Goal: Task Accomplishment & Management: Complete application form

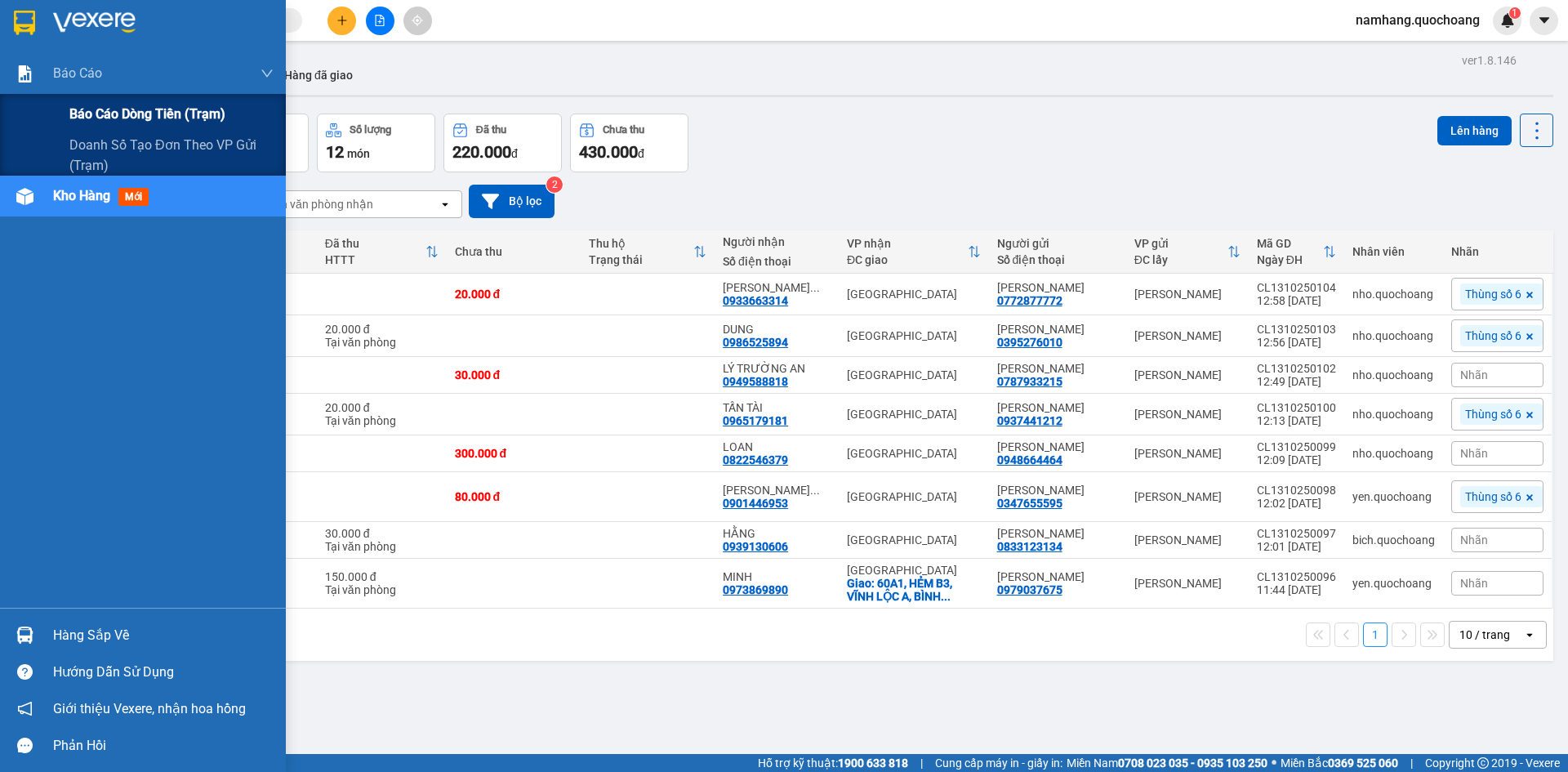
click at [112, 94] on div "Báo cáo dòng tiền (trạm)" at bounding box center [171, 114] width 204 height 41
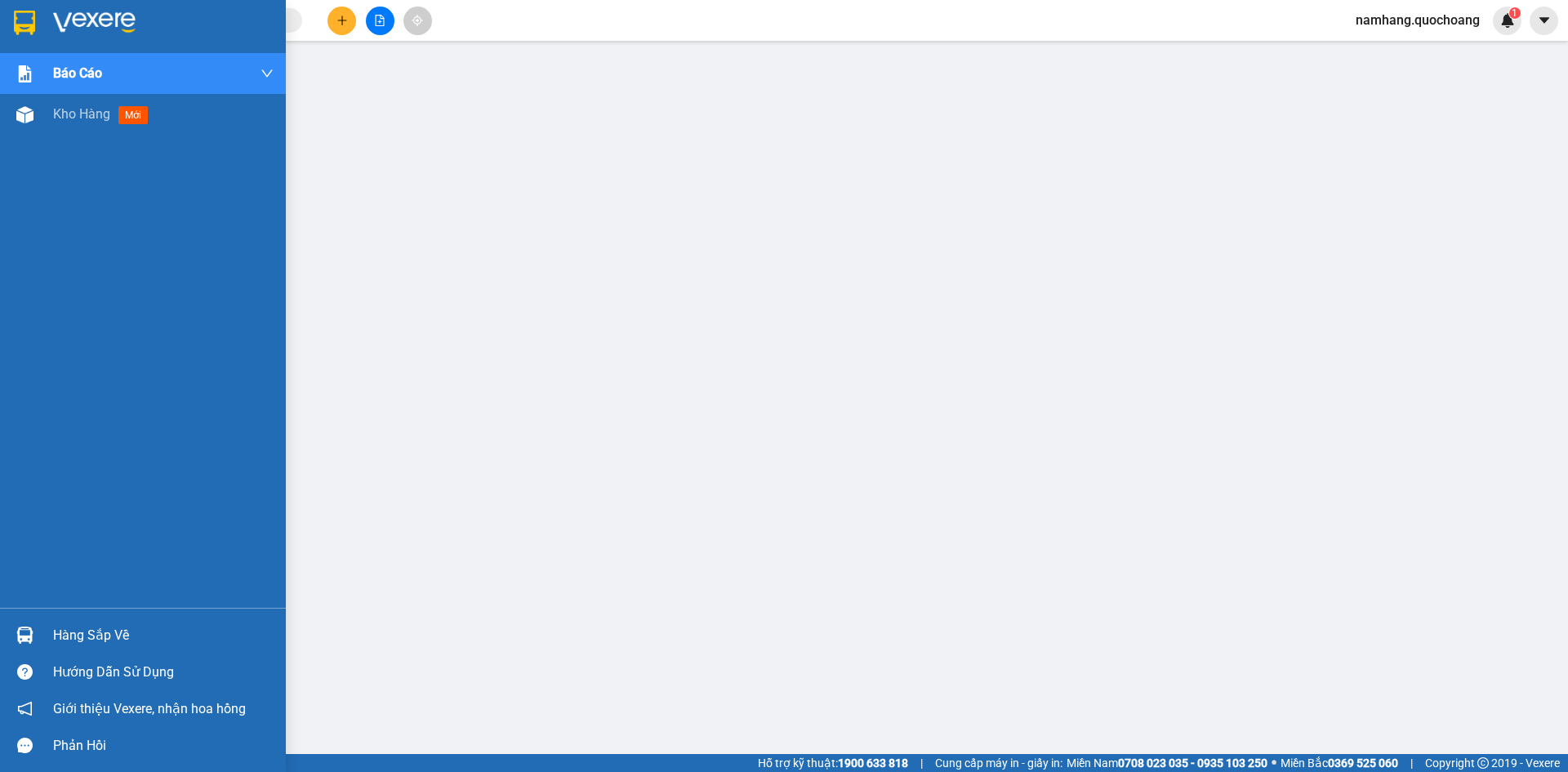
click at [41, 628] on div "Hàng sắp về" at bounding box center [142, 635] width 285 height 37
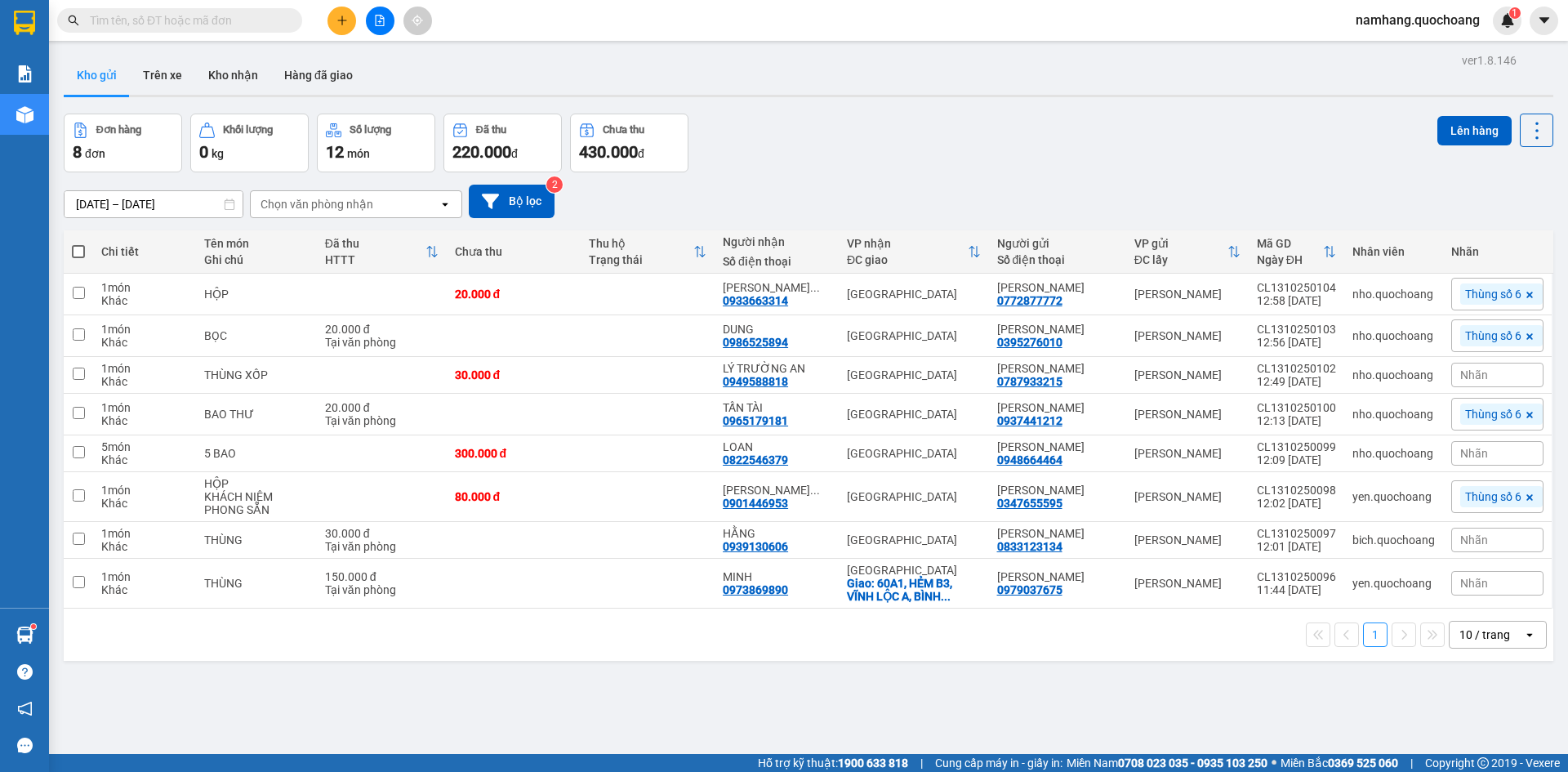
click at [229, 39] on div "Kết quả tìm kiếm ( 0 ) Bộ lọc No Data namhang.quochoang 1" at bounding box center [784, 20] width 1568 height 41
click at [235, 25] on input "text" at bounding box center [186, 20] width 192 height 18
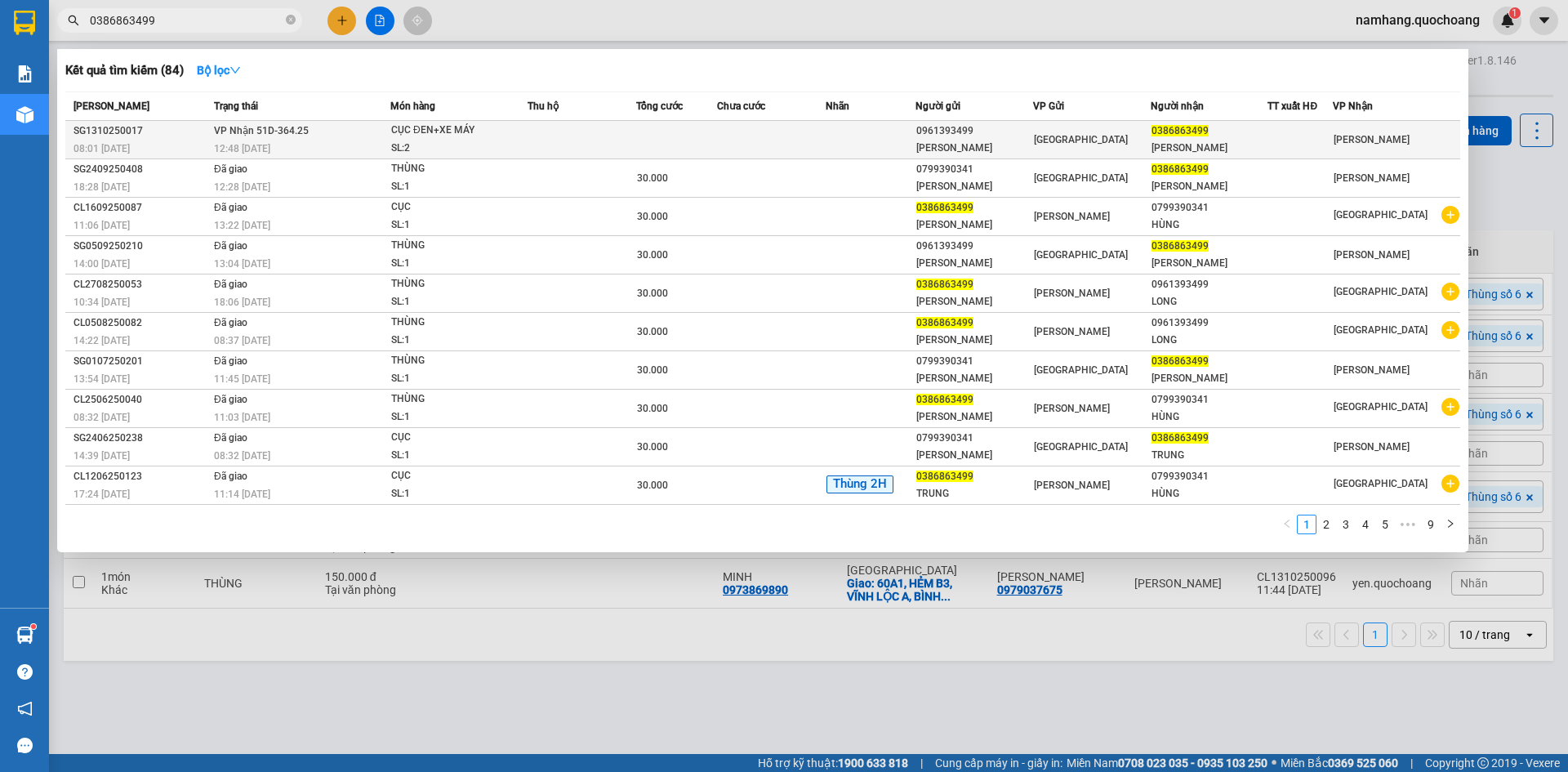
type input "0386863499"
click at [814, 139] on td at bounding box center [771, 140] width 108 height 39
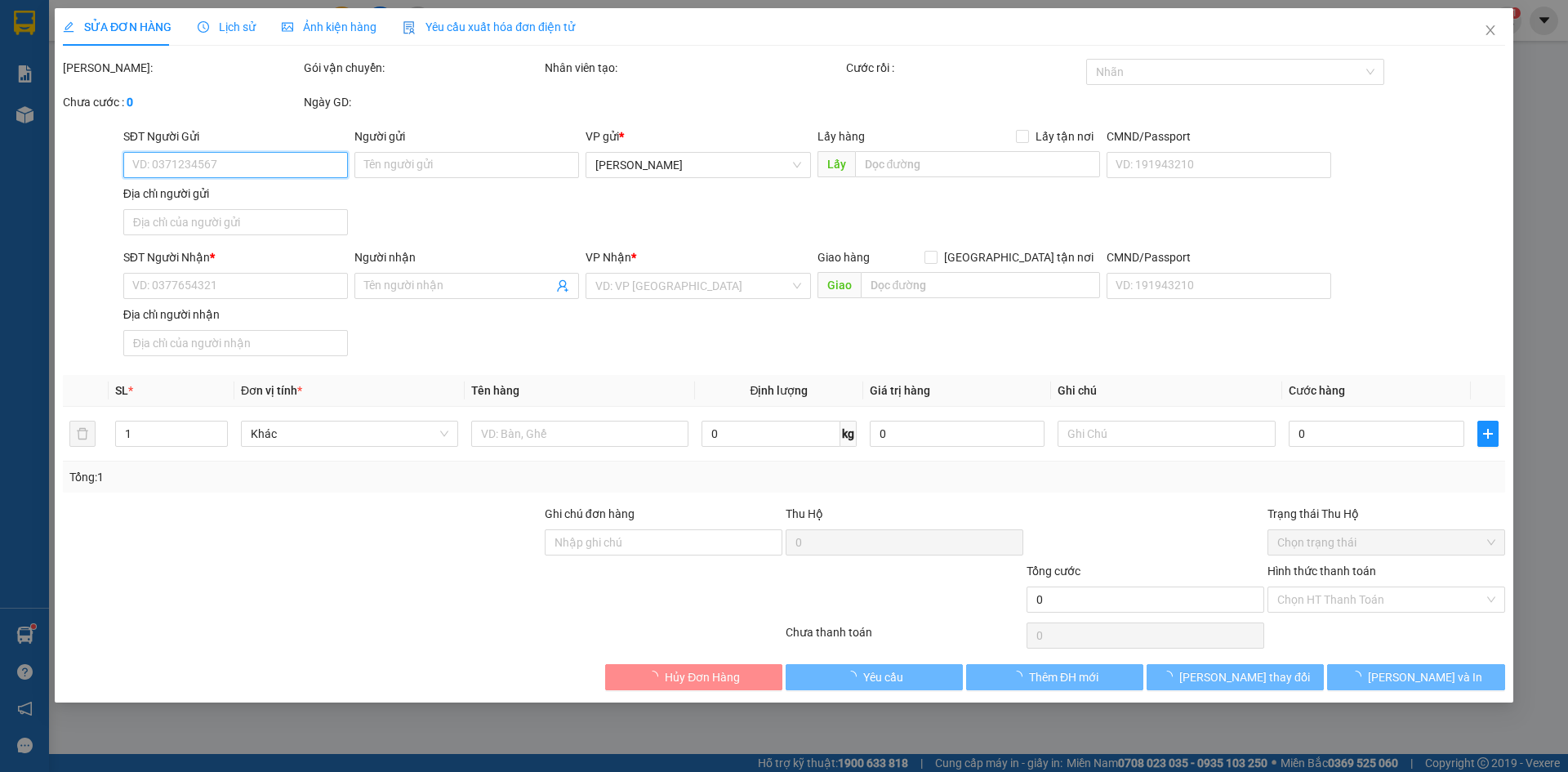
type input "0961393499"
type input "BÙI HOÀNG LONG"
type input "201 ĐƯỜNG SỐ 3 GÒ VẤP"
type input "0386863499"
type input "LÊ QUANG TRUNG"
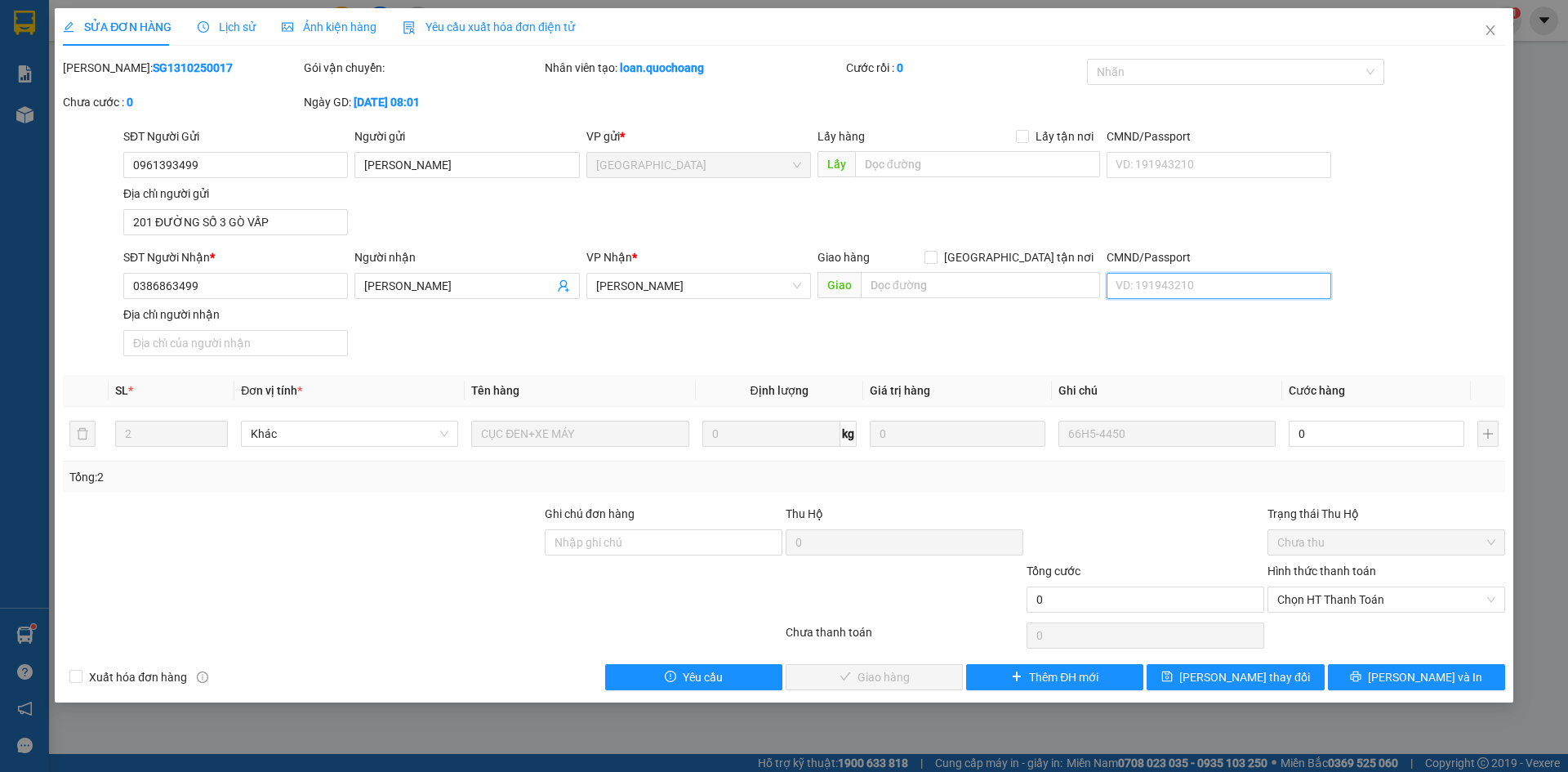
click at [1128, 291] on input "CMND/Passport" at bounding box center [1219, 285] width 224 height 26
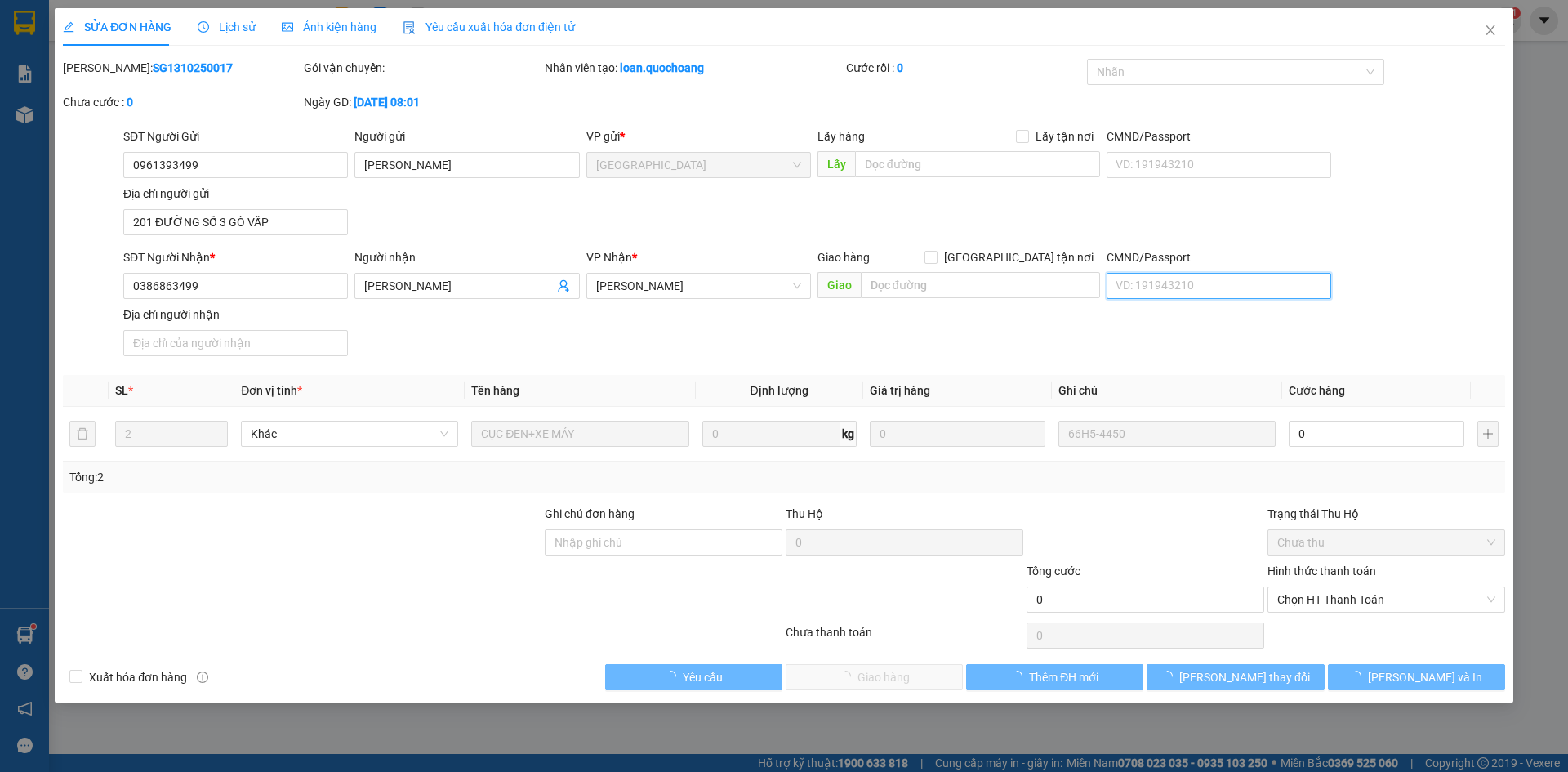
click at [1128, 291] on input "CMND/Passport" at bounding box center [1219, 285] width 224 height 26
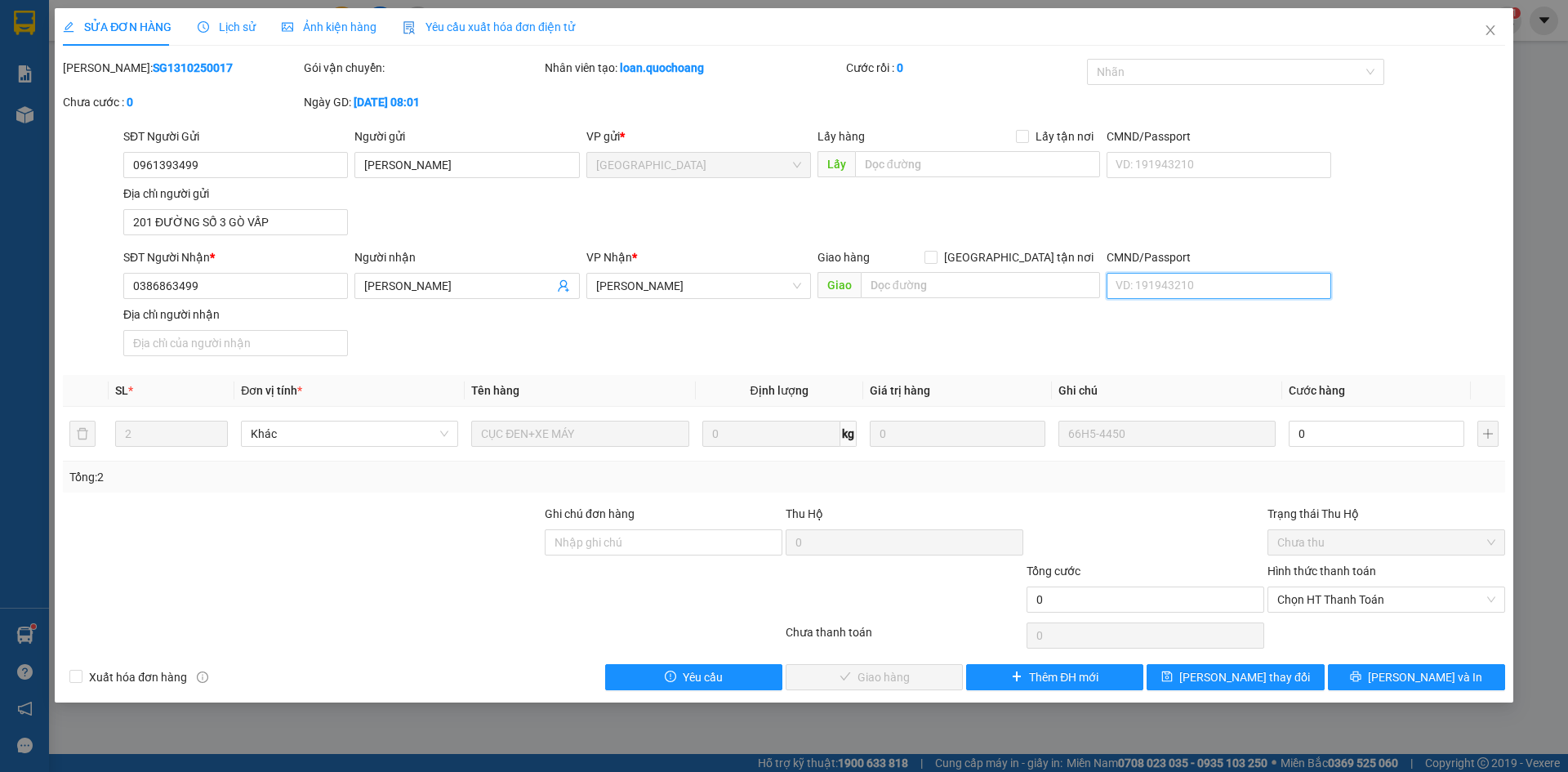
click at [1128, 291] on input "CMND/Passport" at bounding box center [1219, 285] width 224 height 26
click at [1237, 278] on input "CMND/Passport" at bounding box center [1219, 285] width 224 height 26
type input "087084007757"
click at [299, 341] on input "Địa chỉ người nhận" at bounding box center [235, 342] width 224 height 26
click at [193, 352] on input "Địa chỉ người nhận" at bounding box center [235, 342] width 224 height 26
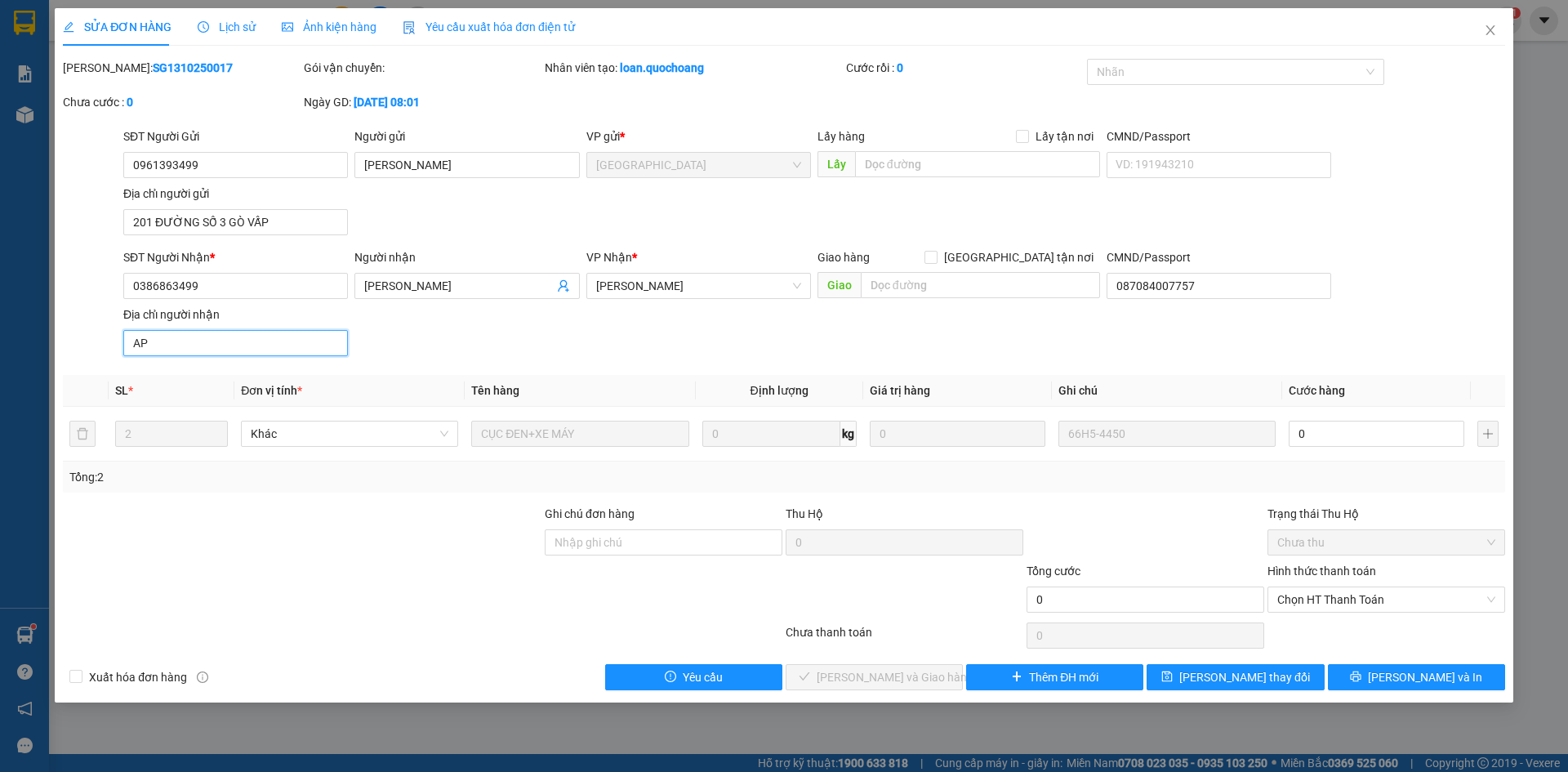
type input "A"
type input "Â"
type input "ẤP TÂN TRONG, TÂN MỸ, LẤP VÒ, ĐỒNG THÁP"
click at [1456, 681] on button "[PERSON_NAME] và In" at bounding box center [1416, 676] width 177 height 26
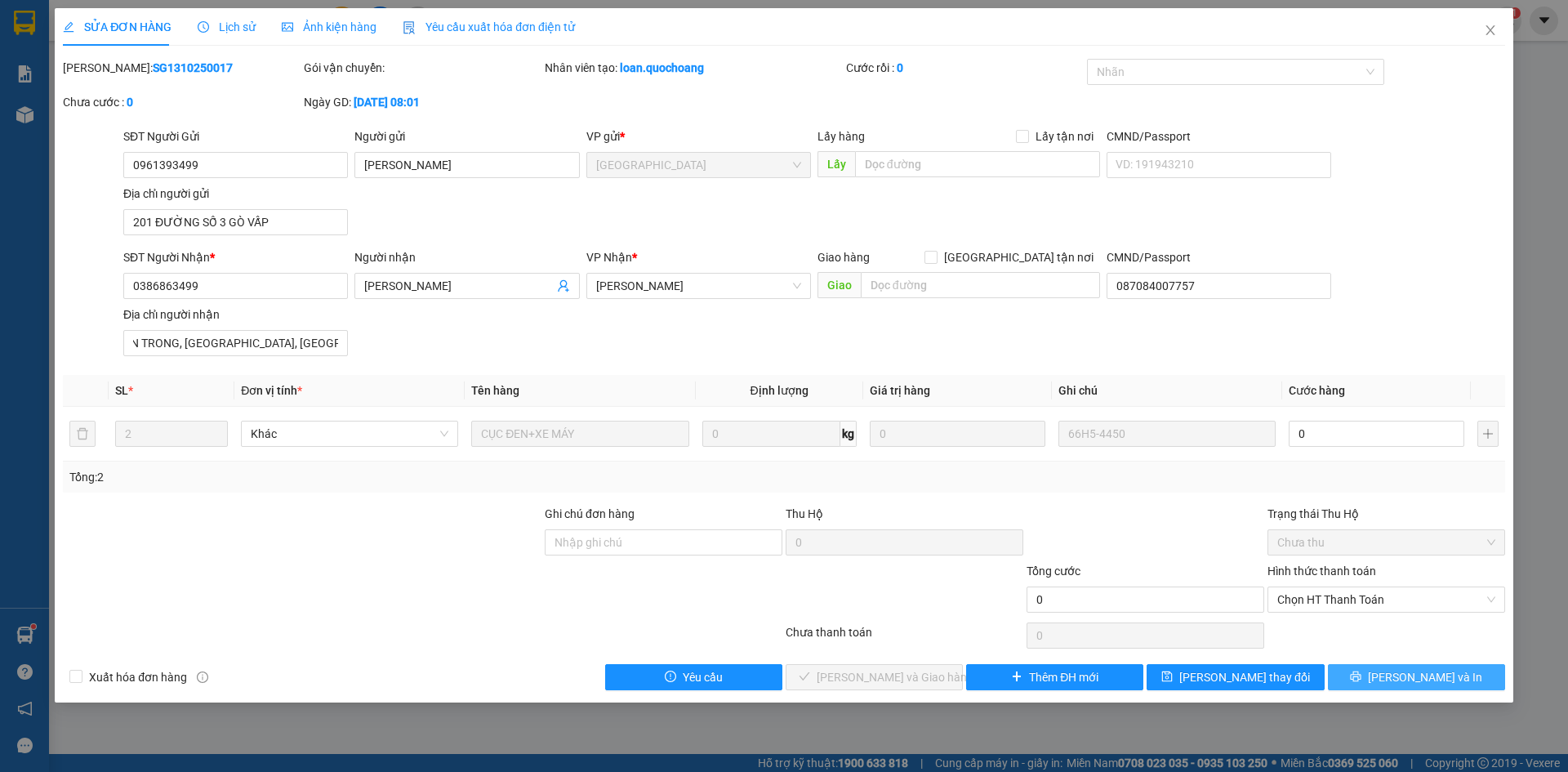
scroll to position [0, 0]
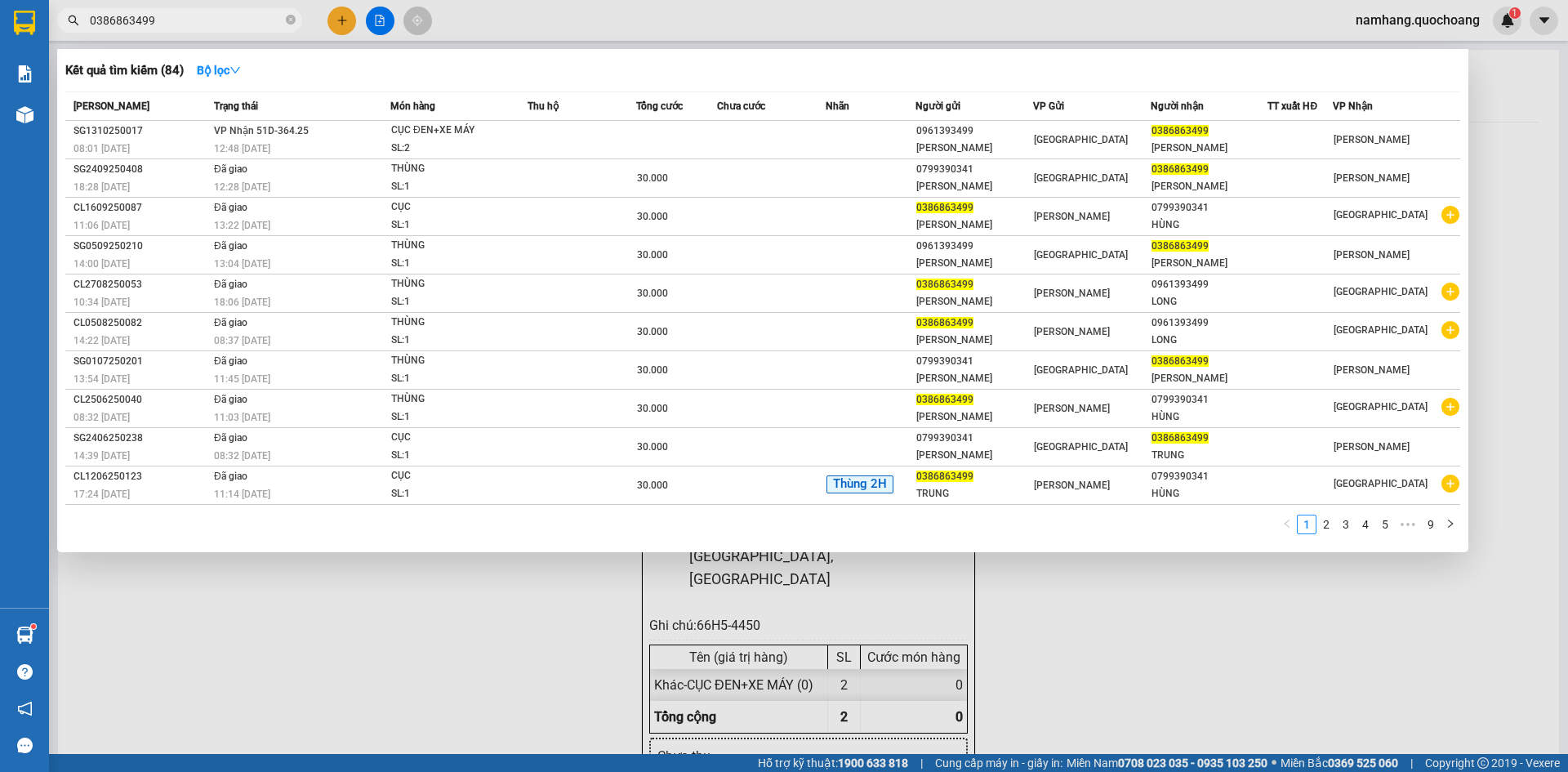
click at [259, 21] on input "0386863499" at bounding box center [186, 20] width 192 height 18
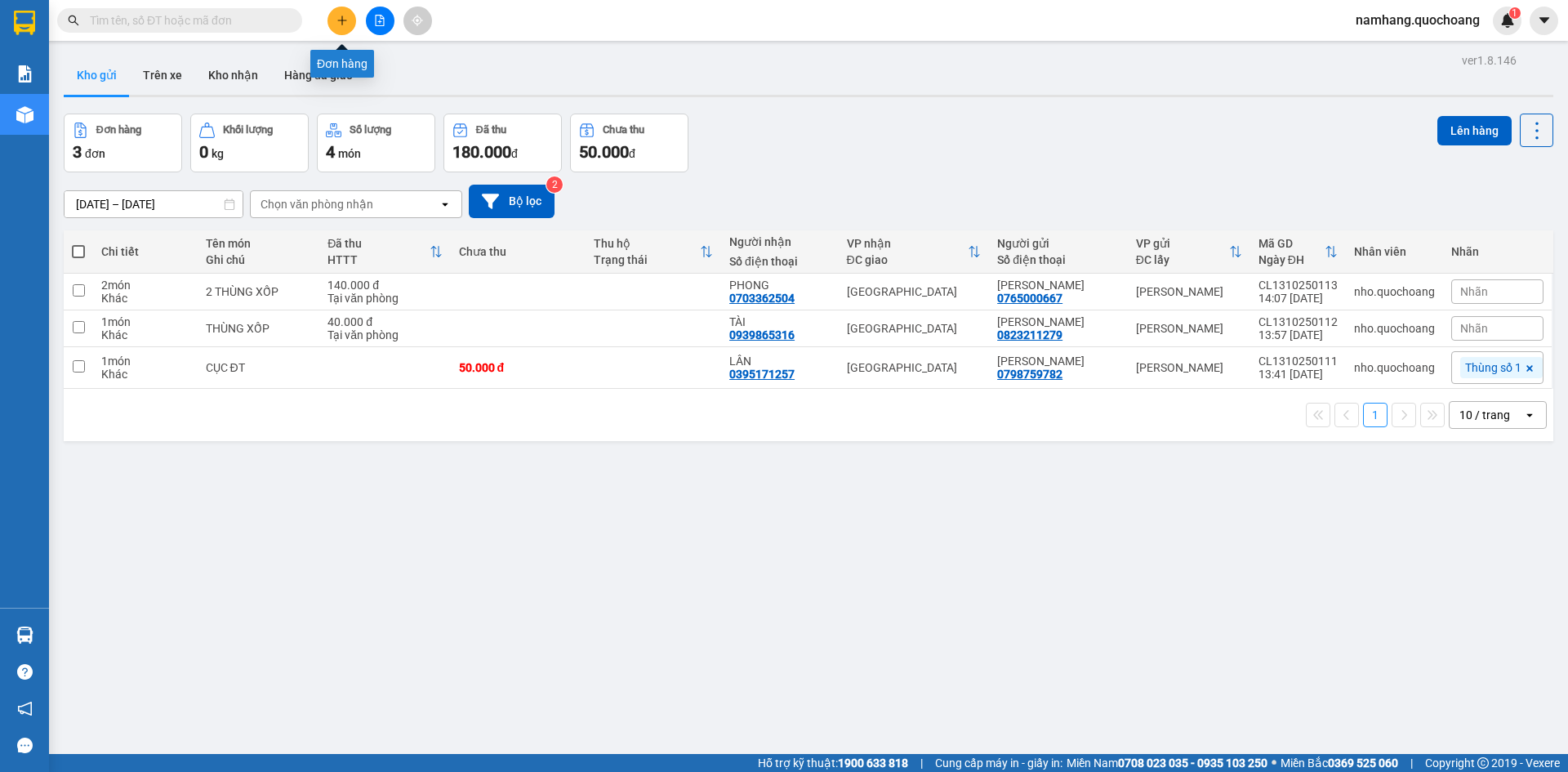
click at [345, 30] on button at bounding box center [342, 21] width 29 height 29
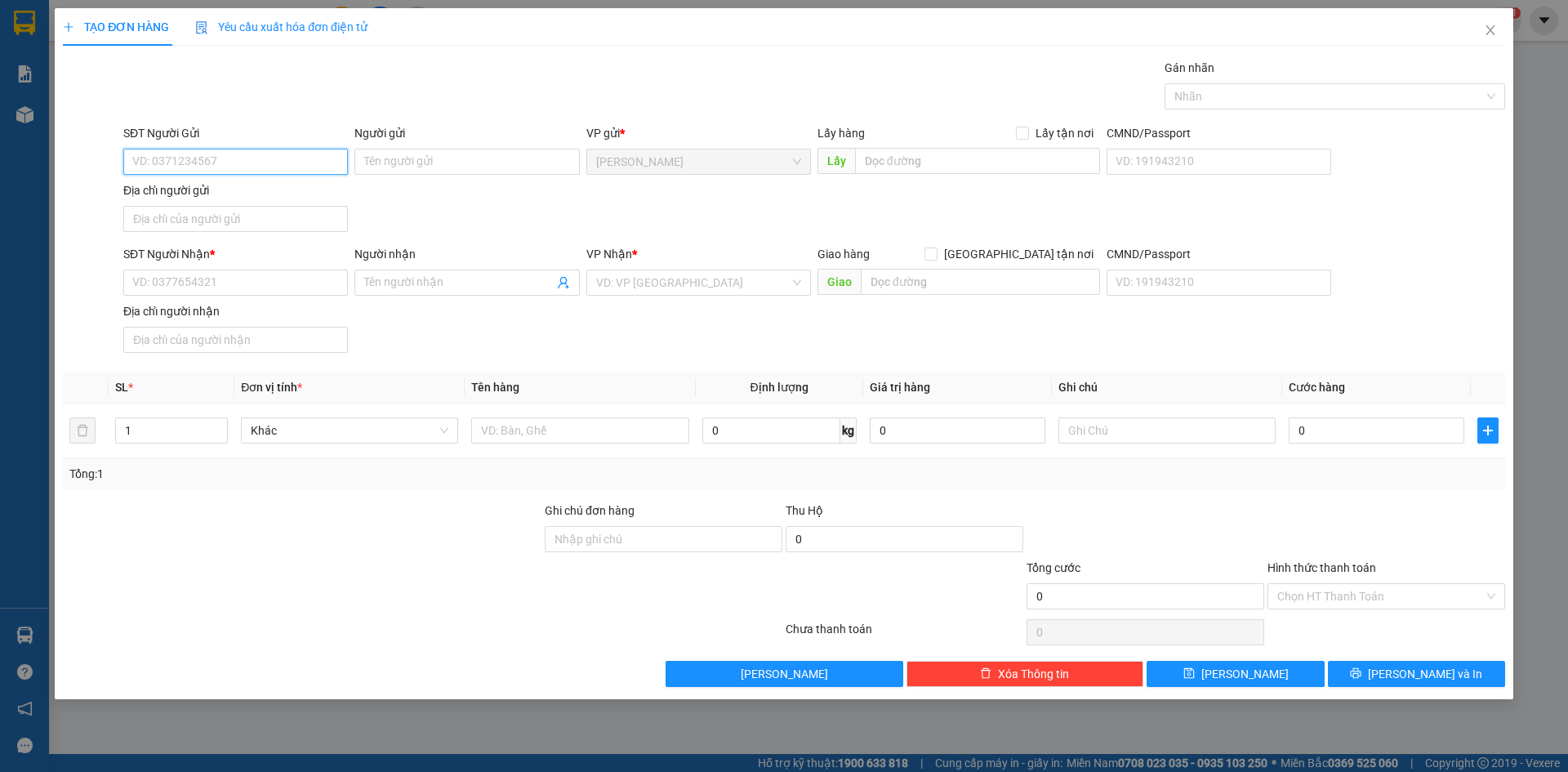
click at [254, 159] on input "SĐT Người Gửi" at bounding box center [235, 162] width 224 height 26
type input "0868446809"
click at [301, 196] on div "0868446809 - LÊ HỮU PHÚC" at bounding box center [236, 194] width 205 height 18
type input "LÊ HỮU PHÚC"
type input "0868446809"
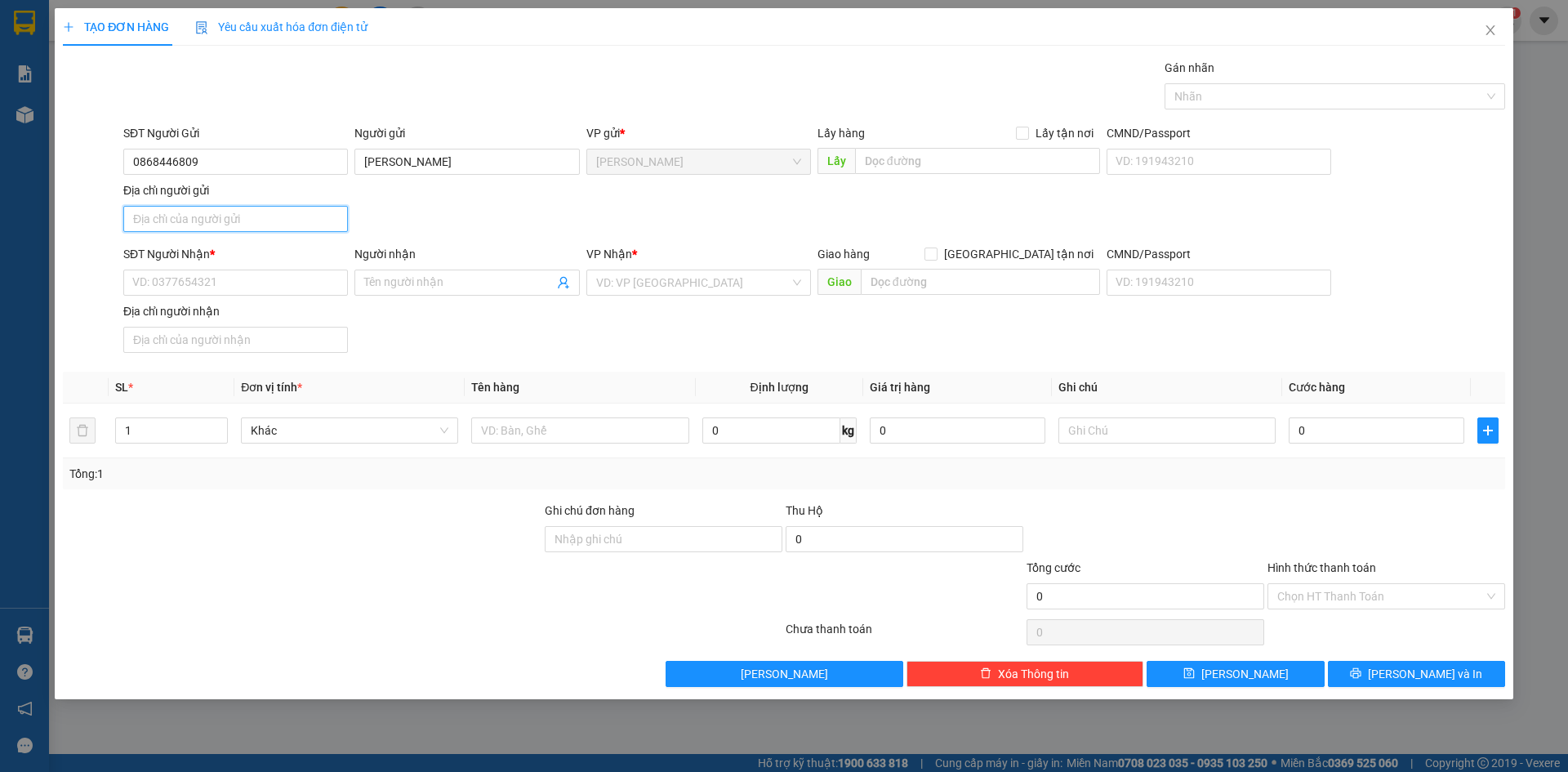
click at [279, 220] on input "Địa chỉ người gửi" at bounding box center [235, 219] width 224 height 26
type input "PHƯỜNG CAO LÃNH, ĐỒNG THÁP"
click at [507, 228] on div "SĐT Người Gửi 0868446809 Người gửi LÊ HỮU PHÚC VP gửi * Cao Lãnh Lấy hàng Lấy t…" at bounding box center [814, 181] width 1388 height 114
click at [506, 166] on input "LÊ HỮU PHÚC" at bounding box center [466, 162] width 224 height 26
type input "[PERSON_NAME] ([PERSON_NAME])"
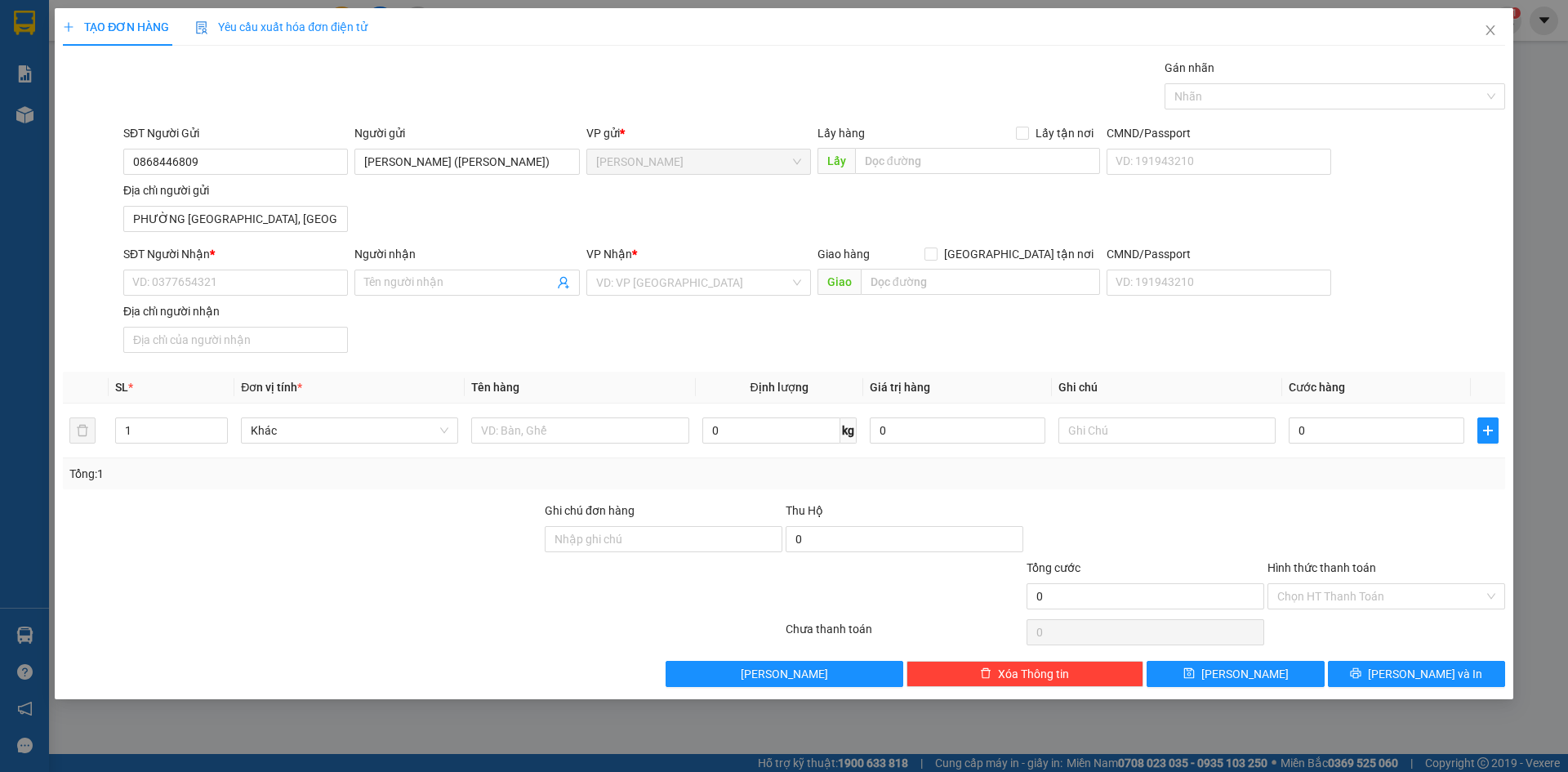
click at [533, 211] on div "SĐT Người Gửi 0868446809 Người gửi LÊ HỮU PHÚC (MINH HUY AUTU) VP gửi * Cao Lãn…" at bounding box center [814, 181] width 1388 height 114
click at [220, 284] on input "SĐT Người Nhận *" at bounding box center [235, 282] width 224 height 26
type input "0914291541"
click at [247, 317] on div "0914291541 - NGUYỄN VĂN HIỆN" at bounding box center [236, 315] width 205 height 18
type input "NGUYỄN VĂN HIỆN"
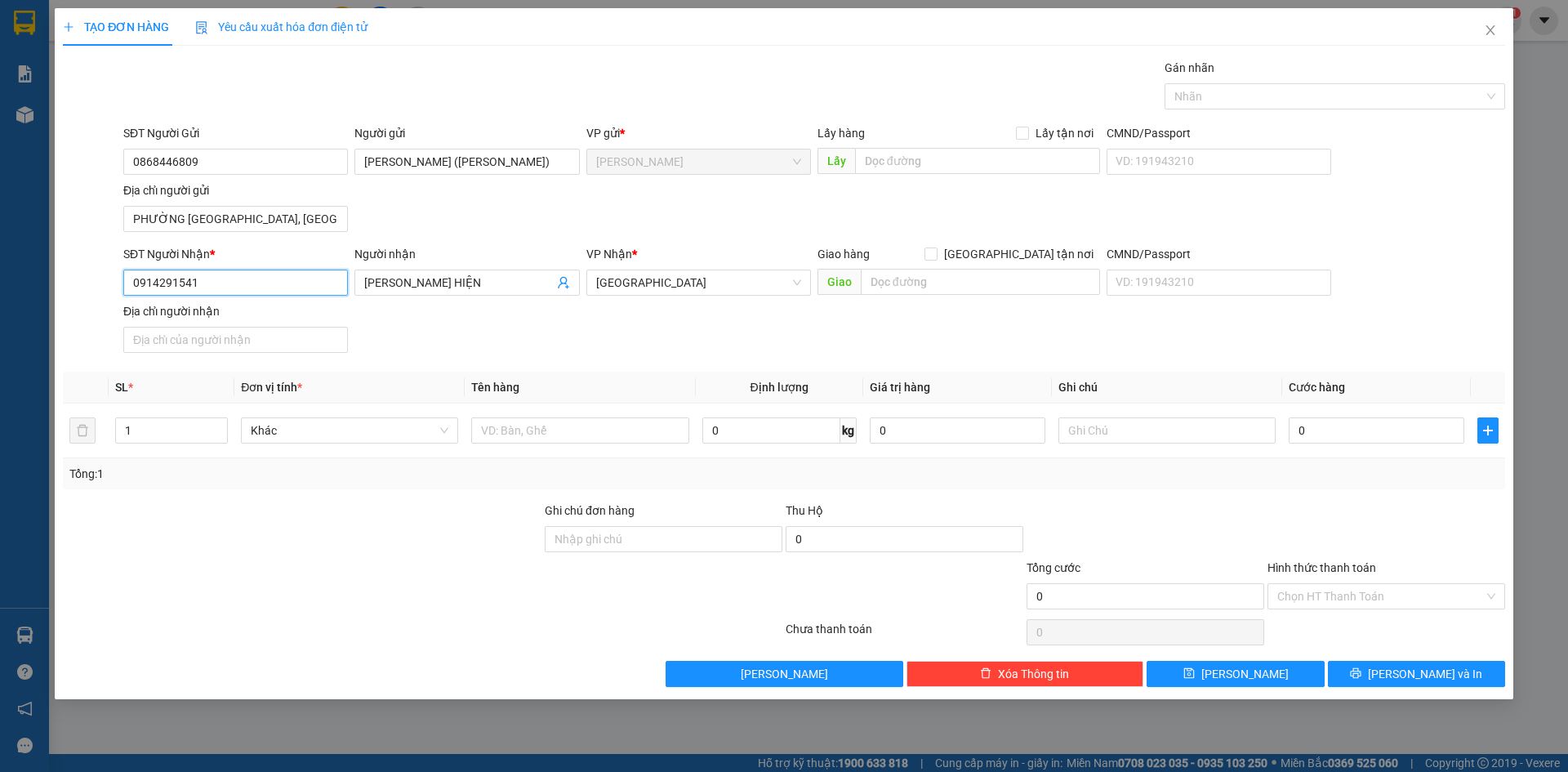
type input "0914291541"
click at [602, 440] on input "text" at bounding box center [579, 430] width 218 height 26
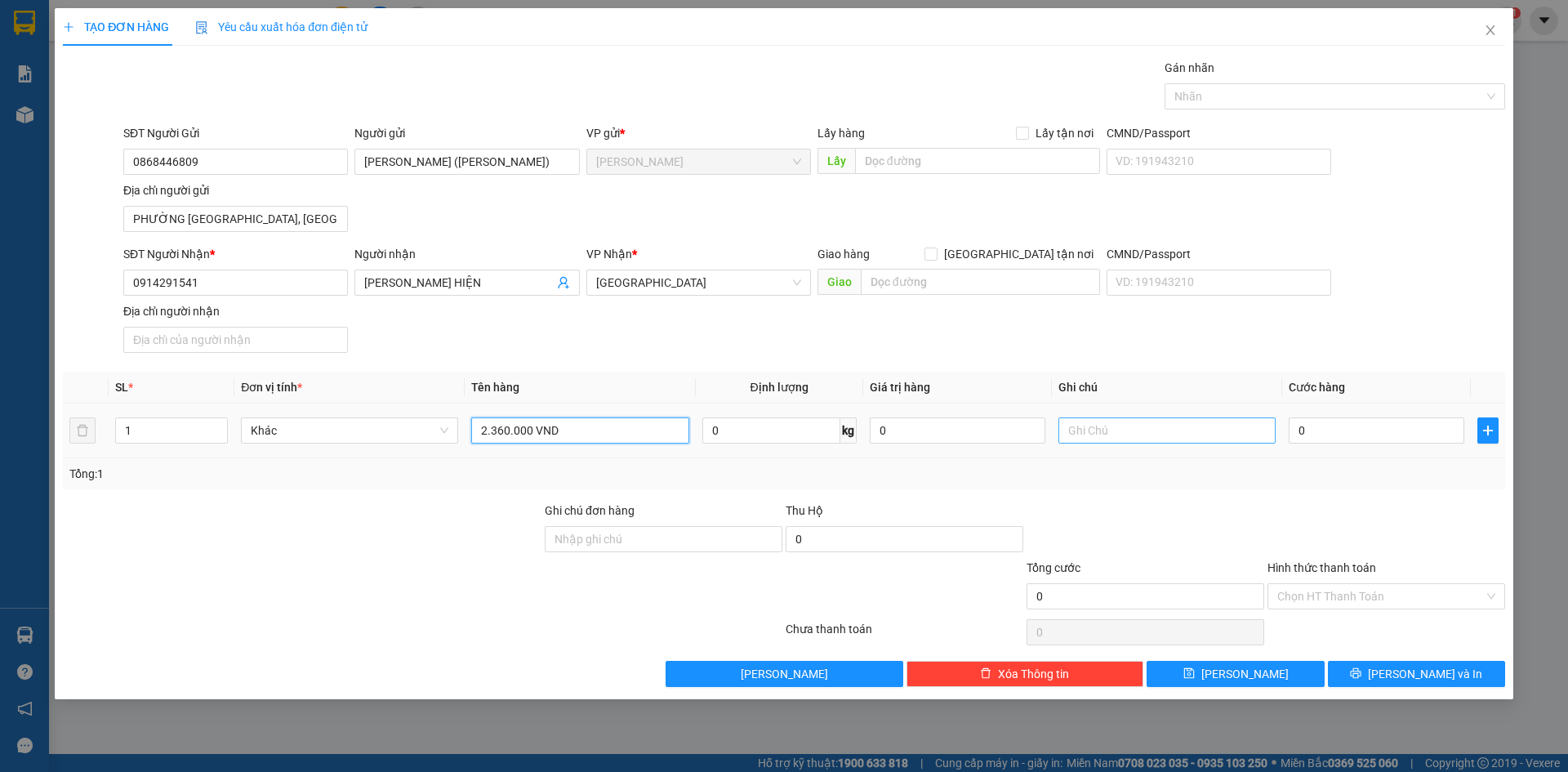
type input "2.360.000 VND"
click at [1167, 432] on input "text" at bounding box center [1167, 430] width 218 height 26
type input "TIỀN THU HỘ"
click at [1373, 433] on input "0" at bounding box center [1376, 430] width 175 height 26
type input "3"
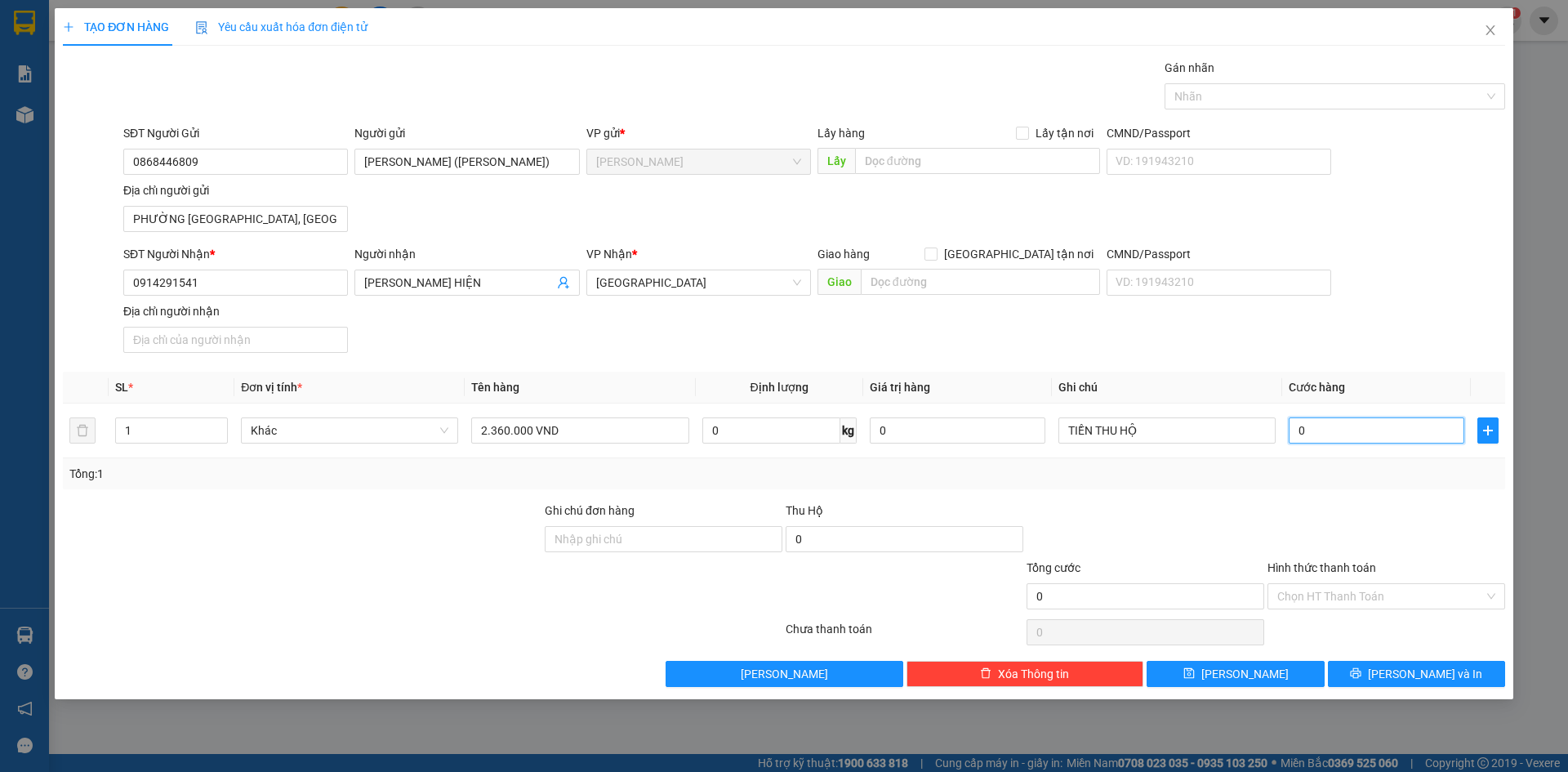
type input "3"
type input "30"
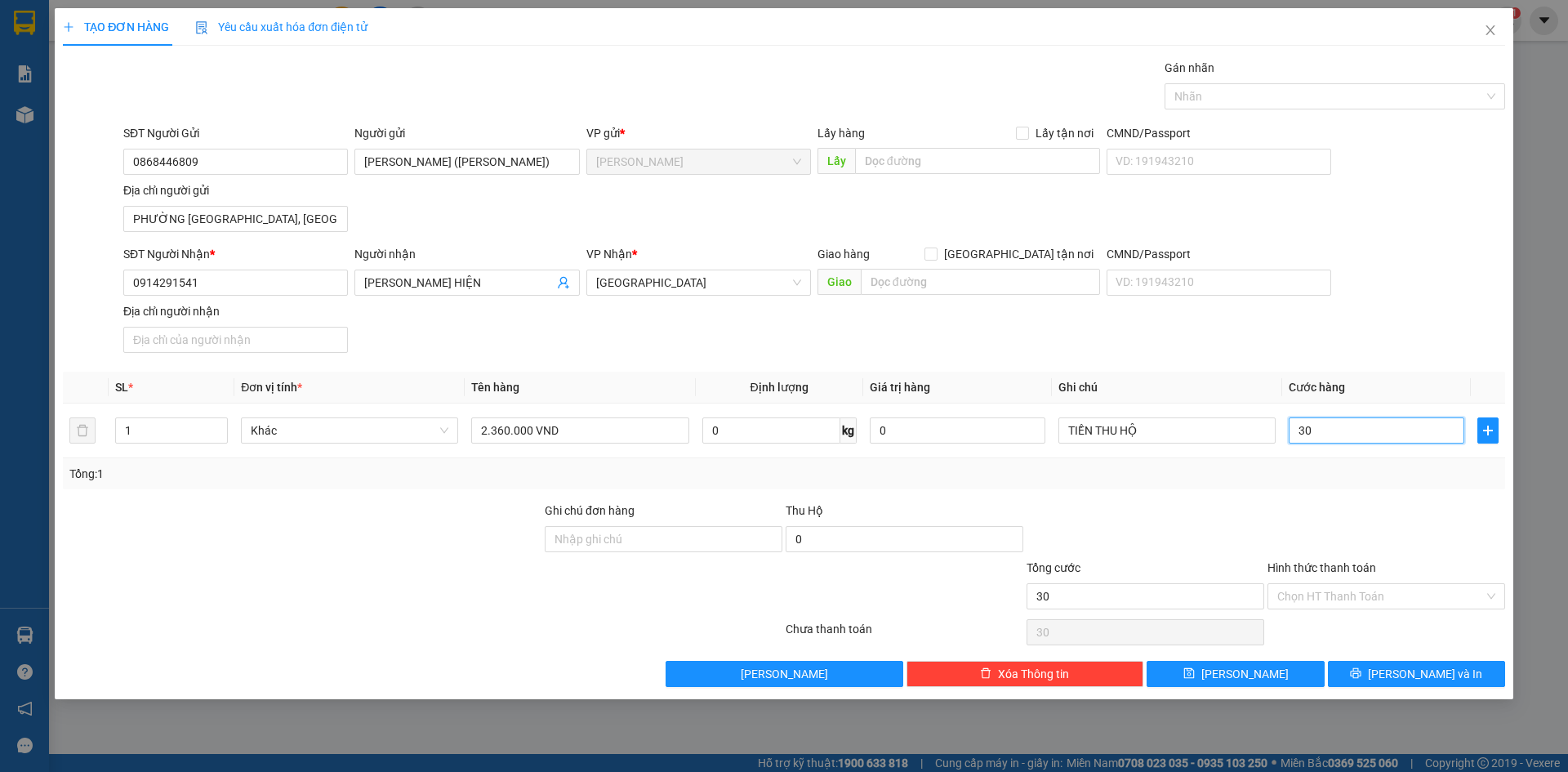
type input "300"
type input "3.000"
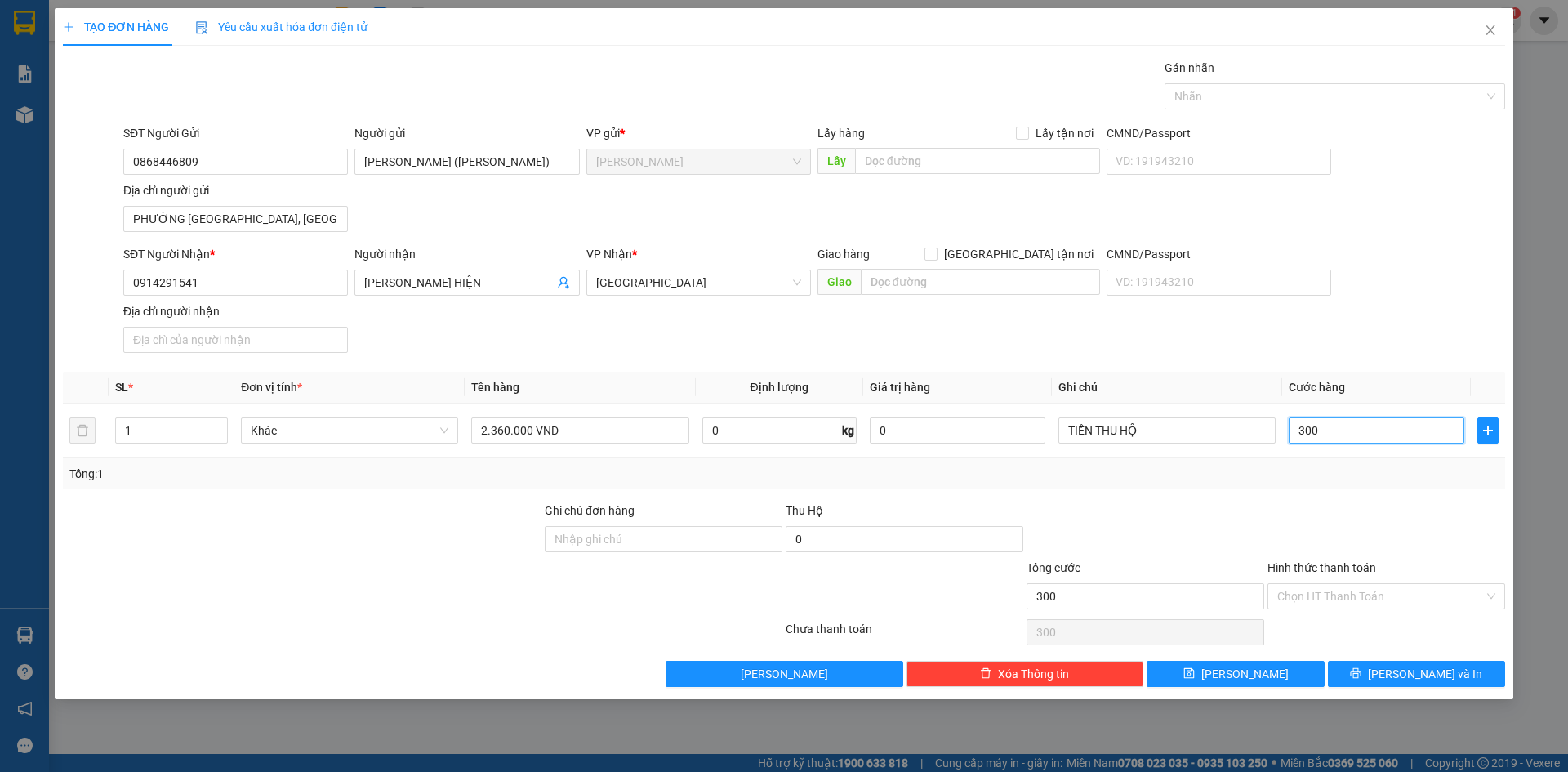
type input "3.000"
type input "30.000"
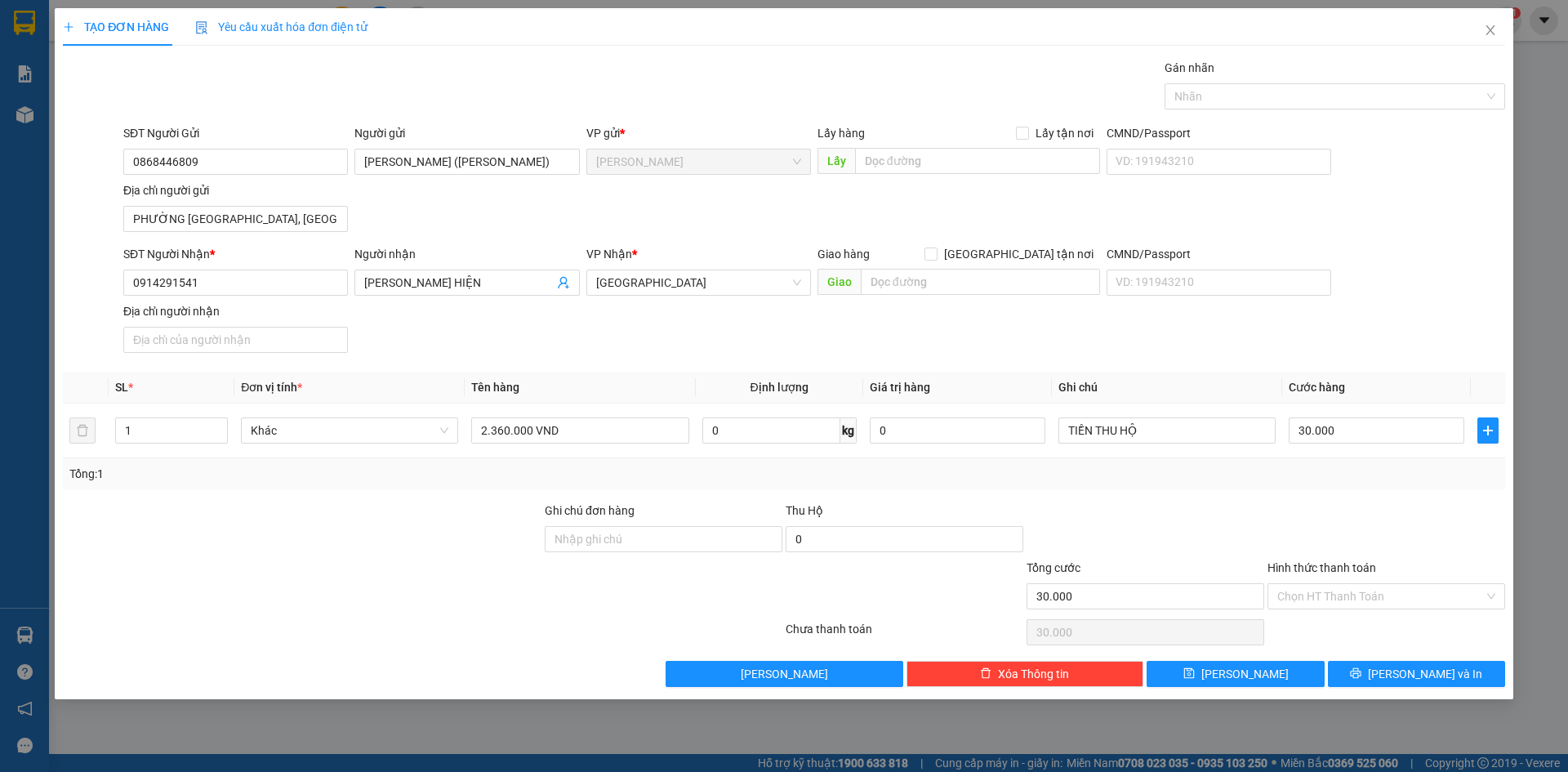
click at [1406, 78] on div "Gán nhãn" at bounding box center [1335, 71] width 340 height 24
click at [1405, 86] on div "Nhãn" at bounding box center [1335, 96] width 340 height 26
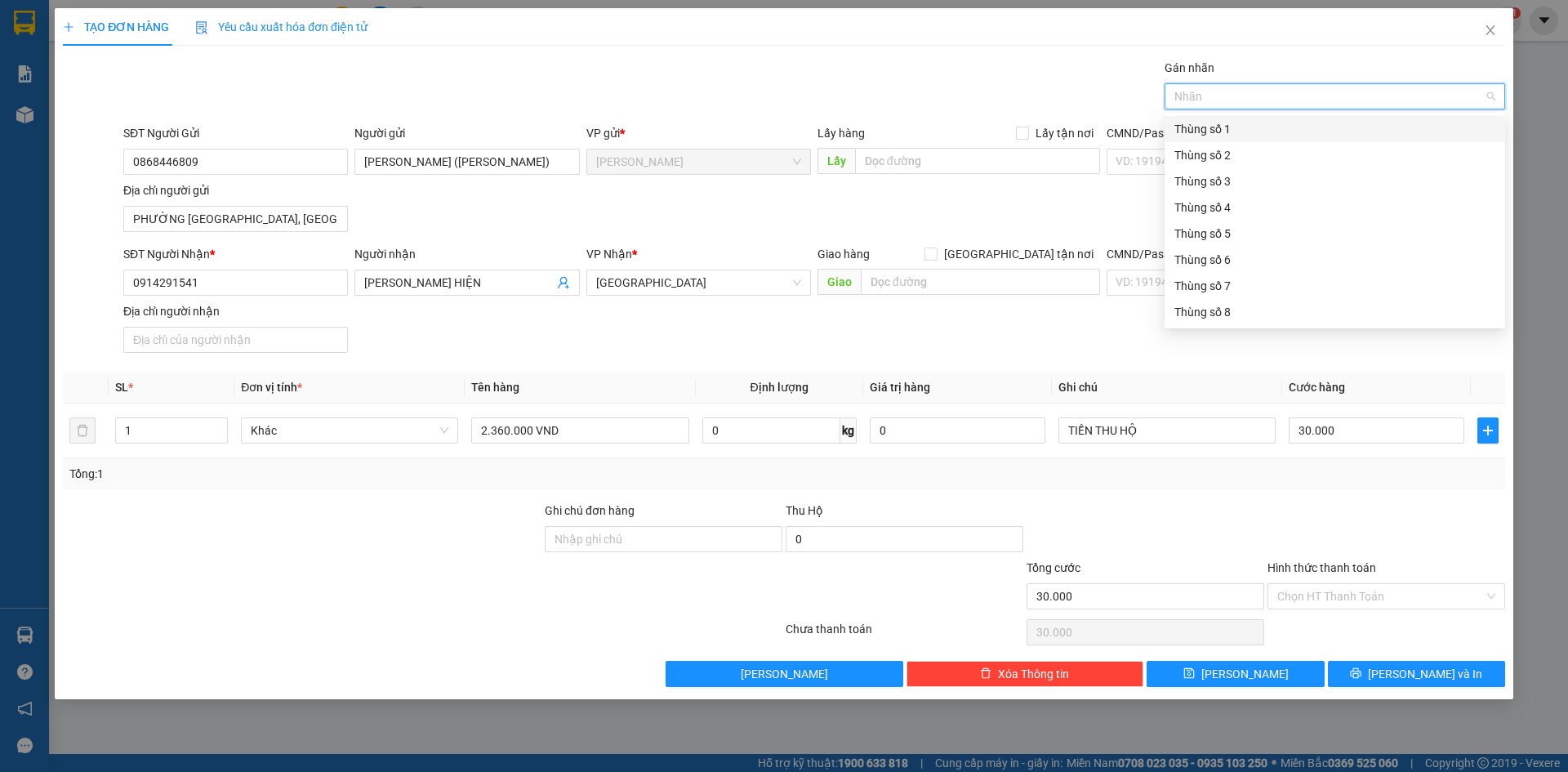
click at [1354, 130] on div "Thùng số 1" at bounding box center [1335, 129] width 321 height 18
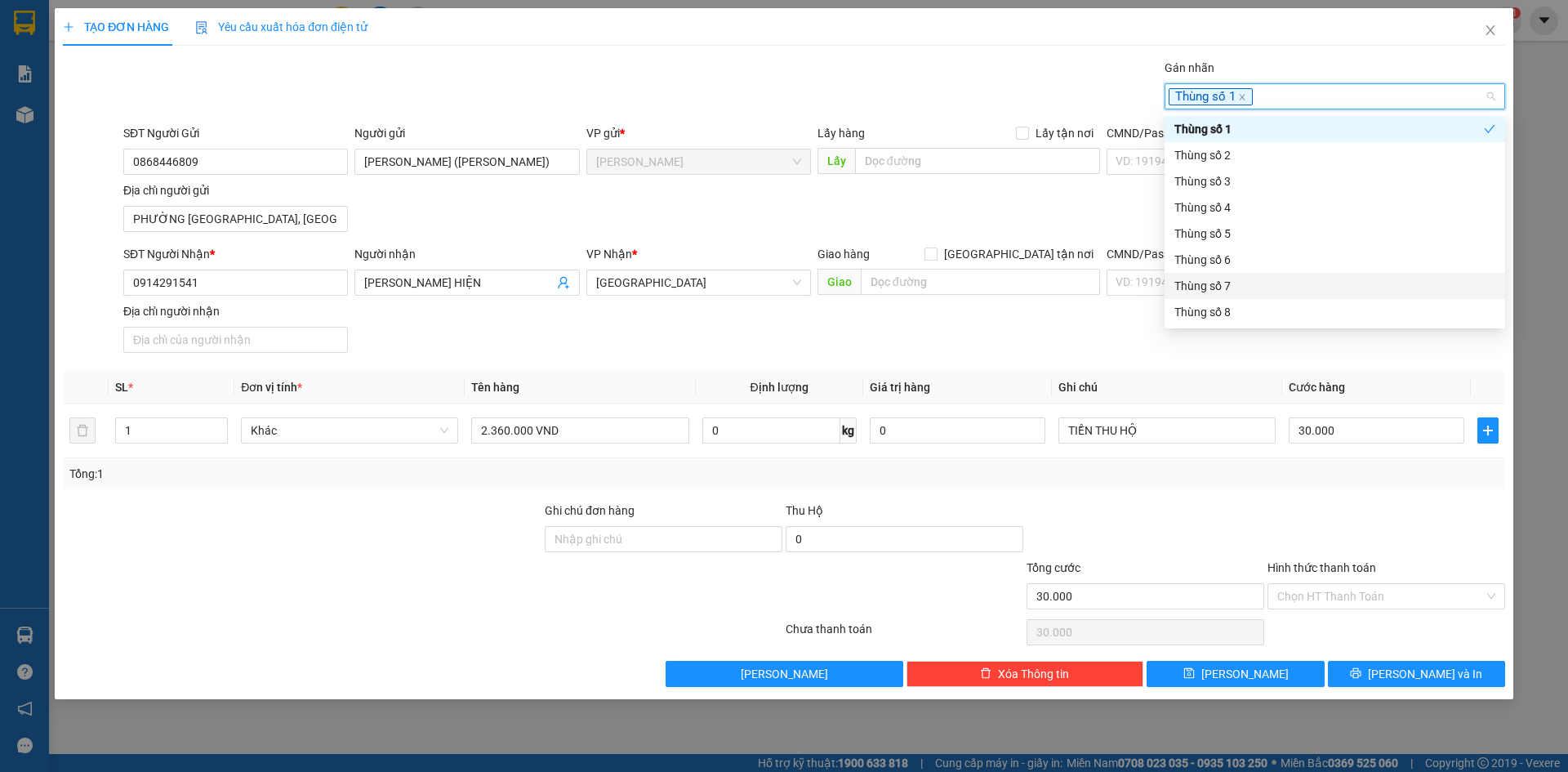
click at [1334, 496] on div "Transit Pickup Surcharge Ids Transit Deliver Surcharge Ids Transit Deliver Surc…" at bounding box center [784, 372] width 1442 height 628
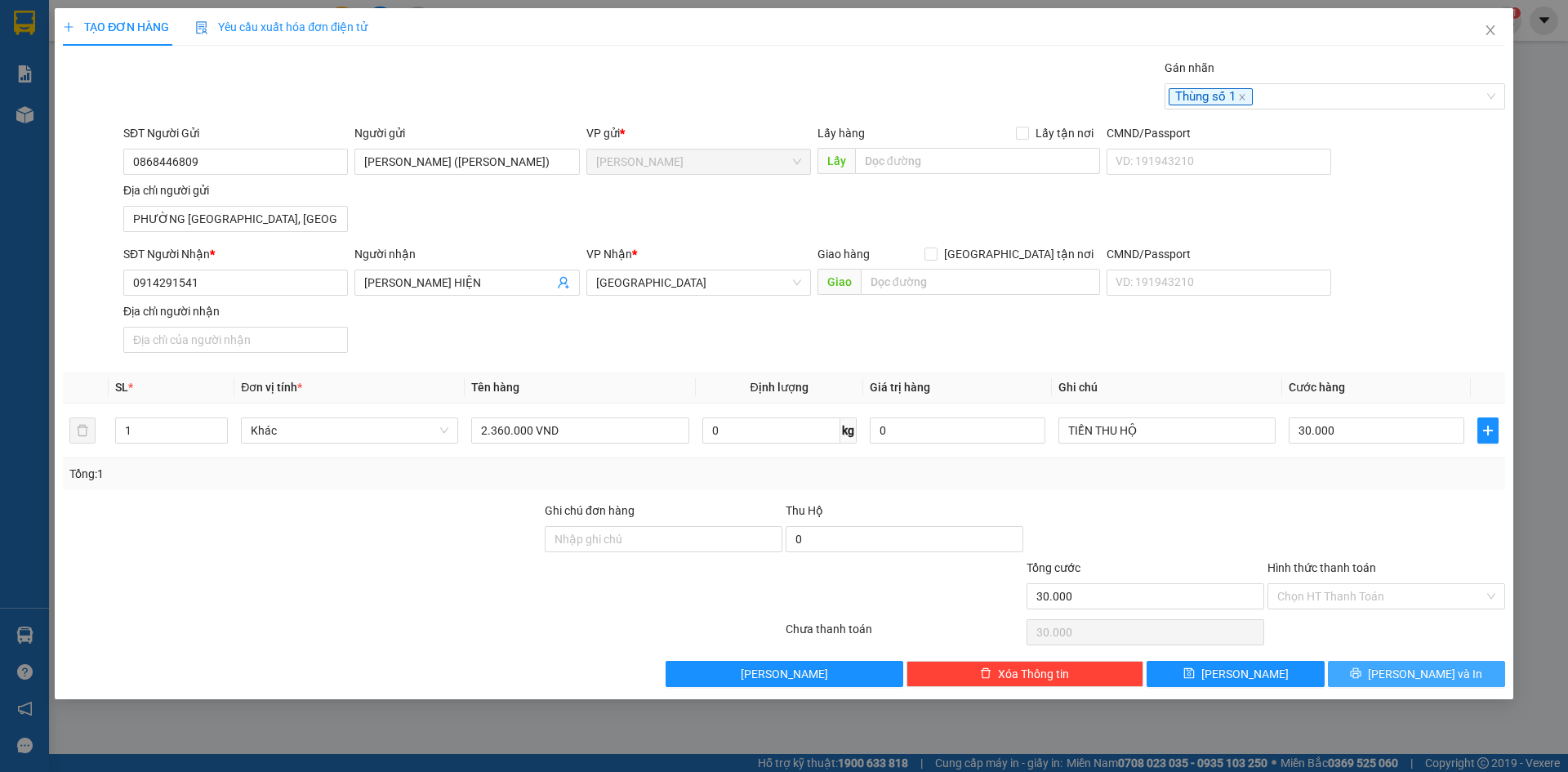
click at [1410, 663] on button "[PERSON_NAME] và In" at bounding box center [1416, 673] width 177 height 26
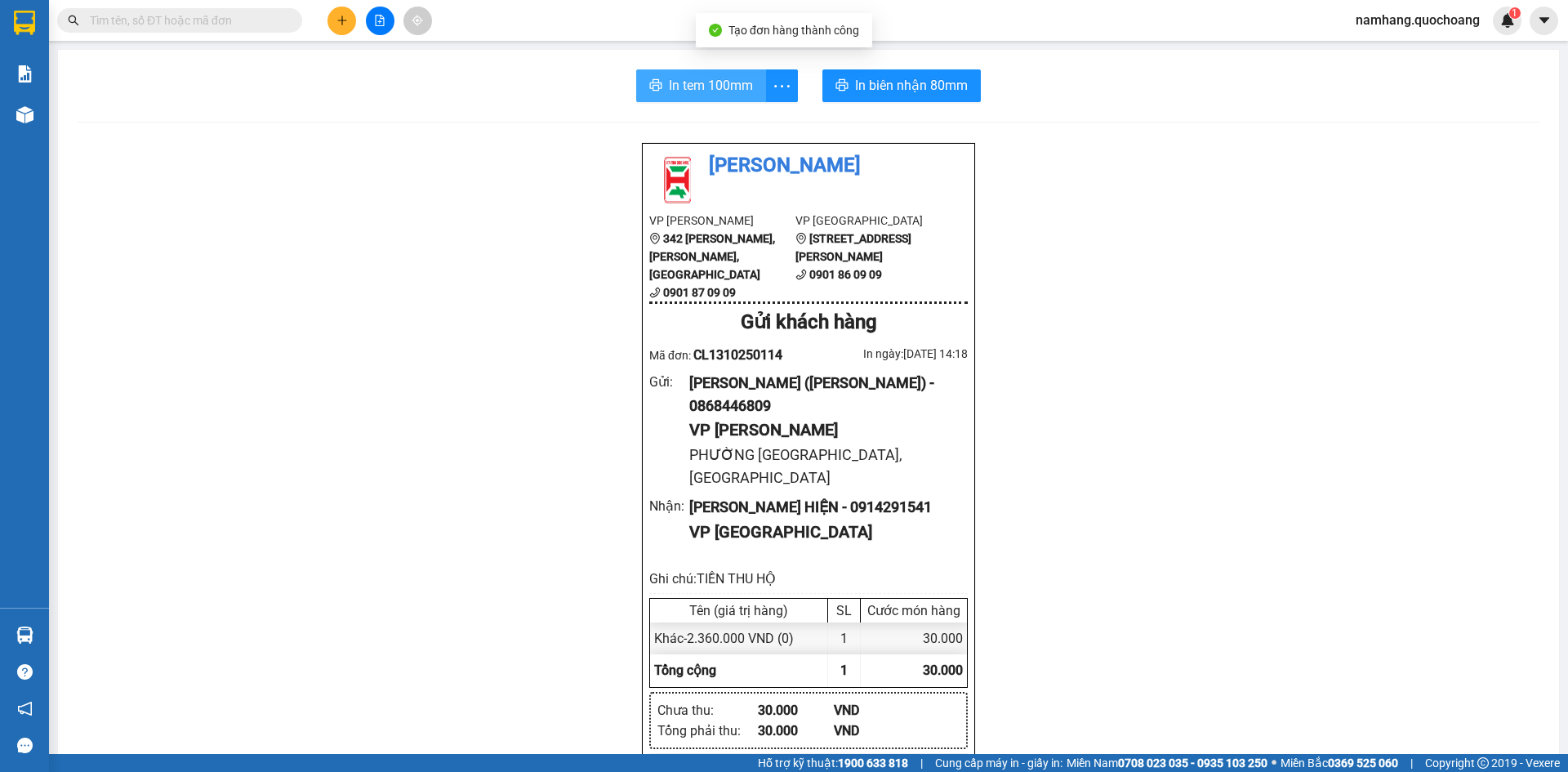
click at [690, 82] on span "In tem 100mm" at bounding box center [710, 85] width 84 height 20
click at [275, 10] on span at bounding box center [179, 19] width 245 height 24
click at [227, 23] on input "text" at bounding box center [186, 20] width 192 height 18
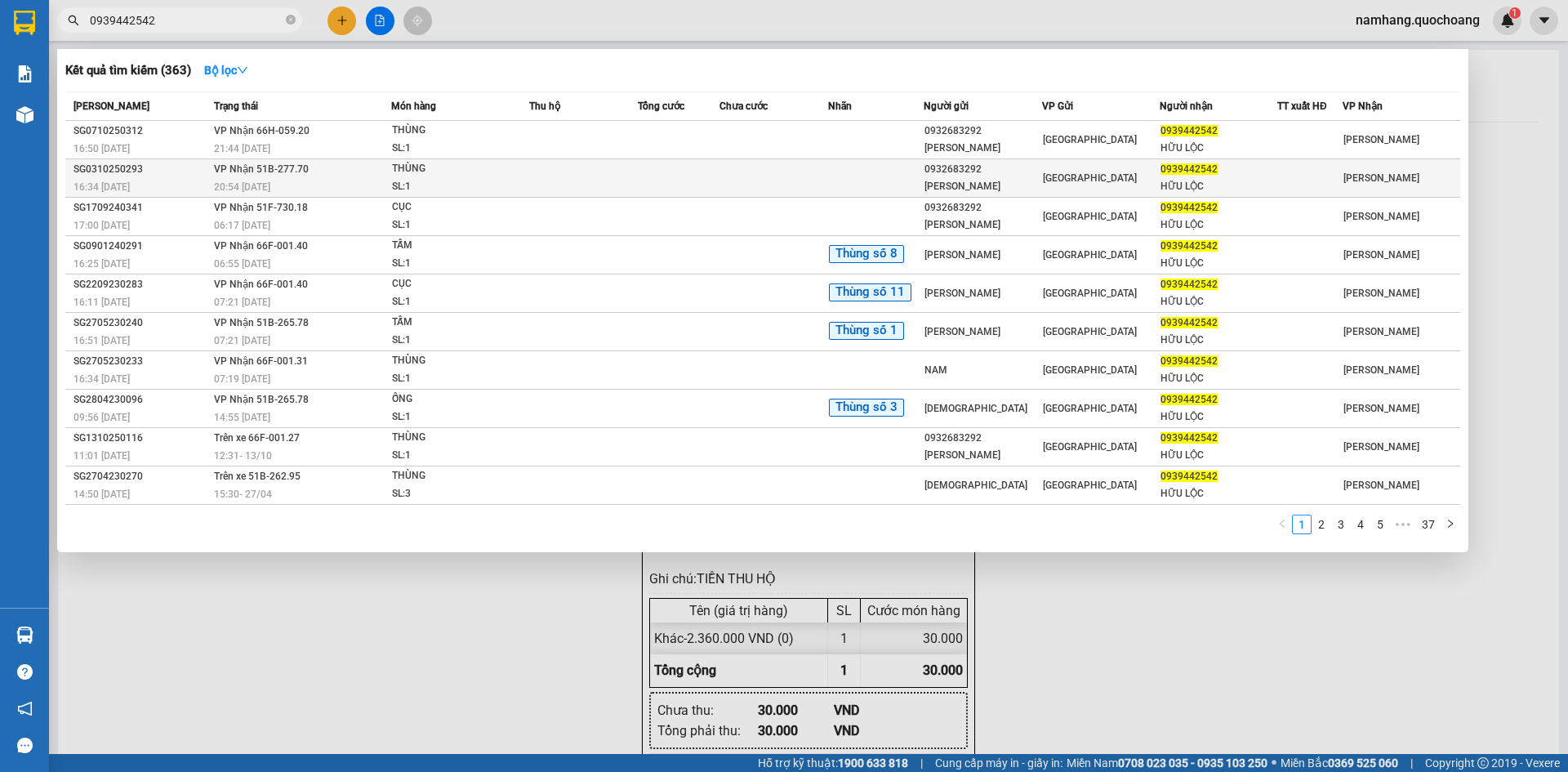
type input "0939442542"
click at [336, 183] on div "20:54 - 03/10" at bounding box center [302, 187] width 176 height 18
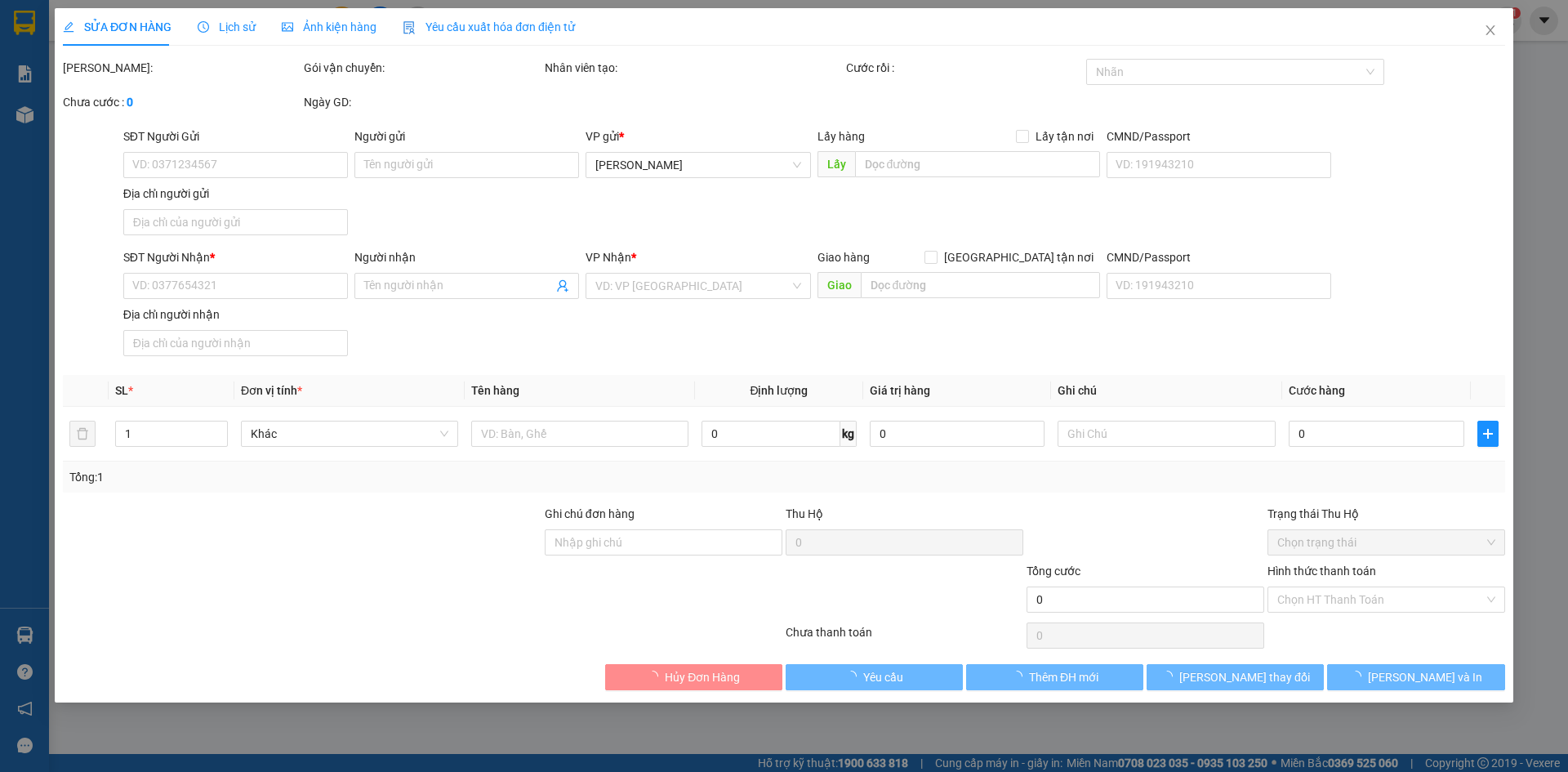
type input "0932683292"
type input "NGUYỄN VĂN LINH"
type input "82 ĐƯỜNG 27 P. HIỆP BÌNH CHÁNH"
type input "0939442542"
type input "HỮU LỘC"
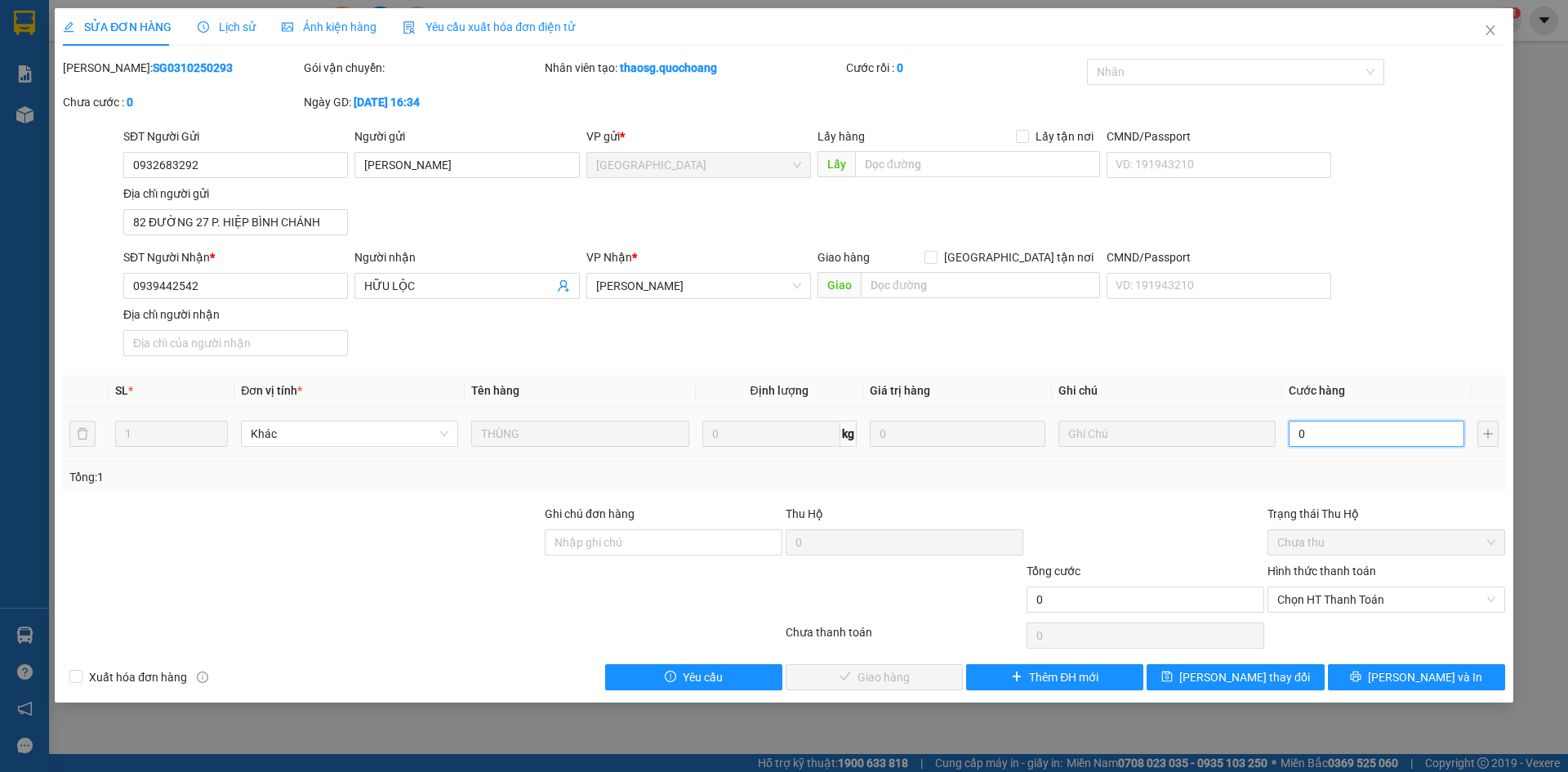
click at [1347, 432] on input "0" at bounding box center [1376, 433] width 175 height 26
type input "2"
type input "20"
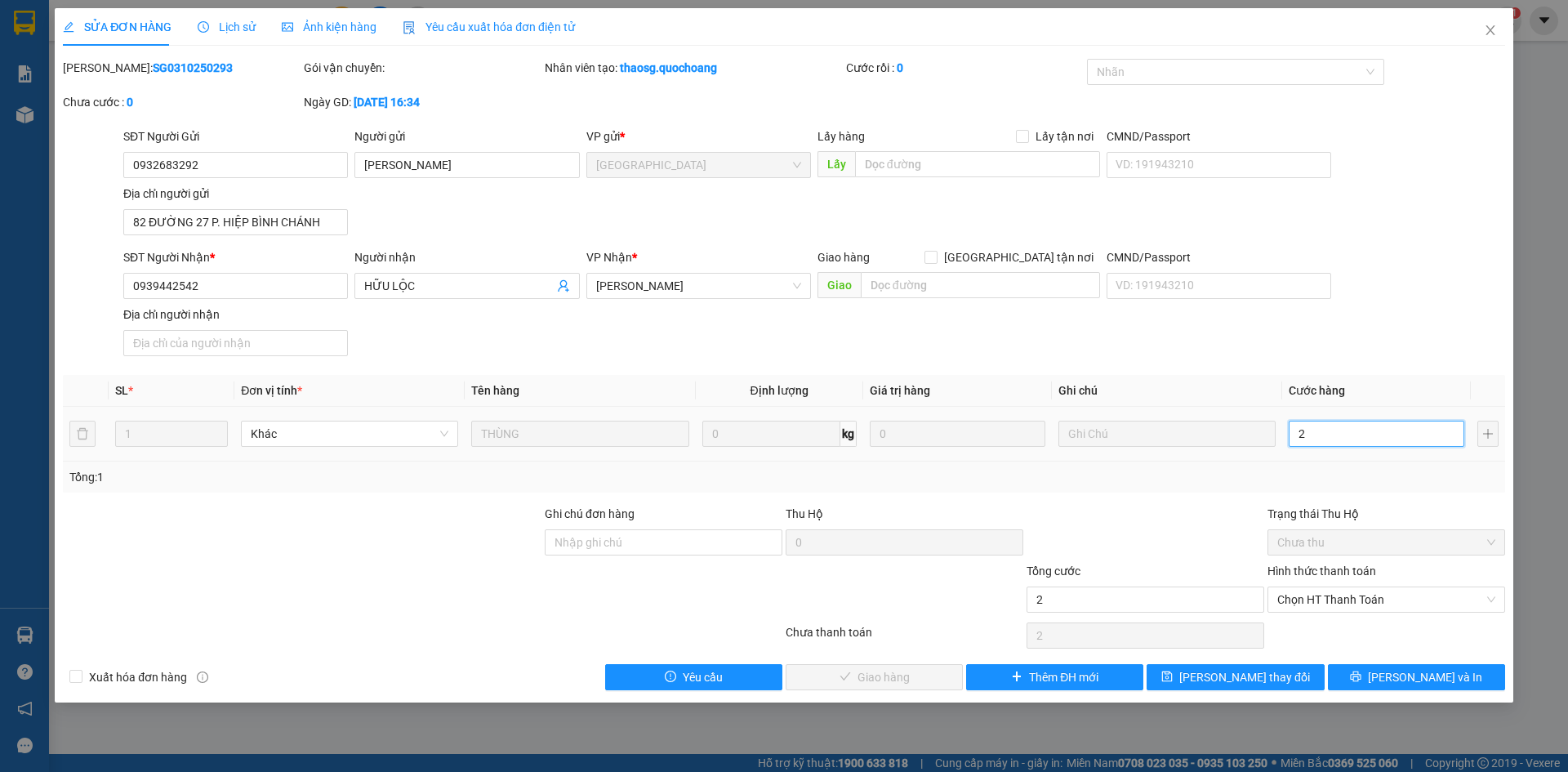
type input "20"
type input "200"
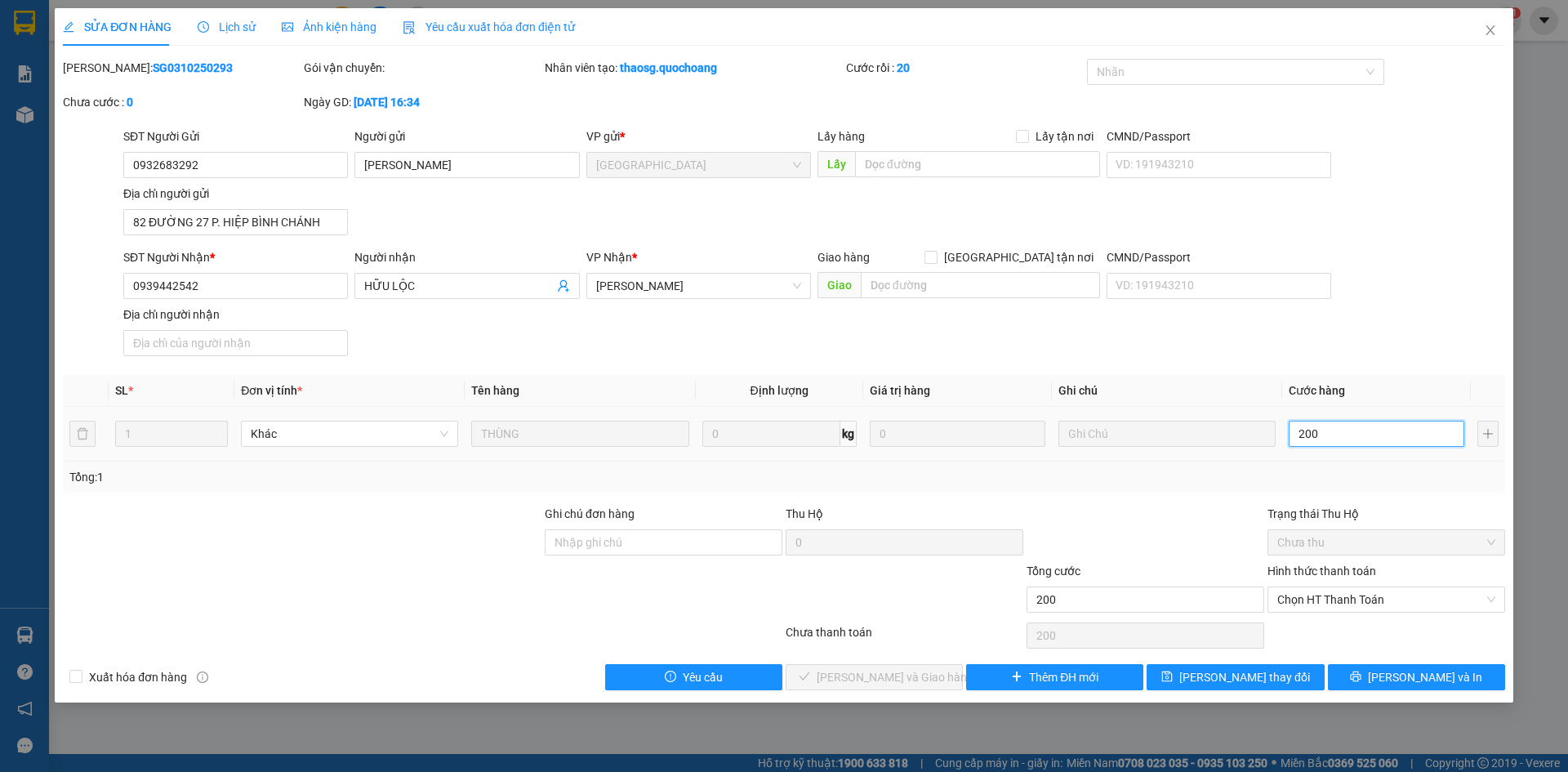
type input "2.000"
type input "20.000"
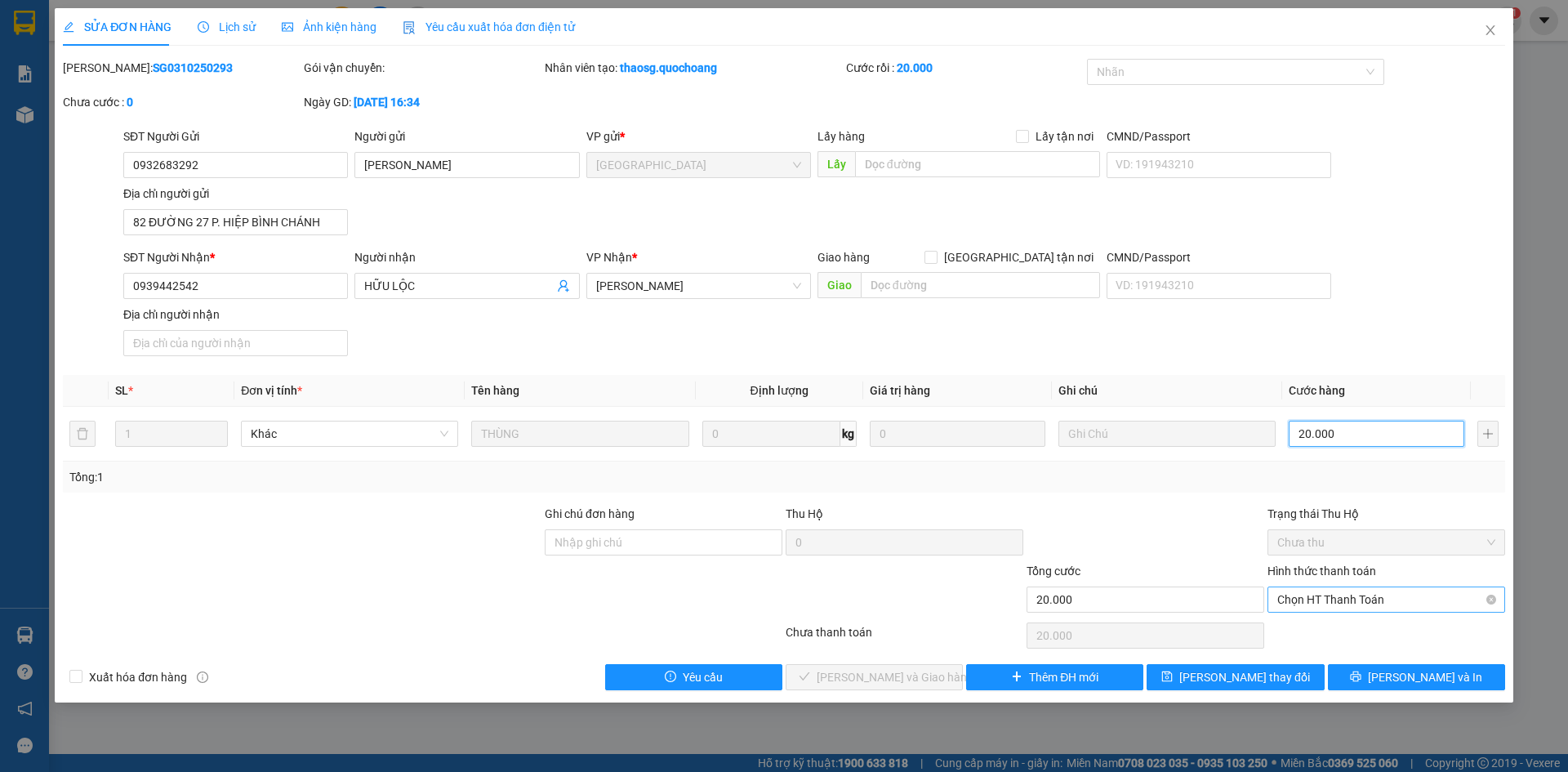
click at [1343, 607] on span "Chọn HT Thanh Toán" at bounding box center [1385, 599] width 218 height 24
type input "20.000"
click at [1342, 637] on div "Tại văn phòng" at bounding box center [1385, 632] width 218 height 18
type input "0"
click at [930, 677] on button "[PERSON_NAME] và Giao hàng" at bounding box center [873, 676] width 177 height 26
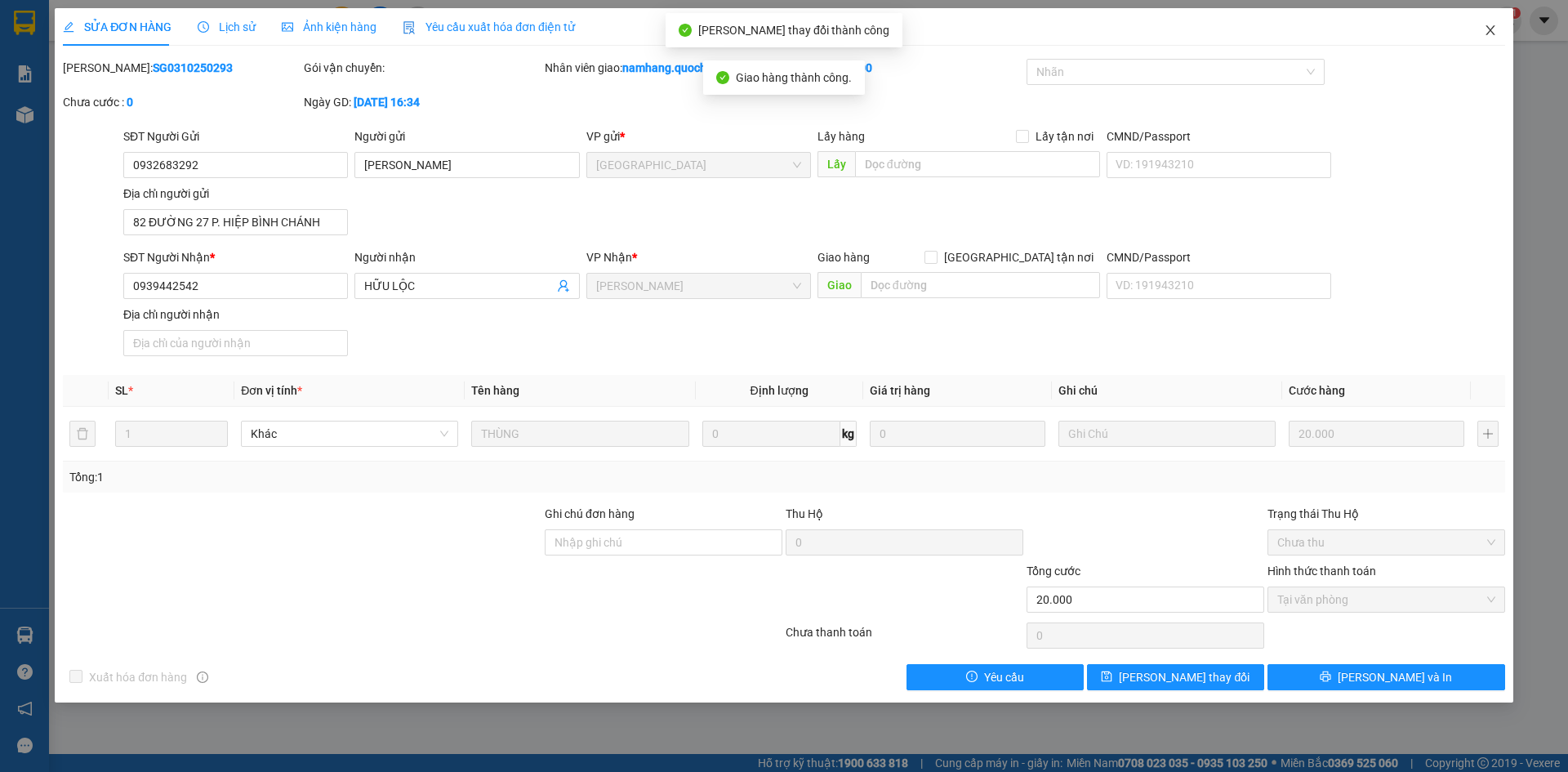
click at [1491, 28] on icon "close" at bounding box center [1491, 30] width 14 height 14
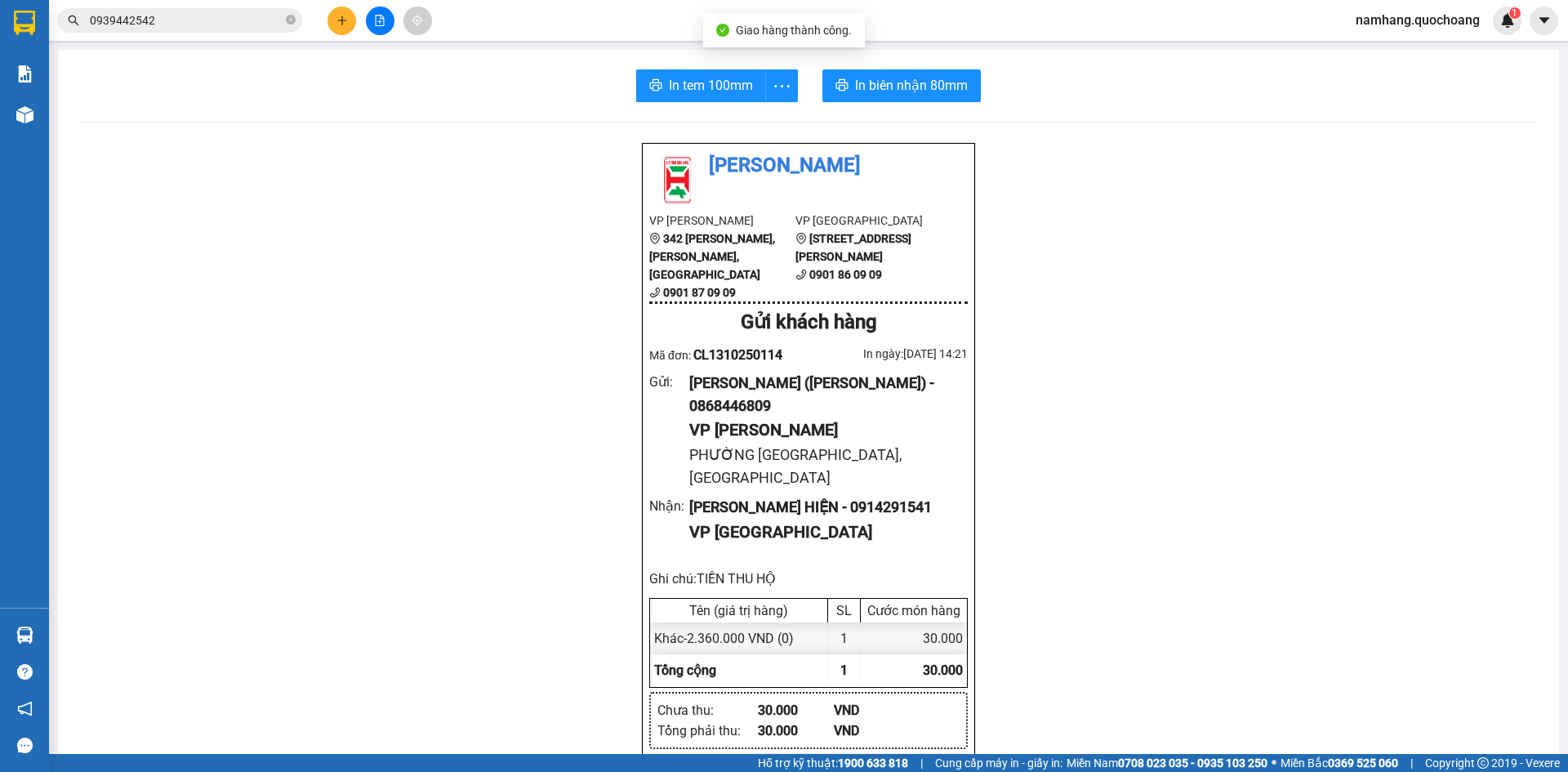
click at [197, 15] on input "0939442542" at bounding box center [186, 20] width 192 height 18
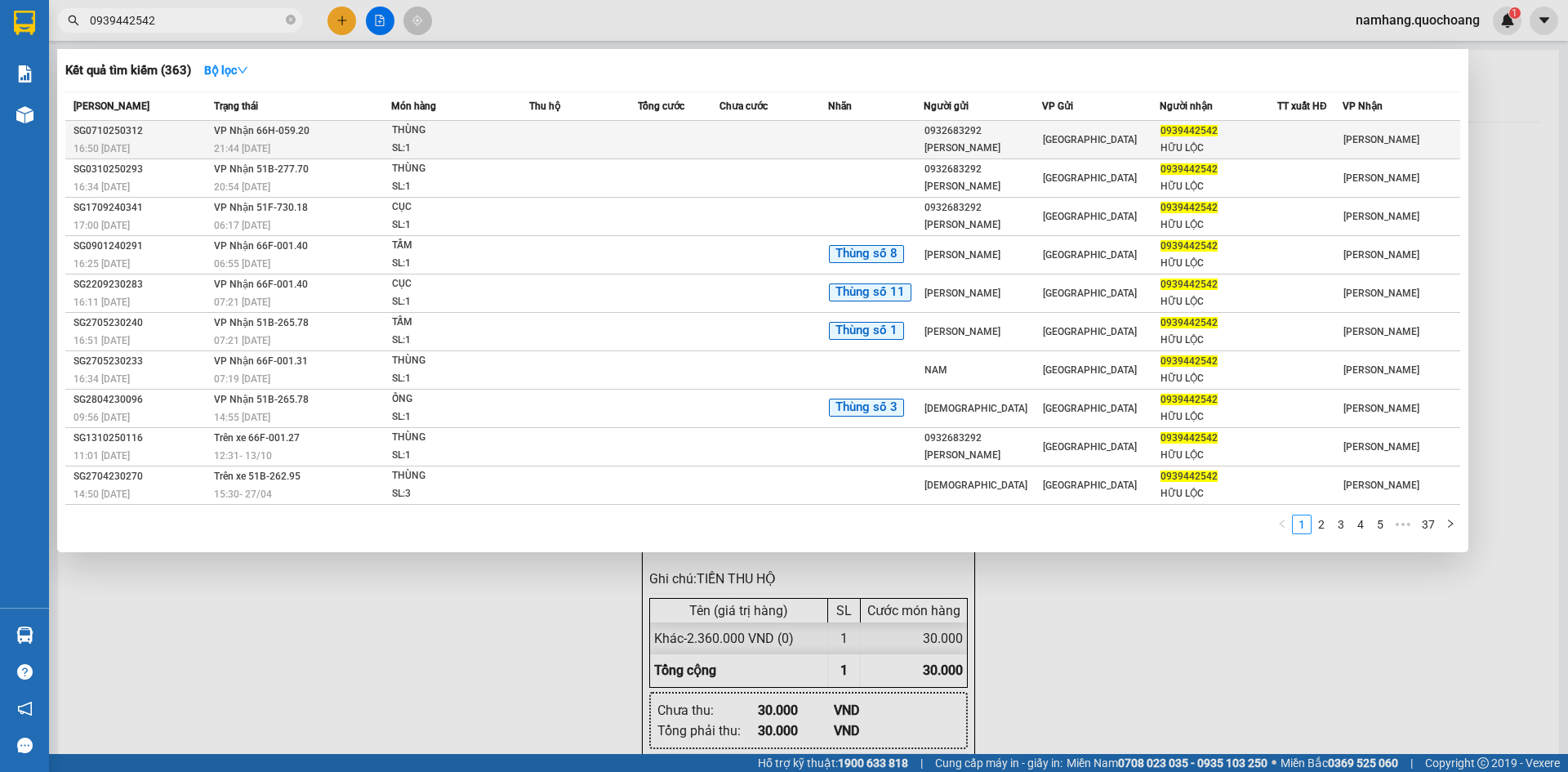
click at [482, 130] on div "THÙNG" at bounding box center [453, 131] width 123 height 18
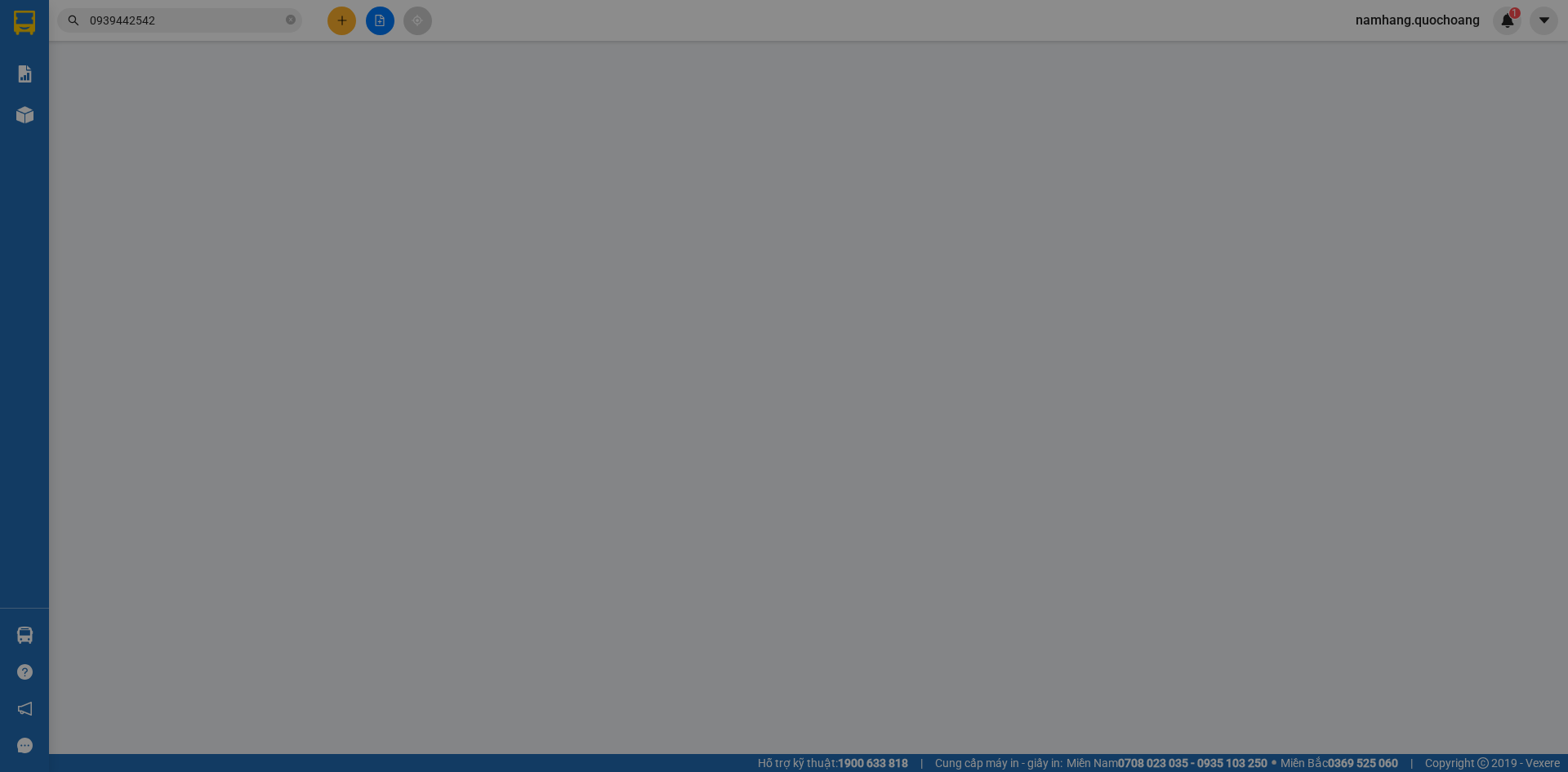
type input "0932683292"
type input "NGUYỄN VĂN LINH"
type input "82 ĐƯỜNG 27 P. HIỆP BÌNH CHÁNH"
type input "0939442542"
type input "HỮU LỘC"
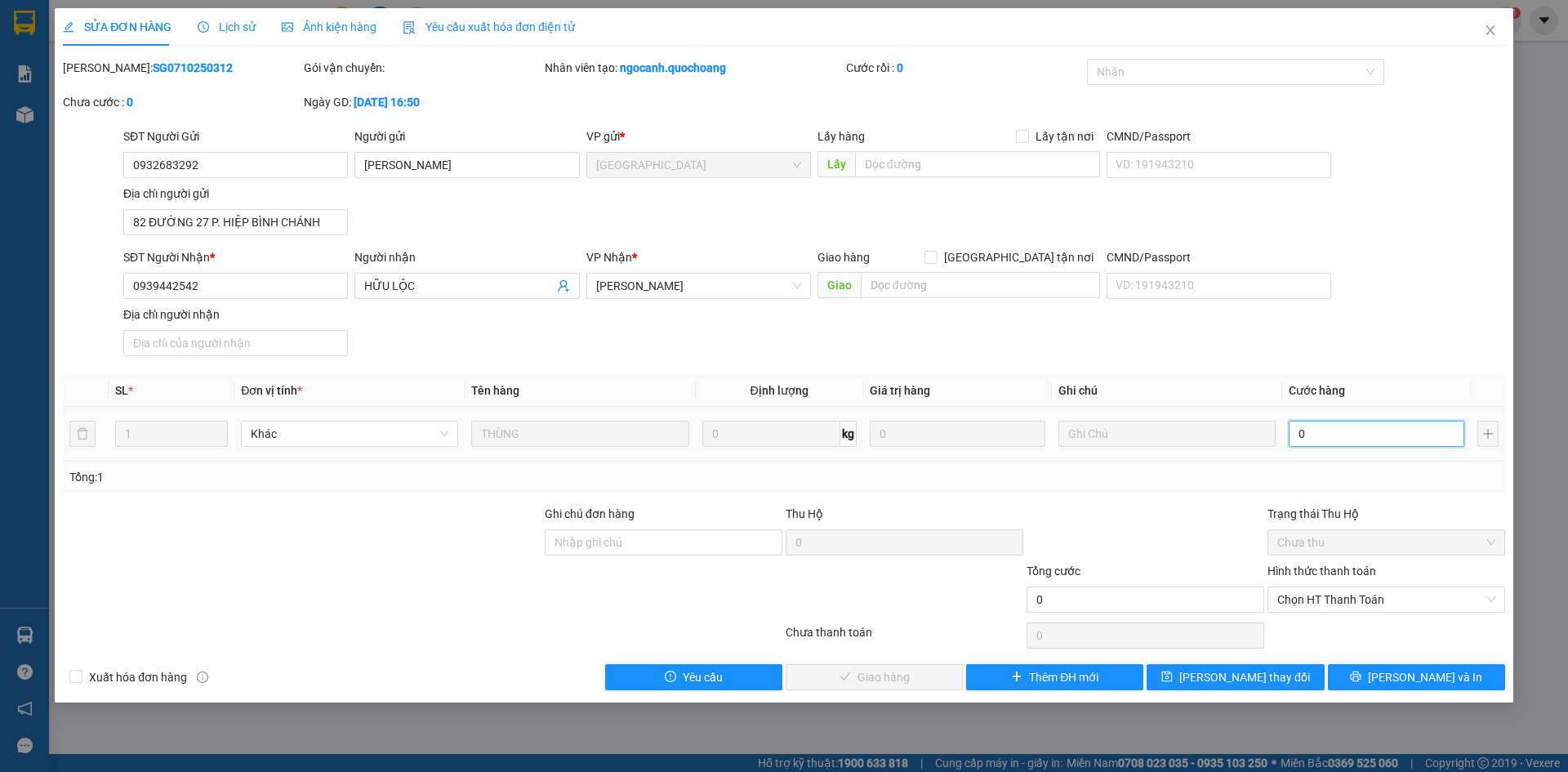
click at [1335, 440] on input "0" at bounding box center [1376, 433] width 175 height 26
type input "2"
type input "20"
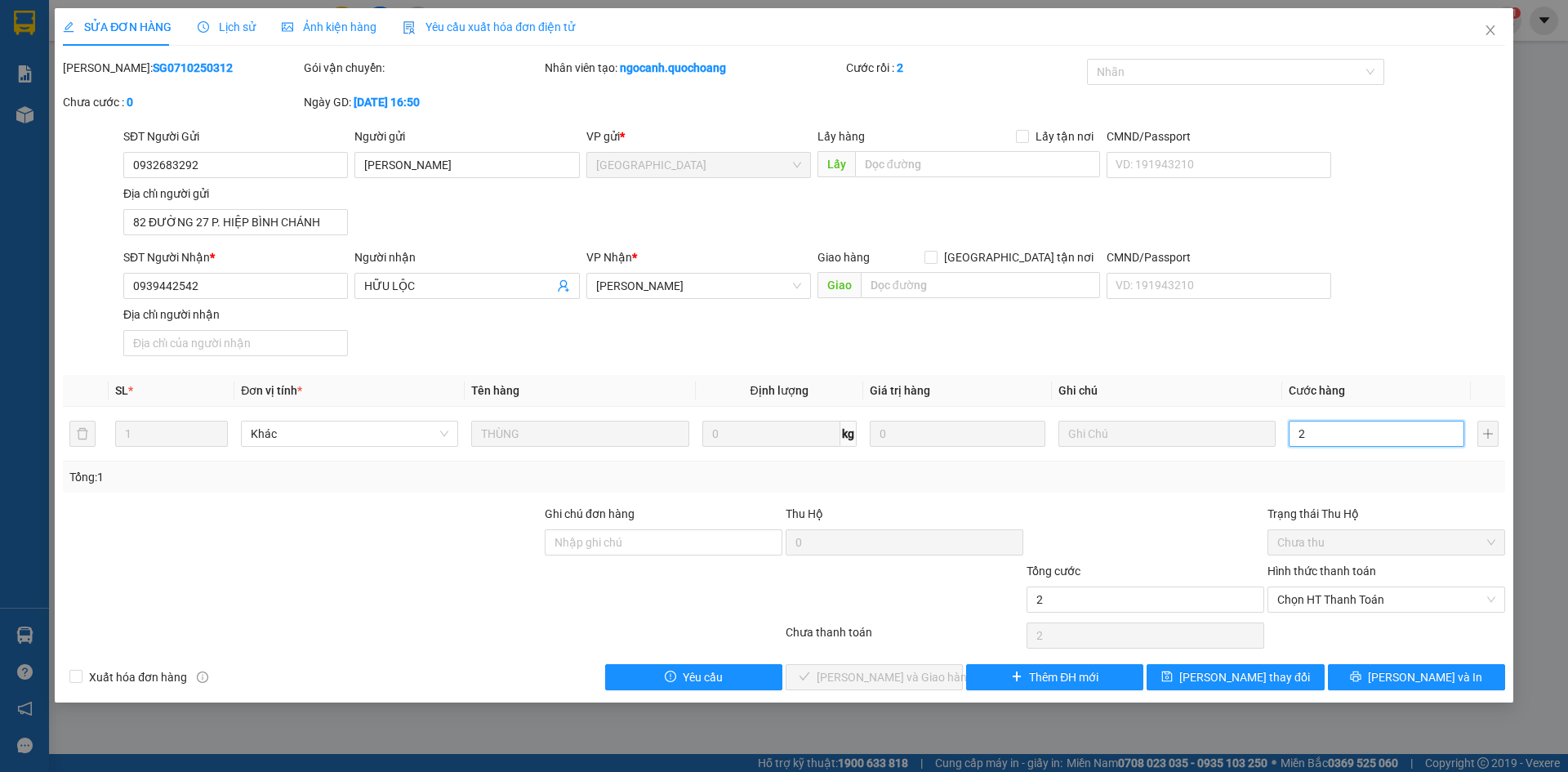
type input "20"
type input "200"
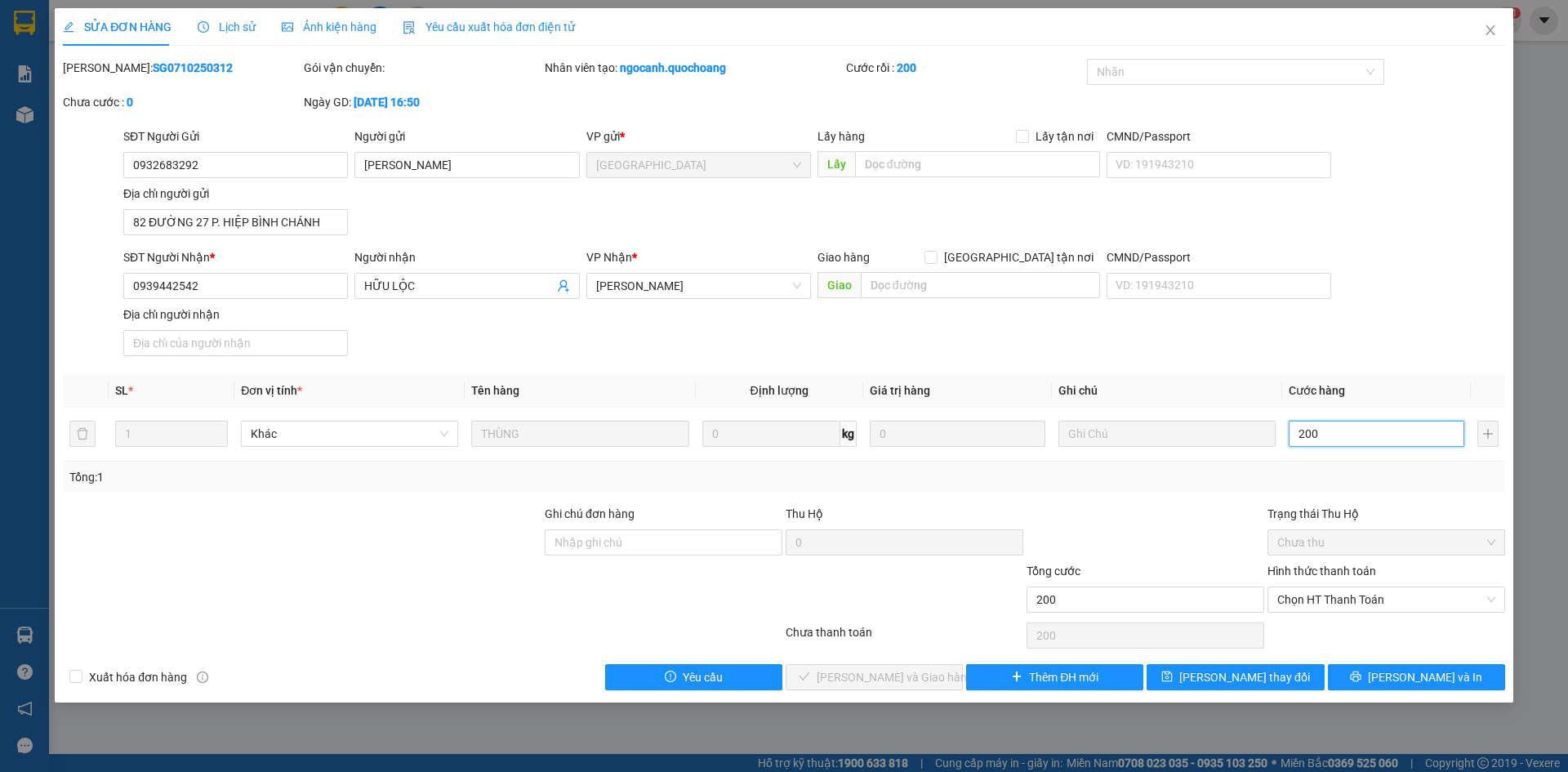
type input "2.000"
type input "20.000"
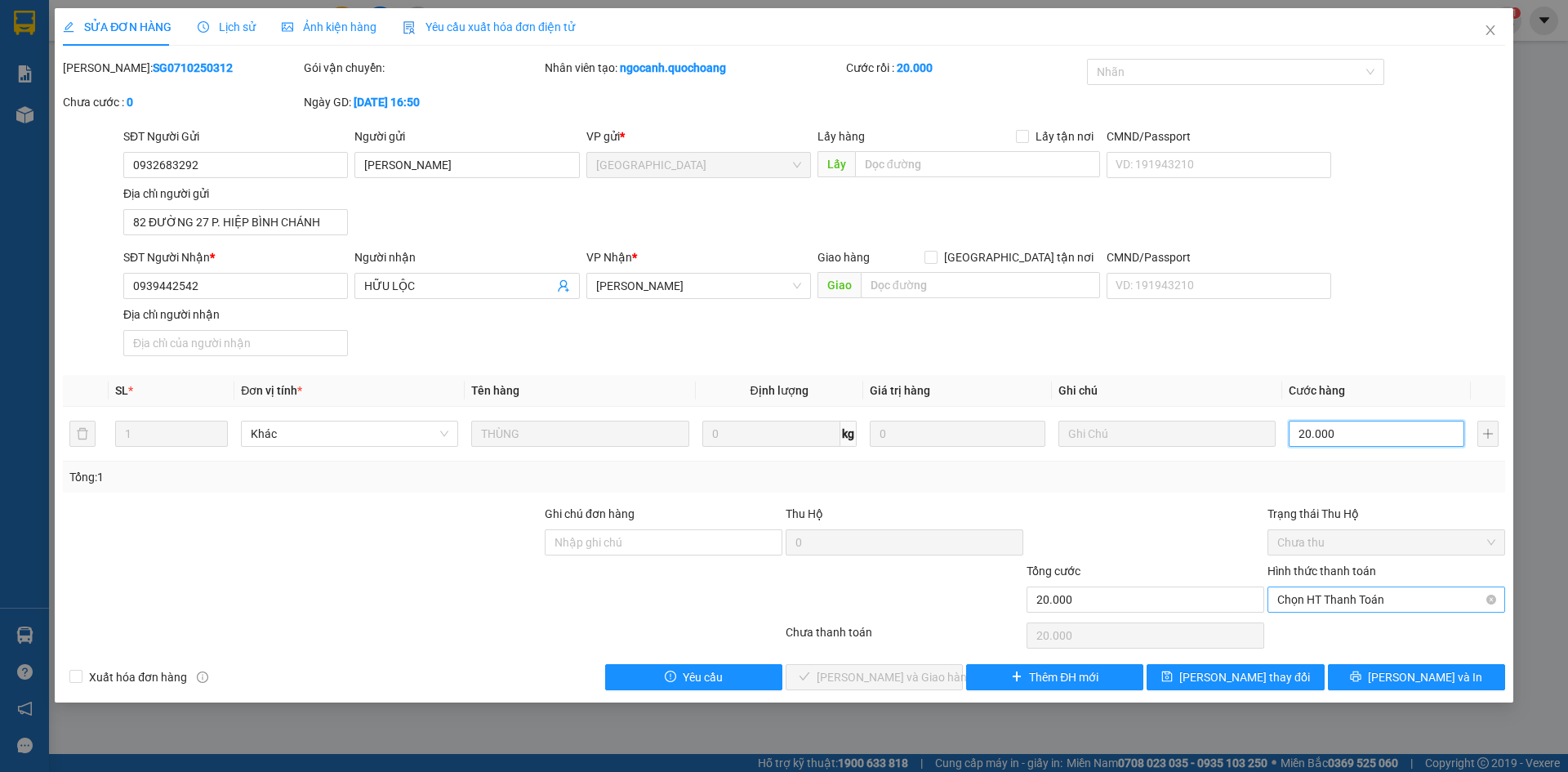
click at [1380, 602] on span "Chọn HT Thanh Toán" at bounding box center [1385, 599] width 218 height 24
type input "20.000"
click at [1361, 637] on div "Tại văn phòng" at bounding box center [1385, 632] width 218 height 18
type input "0"
click at [923, 675] on span "Lưu và Giao hàng" at bounding box center [895, 677] width 157 height 18
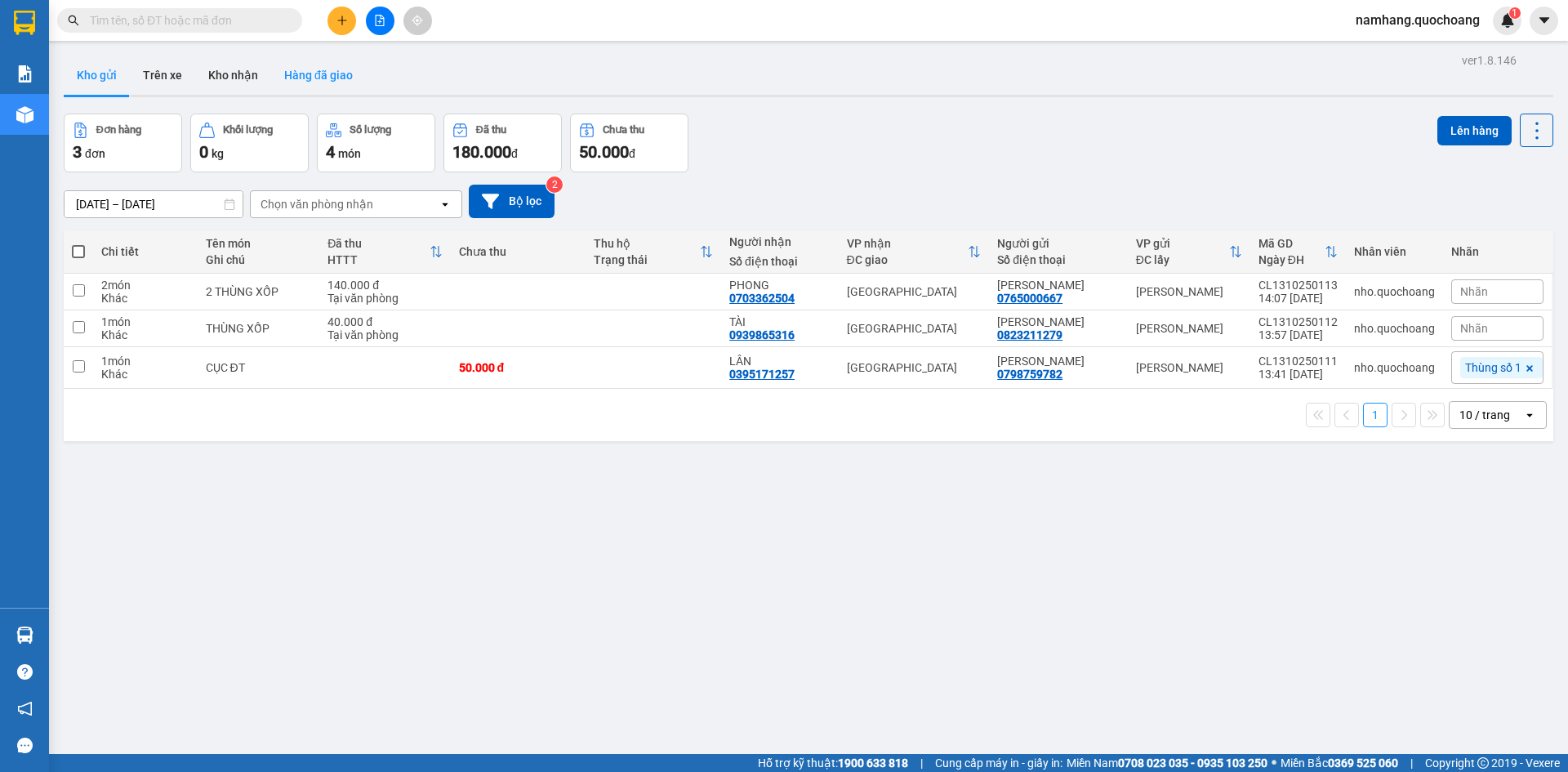
click at [297, 76] on button "Hàng đã giao" at bounding box center [318, 74] width 95 height 40
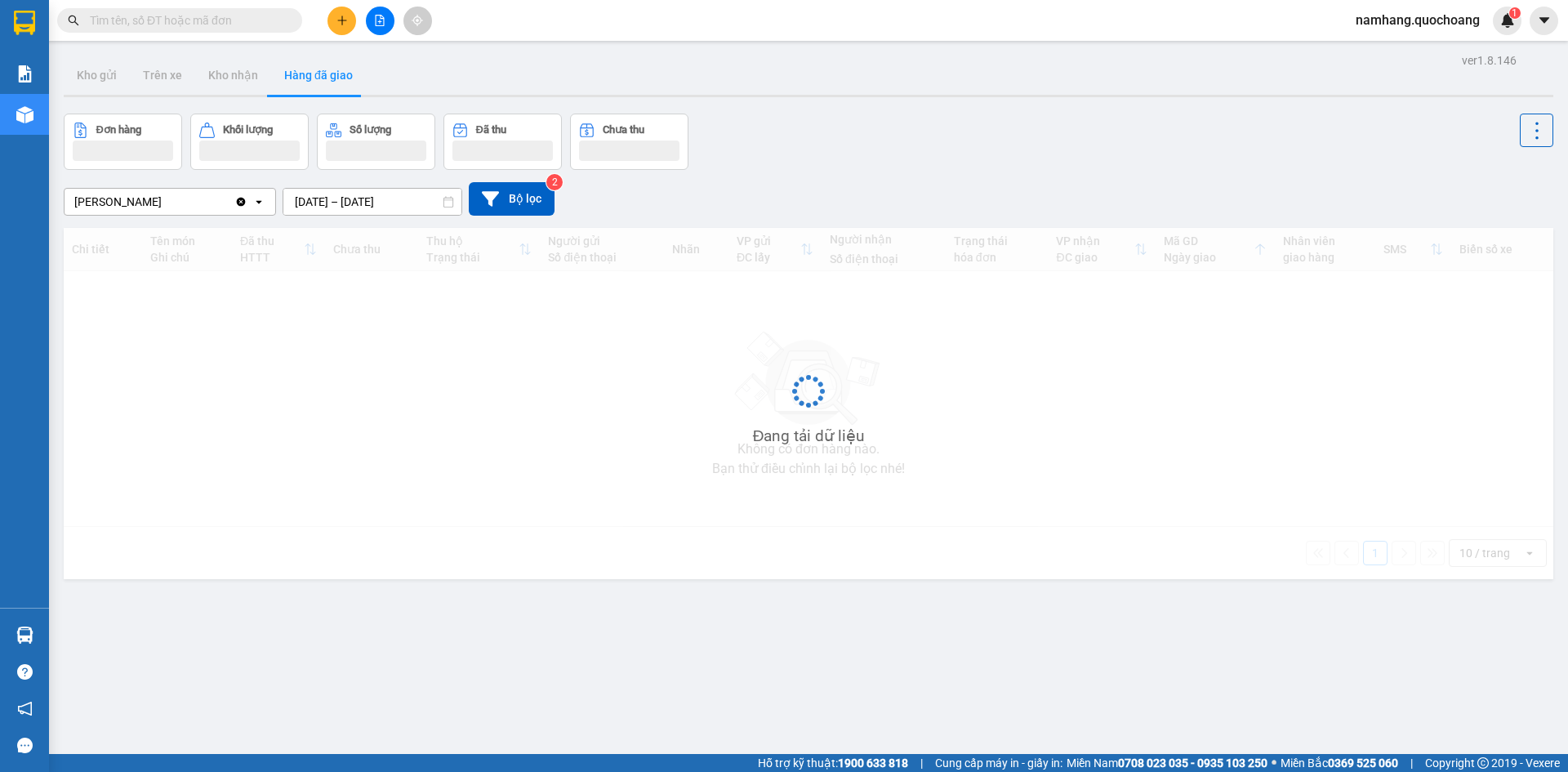
click at [348, 199] on input "[DATE] – [DATE]" at bounding box center [372, 201] width 178 height 26
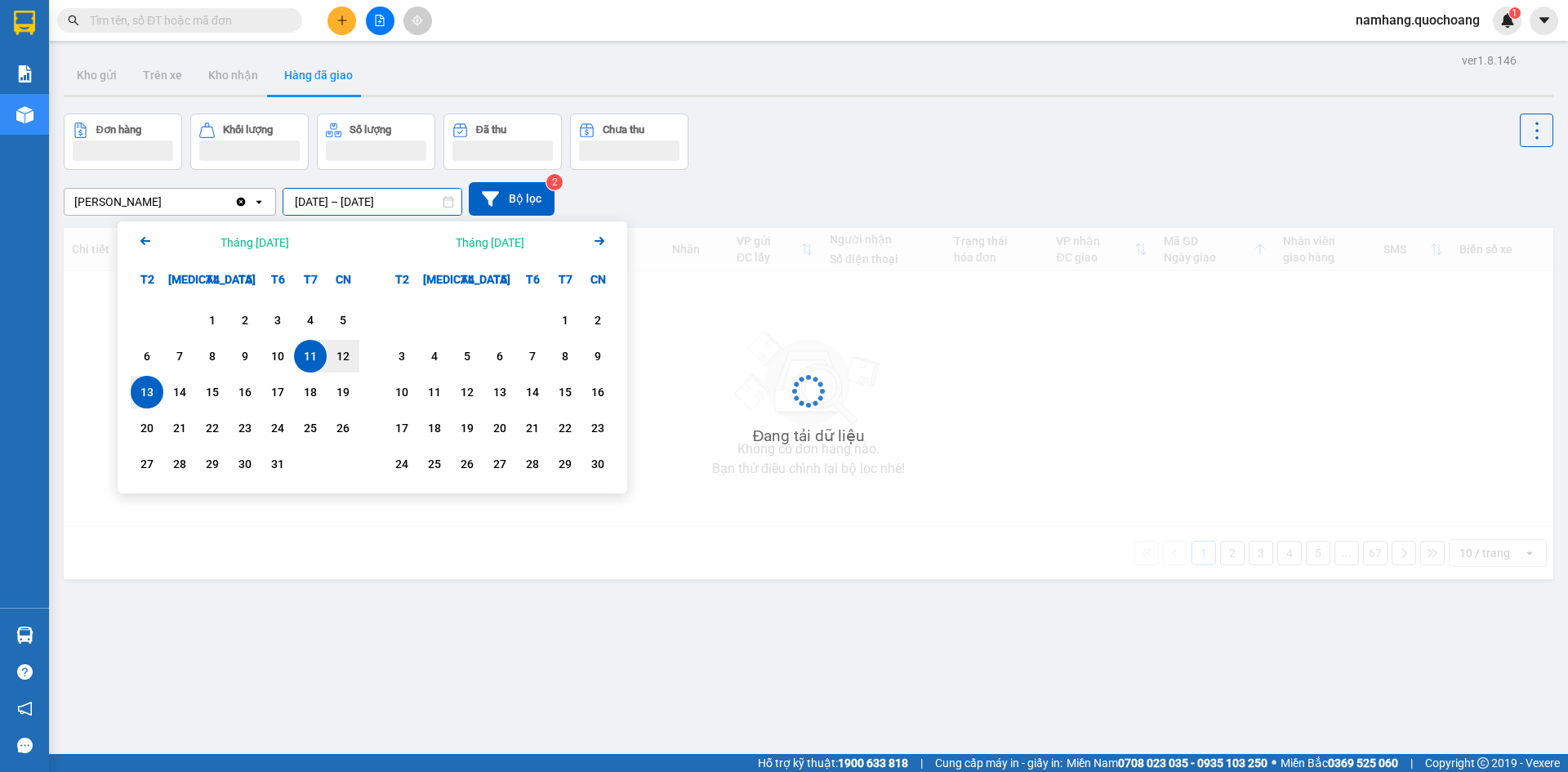
click at [152, 400] on div "13" at bounding box center [147, 392] width 23 height 19
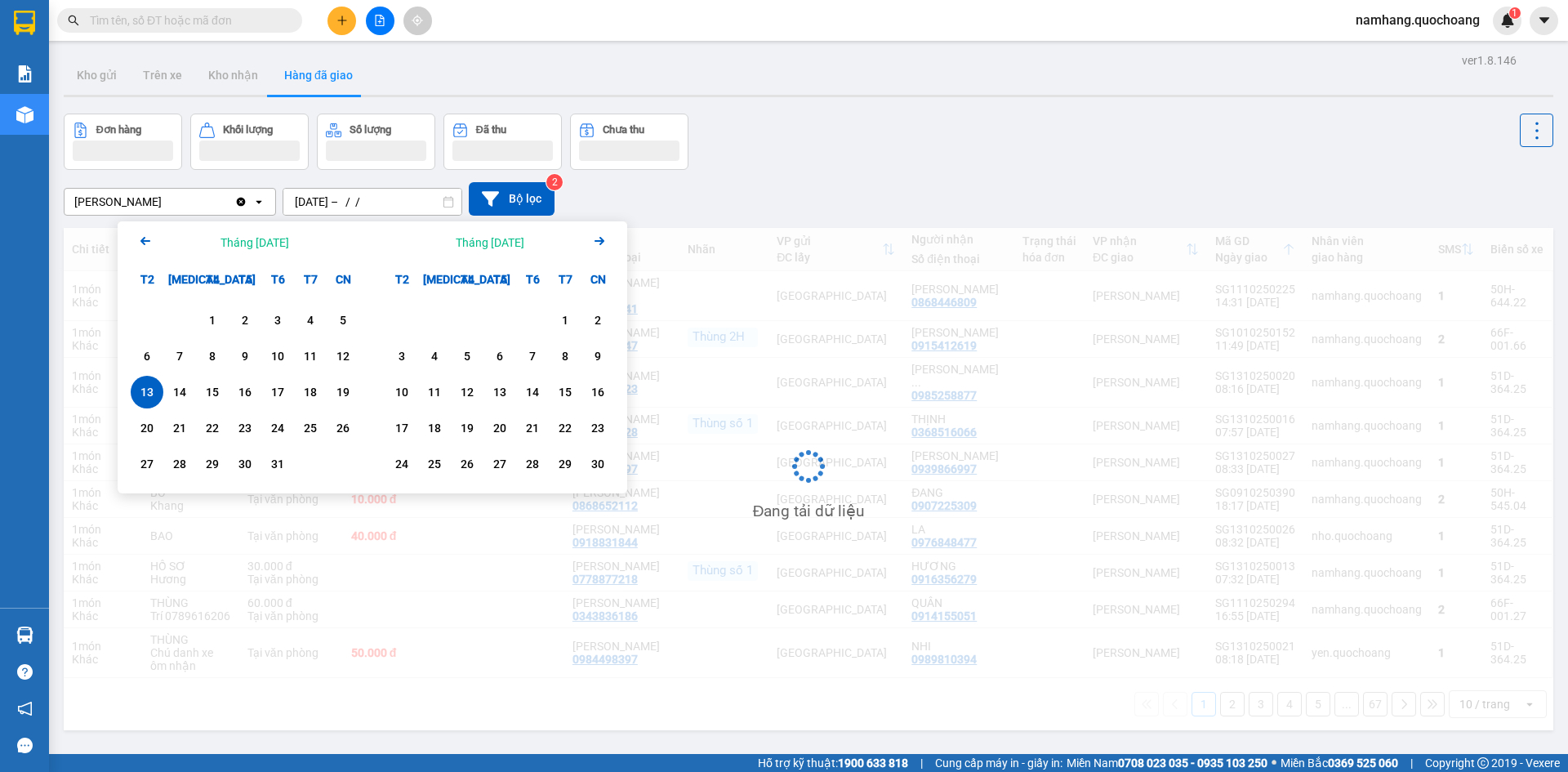
click at [150, 399] on div "13" at bounding box center [147, 392] width 23 height 19
type input "13/10/2025 – 13/10/2025"
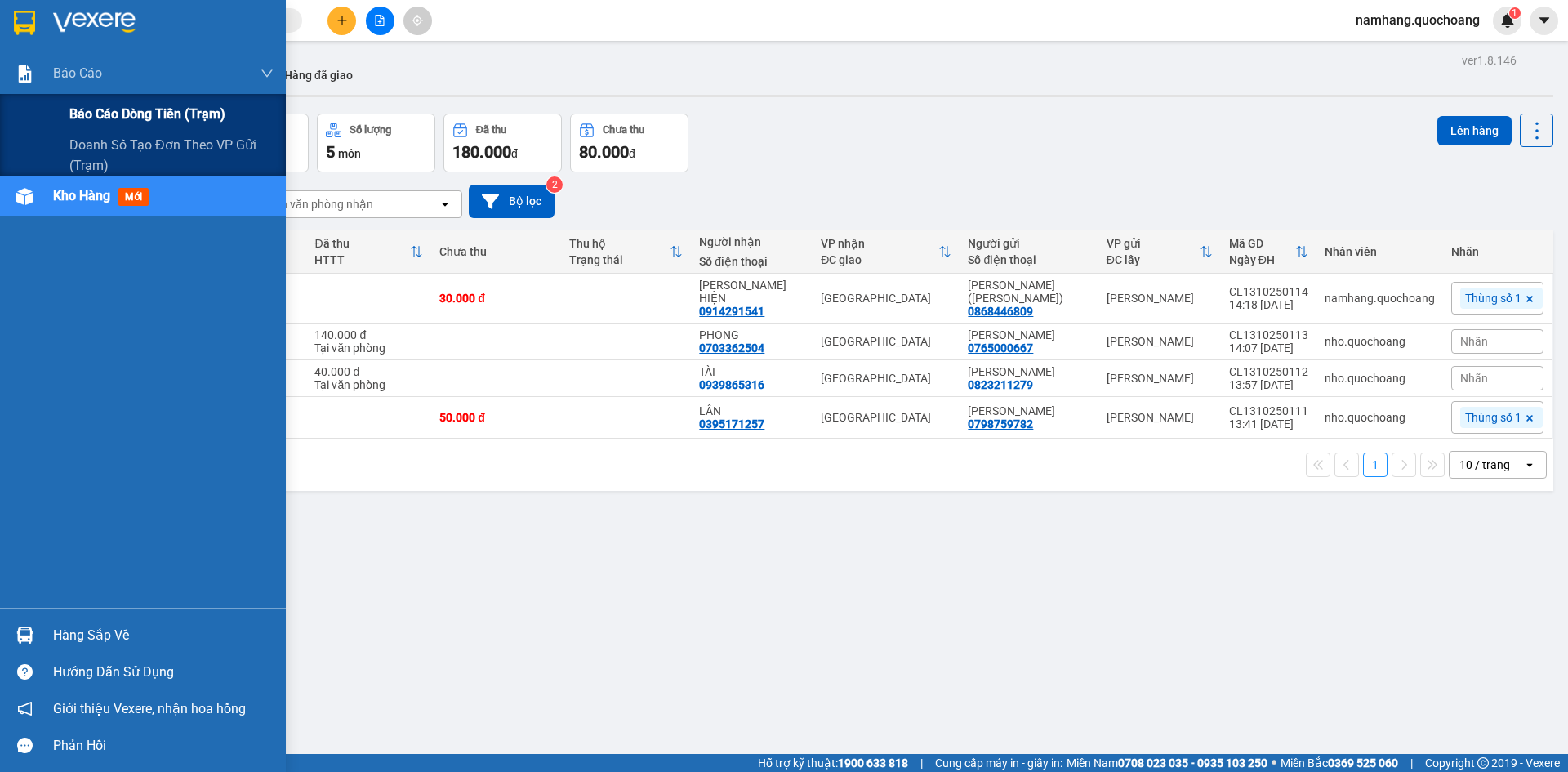
click at [103, 104] on span "Báo cáo dòng tiền (trạm)" at bounding box center [147, 113] width 156 height 20
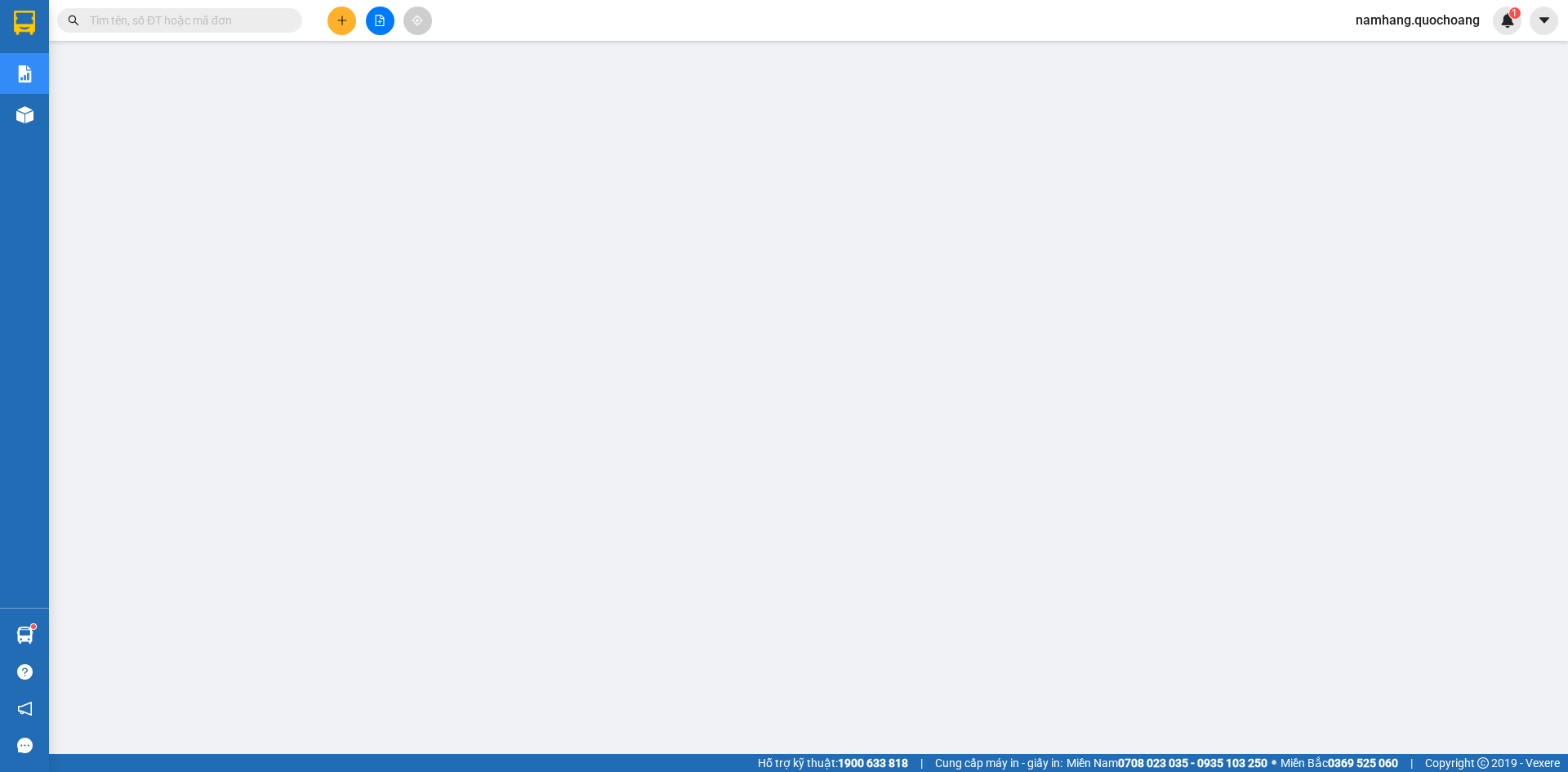
click at [247, 26] on input "text" at bounding box center [186, 20] width 192 height 18
click at [349, 19] on button at bounding box center [342, 21] width 29 height 29
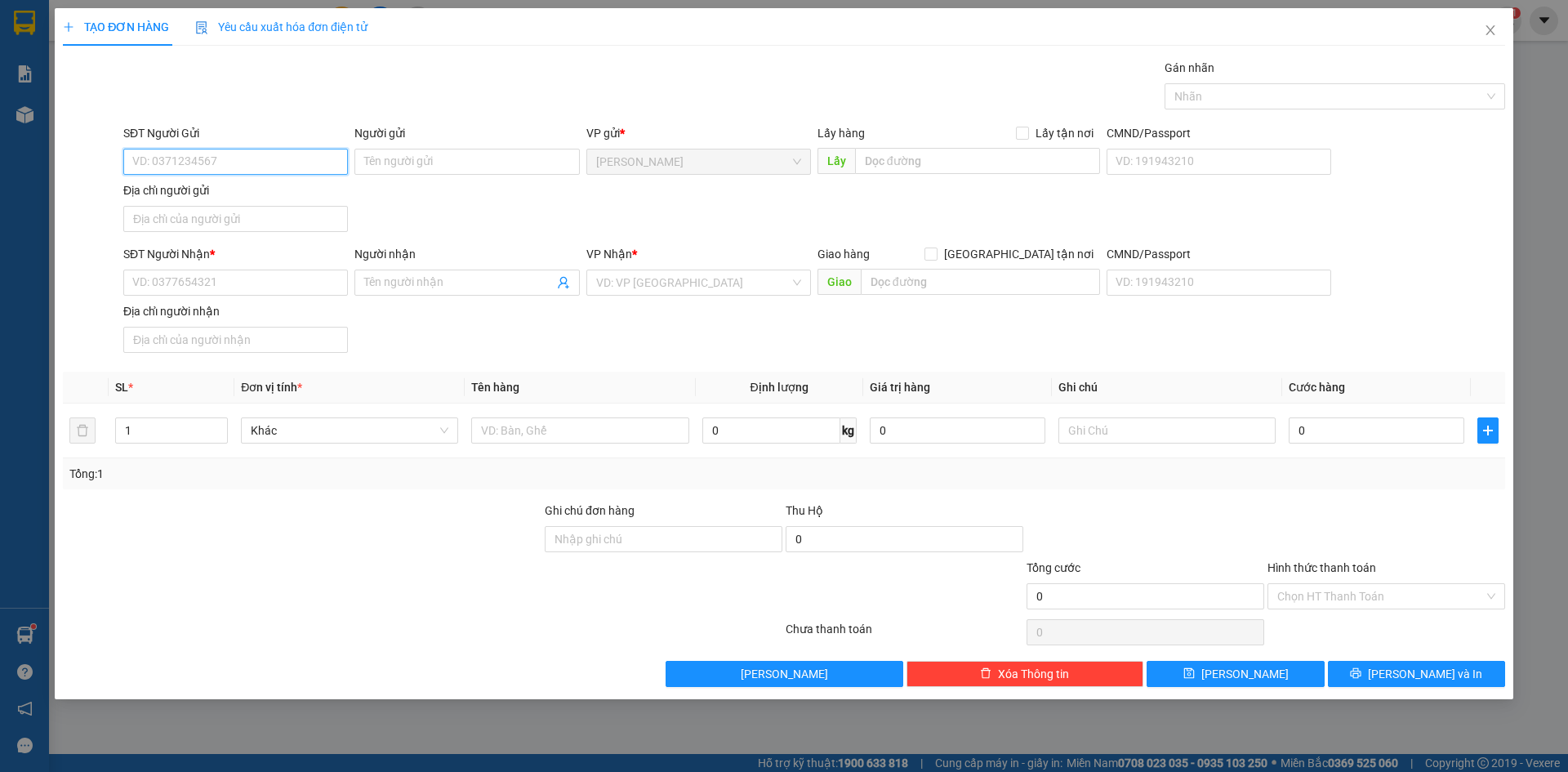
click at [233, 164] on input "SĐT Người Gửi" at bounding box center [235, 162] width 224 height 26
type input "0378552552"
click at [293, 202] on div "0378552552 - DIỄM SƯƠNG" at bounding box center [236, 194] width 205 height 18
type input "DIỄM SƯƠNG"
type input "0378552552"
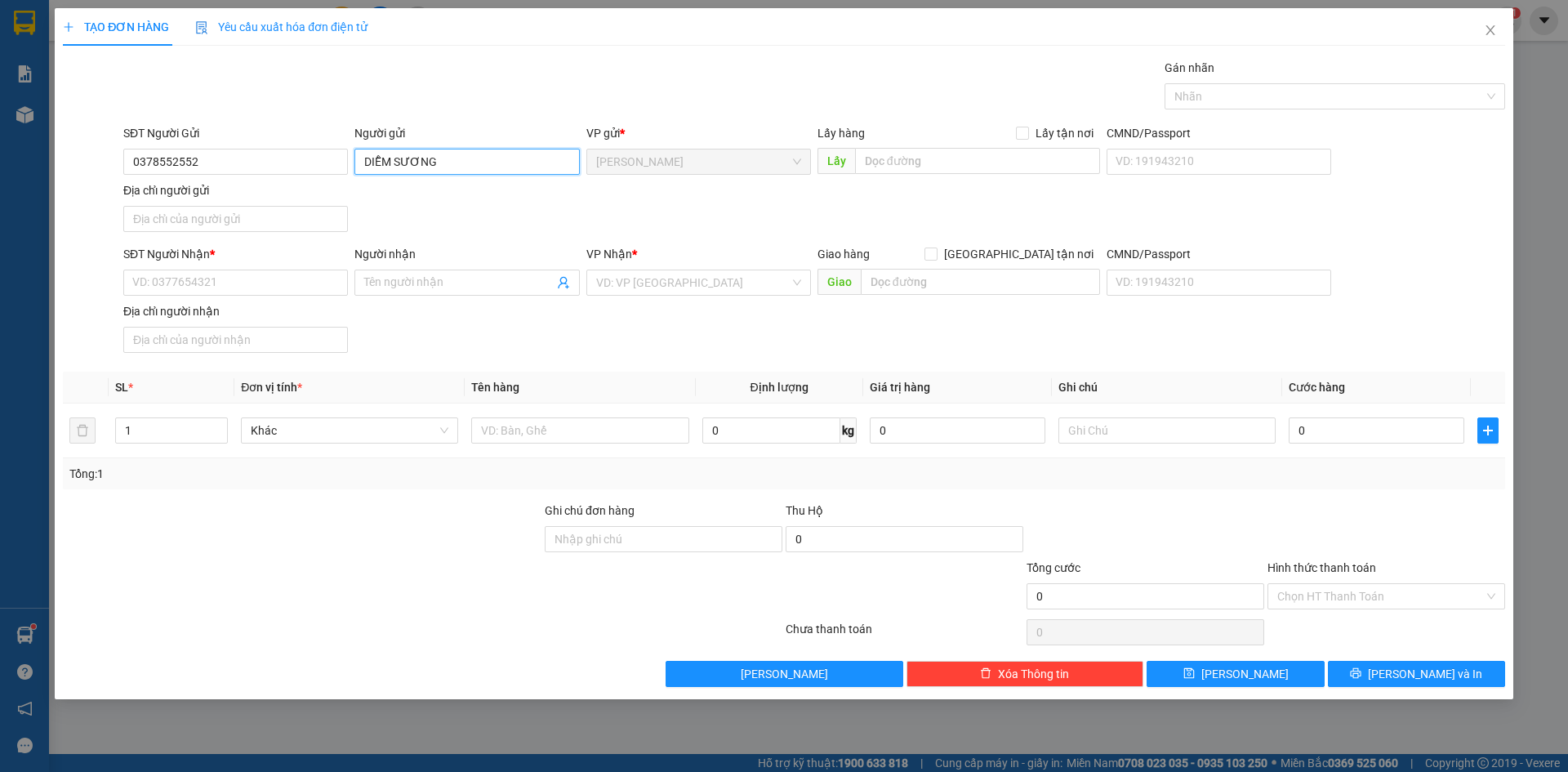
click at [429, 164] on input "DIỄM SƯƠNG" at bounding box center [466, 162] width 224 height 26
type input "[PERSON_NAME]"
click at [467, 227] on div "SĐT Người Gửi 0378552552 Người gửi NGUYỄN THỊ DIỄM SƯƠNG NGUYỄN THỊ DIỄM SƯƠNG …" at bounding box center [814, 181] width 1388 height 114
click at [474, 280] on input "Người nhận" at bounding box center [458, 282] width 189 height 18
click at [453, 287] on input "Người nhận" at bounding box center [458, 282] width 189 height 18
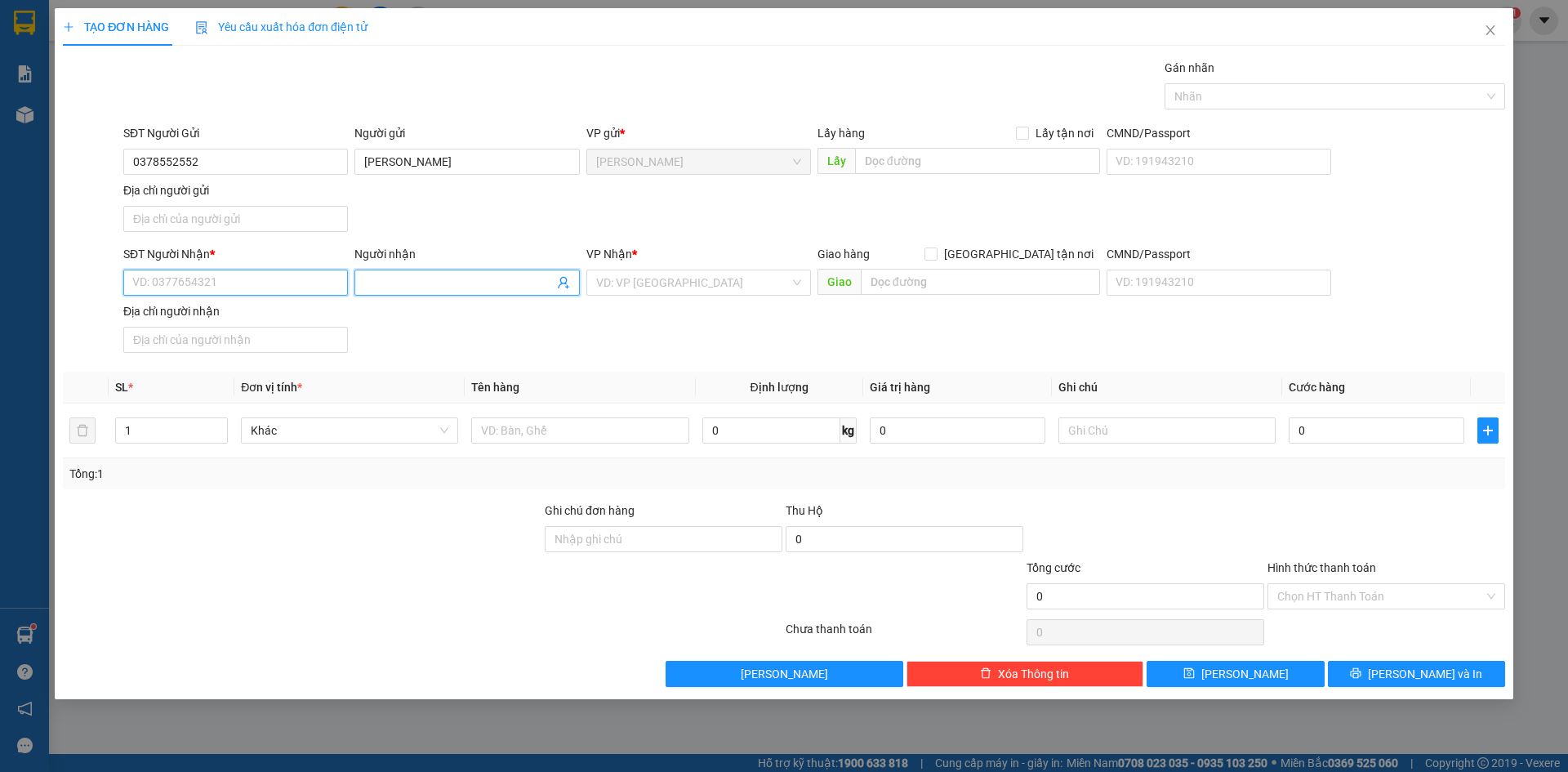
click at [291, 282] on input "SĐT Người Nhận *" at bounding box center [235, 282] width 224 height 26
click at [218, 277] on input "0378552552" at bounding box center [235, 282] width 224 height 26
type input "0929594046"
click at [292, 302] on div "0929594046 - LÊ XUÂN TÙNG" at bounding box center [235, 314] width 224 height 26
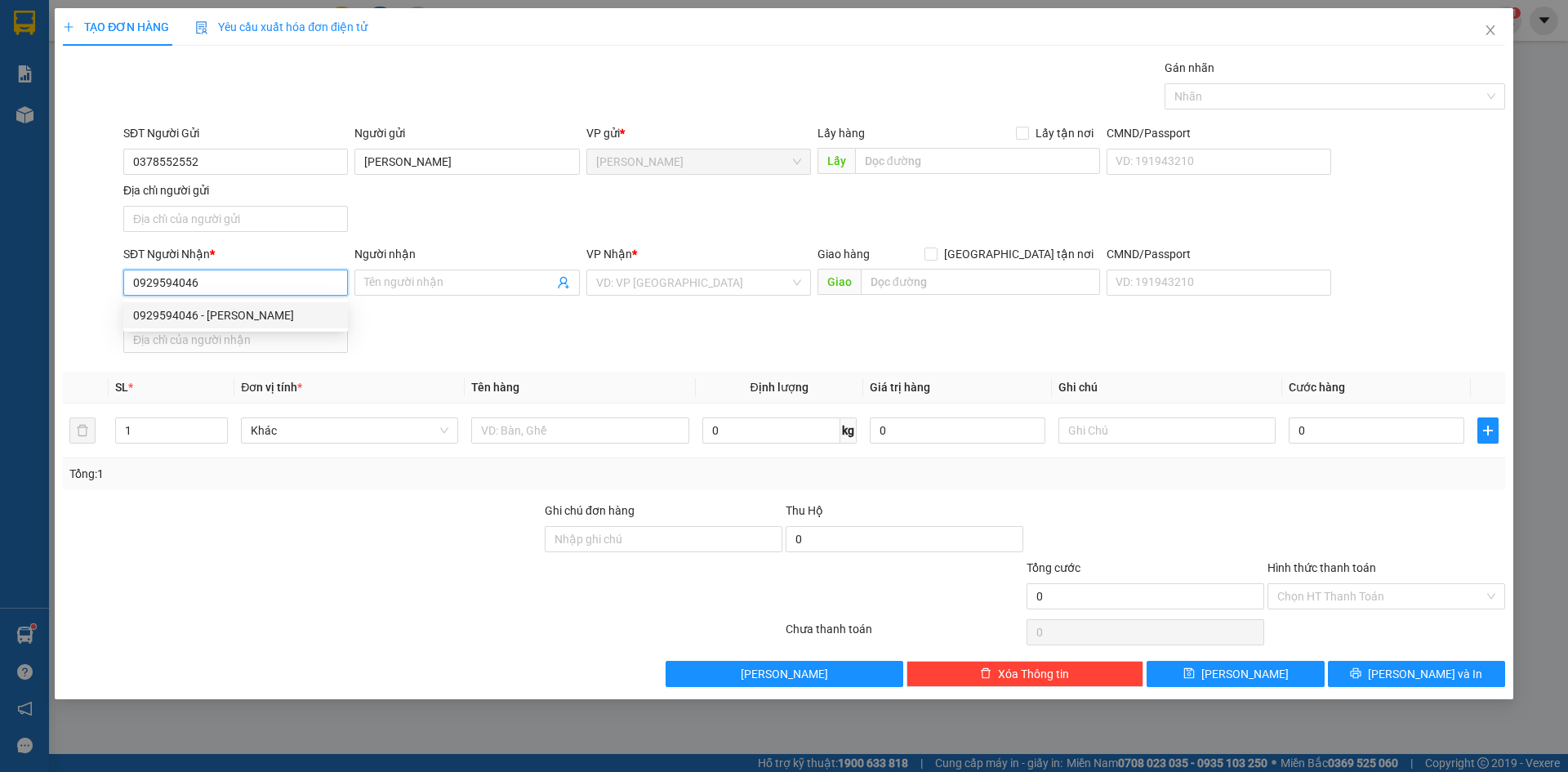
type input "[PERSON_NAME]"
type input "0929594046"
click at [581, 428] on input "text" at bounding box center [579, 430] width 218 height 26
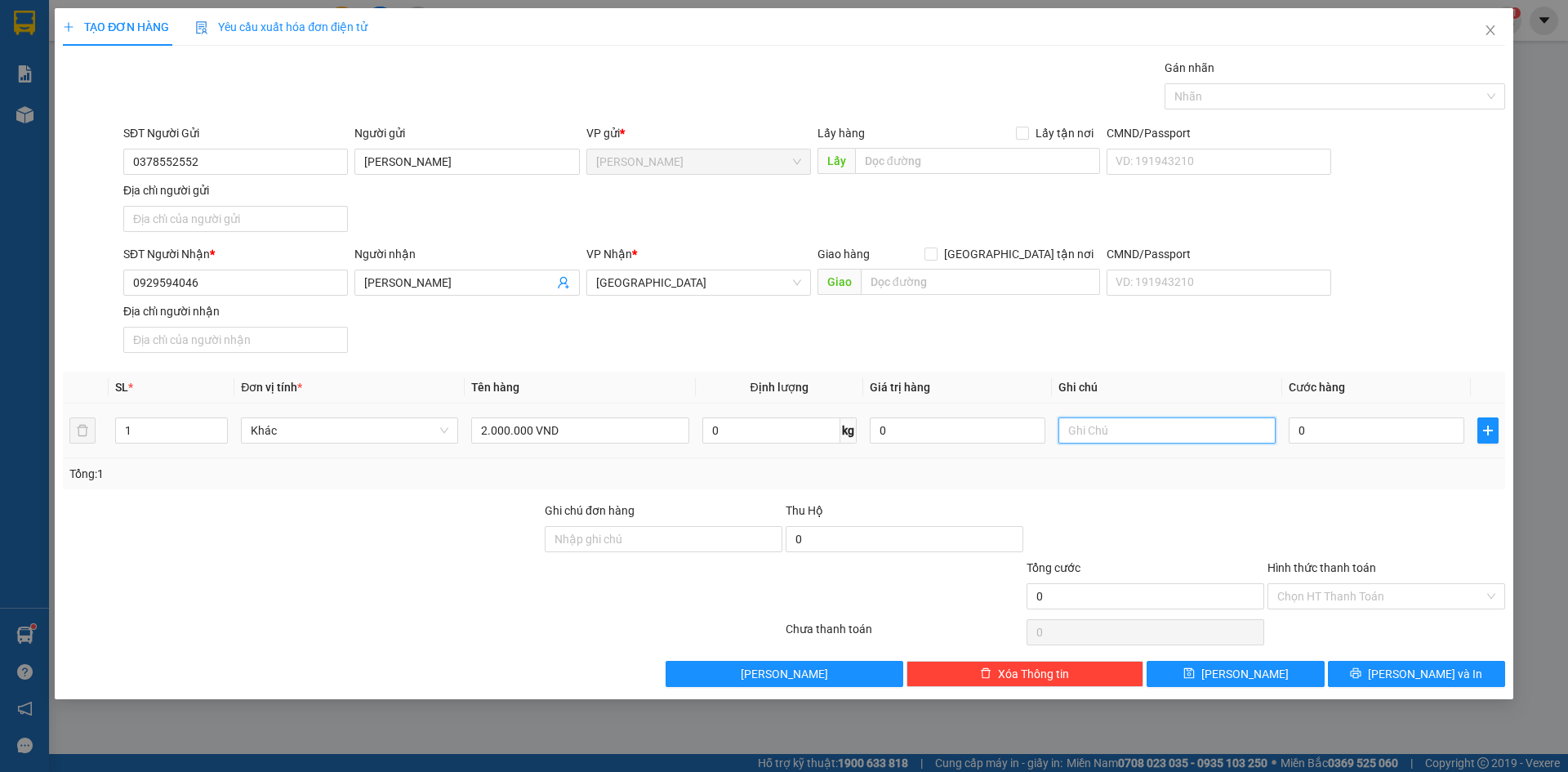
click at [1124, 419] on input "text" at bounding box center [1167, 430] width 218 height 26
click at [569, 430] on input "2.000.000 VND" at bounding box center [579, 430] width 218 height 26
type input "2.000.000 VND (TIỀN THU HỘ)"
click at [1193, 421] on input "text" at bounding box center [1167, 430] width 218 height 26
type input "N.V NAM CK QUA A2"
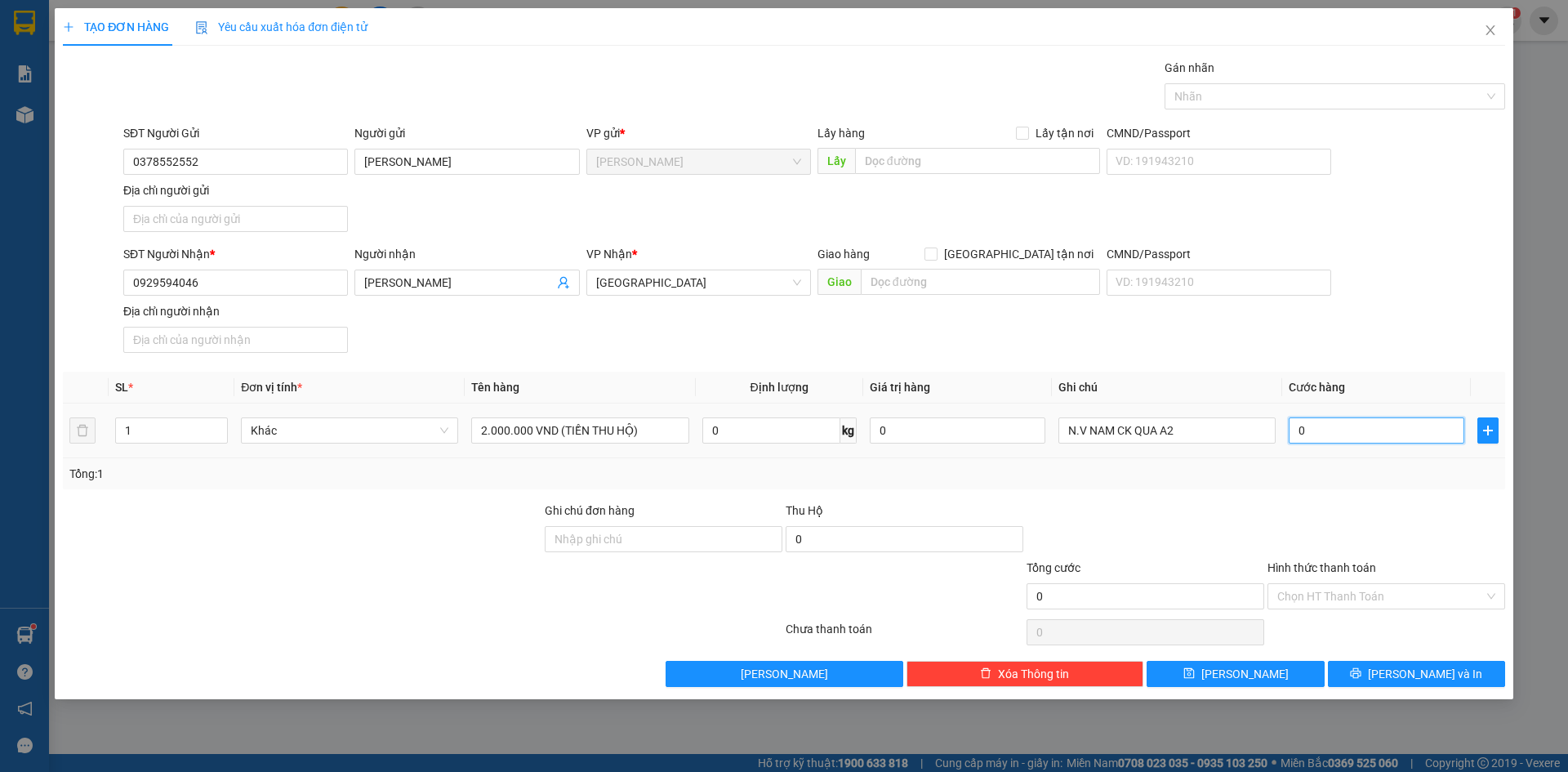
click at [1369, 428] on input "0" at bounding box center [1376, 430] width 175 height 26
type input "3"
type input "30"
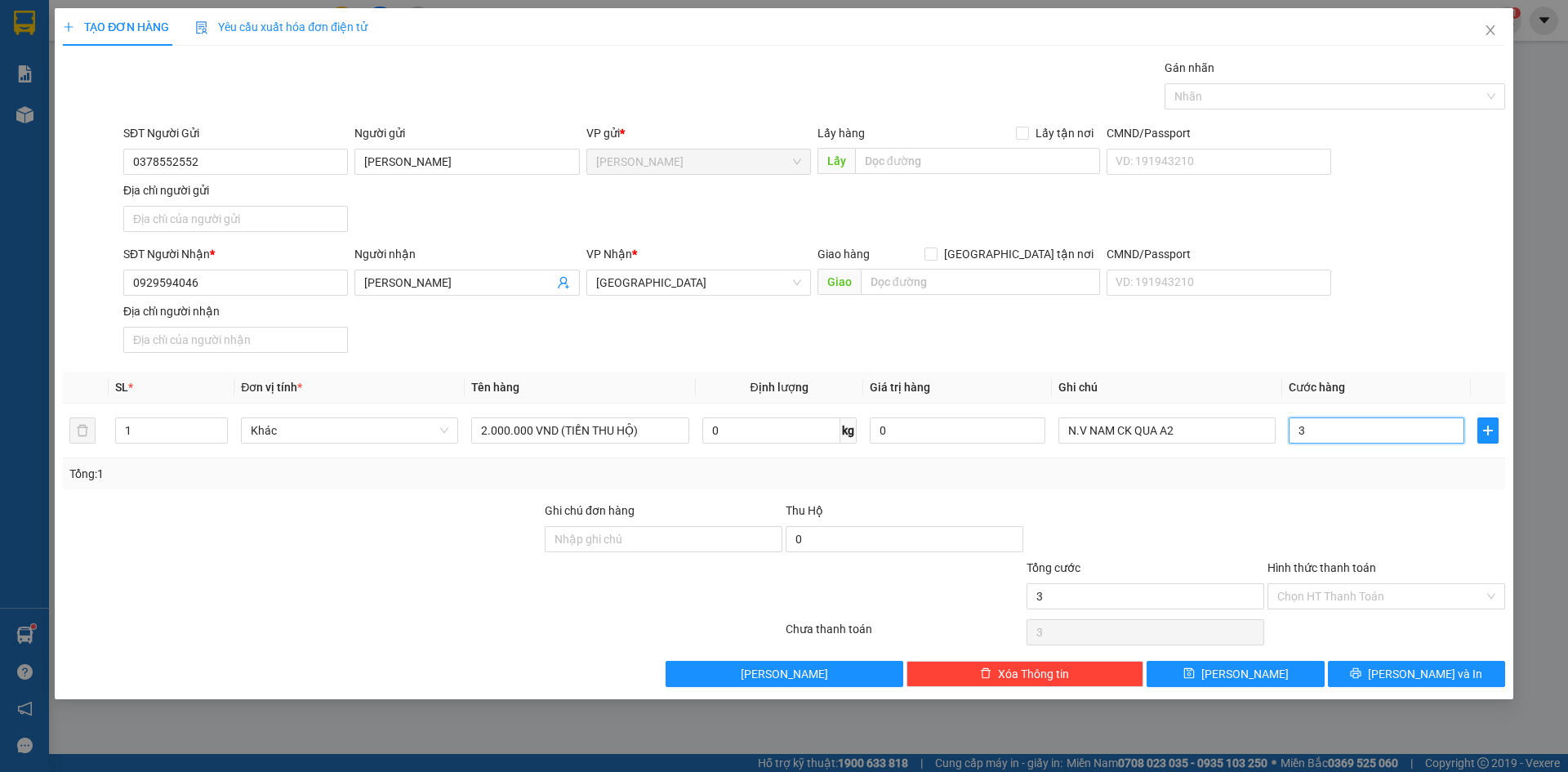
type input "30"
type input "300"
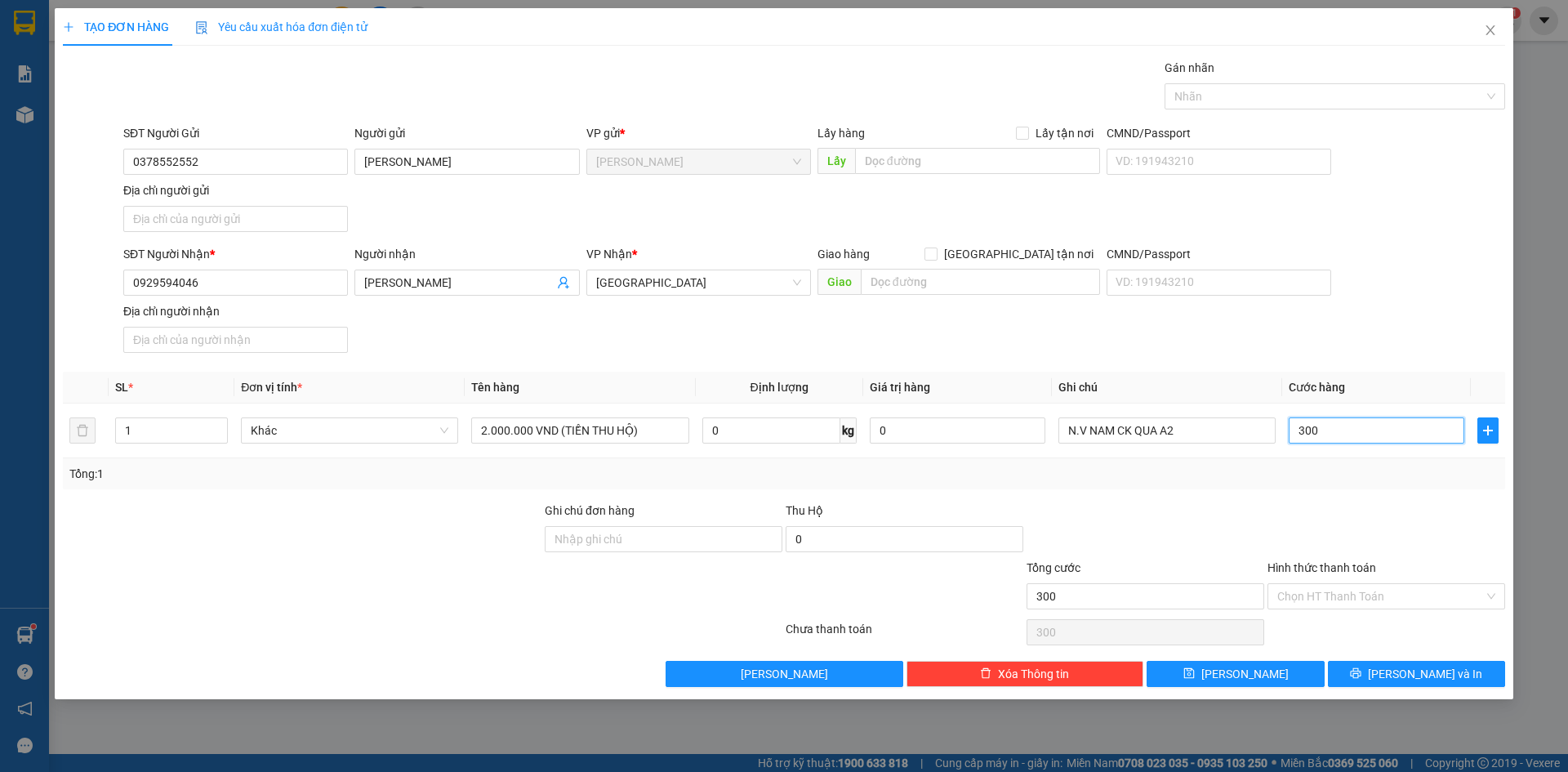
type input "3.000"
type input "30.000"
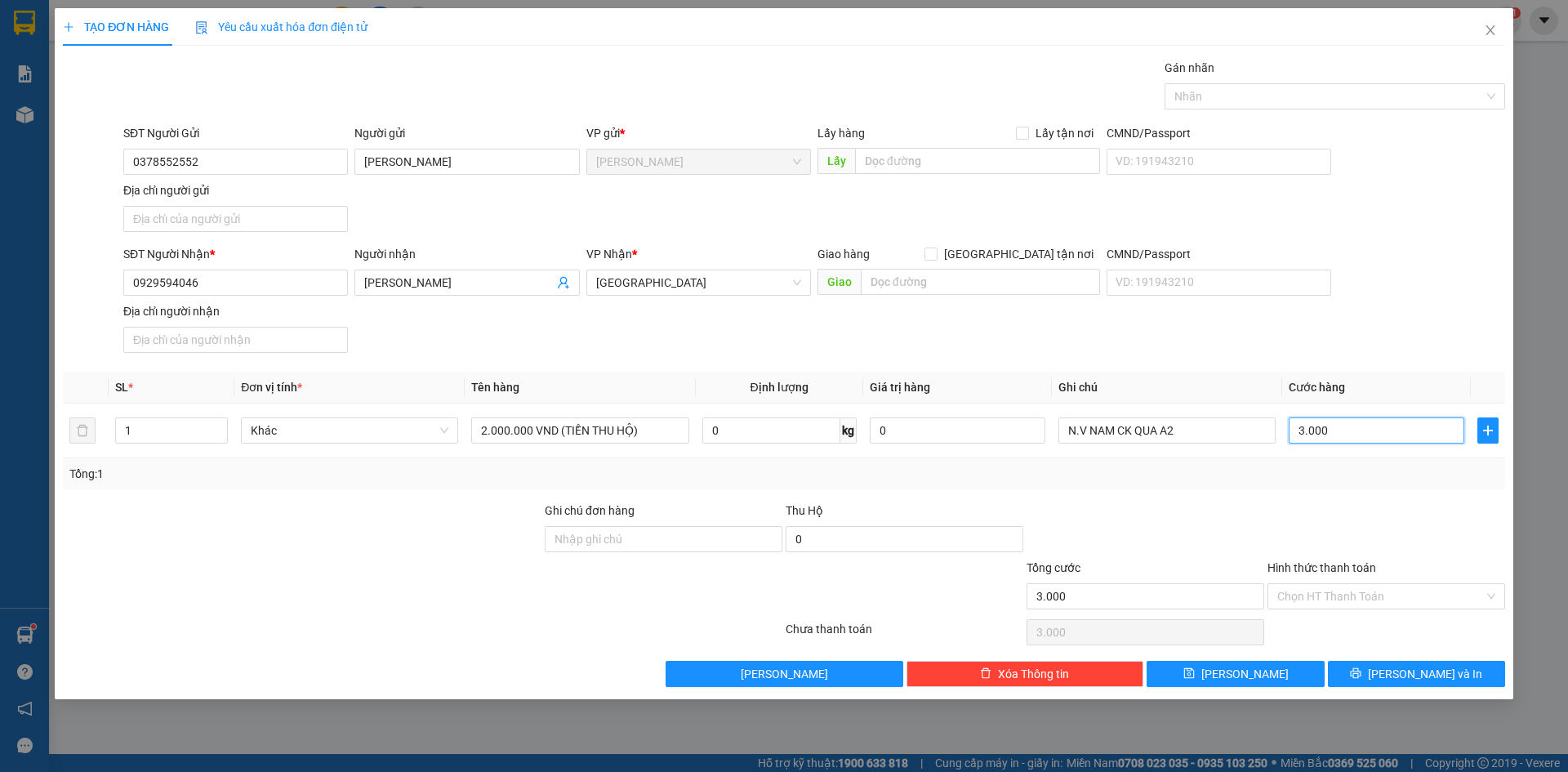
type input "30.000"
click at [1441, 203] on div "SĐT Người Gửi 0378552552 Người gửi NGUYỄN THỊ DIỄM SƯƠNG VP gửi * Cao Lãnh Lấy …" at bounding box center [814, 181] width 1388 height 114
click at [1457, 671] on button "[PERSON_NAME] và In" at bounding box center [1416, 673] width 177 height 26
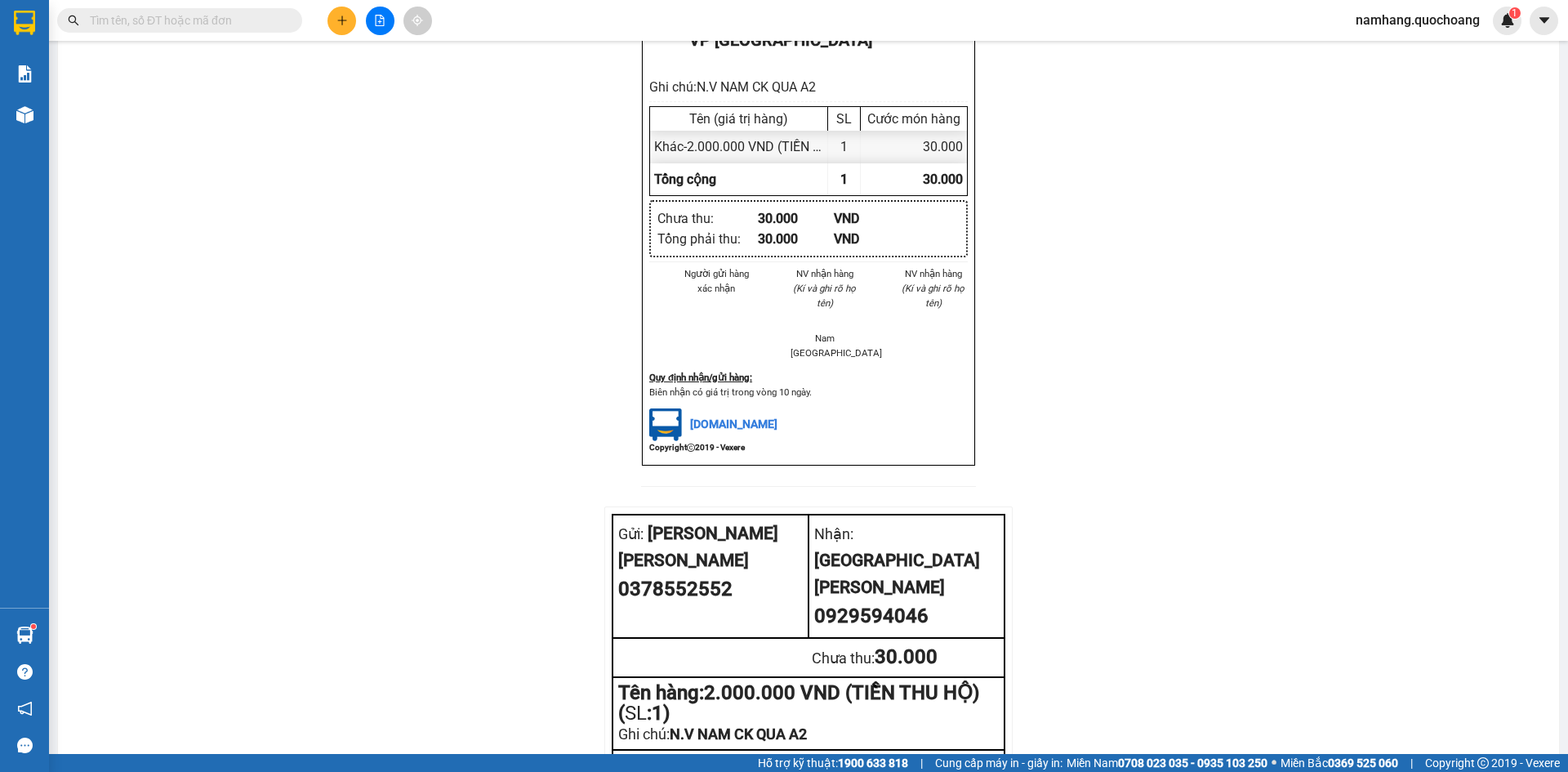
scroll to position [195, 0]
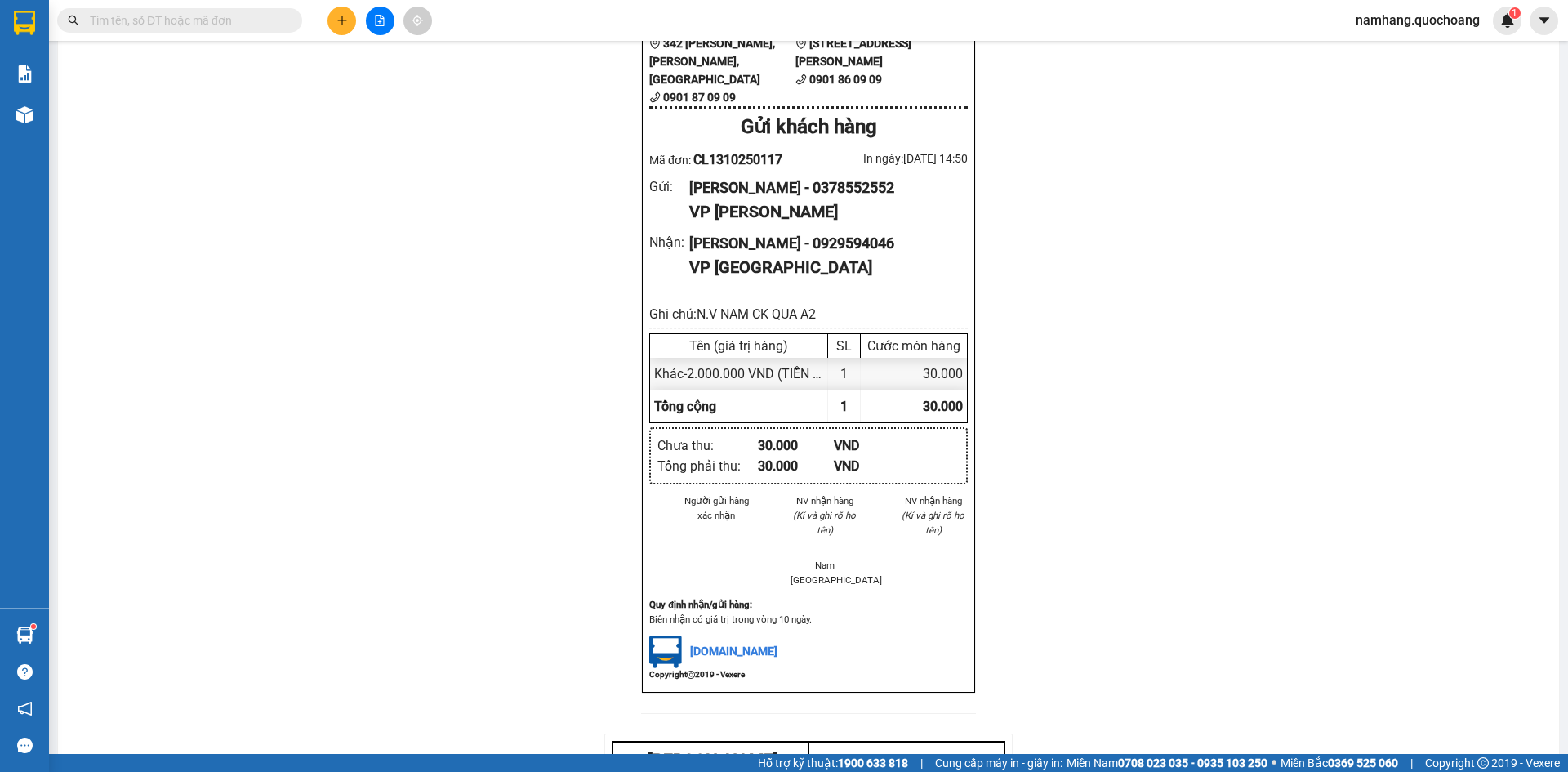
click at [275, 23] on input "text" at bounding box center [186, 20] width 192 height 18
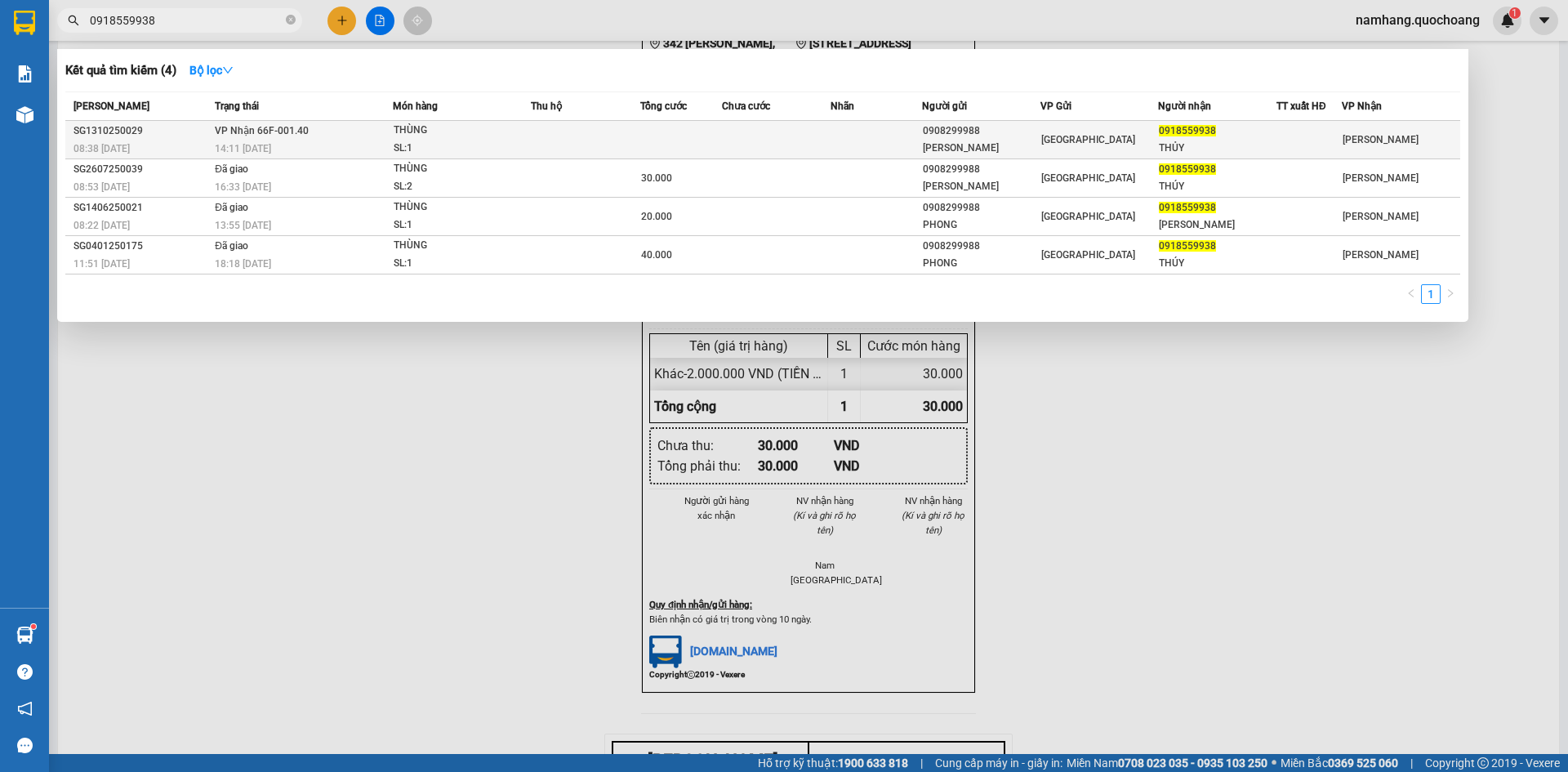
type input "0918559938"
click at [666, 143] on td at bounding box center [681, 140] width 81 height 39
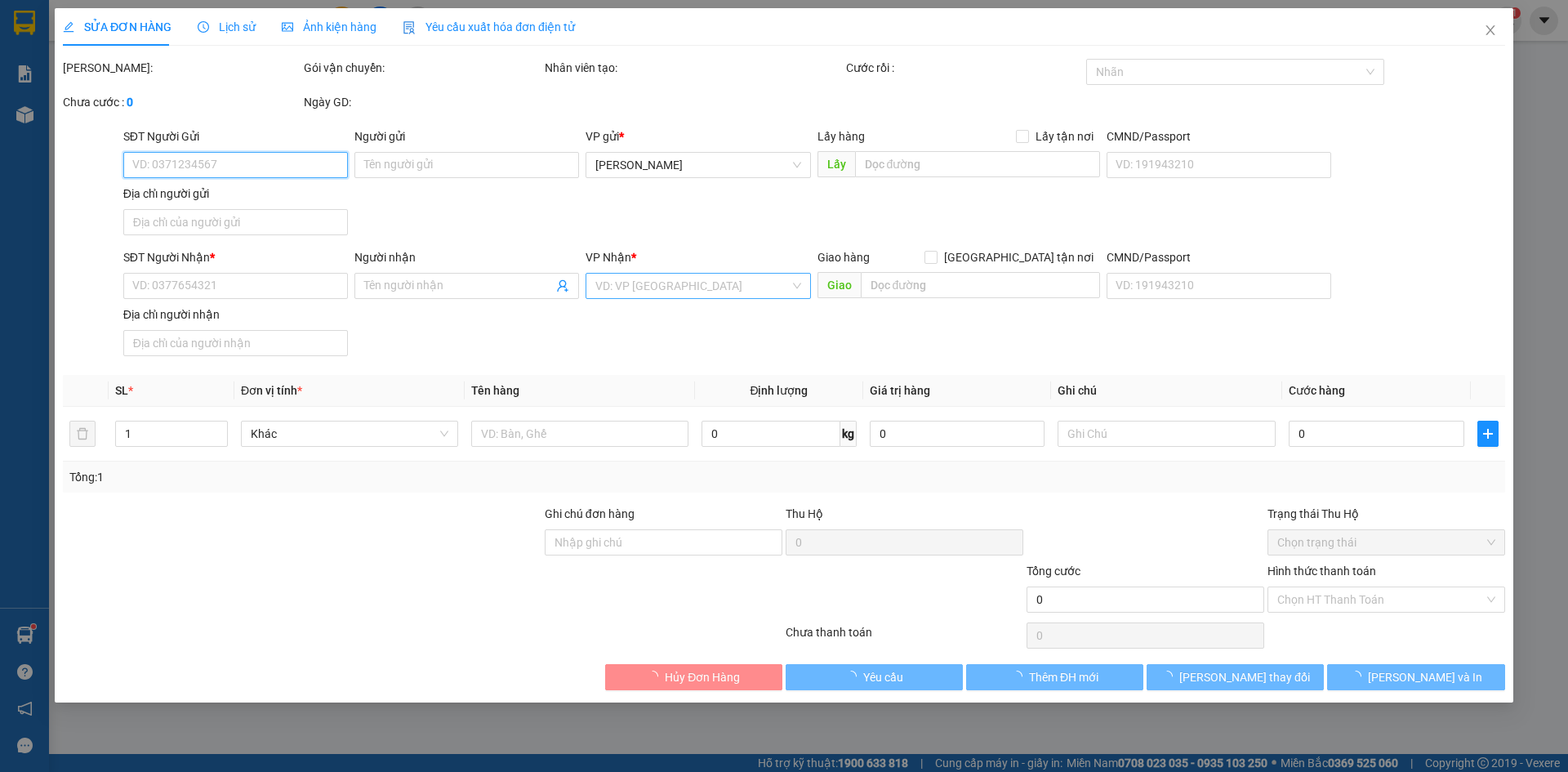
type input "0908299988"
type input "PHẠM THÁI PHONG"
type input "207/60 PHẠM VĂN HAI P TÂN BÌNH"
type input "0918559938"
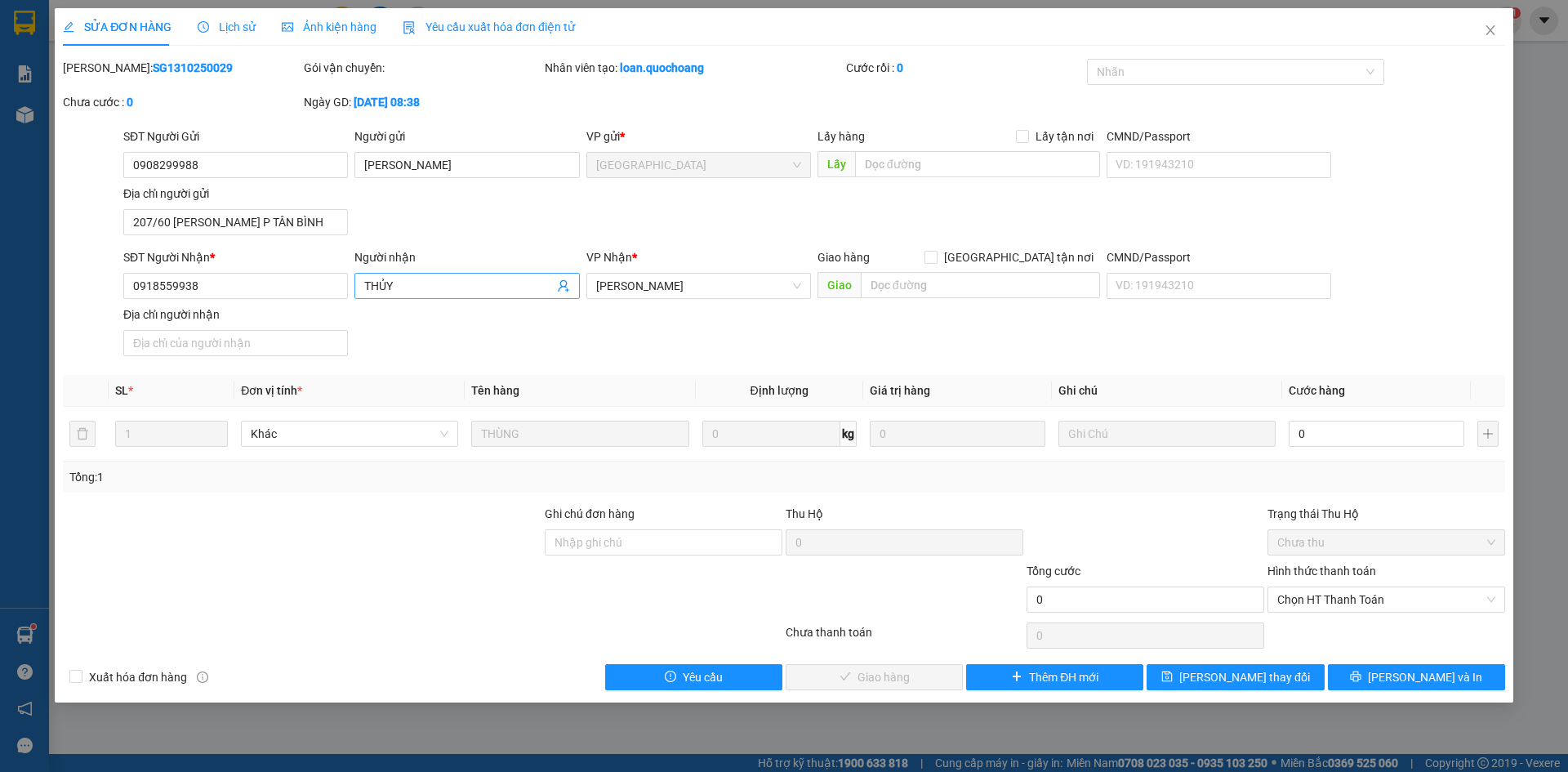
click at [419, 291] on input "THỦY" at bounding box center [458, 285] width 189 height 18
type input "BÙI THỊ THANH THỦY"
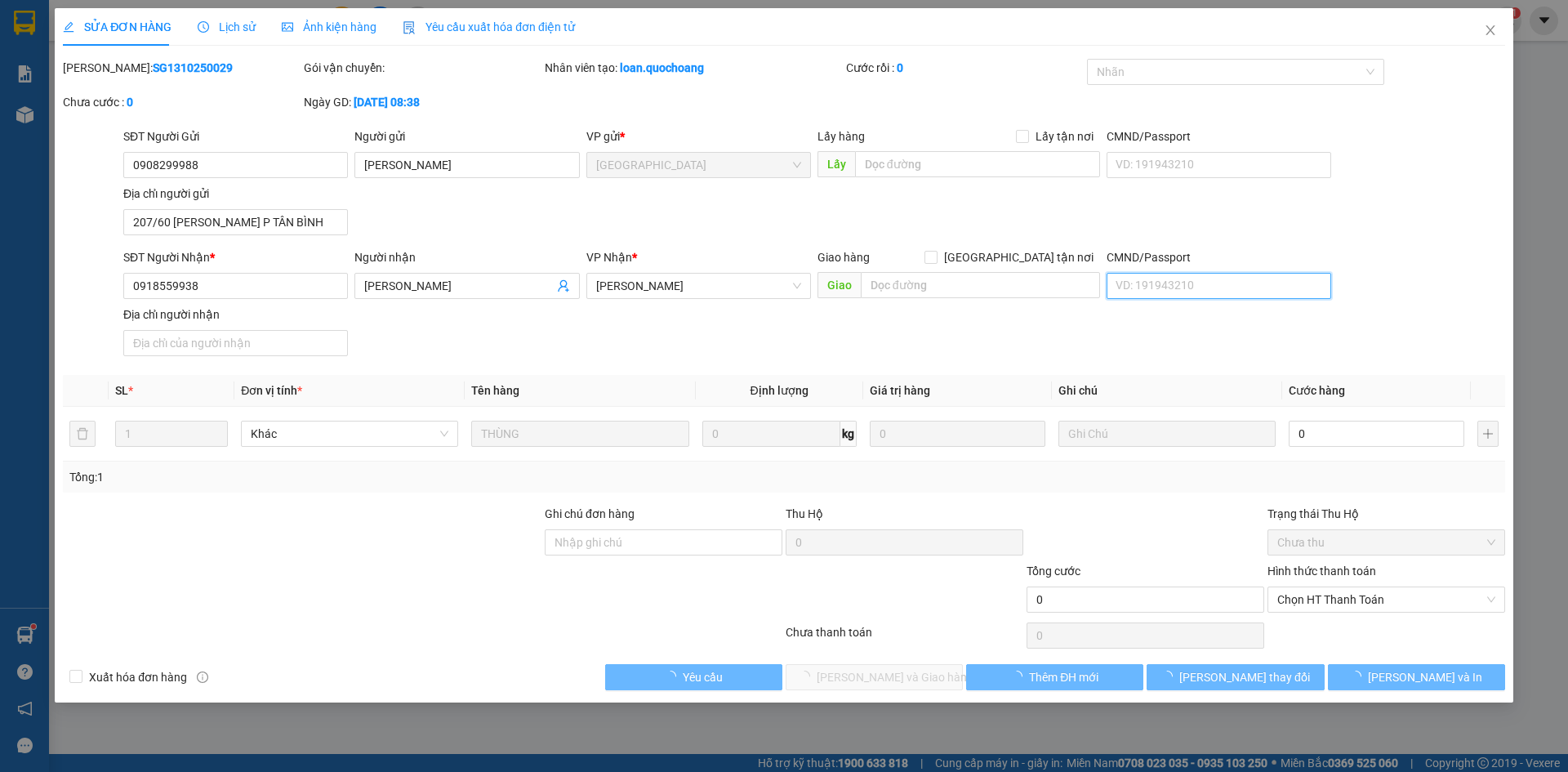
click at [1174, 295] on input "CMND/Passport" at bounding box center [1219, 285] width 224 height 26
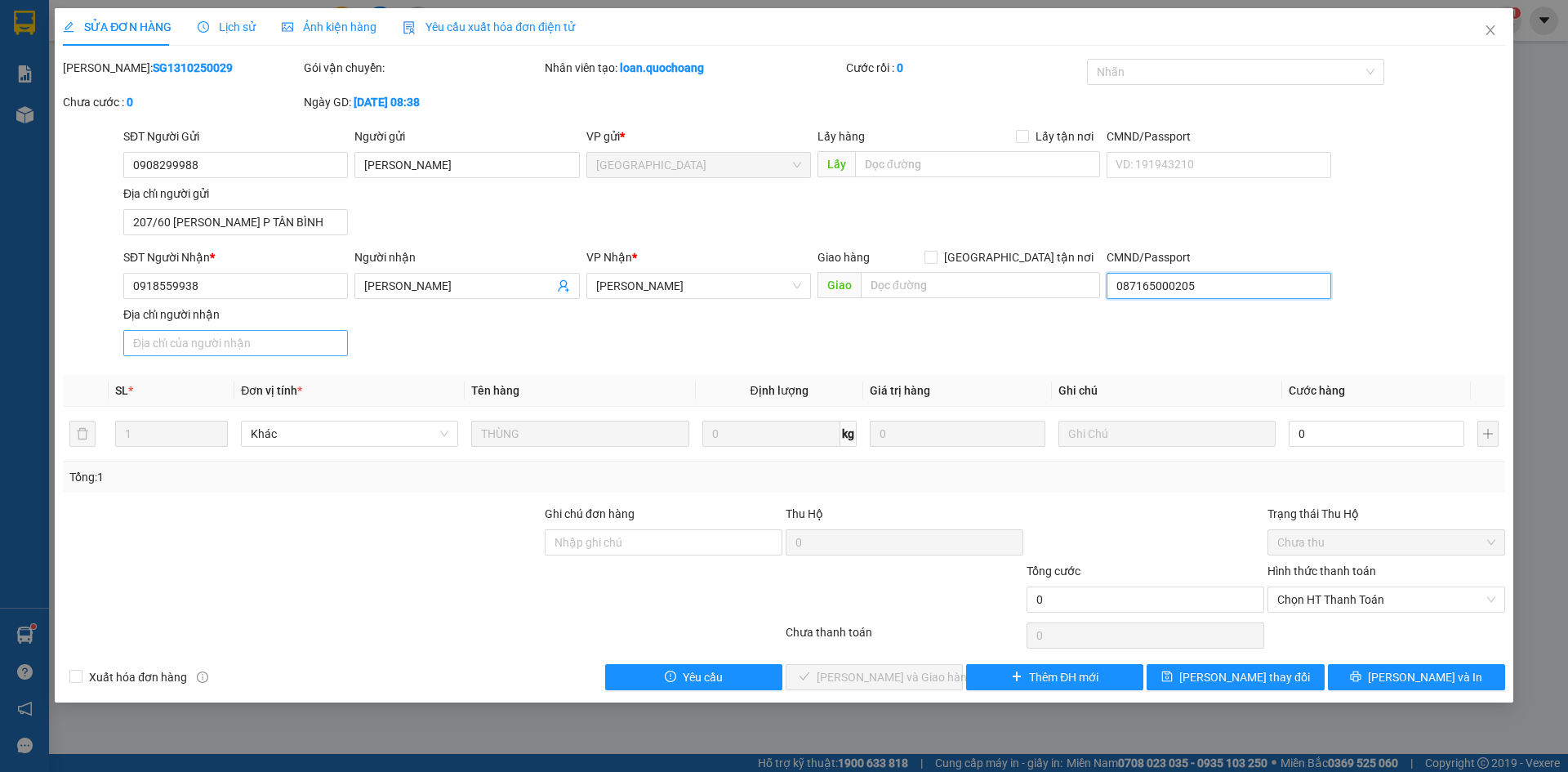
type input "087165000205"
click at [189, 353] on input "Địa chỉ người nhận" at bounding box center [235, 342] width 224 height 26
type input "SỐ 11 ĐƯỜNG SỐ 6, TỔ 50, KHÓM 5, P1, TP CAO LÃNH, ĐỒNG THÁP"
click at [1419, 679] on span "[PERSON_NAME] và In" at bounding box center [1425, 677] width 114 height 18
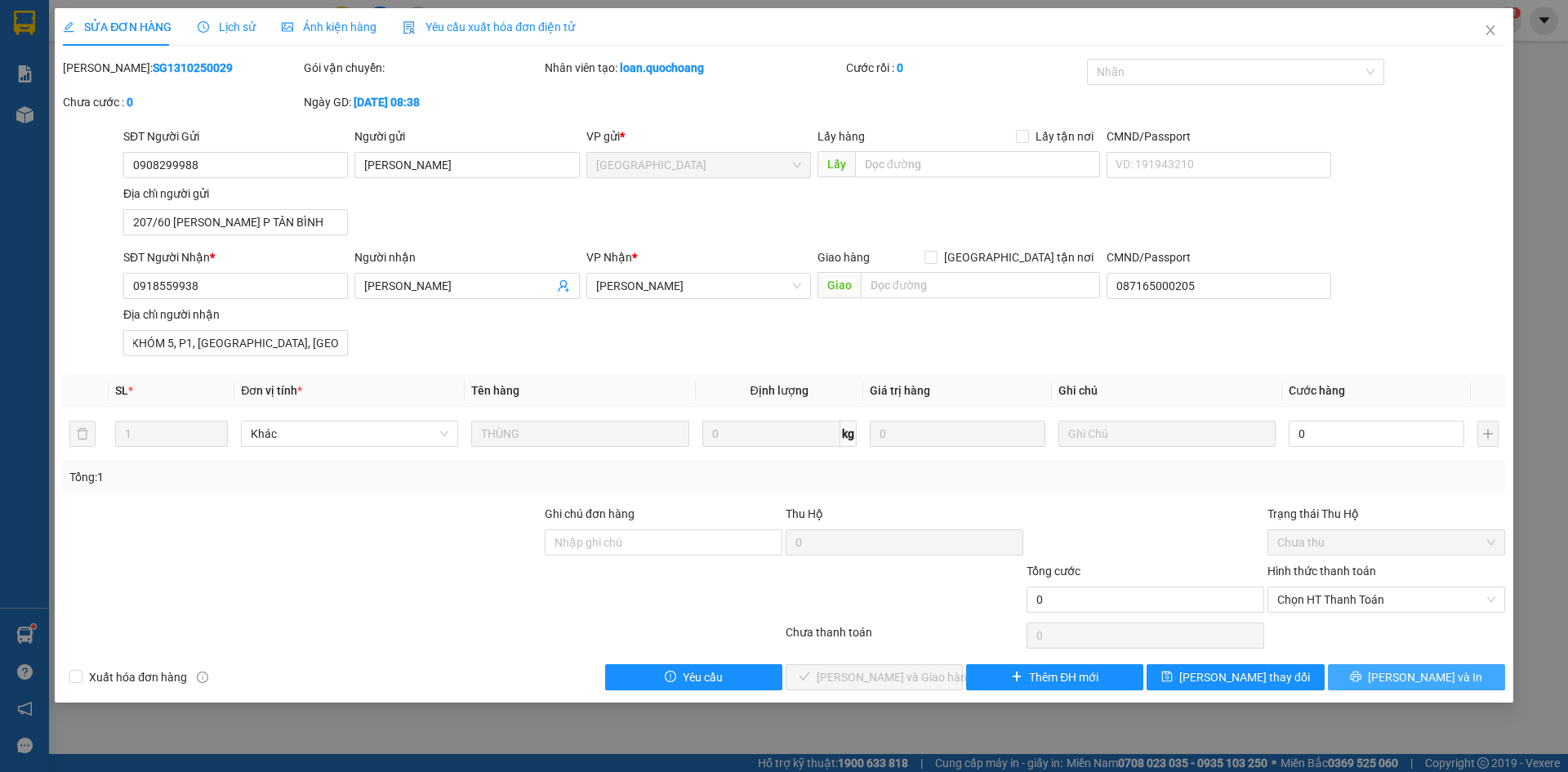
scroll to position [0, 0]
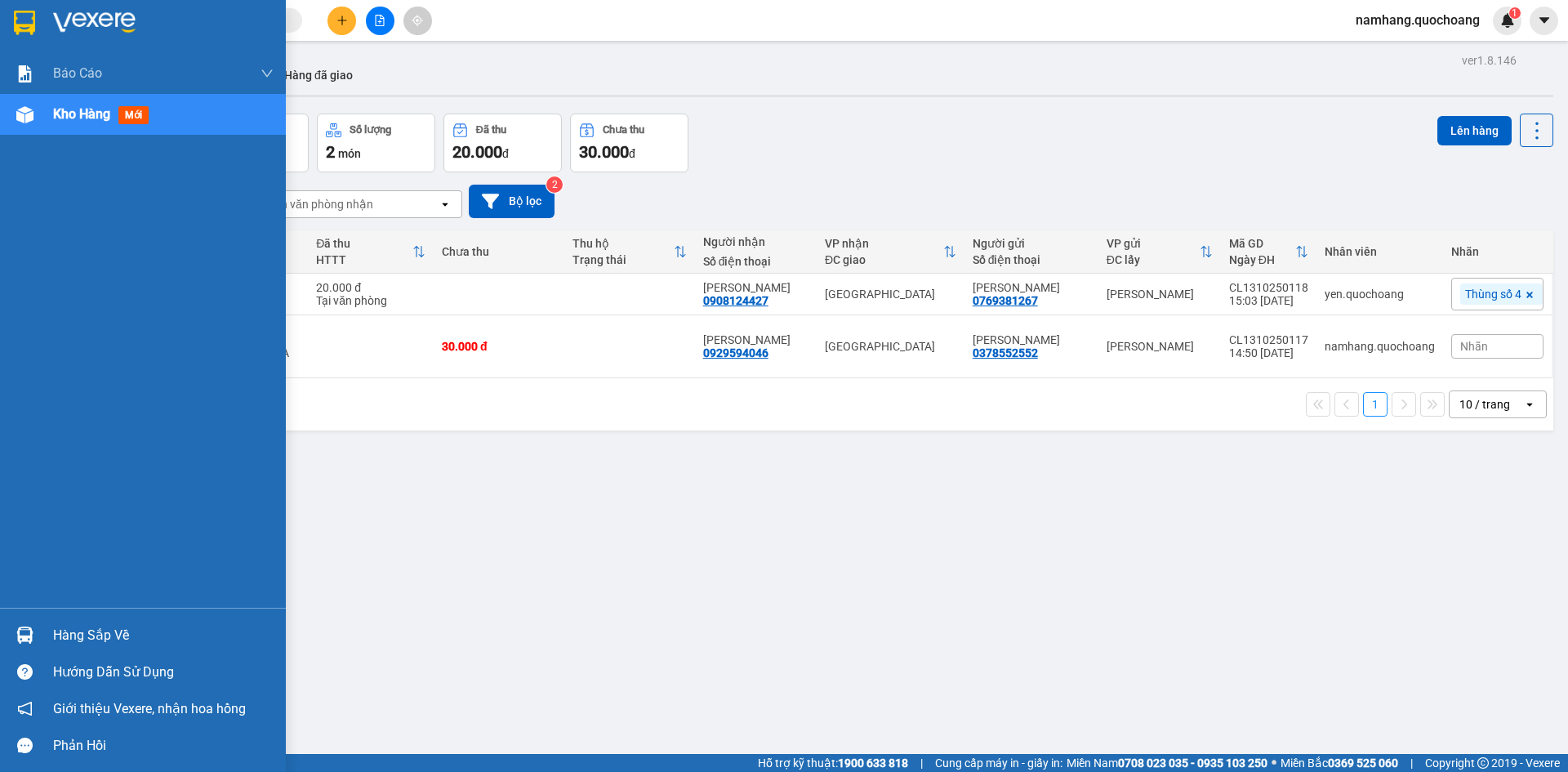
click at [77, 617] on div "Hàng sắp về" at bounding box center [142, 635] width 285 height 37
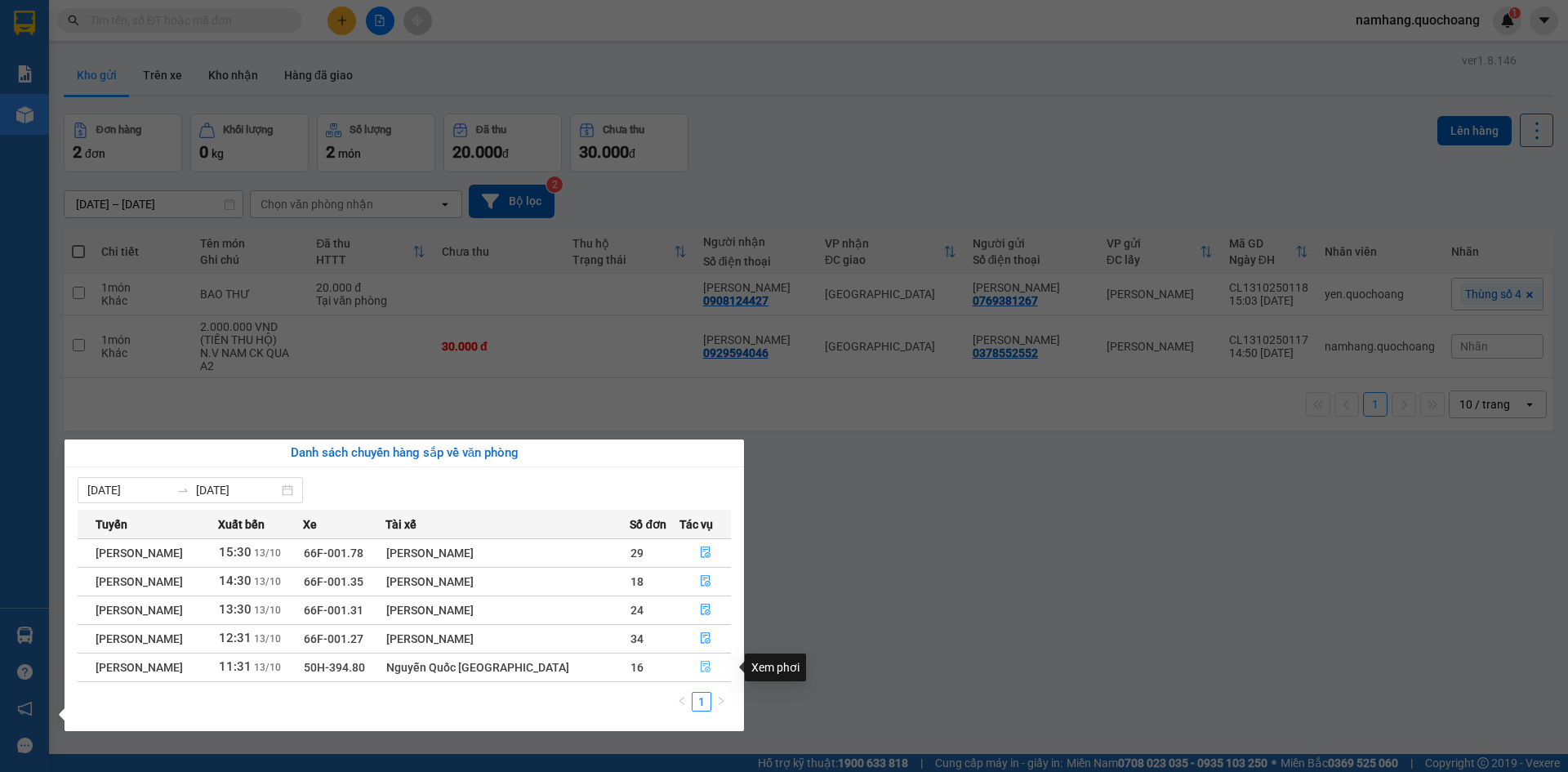
click at [700, 667] on icon "file-done" at bounding box center [705, 668] width 10 height 12
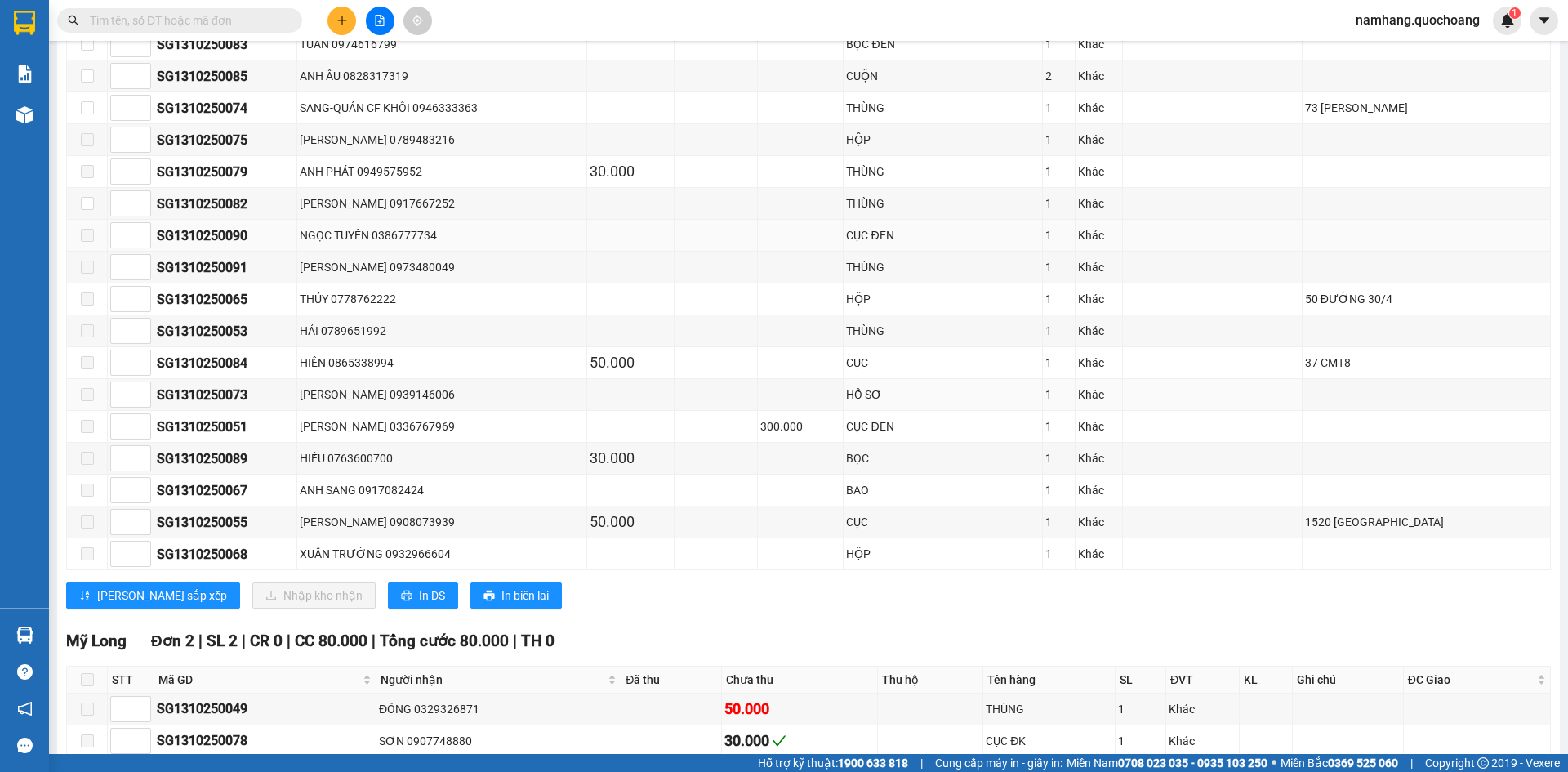
scroll to position [1348, 0]
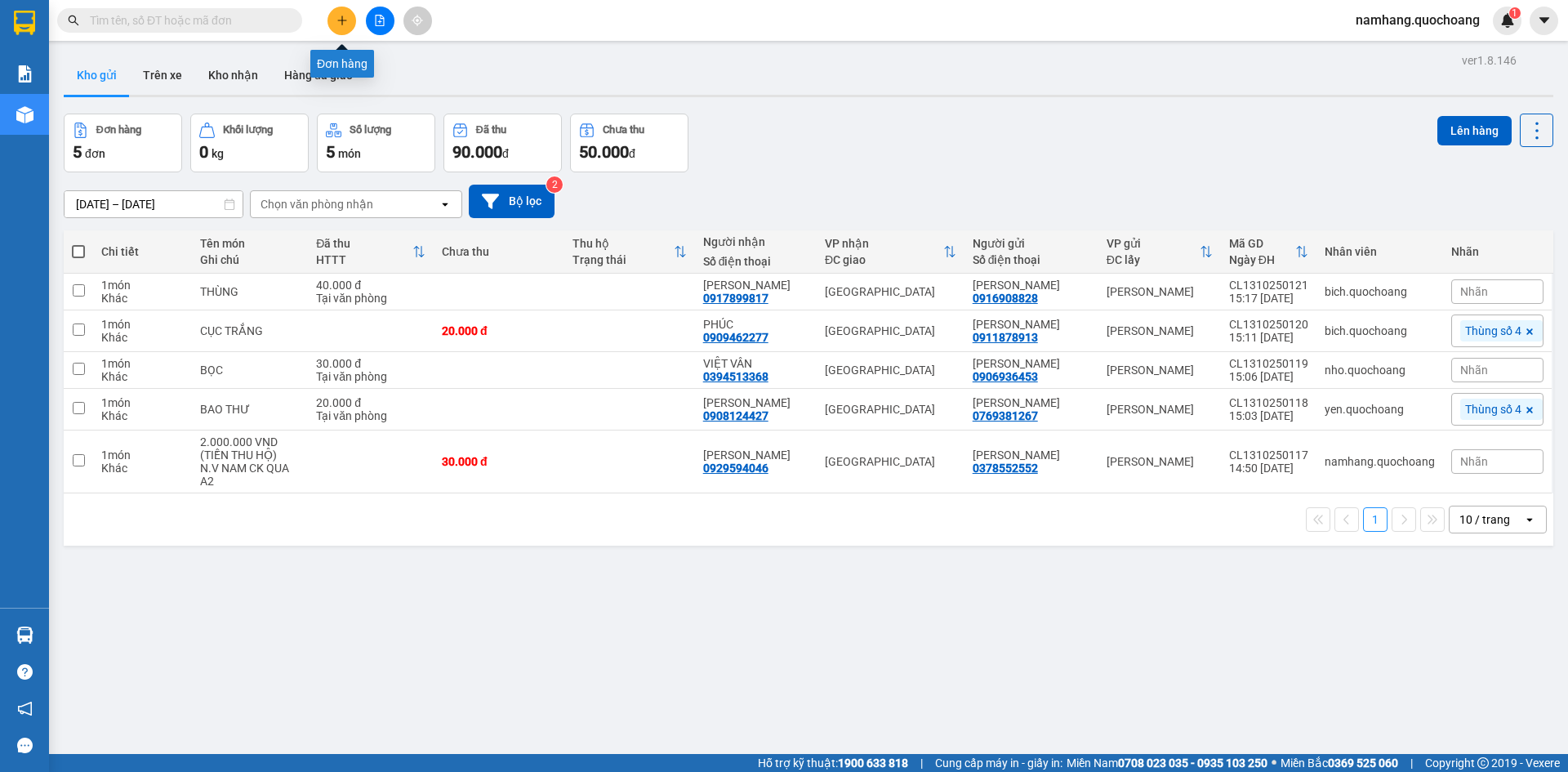
click at [348, 28] on button at bounding box center [342, 21] width 29 height 29
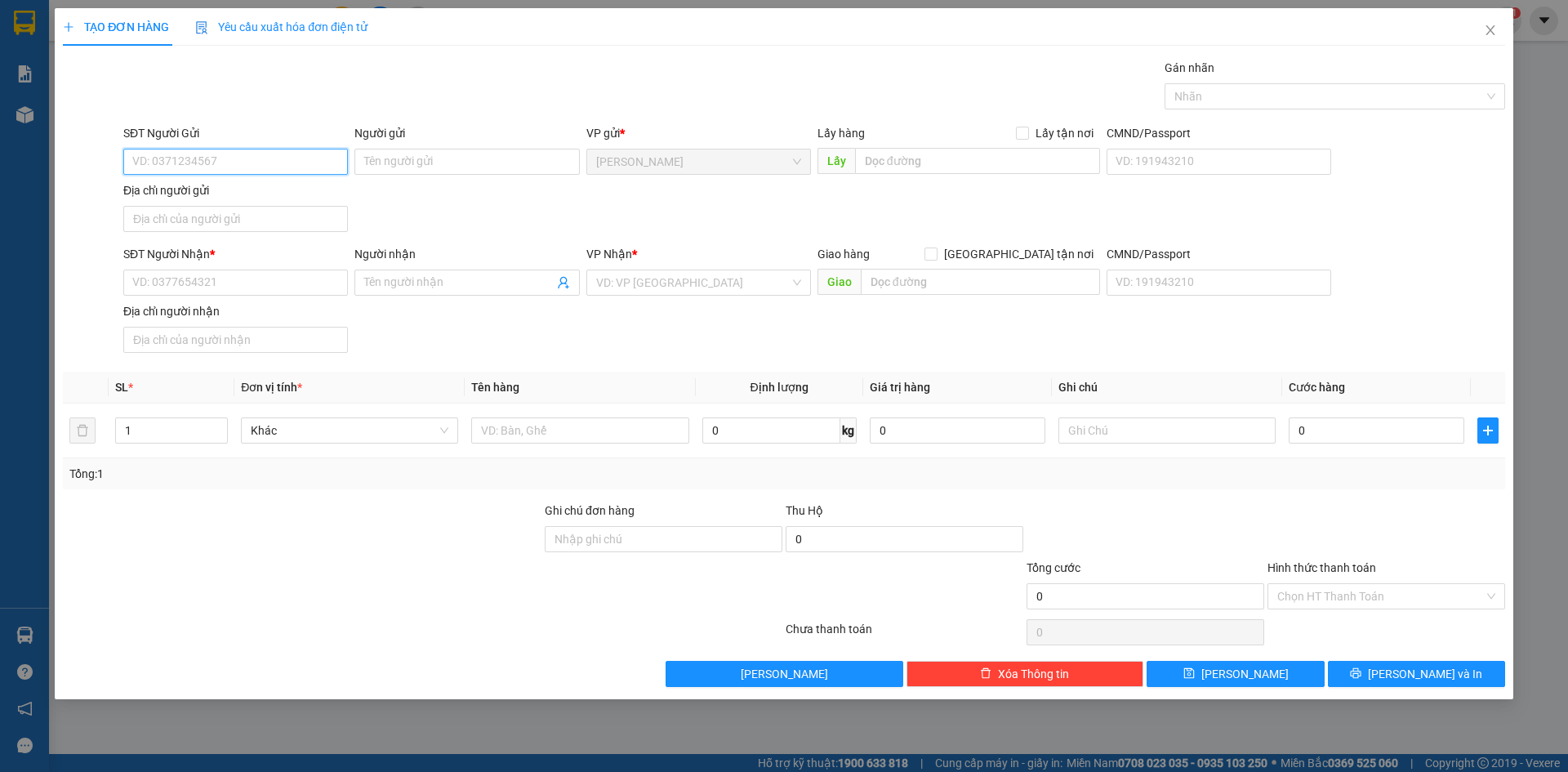
click at [240, 161] on input "SĐT Người Gửi" at bounding box center [235, 162] width 224 height 26
type input "0386954787"
click at [256, 199] on div "0386954787 - KIỆT" at bounding box center [236, 194] width 205 height 18
type input "KIỆT"
type input "0386954787"
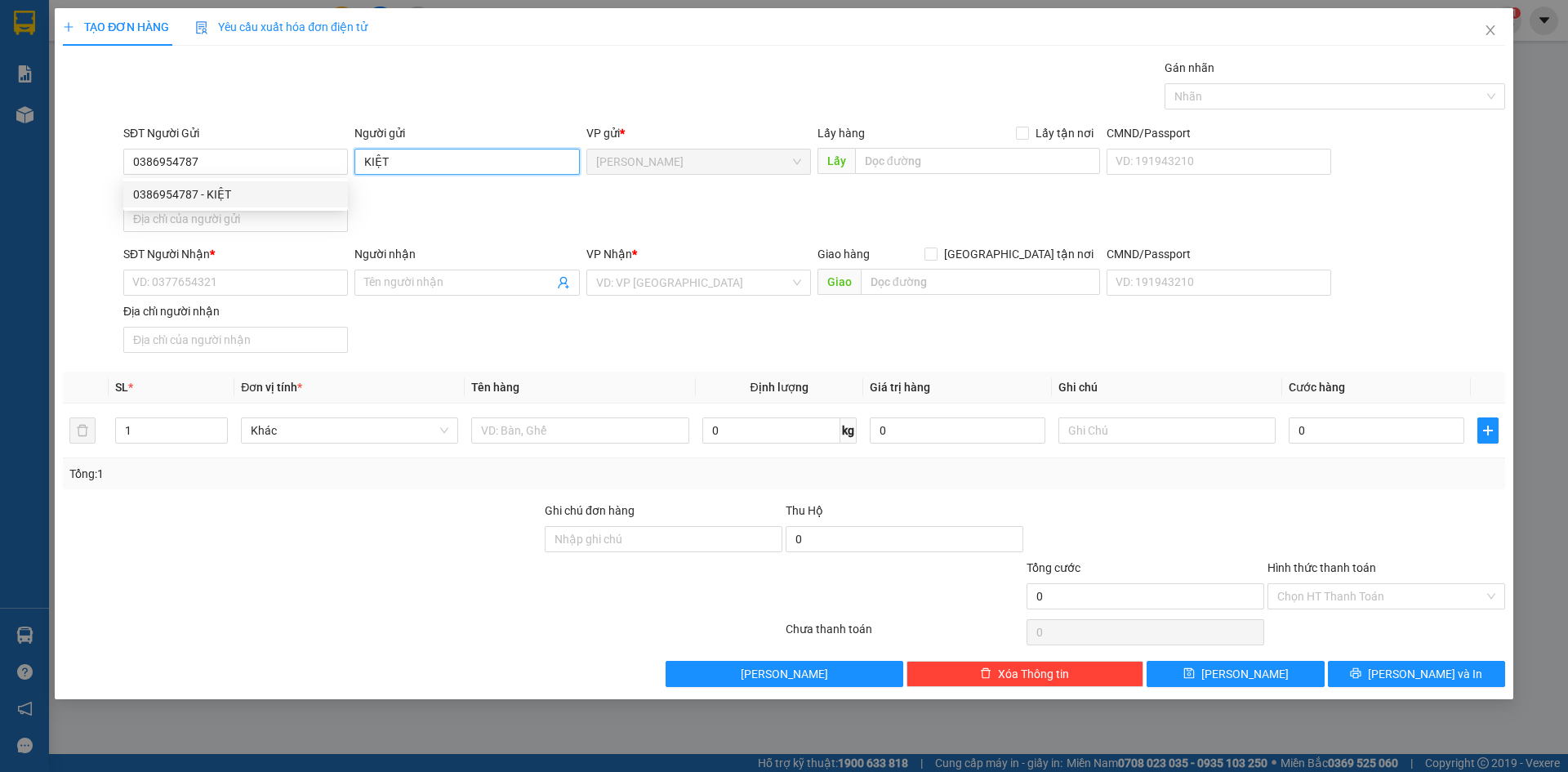
click at [404, 165] on input "KIỆT" at bounding box center [466, 162] width 224 height 26
type input "[PERSON_NAME] (KIỆT)"
click at [429, 220] on div "SĐT Người Gửi 0386954787 Người gửi LÊ TRƯƠNG HOÀNG ANH (KIỆT) LÊ TRƯƠNG HOÀNG A…" at bounding box center [814, 181] width 1388 height 114
drag, startPoint x: 283, startPoint y: 221, endPoint x: 175, endPoint y: 249, distance: 111.6
click at [282, 220] on input "Địa chỉ người gửi" at bounding box center [235, 219] width 224 height 26
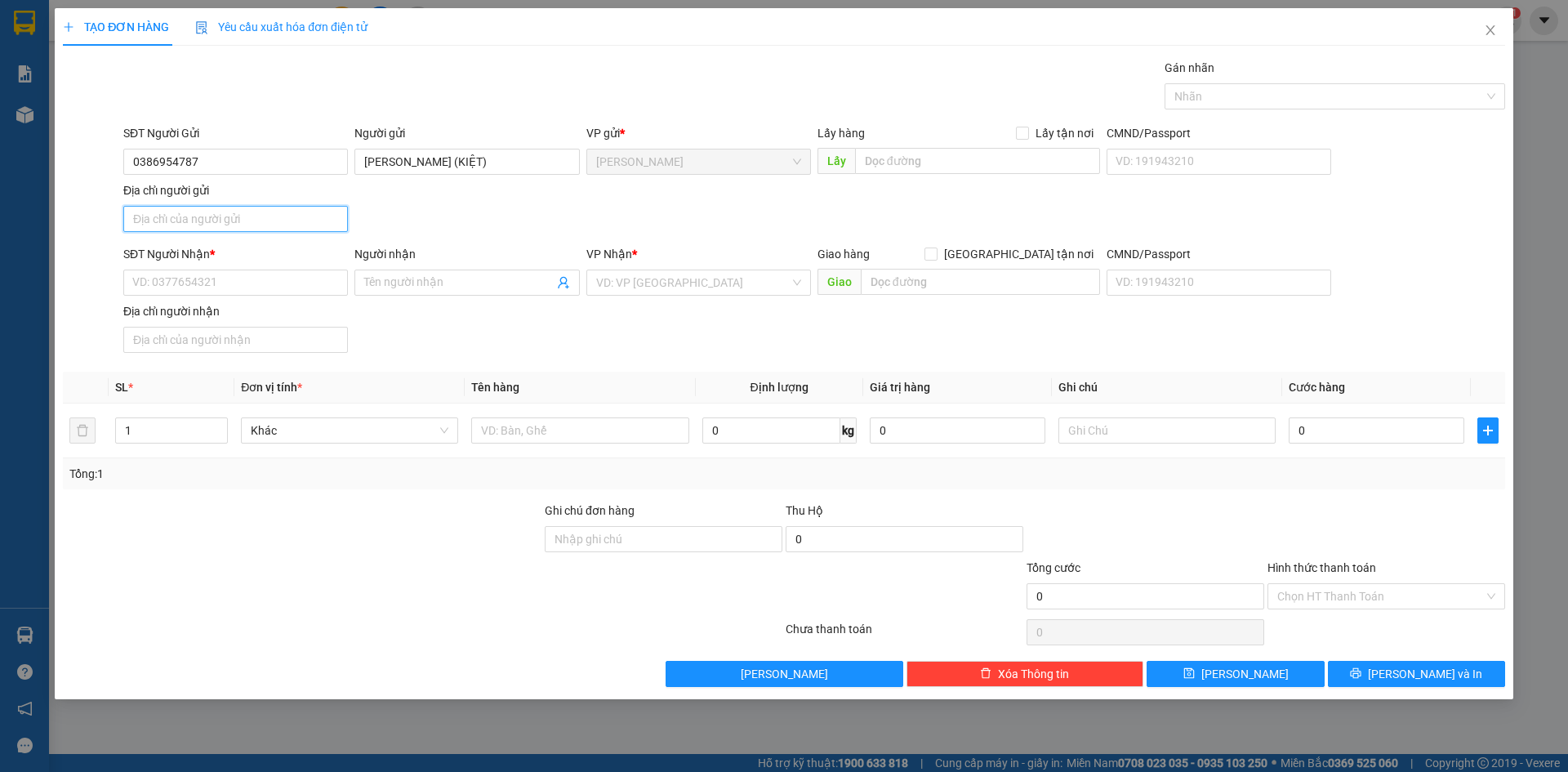
type input "PHƯỜNG CAO LÃNH, ĐỒNG THÁP"
click at [173, 270] on input "SĐT Người Nhận *" at bounding box center [235, 282] width 224 height 26
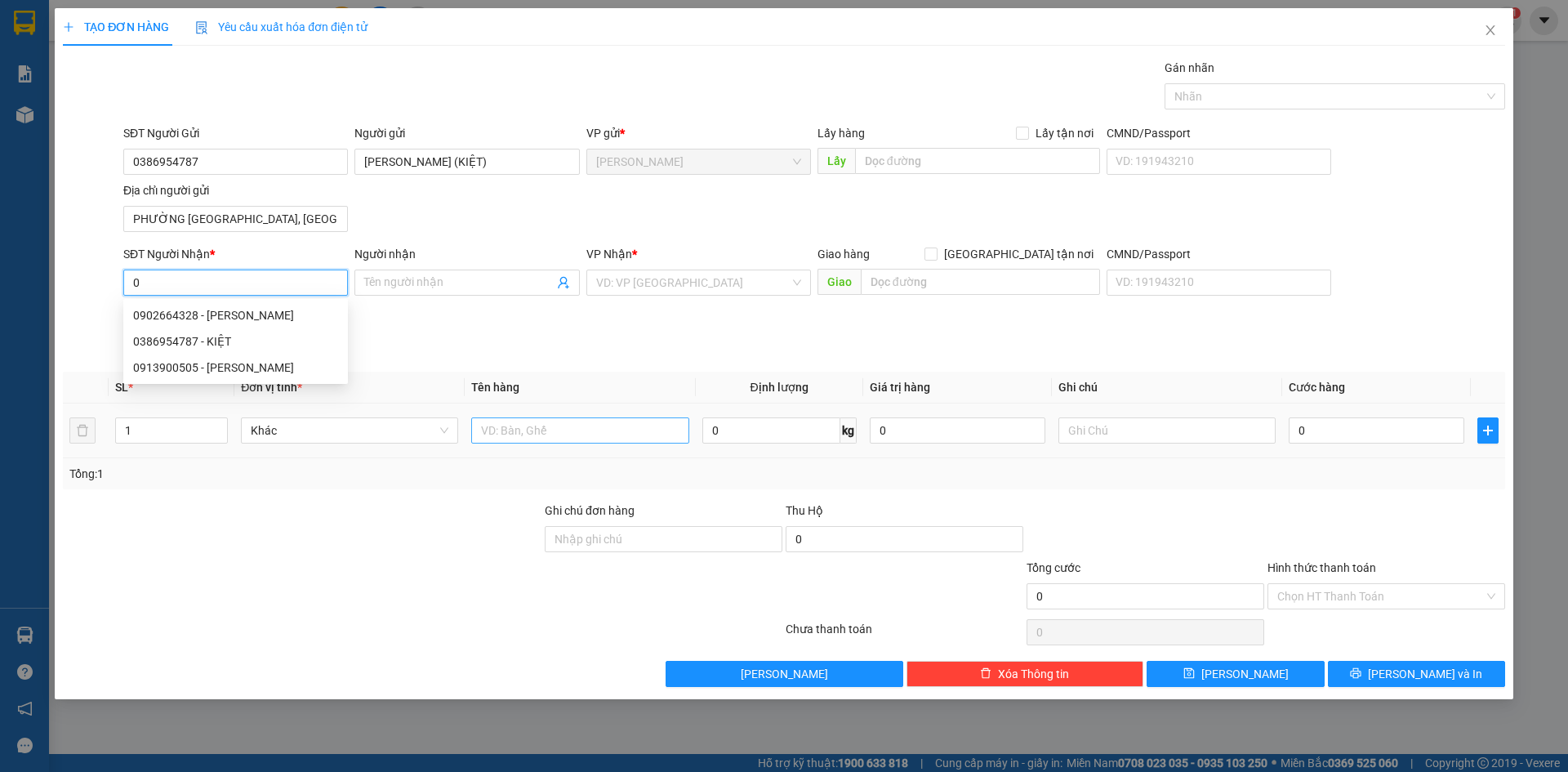
type input "0"
click at [576, 427] on input "text" at bounding box center [579, 430] width 218 height 26
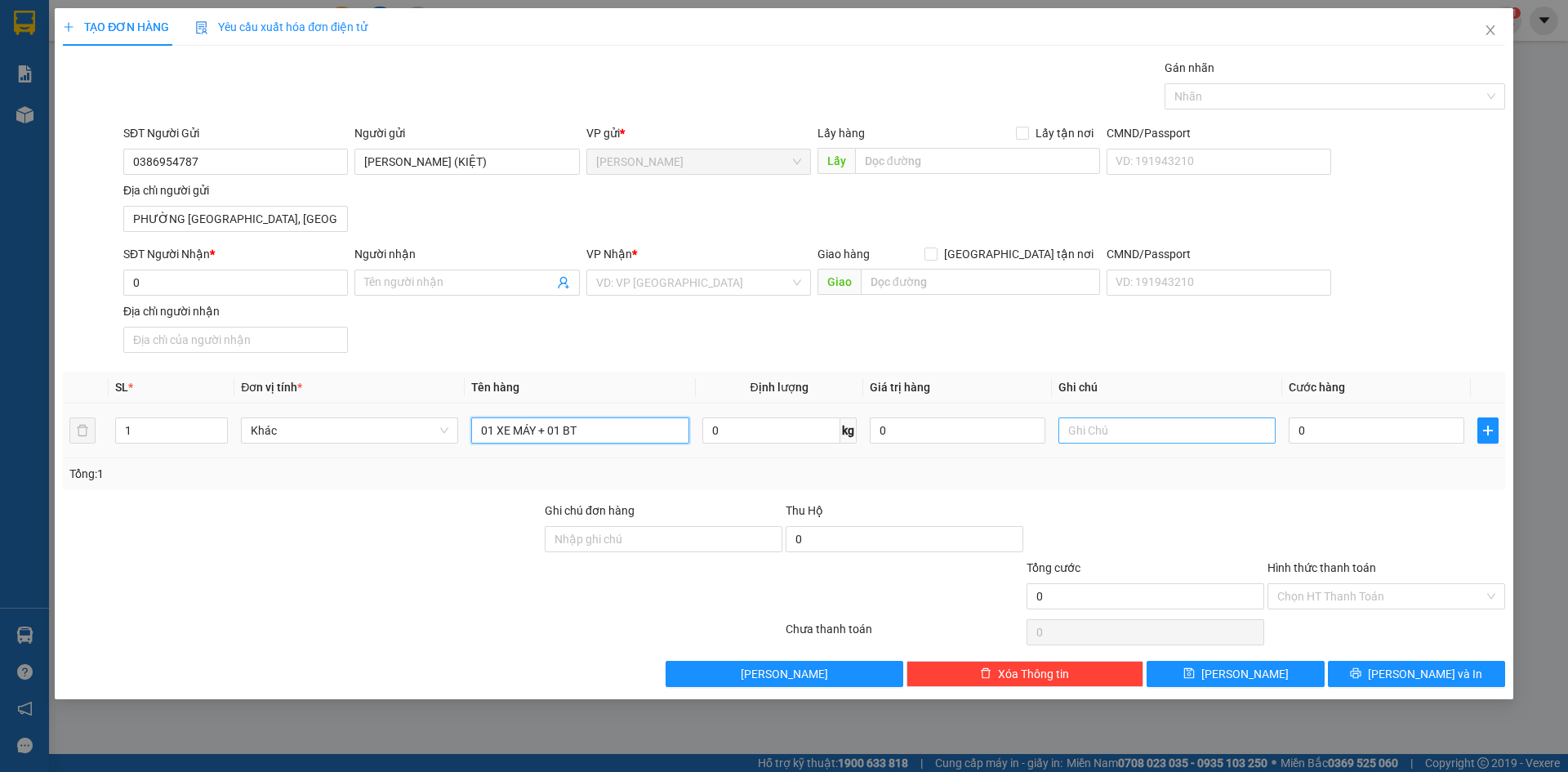
type input "01 XE MÁY + 01 BT"
click at [1177, 442] on input "text" at bounding box center [1167, 430] width 218 height 26
type input "BSX: 66 AB - 08866"
click at [1375, 437] on input "0" at bounding box center [1376, 430] width 175 height 26
type input "3"
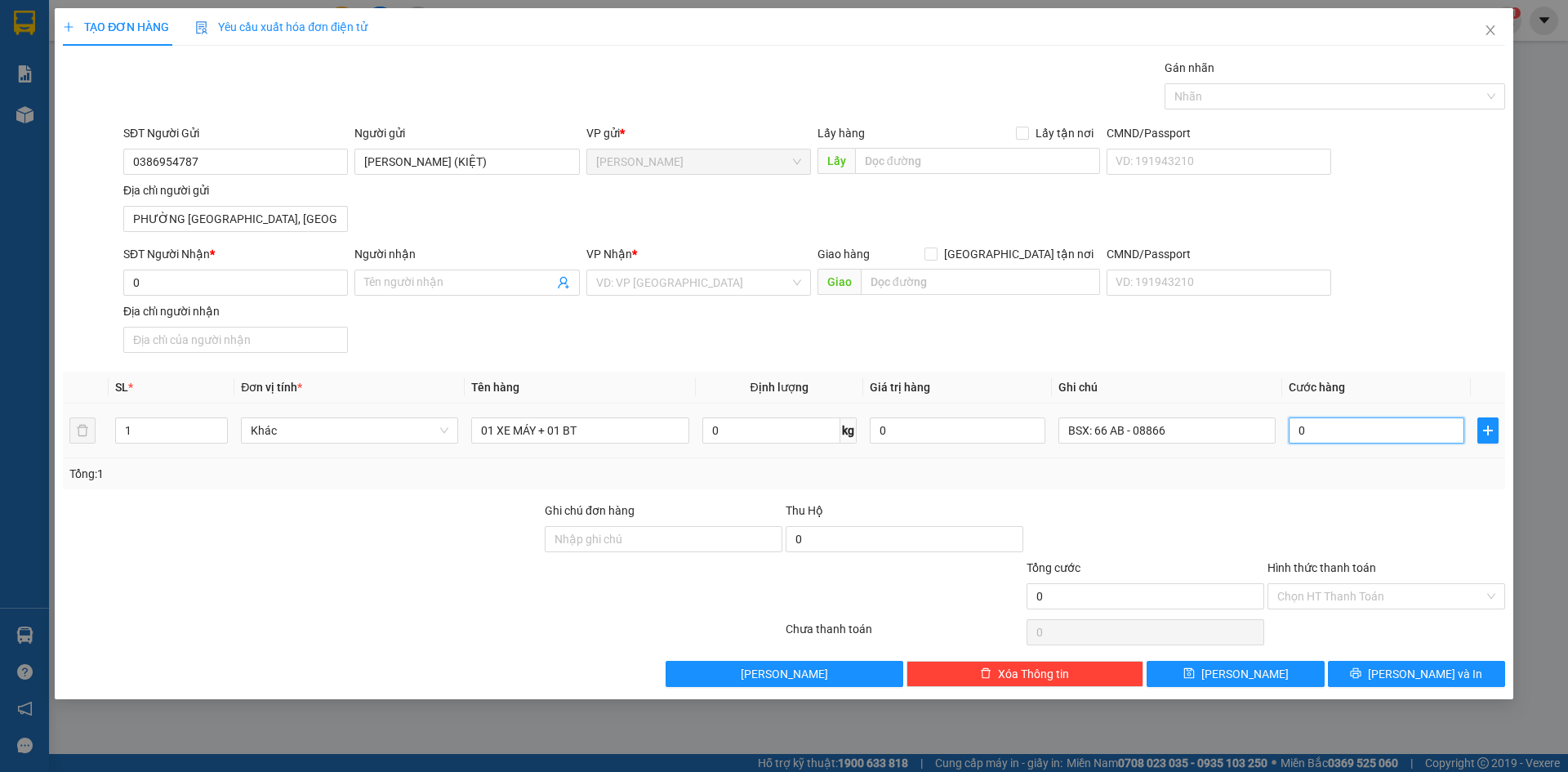
type input "3"
type input "30"
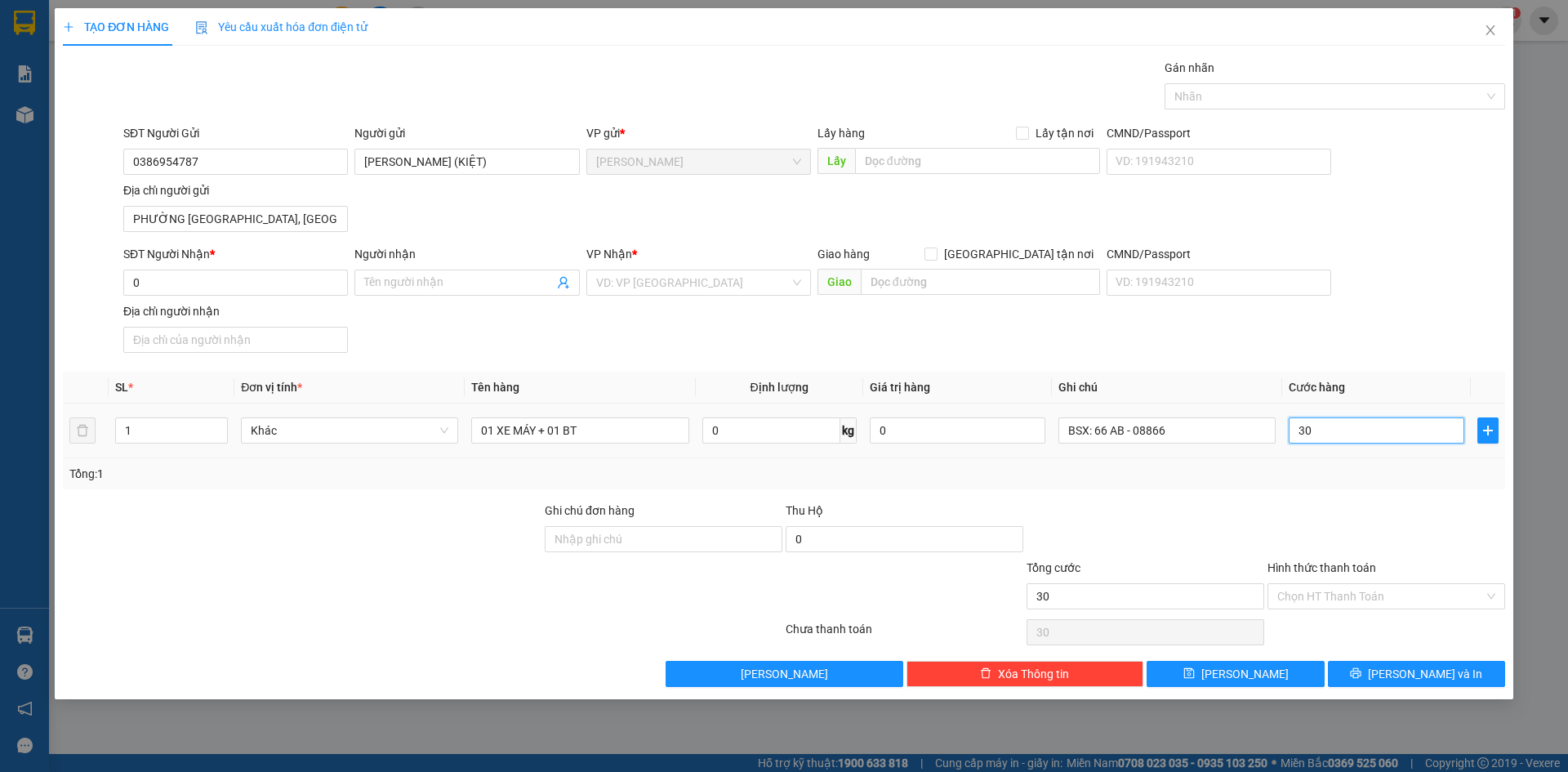
type input "300"
type input "3.000"
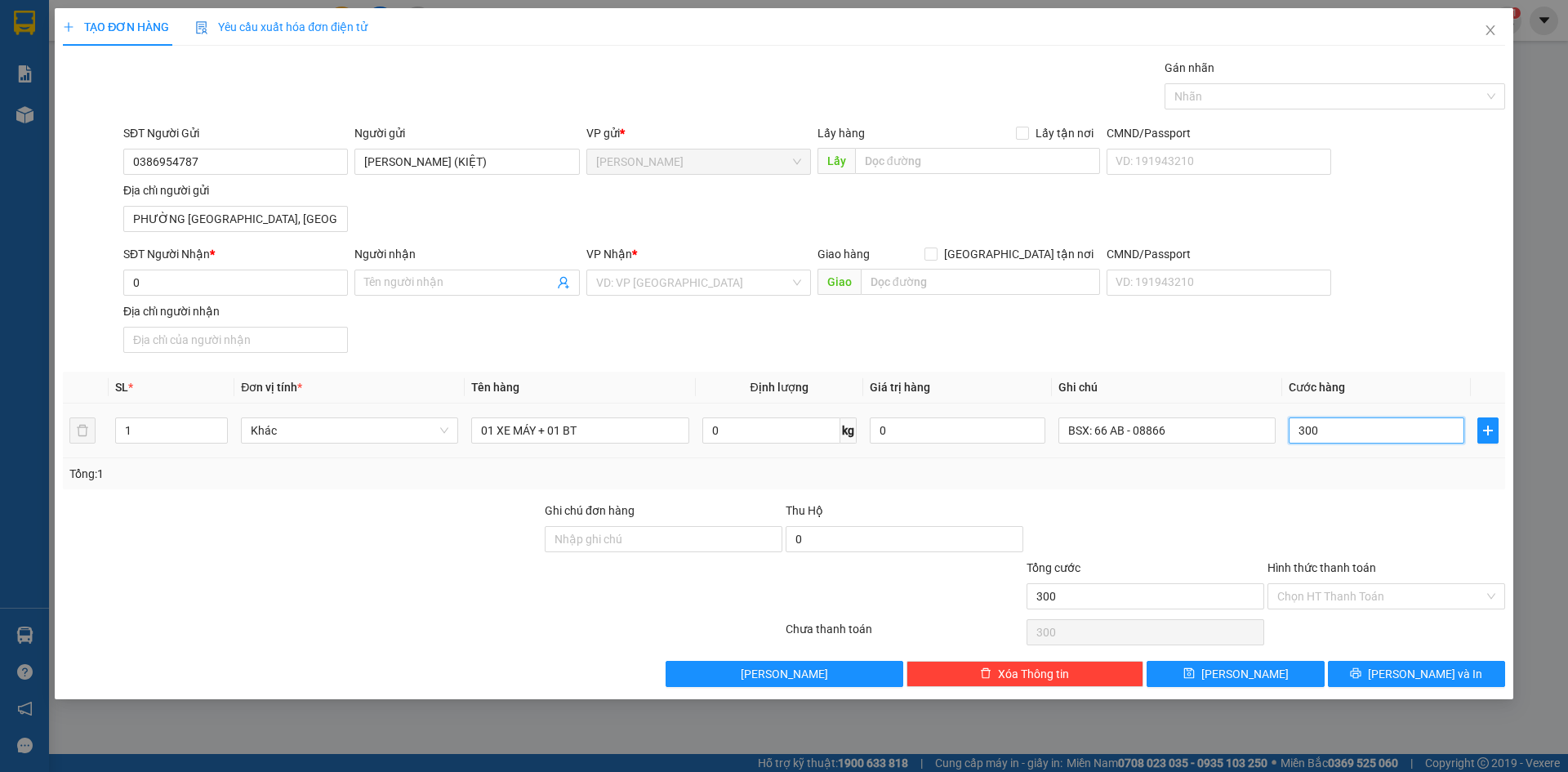
type input "3.000"
type input "30.000"
type input "300.000"
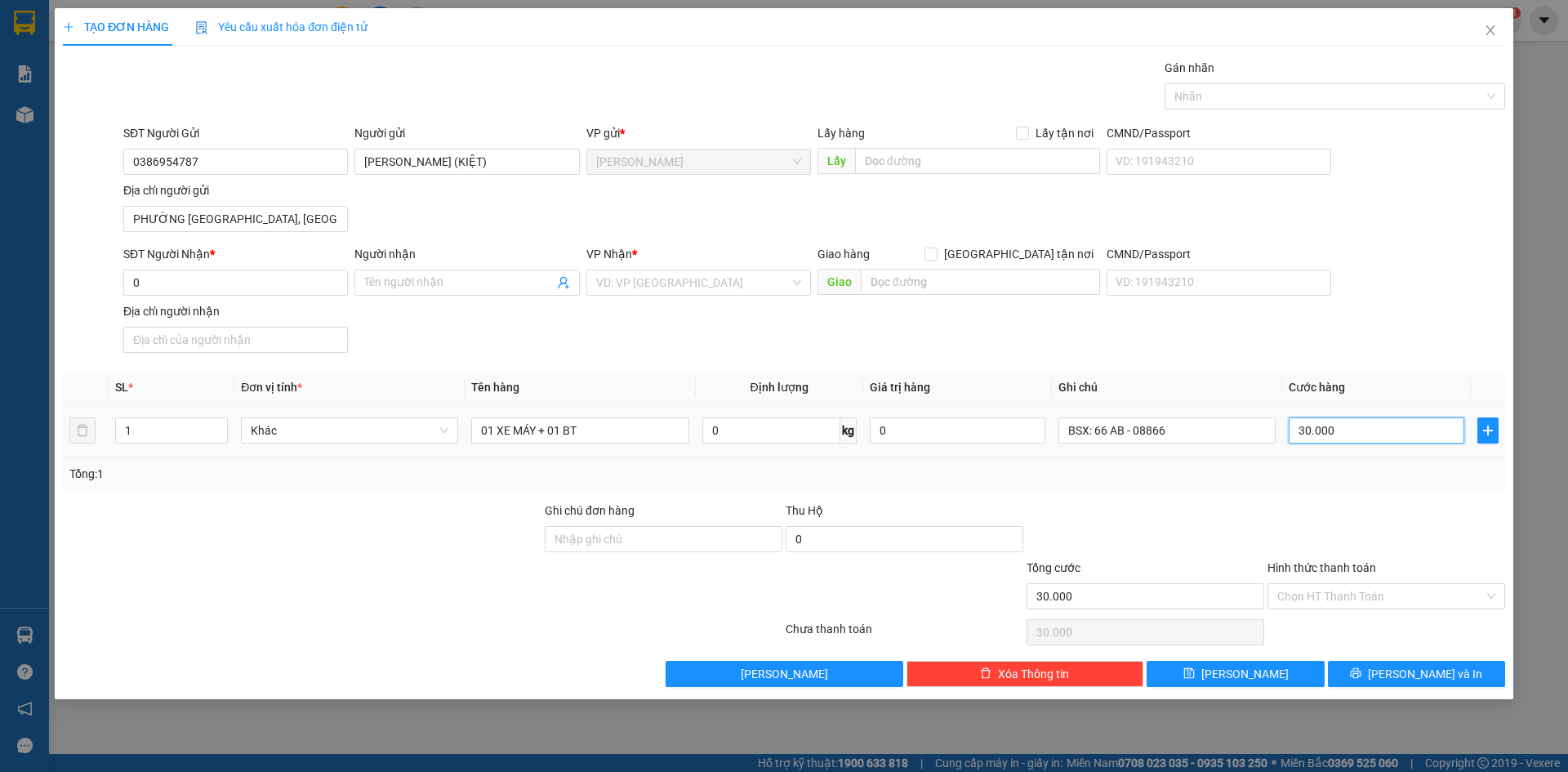
type input "300.000"
click at [1359, 97] on div at bounding box center [1326, 96] width 316 height 19
type input "300.000"
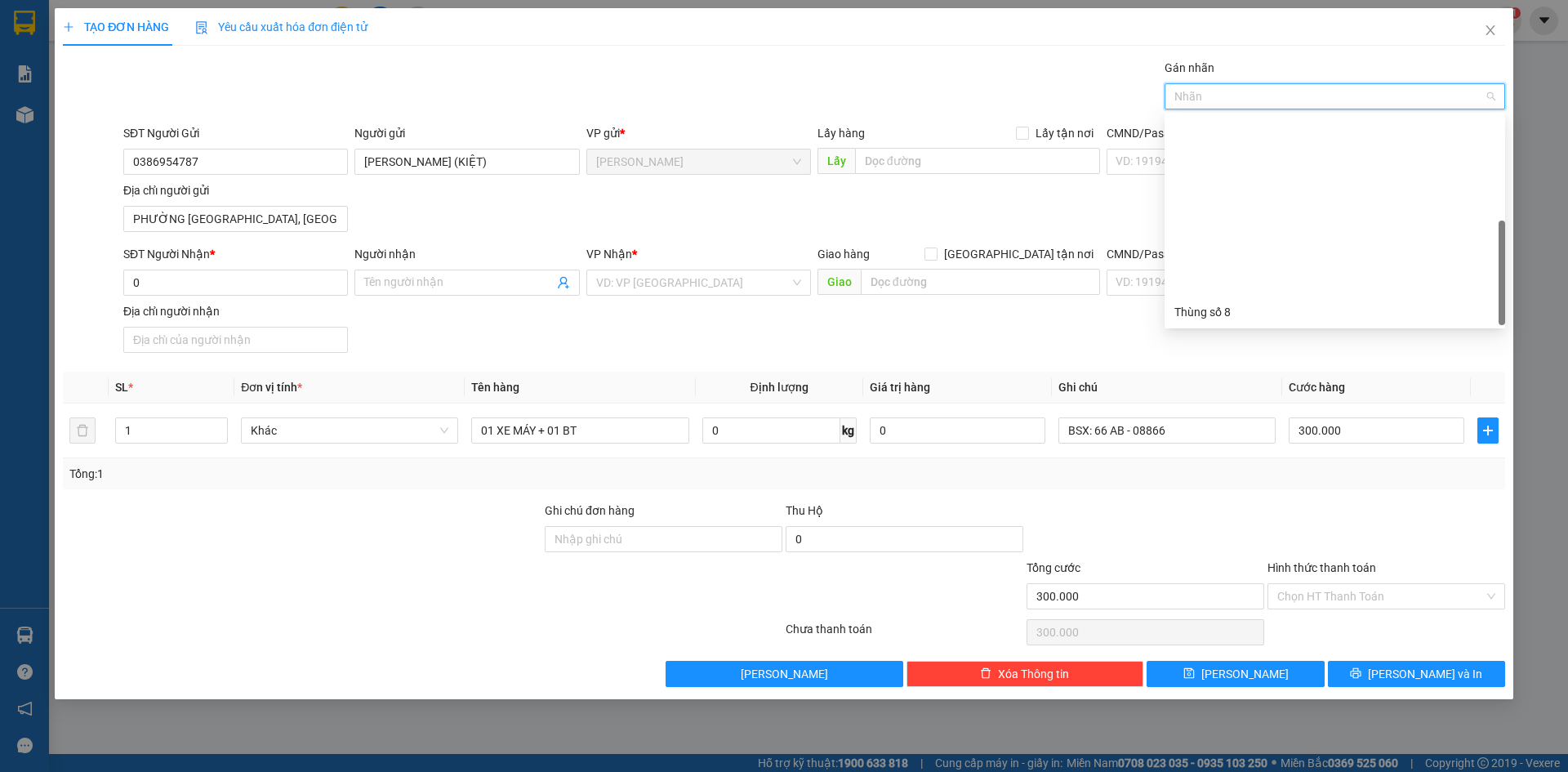
scroll to position [209, 0]
click at [1251, 322] on div "Thùng 2H" at bounding box center [1335, 312] width 340 height 26
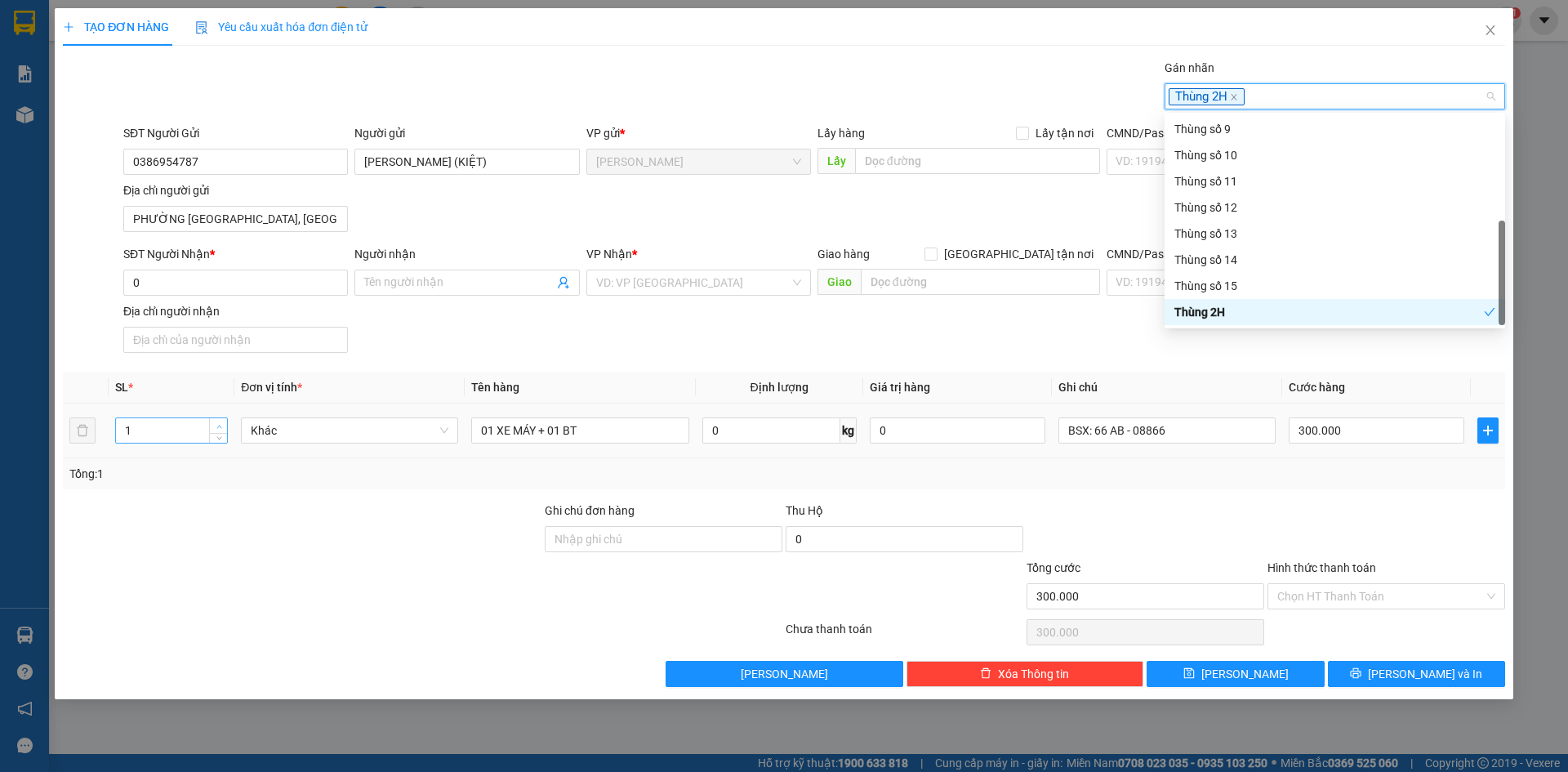
type input "2"
click at [219, 425] on icon "up" at bounding box center [219, 426] width 5 height 3
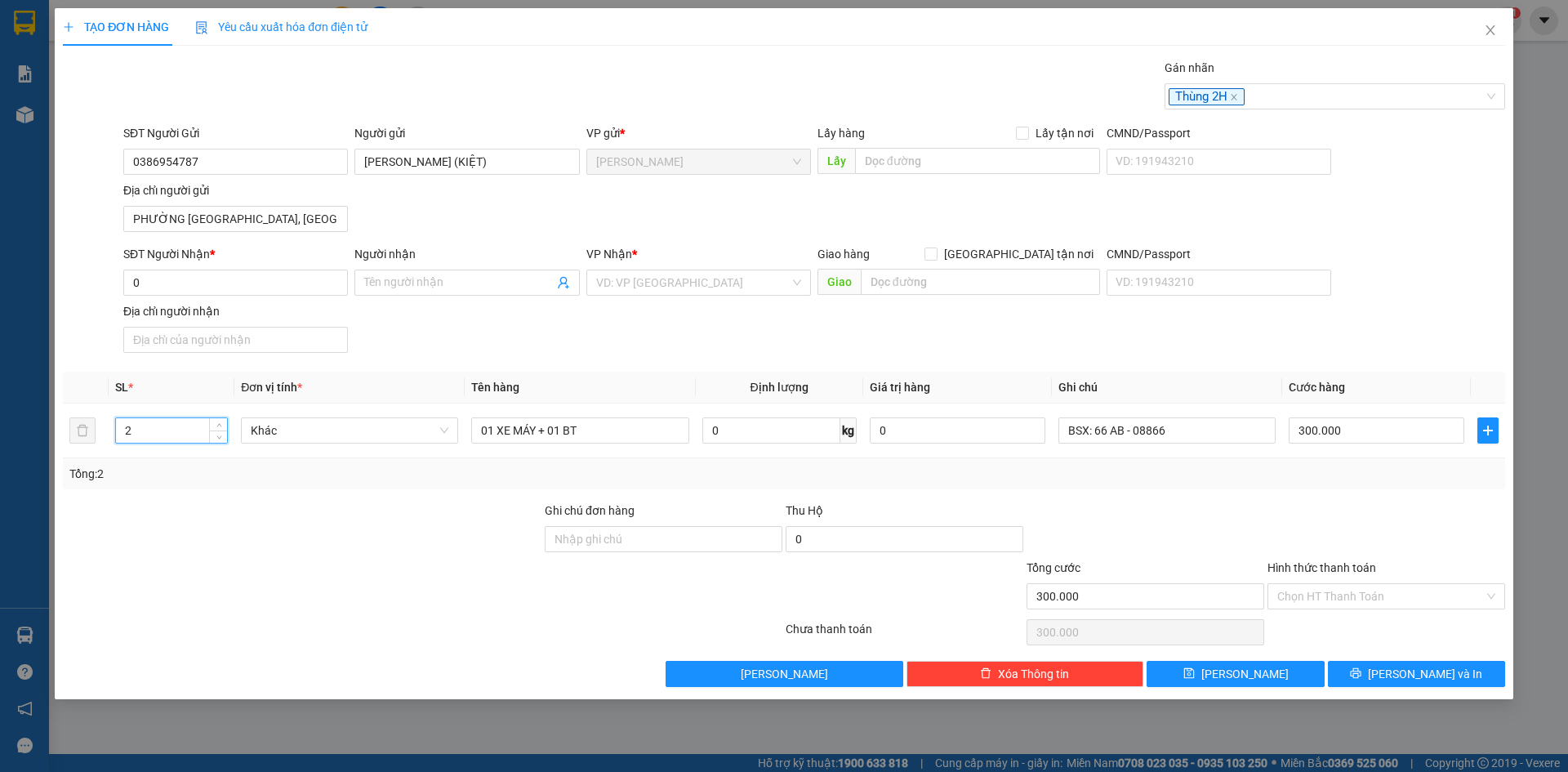
click at [324, 548] on div at bounding box center [302, 529] width 482 height 57
click at [256, 274] on input "0" at bounding box center [235, 282] width 224 height 26
type input "0888789979"
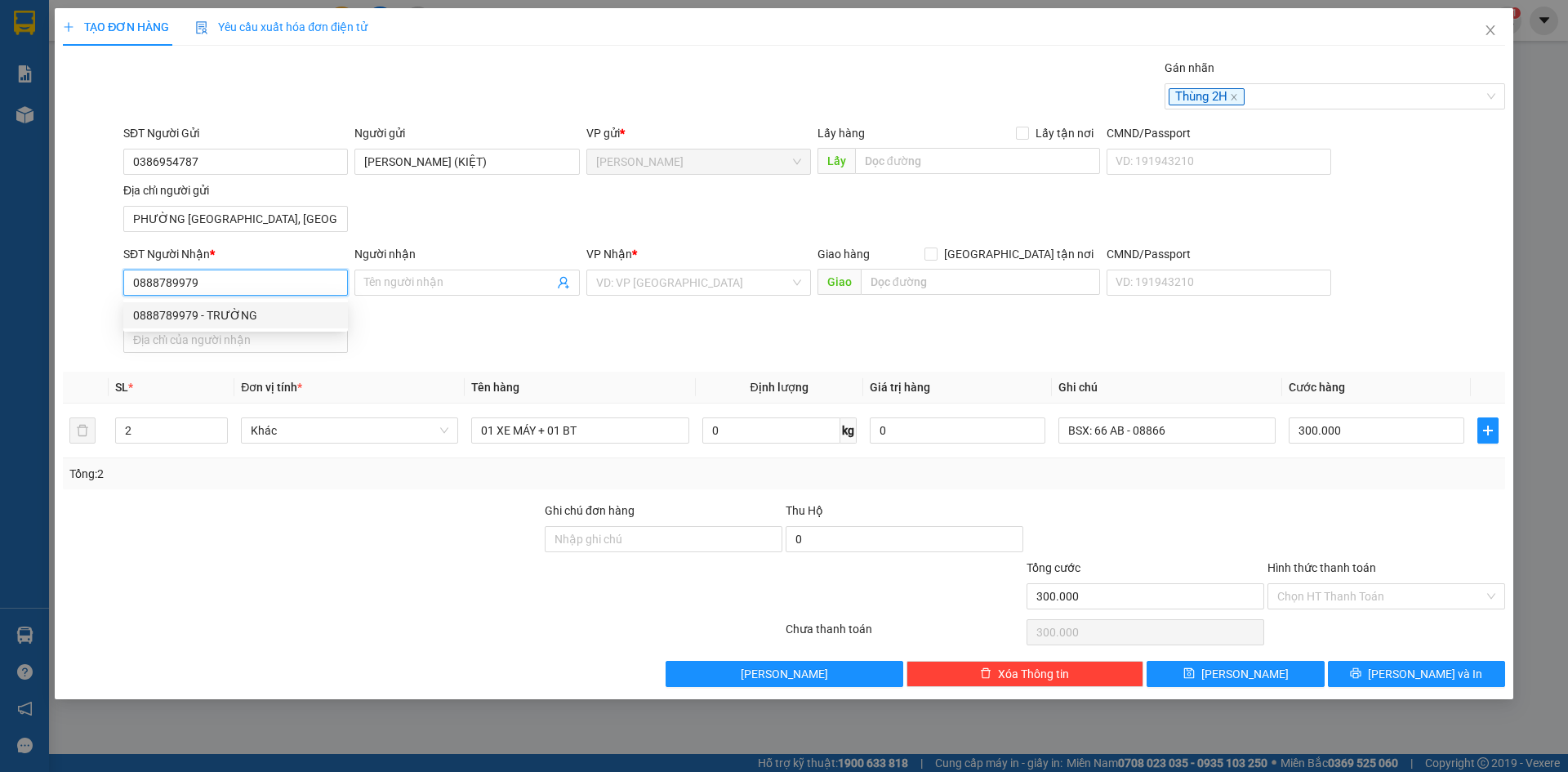
click at [281, 322] on div "0888789979 - TRƯỜNG" at bounding box center [236, 315] width 205 height 18
type input "TRƯỜNG"
type input "0888789979"
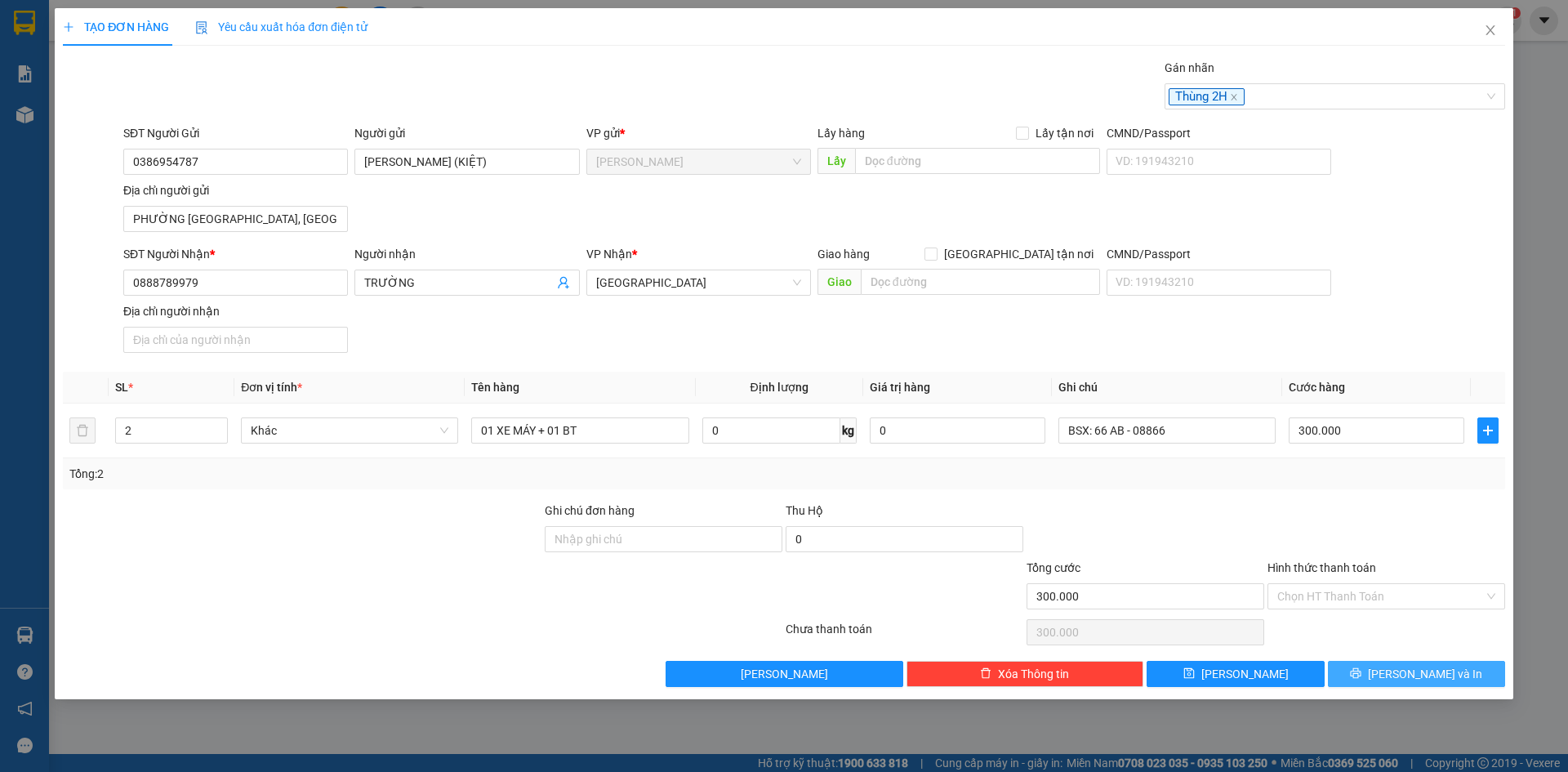
drag, startPoint x: 1389, startPoint y: 667, endPoint x: 1395, endPoint y: 687, distance: 20.9
click at [1390, 667] on button "[PERSON_NAME] và In" at bounding box center [1416, 673] width 177 height 26
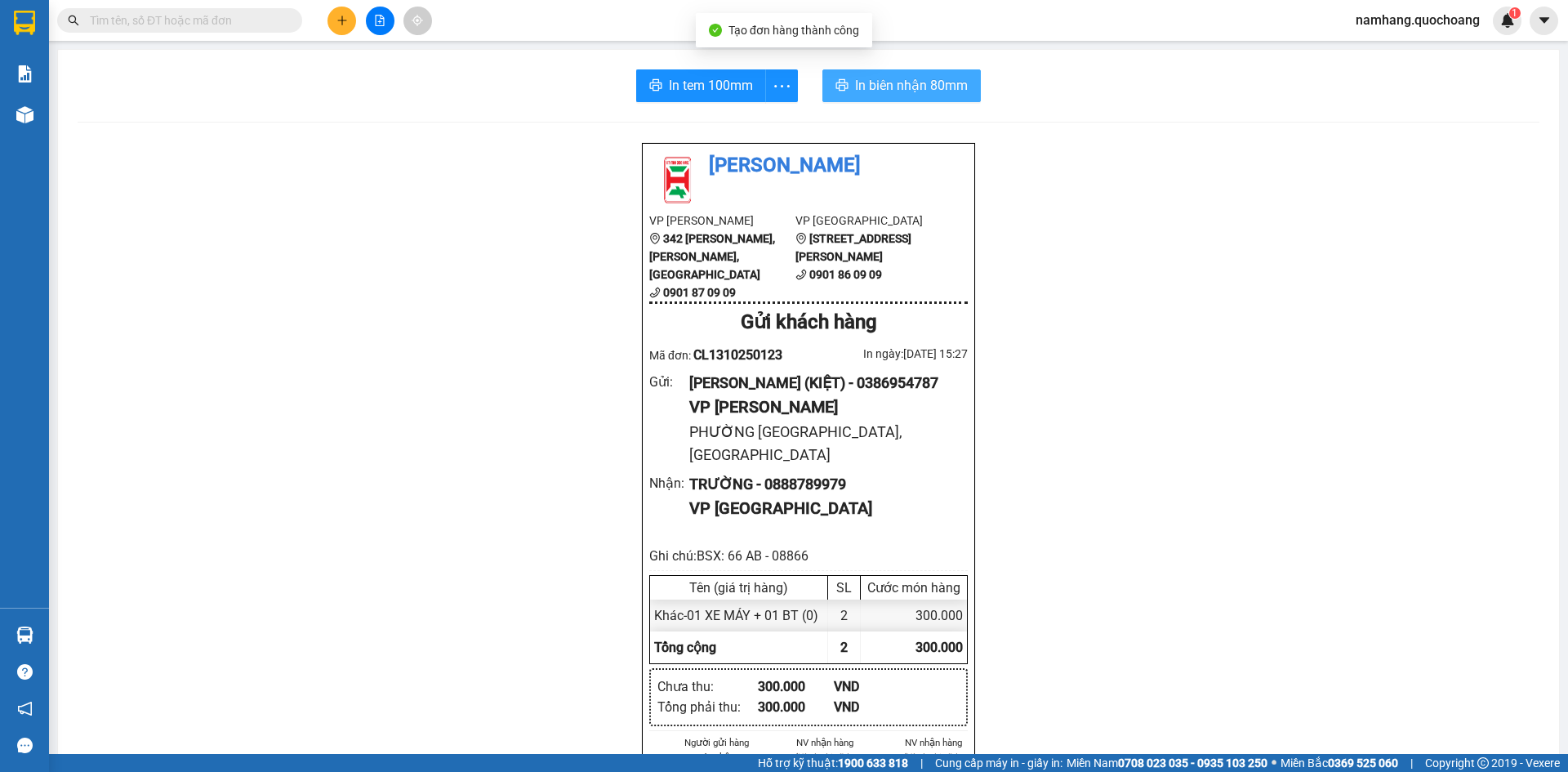
click at [897, 81] on span "In biên nhận 80mm" at bounding box center [911, 85] width 112 height 20
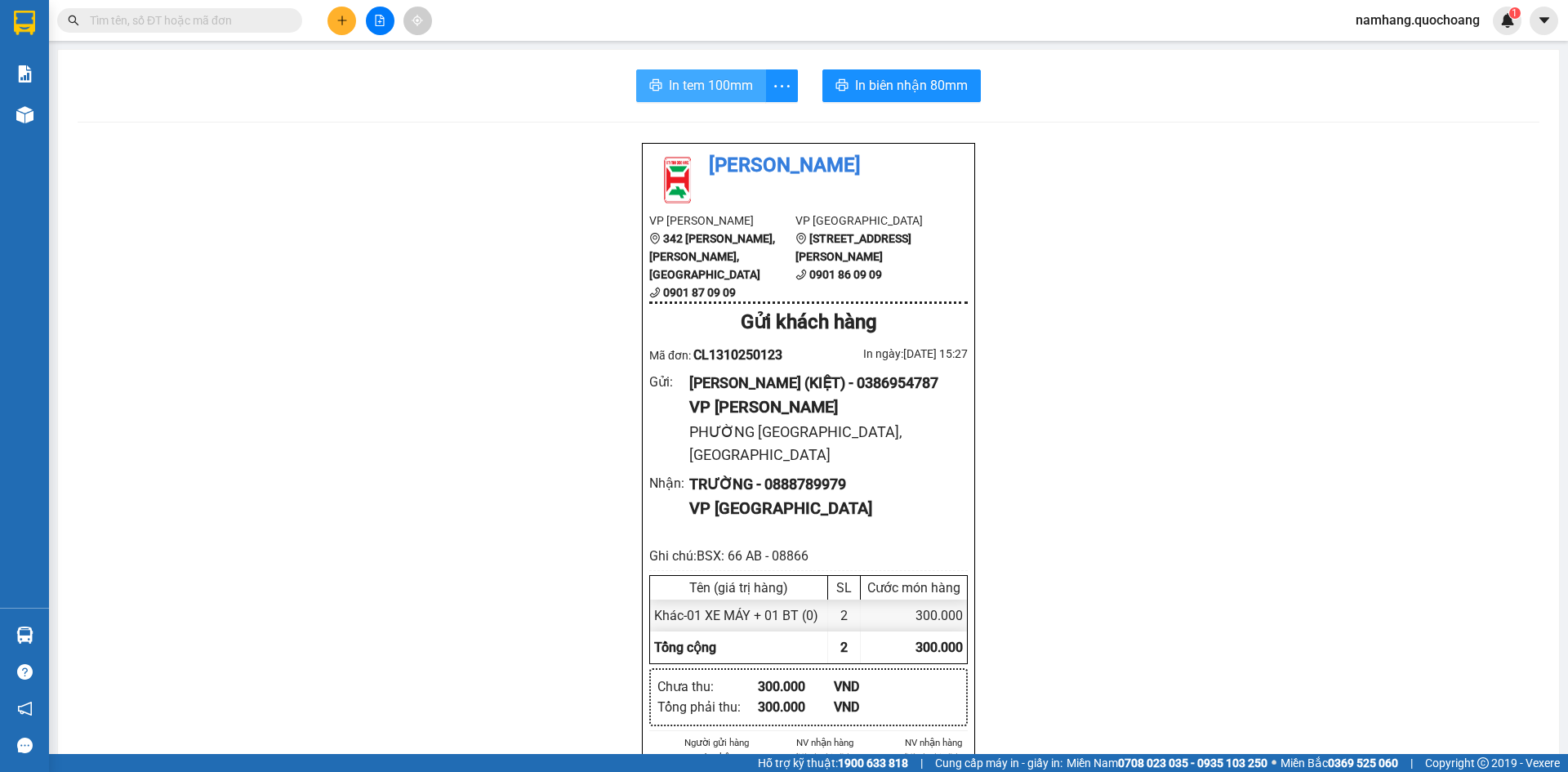
click at [688, 79] on span "In tem 100mm" at bounding box center [710, 85] width 84 height 20
click at [179, 21] on input "text" at bounding box center [186, 20] width 192 height 18
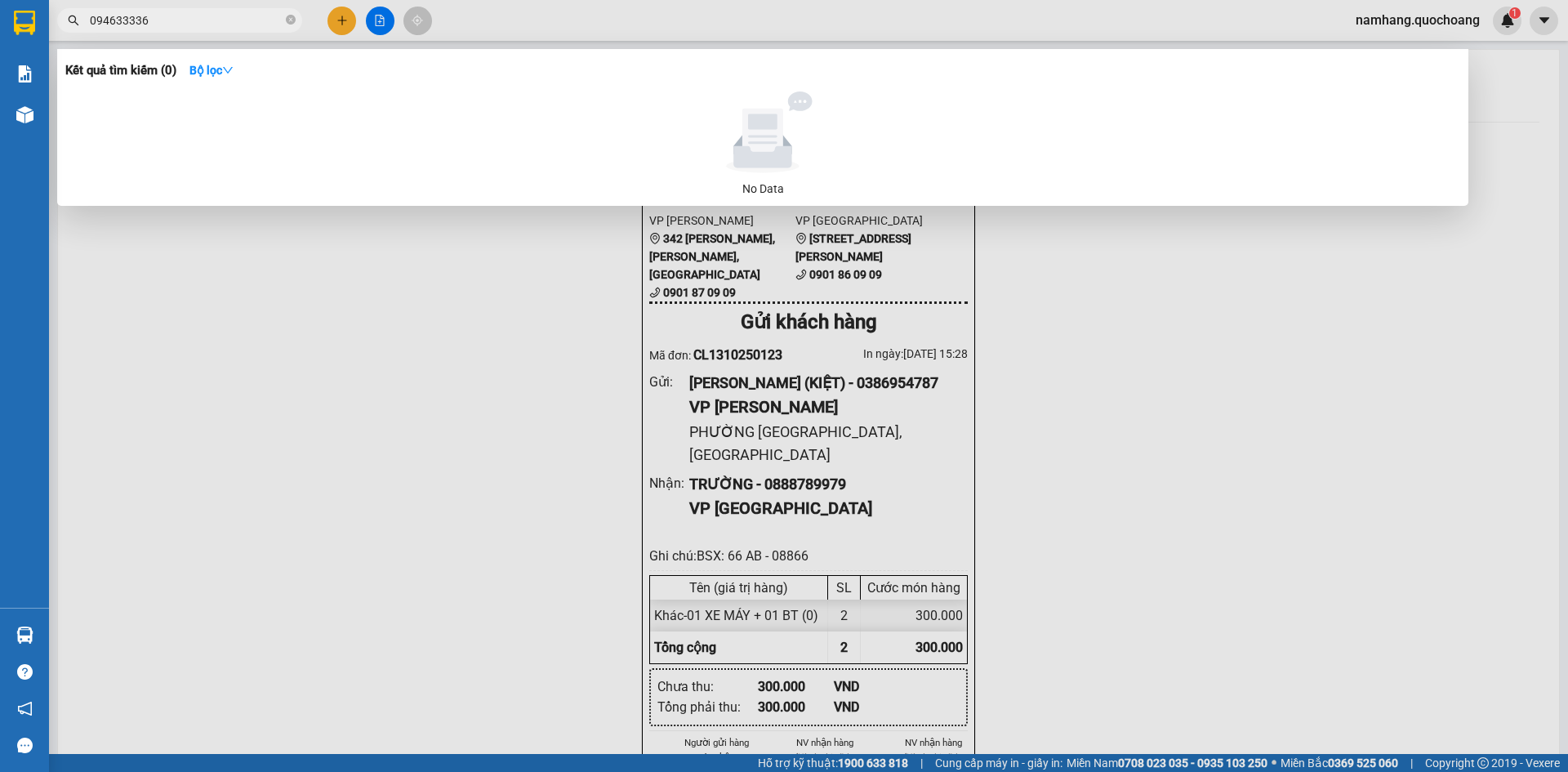
type input "0946333363"
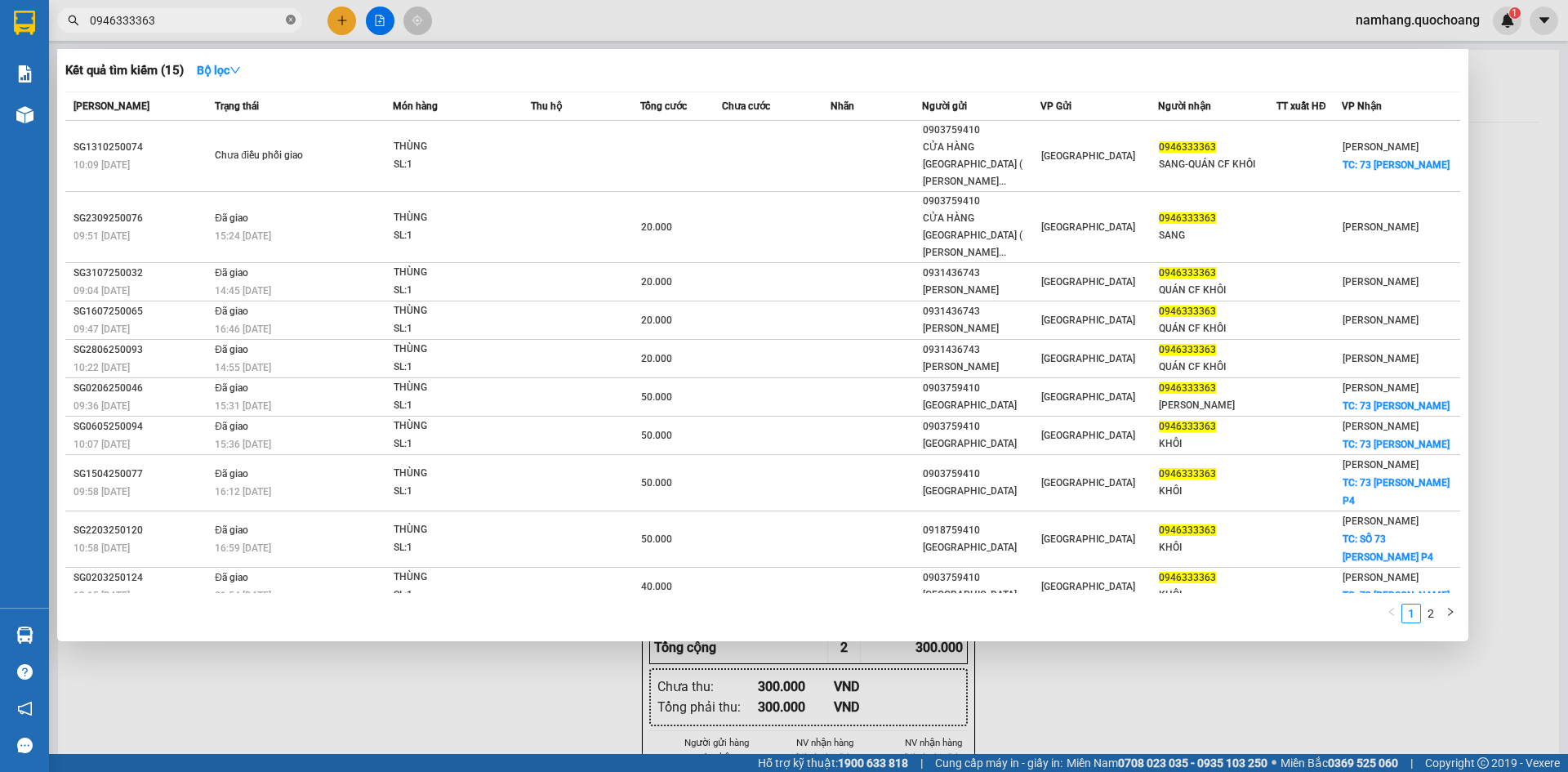
click at [290, 18] on icon "close-circle" at bounding box center [290, 19] width 10 height 10
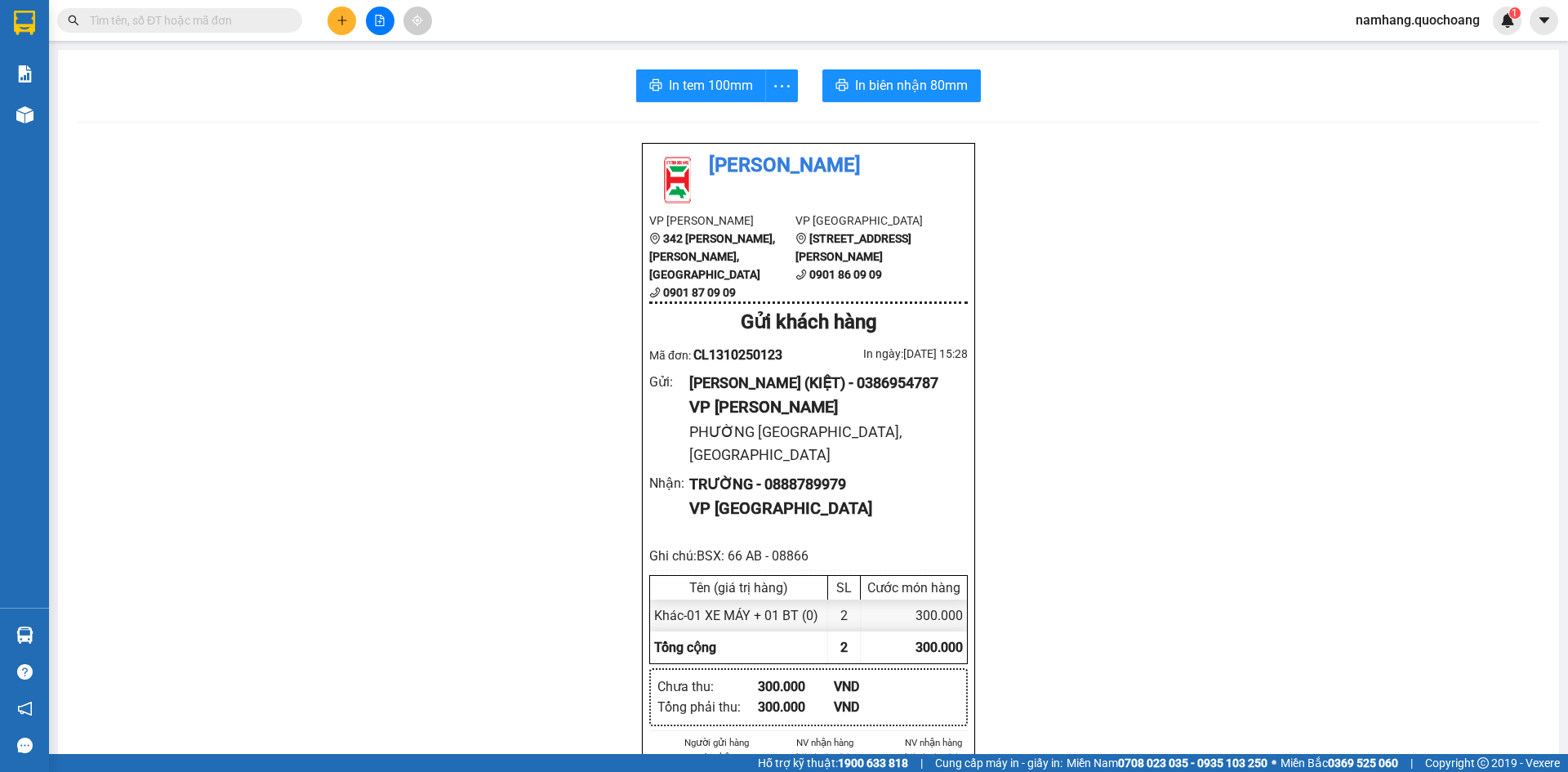
click at [248, 26] on input "text" at bounding box center [186, 20] width 192 height 18
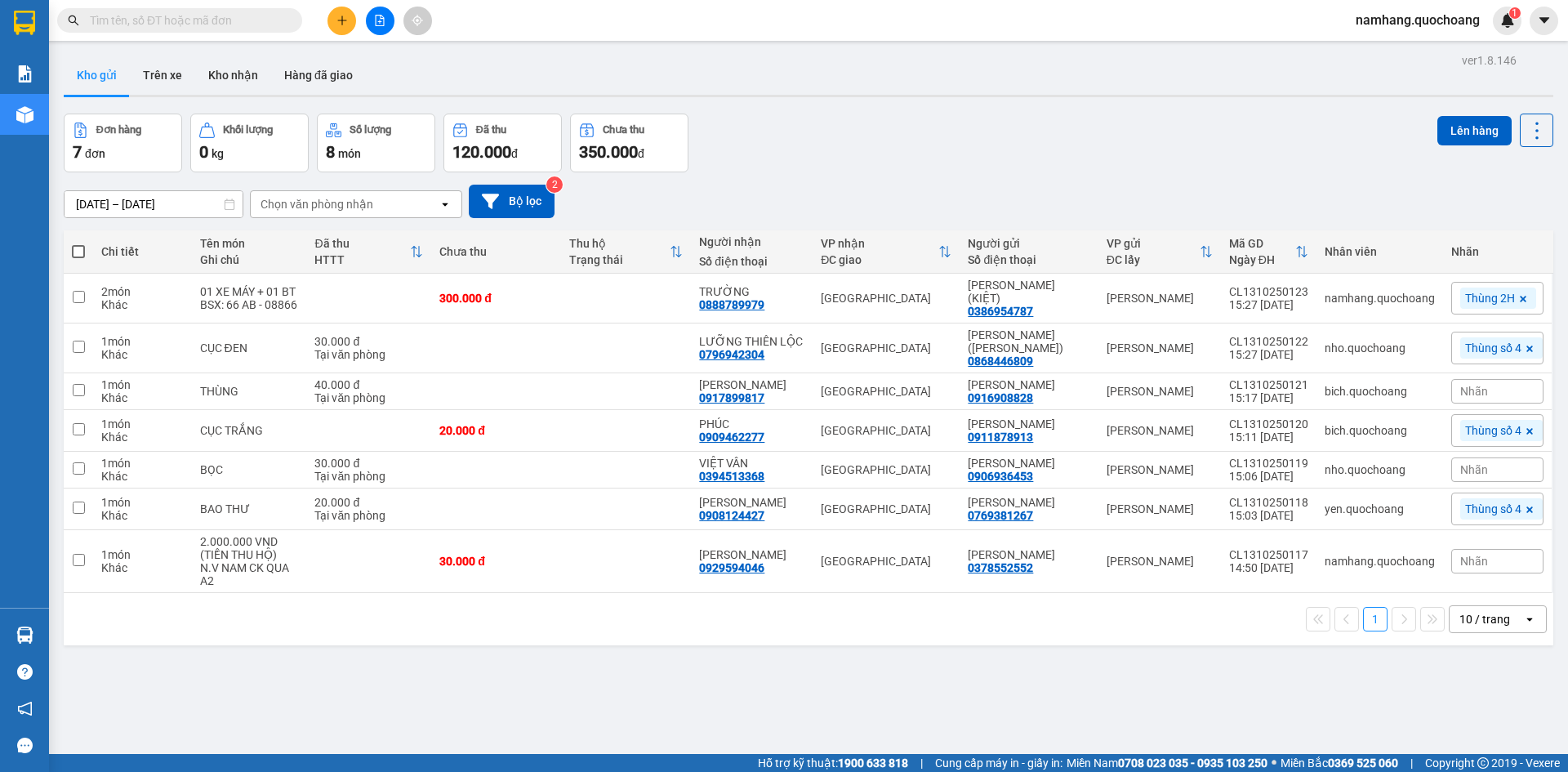
click at [263, 19] on input "text" at bounding box center [186, 20] width 192 height 18
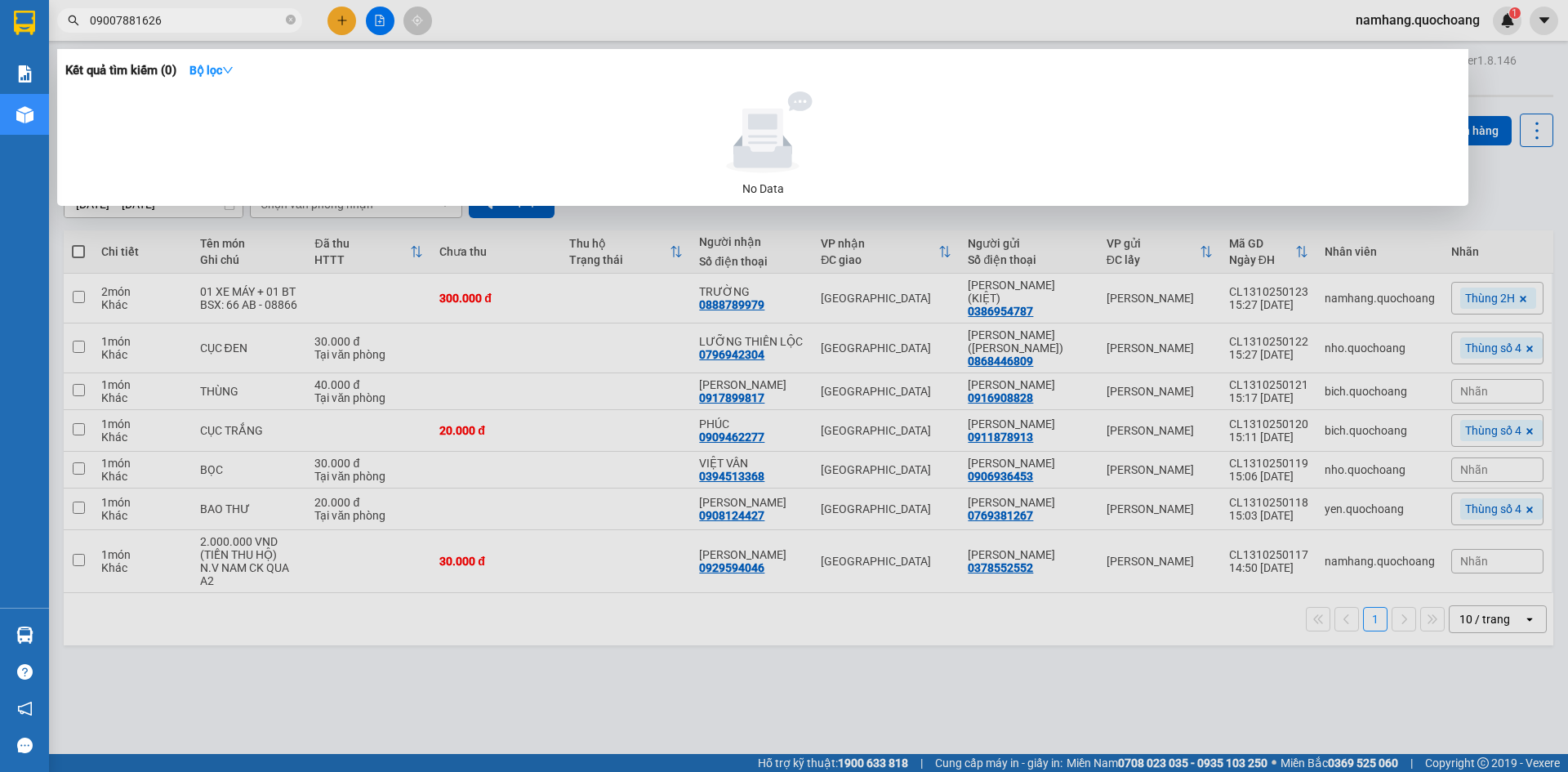
click at [186, 23] on input "09007881626" at bounding box center [186, 20] width 192 height 18
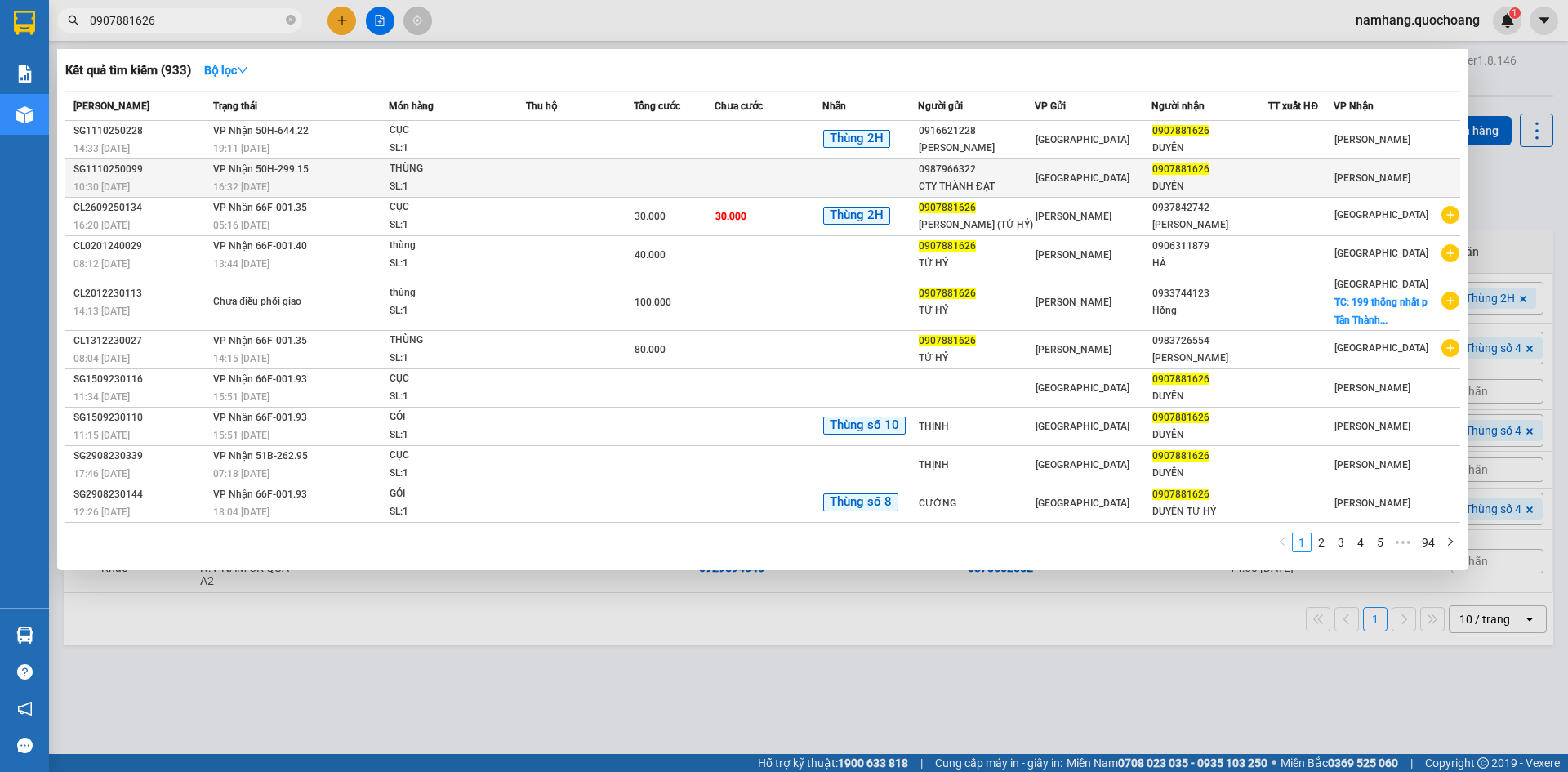
type input "0907881626"
click at [594, 185] on td at bounding box center [579, 179] width 107 height 39
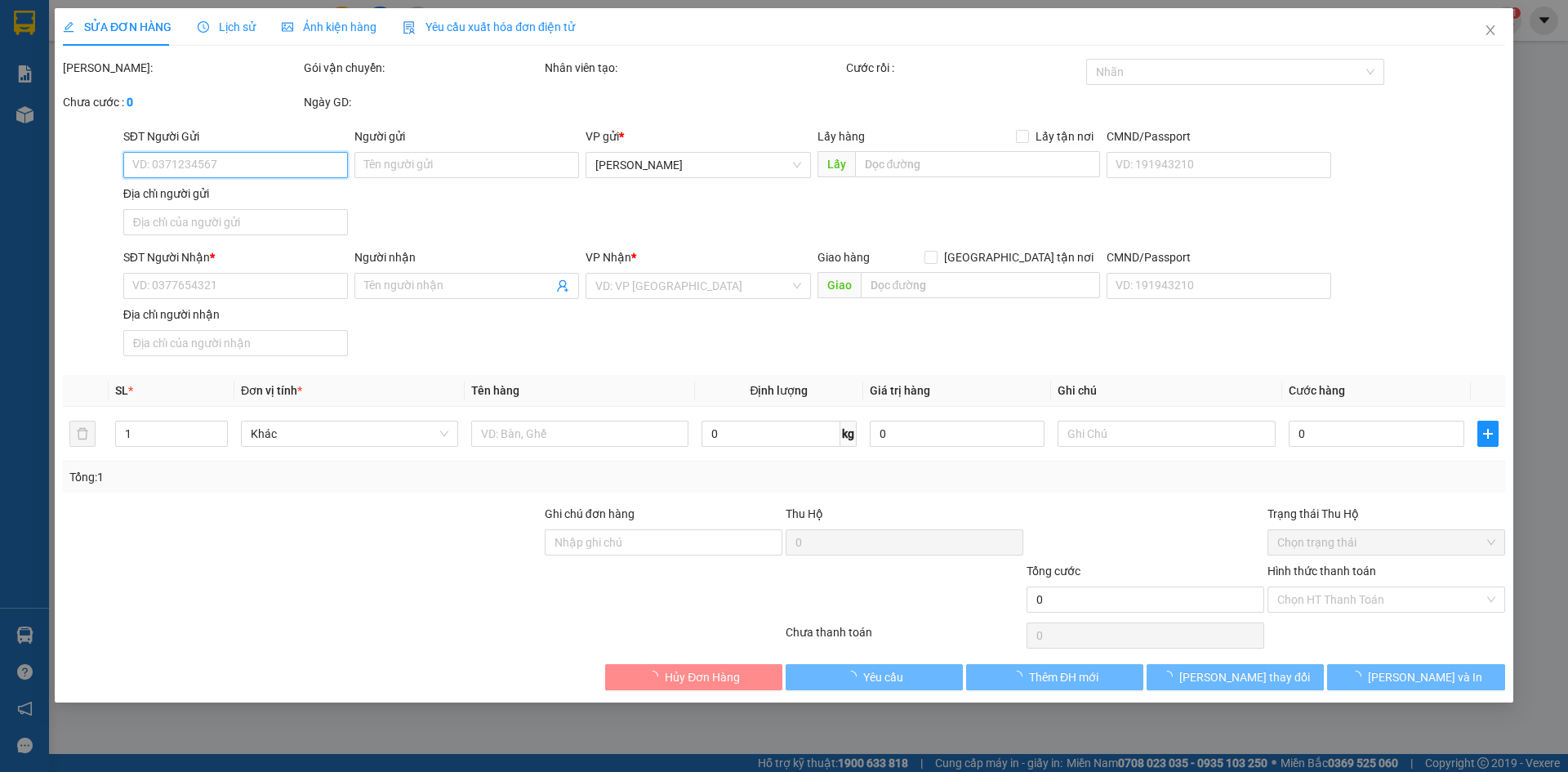
type input "0987966322"
type input "CTY THÀNH ĐẠT"
type input "287 [PERSON_NAME] P15 QUẬN [GEOGRAPHIC_DATA]"
type input "0907881626"
type input "DUYÊN"
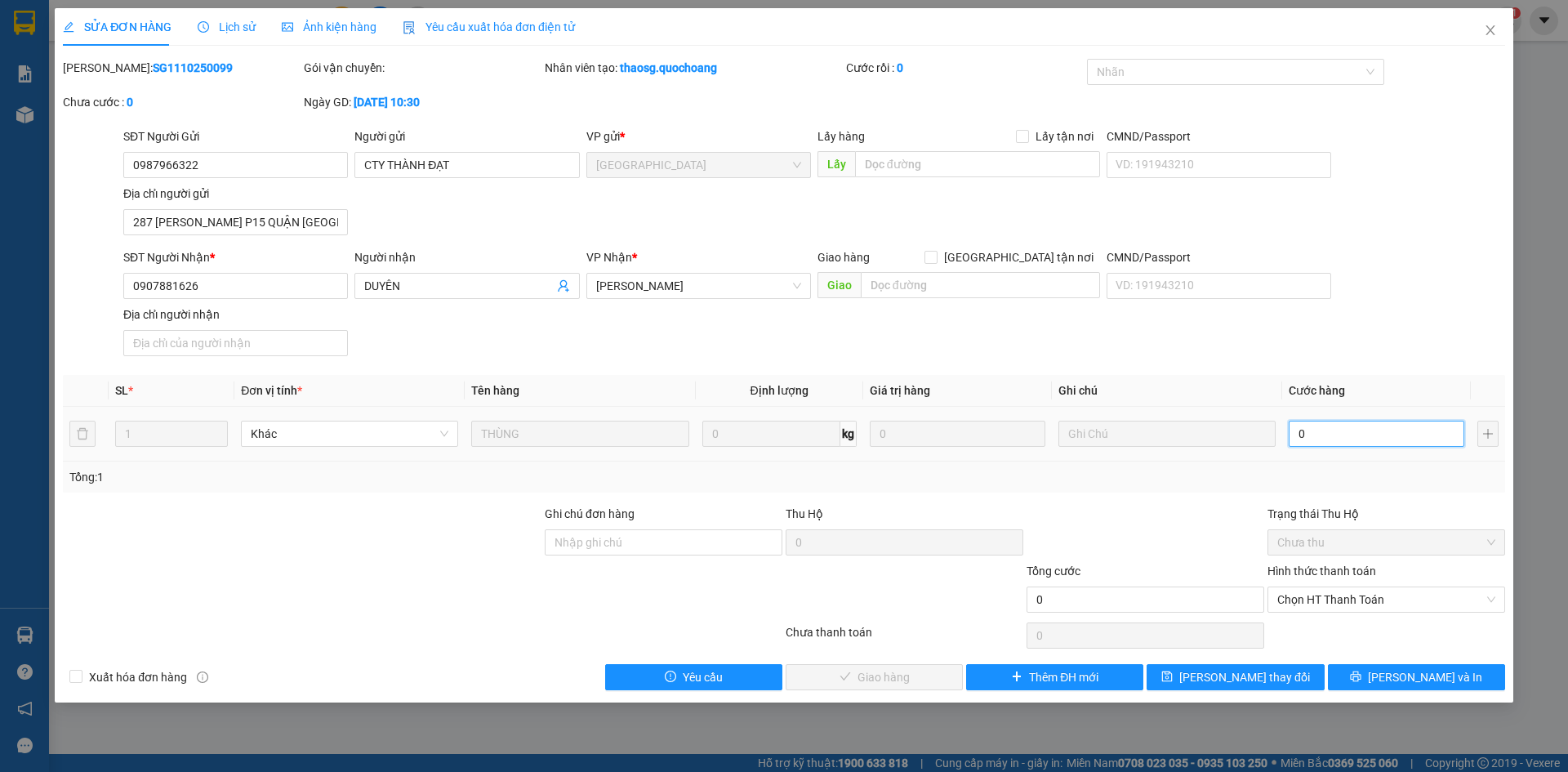
click at [1334, 427] on input "0" at bounding box center [1376, 433] width 175 height 26
type input "2"
type input "20"
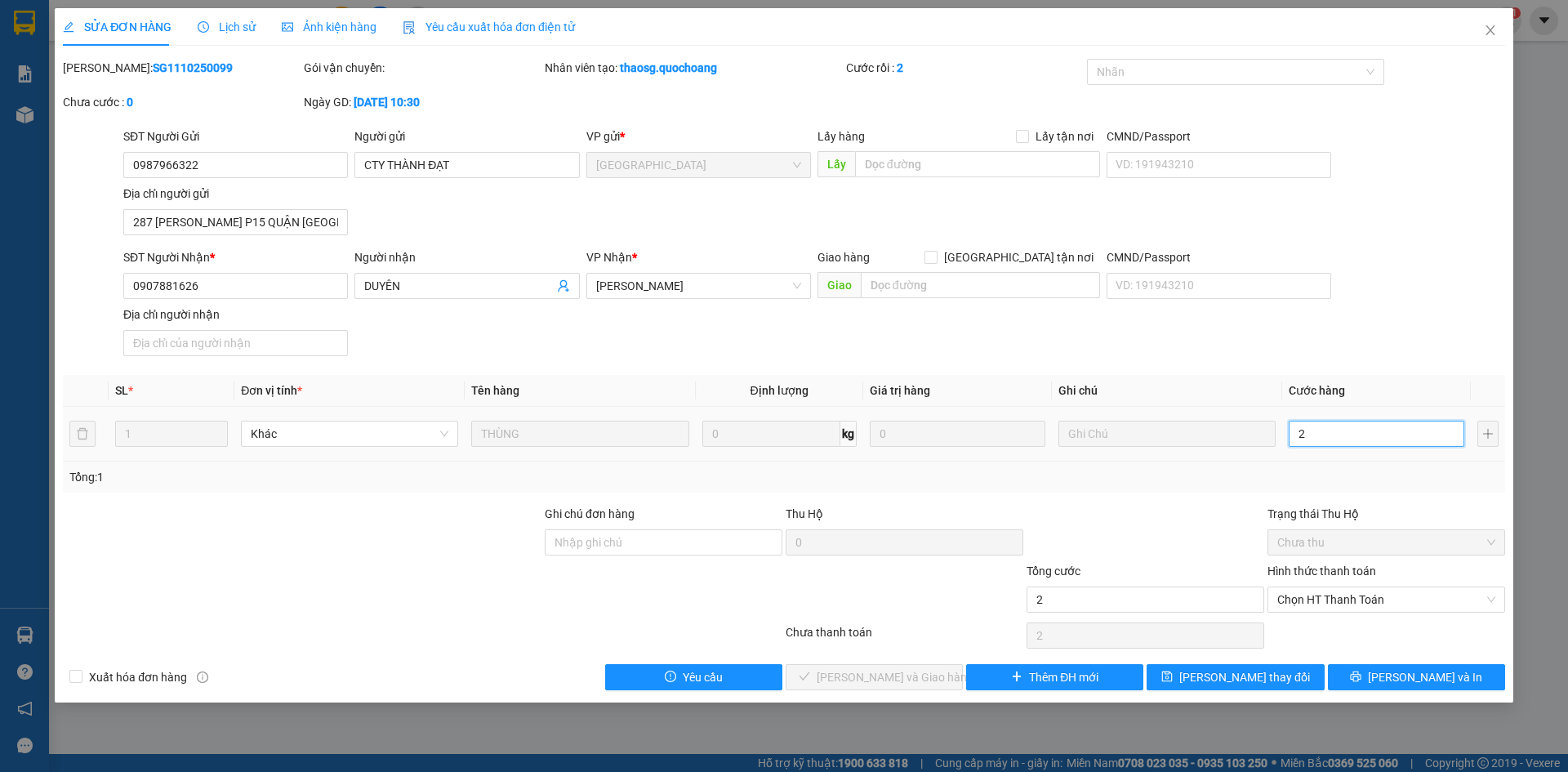
type input "20"
type input "200"
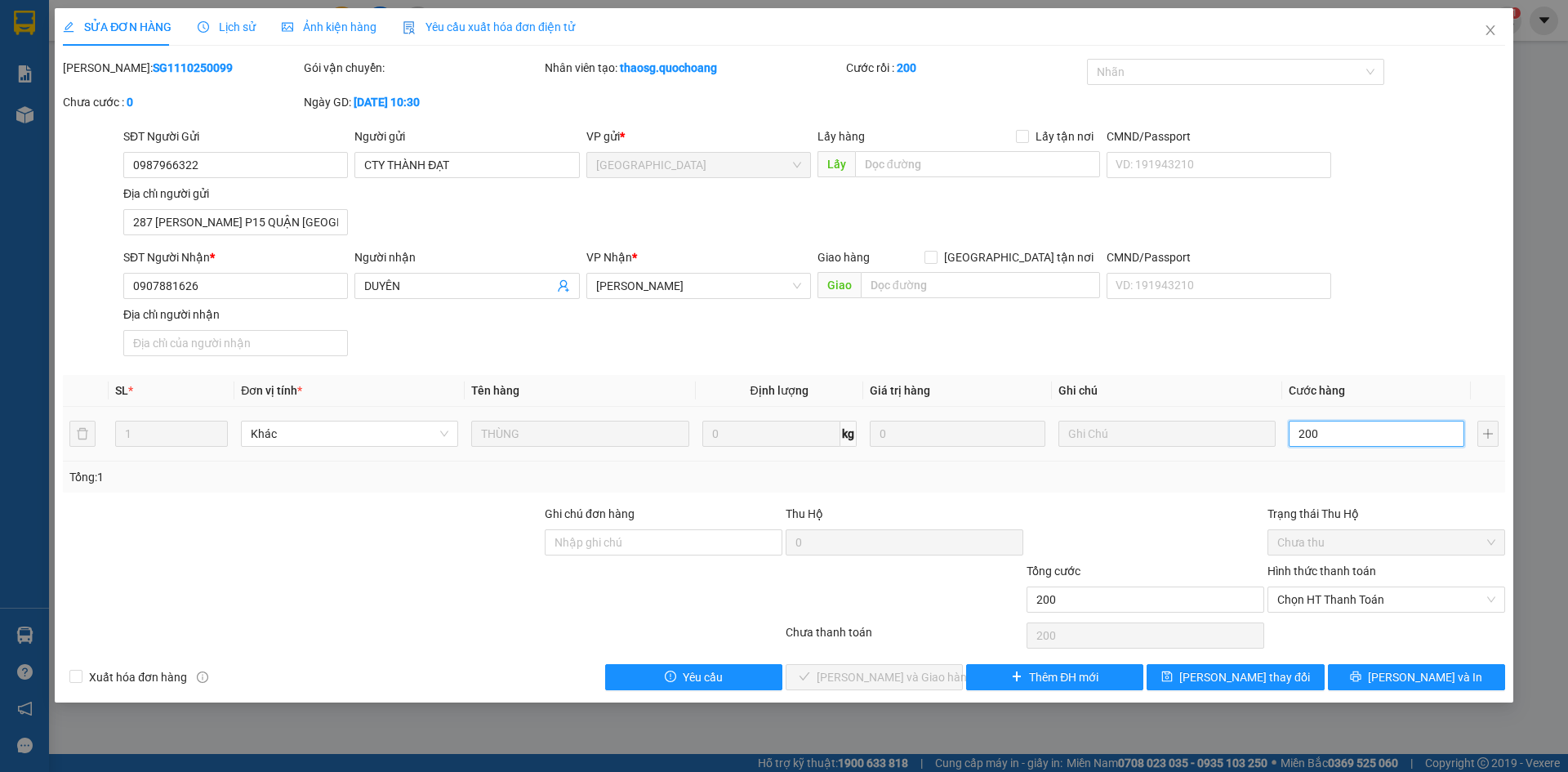
type input "2.000"
type input "20.000"
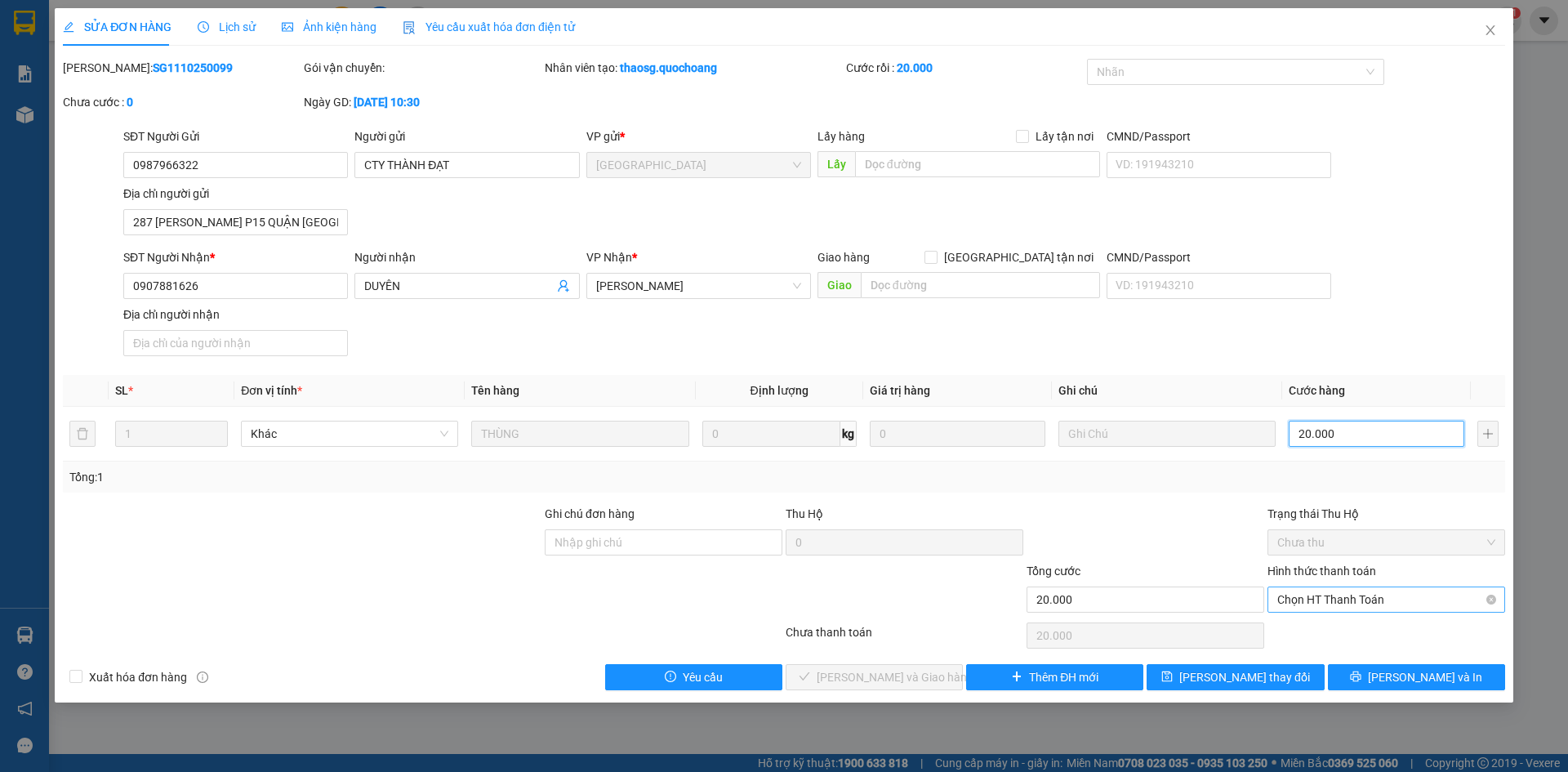
click at [1366, 600] on span "Chọn HT Thanh Toán" at bounding box center [1385, 599] width 218 height 24
type input "20.000"
click at [1376, 635] on div "Tại văn phòng" at bounding box center [1385, 632] width 218 height 18
type input "0"
click at [917, 673] on span "[PERSON_NAME] và Giao hàng" at bounding box center [895, 677] width 157 height 18
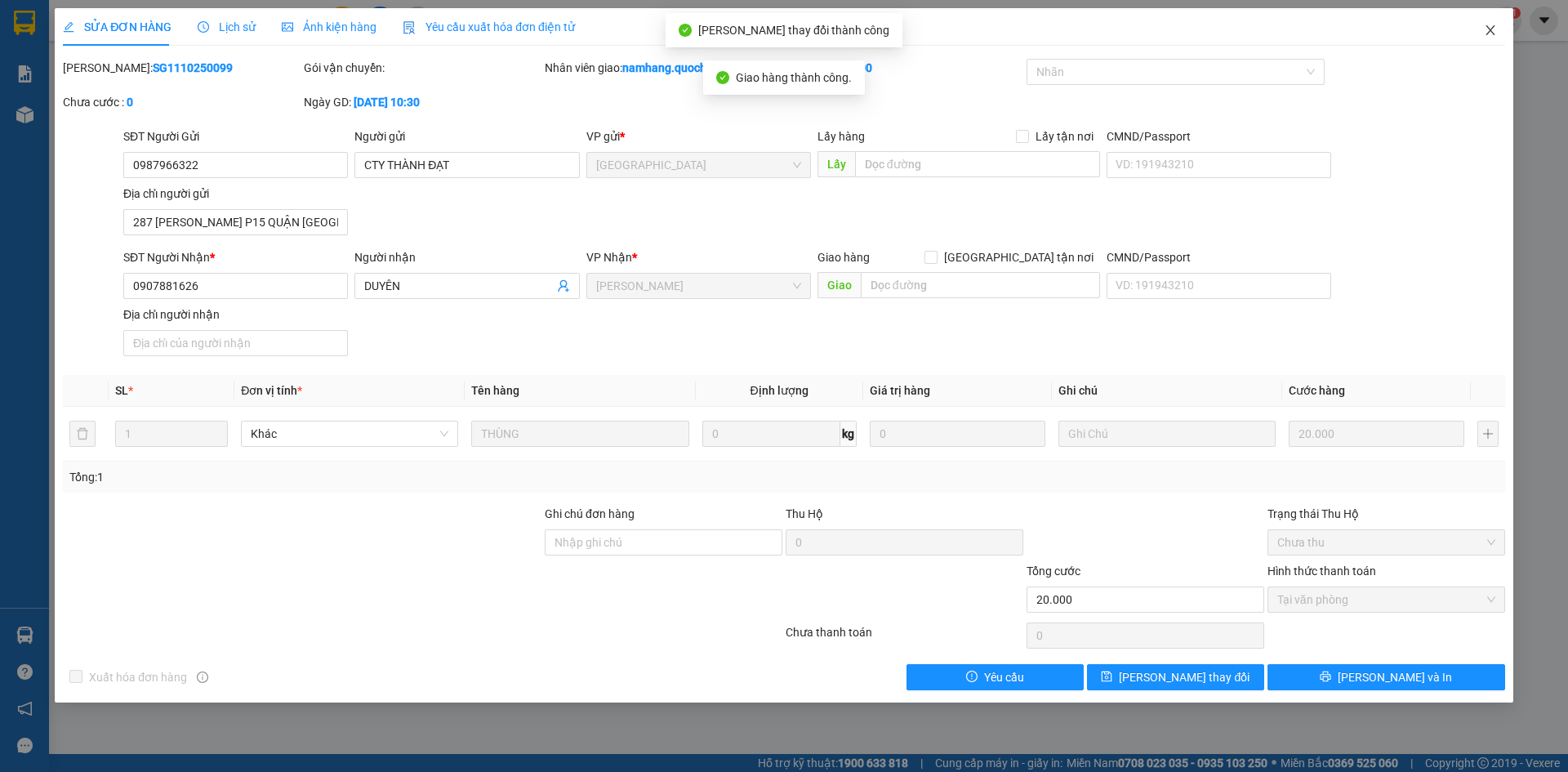
click at [1489, 34] on icon "close" at bounding box center [1490, 30] width 9 height 10
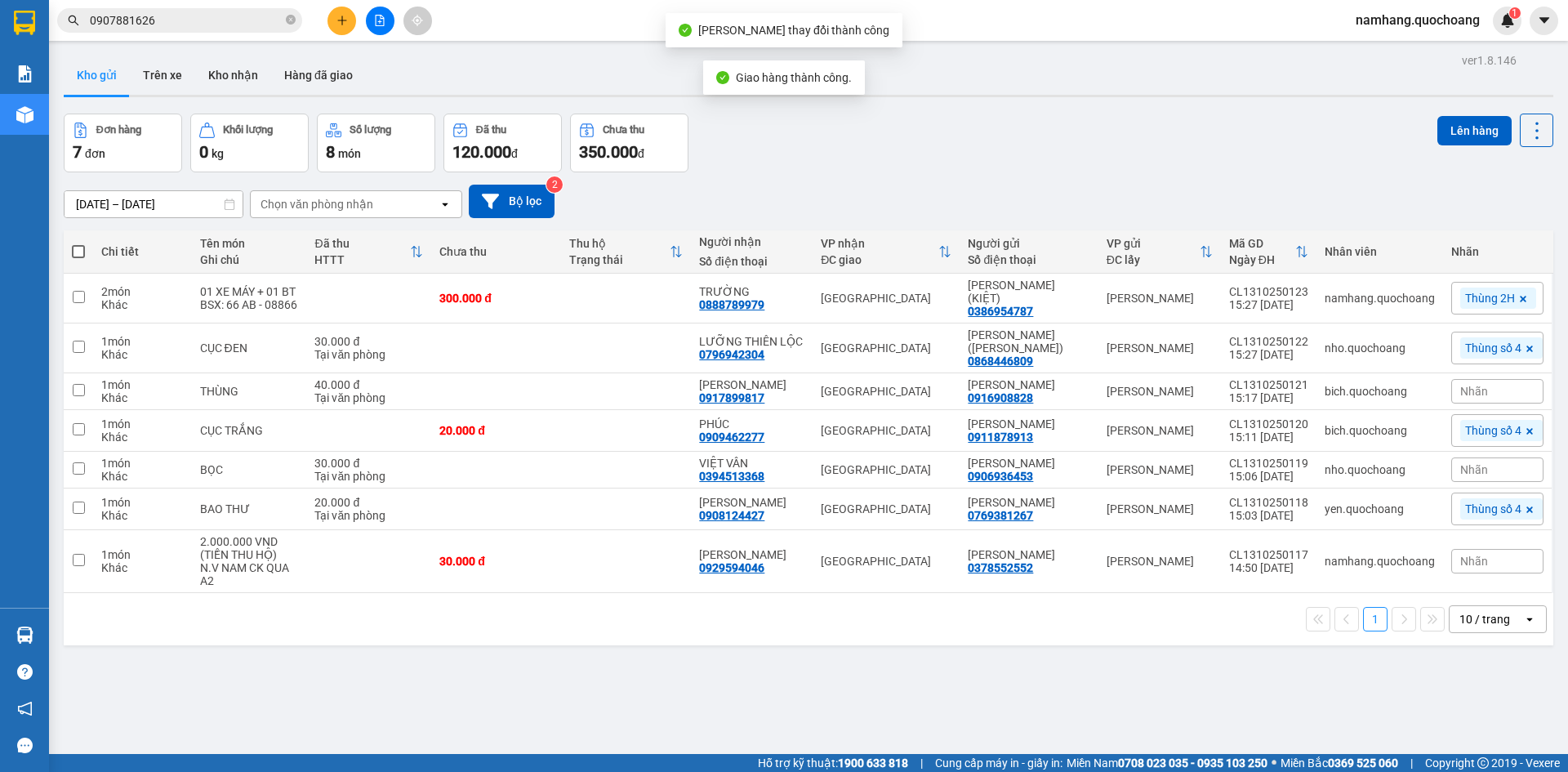
click at [233, 23] on input "0907881626" at bounding box center [186, 20] width 192 height 18
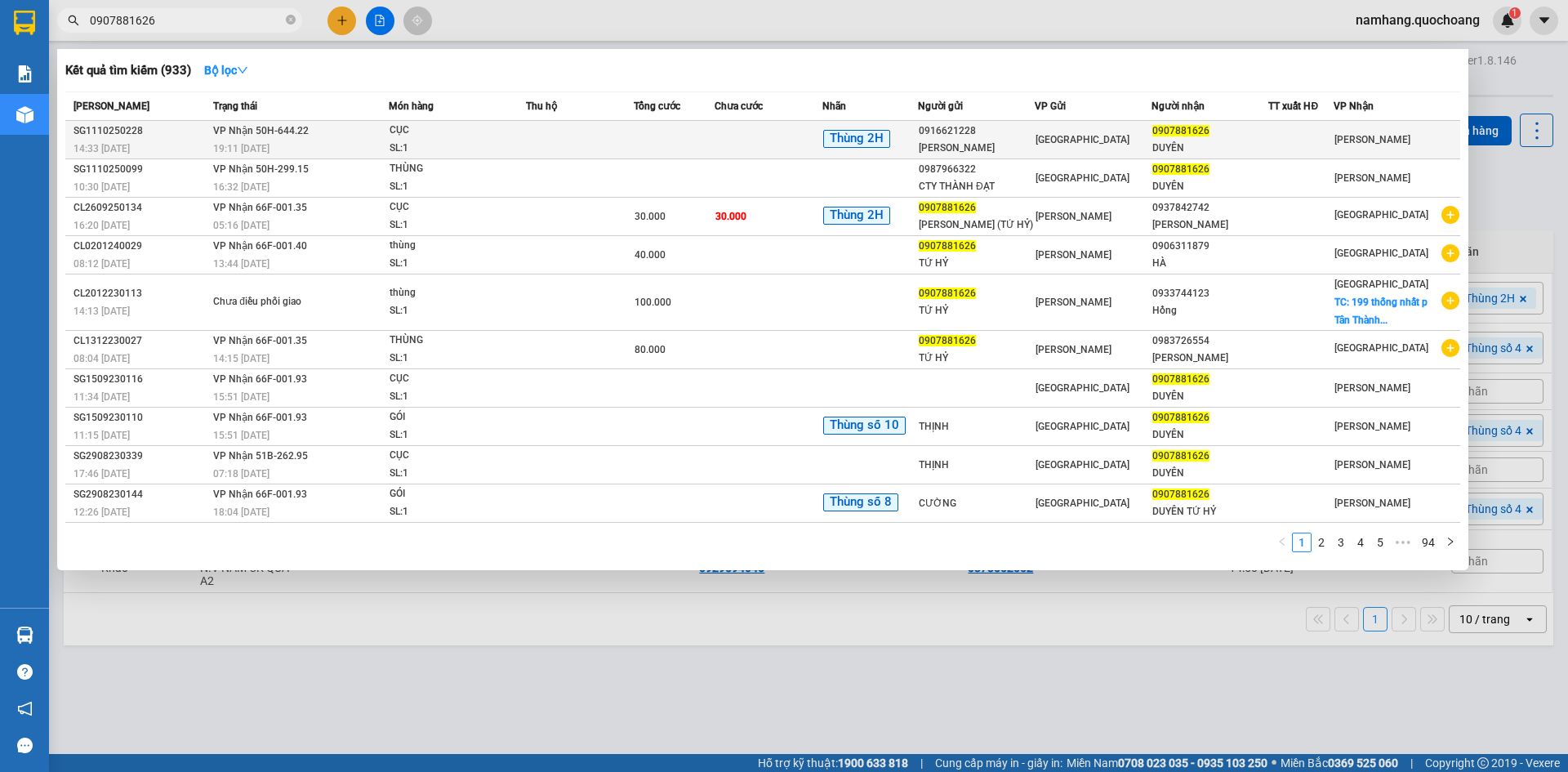
click at [440, 145] on div "SL: 1" at bounding box center [451, 148] width 123 height 18
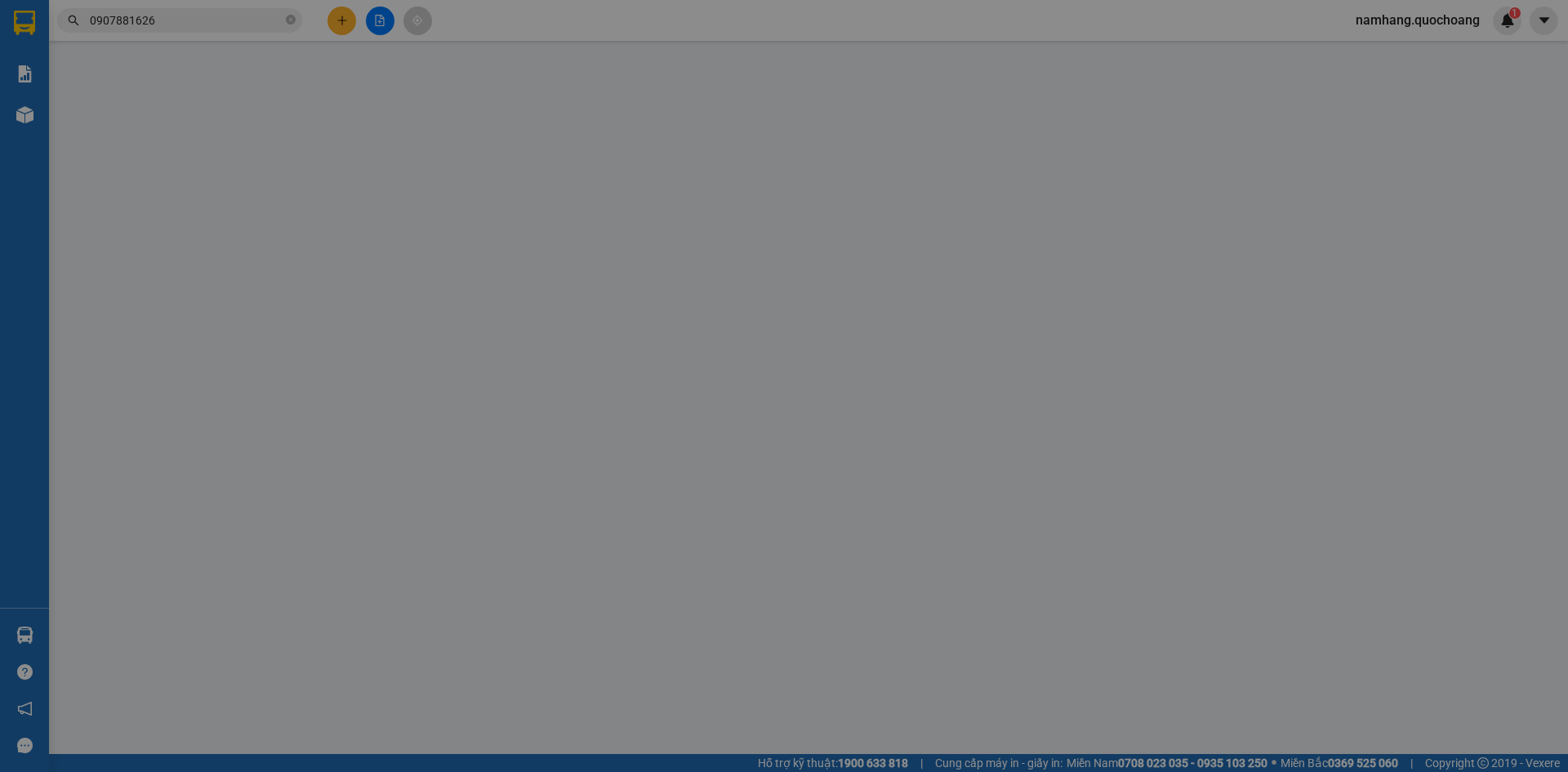
type input "0916621228"
type input "NGUYỄN THỊ MINH"
type input "688/2/29C HƯƠNG LỘ 2 P BÌNH TRỊ ĐÔNG"
type input "0907881626"
type input "DUYÊN"
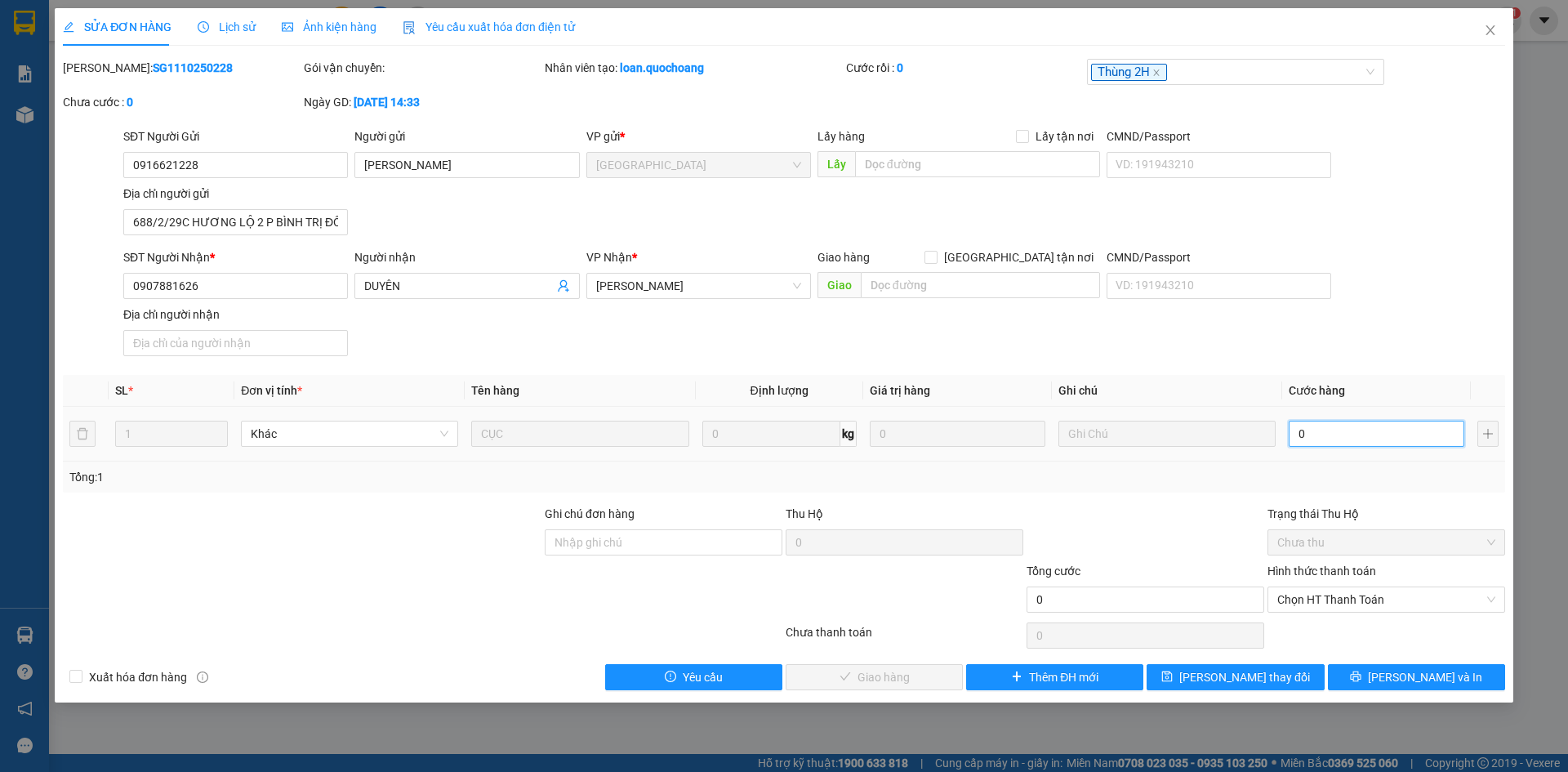
click at [1348, 431] on input "0" at bounding box center [1376, 433] width 175 height 26
type input "1"
type input "10"
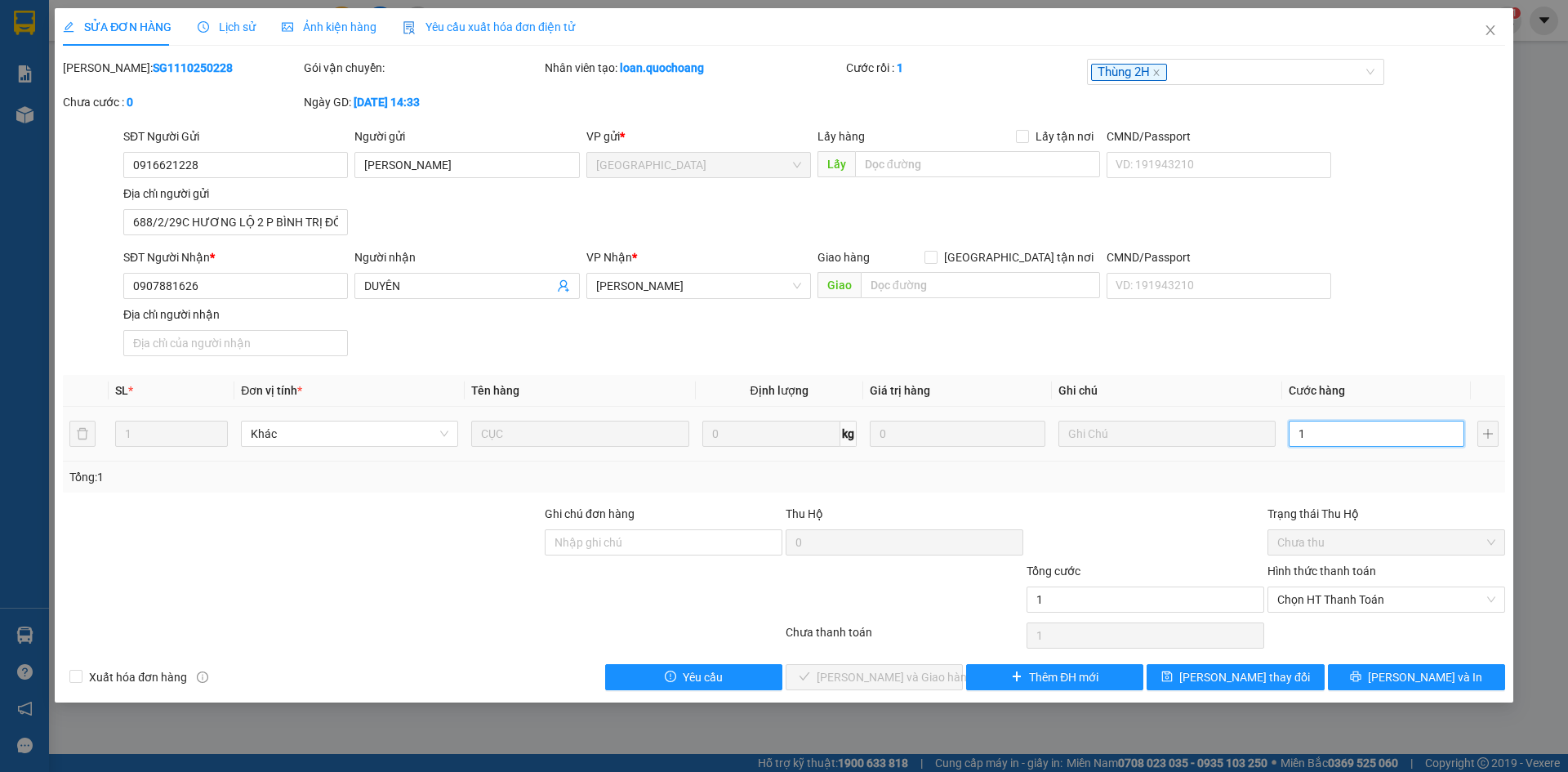
type input "10"
type input "100"
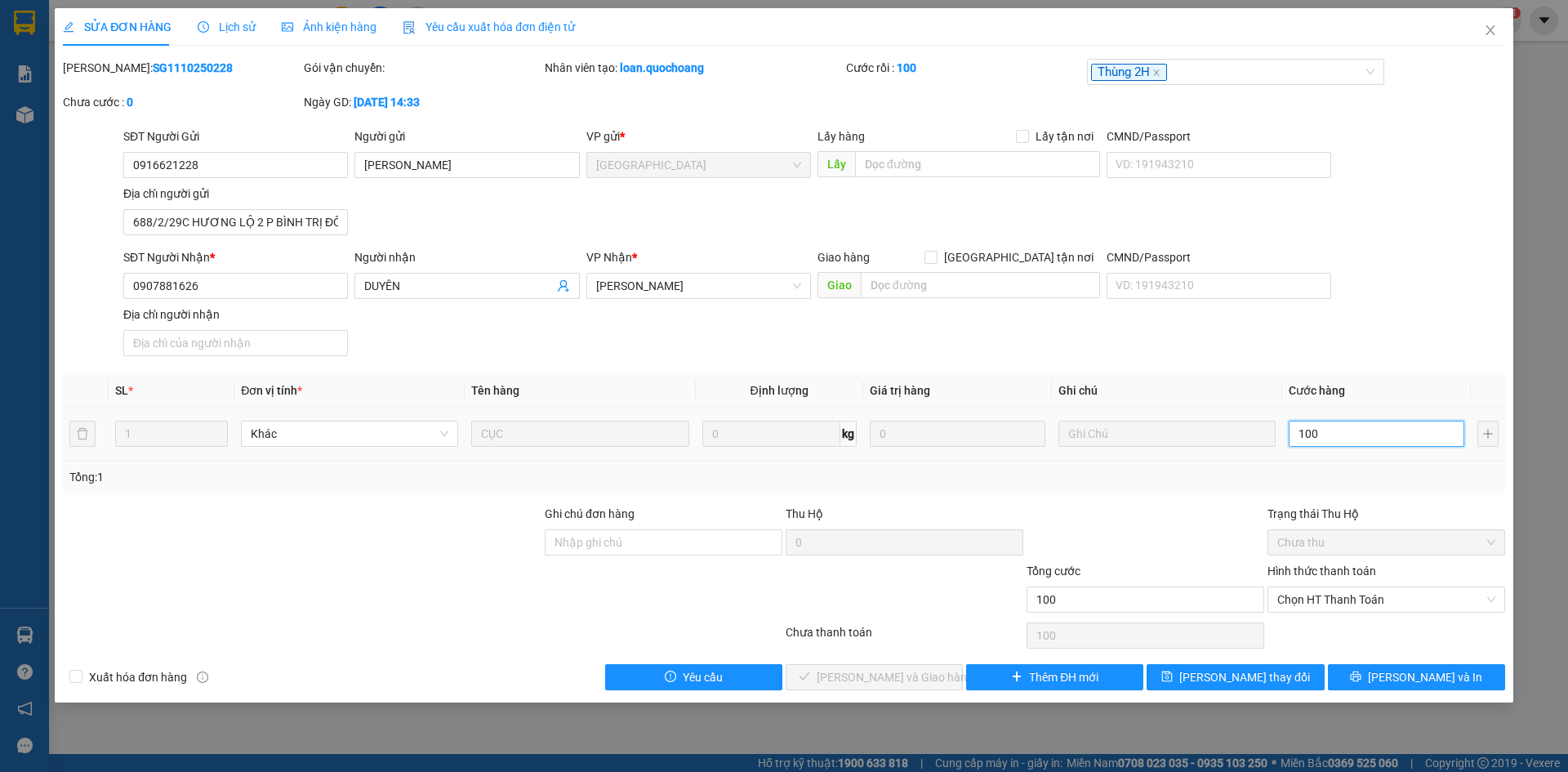
type input "1.000"
type input "10.000"
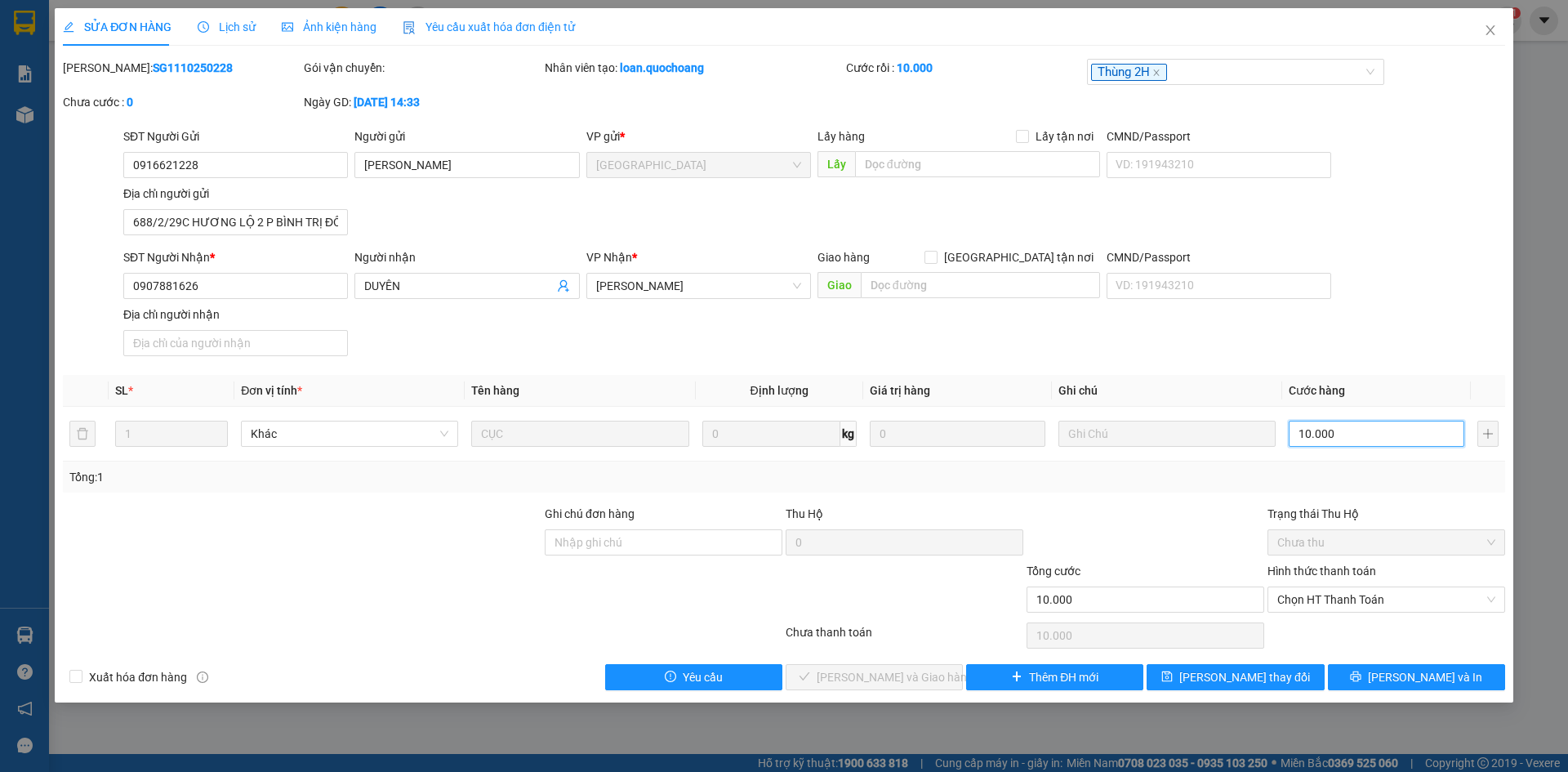
type input "10.000"
click at [1372, 338] on div "SĐT Người Nhận * 0907881626 Người nhận DUYÊN VP Nhận * Cao Lãnh Giao hàng Giao …" at bounding box center [814, 306] width 1388 height 114
click at [1371, 609] on span "Chọn HT Thanh Toán" at bounding box center [1385, 599] width 218 height 24
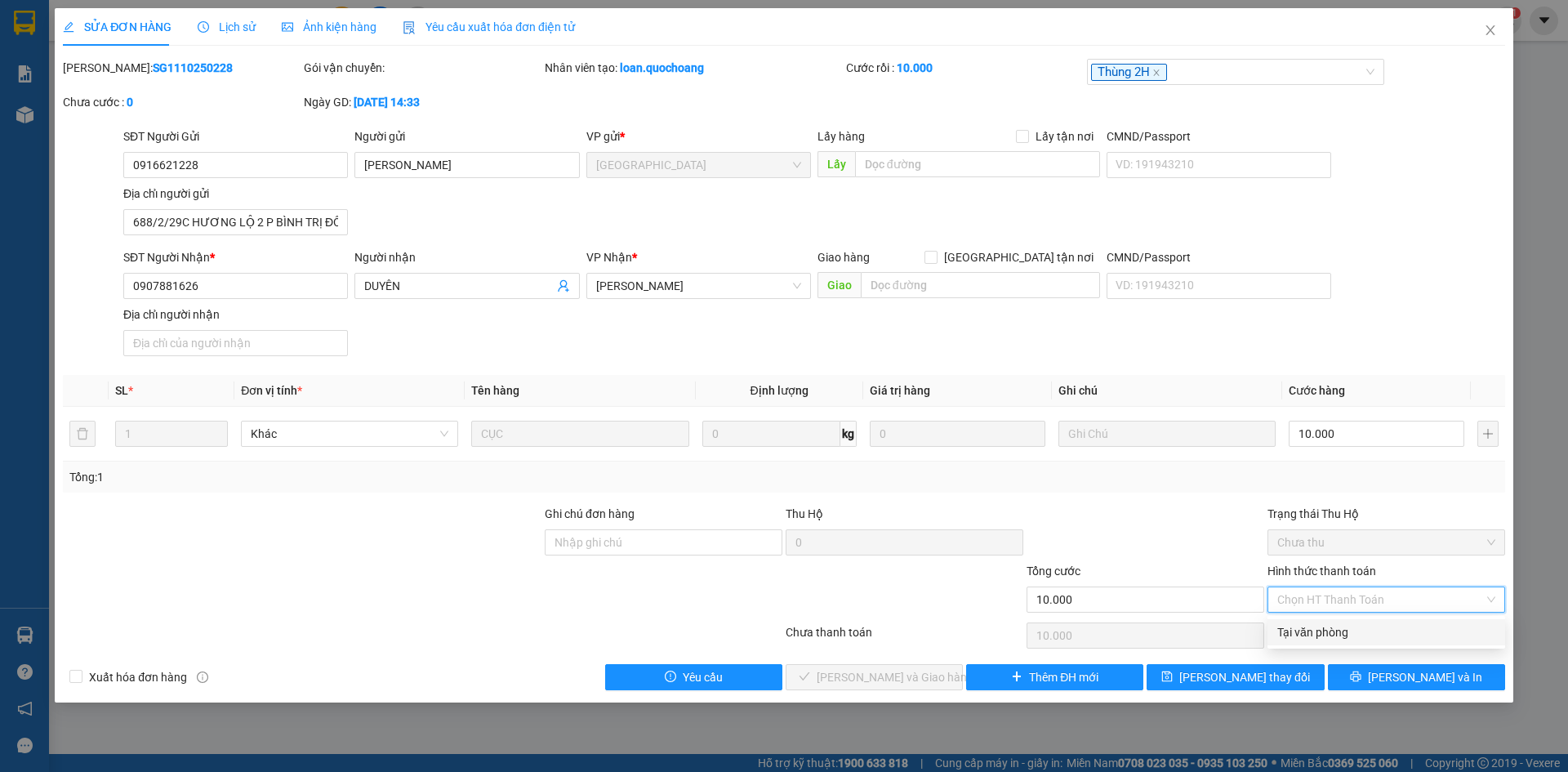
click at [1367, 626] on div "Tại văn phòng" at bounding box center [1385, 632] width 218 height 18
type input "0"
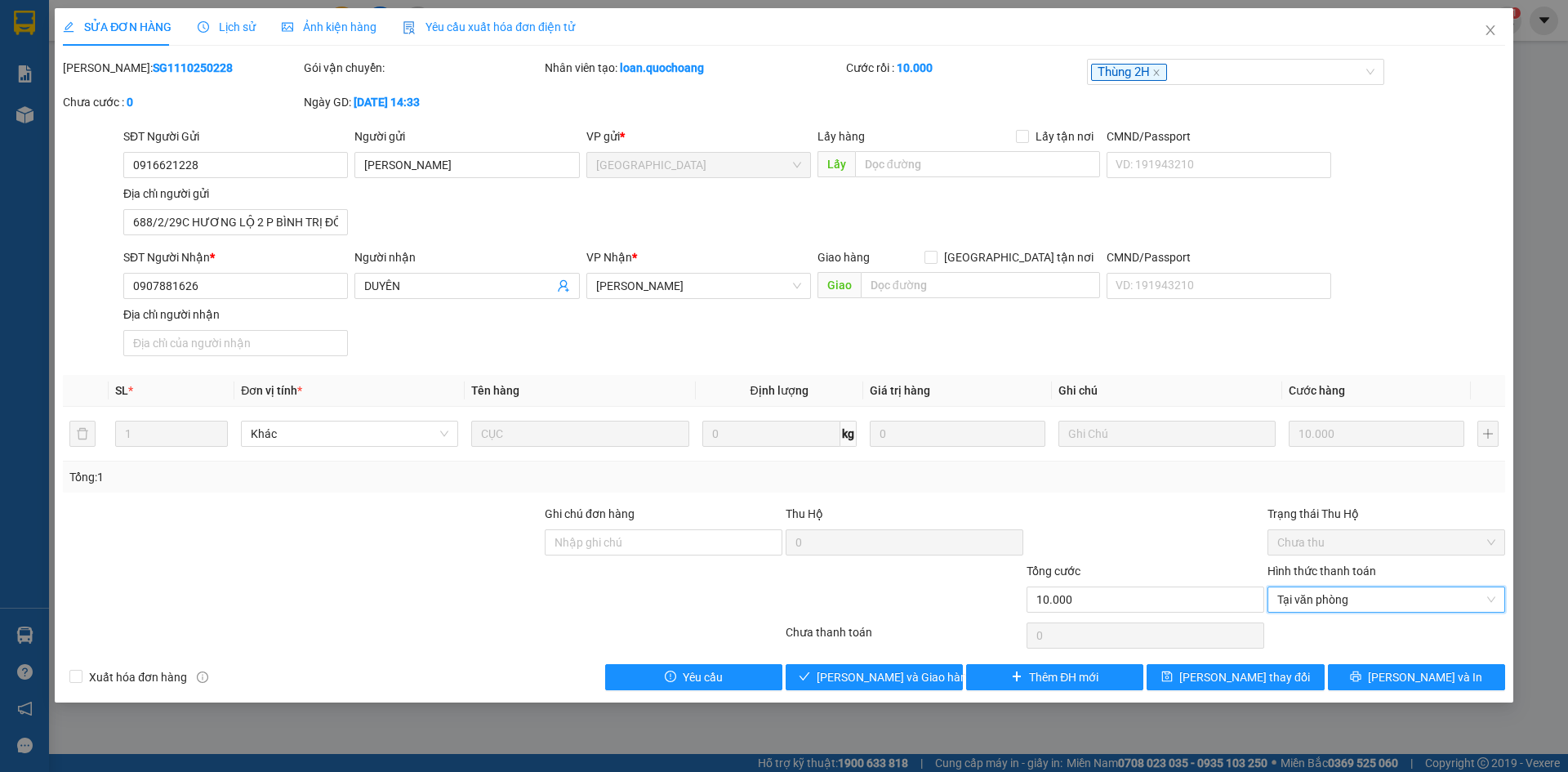
click at [912, 615] on div at bounding box center [903, 590] width 241 height 57
click at [907, 672] on span "[PERSON_NAME] và Giao hàng" at bounding box center [895, 677] width 157 height 18
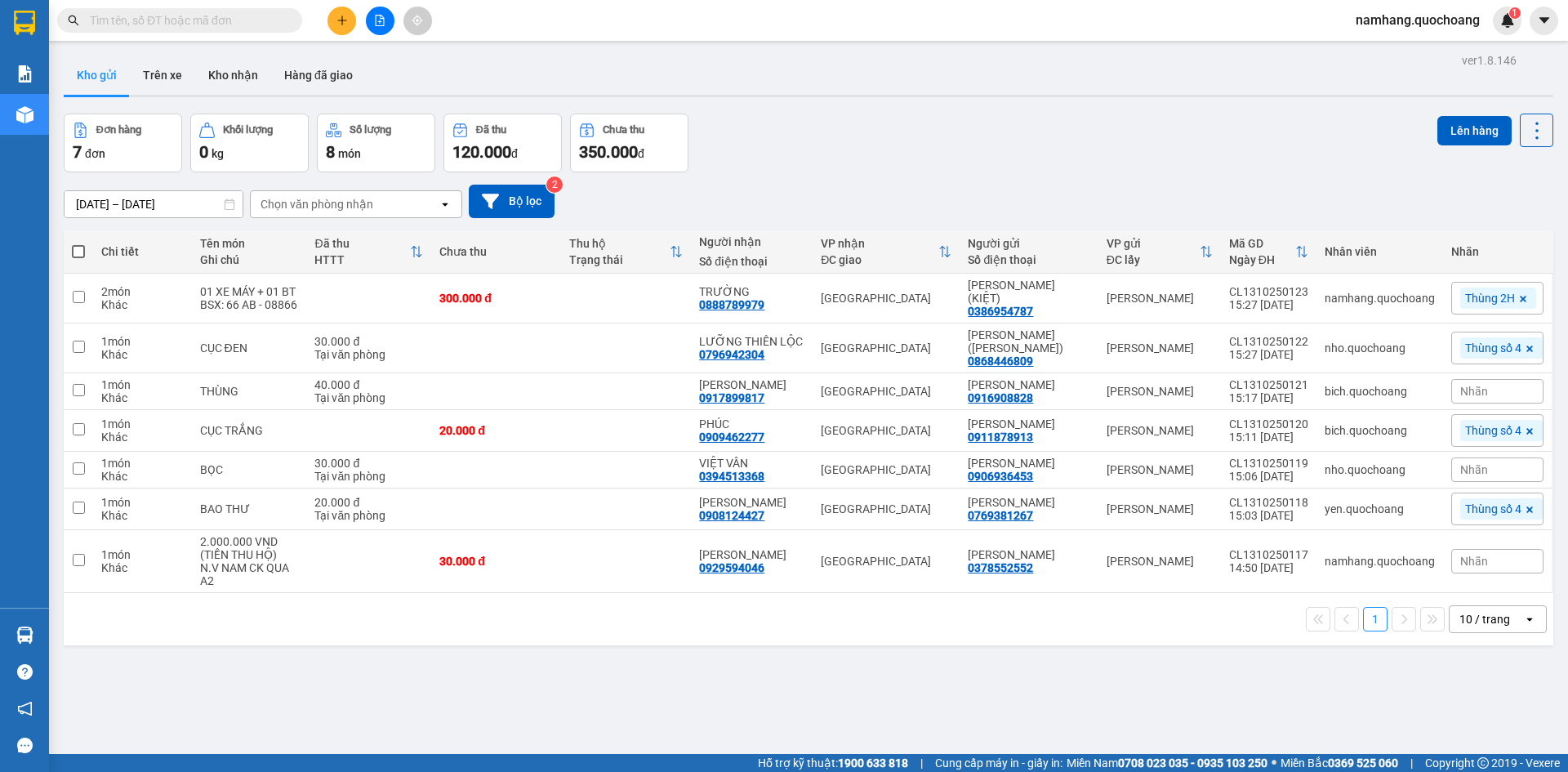
click at [348, 13] on button at bounding box center [342, 21] width 29 height 29
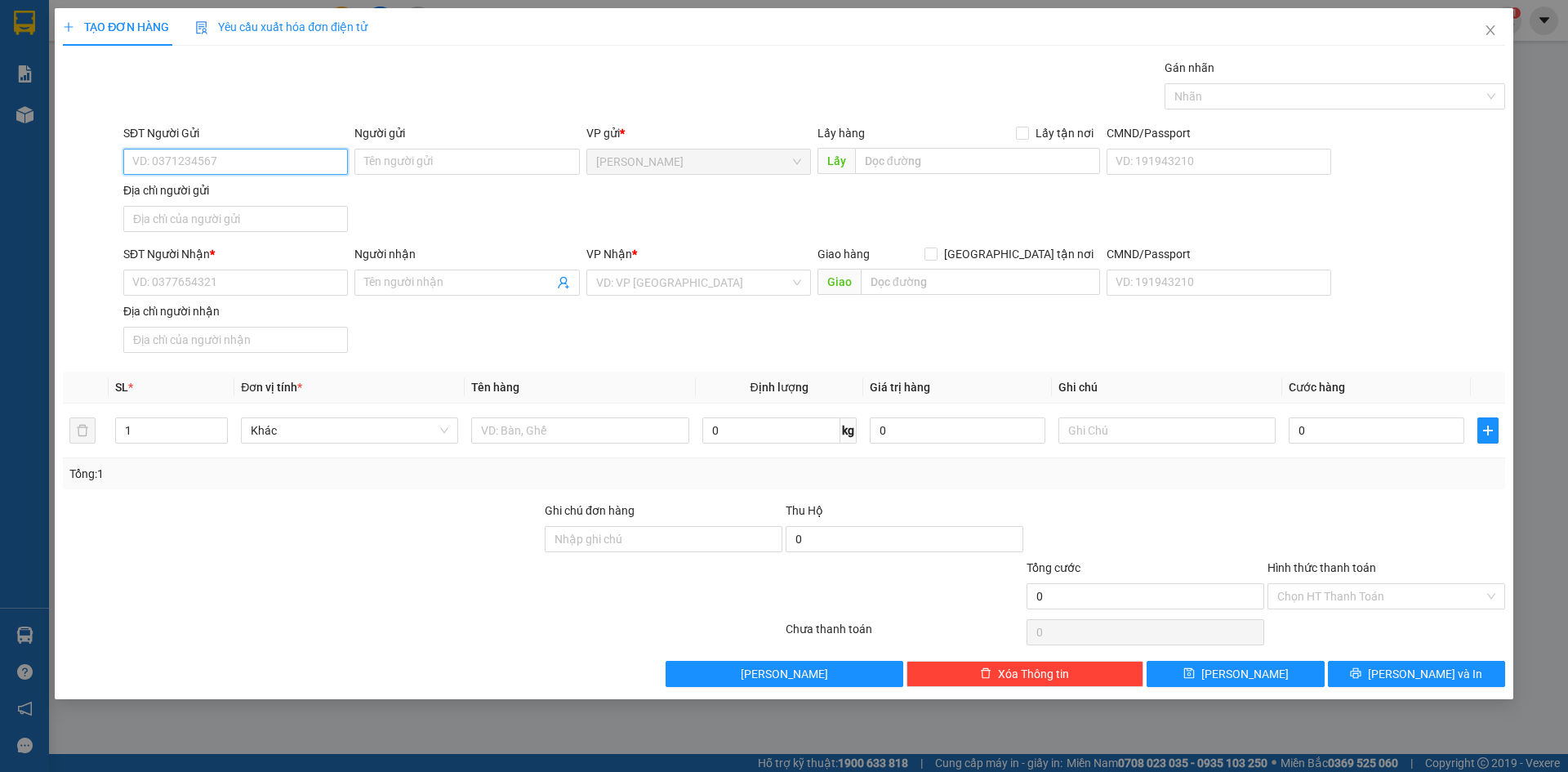
click at [291, 164] on input "SĐT Người Gửi" at bounding box center [235, 162] width 224 height 26
type input "0345162429"
click at [287, 202] on div "0345162429 - [PERSON_NAME]" at bounding box center [236, 194] width 205 height 18
type input "[PERSON_NAME]"
type input "0345162429"
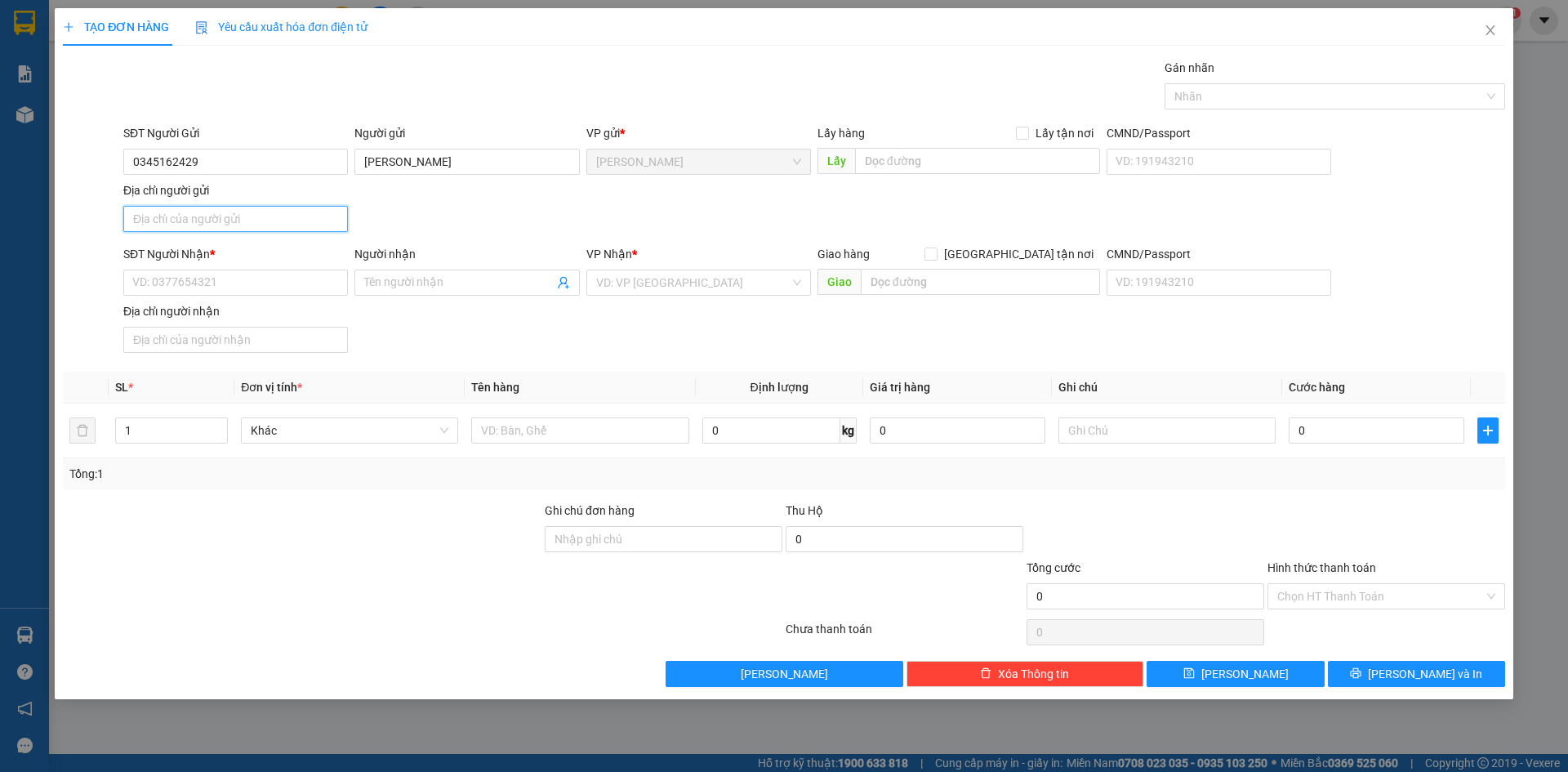
click at [270, 222] on input "Địa chỉ người gửi" at bounding box center [235, 219] width 224 height 26
type input "PHƯỜNG MỸ NGÃI, ĐỒNG THÁP"
click at [154, 291] on input "SĐT Người Nhận *" at bounding box center [235, 282] width 224 height 26
type input "0948818519"
click at [446, 275] on input "Người nhận" at bounding box center [458, 282] width 189 height 18
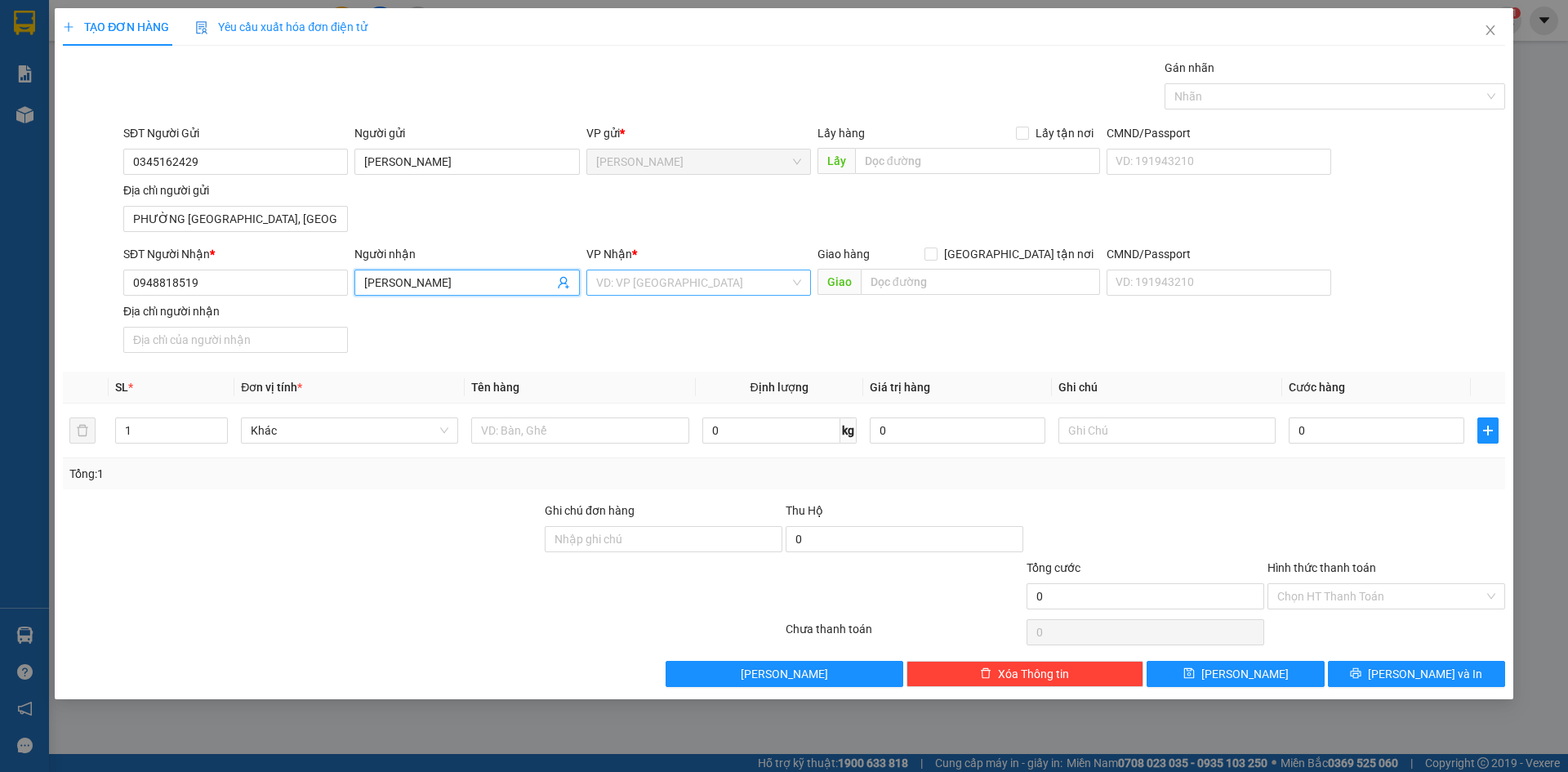
type input "[PERSON_NAME]"
click at [668, 287] on input "search" at bounding box center [693, 282] width 193 height 24
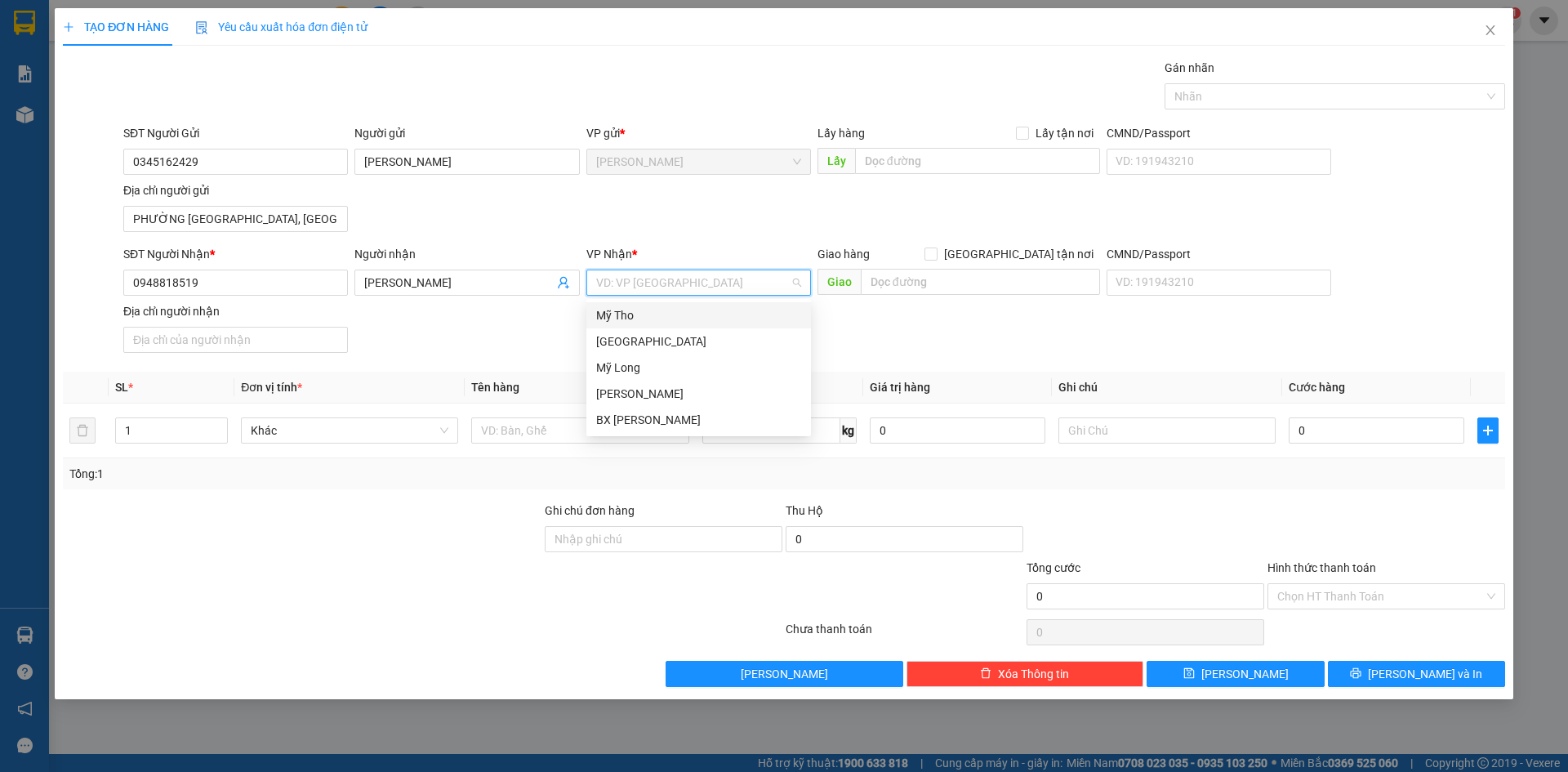
click at [654, 317] on div "Mỹ Tho" at bounding box center [698, 315] width 205 height 18
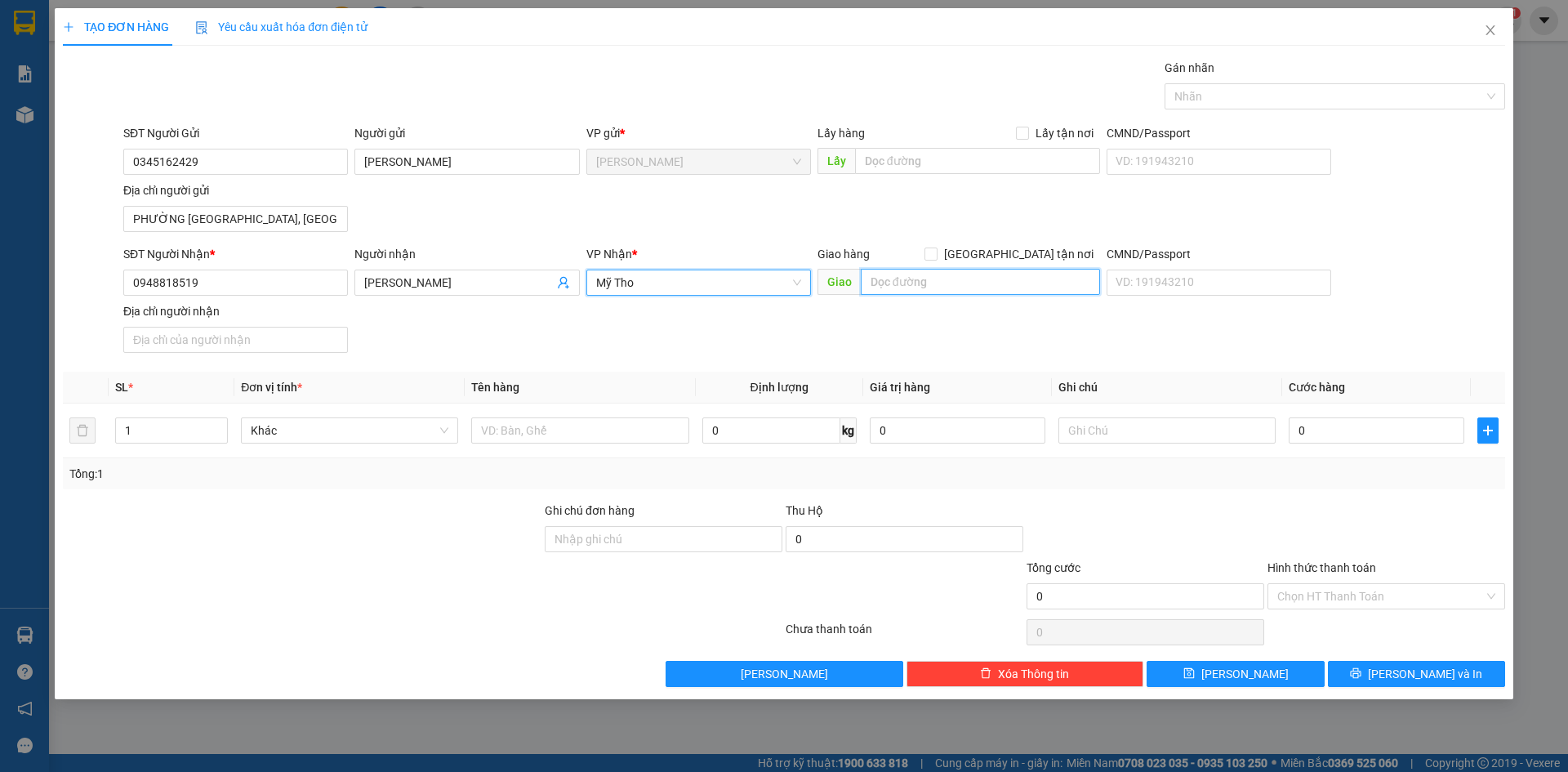
click at [974, 286] on input "text" at bounding box center [980, 282] width 239 height 26
type input "BẾN XE MỸ THO"
click at [1441, 324] on div "SĐT Người Nhận * 0948818519 Người nhận BÙI HỮU AN VP Nhận * Mỹ Tho Giao hàng Gi…" at bounding box center [814, 302] width 1388 height 114
click at [1378, 432] on input "0" at bounding box center [1376, 430] width 175 height 26
type input "3"
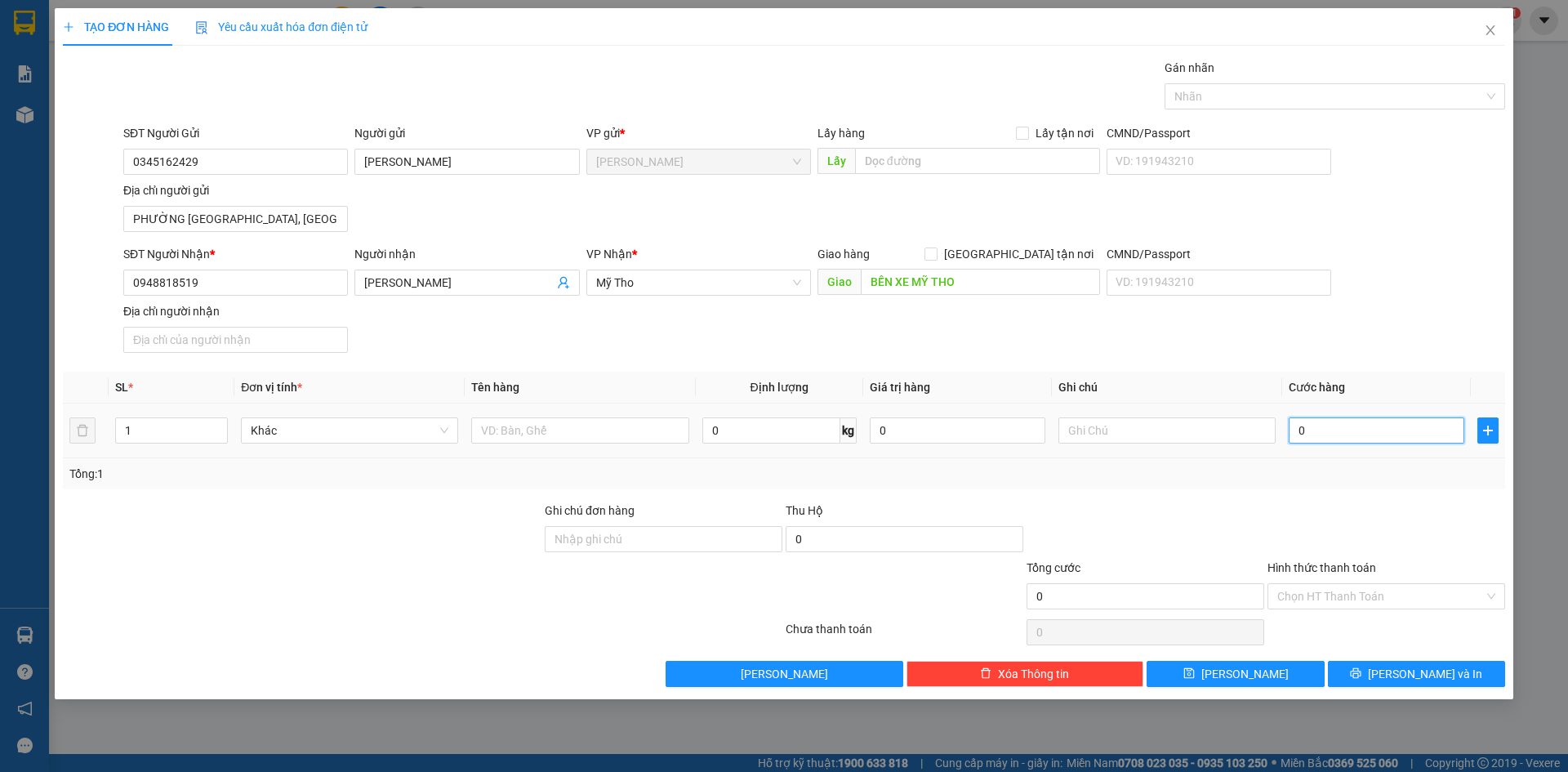
type input "3"
type input "30"
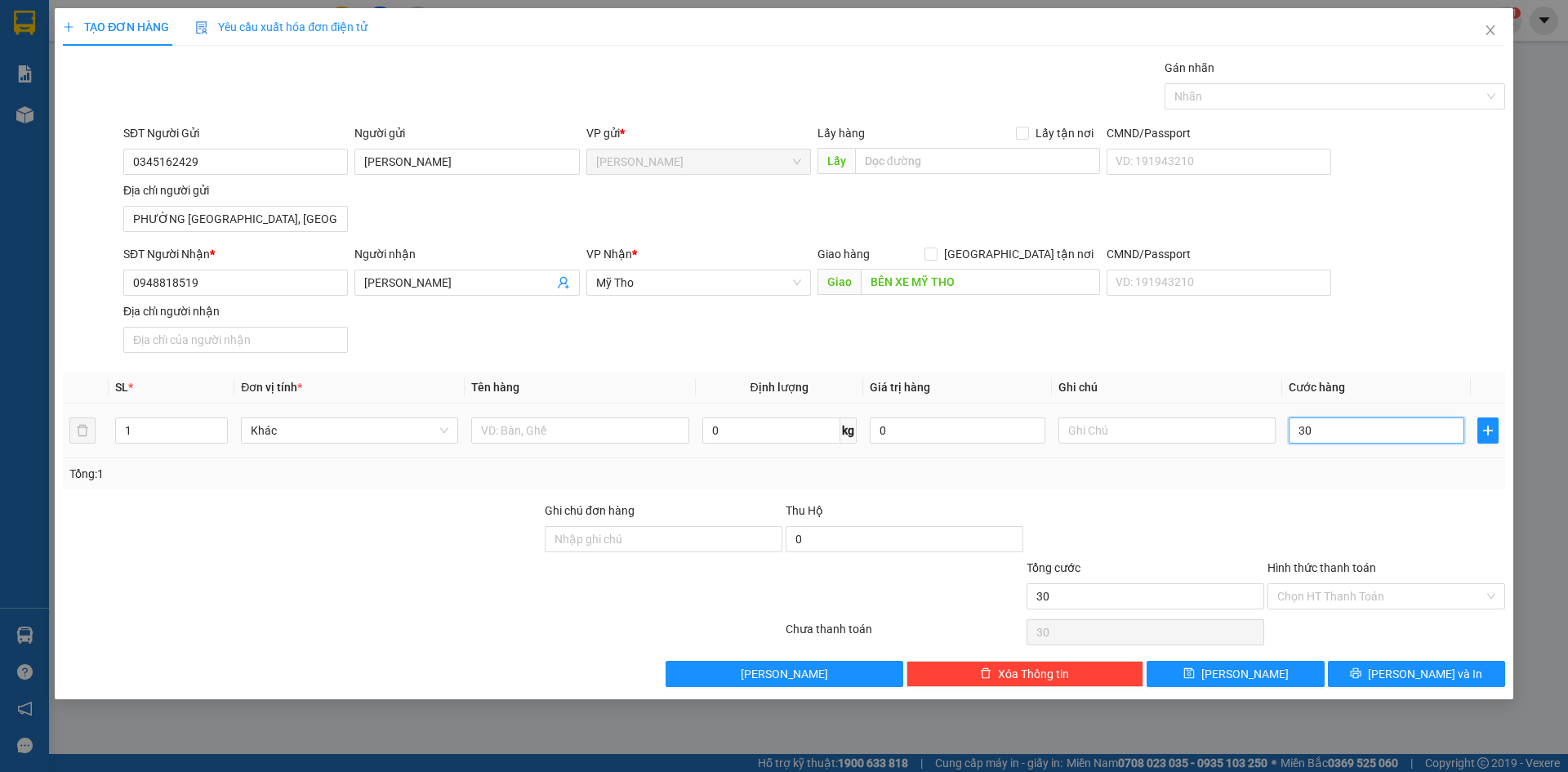
type input "300"
type input "3.000"
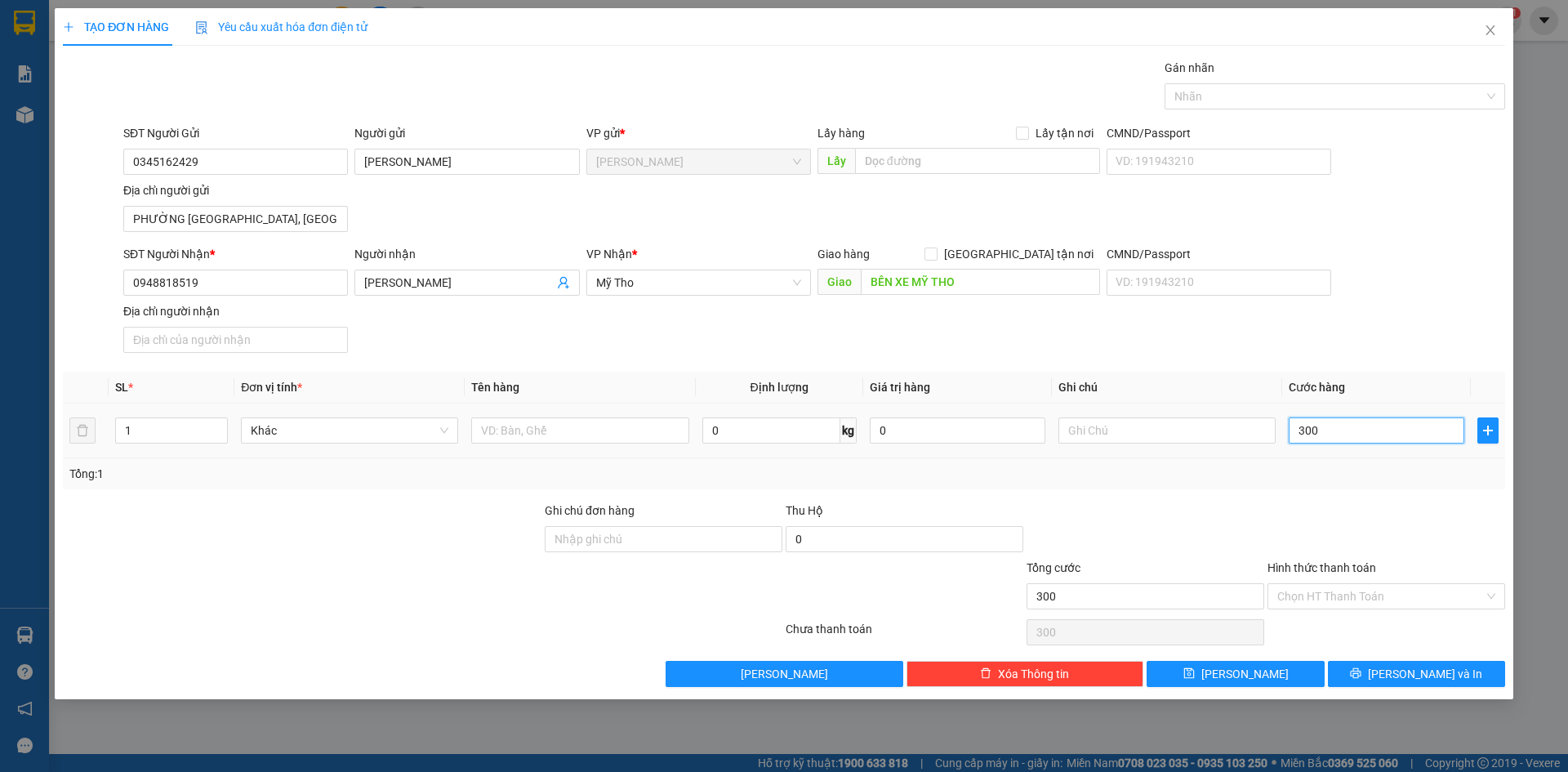
type input "3.000"
type input "30.000"
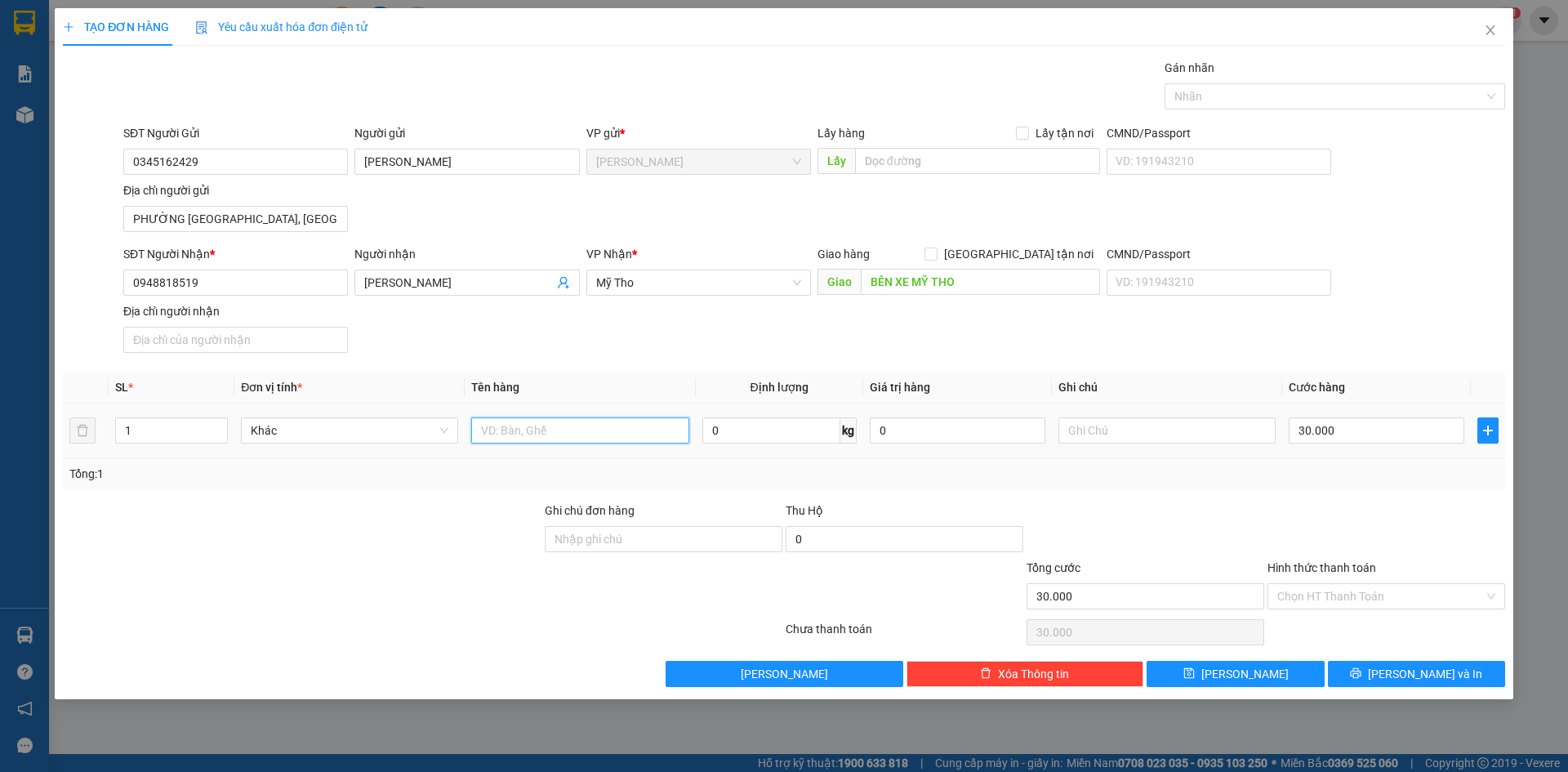
click at [577, 420] on input "text" at bounding box center [579, 430] width 218 height 26
type input "HỒ SƠ"
click at [1405, 331] on div "SĐT Người Nhận * 0948818519 Người nhận BÙI HỮU AN VP Nhận * Mỹ Tho Giao hàng Gi…" at bounding box center [814, 302] width 1388 height 114
click at [1397, 668] on button "[PERSON_NAME] và In" at bounding box center [1416, 673] width 177 height 26
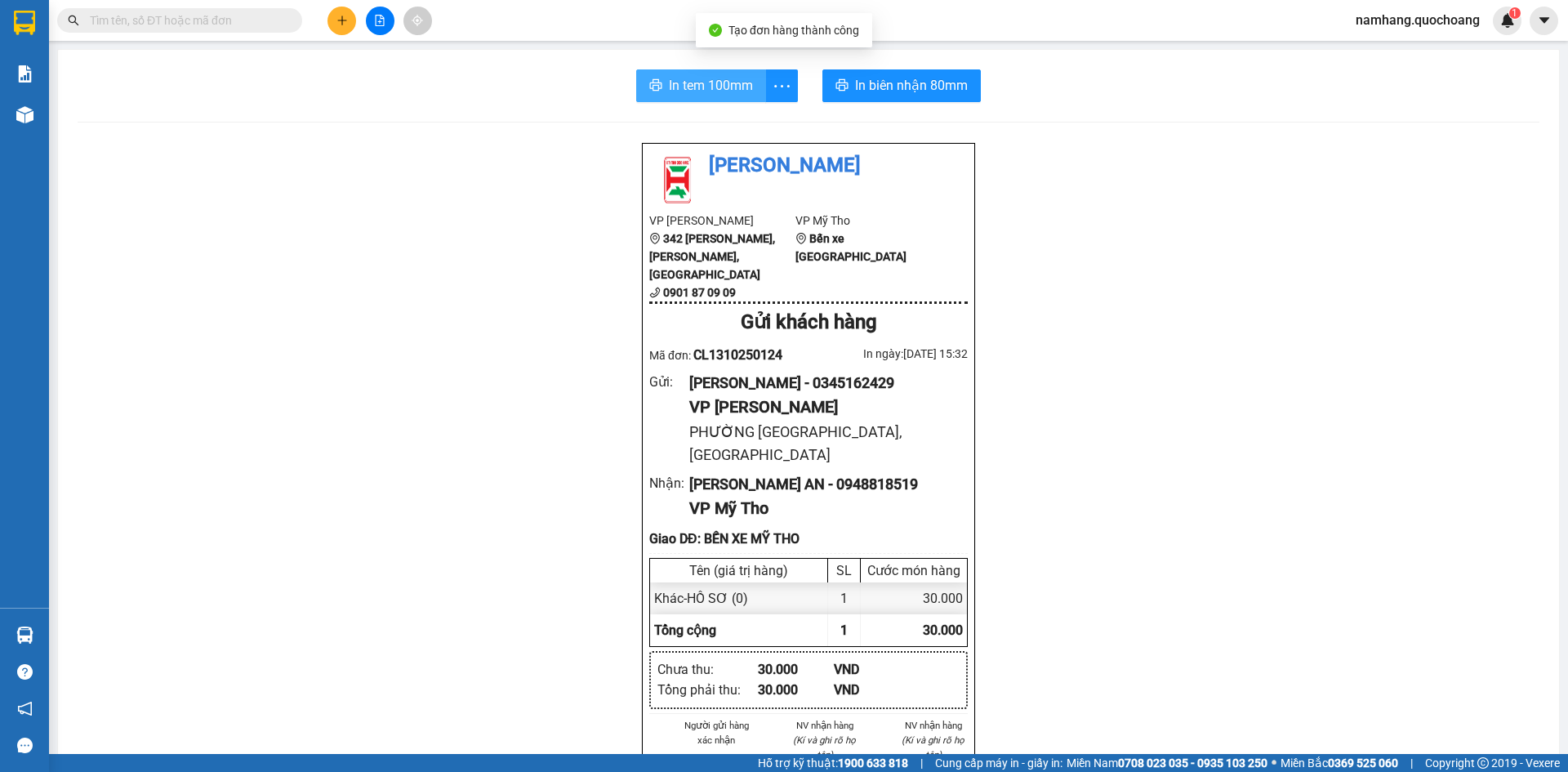
click at [655, 77] on button "In tem 100mm" at bounding box center [701, 86] width 130 height 33
click at [867, 78] on span "In biên nhận 80mm" at bounding box center [911, 85] width 112 height 20
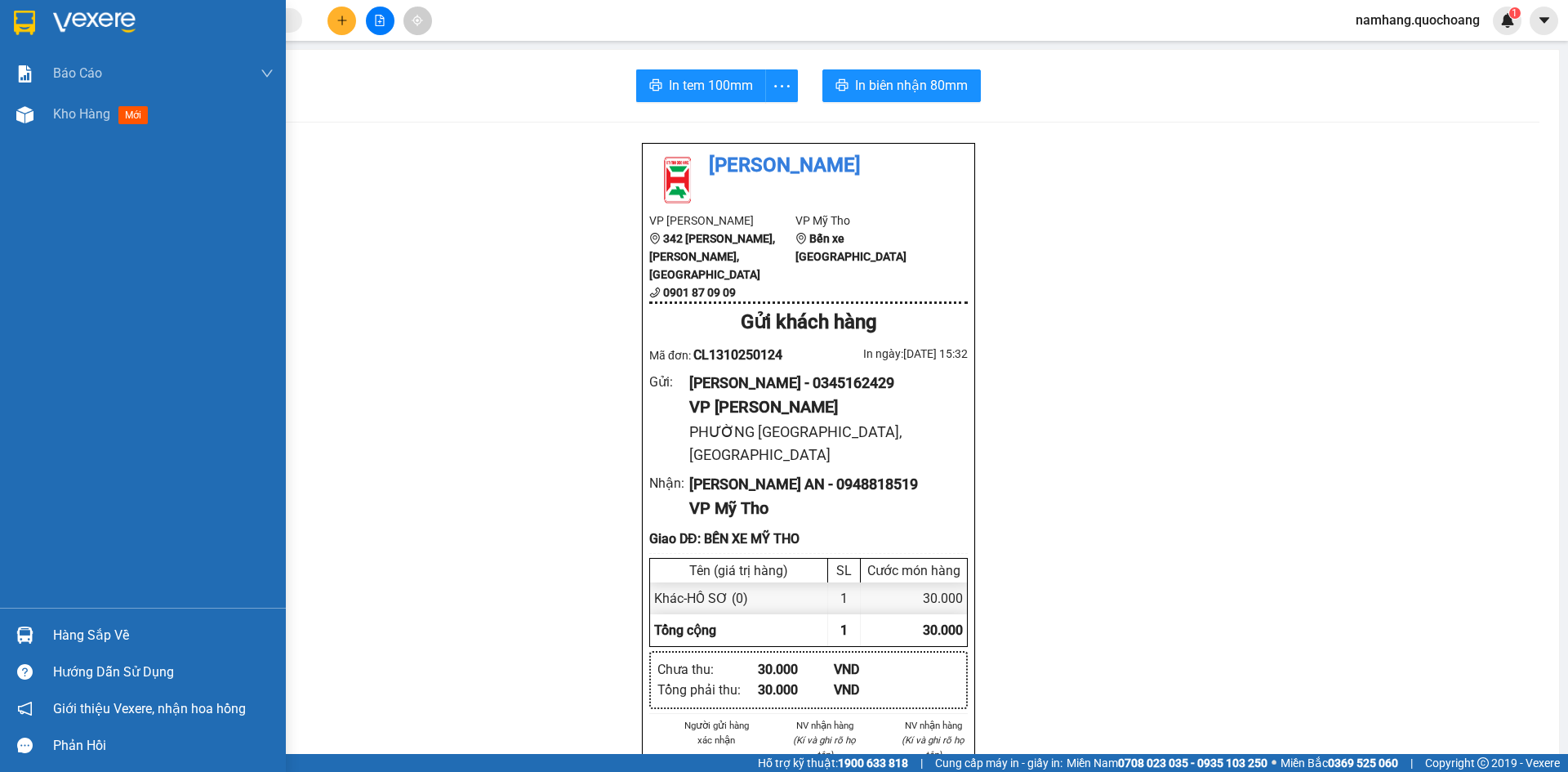
click at [44, 630] on div "Hàng sắp về" at bounding box center [142, 635] width 285 height 37
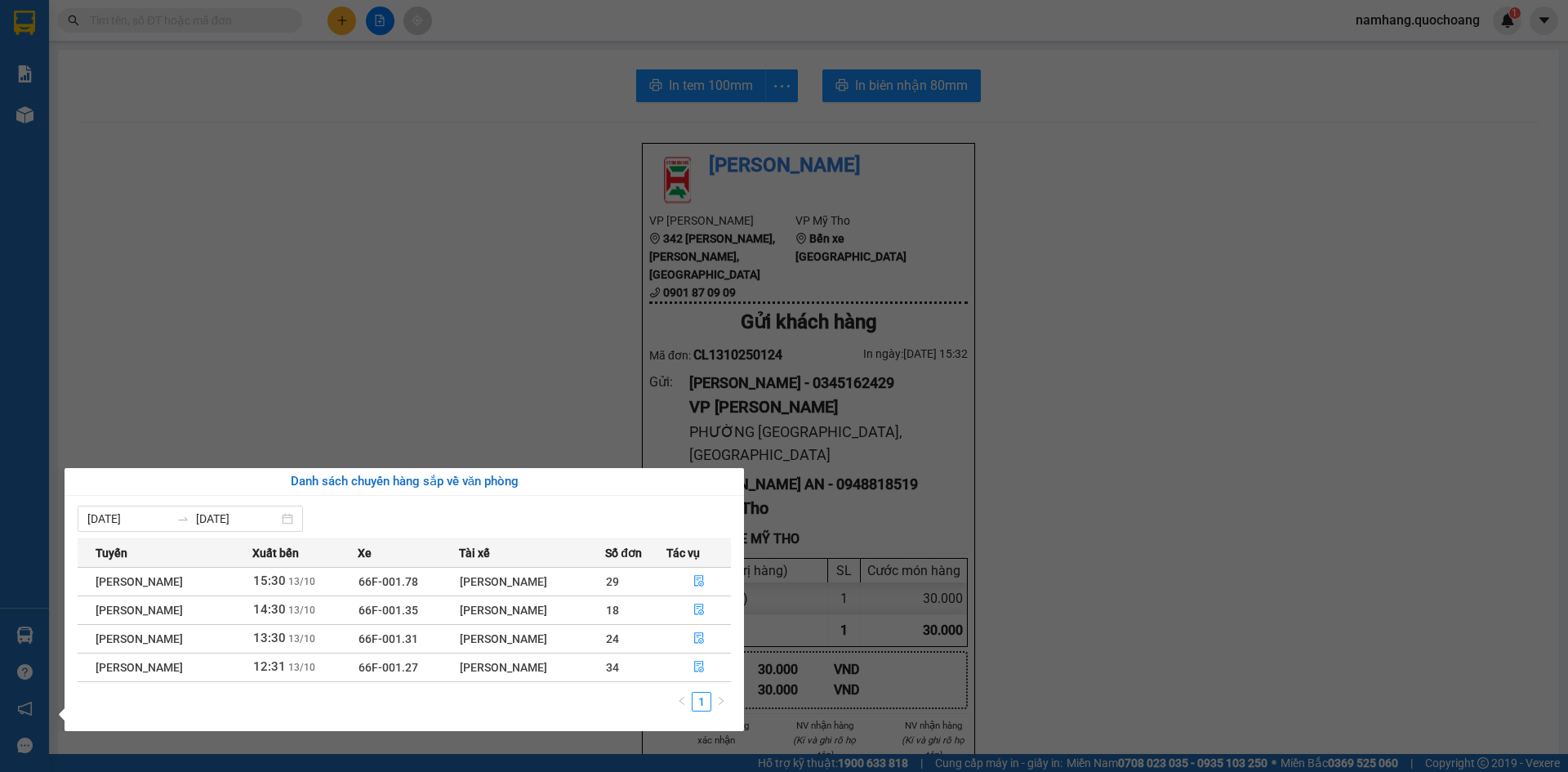
click at [1477, 460] on section "Kết quả tìm kiếm ( 0 ) Bộ lọc No Data namhang.quochoang 1 Báo cáo Báo cáo dòng …" at bounding box center [784, 386] width 1568 height 772
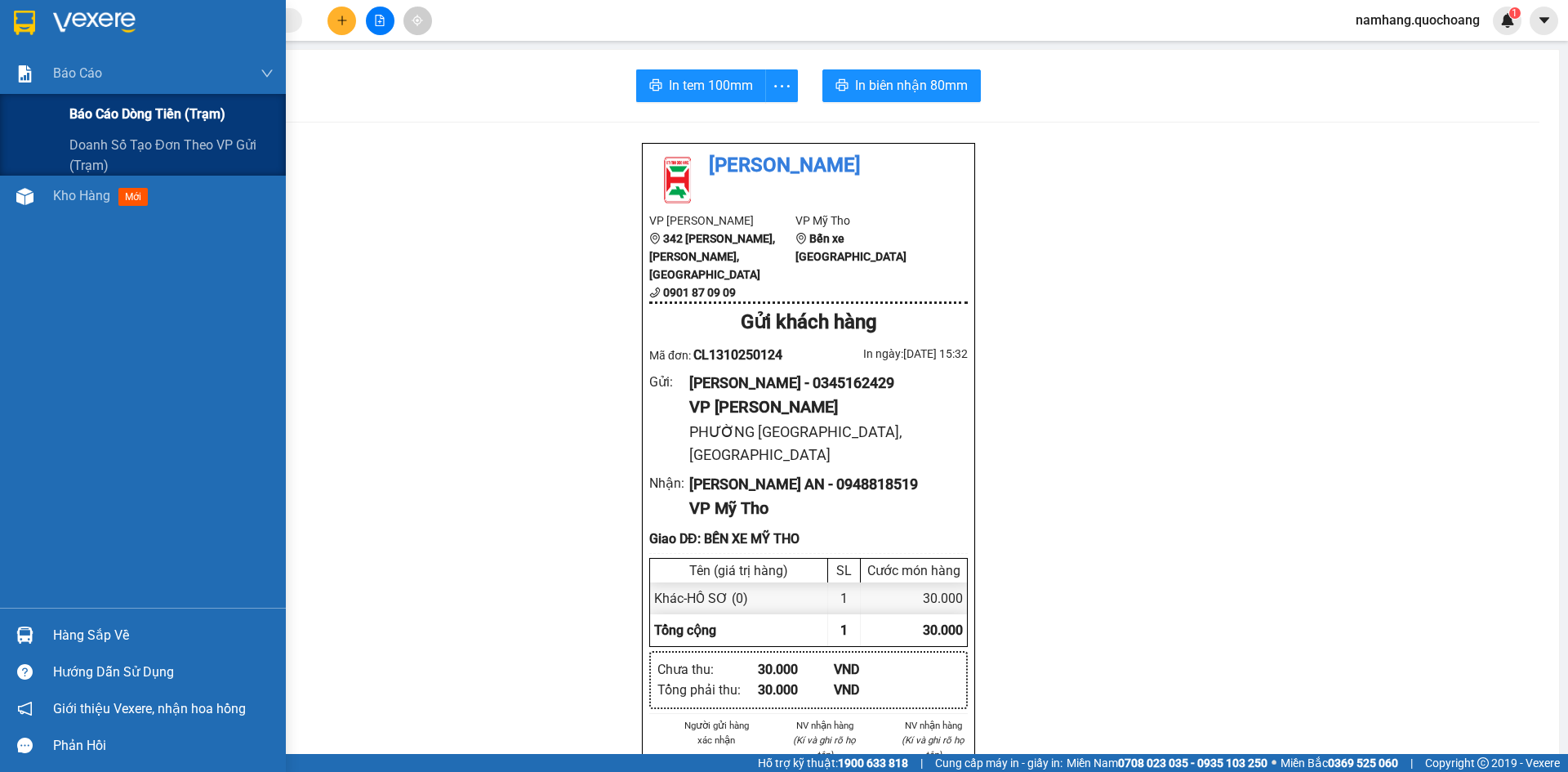
click at [98, 105] on span "Báo cáo dòng tiền (trạm)" at bounding box center [147, 113] width 156 height 20
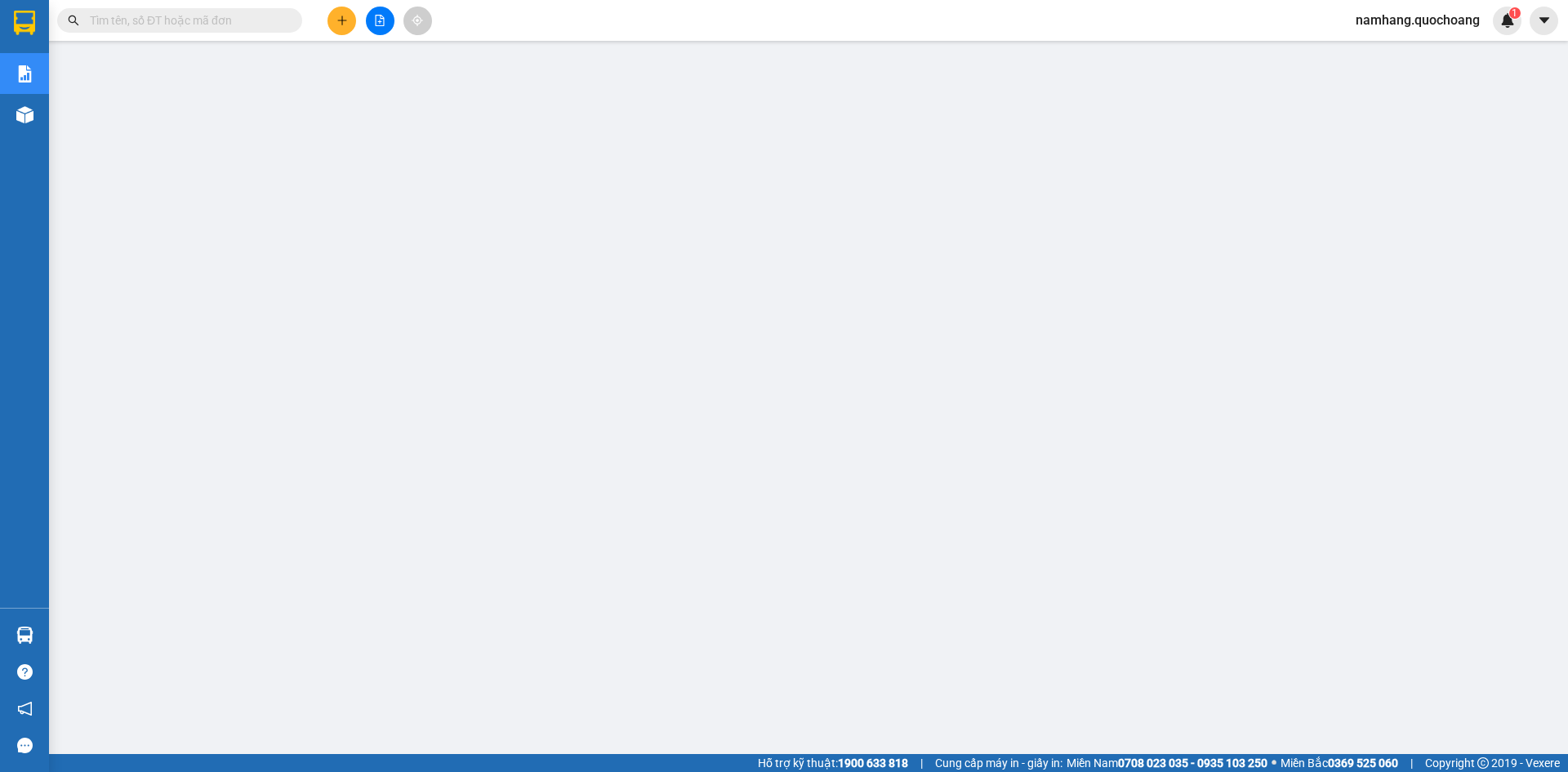
click at [232, 23] on input "text" at bounding box center [186, 20] width 192 height 18
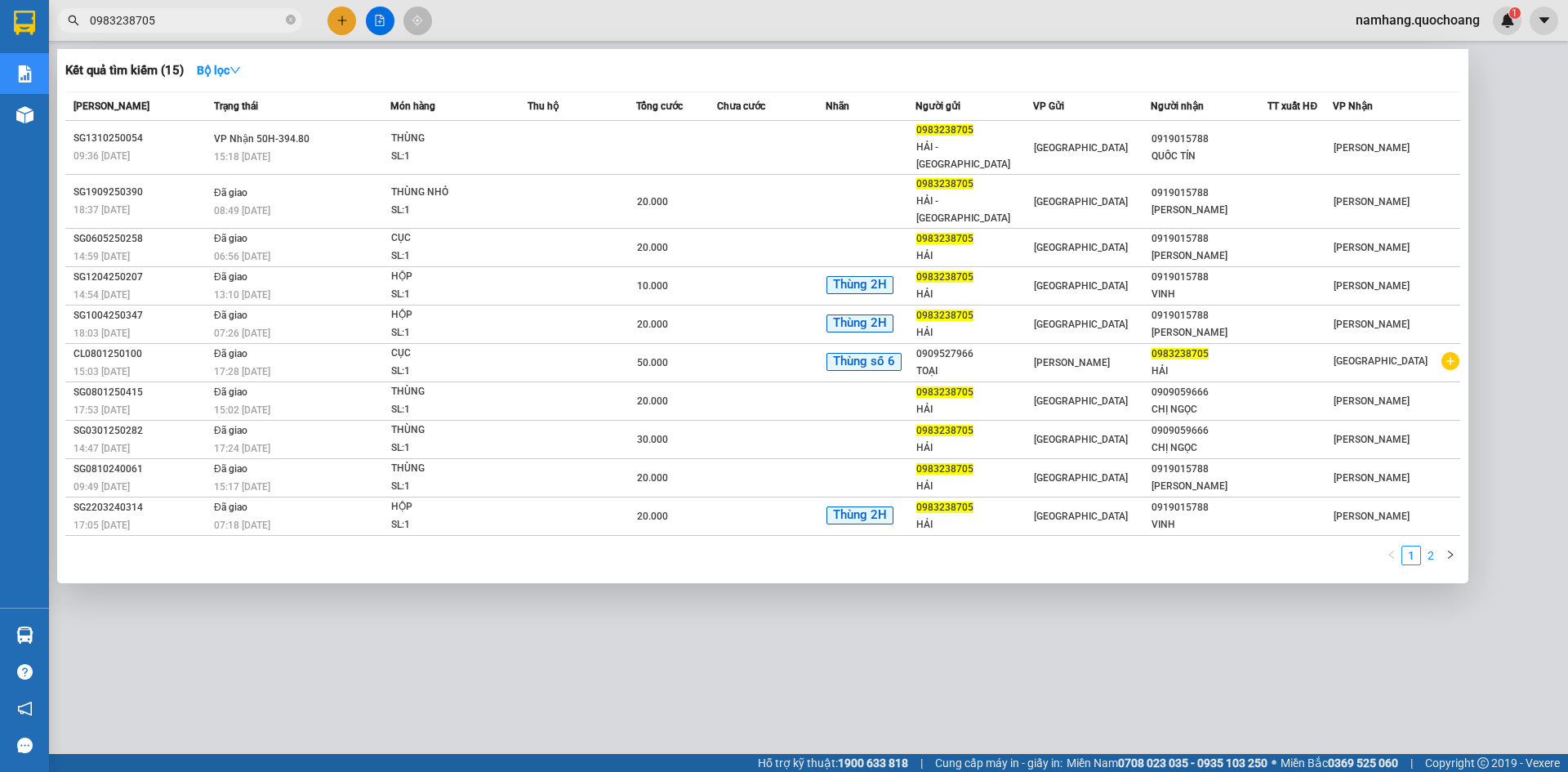
type input "0983238705"
click at [1430, 547] on link "2" at bounding box center [1431, 555] width 18 height 18
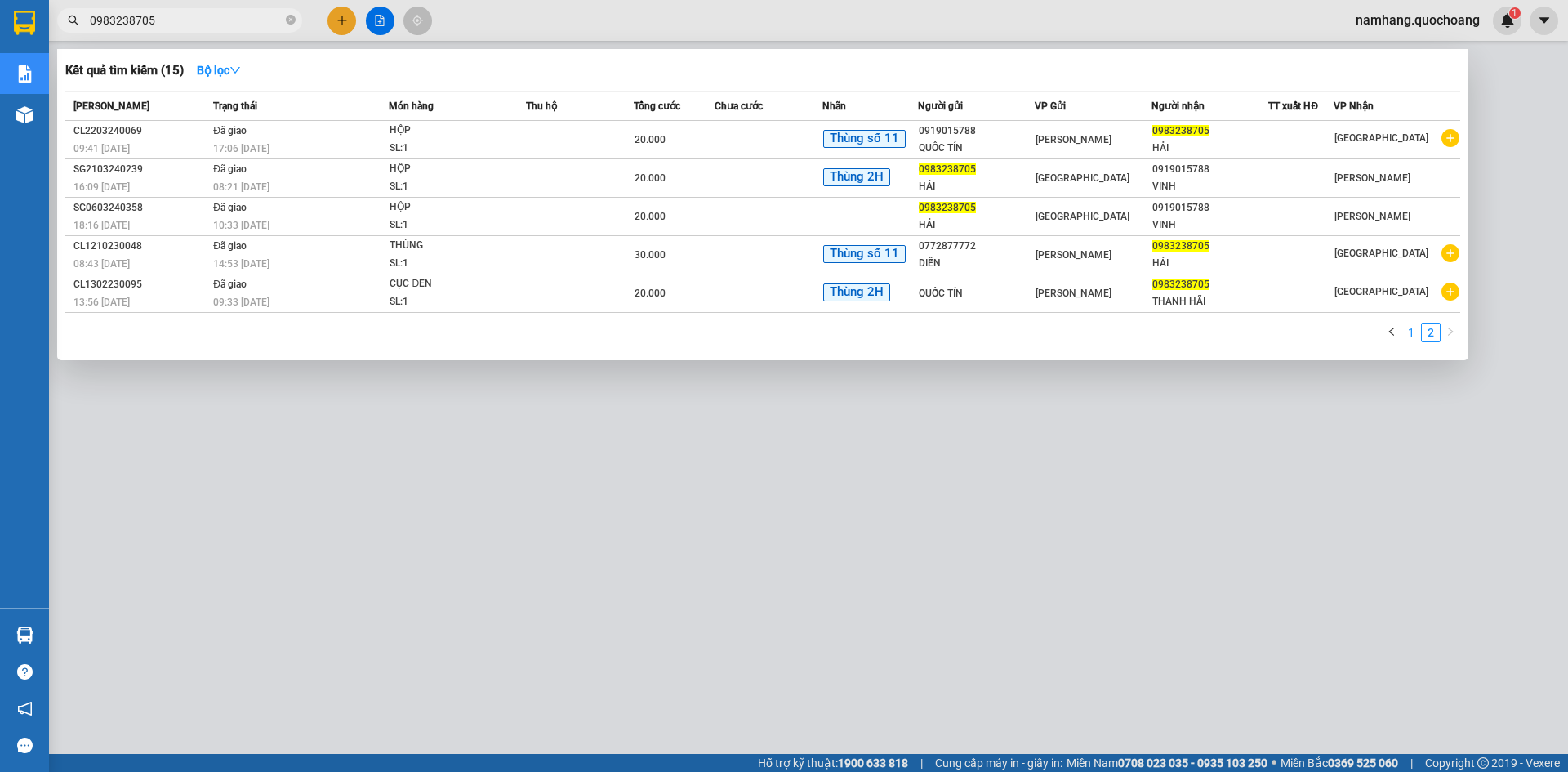
click at [1405, 330] on link "1" at bounding box center [1410, 332] width 18 height 18
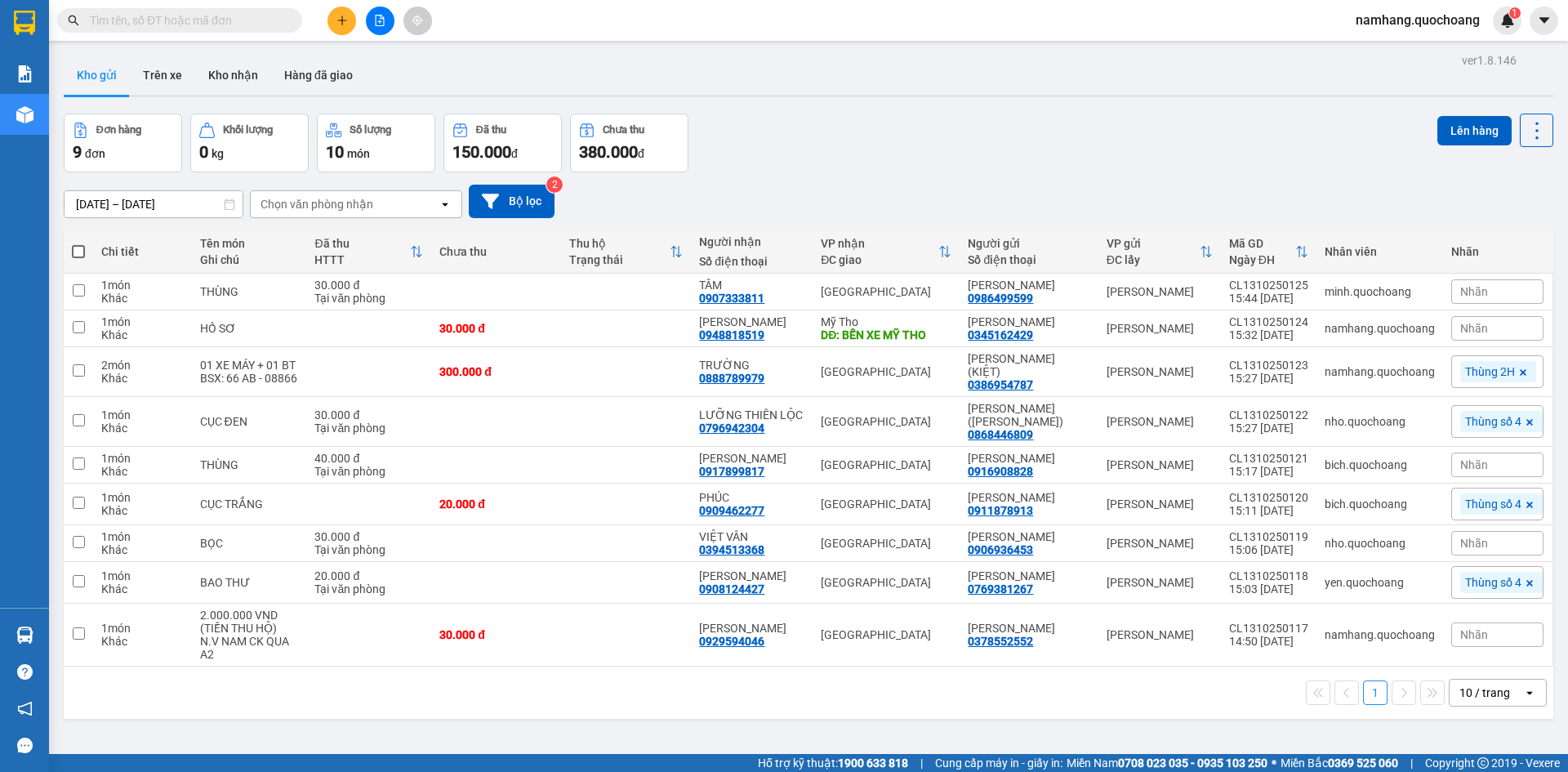
click at [350, 13] on button at bounding box center [342, 21] width 29 height 29
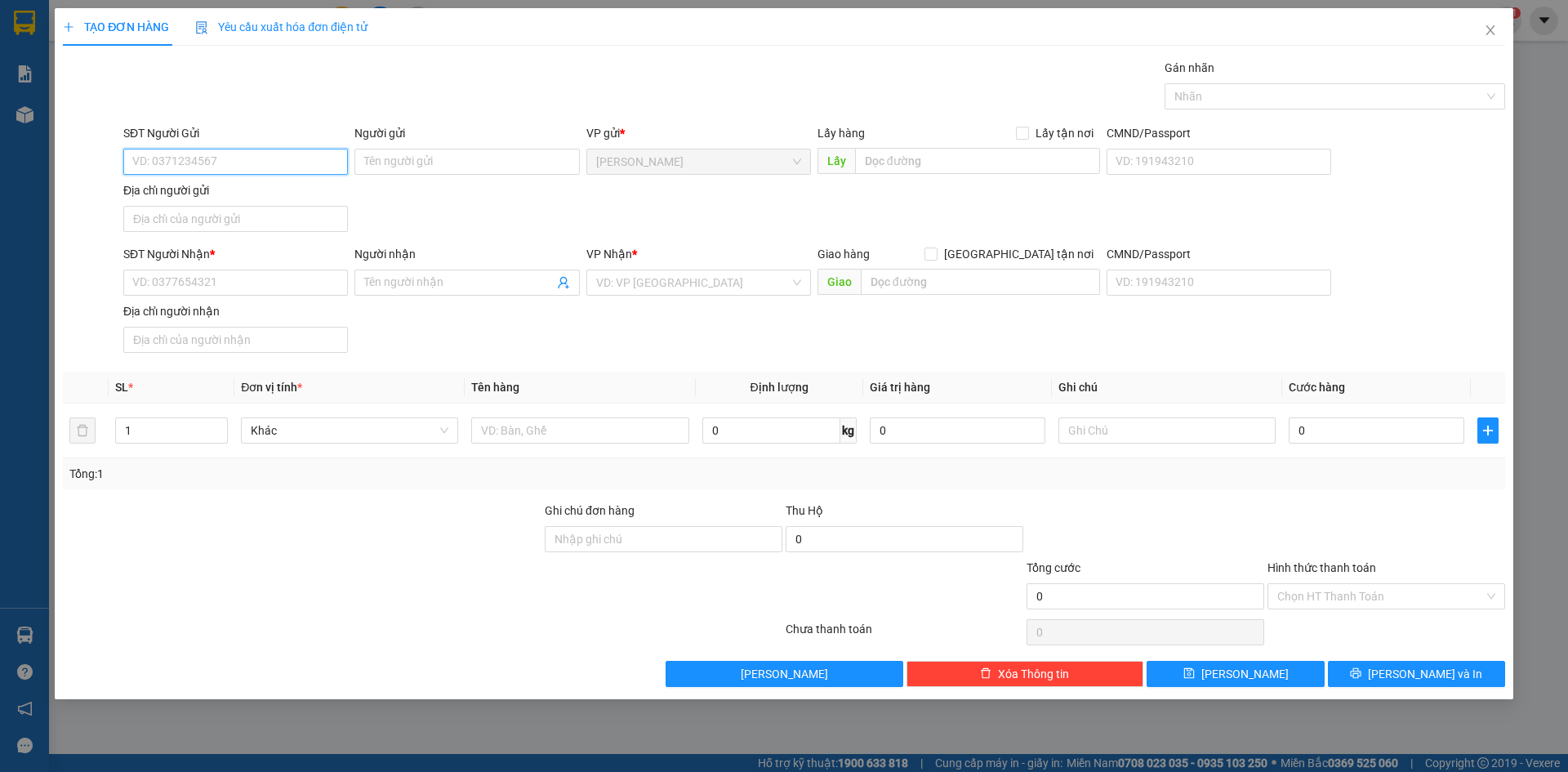
click at [238, 155] on input "SĐT Người Gửi" at bounding box center [235, 162] width 224 height 26
type input "0353645256"
click at [332, 189] on div "0353645256 - [PERSON_NAME]" at bounding box center [236, 194] width 205 height 18
type input "[PERSON_NAME]"
type input "0353645256"
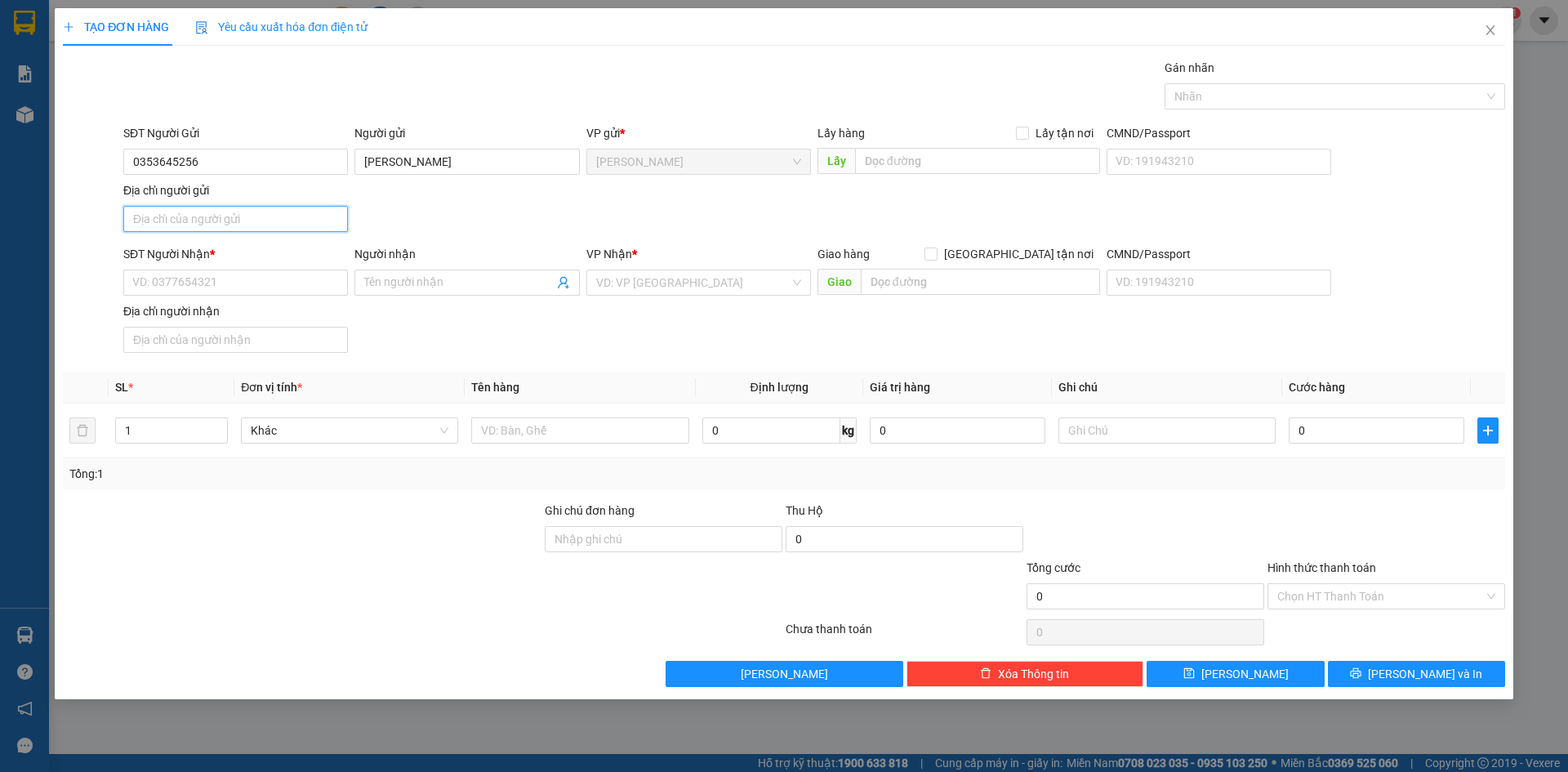
click at [281, 210] on input "Địa chỉ người gửi" at bounding box center [235, 219] width 224 height 26
type input "PHƯỜNG CAO LÃNH, ĐỒNG THÁP"
click at [170, 291] on input "SĐT Người Nhận *" at bounding box center [235, 282] width 224 height 26
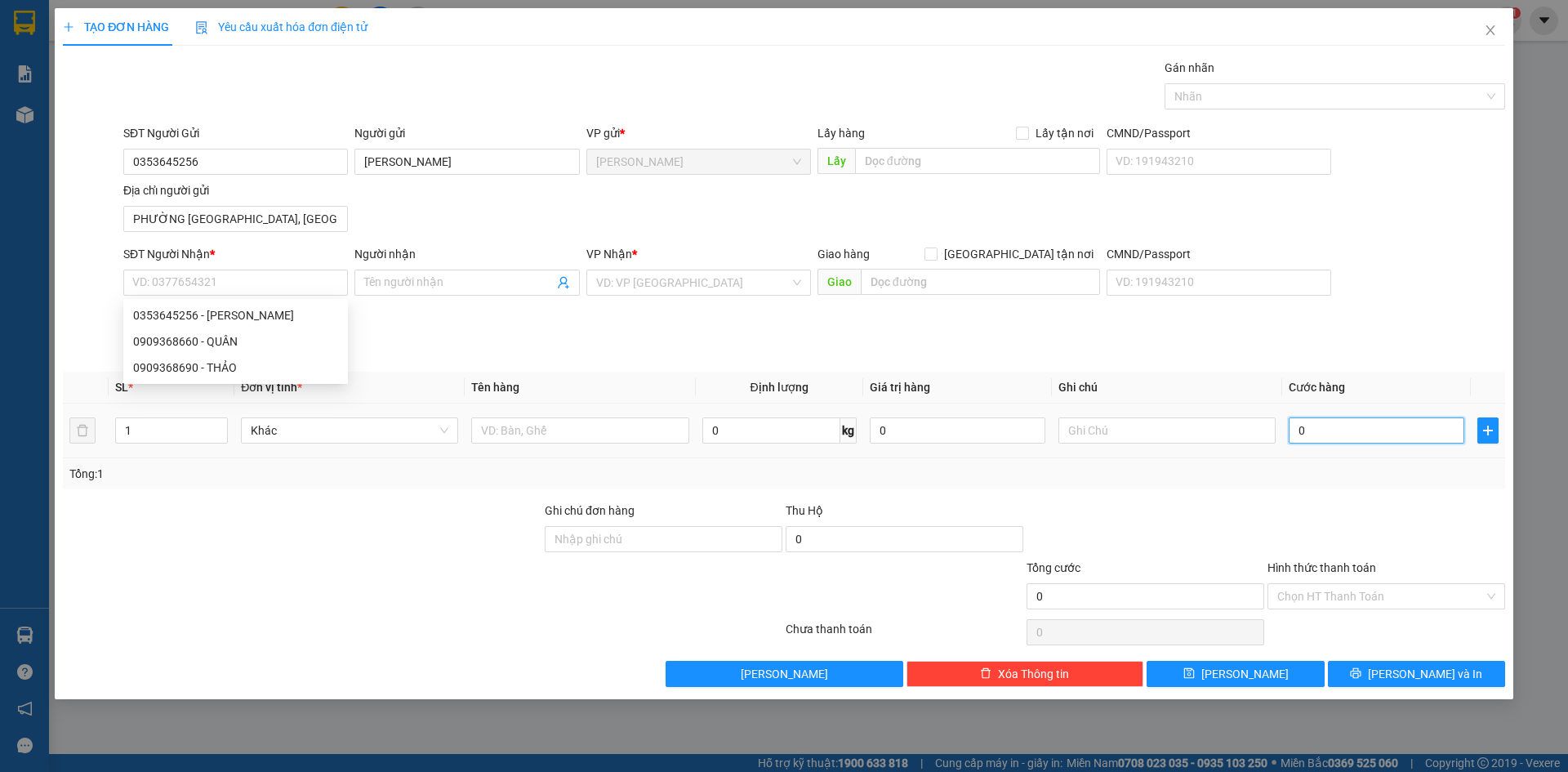
click at [1307, 430] on input "0" at bounding box center [1376, 430] width 175 height 26
type input "1"
type input "12"
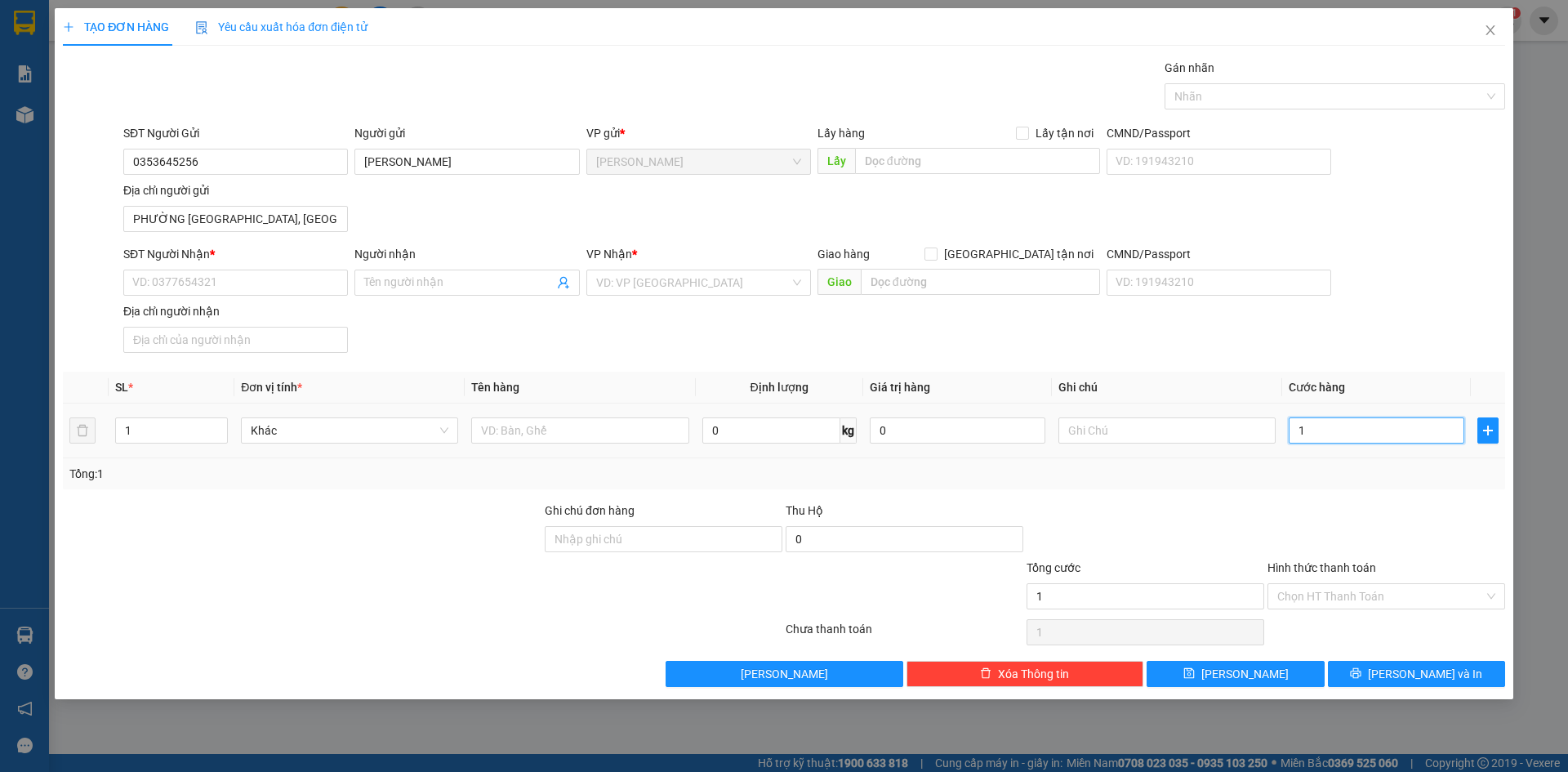
type input "12"
type input "120"
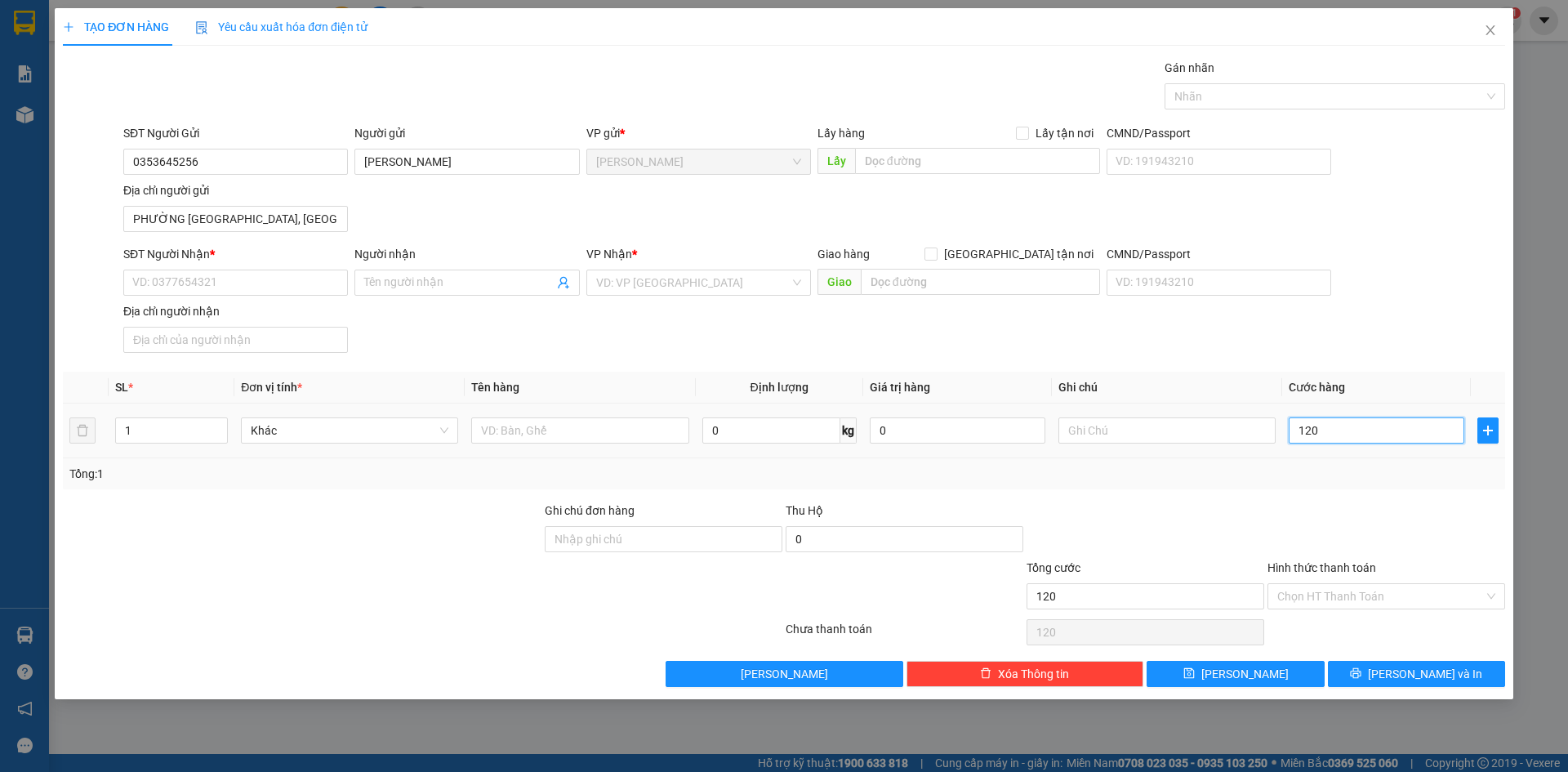
type input "1.200"
type input "12.000"
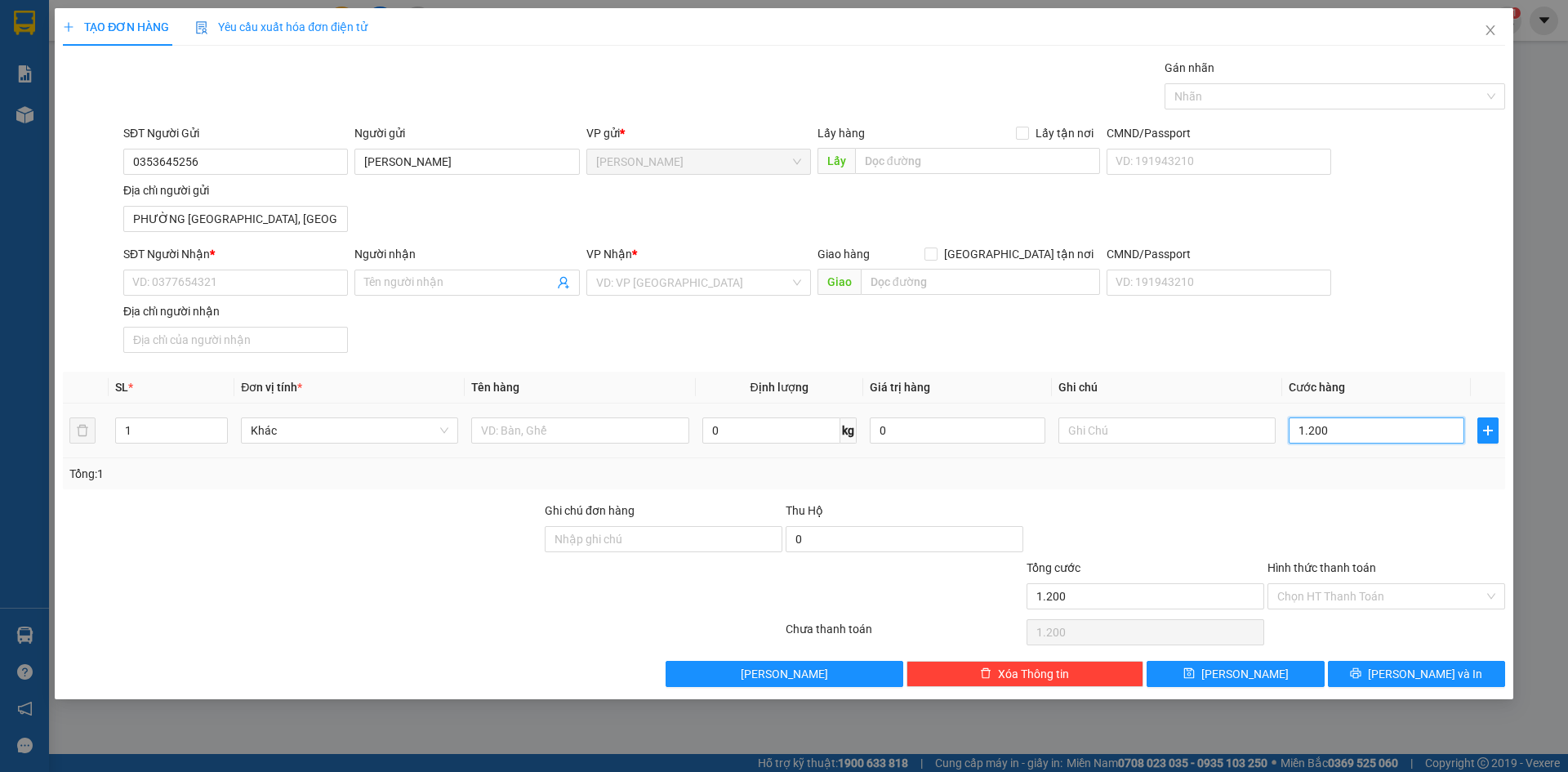
type input "12.000"
type input "120.000"
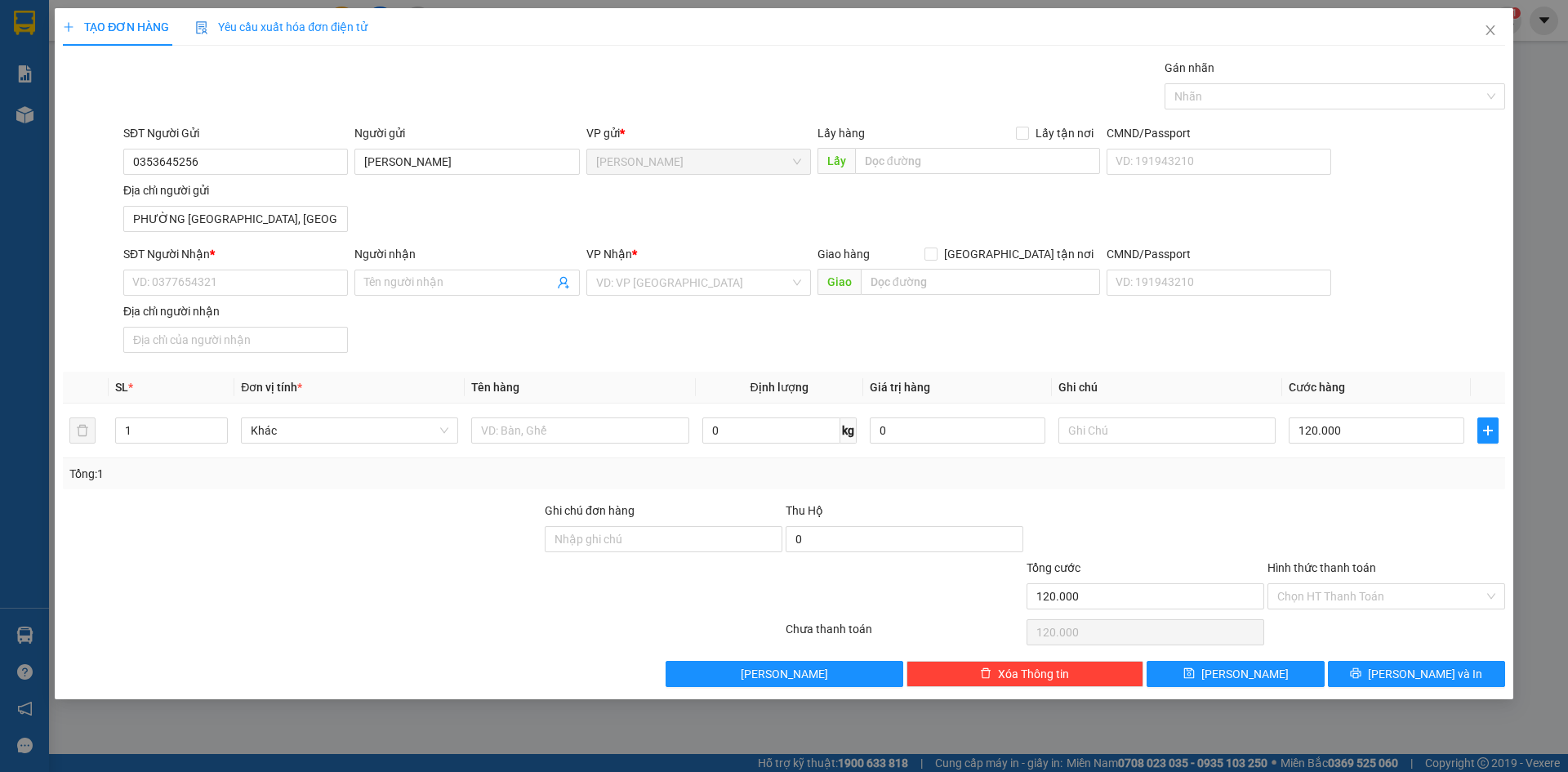
click at [1449, 344] on div "SĐT Người Nhận * VD: 0377654321 Người nhận Tên người nhận VP Nhận * VD: VP Sài …" at bounding box center [814, 302] width 1388 height 114
click at [267, 283] on input "SĐT Người Nhận *" at bounding box center [235, 282] width 224 height 26
click at [276, 277] on input "SĐT Người Nhận *" at bounding box center [235, 282] width 224 height 26
click at [246, 285] on input "0909363660" at bounding box center [235, 282] width 224 height 26
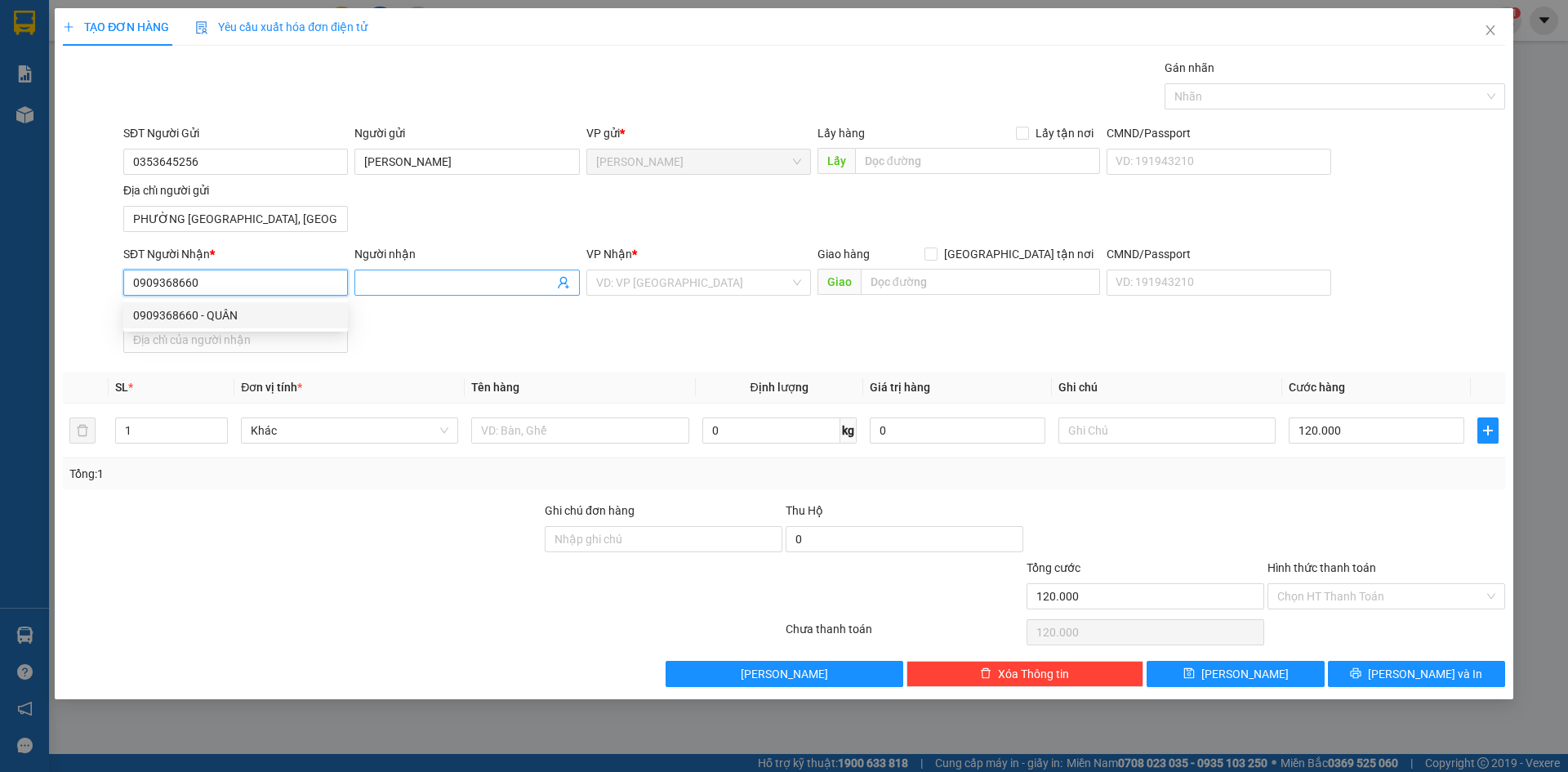
type input "0909368660"
click at [505, 282] on input "Người nhận" at bounding box center [458, 282] width 189 height 18
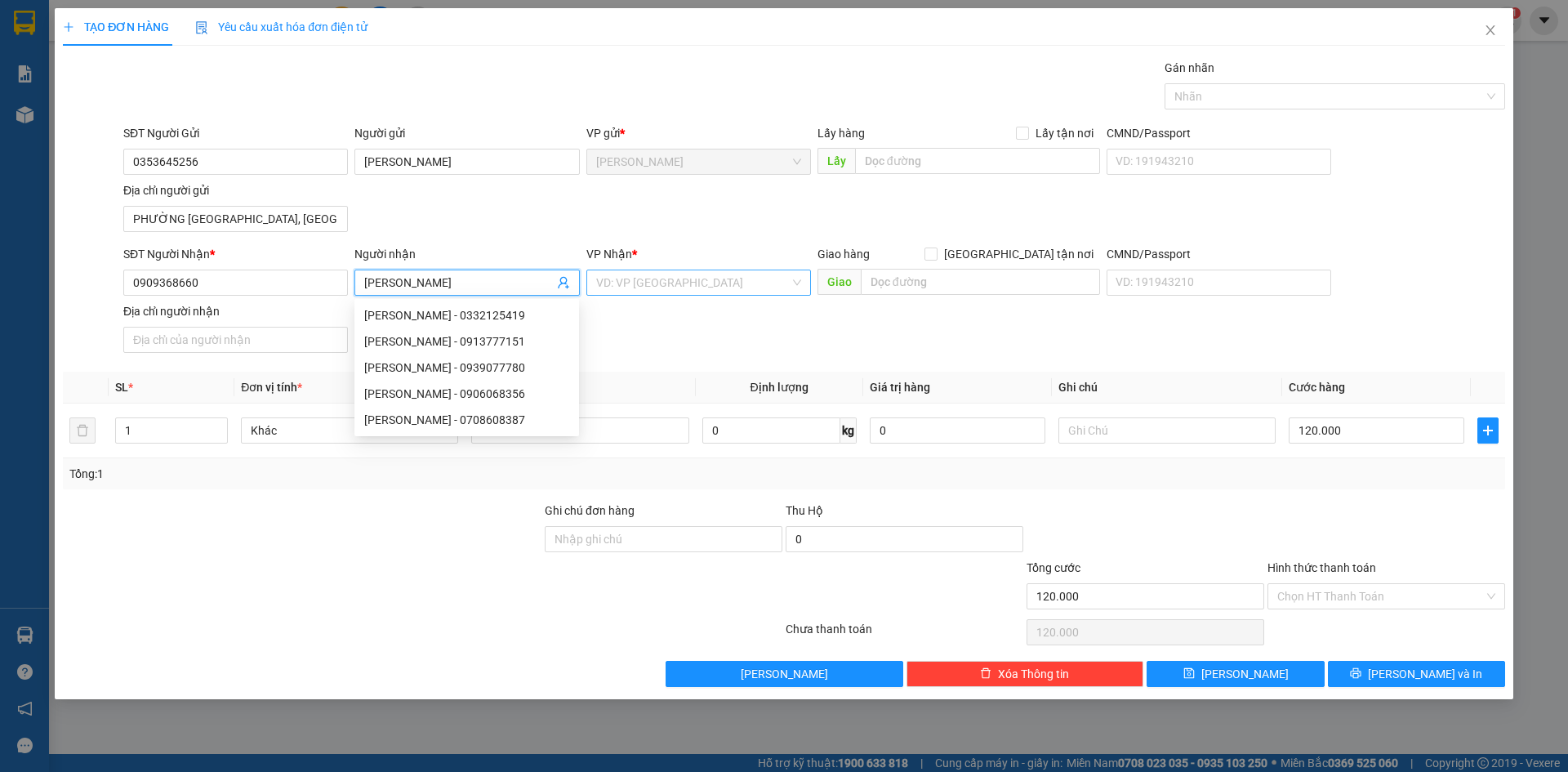
type input "NGUYỄN MINH QUÂN"
click at [652, 275] on input "search" at bounding box center [693, 282] width 193 height 24
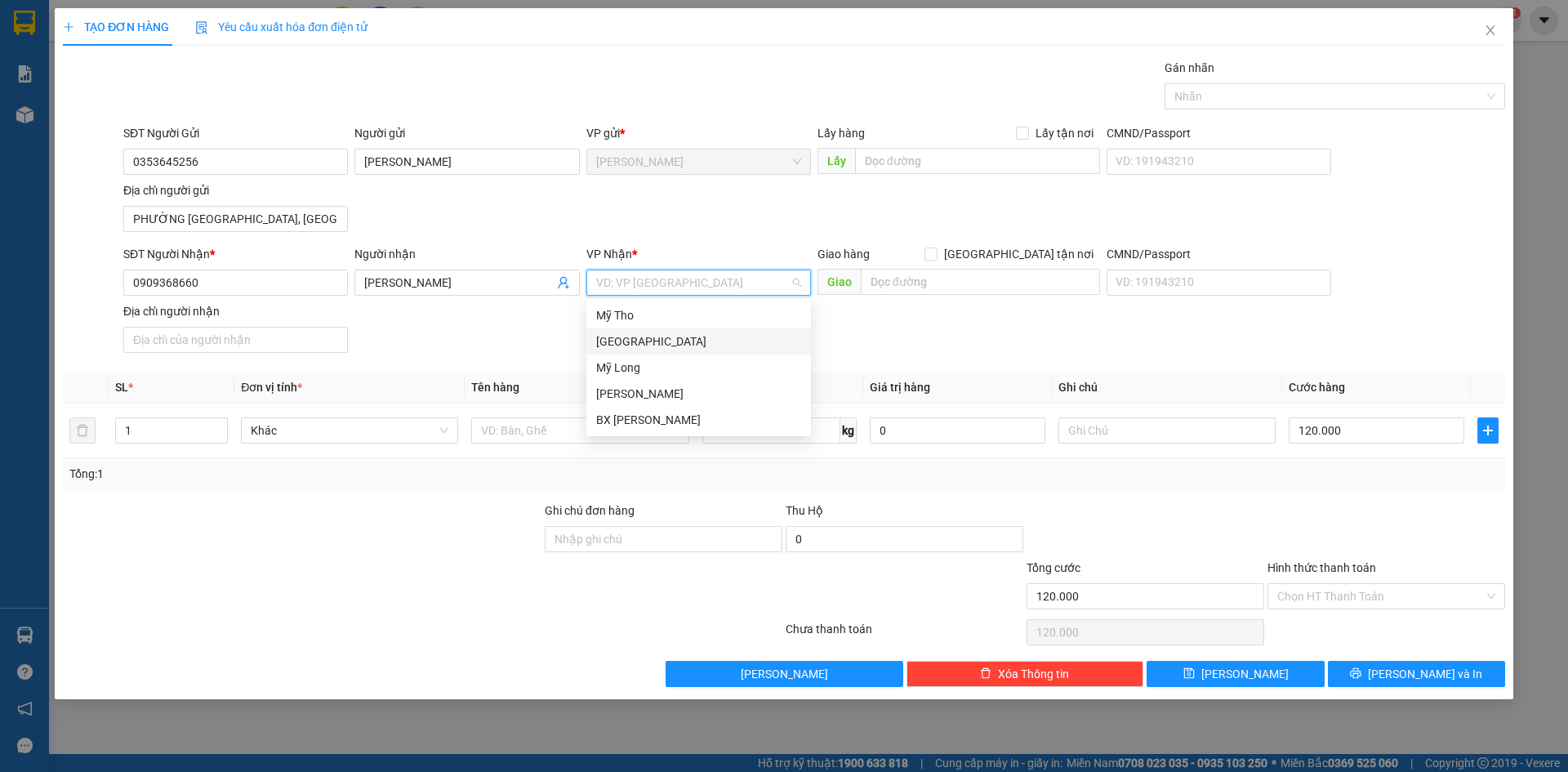
click at [622, 338] on div "[GEOGRAPHIC_DATA]" at bounding box center [698, 341] width 205 height 18
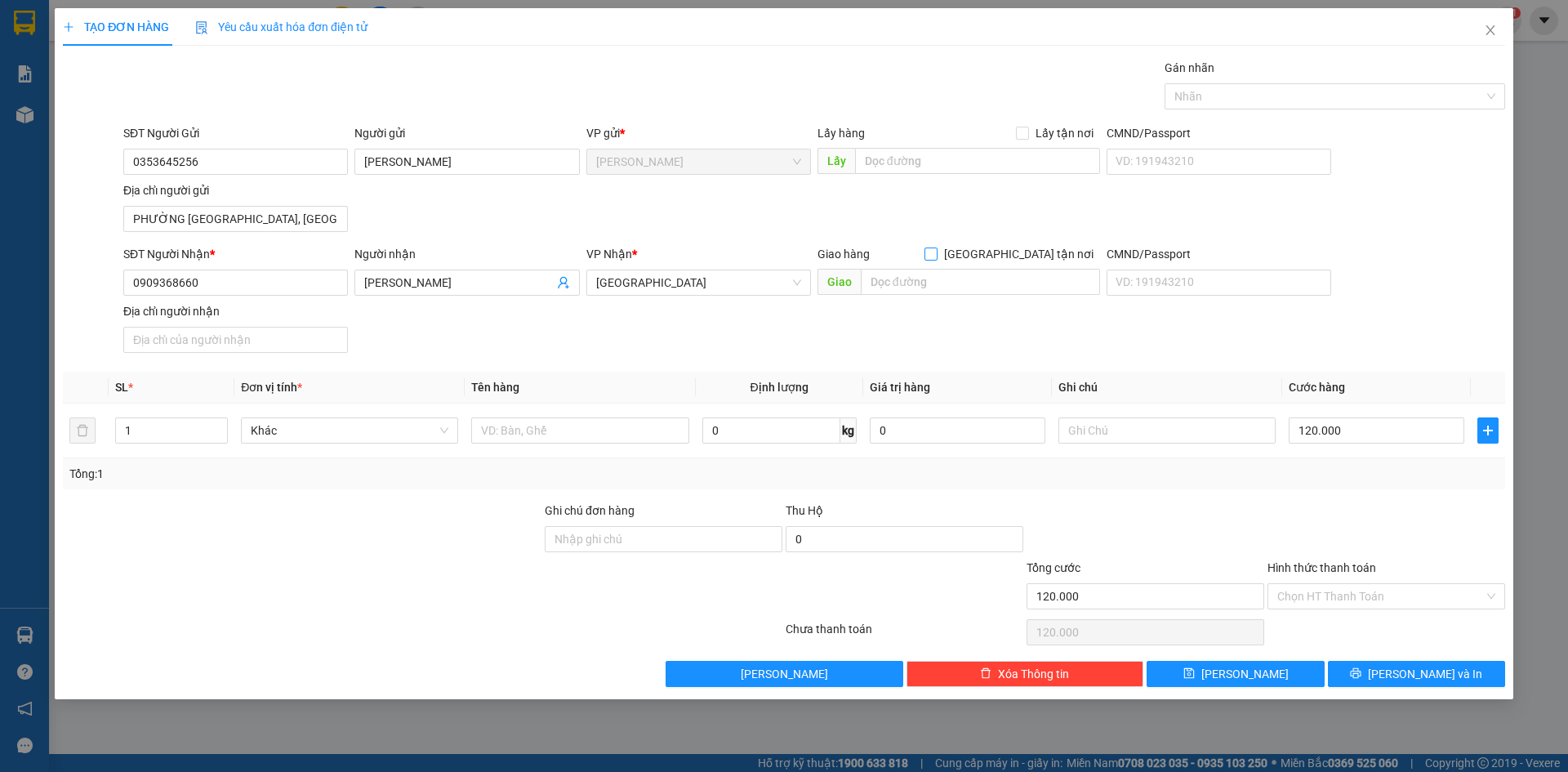
click at [935, 255] on input "Giao tận nơi" at bounding box center [931, 253] width 12 height 12
checkbox input "true"
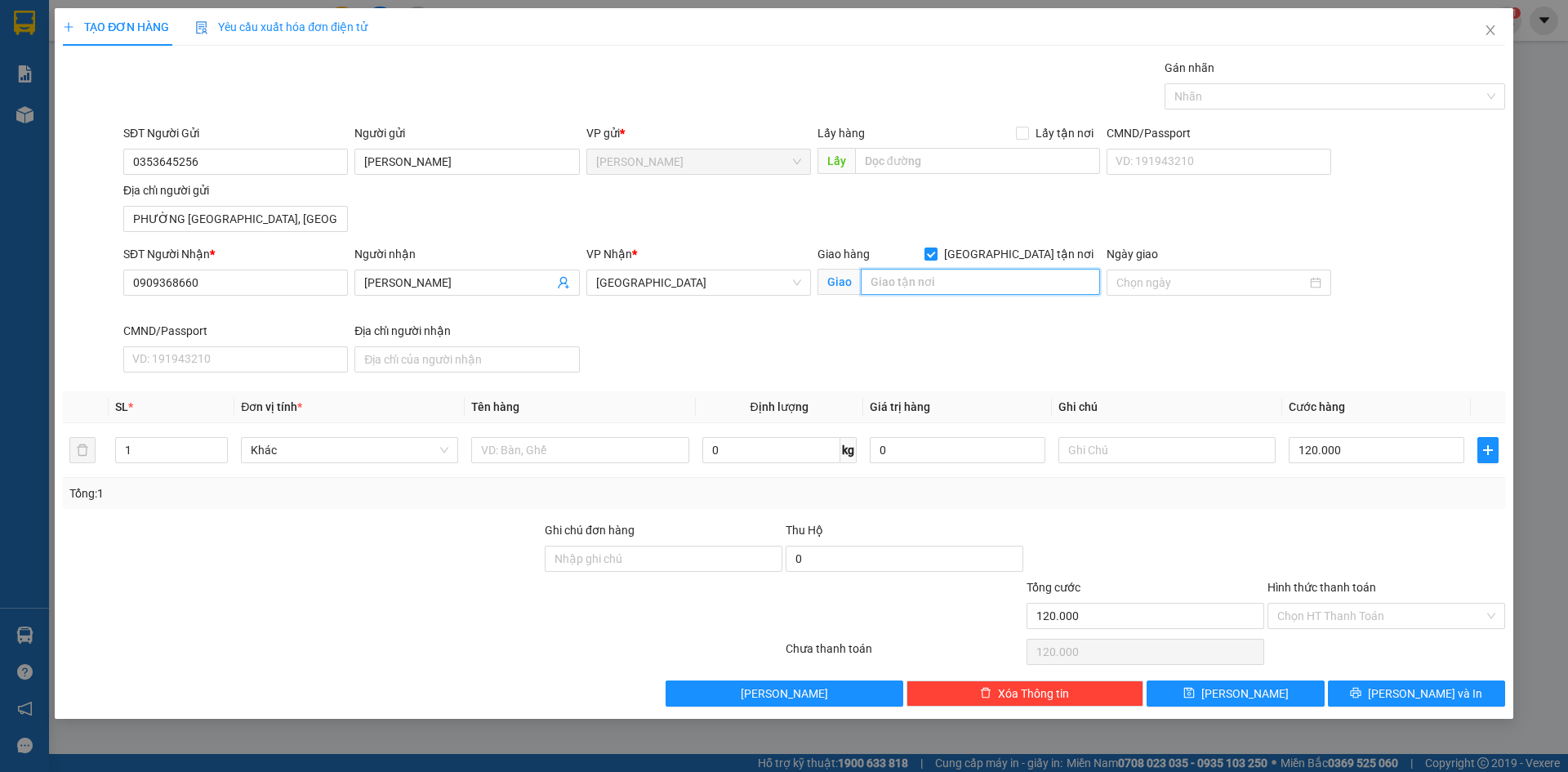
click at [976, 290] on input "text" at bounding box center [980, 282] width 239 height 26
type input "186/74 NGUYỄN SƠN, PHƯỜNG PHÚ THỌ HÒA"
click at [1190, 281] on input "Ngày giao" at bounding box center [1211, 282] width 191 height 18
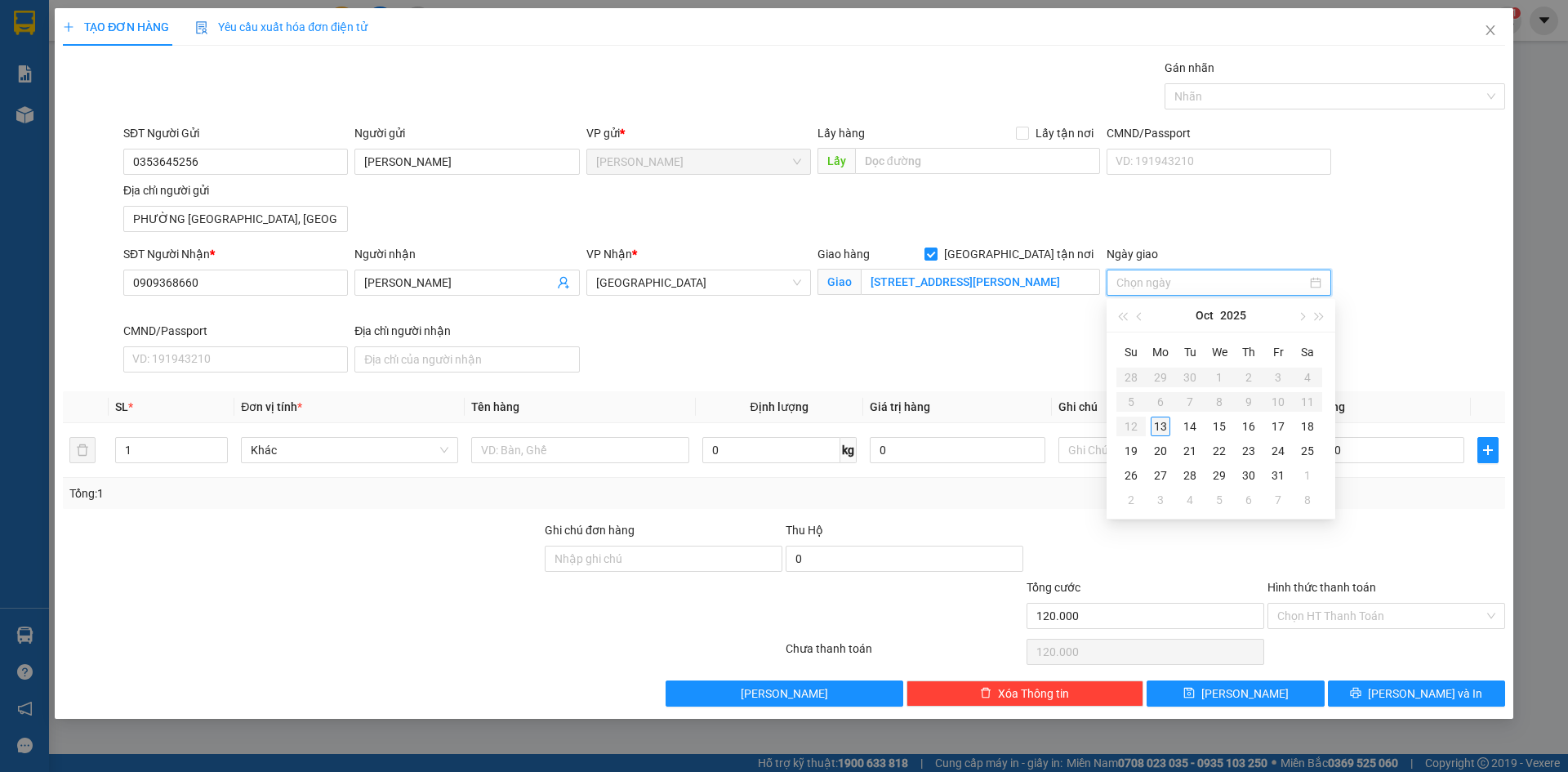
type input "13/10/2025"
click at [1167, 423] on div "13" at bounding box center [1160, 427] width 19 height 19
click at [1391, 224] on div "SĐT Người Gửi 0353645256 Người gửi NGUYỄN VĂN KHÔN VP gửi * Cao Lãnh Lấy hàng L…" at bounding box center [814, 181] width 1388 height 114
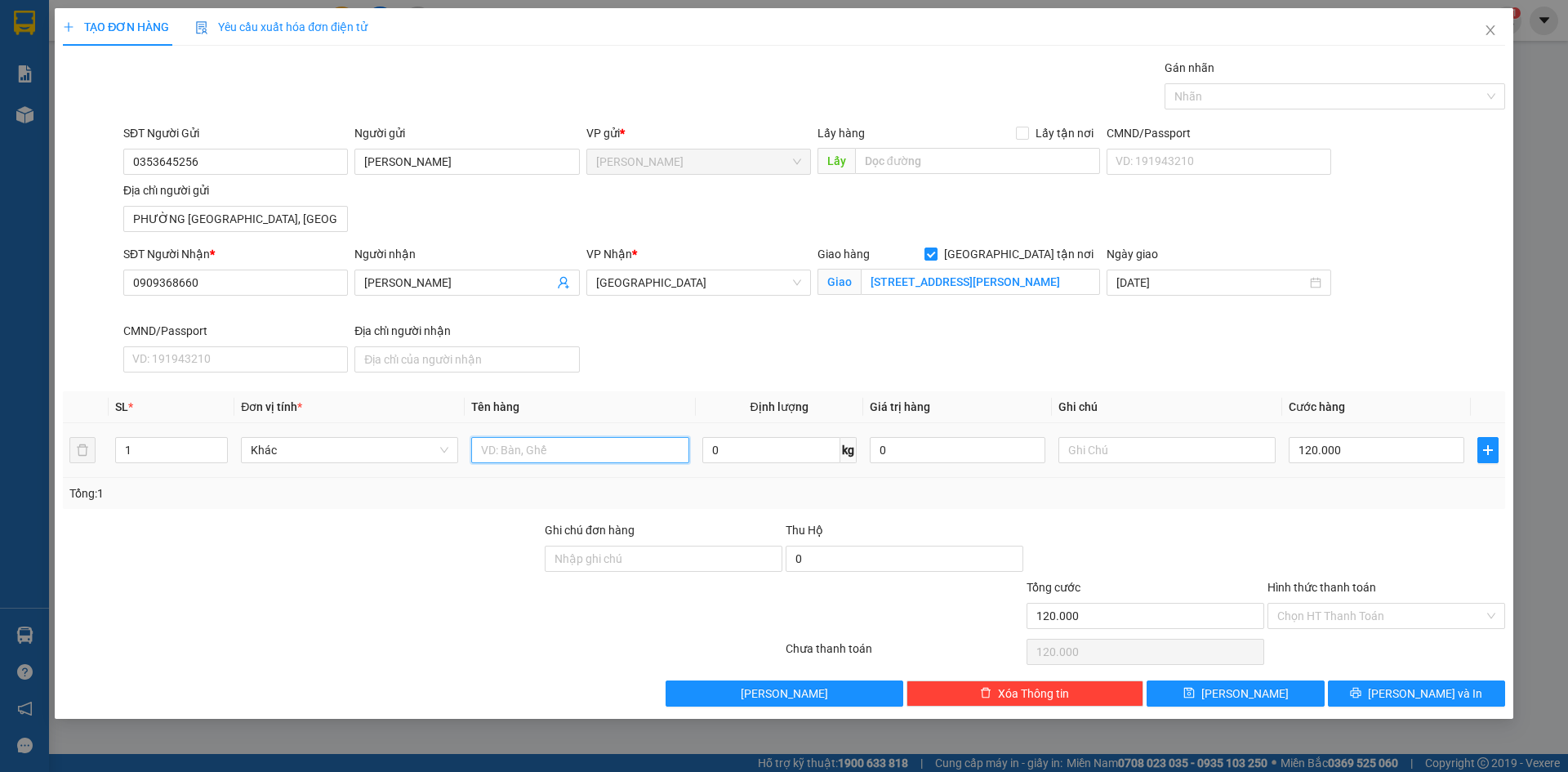
click at [502, 448] on input "text" at bounding box center [579, 450] width 218 height 26
type input "HỒ SƠ"
click at [1121, 441] on input "text" at bounding box center [1167, 450] width 218 height 26
type input "GIAO GẤP BUỔI SÁNG"
click at [1155, 397] on th "Ghi chú" at bounding box center [1167, 406] width 230 height 32
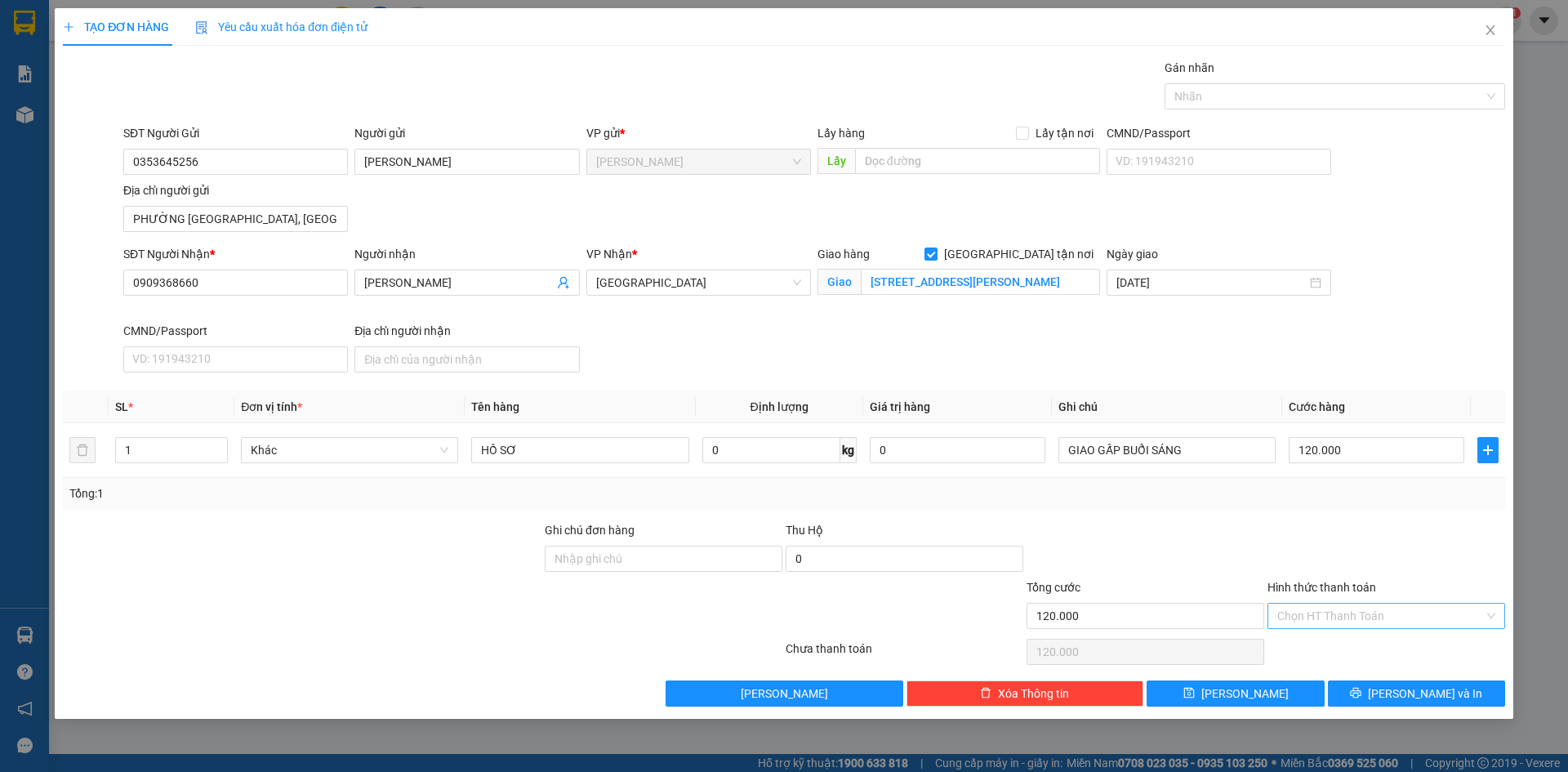
click at [1358, 612] on input "Hình thức thanh toán" at bounding box center [1380, 615] width 207 height 24
click at [1346, 647] on div "Tại văn phòng" at bounding box center [1385, 648] width 218 height 18
type input "0"
click at [1339, 109] on div "Gán nhãn Nhãn" at bounding box center [1335, 87] width 340 height 57
click at [1338, 101] on div at bounding box center [1326, 96] width 316 height 19
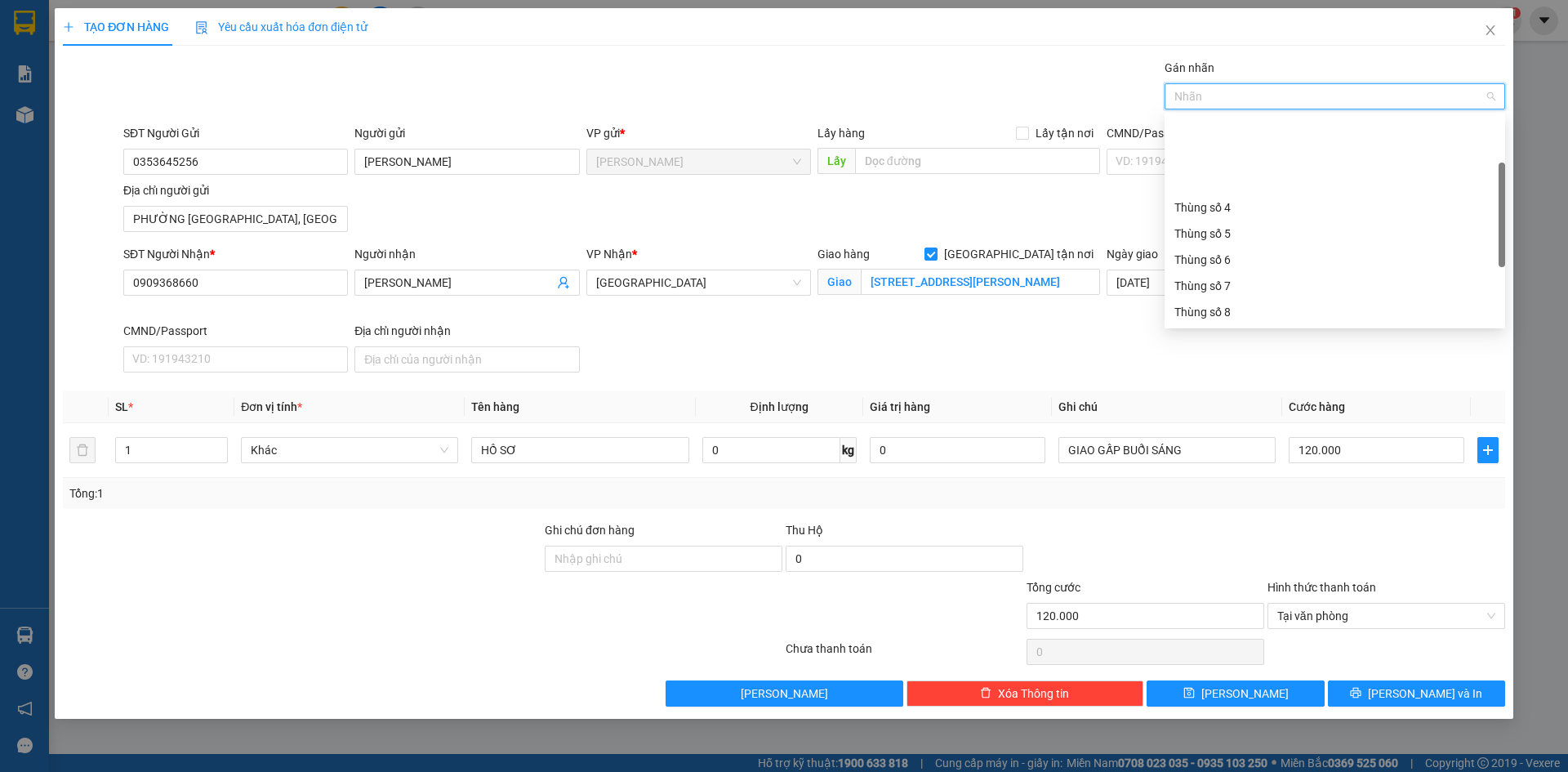
scroll to position [209, 0]
click at [1241, 308] on div "Thùng 2H" at bounding box center [1335, 312] width 321 height 18
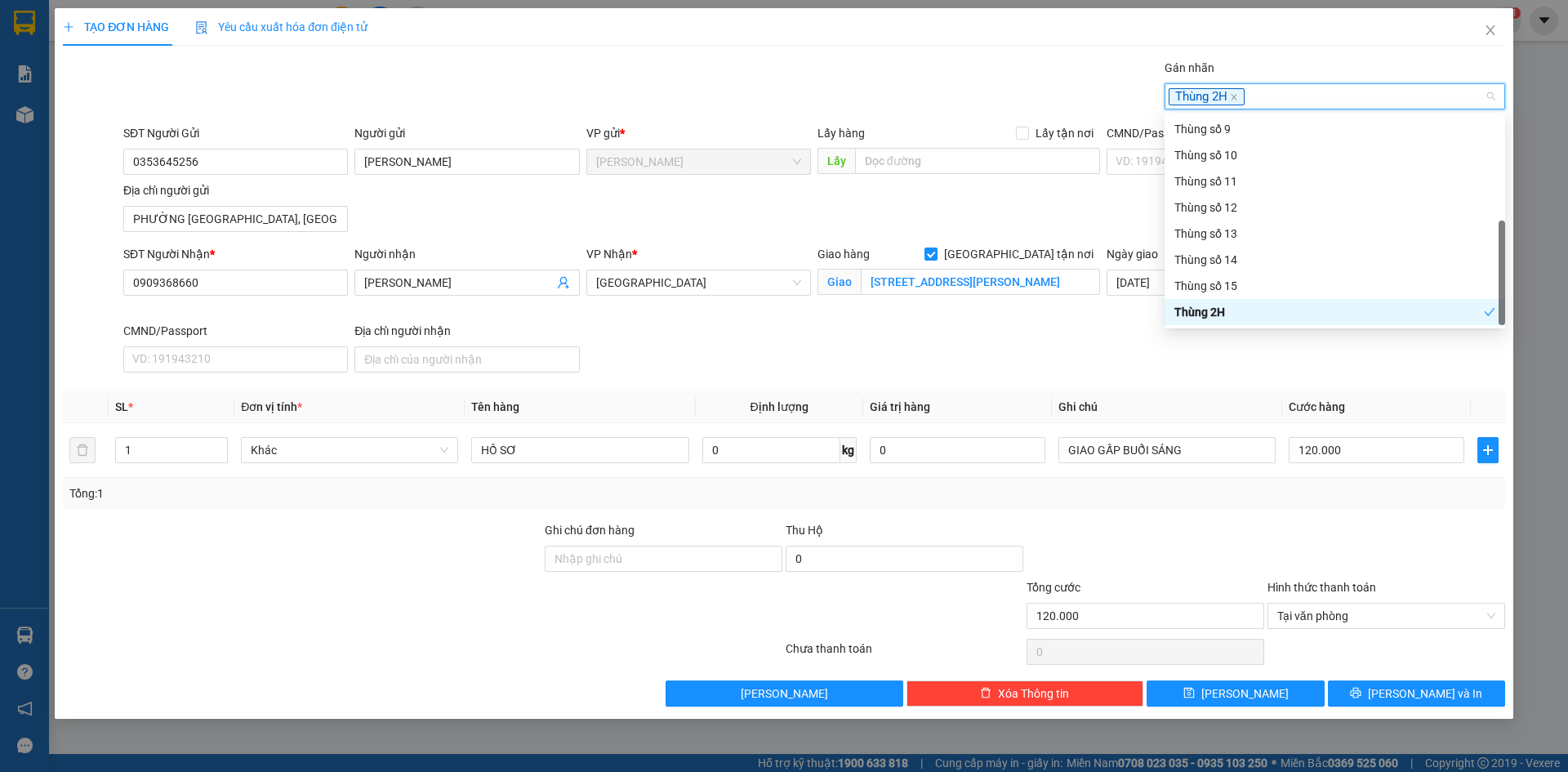
click at [888, 340] on div "SĐT Người Nhận * 0909368660 Người nhận NGUYỄN MINH QUÂN VP Nhận * Sài Gòn Giao …" at bounding box center [814, 312] width 1388 height 134
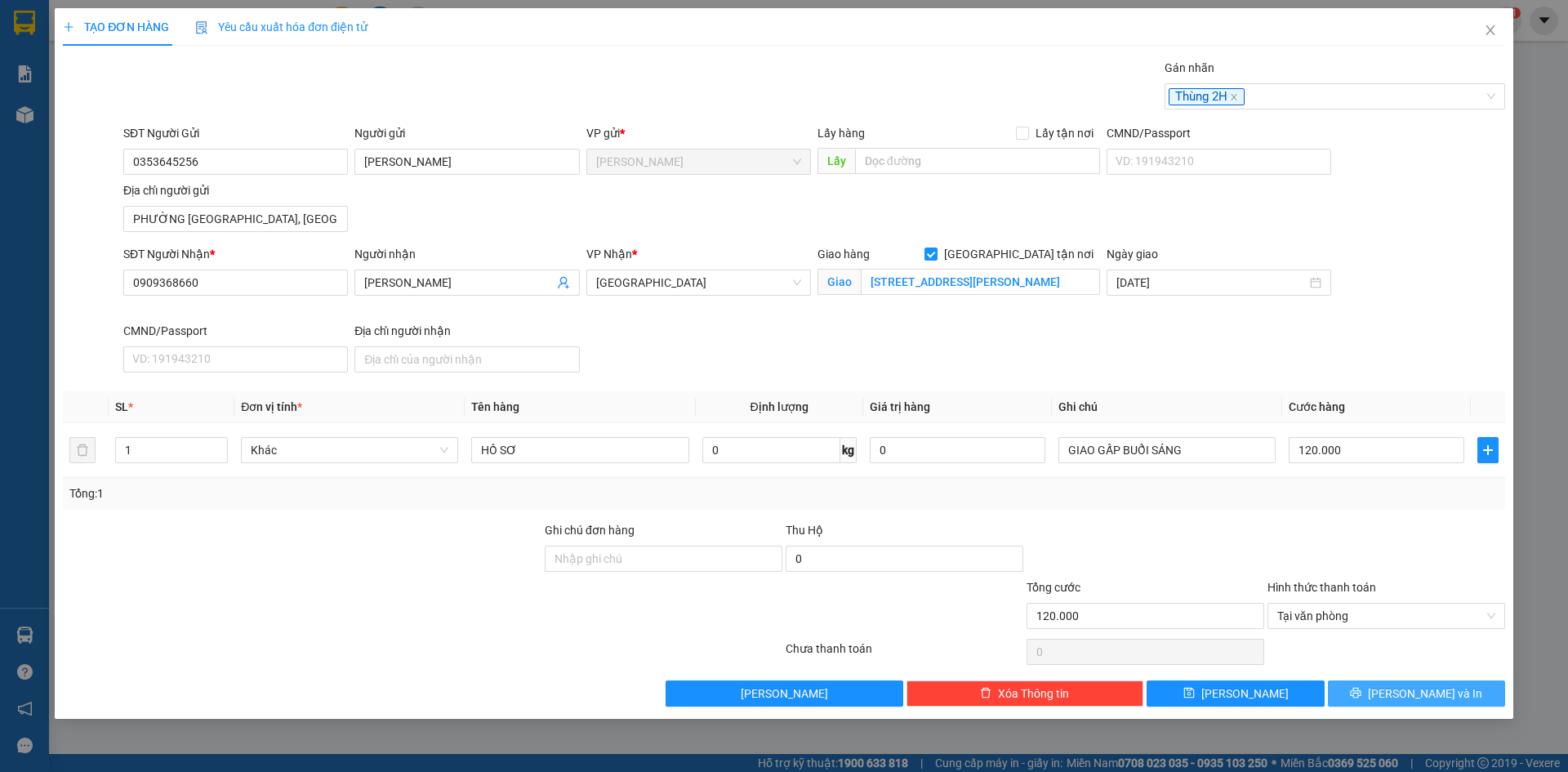
click at [1405, 696] on span "Lưu và In" at bounding box center [1425, 693] width 114 height 18
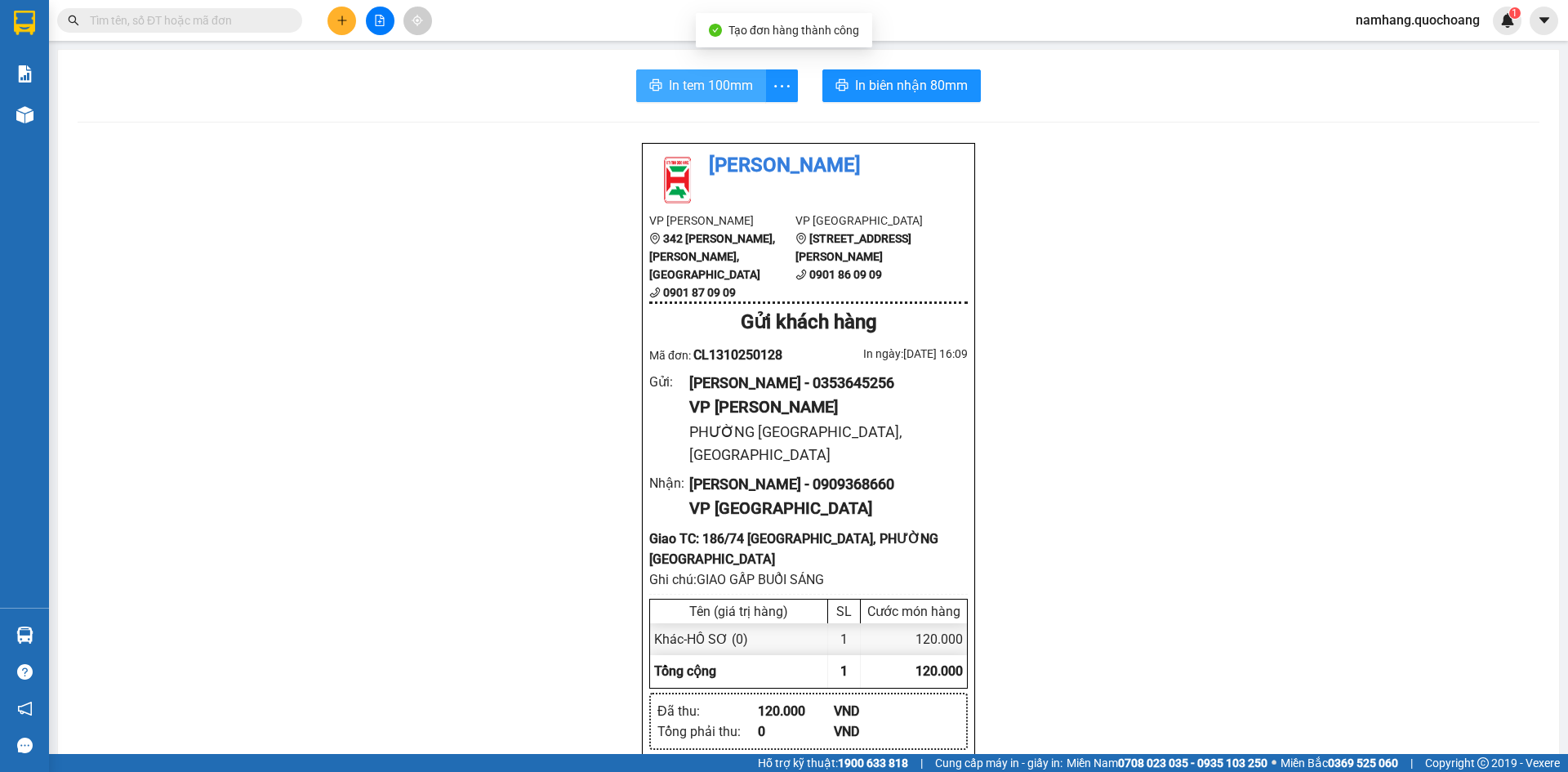
click at [683, 86] on span "In tem 100mm" at bounding box center [710, 85] width 84 height 20
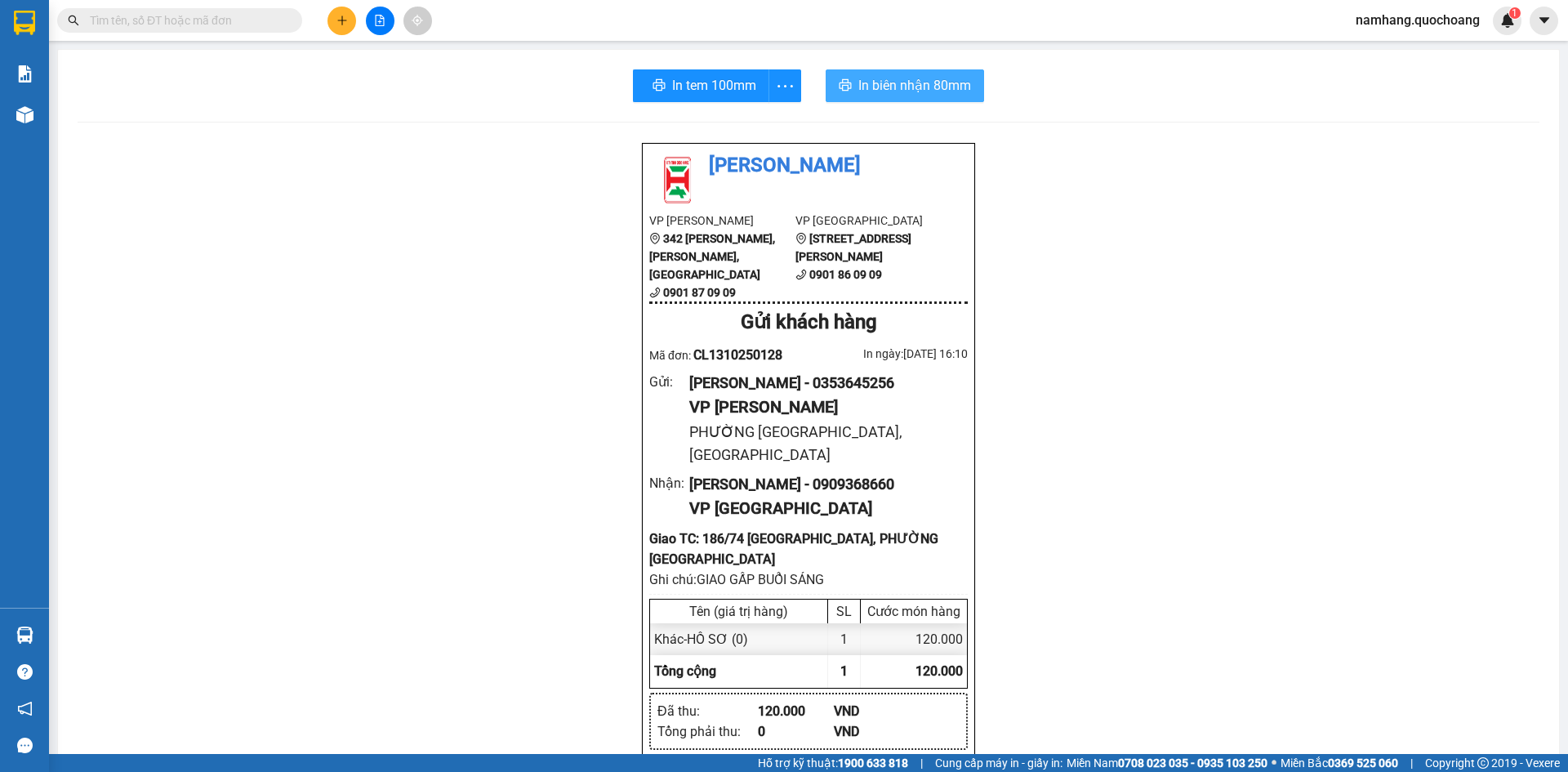
click at [926, 93] on span "In biên nhận 80mm" at bounding box center [914, 85] width 112 height 20
click at [337, 7] on div at bounding box center [379, 21] width 123 height 29
click at [339, 13] on button at bounding box center [342, 21] width 29 height 29
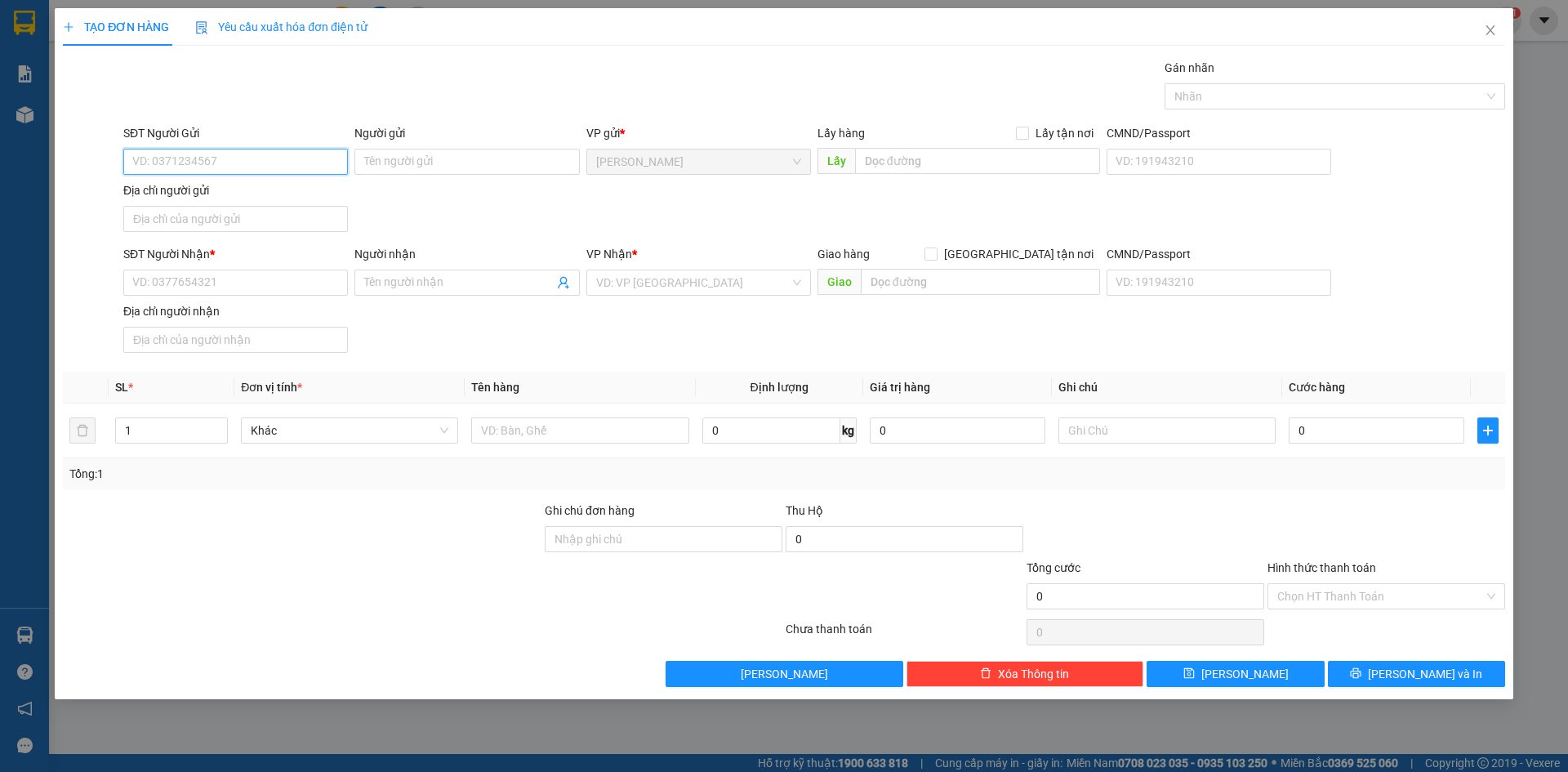
click at [240, 165] on input "SĐT Người Gửi" at bounding box center [235, 162] width 224 height 26
type input "0336767969"
click at [250, 192] on div "0336767969 - LÊ KHANH" at bounding box center [236, 194] width 205 height 18
type input "LÊ KHANH"
type input "0336767969"
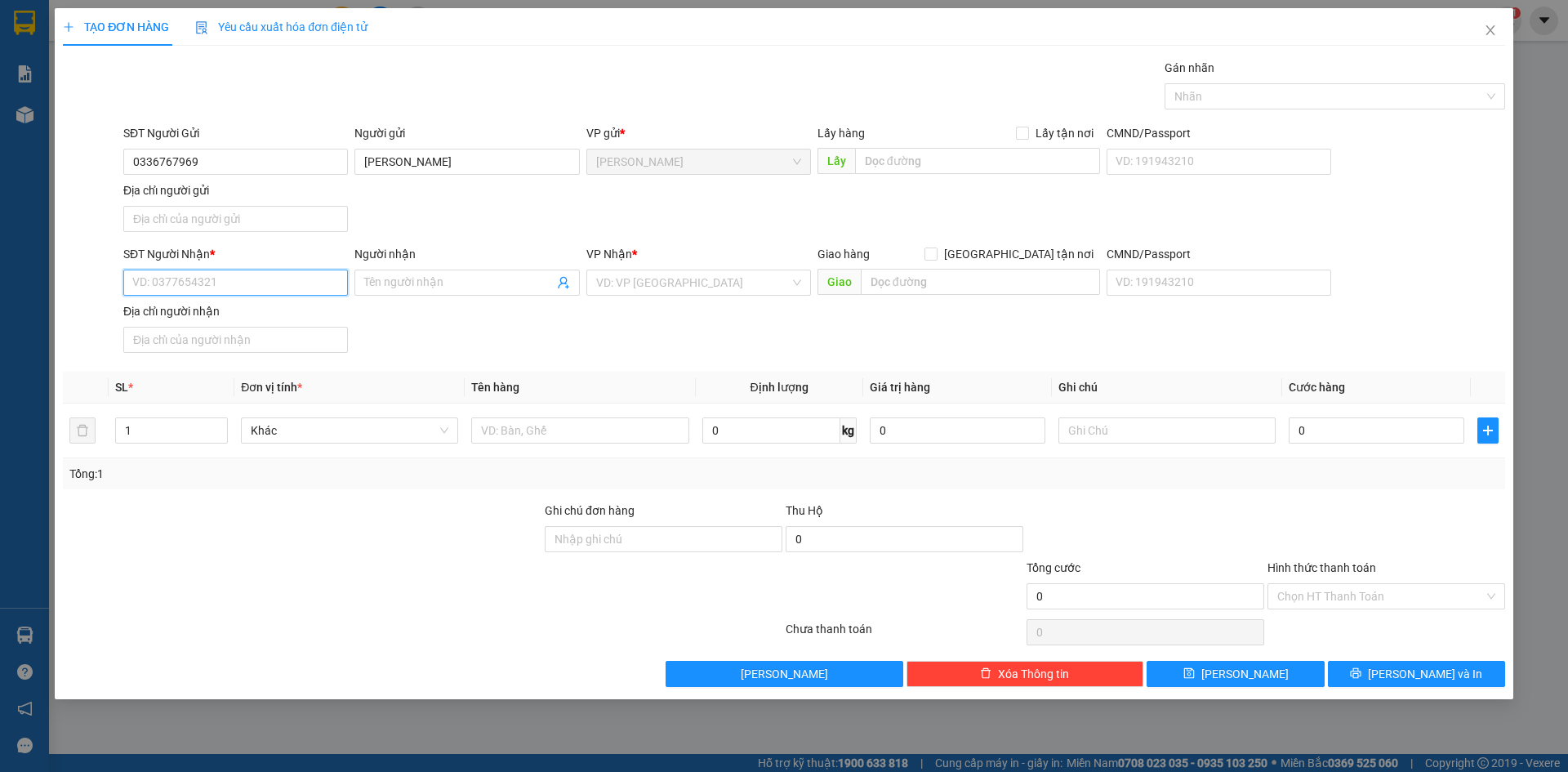
click at [226, 276] on input "SĐT Người Nhận *" at bounding box center [235, 282] width 224 height 26
click at [243, 310] on div "0903104194 - NGUYỄN THÀNH CHUNG" at bounding box center [236, 315] width 205 height 18
type input "0903104194"
type input "NGUYỄN THÀNH CHUNG"
click at [532, 435] on input "text" at bounding box center [579, 430] width 218 height 26
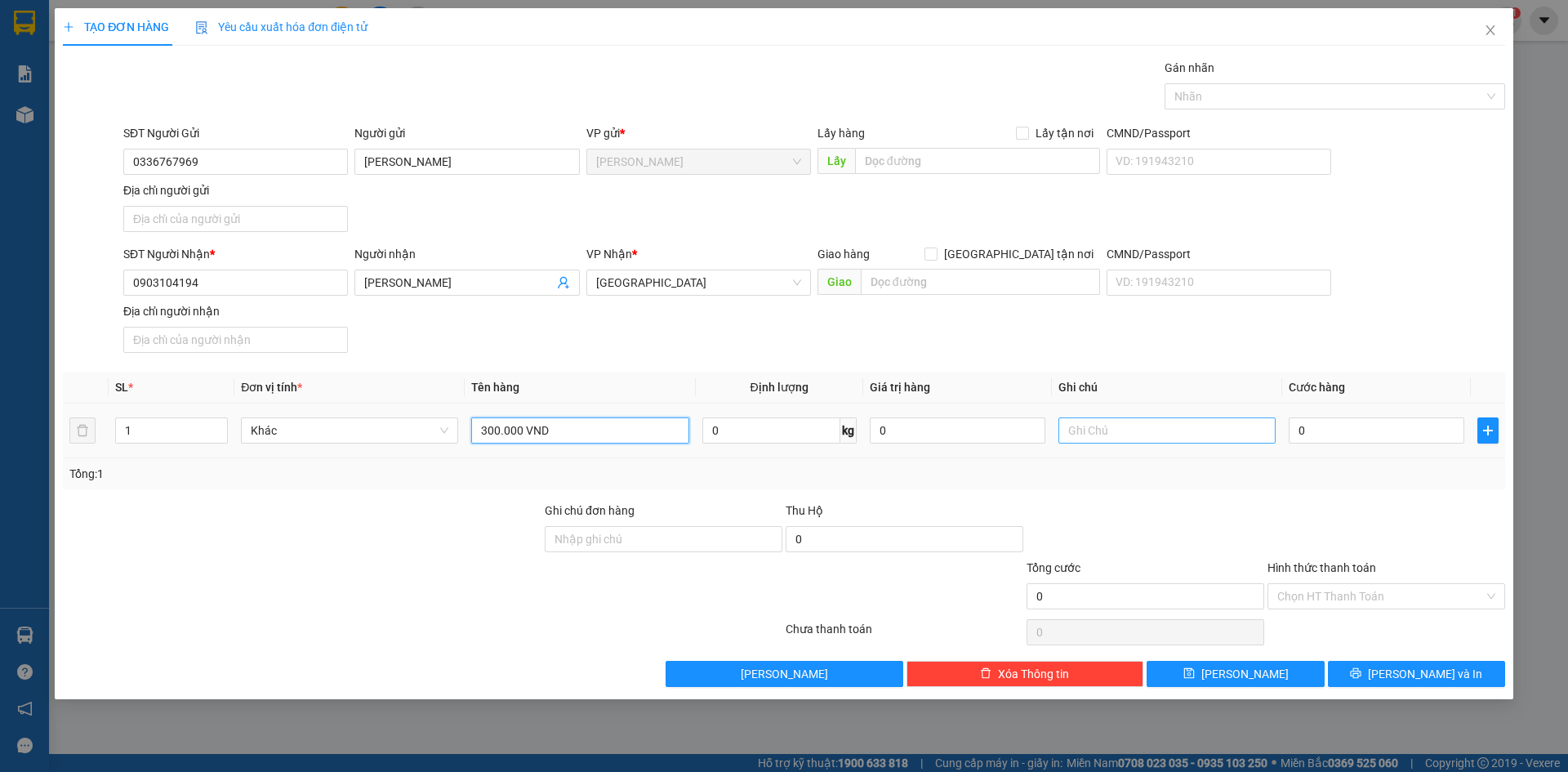
type input "300.000 VND"
click at [1113, 424] on input "text" at bounding box center [1167, 430] width 218 height 26
type input "TIỀN THU HỘ"
click at [1349, 424] on input "0" at bounding box center [1376, 430] width 175 height 26
type input "2"
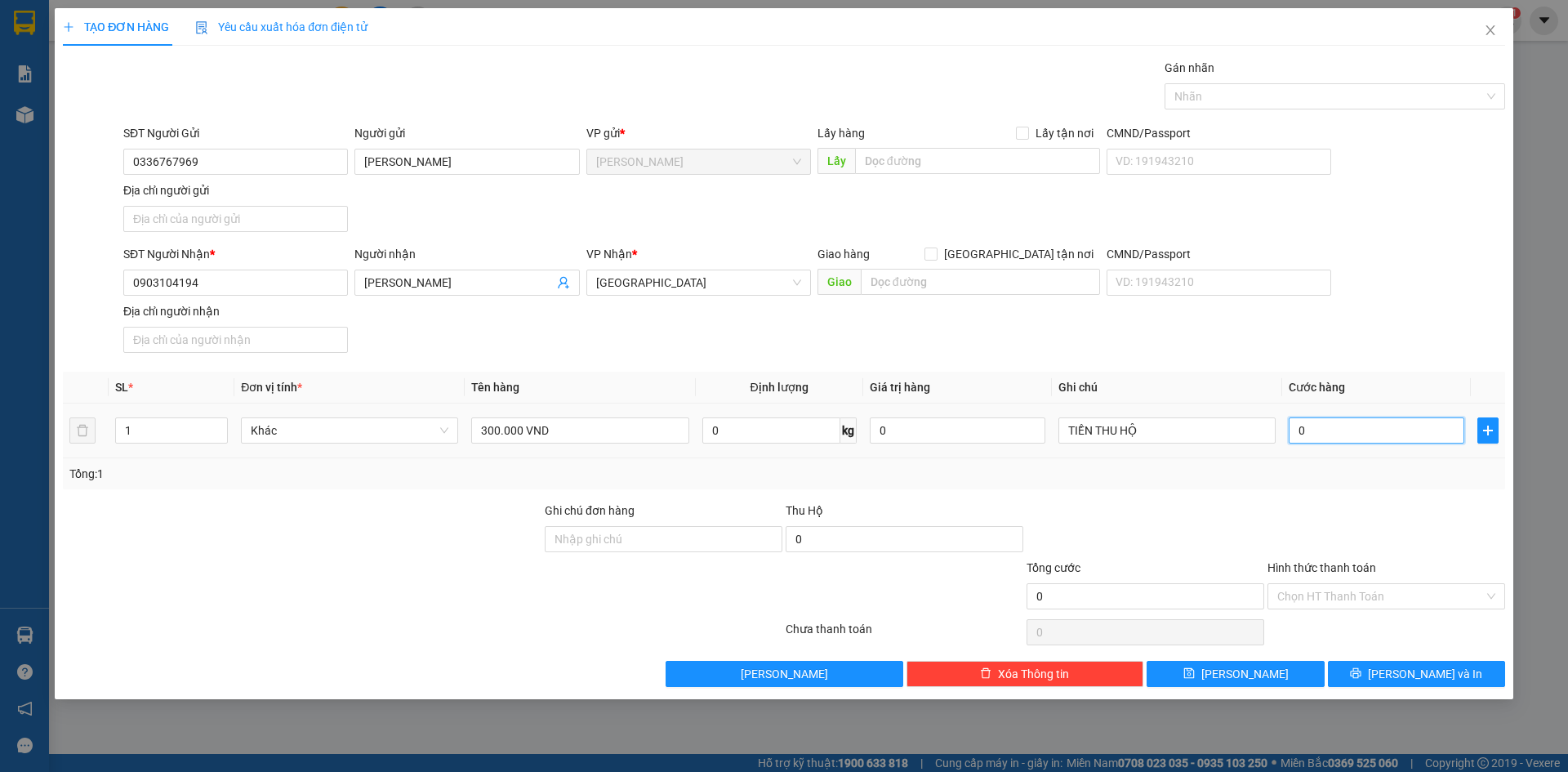
type input "2"
type input "20"
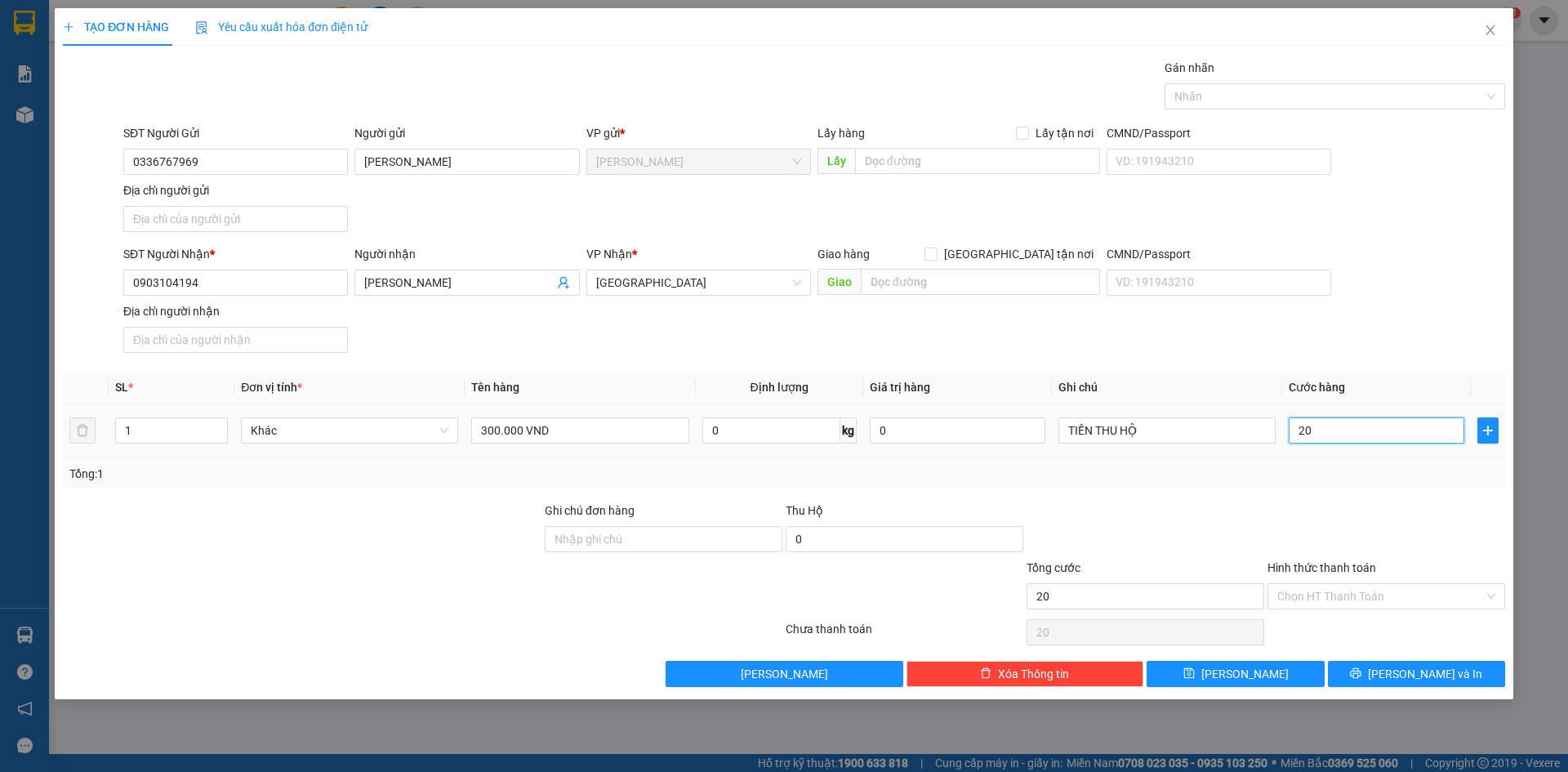
type input "200"
type input "2.000"
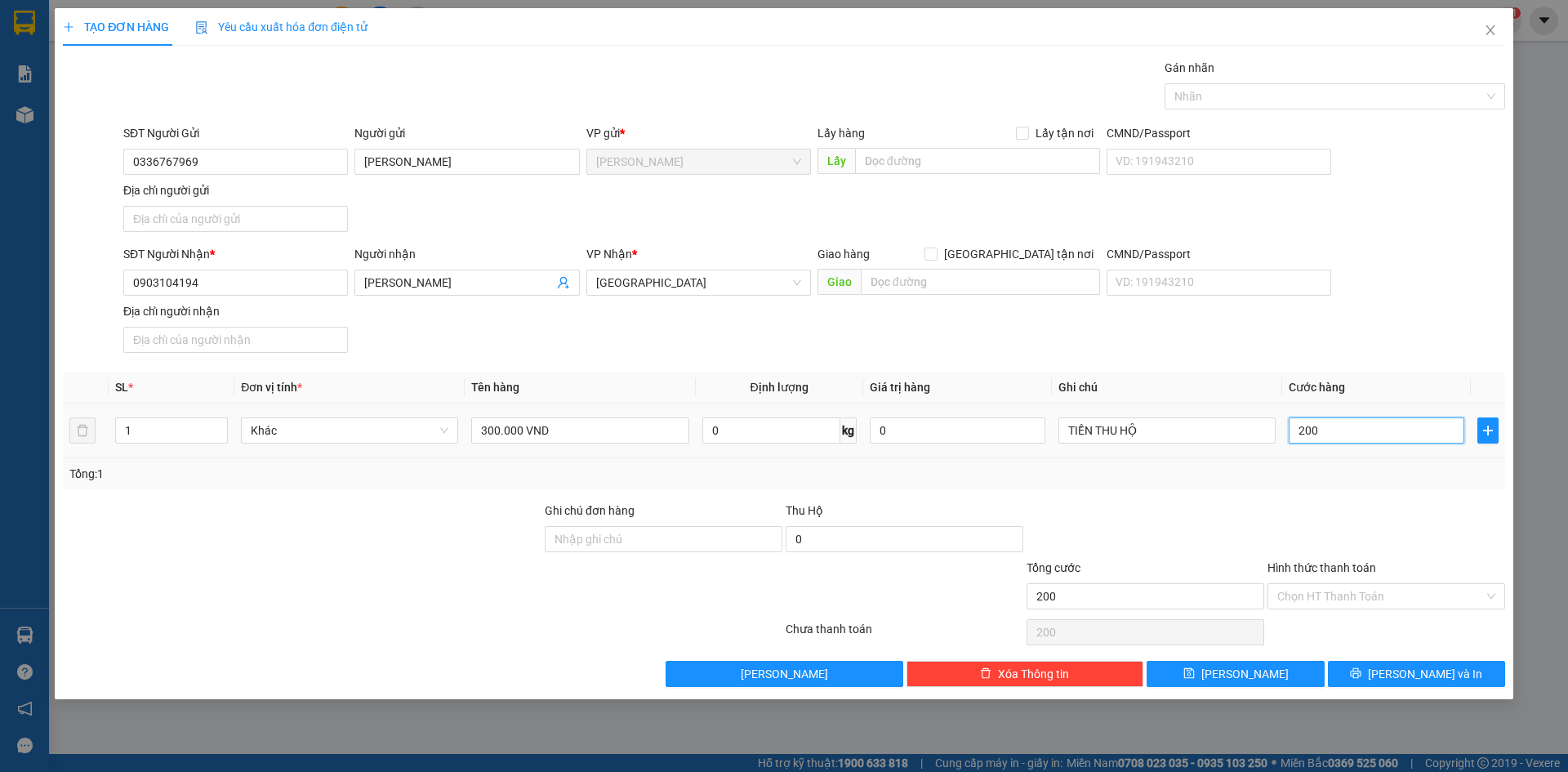
type input "2.000"
type input "20.000"
click at [1376, 122] on div "Transit Pickup Surcharge Ids Transit Deliver Surcharge Ids Transit Deliver Surc…" at bounding box center [784, 372] width 1442 height 628
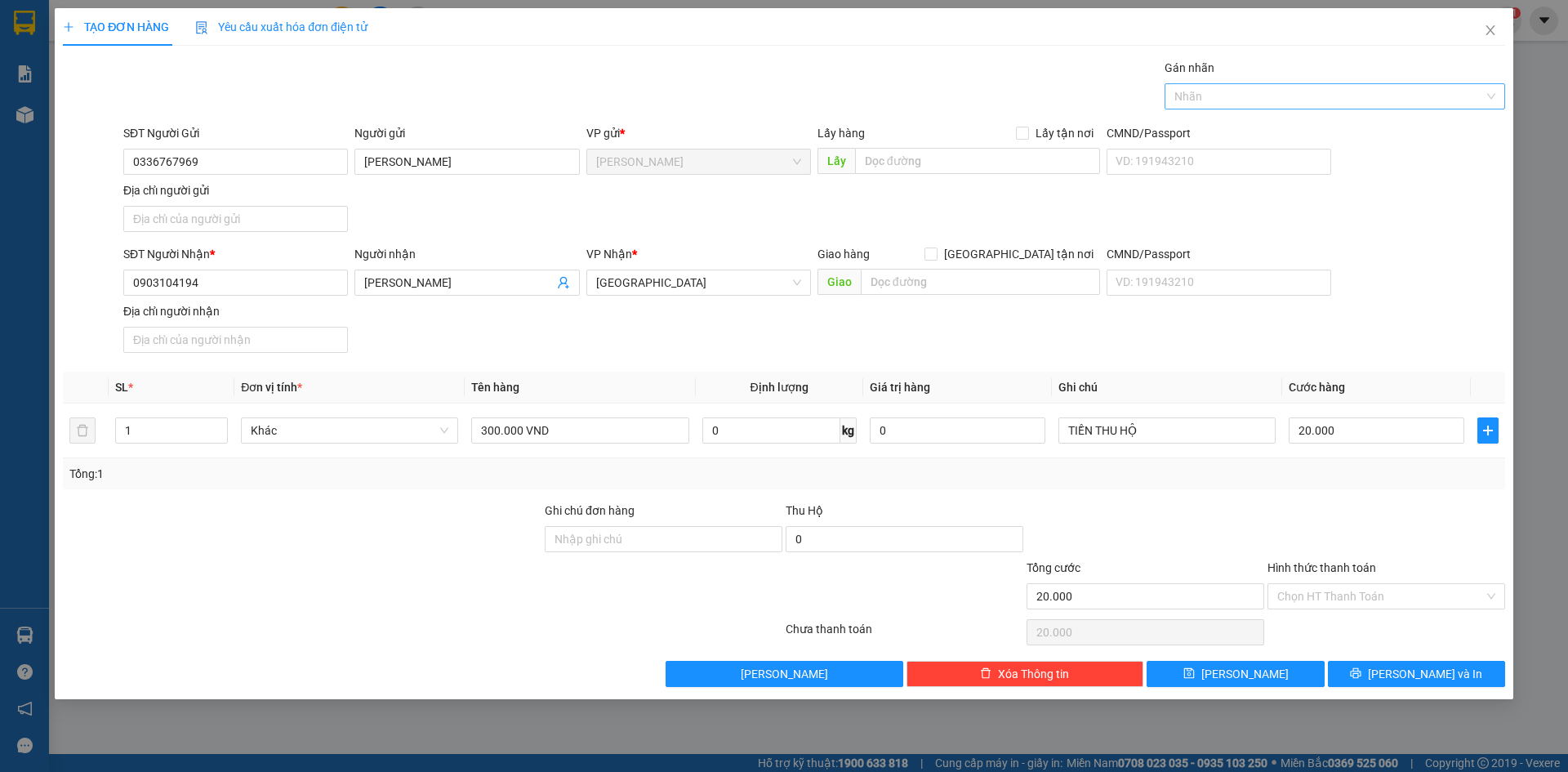
click at [1386, 96] on div at bounding box center [1326, 96] width 316 height 19
click at [1239, 512] on div "Thùng 2H" at bounding box center [1335, 520] width 321 height 18
click at [1349, 502] on div at bounding box center [1385, 529] width 241 height 57
click at [1397, 668] on button "Lưu và In" at bounding box center [1416, 673] width 177 height 26
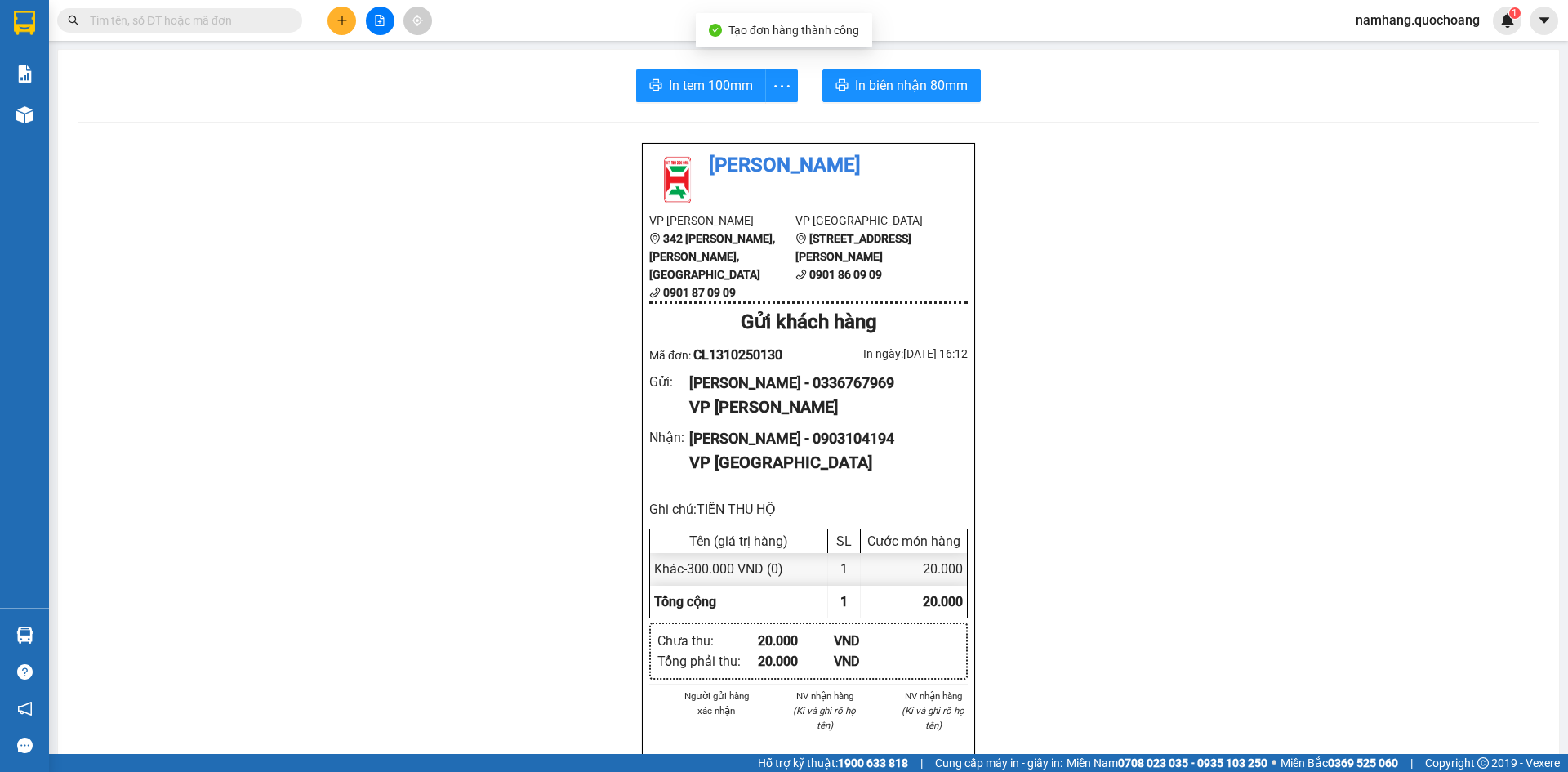
click at [715, 103] on div "In tem 100mm In biên nhận 80mm Quốc Hoàng VP Cao Lãnh 342 Nguyễn Huệ, P Mỹ Phú,…" at bounding box center [809, 693] width 1501 height 1287
click at [733, 81] on span "In tem 100mm" at bounding box center [710, 85] width 84 height 20
click at [354, 17] on button at bounding box center [342, 21] width 29 height 29
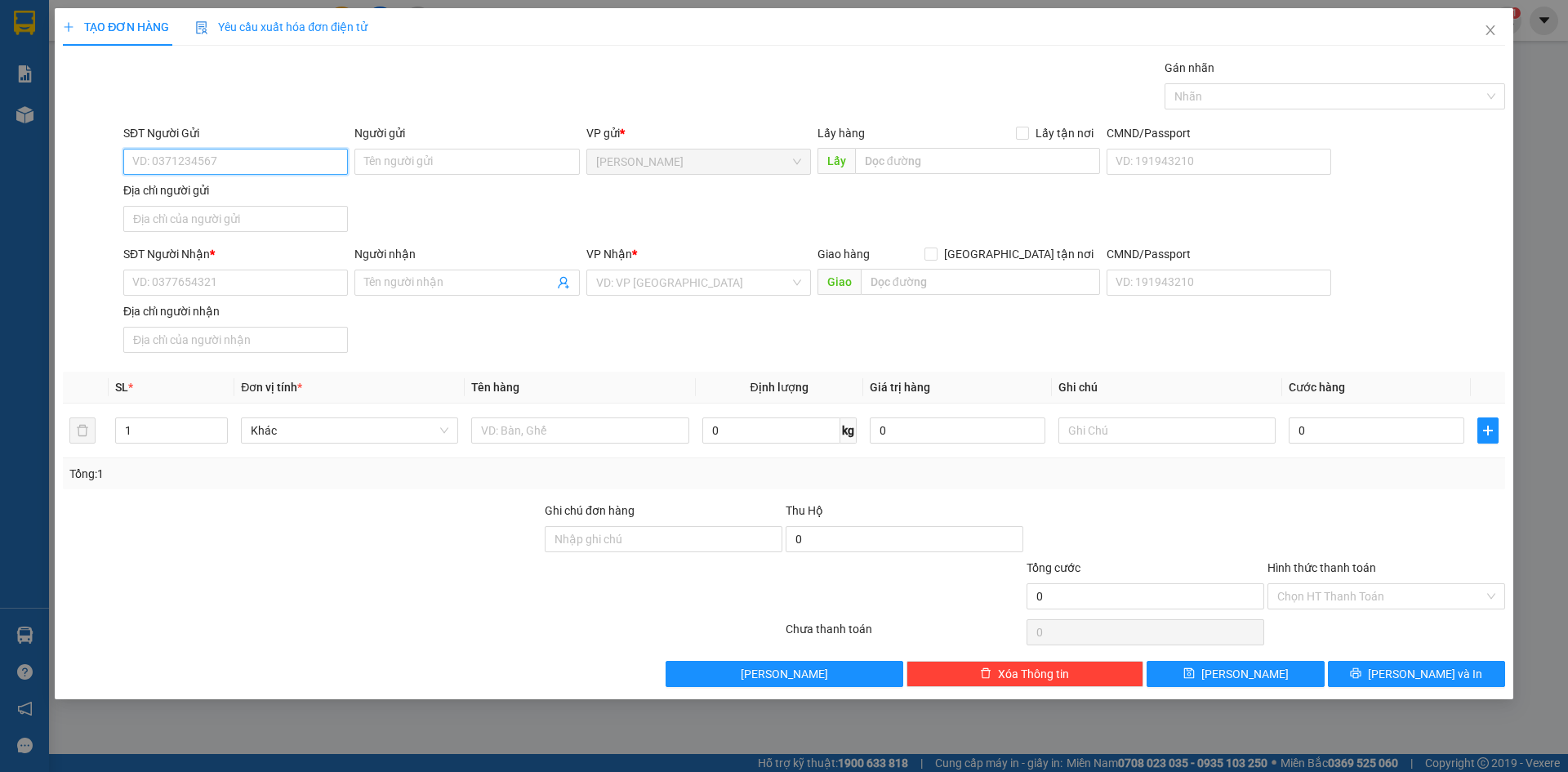
click at [328, 149] on input "SĐT Người Gửi" at bounding box center [235, 162] width 224 height 26
type input "0919099123"
drag, startPoint x: 188, startPoint y: 198, endPoint x: 703, endPoint y: 470, distance: 582.4
click at [188, 198] on div "0919099123 - SỸ THỊ THẾ" at bounding box center [236, 194] width 205 height 18
type input "SỸ THỊ THẾ"
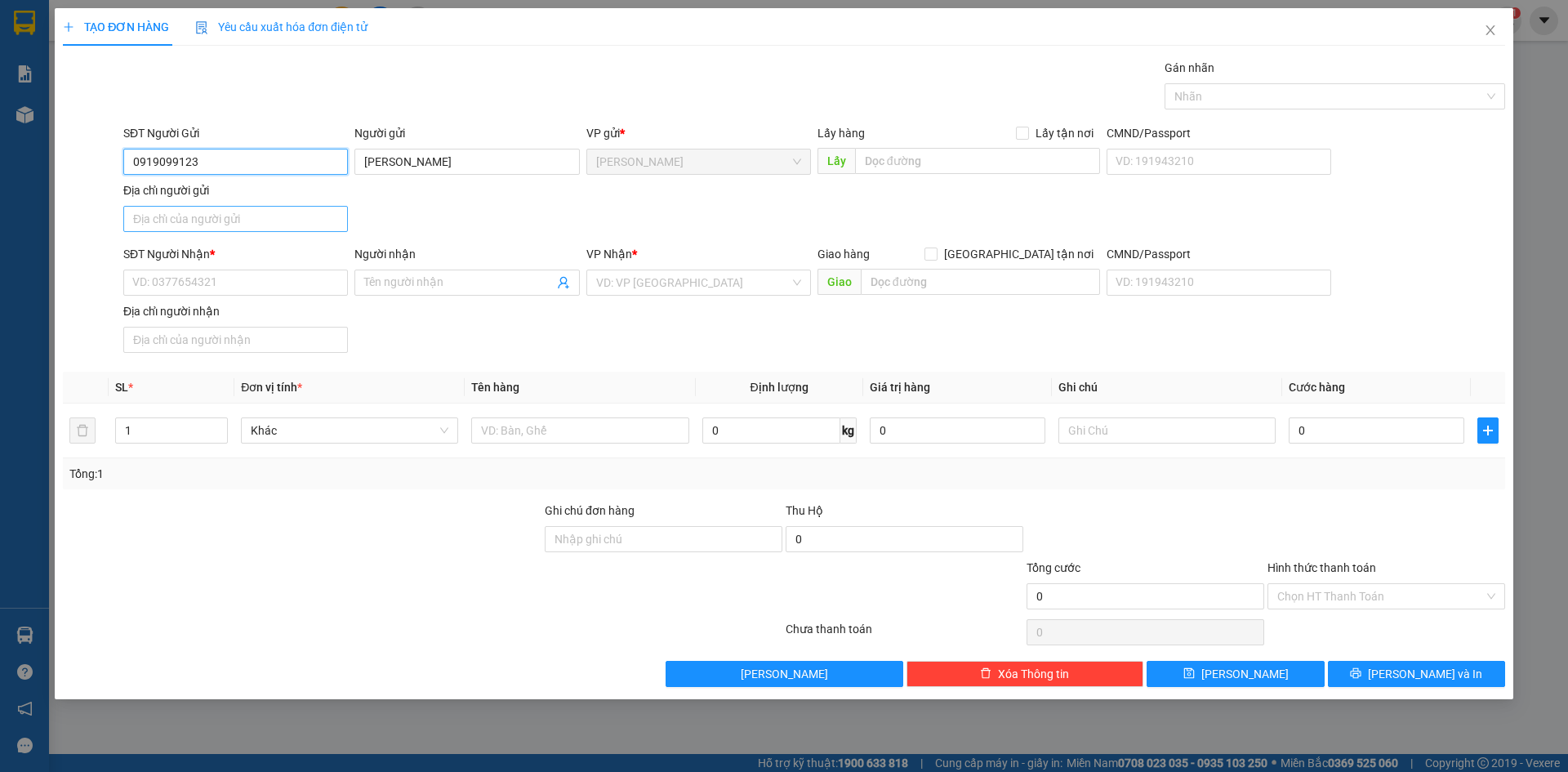
type input "0919099123"
drag, startPoint x: 289, startPoint y: 223, endPoint x: 250, endPoint y: 219, distance: 39.2
click at [289, 223] on input "Địa chỉ người gửi" at bounding box center [235, 219] width 224 height 26
type input "PHƯỜNG CAO LÃNH, ĐỒNG THÁP"
click at [193, 284] on input "SĐT Người Nhận *" at bounding box center [235, 282] width 224 height 26
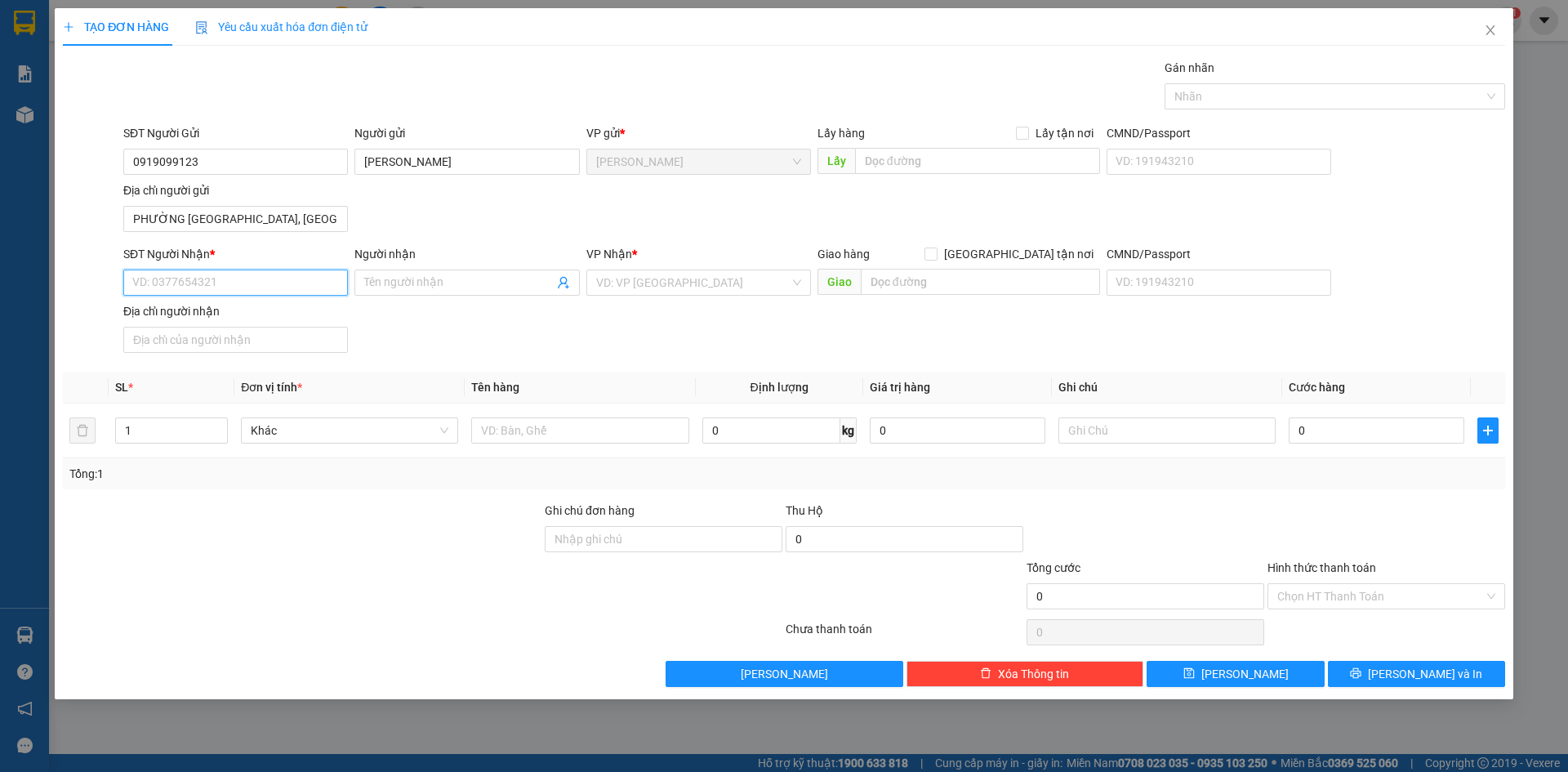
click at [193, 284] on input "SĐT Người Nhận *" at bounding box center [235, 282] width 224 height 26
type input "0937933921"
click at [445, 282] on input "Người nhận" at bounding box center [458, 282] width 189 height 18
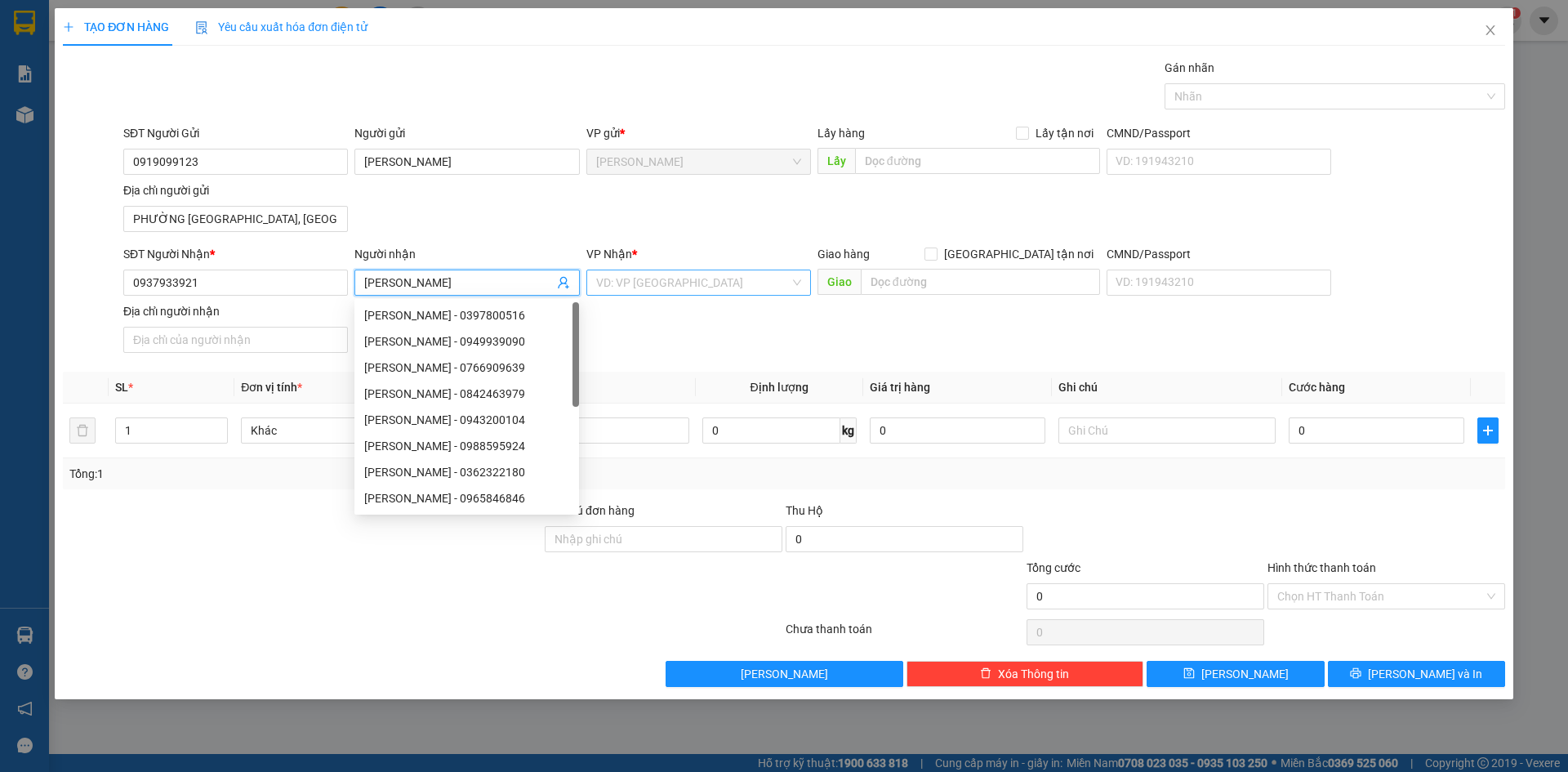
type input "DUY LINH"
click at [684, 283] on input "search" at bounding box center [693, 282] width 193 height 24
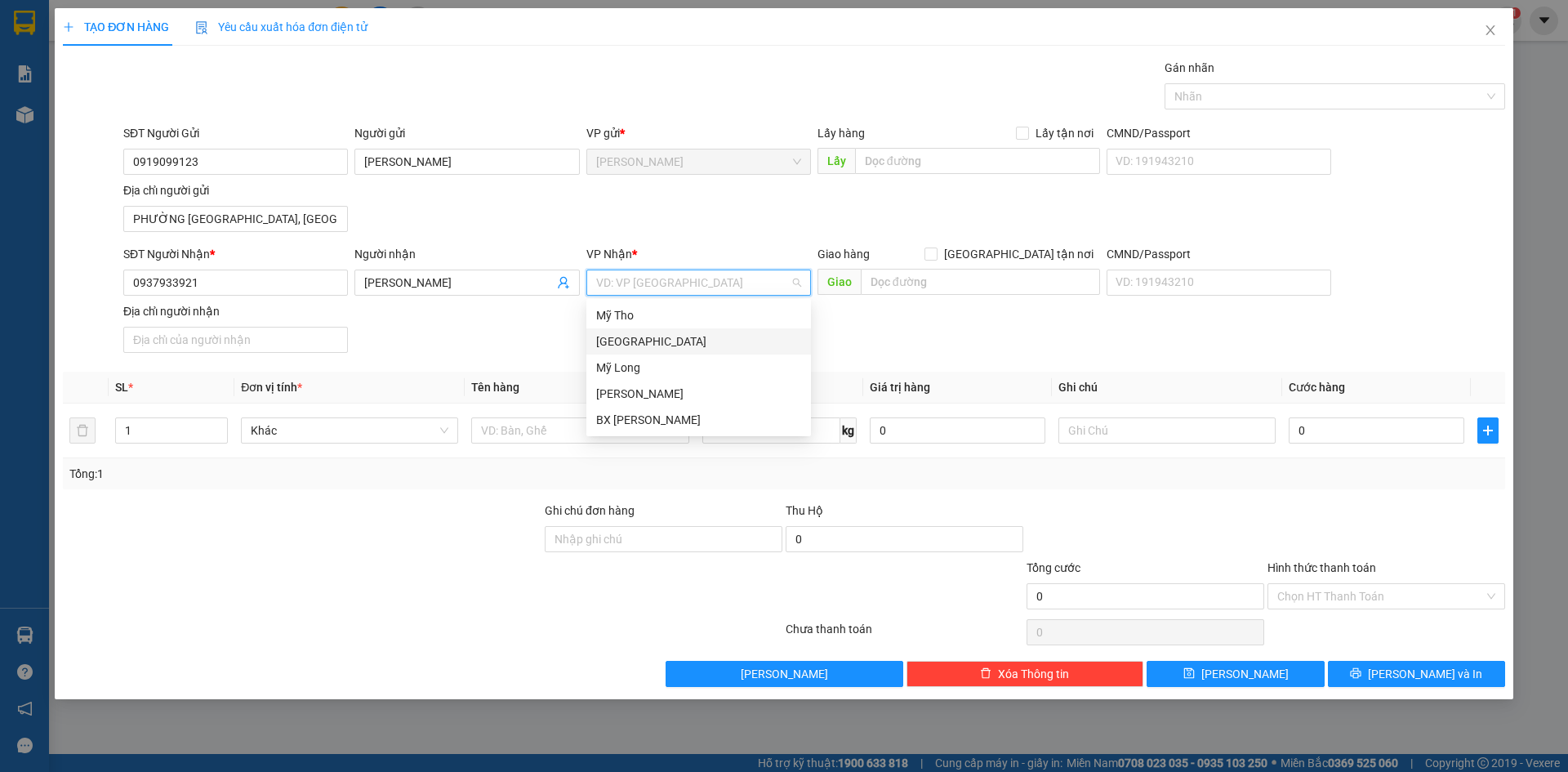
click at [638, 341] on div "[GEOGRAPHIC_DATA]" at bounding box center [698, 341] width 205 height 18
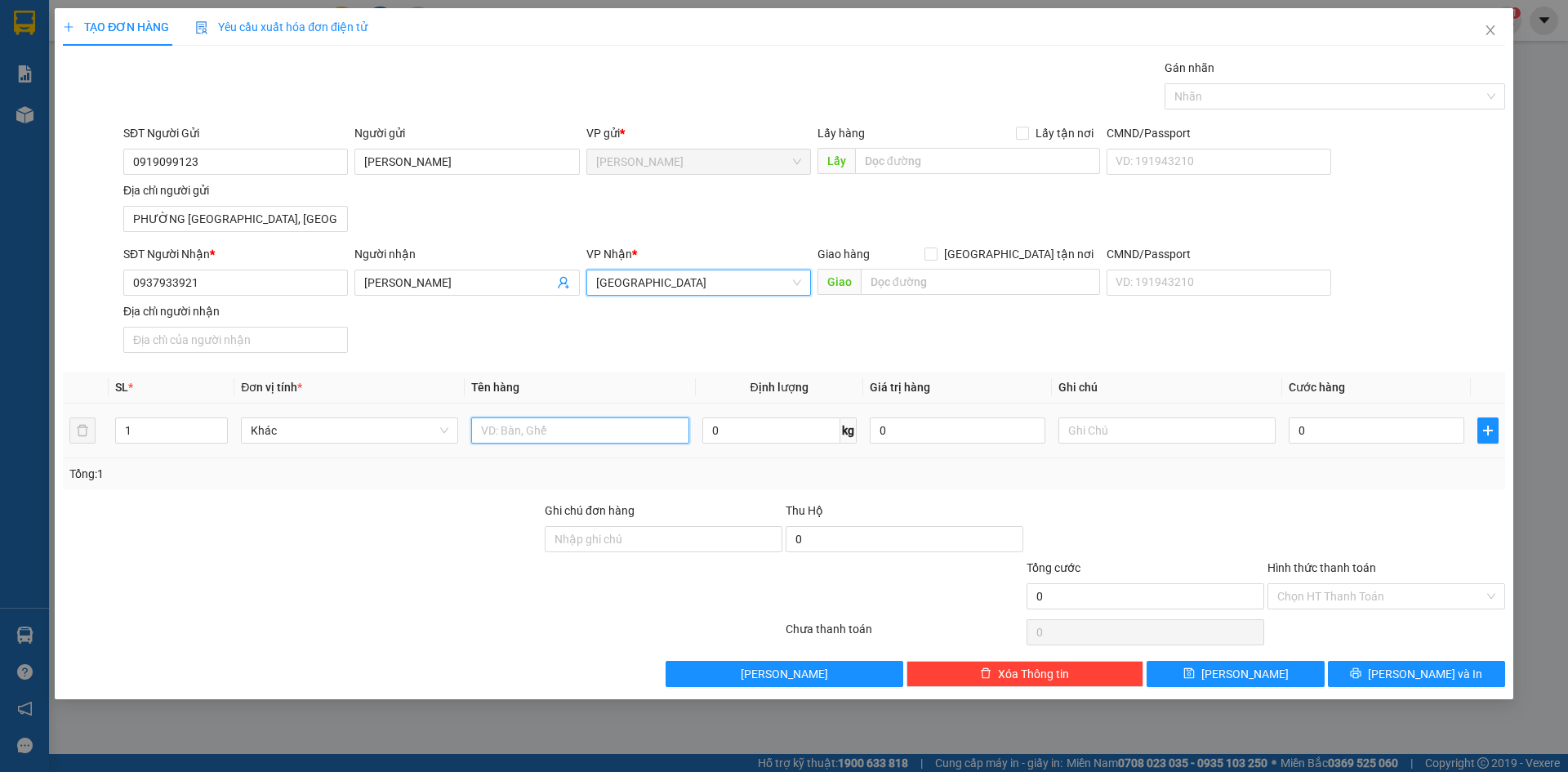
click at [526, 430] on input "text" at bounding box center [579, 430] width 218 height 26
type input "THÙNG"
click at [1375, 413] on td "0" at bounding box center [1376, 431] width 189 height 55
click at [1376, 416] on div "0" at bounding box center [1376, 431] width 175 height 33
click at [1391, 431] on input "0" at bounding box center [1376, 430] width 175 height 26
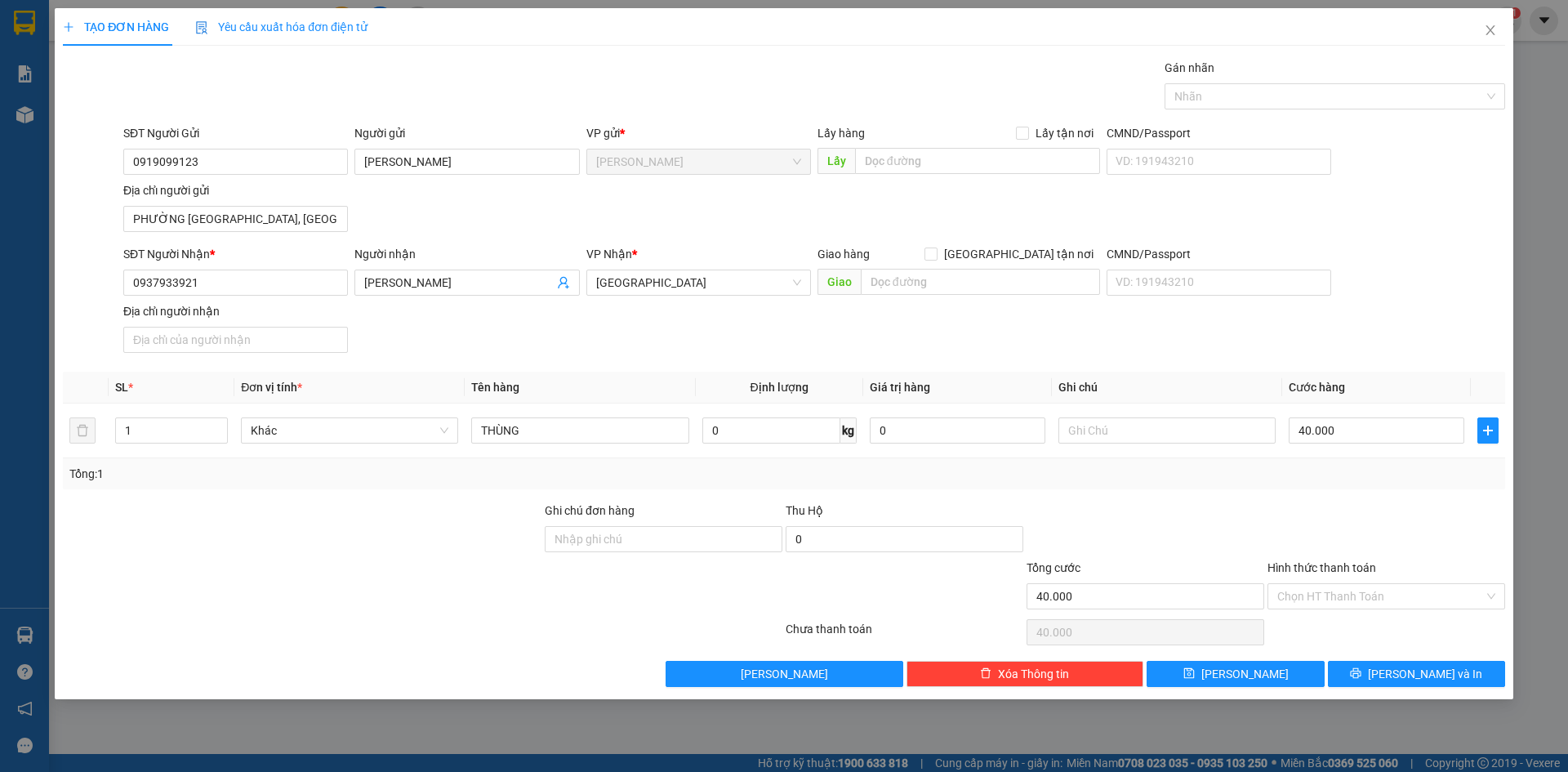
click at [1376, 553] on div at bounding box center [1385, 529] width 241 height 57
click at [1436, 674] on span "Lưu và In" at bounding box center [1425, 673] width 114 height 18
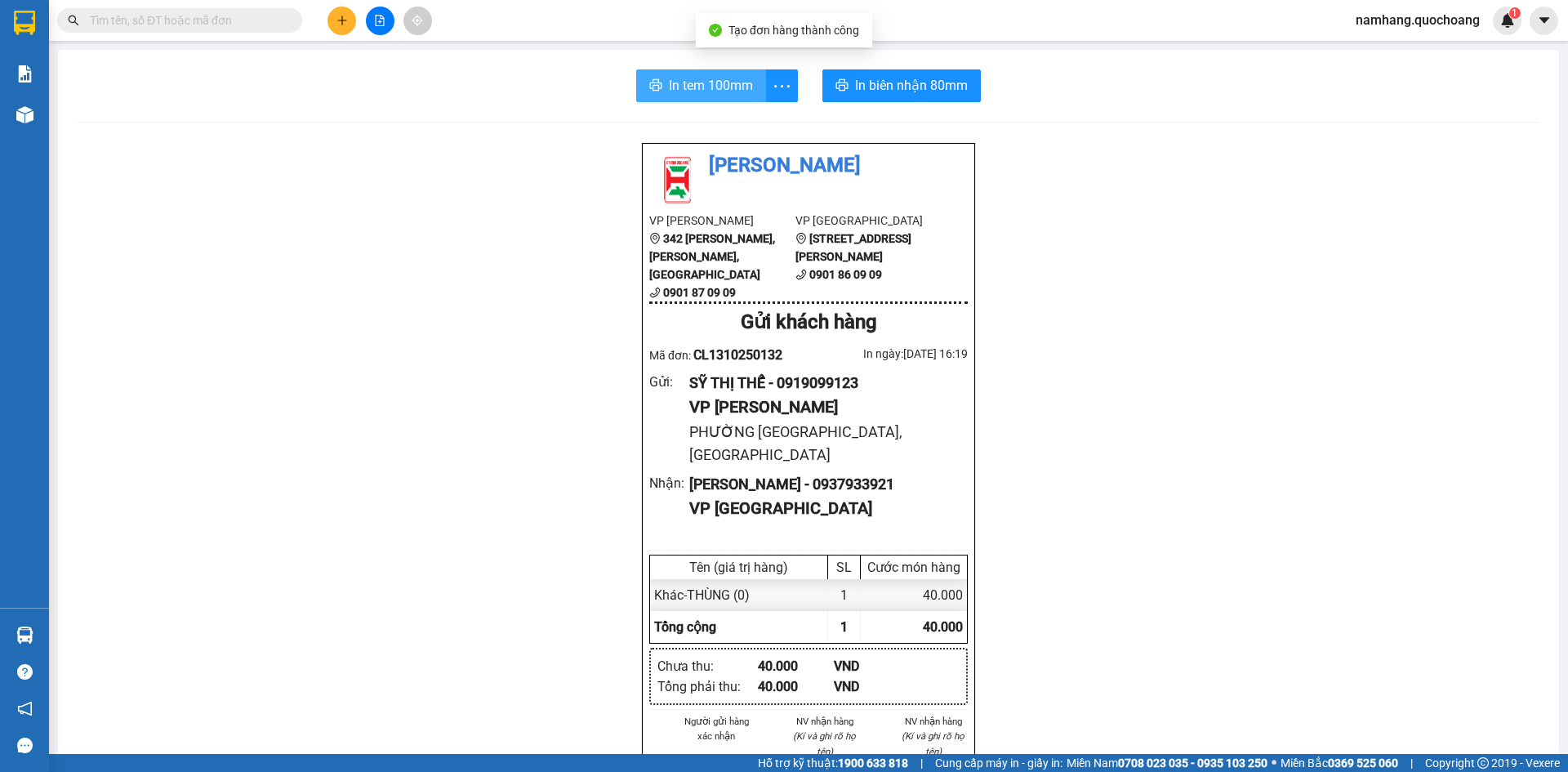
click at [678, 81] on span "In tem 100mm" at bounding box center [710, 85] width 84 height 20
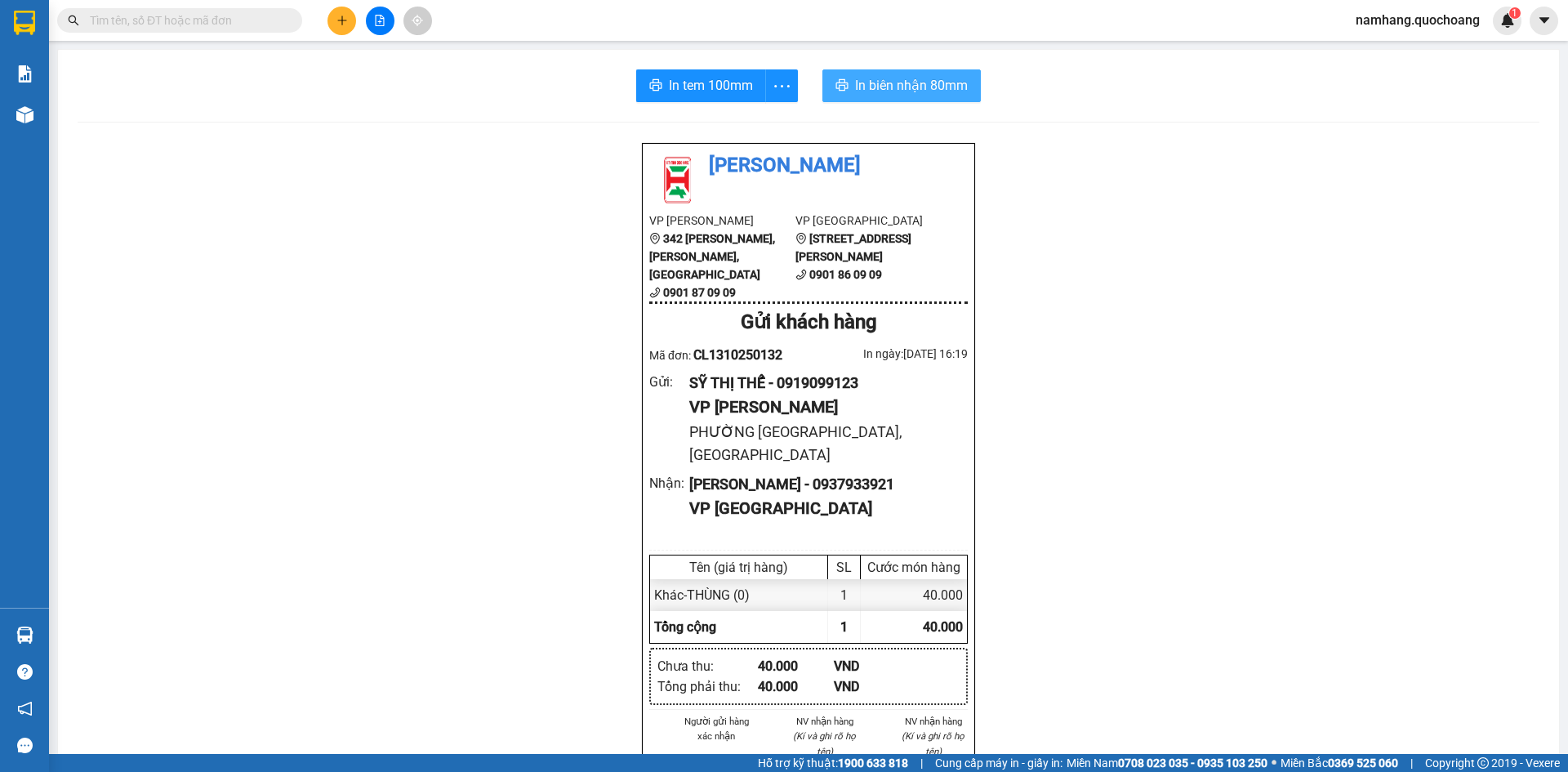
click at [909, 97] on button "In biên nhận 80mm" at bounding box center [902, 86] width 159 height 33
click at [331, 13] on button at bounding box center [342, 21] width 29 height 29
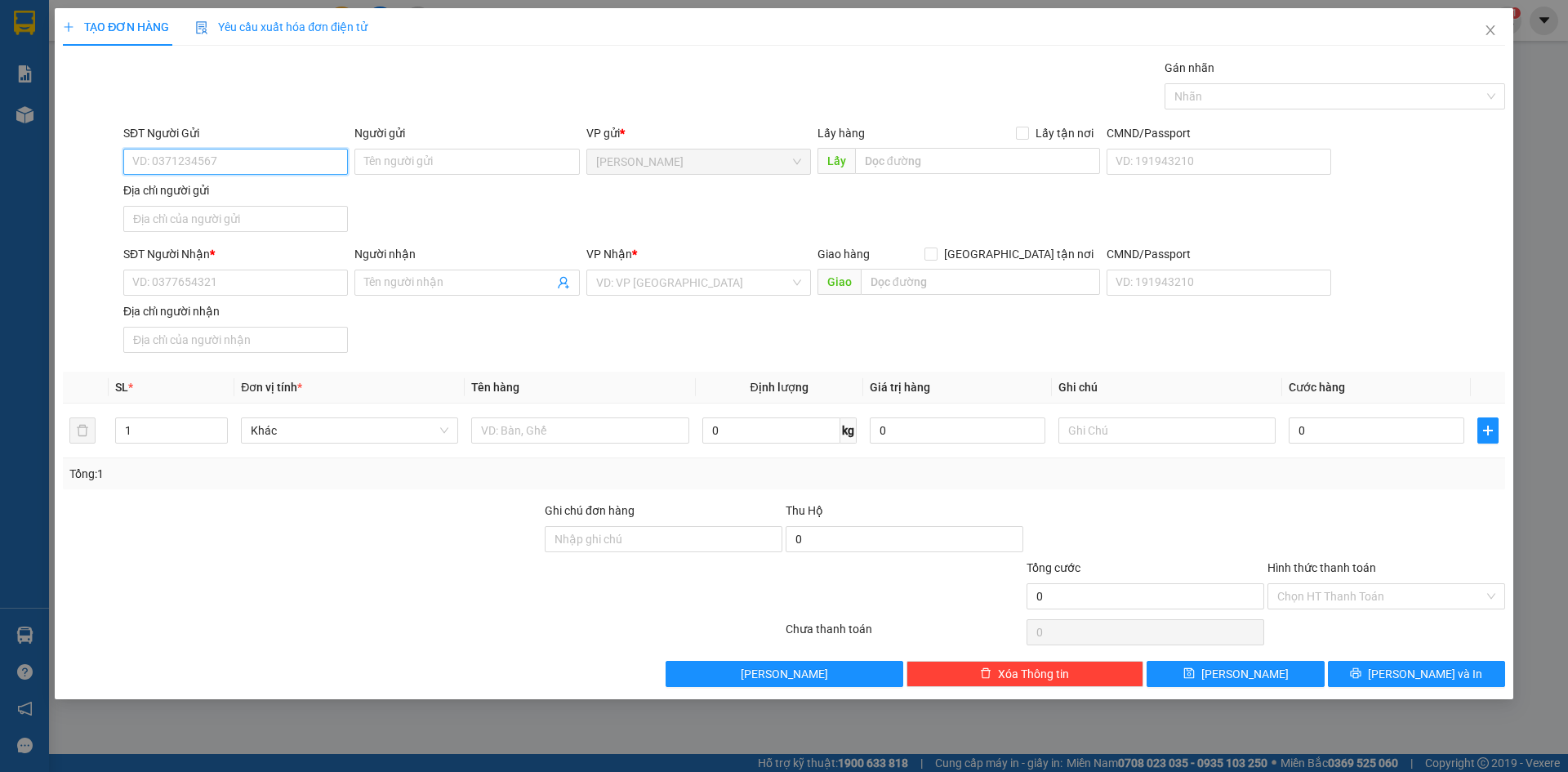
click at [280, 155] on input "SĐT Người Gửi" at bounding box center [235, 162] width 224 height 26
type input "0703197248"
drag, startPoint x: 322, startPoint y: 201, endPoint x: 403, endPoint y: 202, distance: 81.0
click at [322, 201] on div "0703197248 - THẠCH" at bounding box center [236, 194] width 205 height 18
type input "THẠCH"
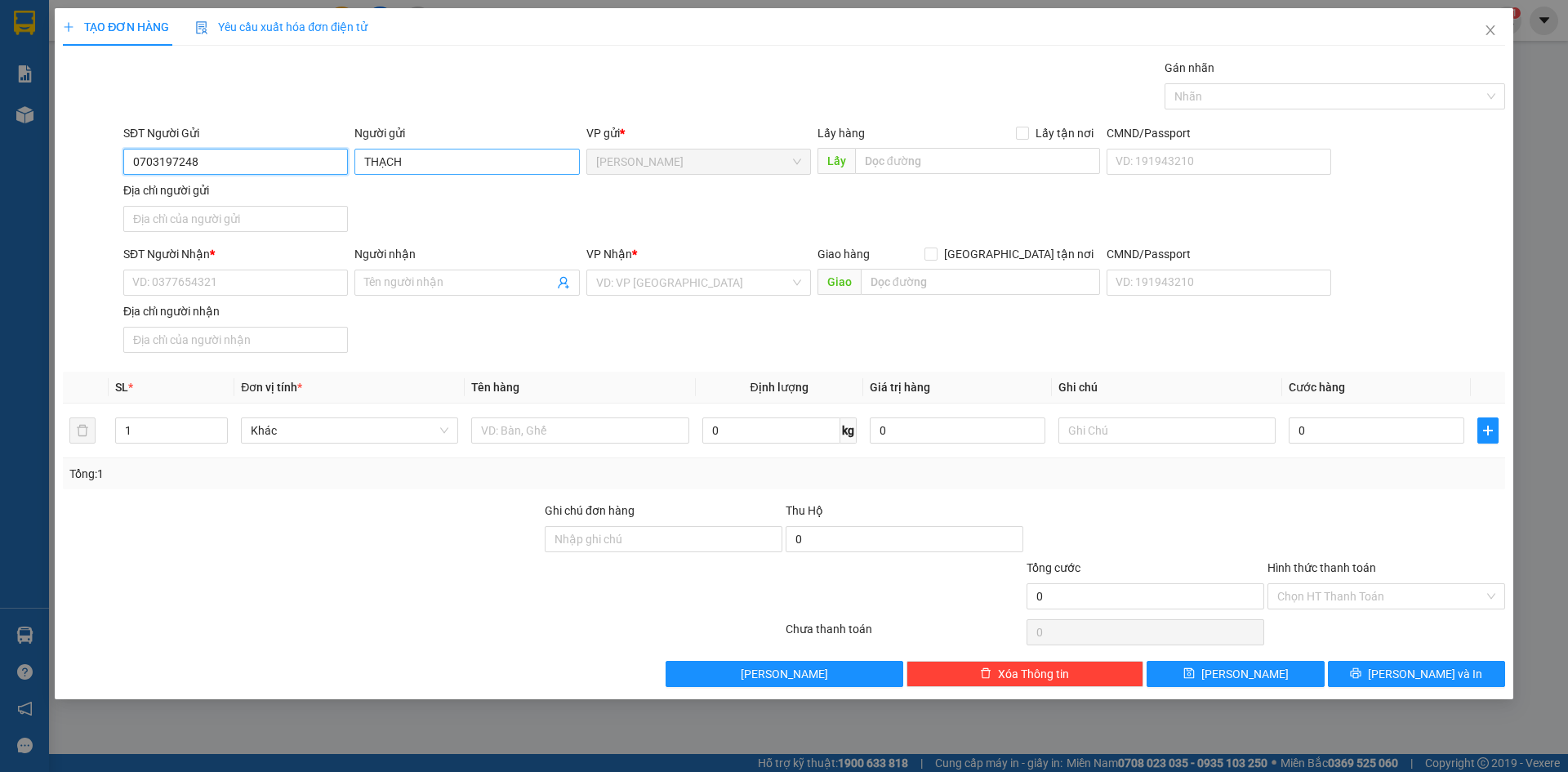
type input "0703197248"
click at [489, 158] on input "THẠCH" at bounding box center [466, 162] width 224 height 26
type input "TÔN TRỌNG THẠCH"
click at [506, 111] on div "Gán nhãn Nhãn" at bounding box center [814, 87] width 1388 height 57
drag, startPoint x: 192, startPoint y: 217, endPoint x: 194, endPoint y: 226, distance: 9.2
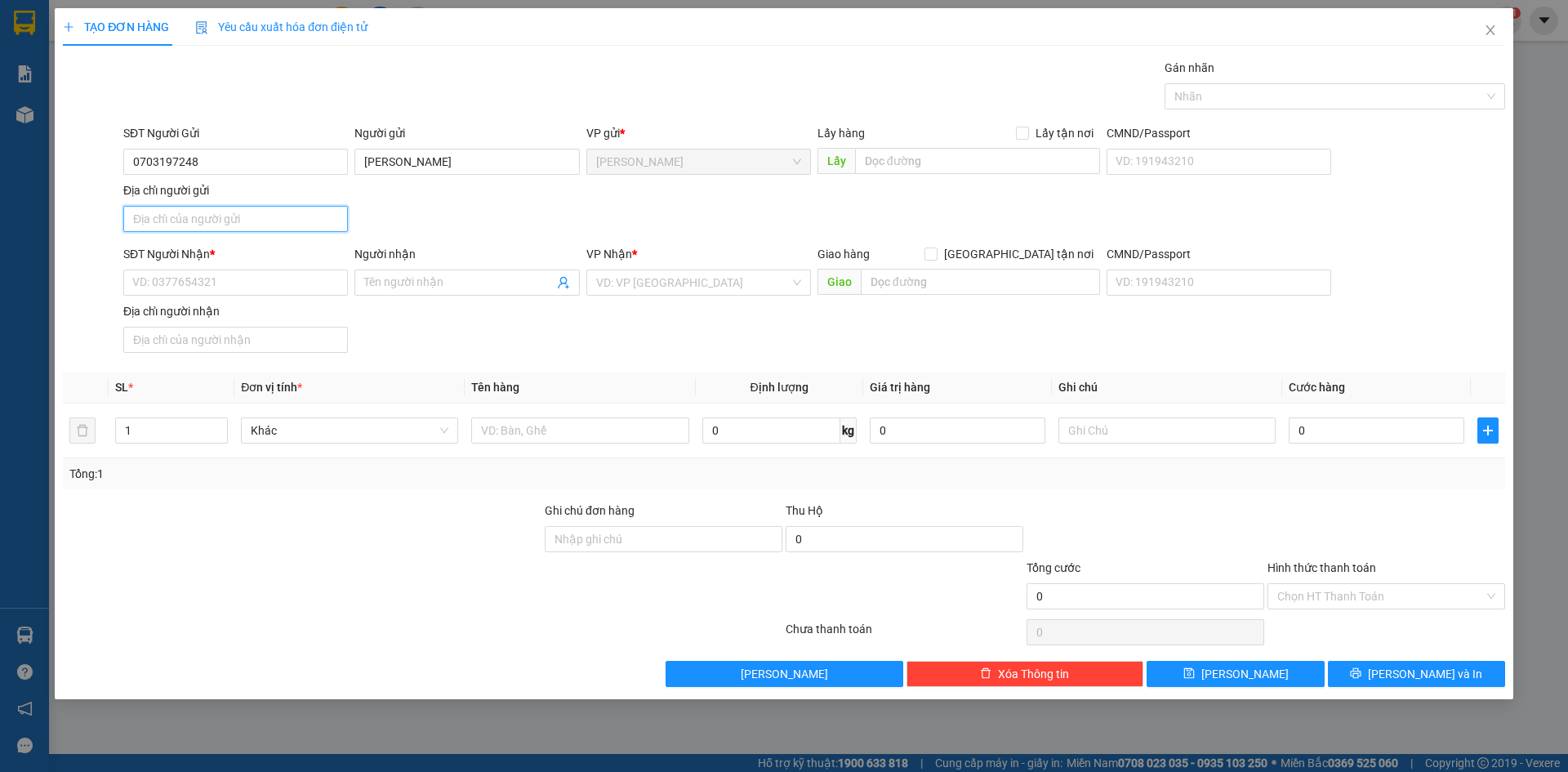
click at [192, 217] on input "Địa chỉ người gửi" at bounding box center [235, 219] width 224 height 26
type input "PHƯỜNG CAO LÃNH, ĐỒNG THÁP"
click at [164, 285] on input "SĐT Người Nhận *" at bounding box center [235, 282] width 224 height 26
type input "0906873753"
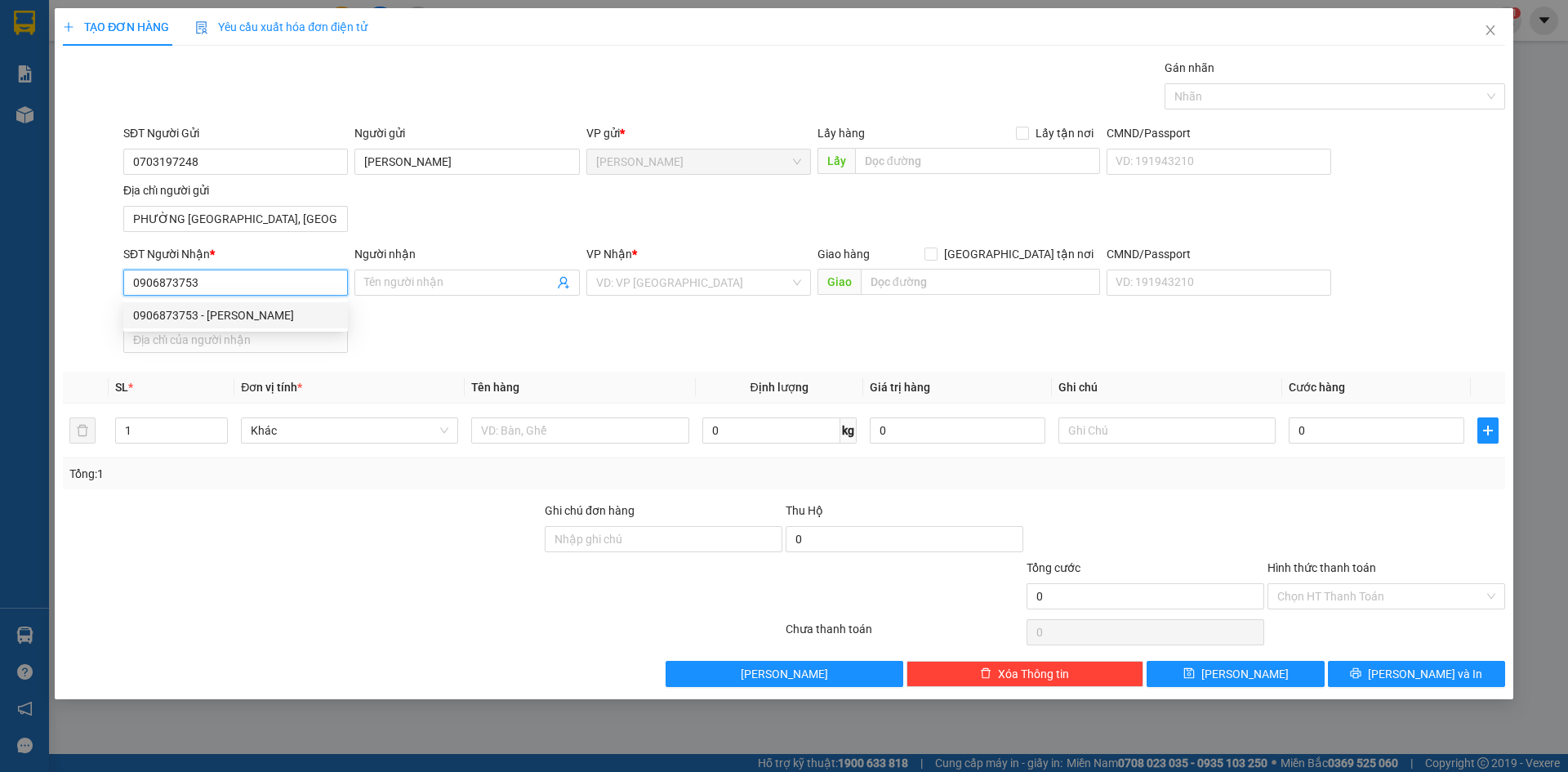
click at [259, 315] on div "0906873753 - VÕ VĂN CHIẾN" at bounding box center [236, 315] width 205 height 18
type input "VÕ VĂN CHIẾN"
type input "0906873753"
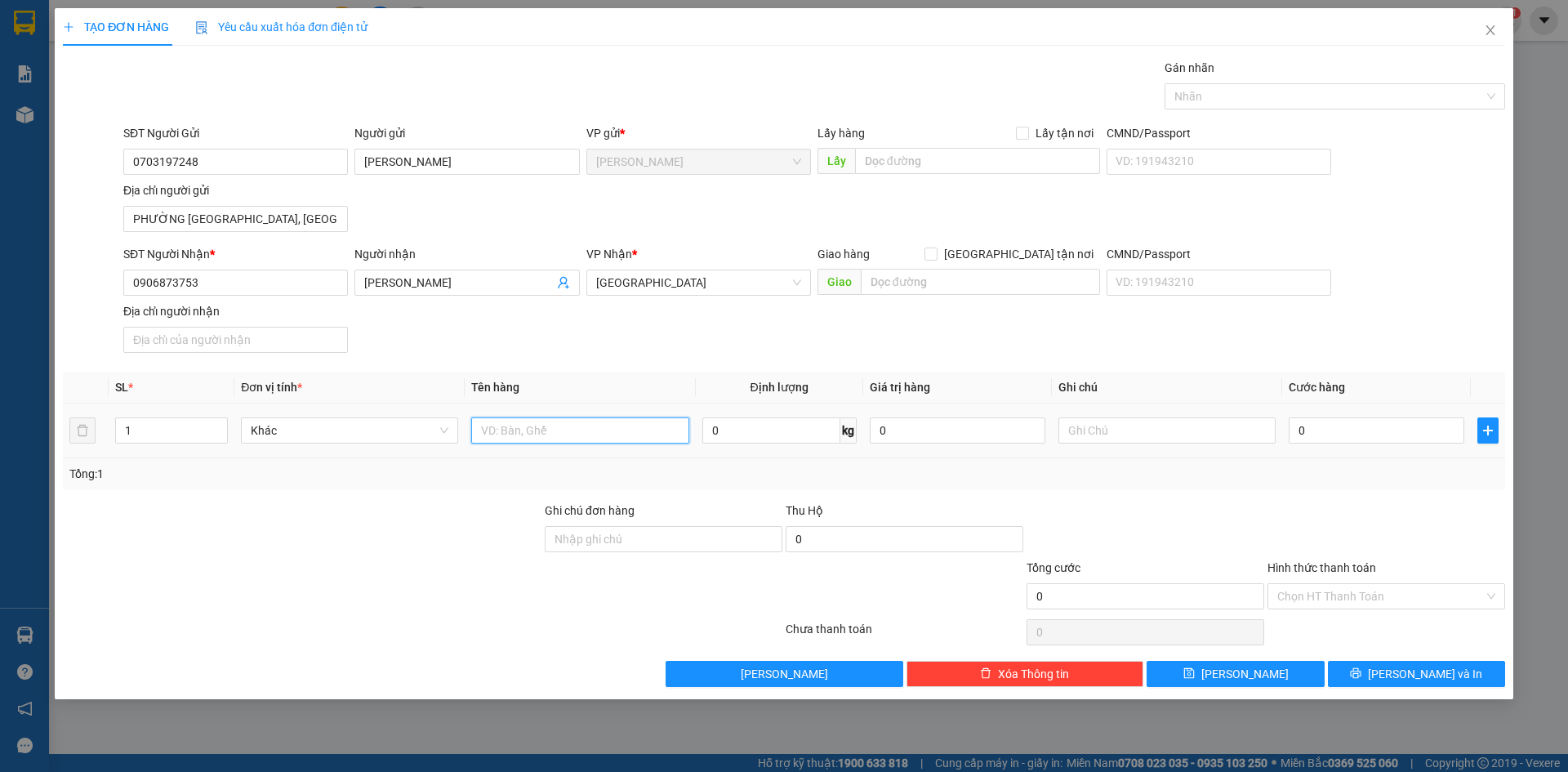
click at [600, 437] on input "text" at bounding box center [579, 430] width 218 height 26
type input "THÙNG"
click at [1336, 437] on input "0" at bounding box center [1376, 430] width 175 height 26
type input "8"
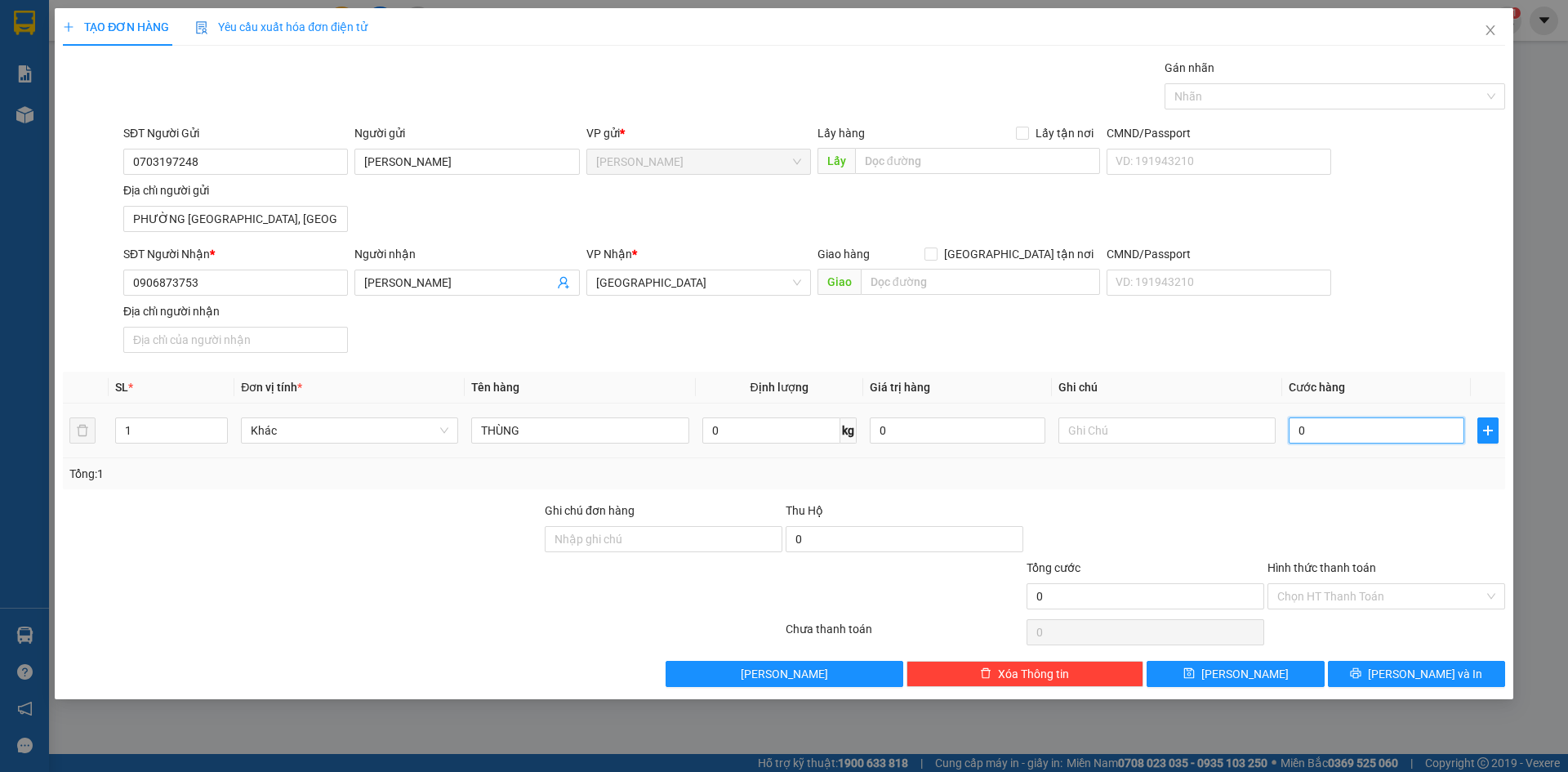
type input "8"
type input "80"
type input "800"
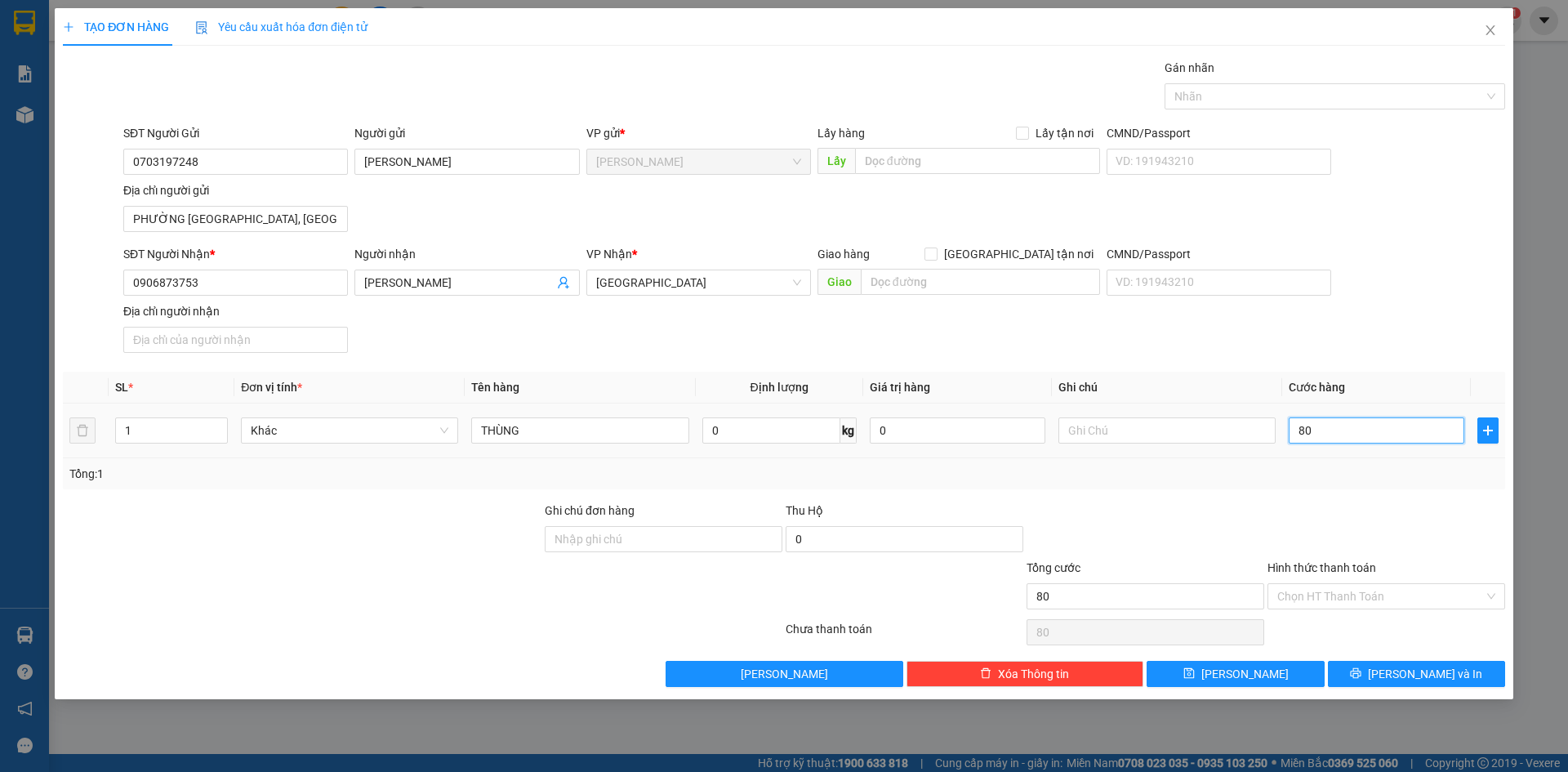
type input "800"
type input "8.000"
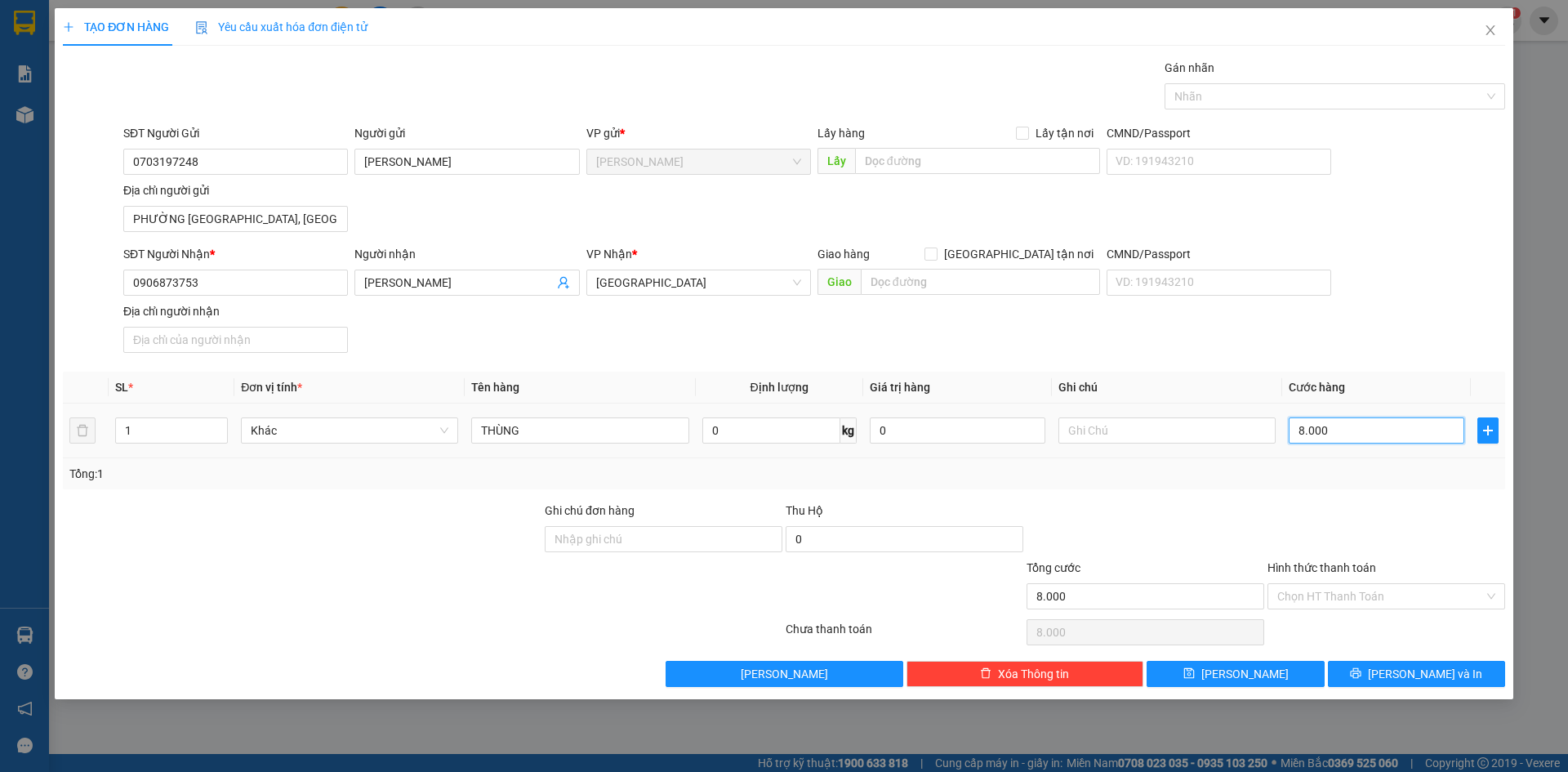
type input "80.000"
click at [1395, 362] on div "Transit Pickup Surcharge Ids Transit Deliver Surcharge Ids Transit Deliver Surc…" at bounding box center [784, 372] width 1442 height 628
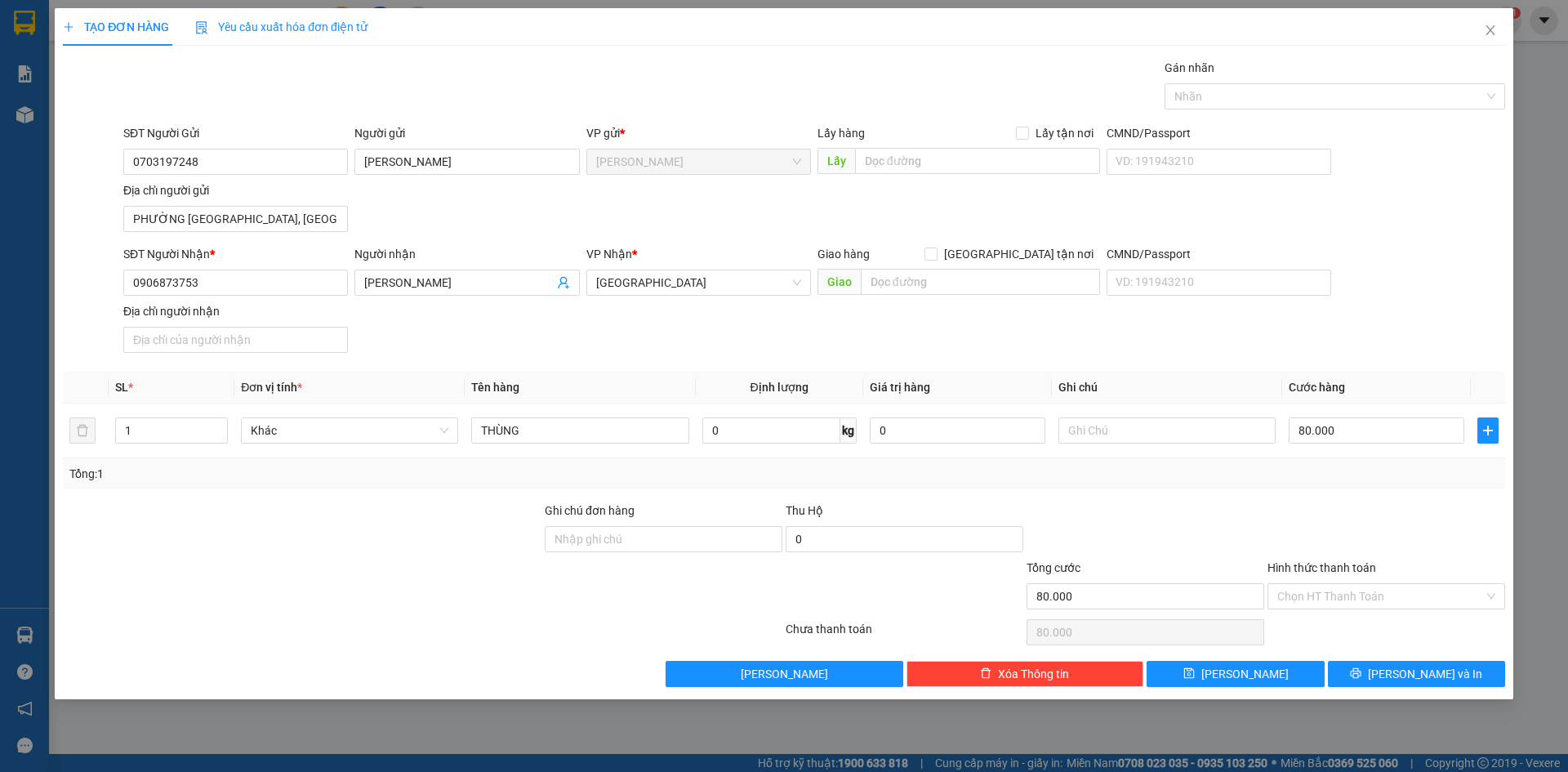
click at [1442, 349] on div "SĐT Người Nhận * 0906873753 Người nhận VÕ VĂN CHIẾN VP Nhận * Sài Gòn Giao hàng…" at bounding box center [814, 302] width 1388 height 114
click at [1386, 532] on div at bounding box center [1385, 529] width 241 height 57
click at [1361, 671] on icon "printer" at bounding box center [1355, 673] width 11 height 11
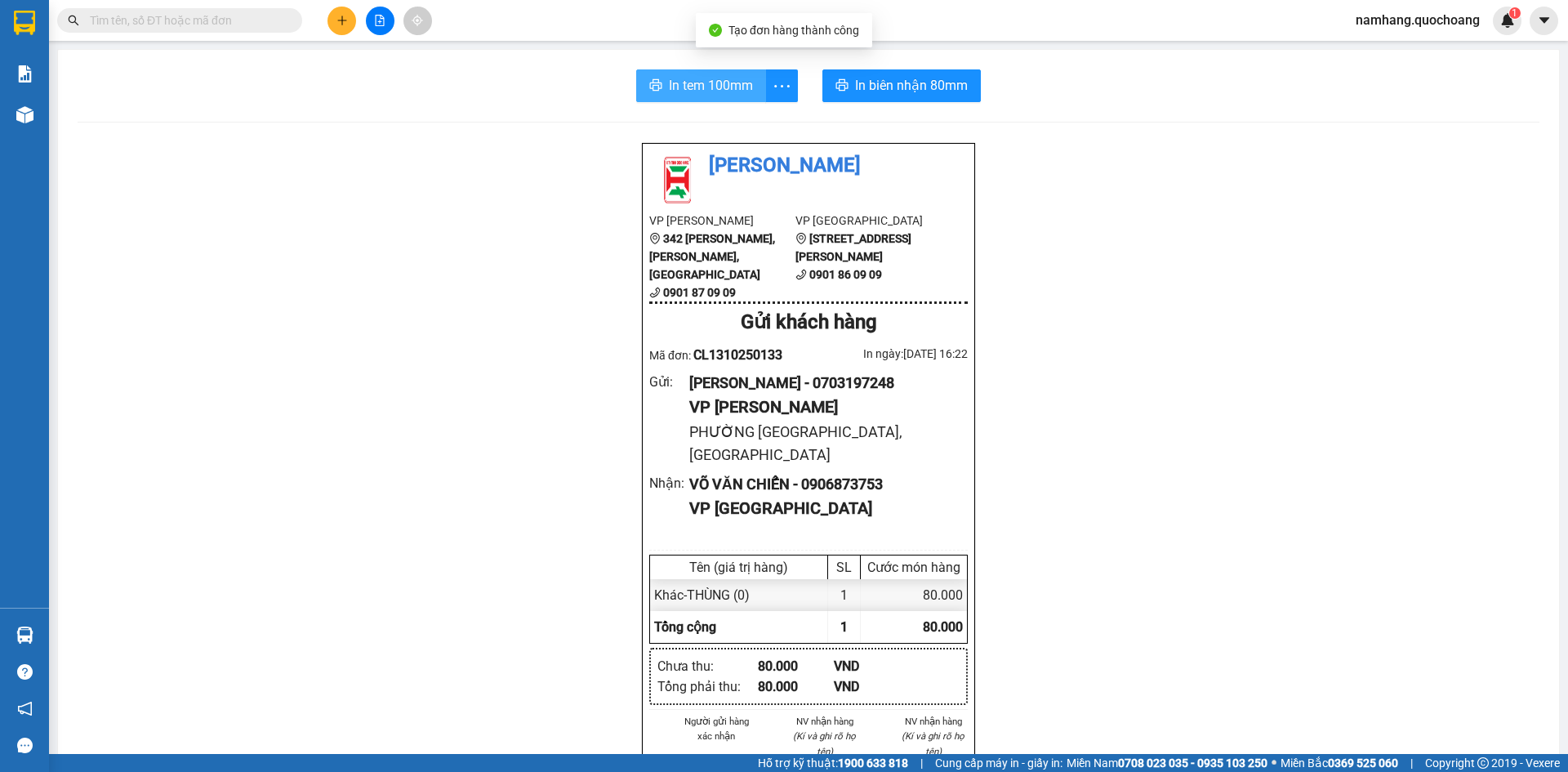
click at [711, 81] on span "In tem 100mm" at bounding box center [710, 85] width 84 height 20
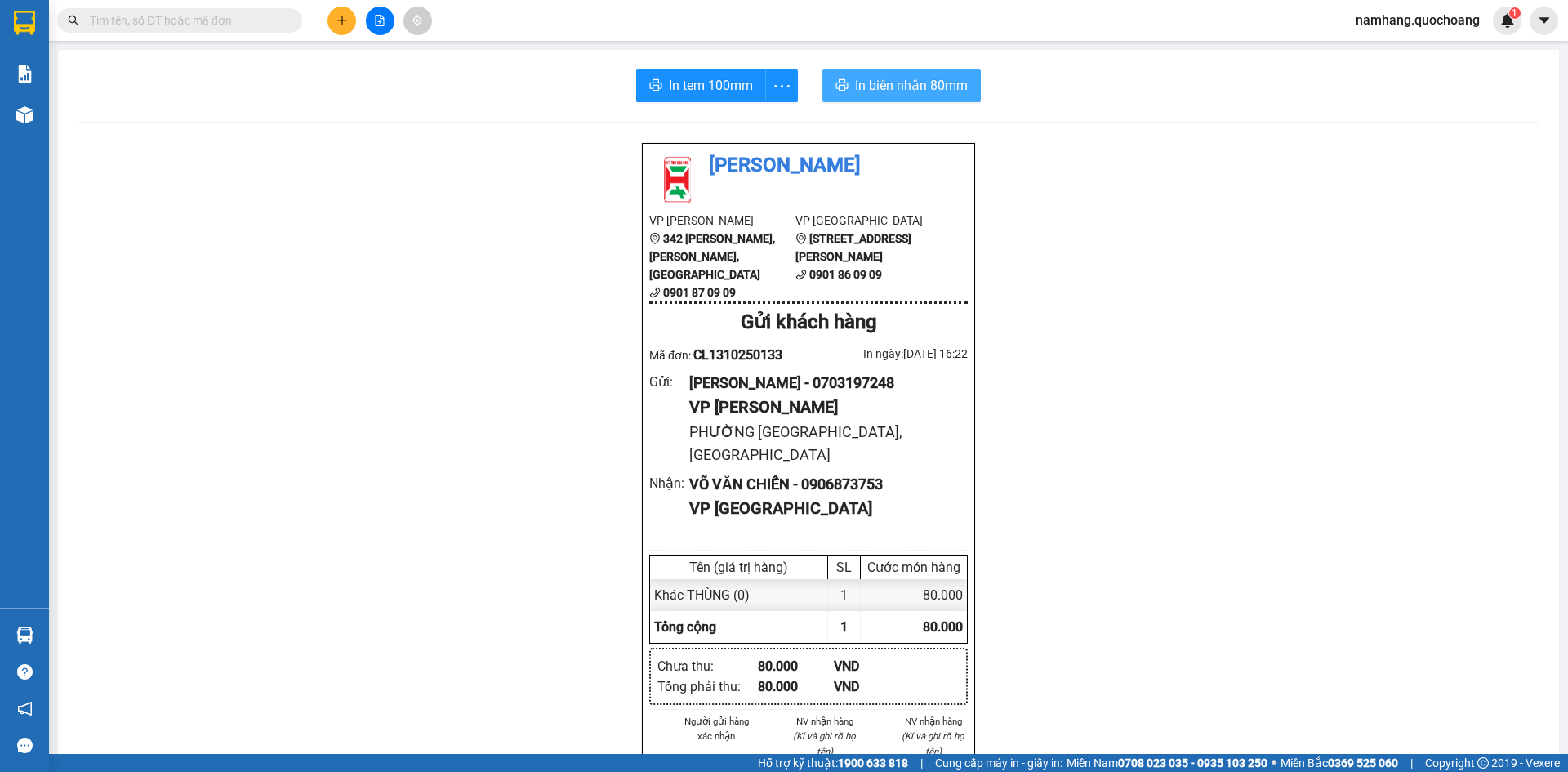
click at [925, 83] on span "In biên nhận 80mm" at bounding box center [911, 85] width 112 height 20
click at [339, 23] on icon "plus" at bounding box center [342, 20] width 12 height 12
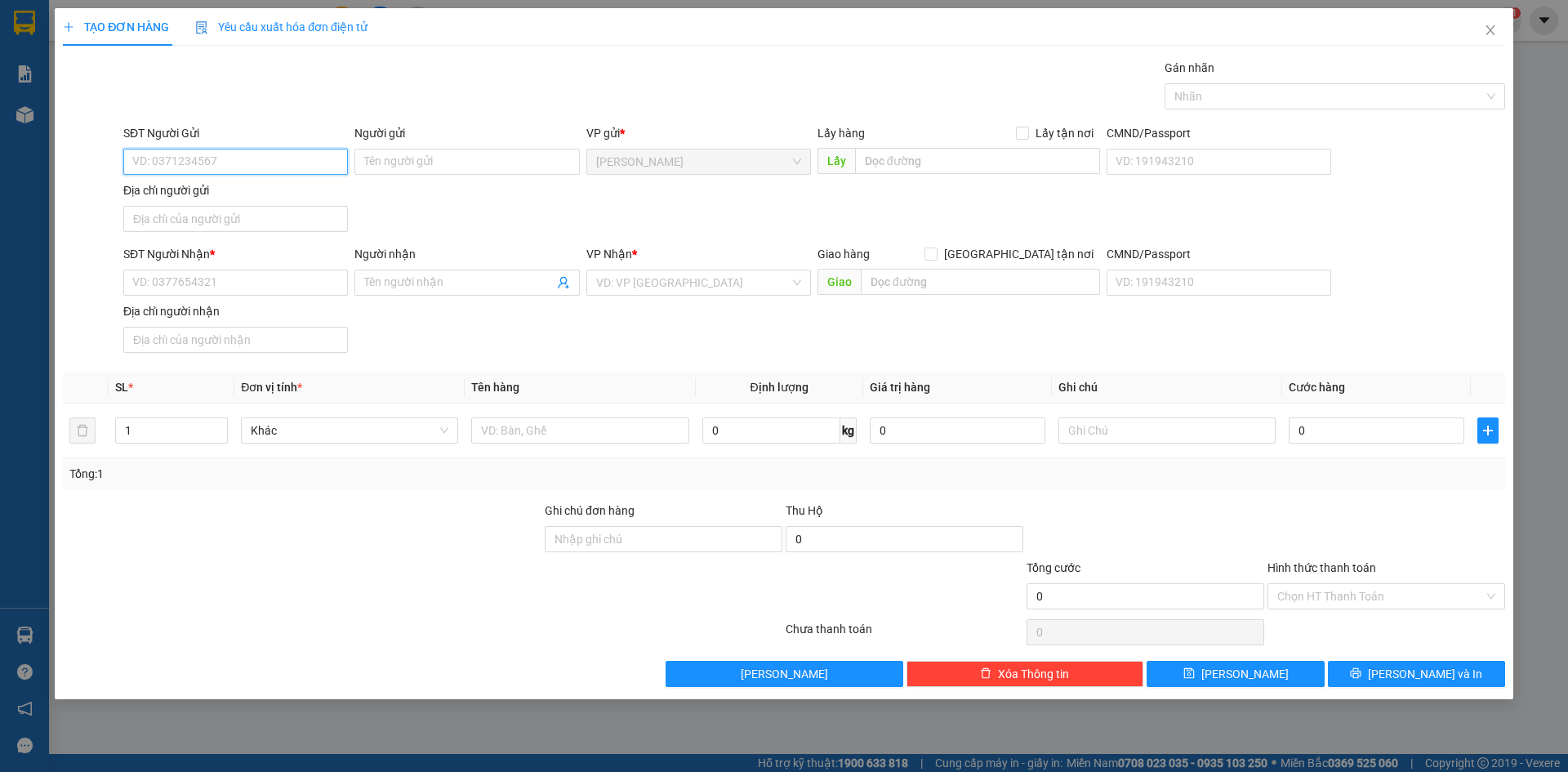
click at [275, 158] on input "SĐT Người Gửi" at bounding box center [235, 162] width 224 height 26
type input "0877203913"
click at [439, 162] on input "Người gửi" at bounding box center [466, 162] width 224 height 26
type input "NGUYỄN KIM NGÂN QUỲNH"
click at [233, 214] on input "Địa chỉ người gửi" at bounding box center [235, 219] width 224 height 26
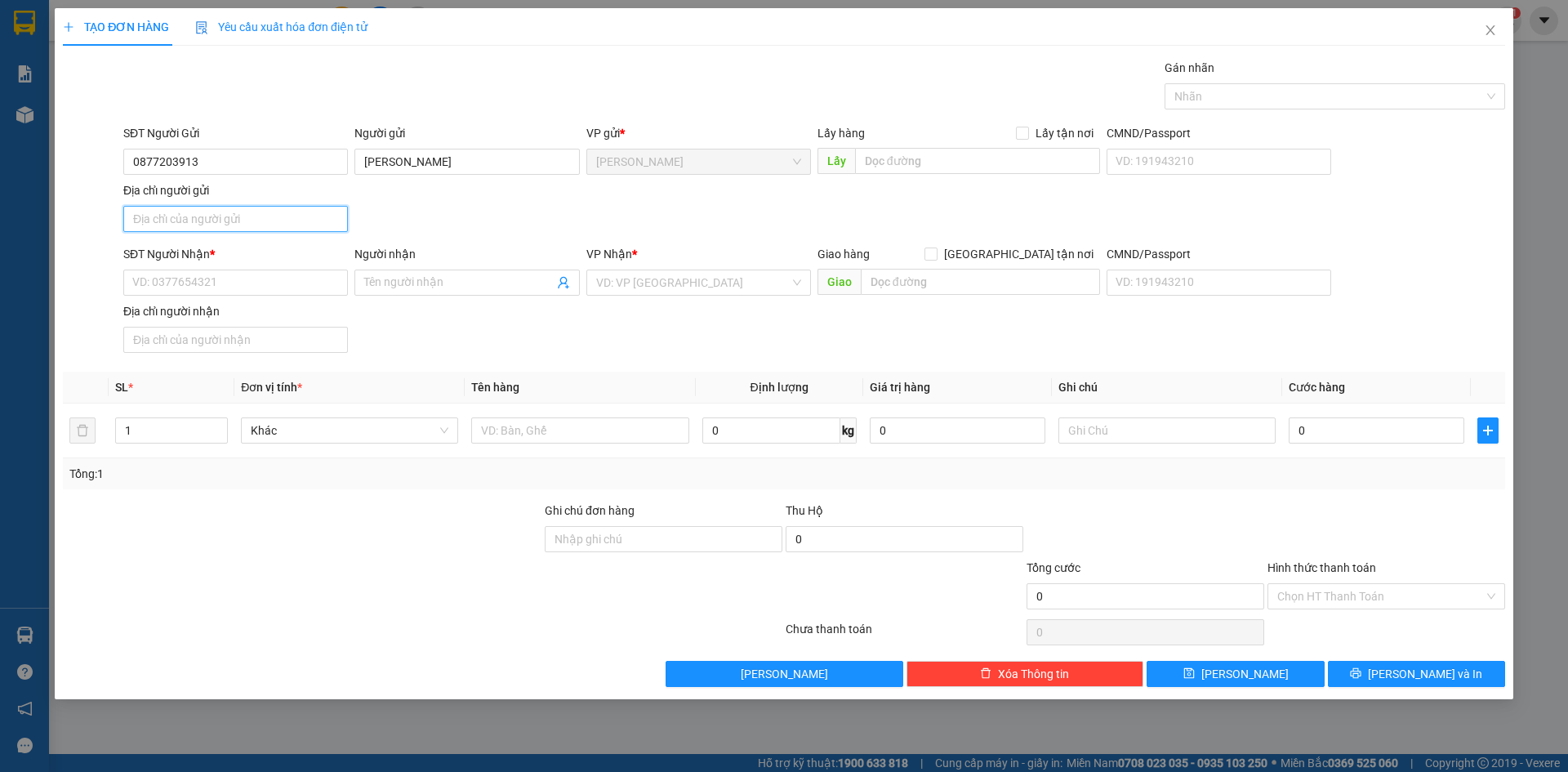
click at [193, 218] on input "Địa chỉ người gửi" at bounding box center [235, 219] width 224 height 26
type input "XÃ MỸ TÂN, TP CAO LÃNH , ĐỒNG THÁP"
click at [177, 273] on input "SĐT Người Nhận *" at bounding box center [235, 282] width 224 height 26
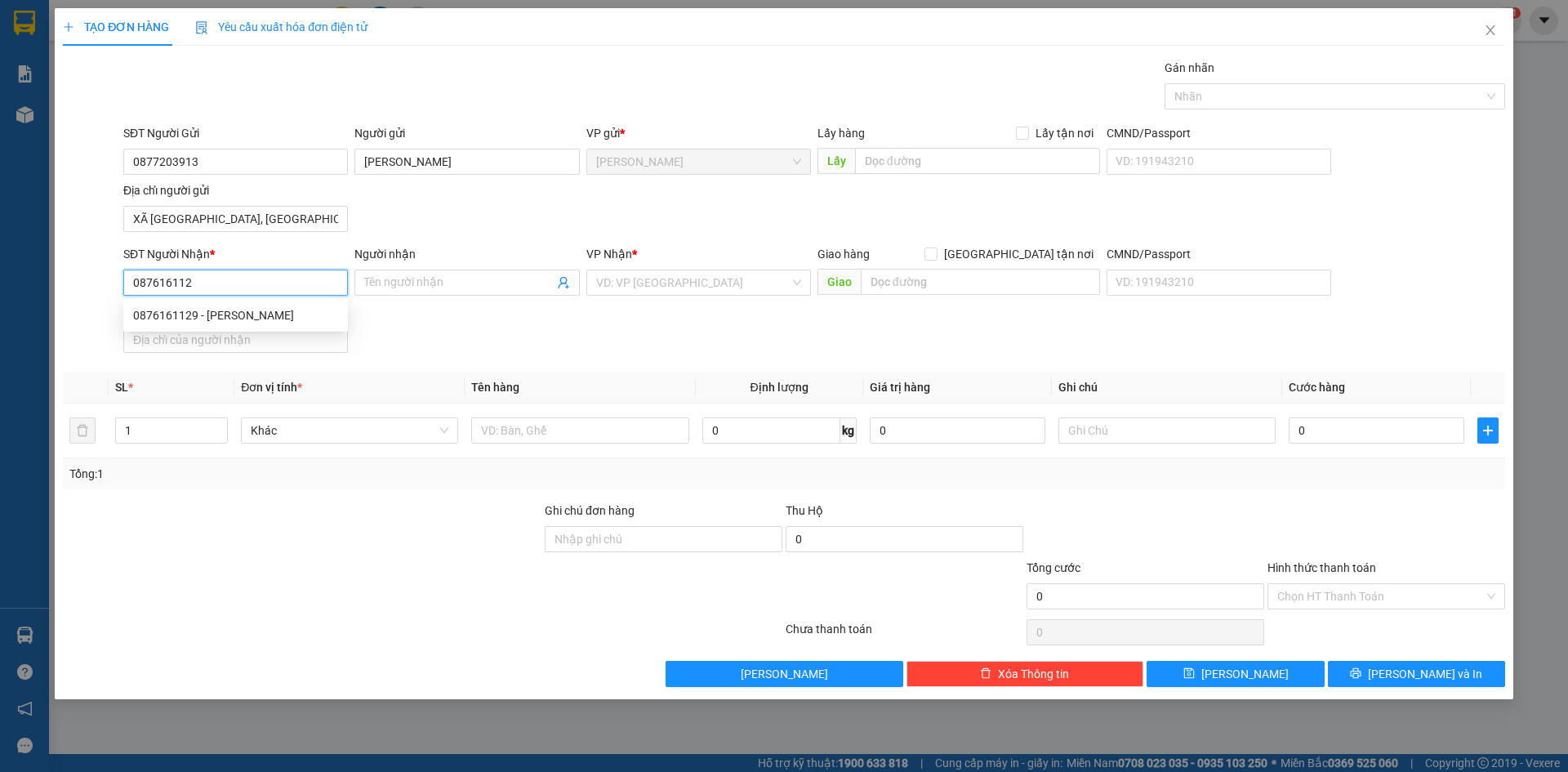
type input "0876161129"
click at [216, 307] on div "0876161129 - HỒ THIÊN TÍN" at bounding box center [236, 315] width 205 height 18
type input "HỒ THIÊN TÍN"
type input "0876161129"
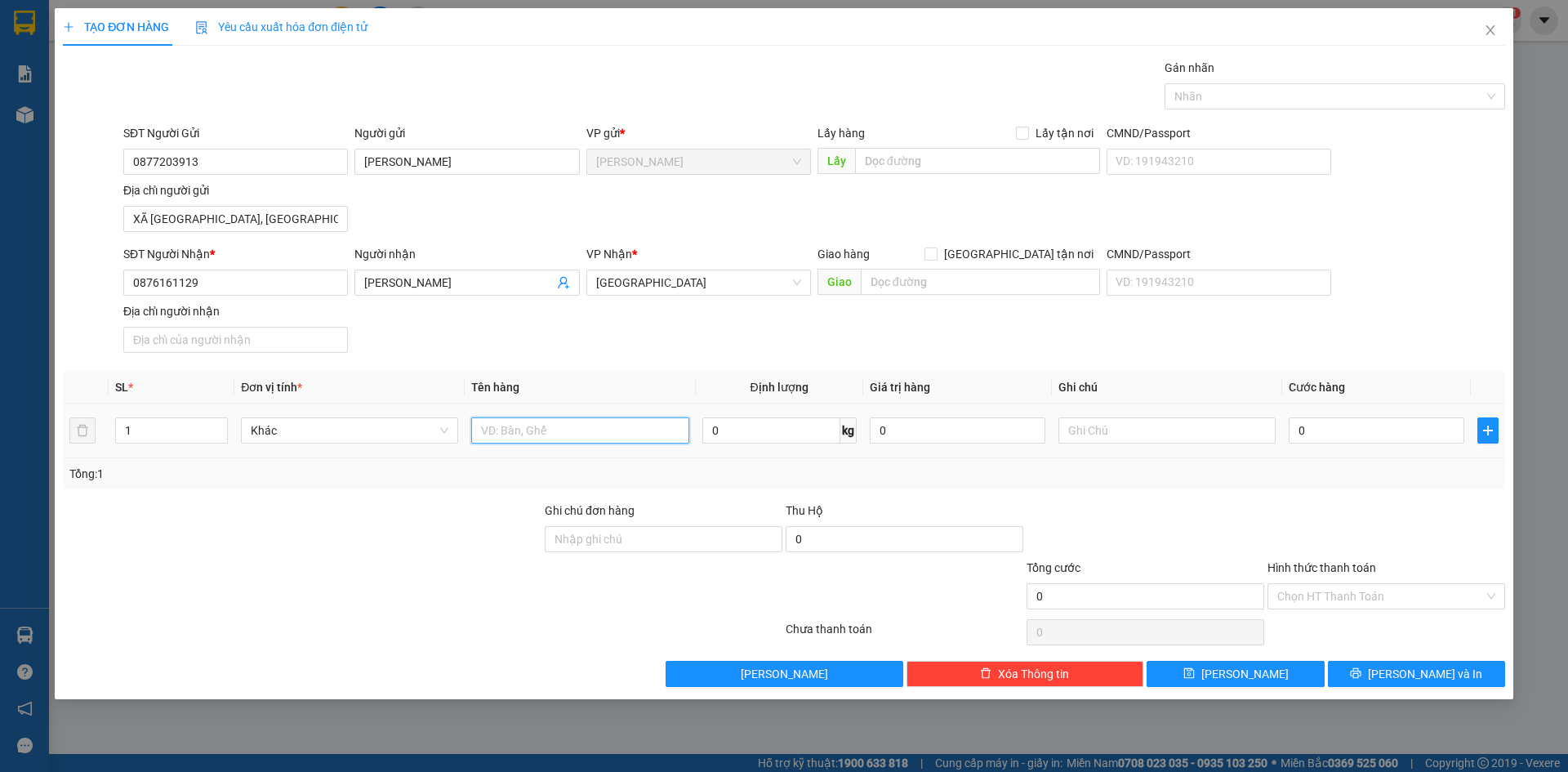
click at [579, 423] on input "text" at bounding box center [579, 430] width 218 height 26
type input "HỘP"
click at [1334, 444] on div "0" at bounding box center [1376, 431] width 175 height 33
click at [1339, 437] on input "0" at bounding box center [1376, 430] width 175 height 26
type input "2"
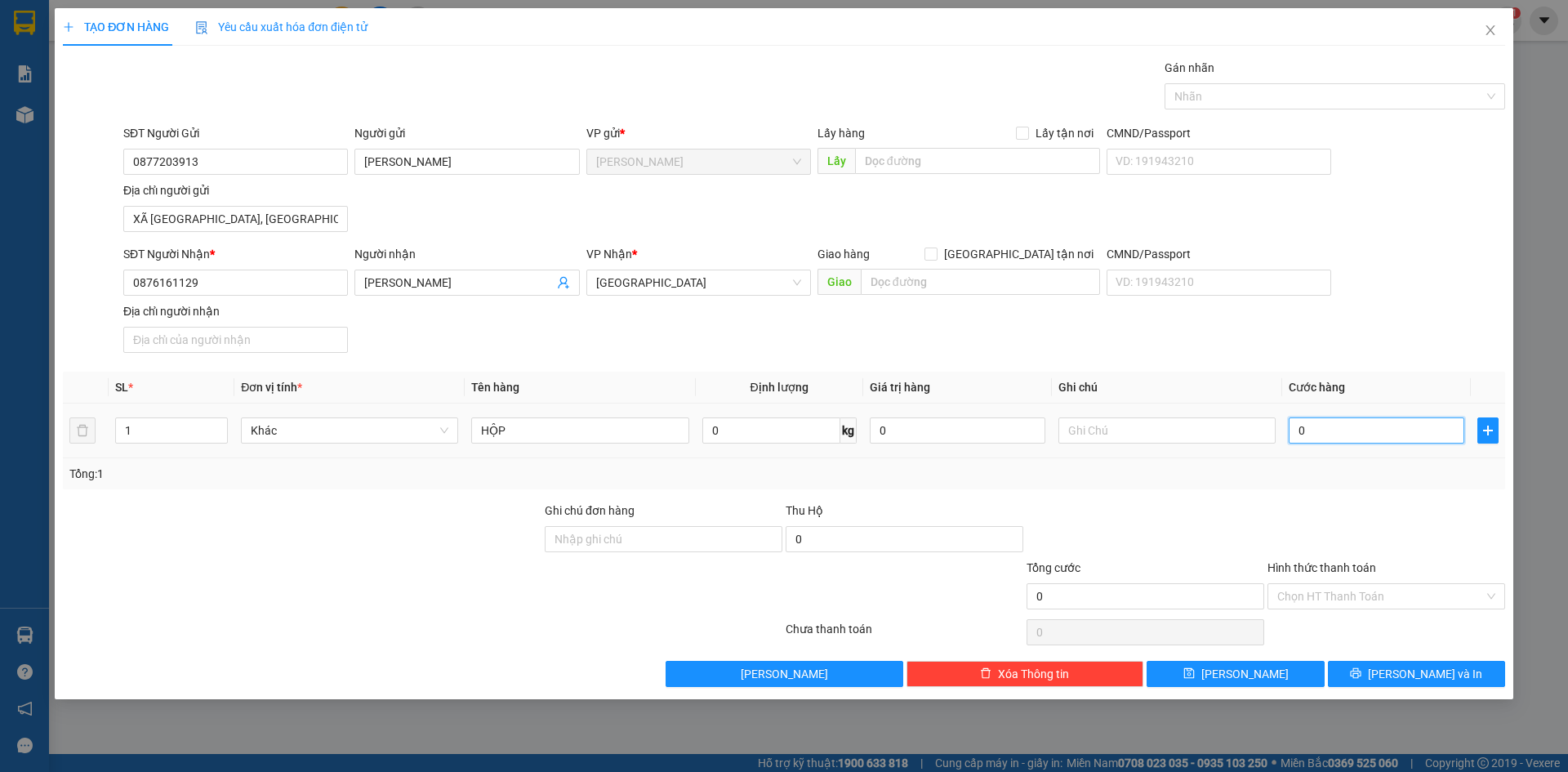
type input "2"
click at [1376, 593] on input "Hình thức thanh toán" at bounding box center [1380, 596] width 207 height 24
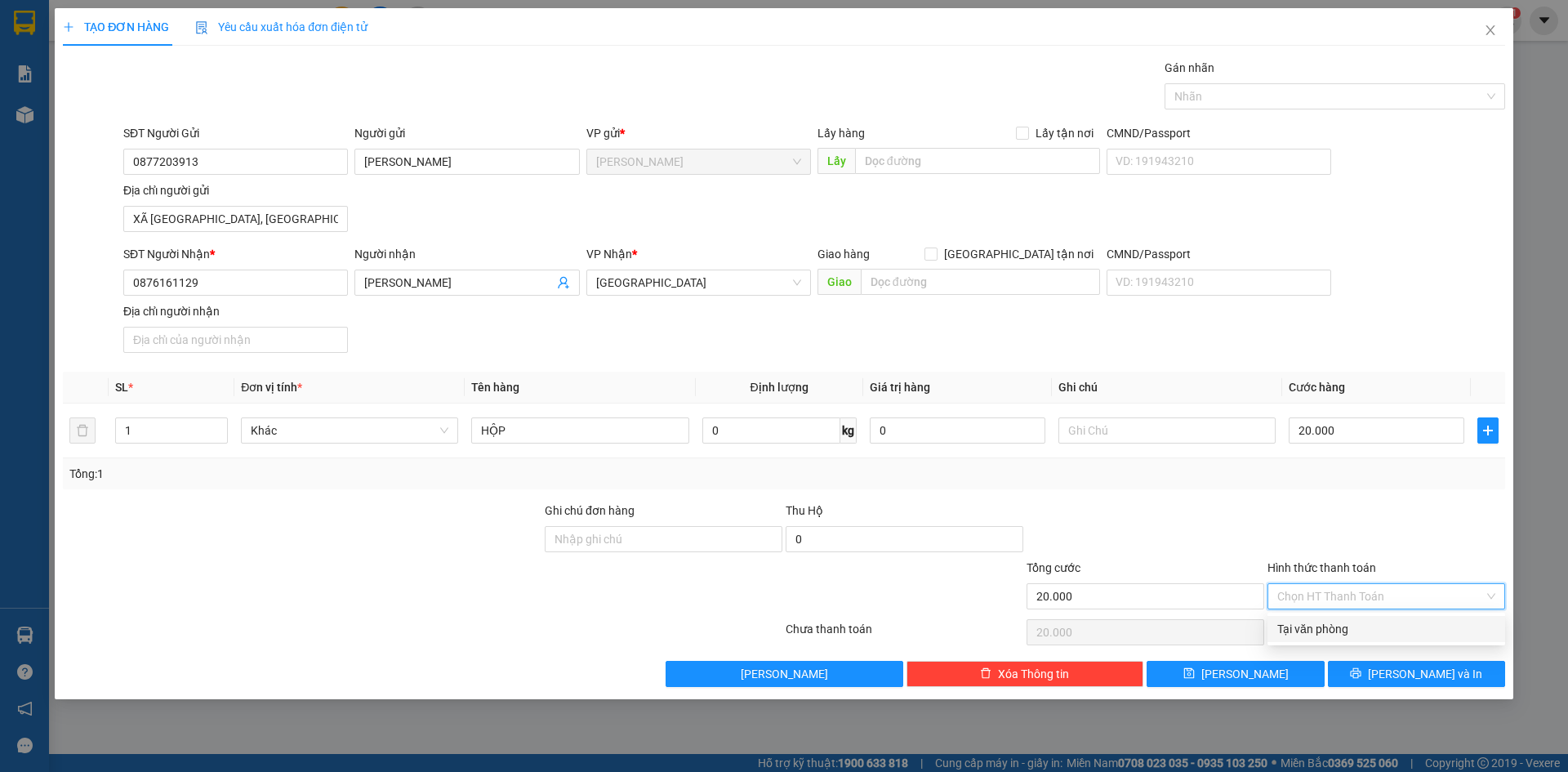
click at [1353, 635] on div "Tại văn phòng" at bounding box center [1385, 629] width 218 height 18
click at [1408, 95] on div at bounding box center [1326, 96] width 316 height 19
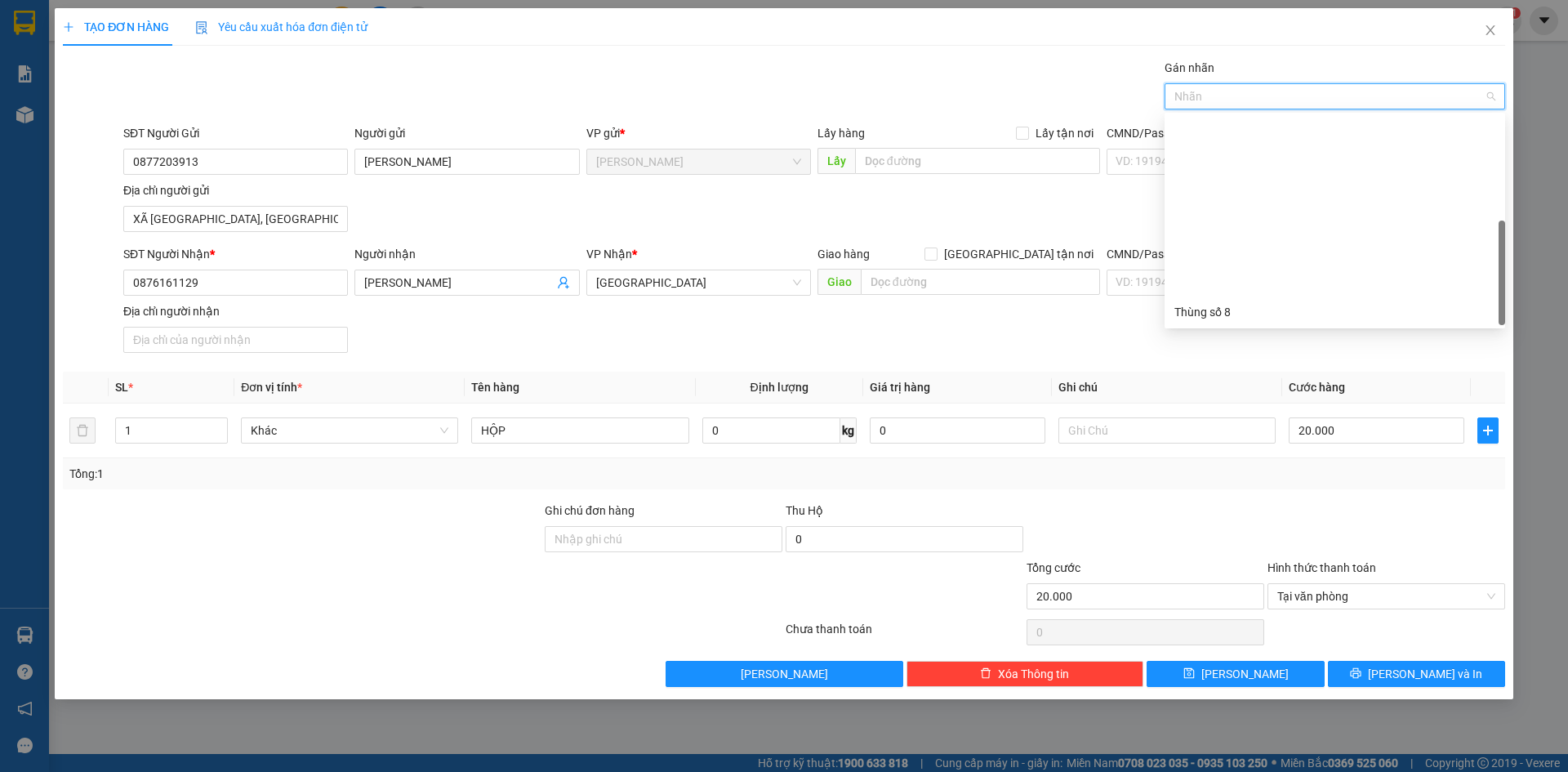
click at [1261, 512] on div "Thùng 2H" at bounding box center [1335, 520] width 321 height 18
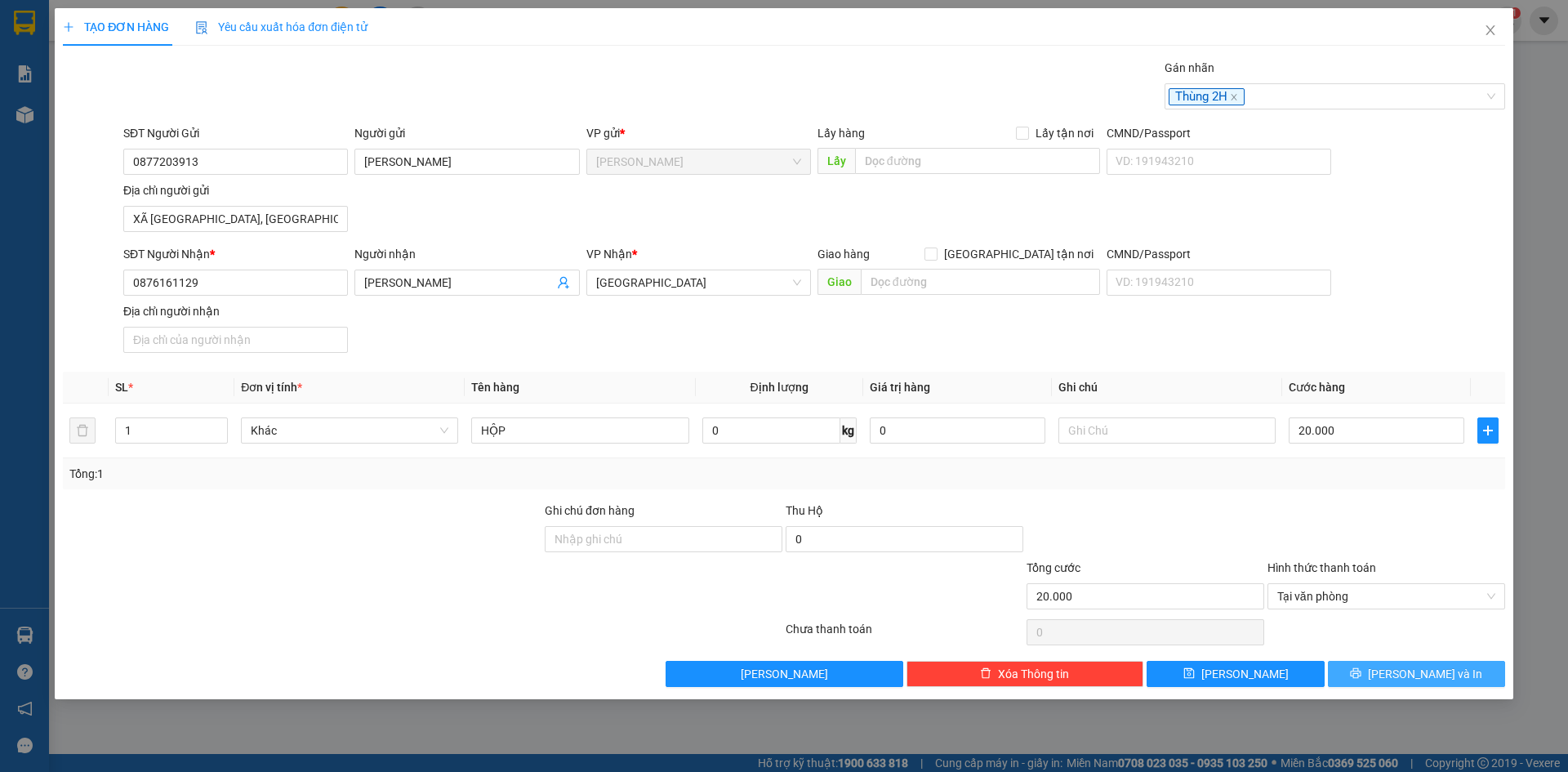
click at [1464, 668] on button "Lưu và In" at bounding box center [1416, 673] width 177 height 26
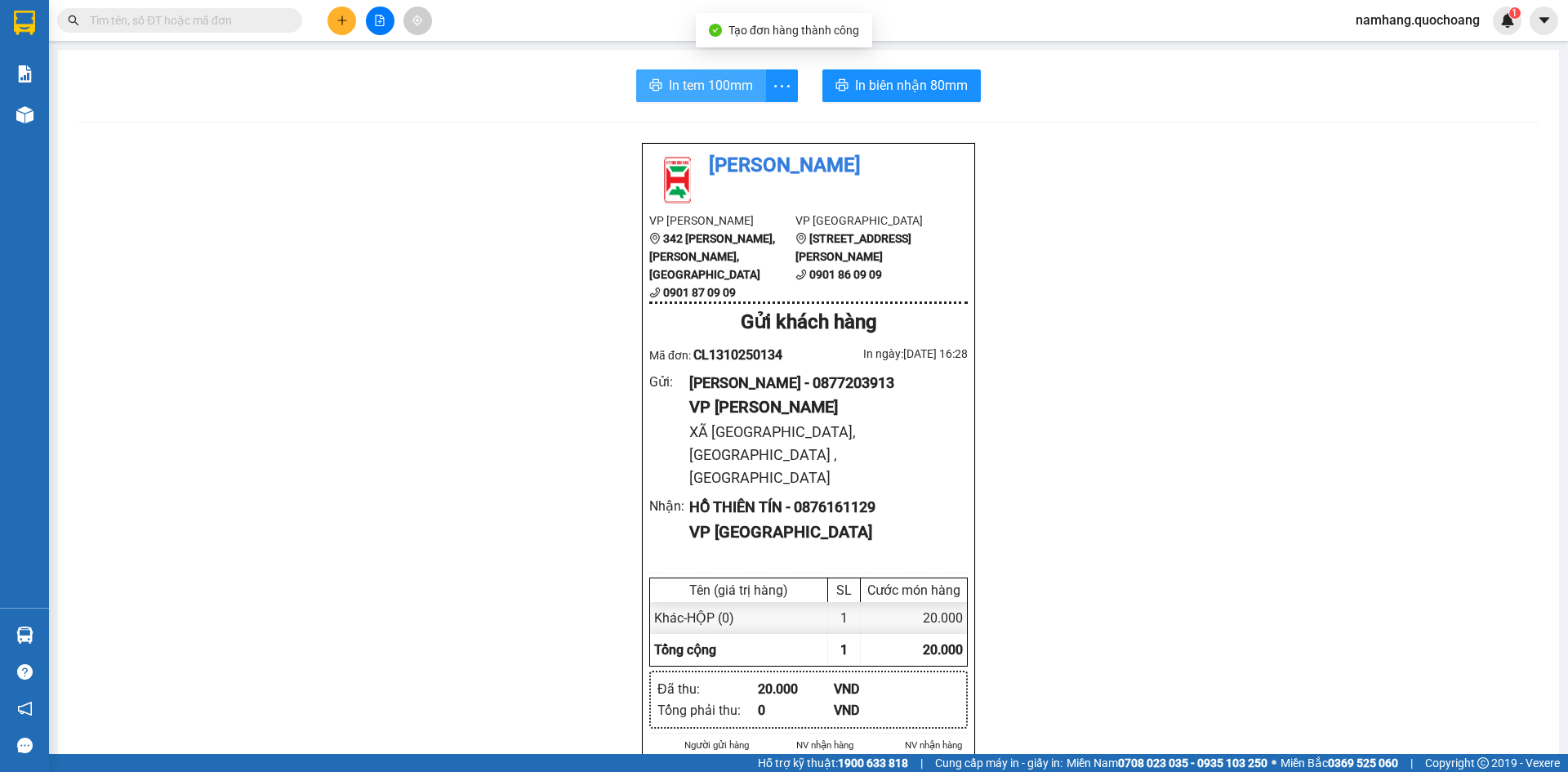
click at [695, 74] on button "In tem 100mm" at bounding box center [701, 86] width 130 height 33
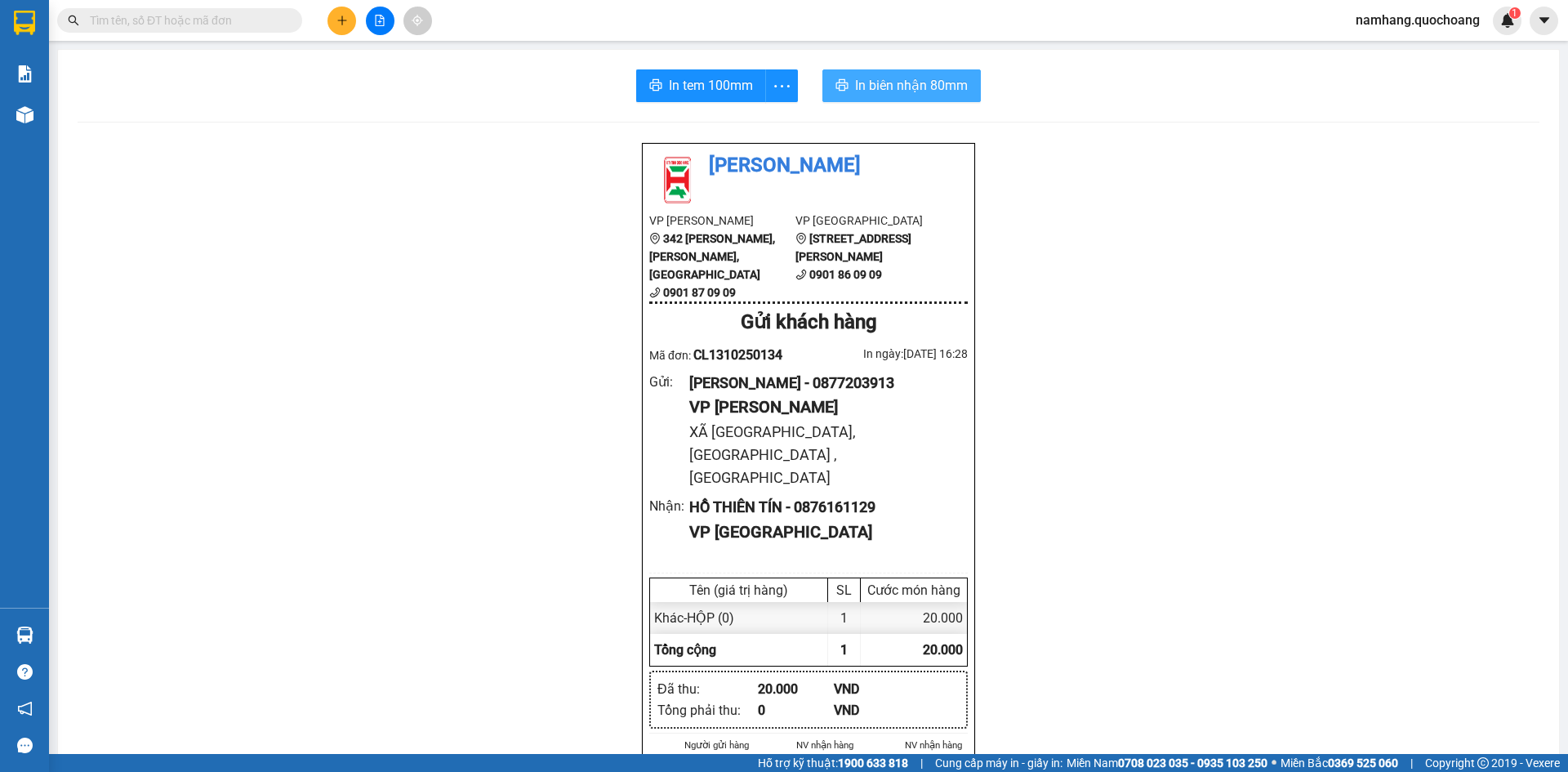
click at [930, 81] on span "In biên nhận 80mm" at bounding box center [911, 85] width 112 height 20
click at [188, 16] on input "text" at bounding box center [186, 20] width 192 height 18
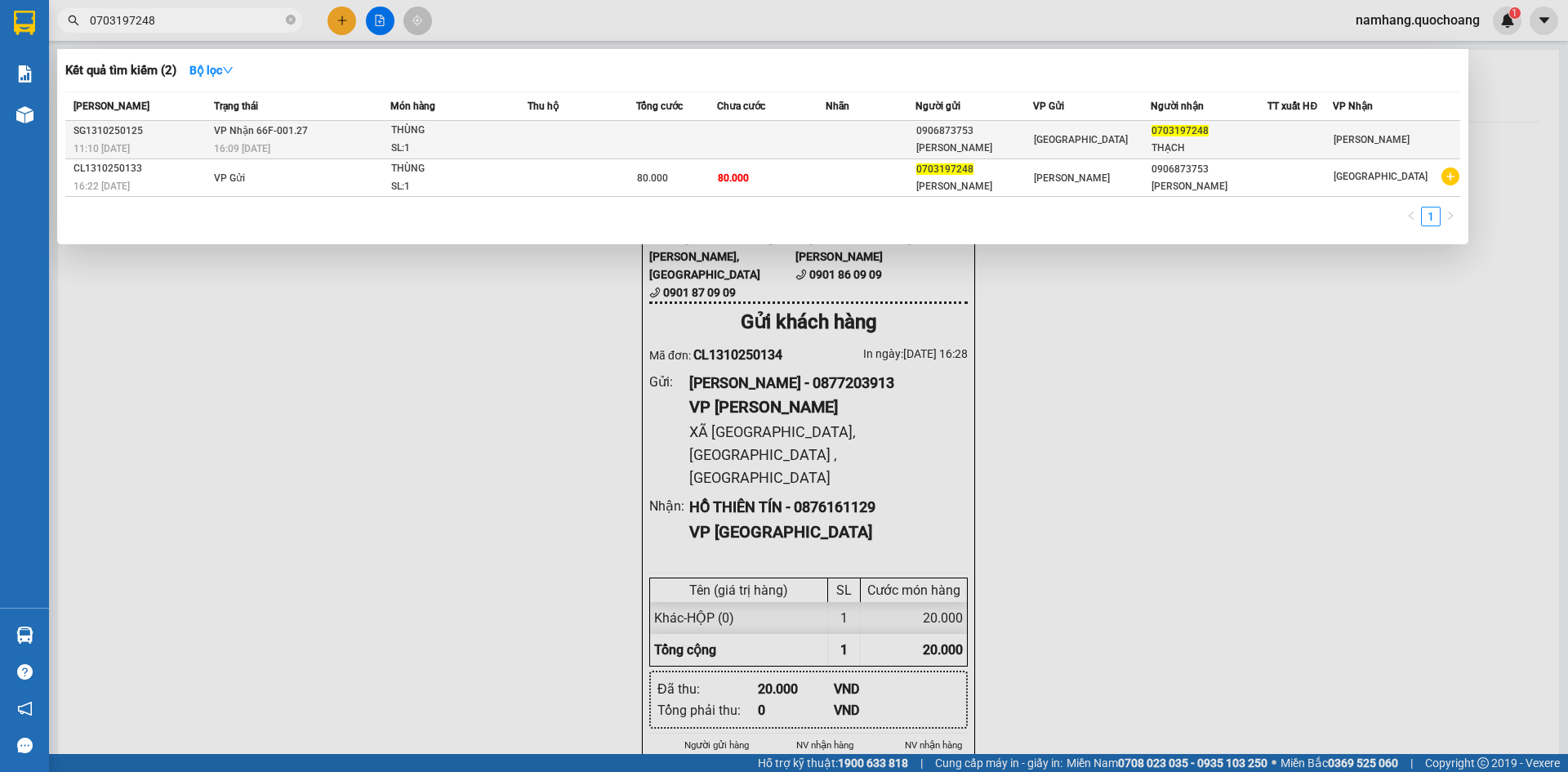
type input "0703197248"
click at [644, 138] on td at bounding box center [677, 140] width 81 height 39
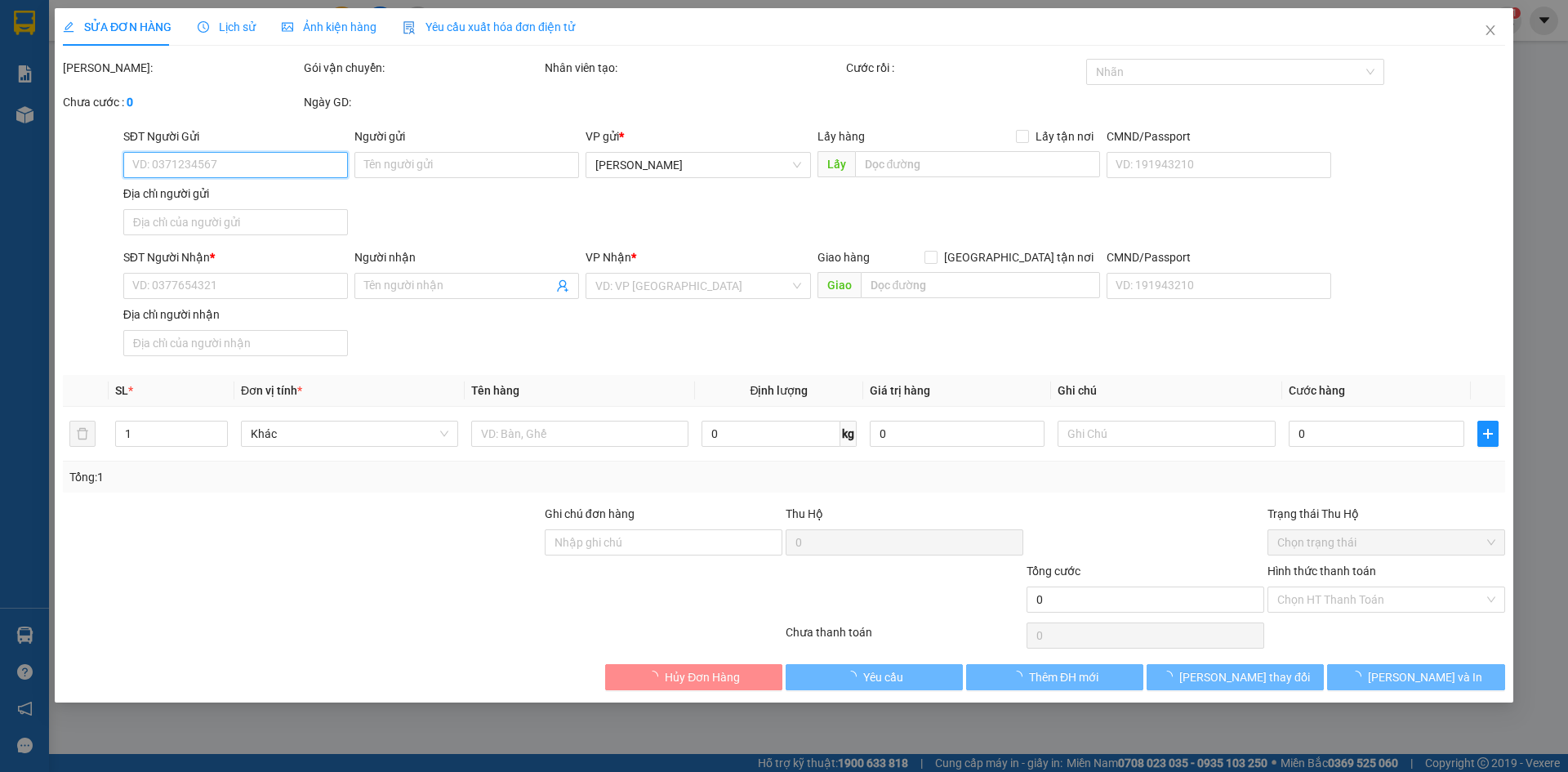
type input "0906873753"
type input "VÕ VĂN CHIẾN"
type input "85C TRẦN ĐÌNH XU QUẬN 1 HCM"
type input "0703197248"
type input "THẠCH"
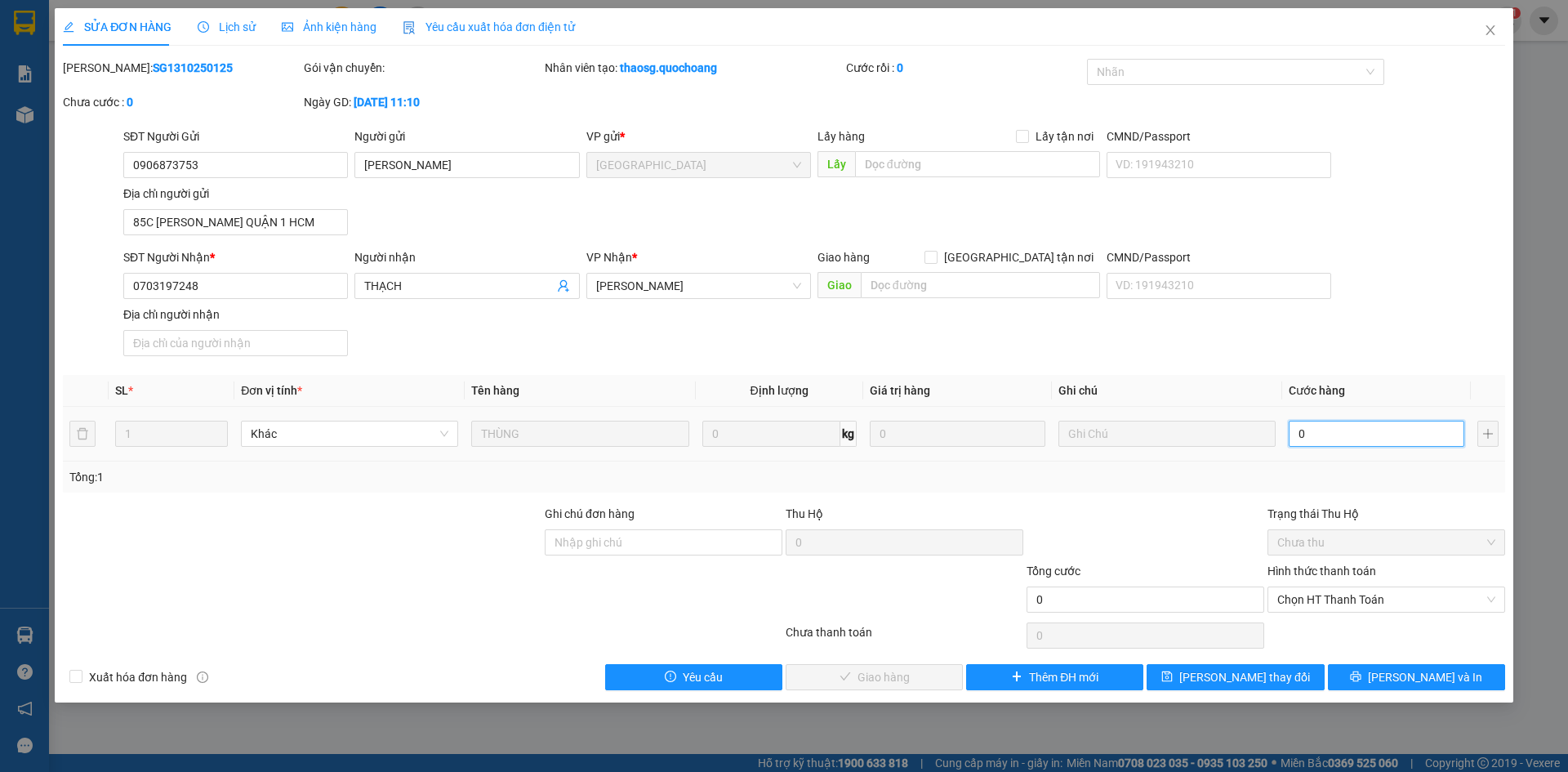
click at [1349, 439] on input "0" at bounding box center [1376, 433] width 175 height 26
type input "8"
type input "80"
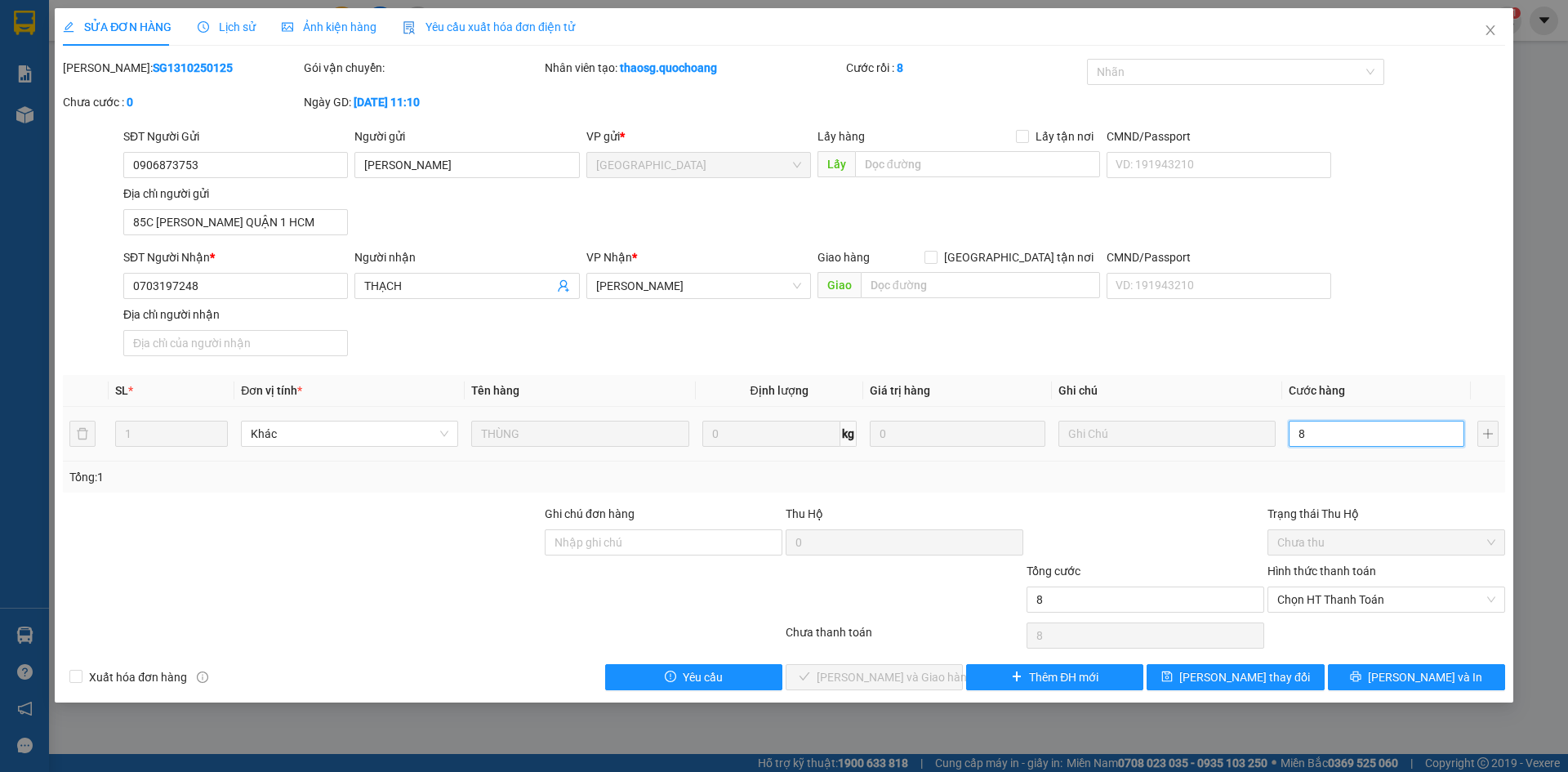
type input "80"
type input "800"
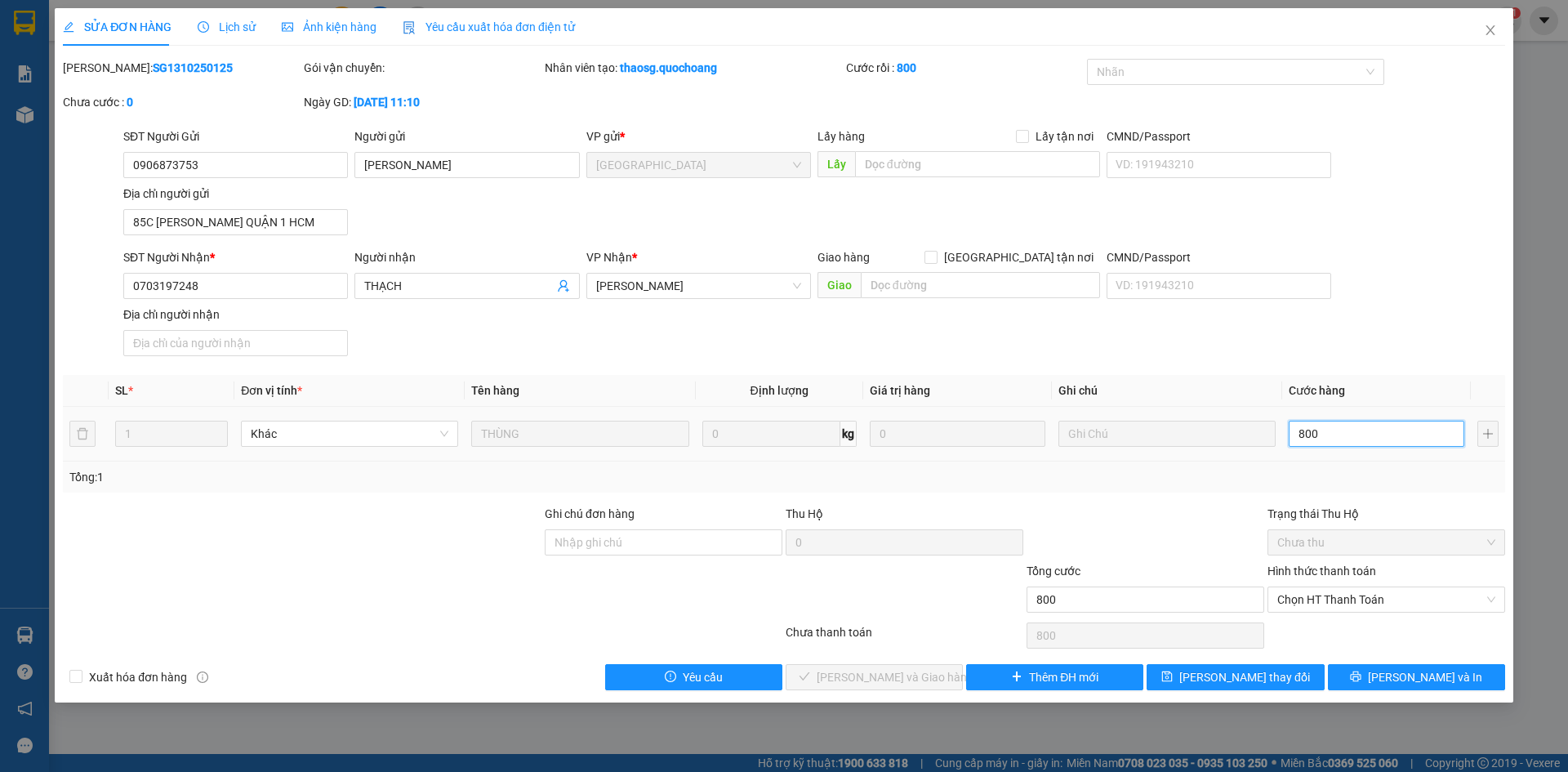
type input "8.000"
type input "80.000"
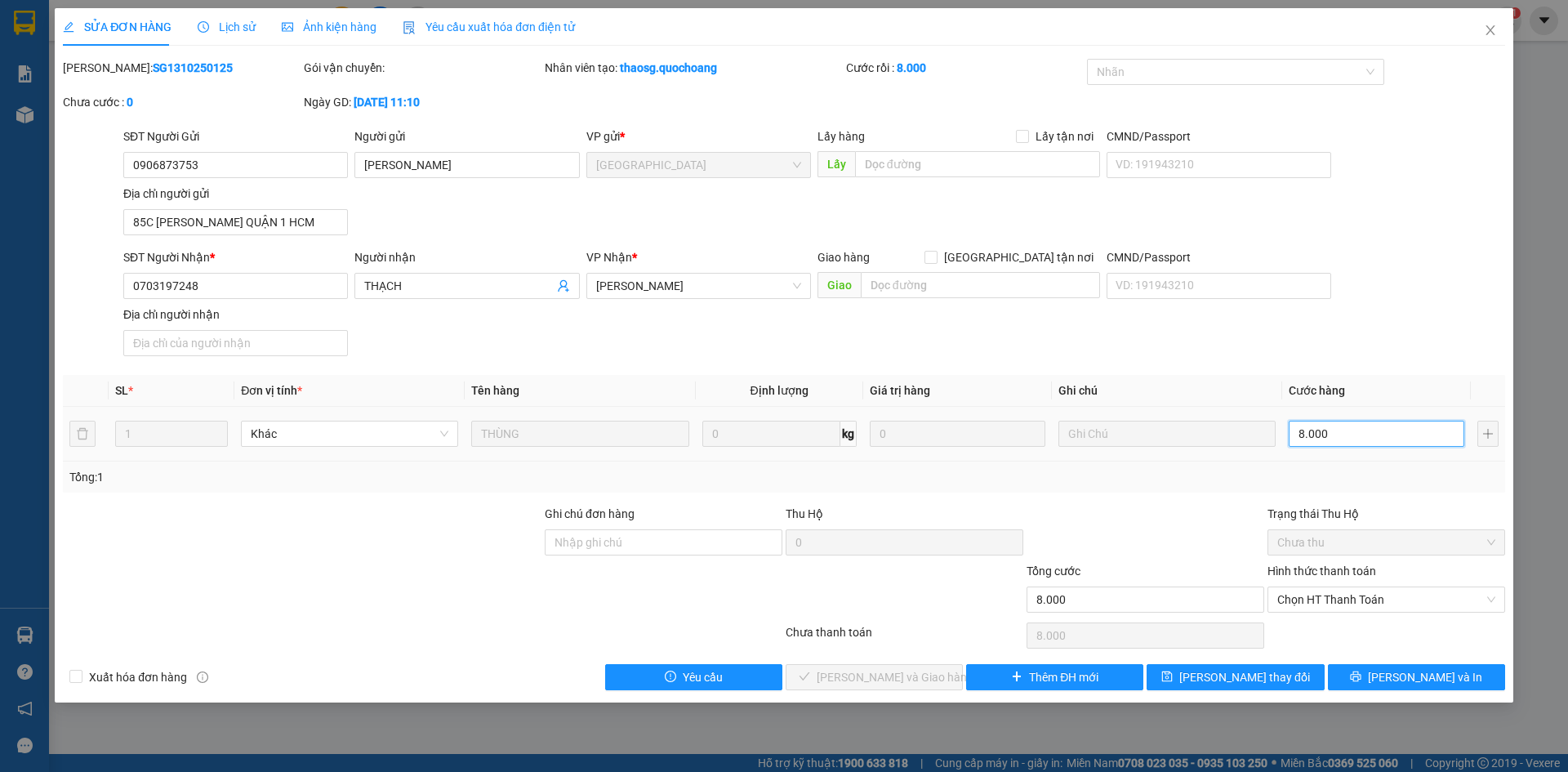
type input "80.000"
click at [1341, 604] on span "Chọn HT Thanh Toán" at bounding box center [1385, 599] width 218 height 24
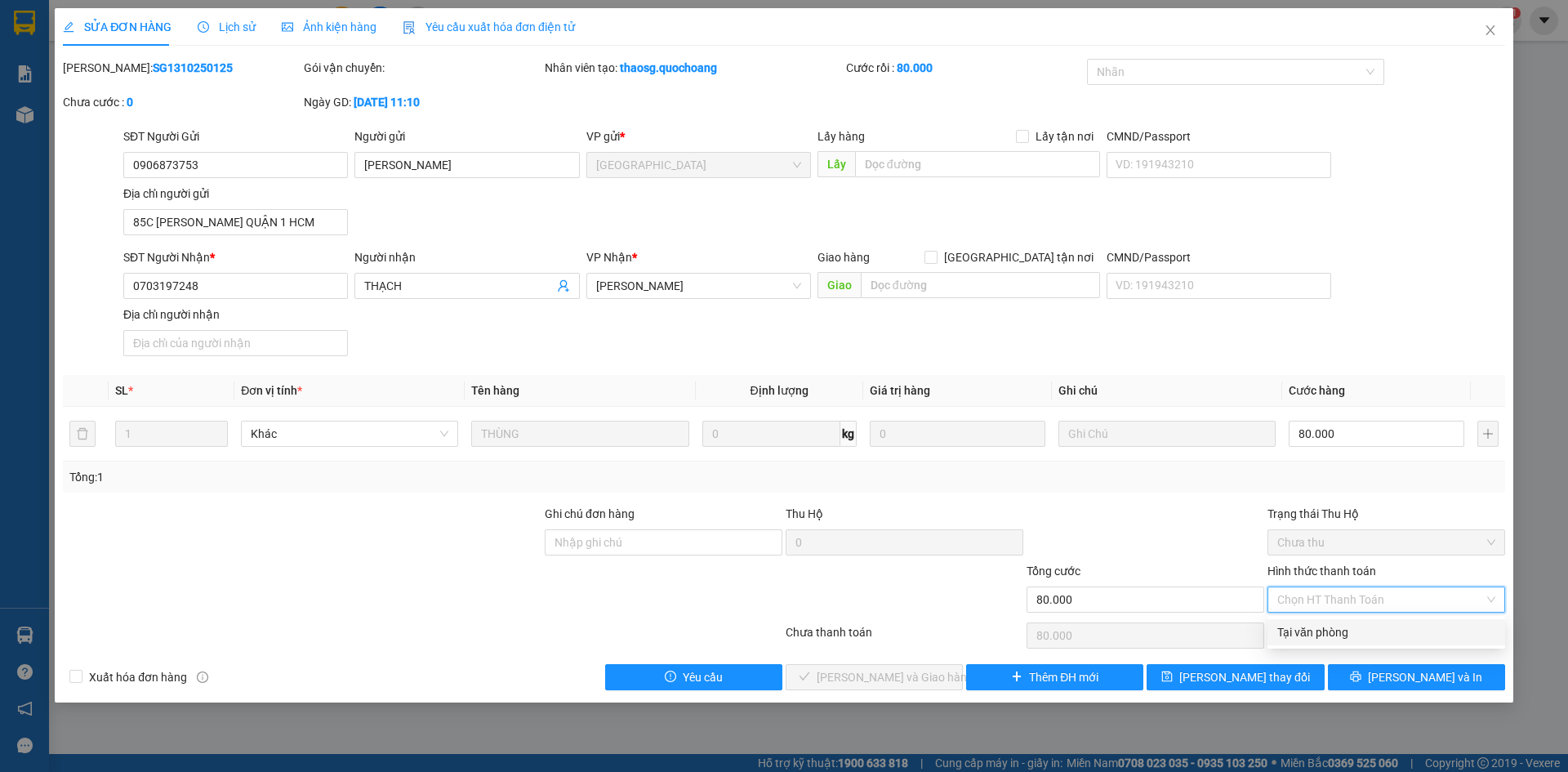
click at [1345, 634] on div "Tại văn phòng" at bounding box center [1385, 632] width 218 height 18
type input "0"
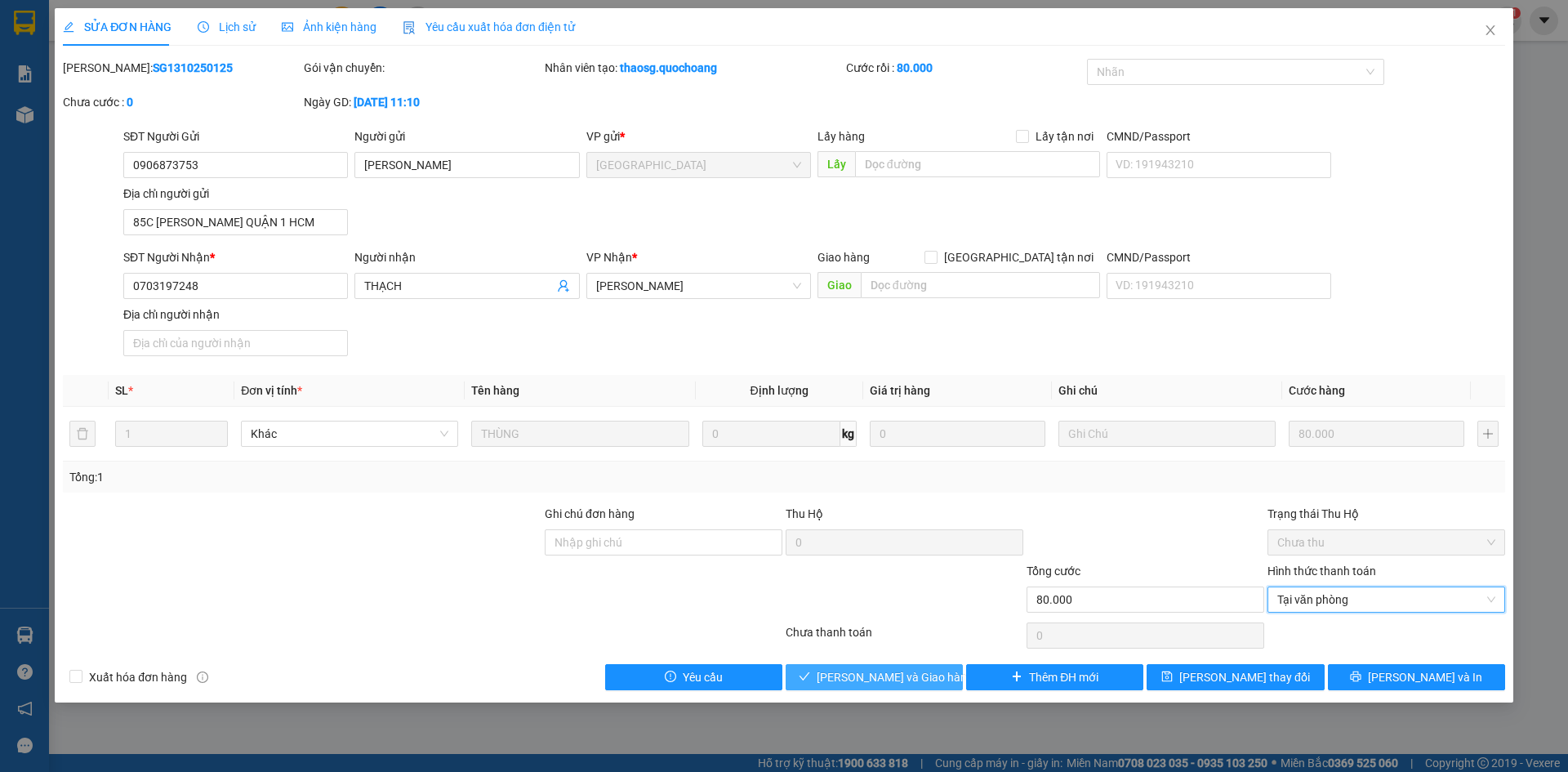
click at [923, 681] on span "Lưu và Giao hàng" at bounding box center [895, 677] width 157 height 18
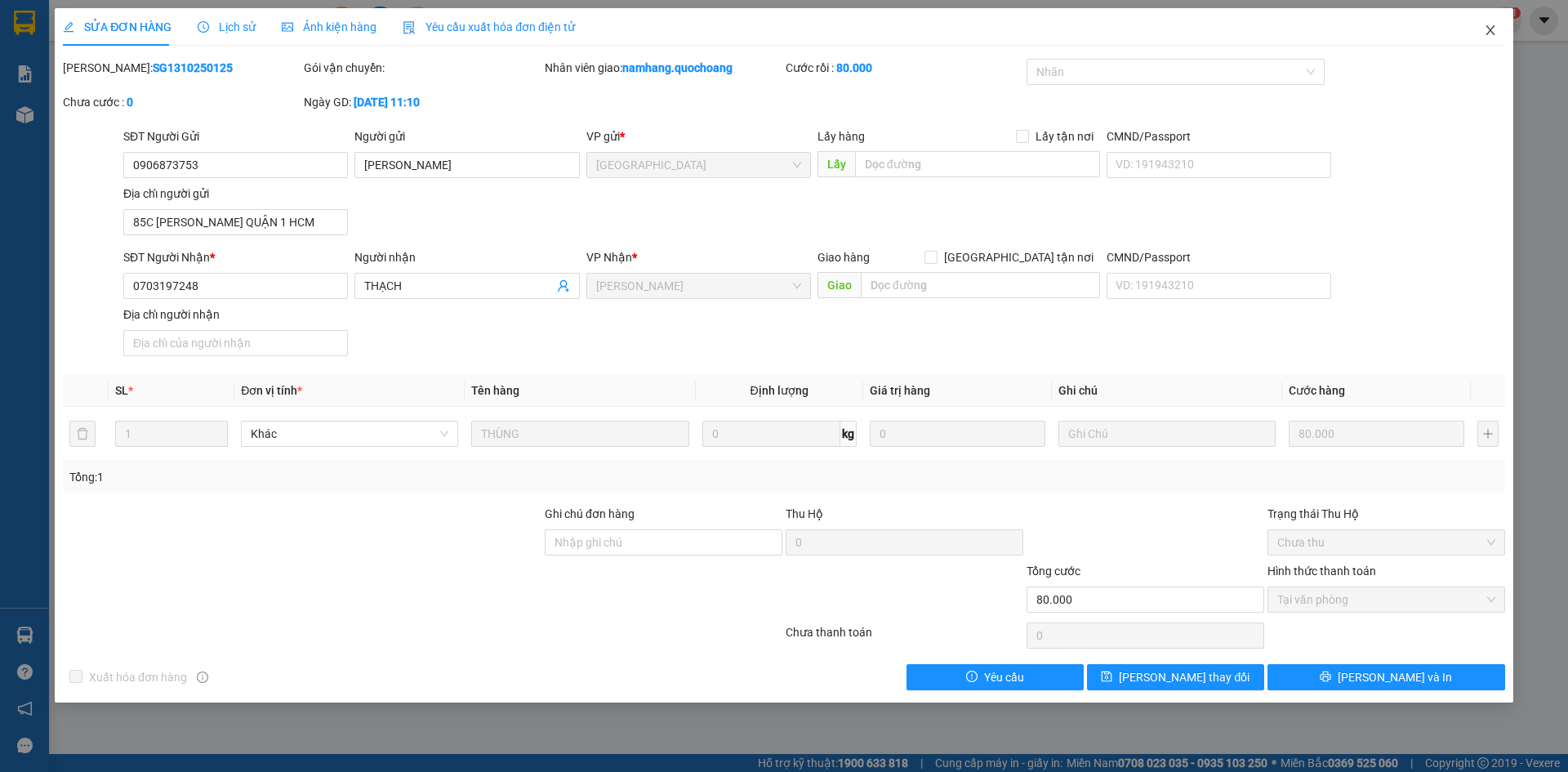
click at [1498, 28] on span "Close" at bounding box center [1490, 30] width 45 height 45
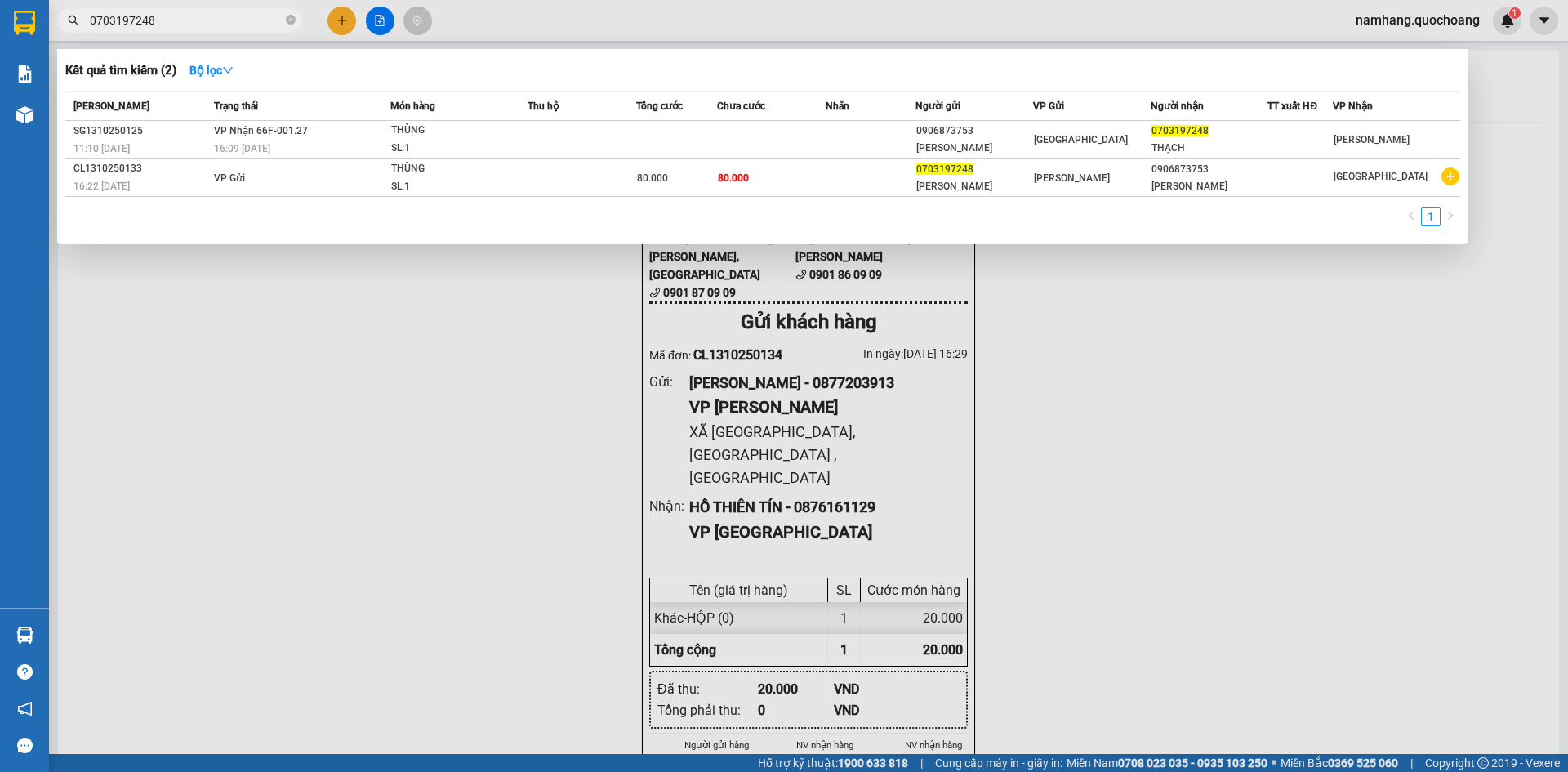
click at [285, 23] on span "0703197248" at bounding box center [179, 19] width 245 height 24
click at [286, 23] on icon "close-circle" at bounding box center [290, 19] width 10 height 10
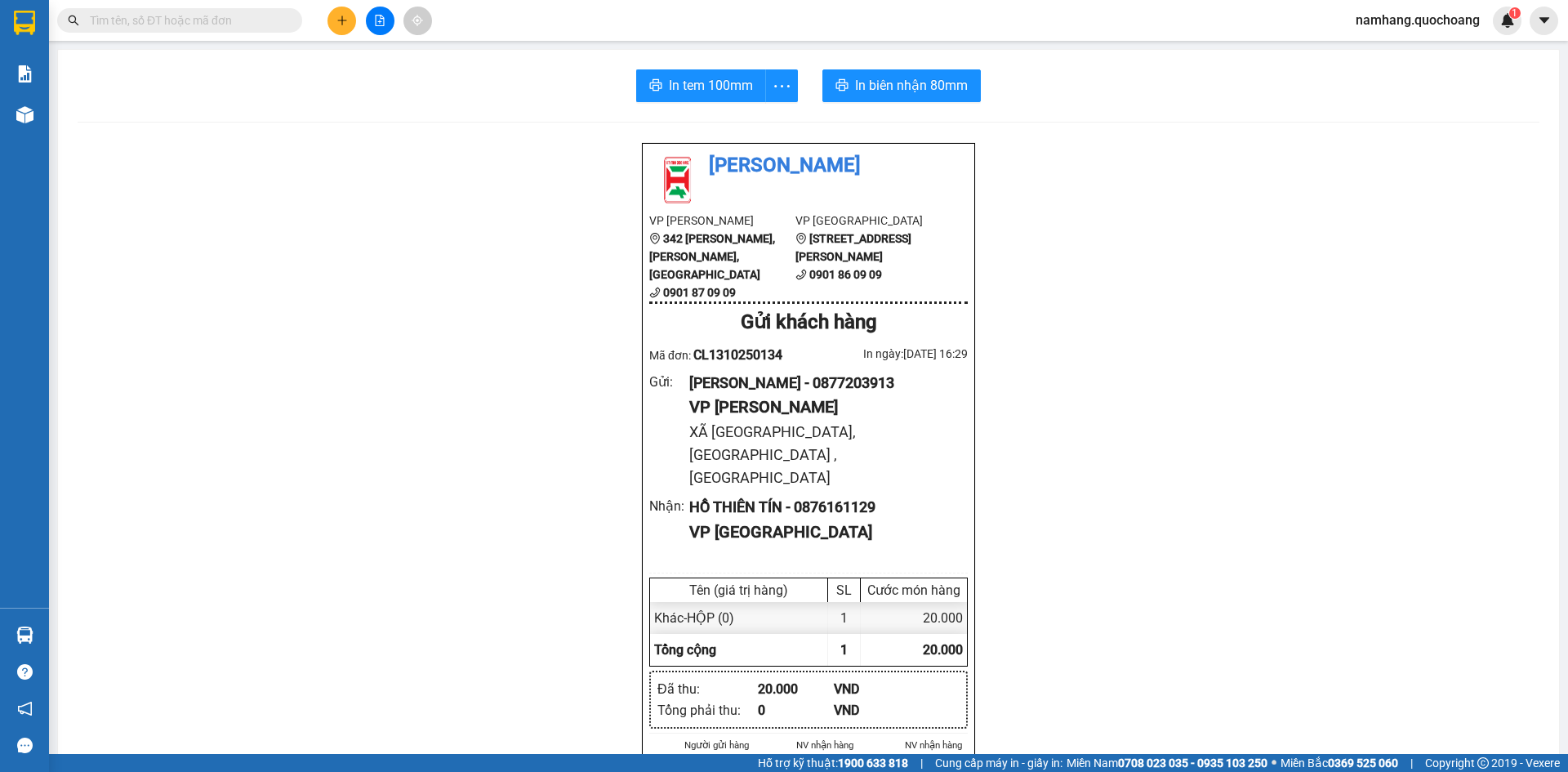
click at [259, 26] on input "text" at bounding box center [186, 20] width 192 height 18
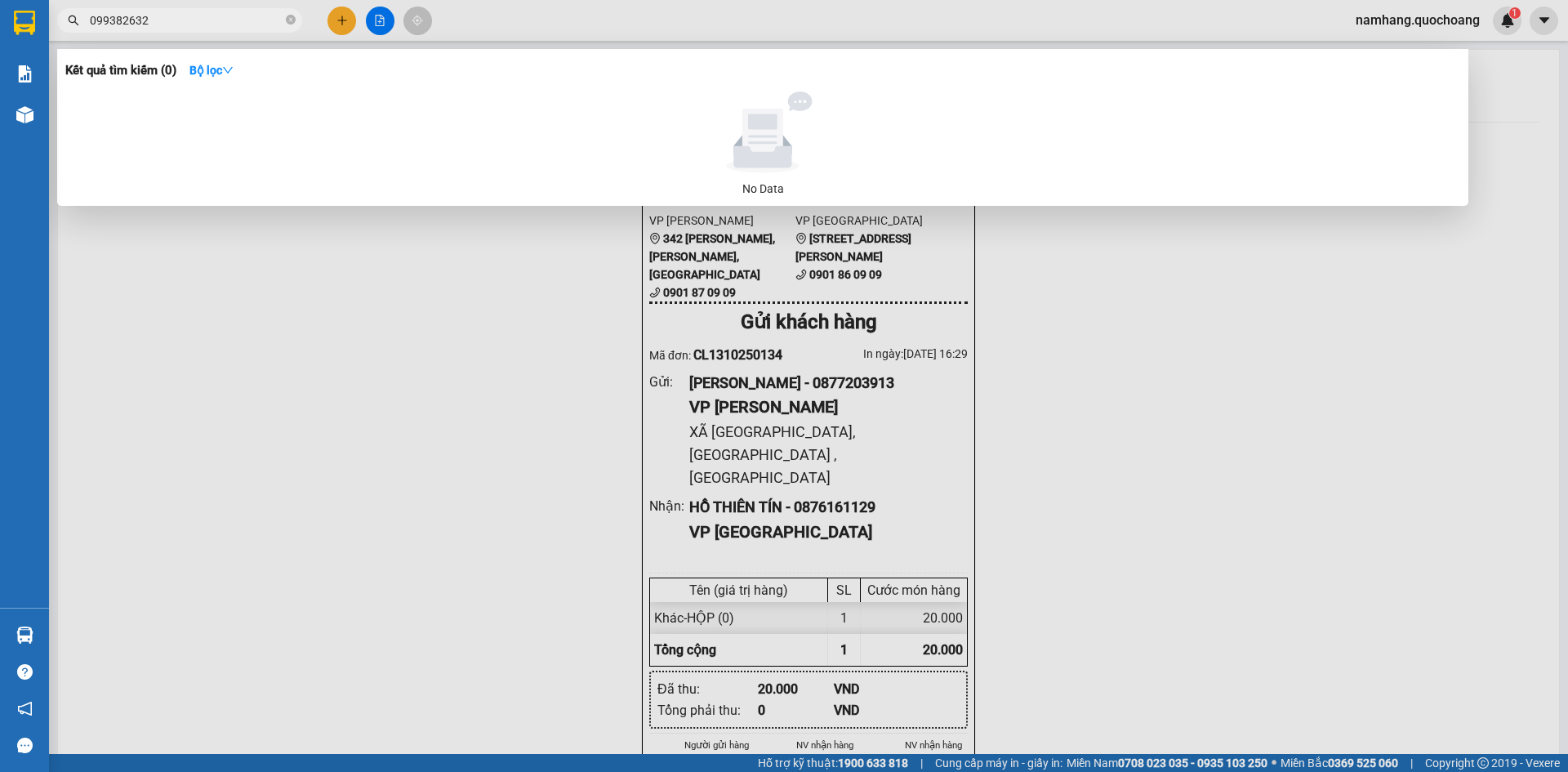
click at [193, 18] on input "099382632" at bounding box center [186, 20] width 192 height 18
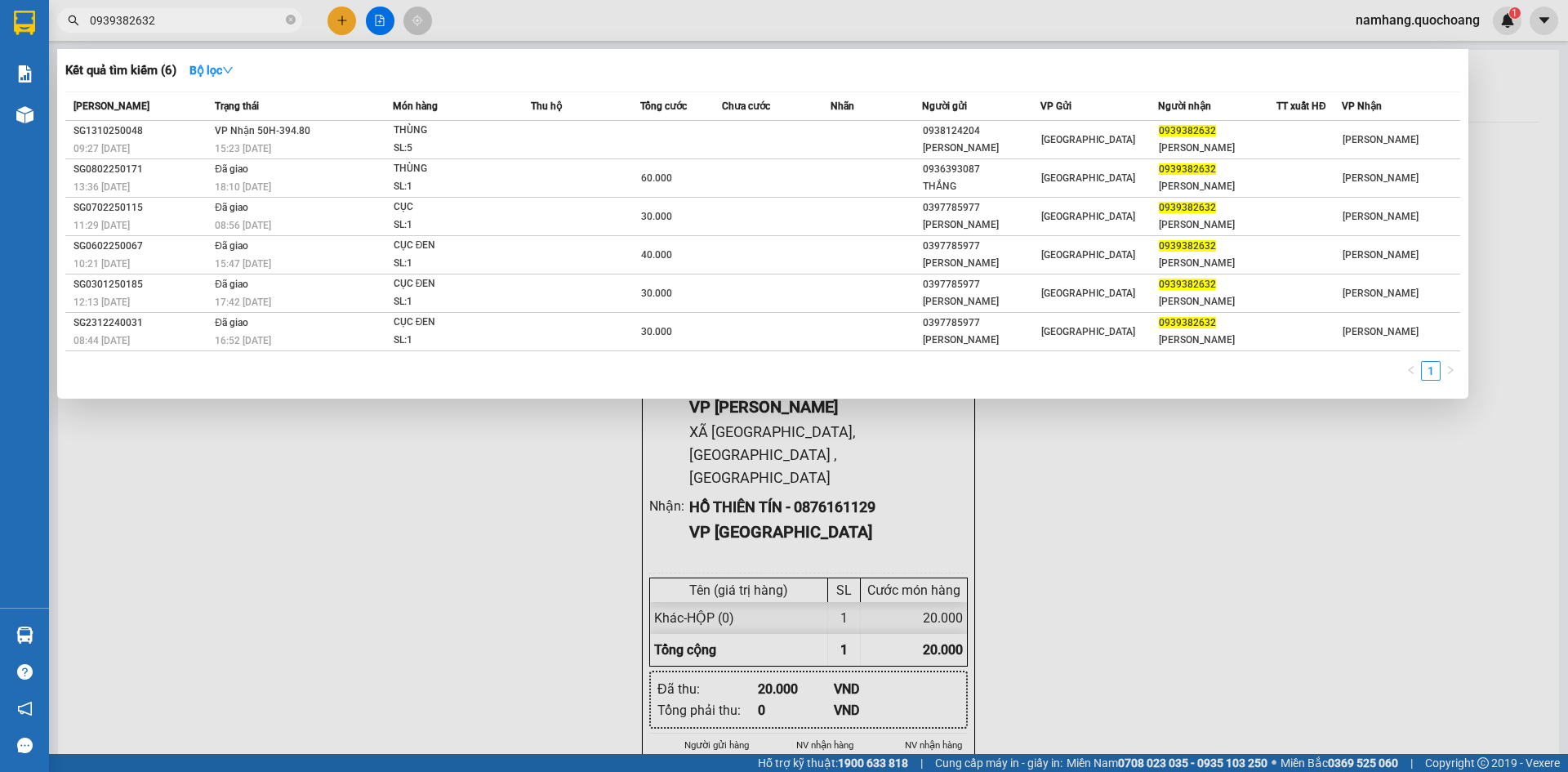
type input "0939382632"
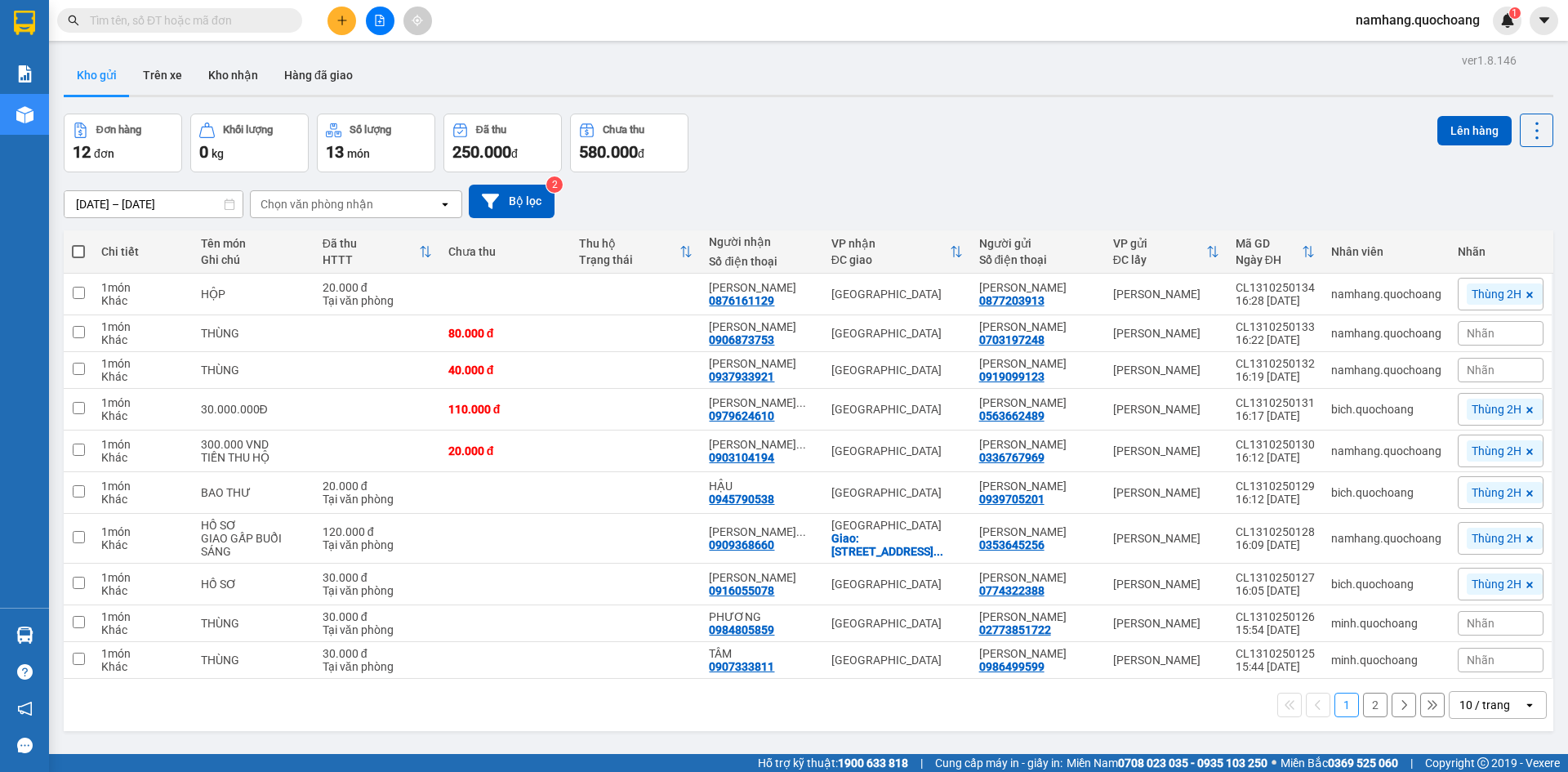
drag, startPoint x: 346, startPoint y: 35, endPoint x: 338, endPoint y: 30, distance: 9.4
click at [344, 34] on div "Kết quả tìm kiếm ( 0 ) Bộ lọc No Data namhang.quochoang 1" at bounding box center [784, 20] width 1568 height 41
click at [341, 29] on button at bounding box center [342, 21] width 29 height 29
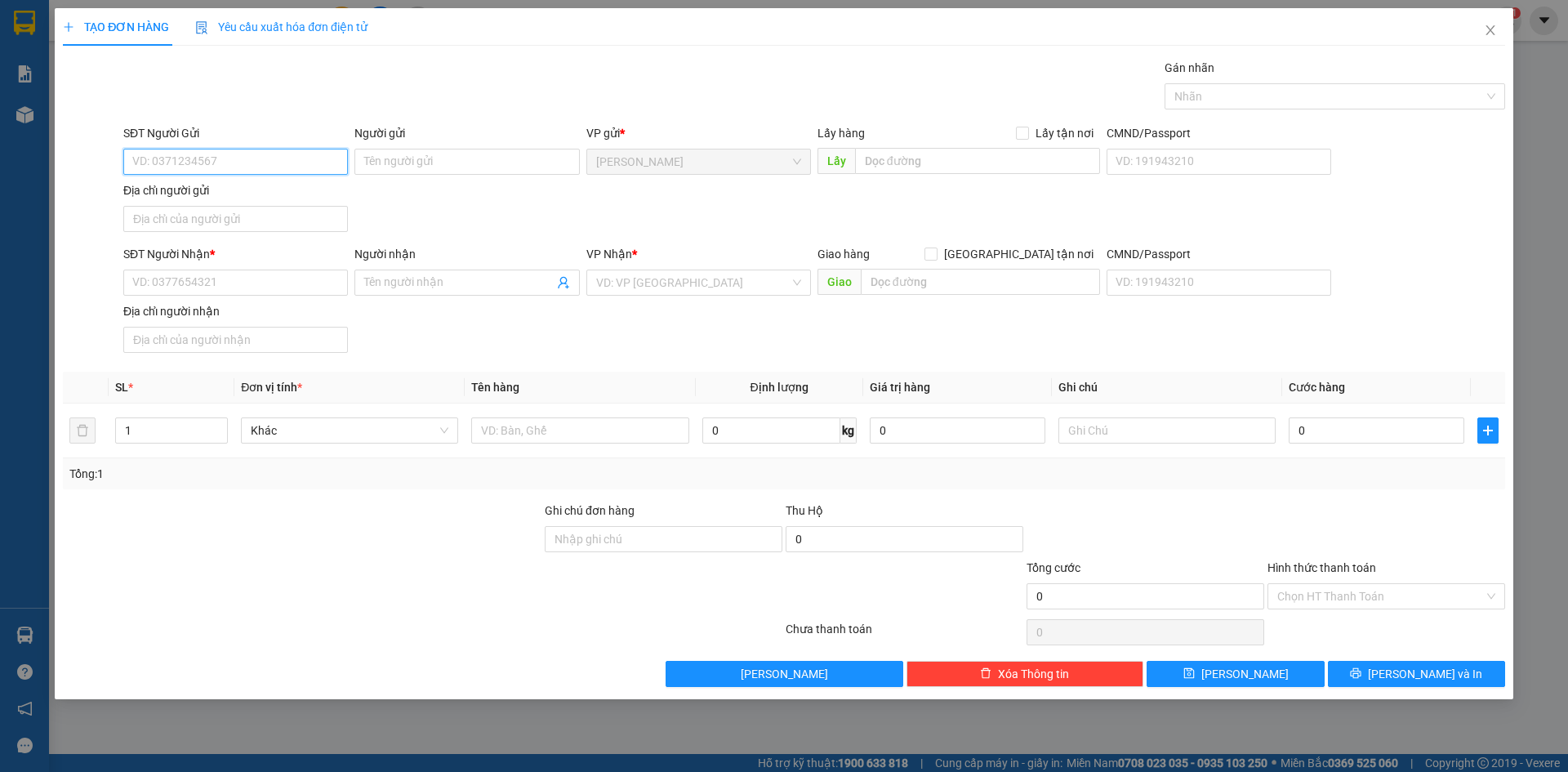
click at [273, 158] on input "SĐT Người Gửi" at bounding box center [235, 162] width 224 height 26
click at [297, 155] on input "SĐT Người Gửi" at bounding box center [235, 162] width 224 height 26
click at [550, 430] on input "text" at bounding box center [579, 430] width 218 height 26
type input "1.830.000 VND (TIỀN THU HỘ)"
click at [211, 172] on input "SĐT Người Gửi" at bounding box center [235, 162] width 224 height 26
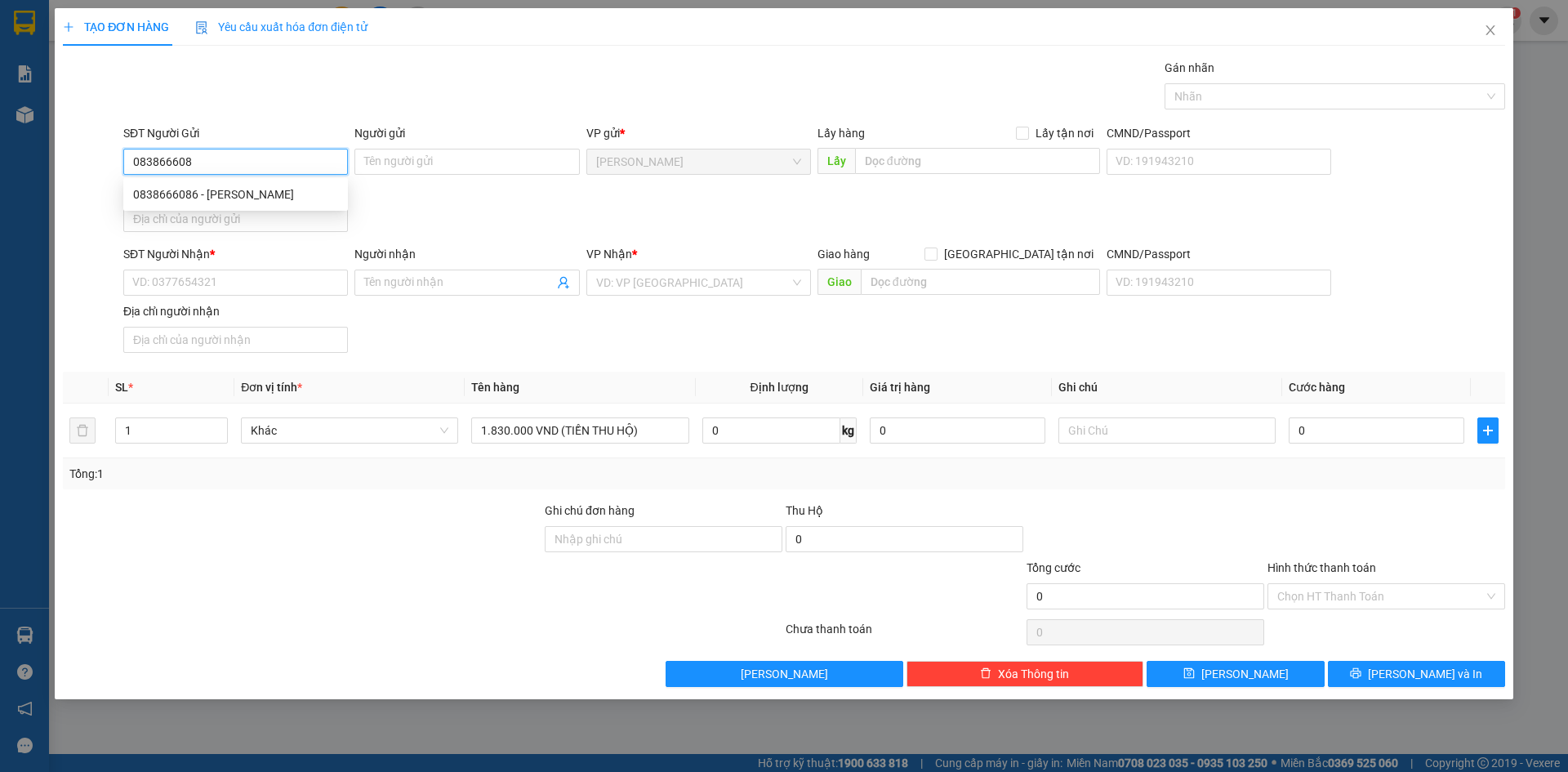
type input "0838666086"
type input "[PERSON_NAME]"
type input "0838666086"
click at [225, 285] on input "SĐT Người Nhận *" at bounding box center [235, 282] width 224 height 26
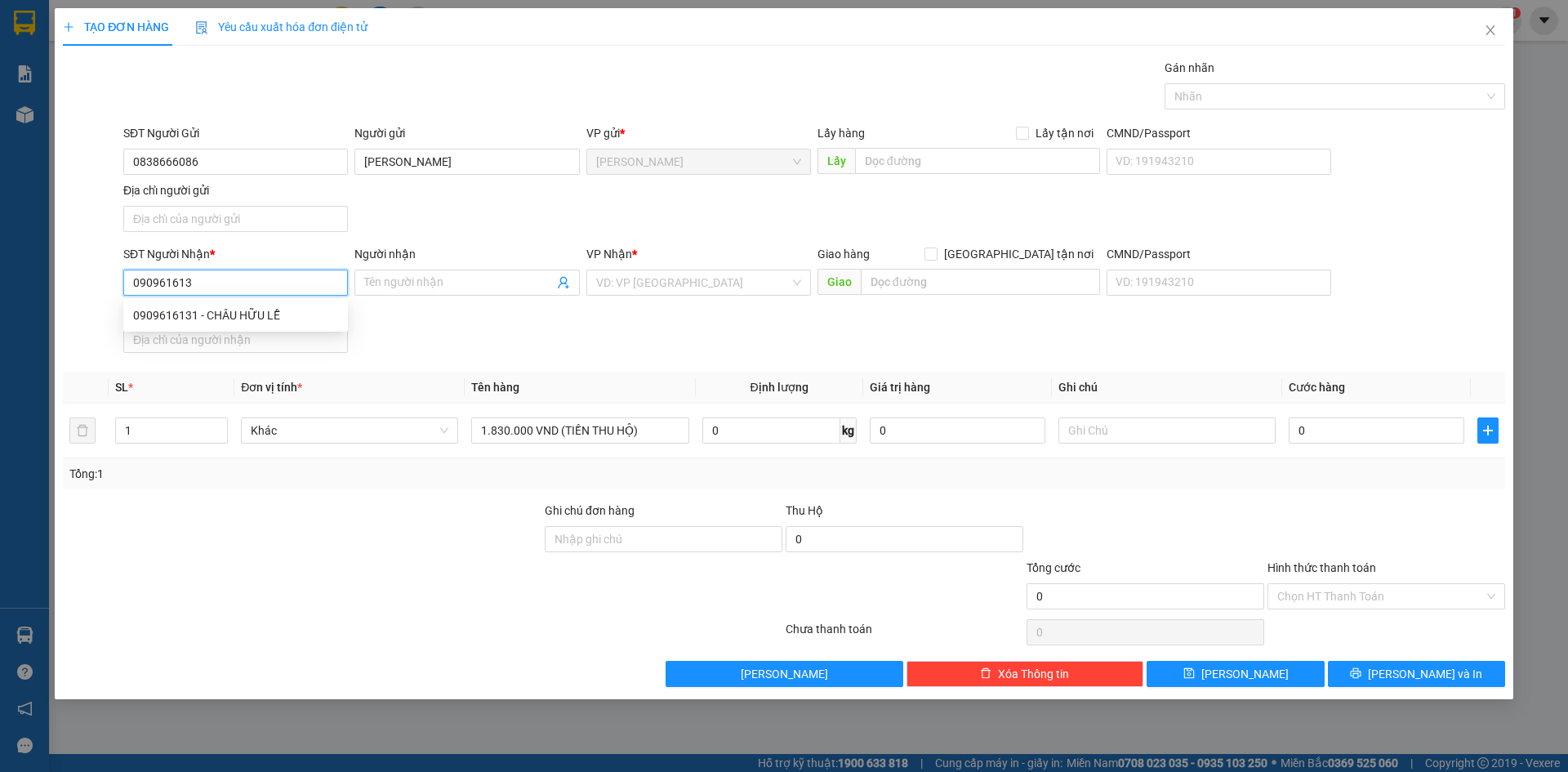
type input "0909616131"
click at [272, 322] on div "0909616131 - CHÂU HỮU LỄ" at bounding box center [236, 315] width 205 height 18
type input "CHÂU HỮU LỄ"
type input "0909616131"
click at [573, 346] on div "SĐT Người Nhận * 0909616131 0909616131 Người nhận CHÂU HỮU LỄ VP Nhận * [GEOGRA…" at bounding box center [814, 302] width 1388 height 114
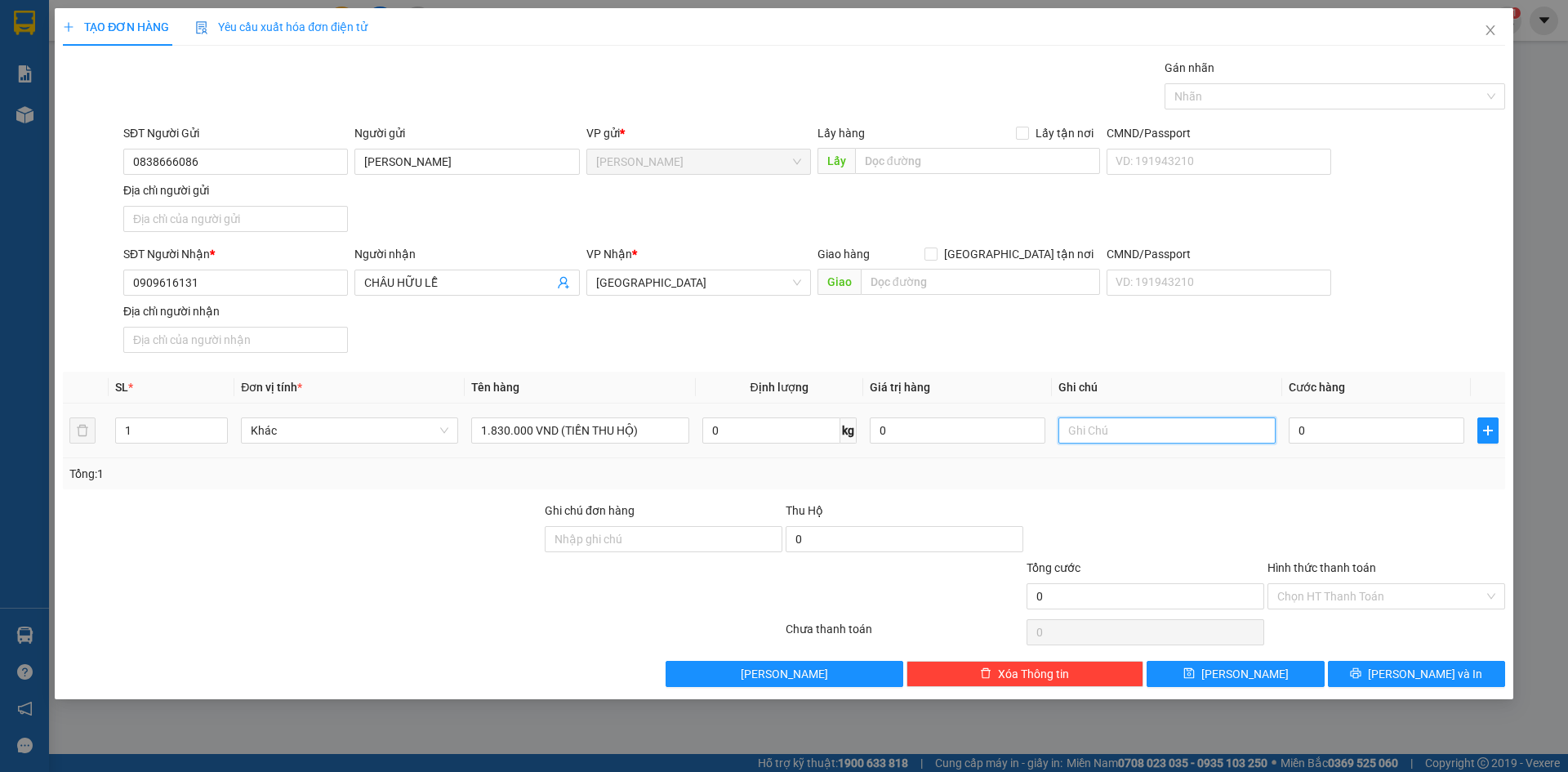
click at [1153, 428] on input "text" at bounding box center [1167, 430] width 218 height 26
type input "T"
type input "N.V NAM CK QUA A2"
click at [1364, 430] on input "0" at bounding box center [1376, 430] width 175 height 26
type input "3"
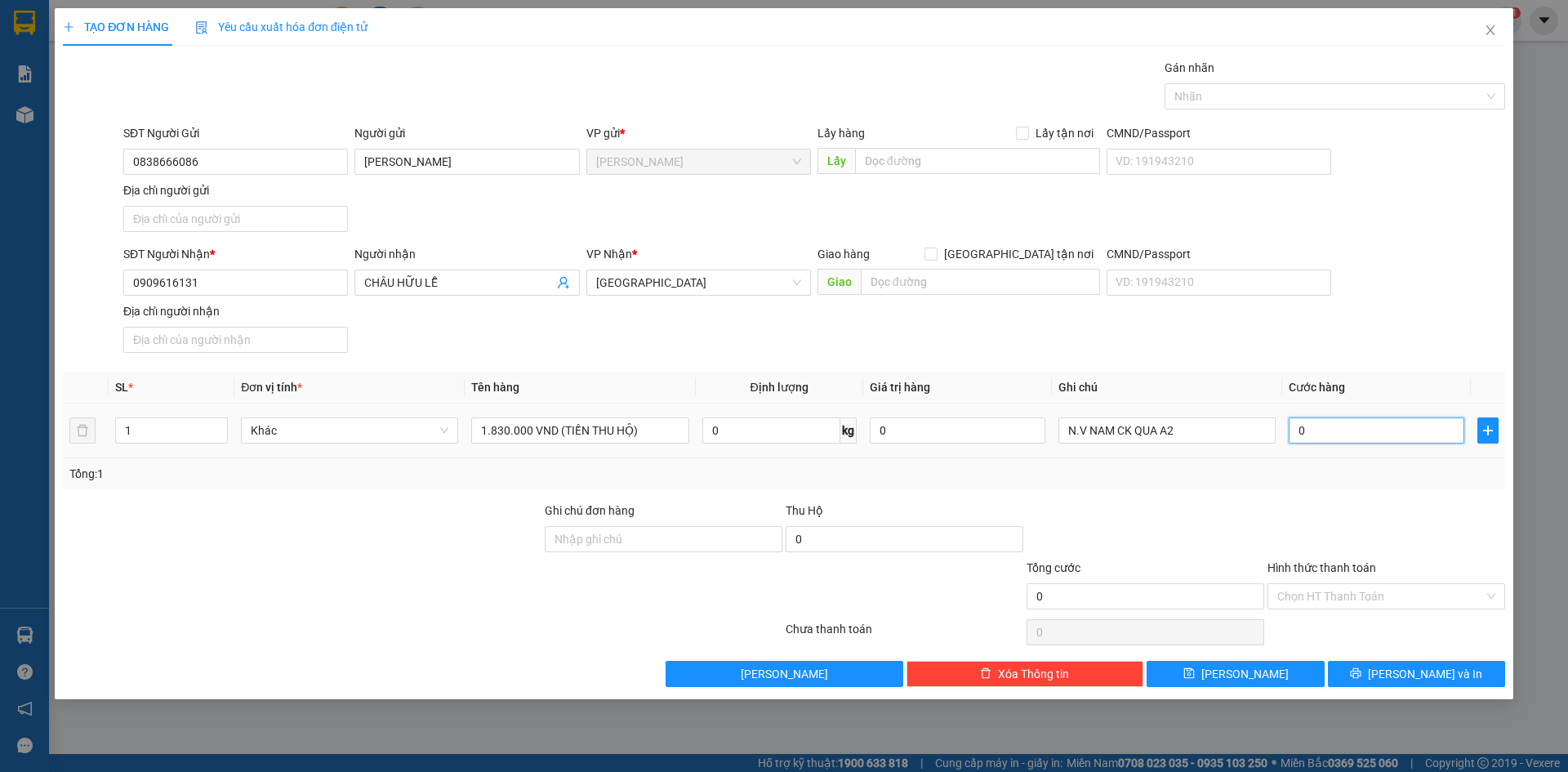
type input "3"
type input "30"
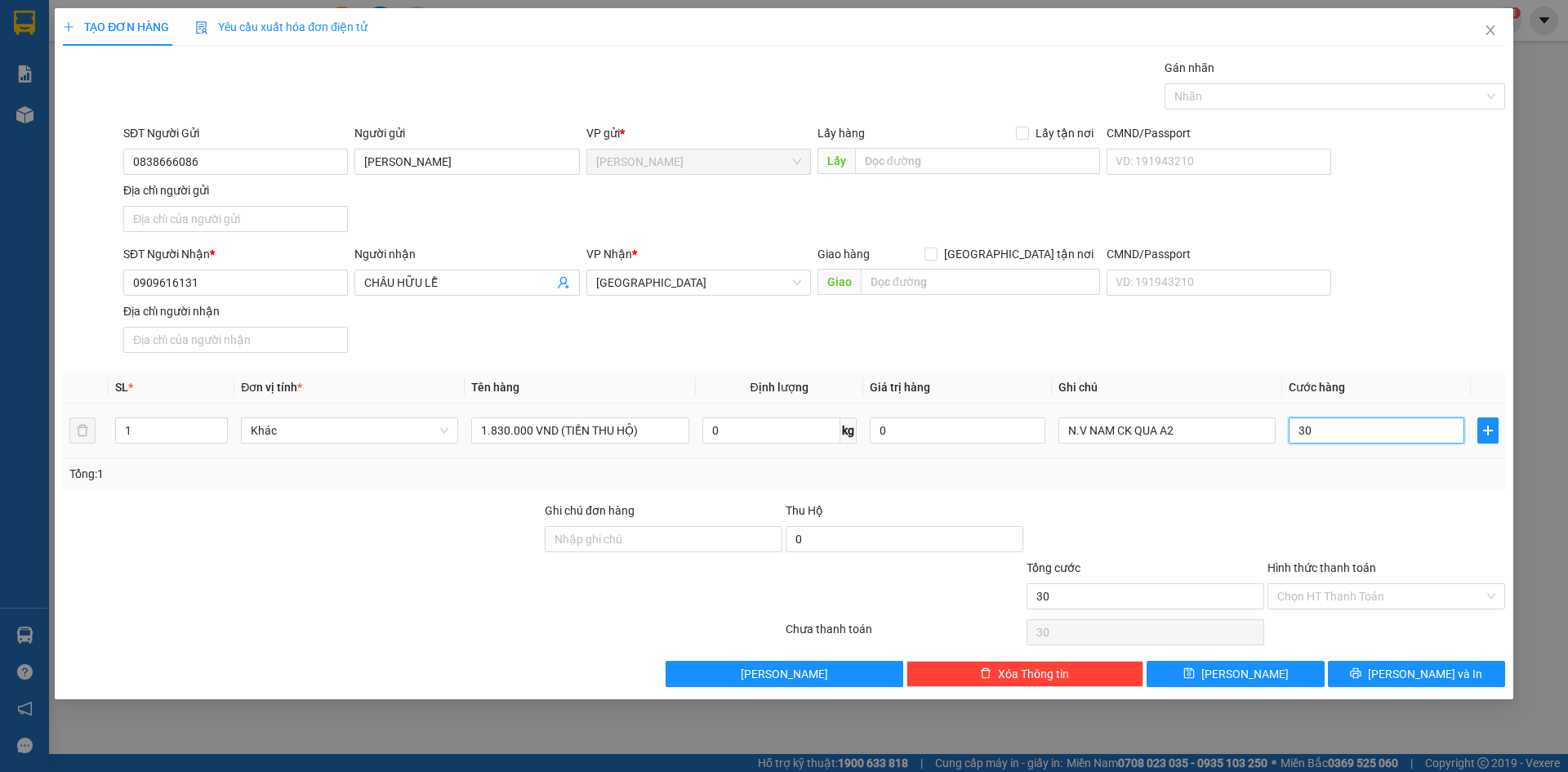
type input "300"
type input "3.000"
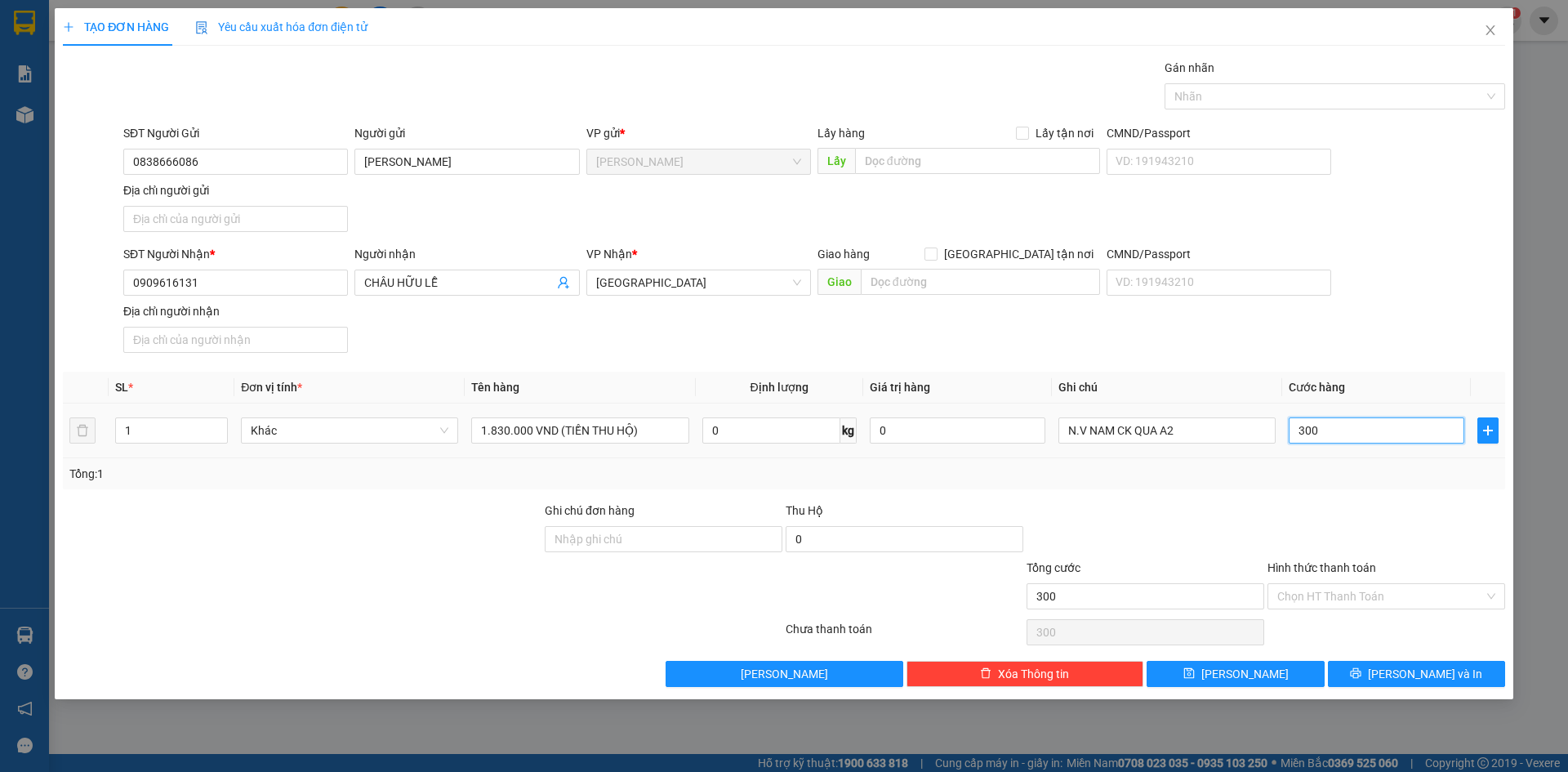
type input "3.000"
type input "30.000"
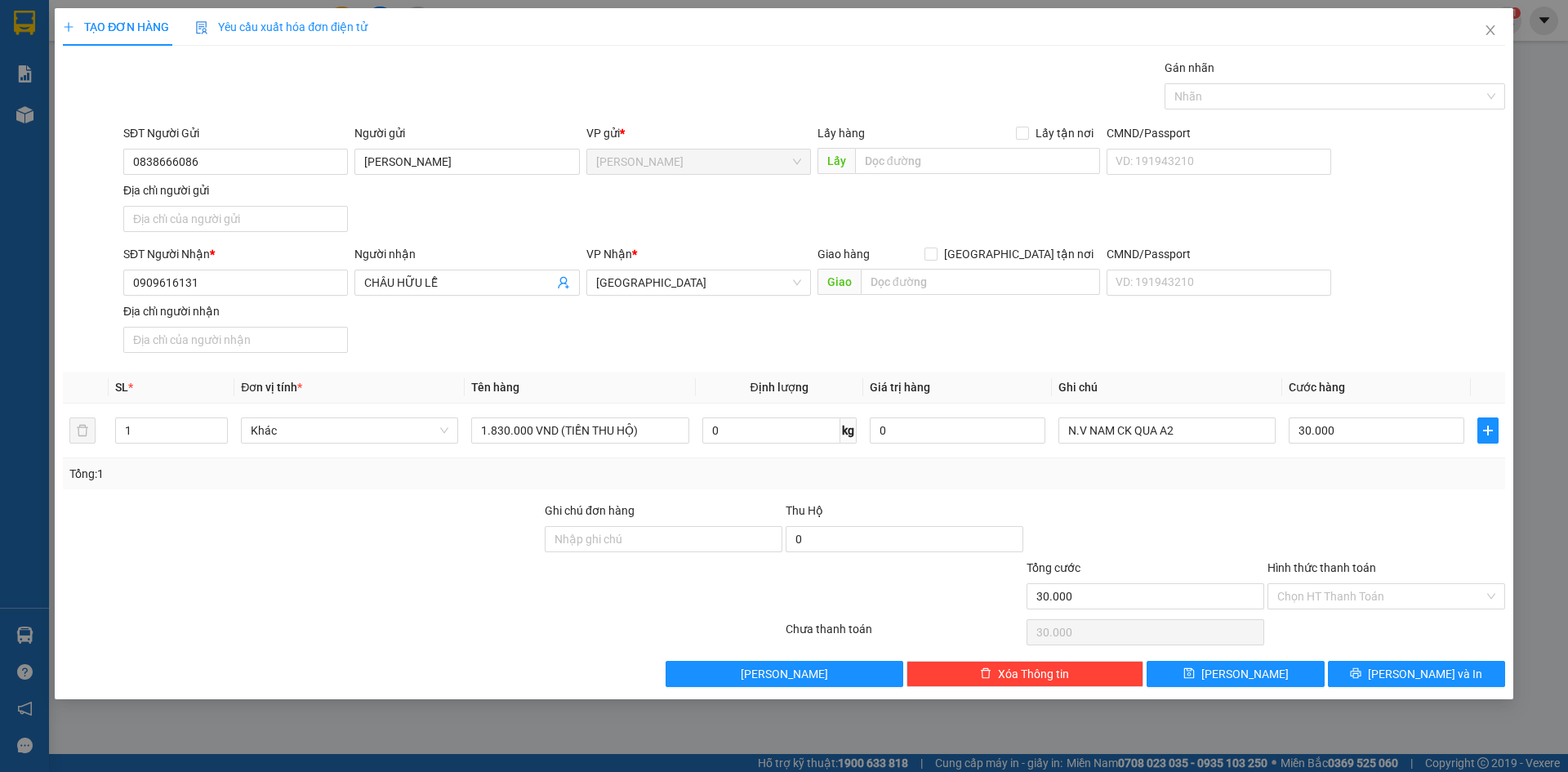
click at [1402, 286] on div "SĐT Người Nhận * 0909616131 Người nhận CHÂU HỮU LỄ VP Nhận * [GEOGRAPHIC_DATA] …" at bounding box center [814, 302] width 1388 height 114
click at [1377, 306] on div "SĐT Người Nhận * 0909616131 Người nhận CHÂU HỮU LỄ VP Nhận * [GEOGRAPHIC_DATA] …" at bounding box center [814, 302] width 1388 height 114
click at [1438, 344] on div "SĐT Người Nhận * 0909616131 Người nhận CHÂU HỮU LỄ VP Nhận * [GEOGRAPHIC_DATA] …" at bounding box center [814, 302] width 1388 height 114
click at [1218, 438] on input "N.V NAM CK QUA A2" at bounding box center [1167, 430] width 218 height 26
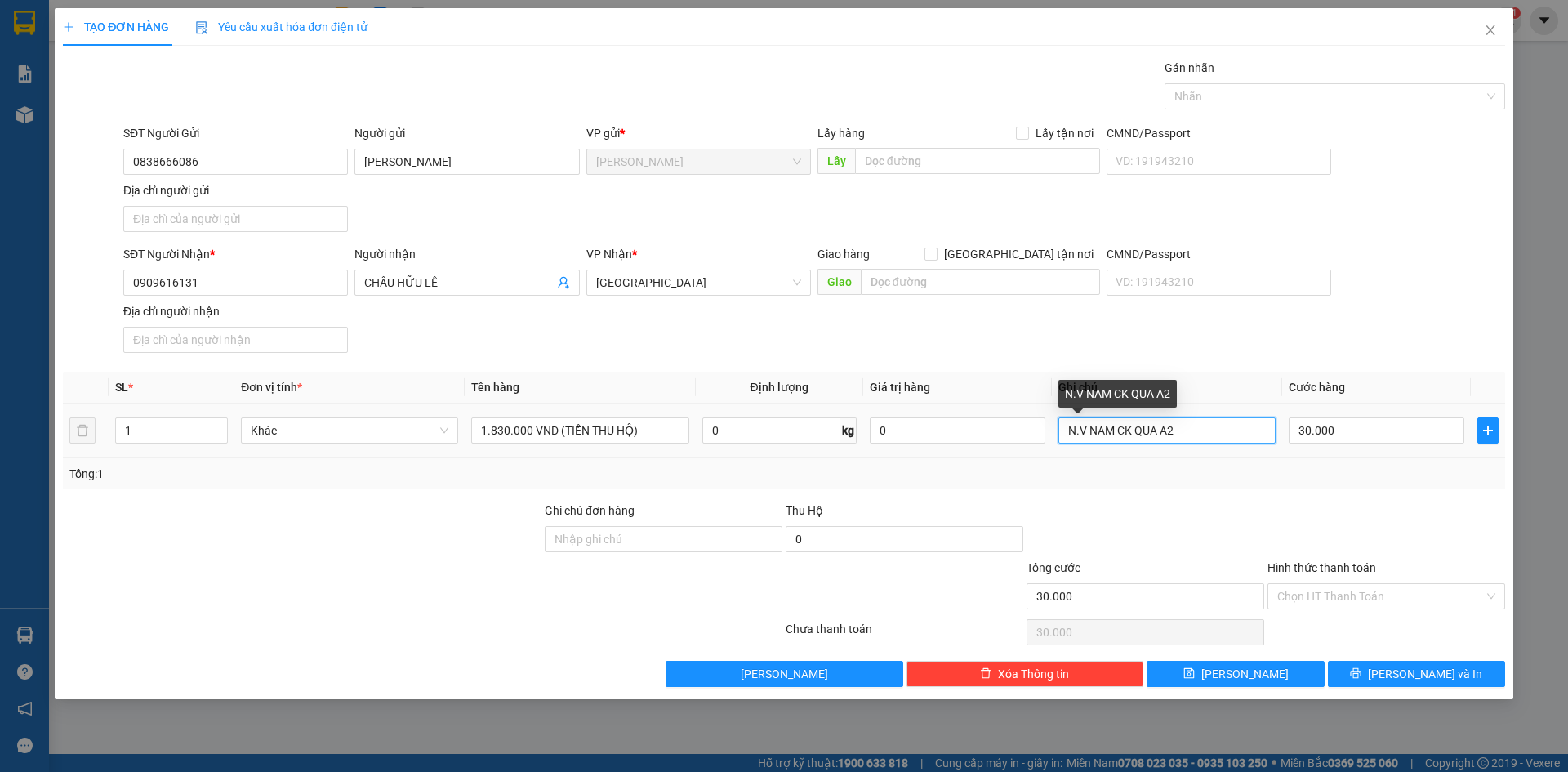
click at [1218, 438] on input "N.V NAM CK QUA A2" at bounding box center [1167, 430] width 218 height 26
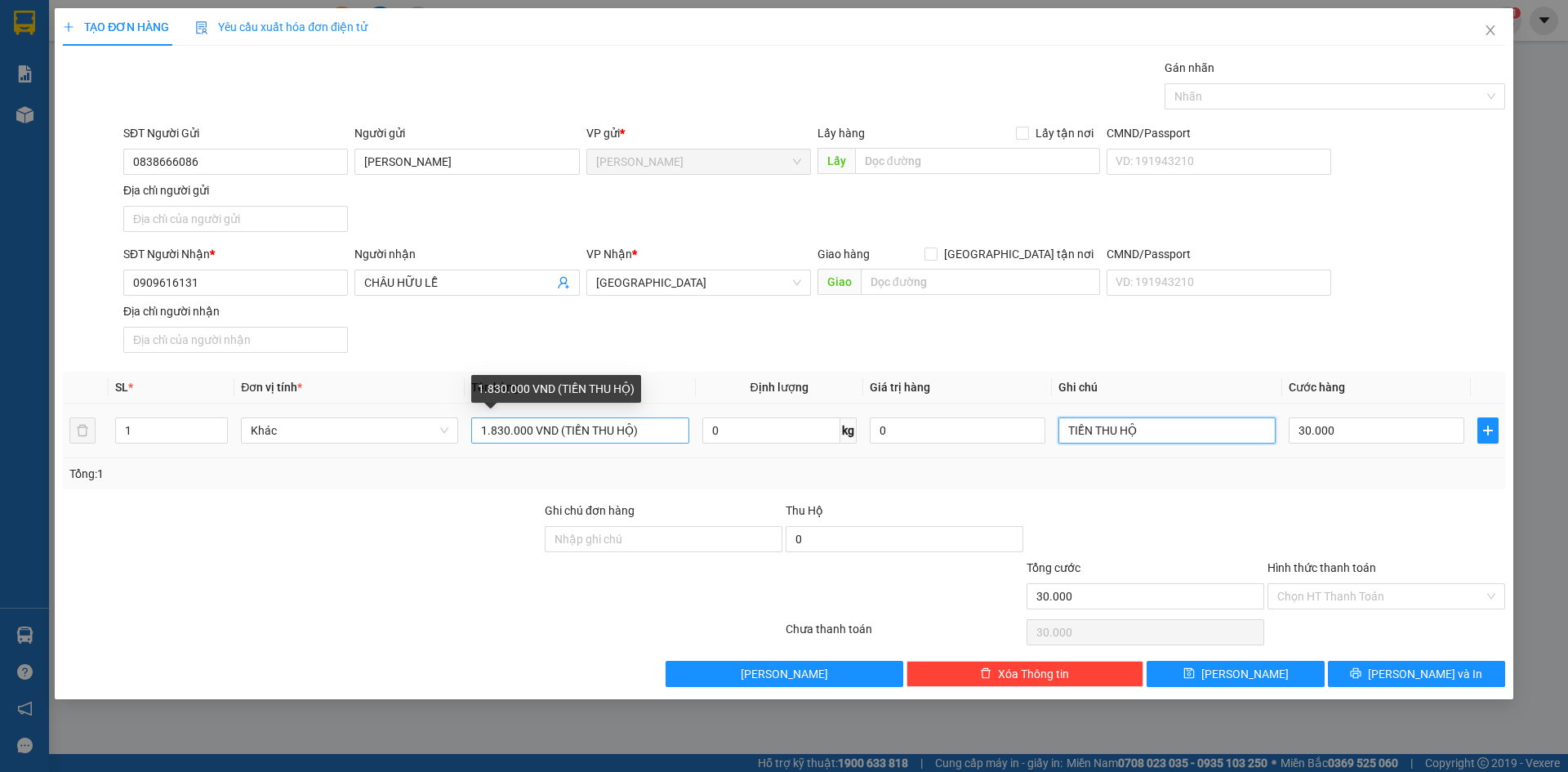
type input "TIỀN THU HỘ"
click at [655, 432] on input "1.830.000 VND (TIỀN THU HỘ)" at bounding box center [579, 430] width 218 height 26
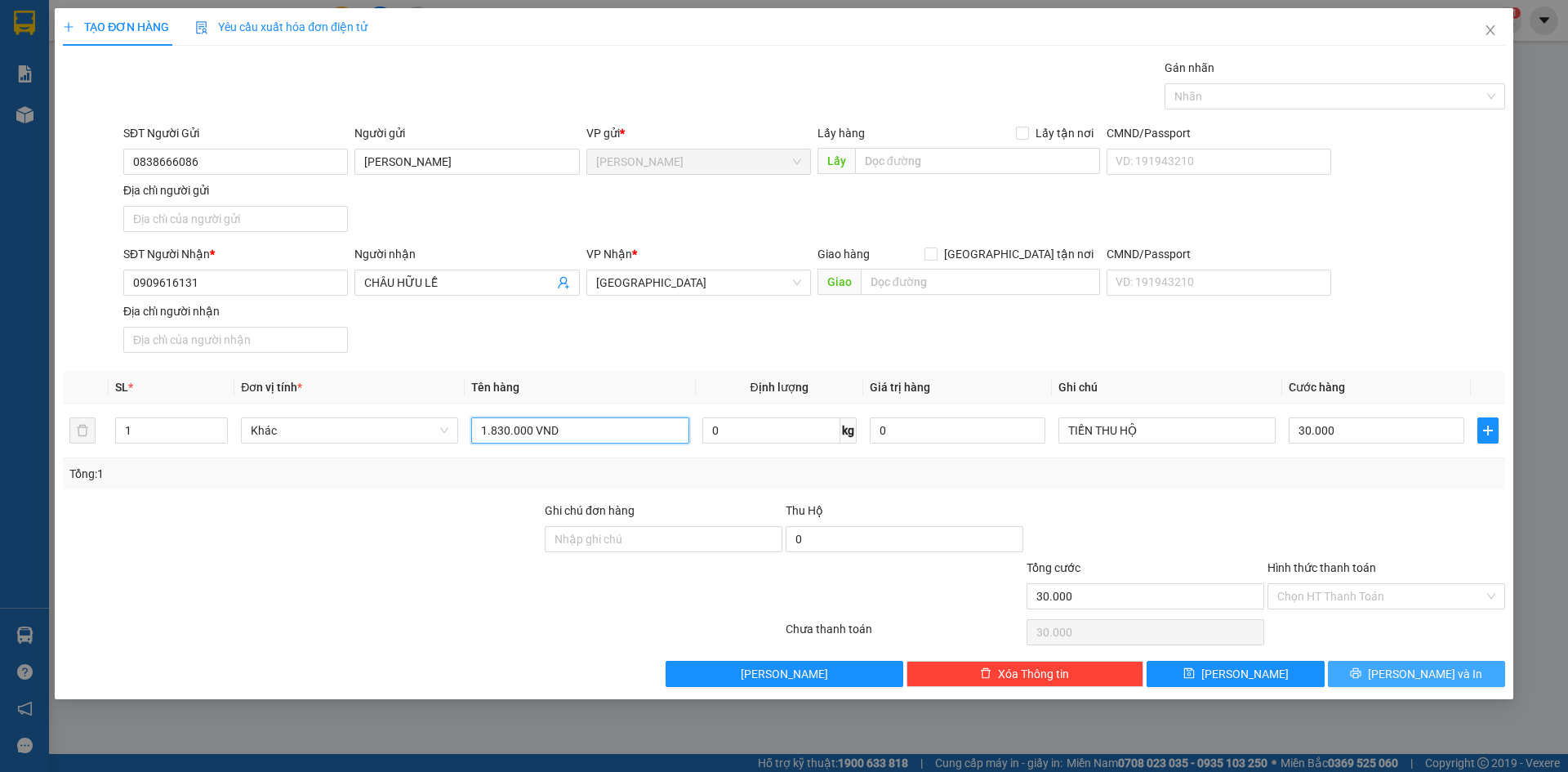
type input "1.830.000 VND"
click at [1423, 671] on span "[PERSON_NAME] và In" at bounding box center [1425, 673] width 114 height 18
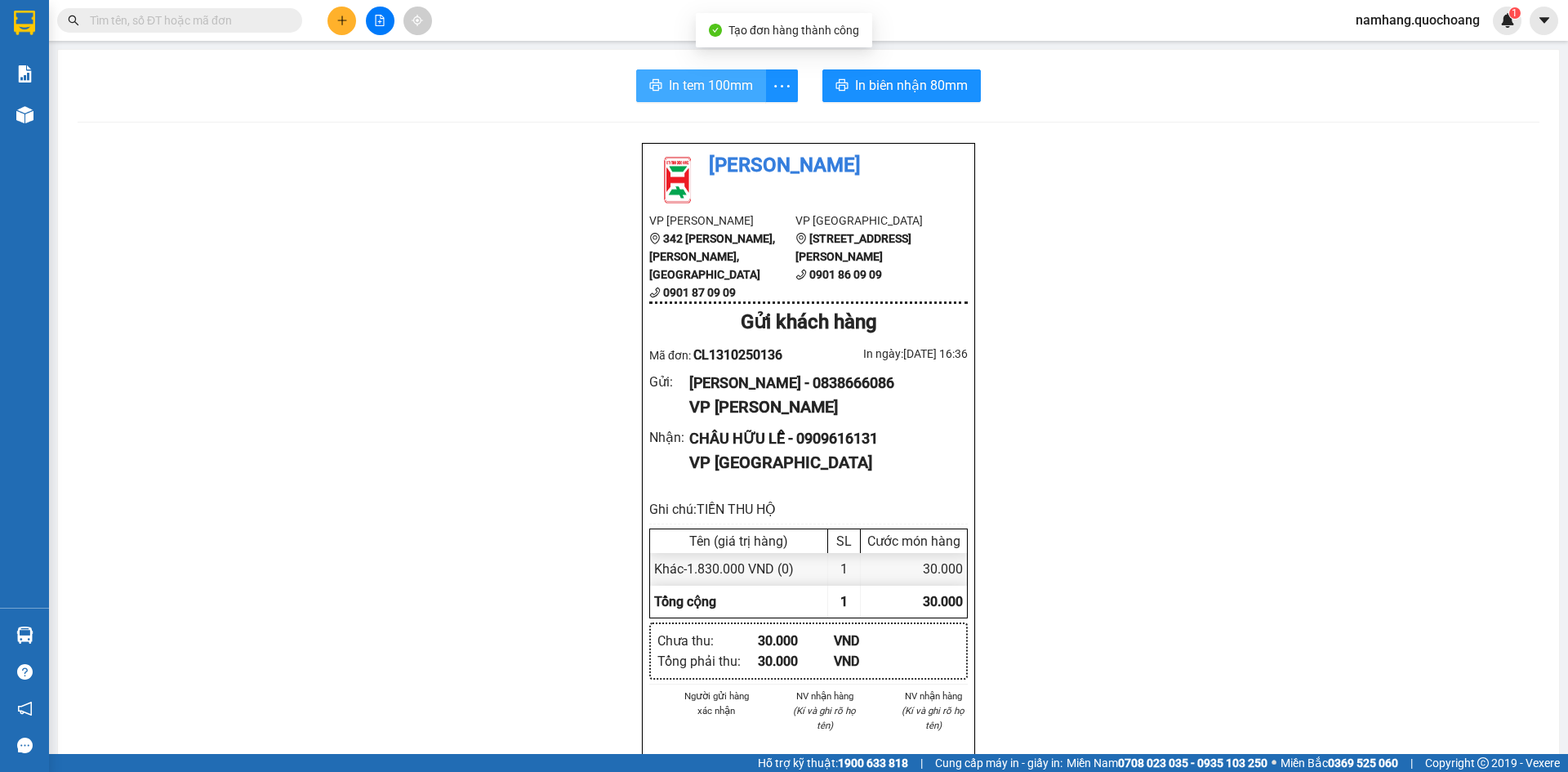
click at [692, 92] on span "In tem 100mm" at bounding box center [710, 85] width 84 height 20
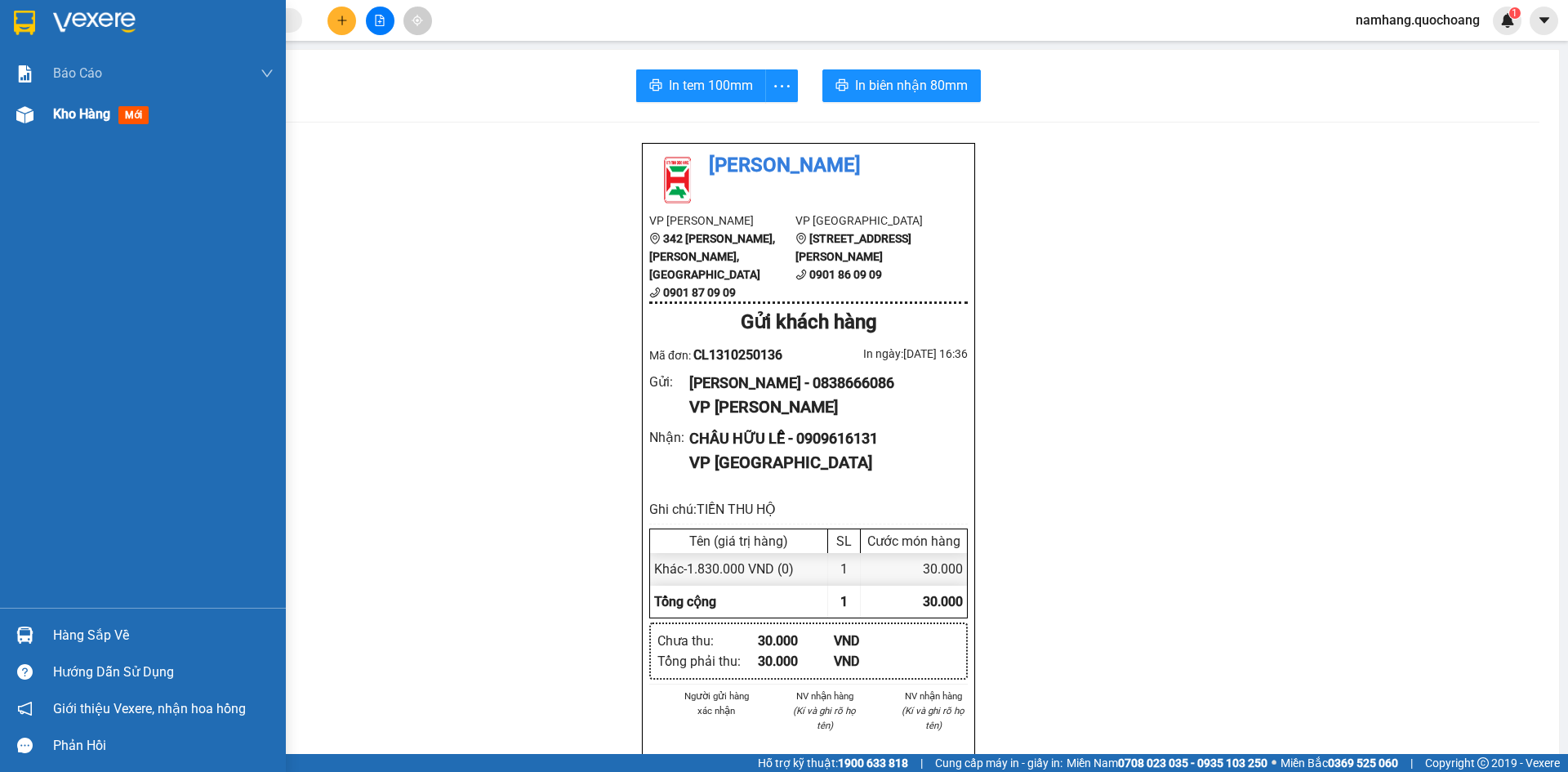
click at [87, 125] on div "Kho hàng mới" at bounding box center [163, 114] width 221 height 41
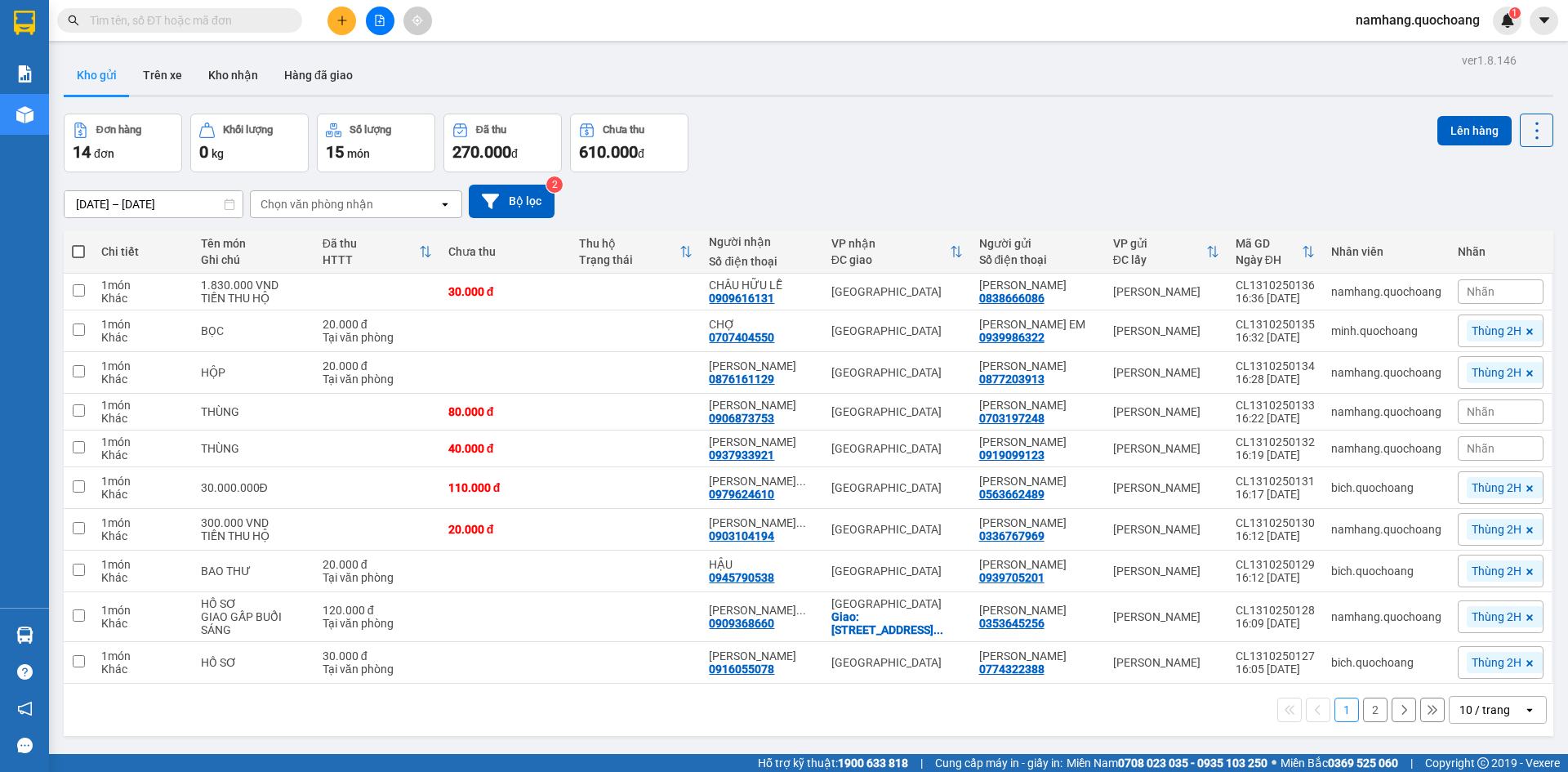
click at [1512, 296] on div "Nhãn" at bounding box center [1500, 291] width 86 height 24
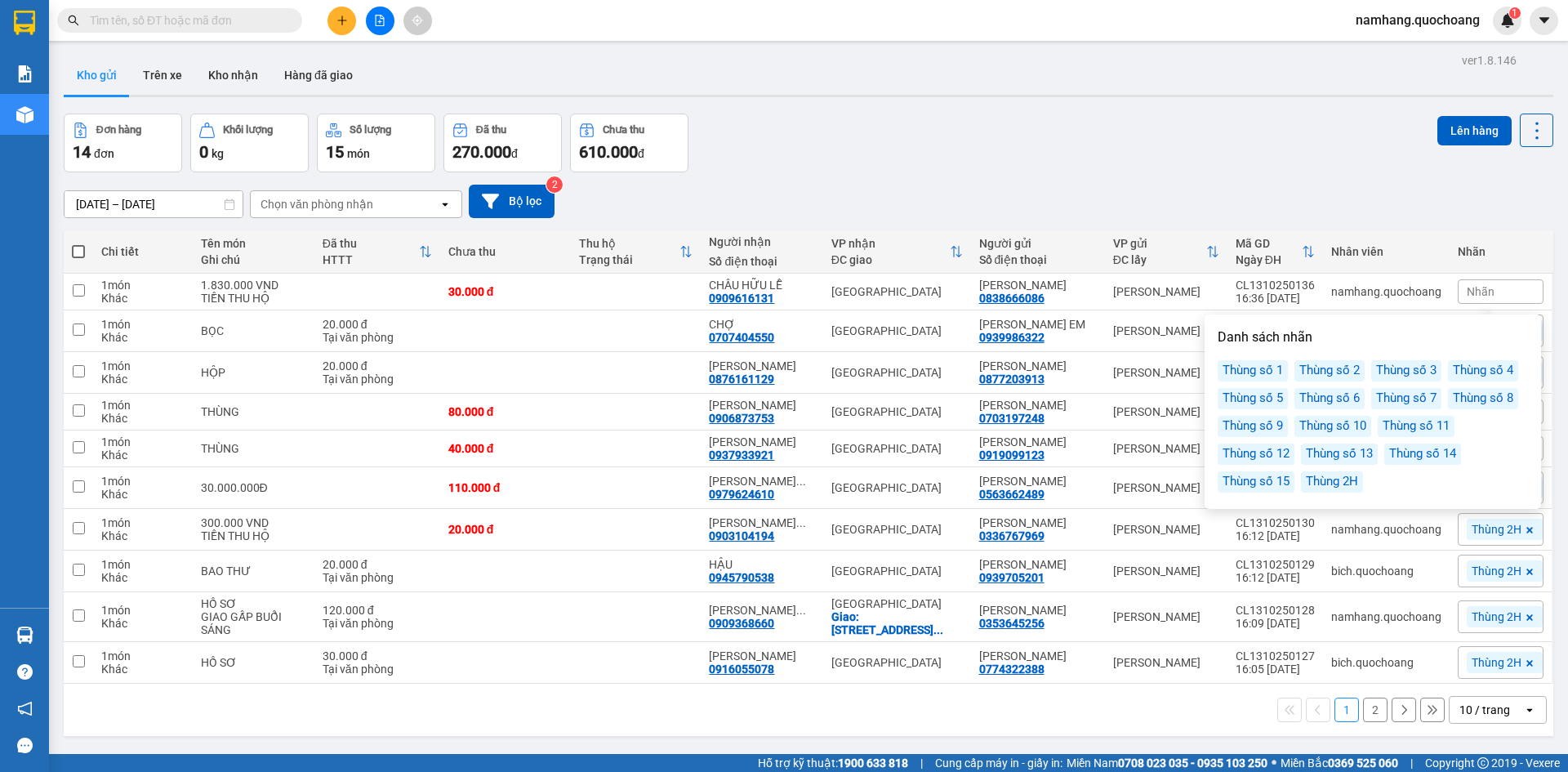
click at [1343, 482] on div "Thùng 2H" at bounding box center [1332, 482] width 62 height 21
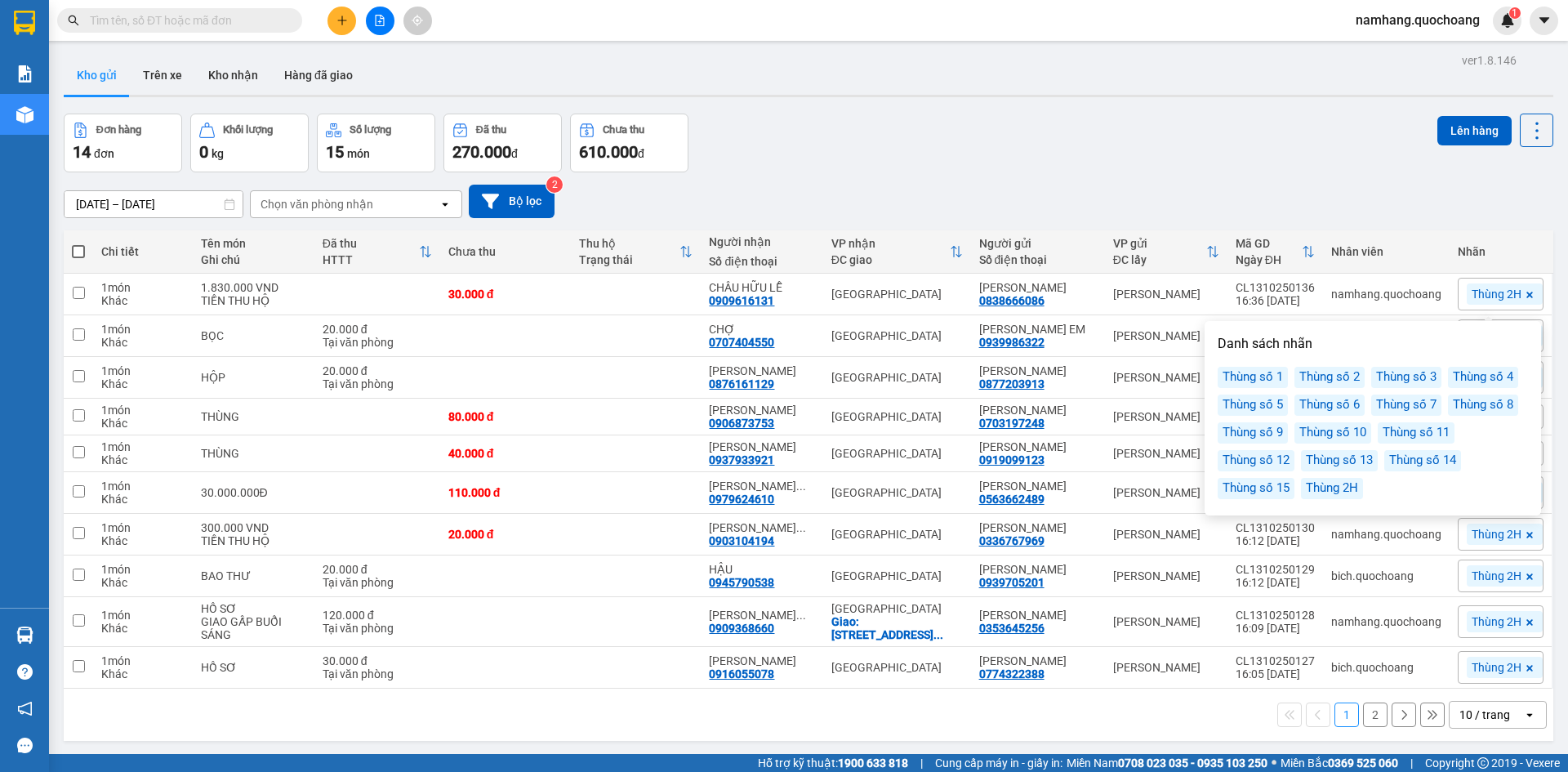
click at [1377, 193] on div "[DATE] – [DATE] Press the down arrow key to interact with the calendar and sele…" at bounding box center [809, 201] width 1490 height 34
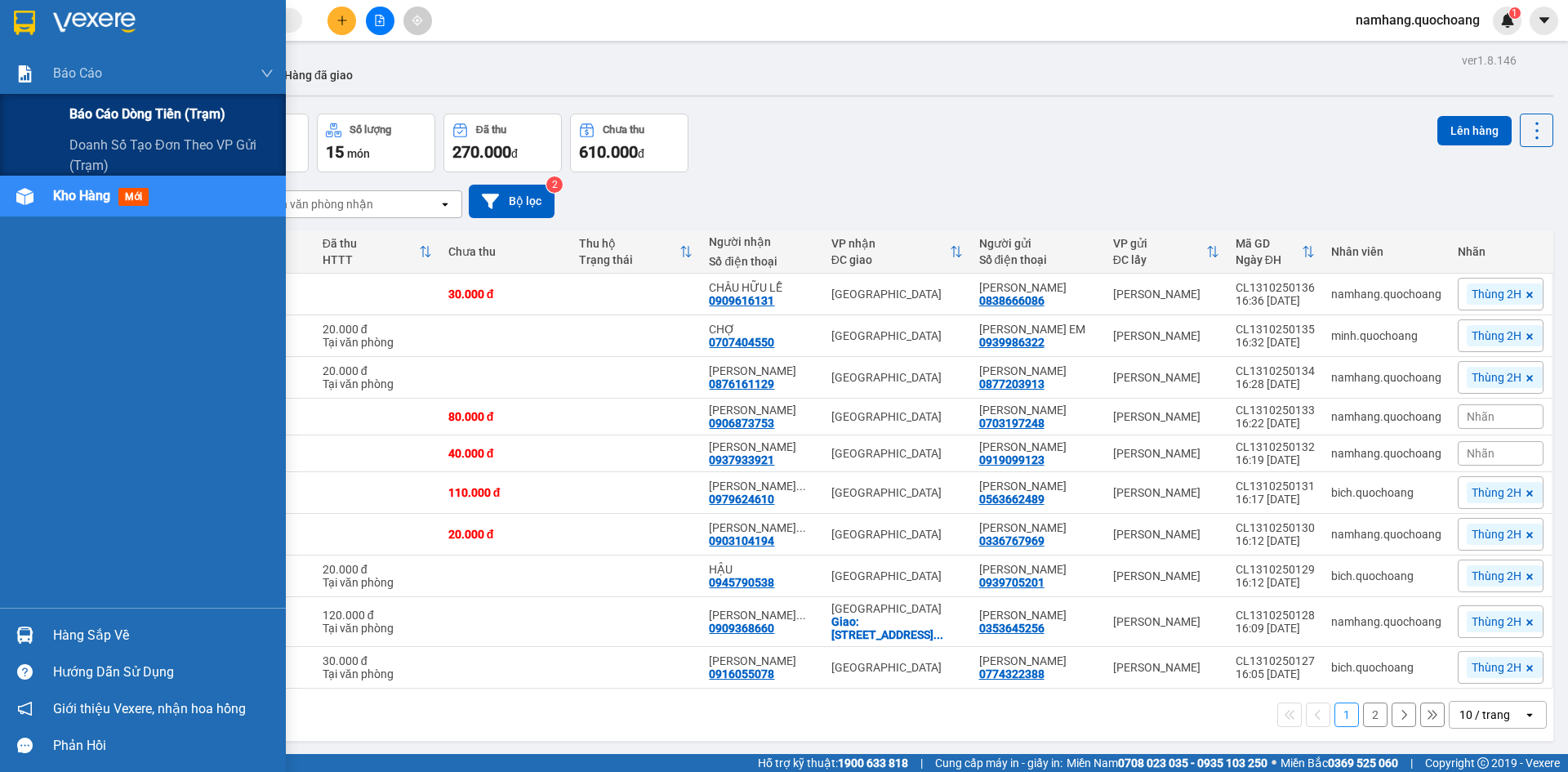
click at [95, 102] on div "Báo cáo dòng tiền (trạm)" at bounding box center [171, 114] width 204 height 41
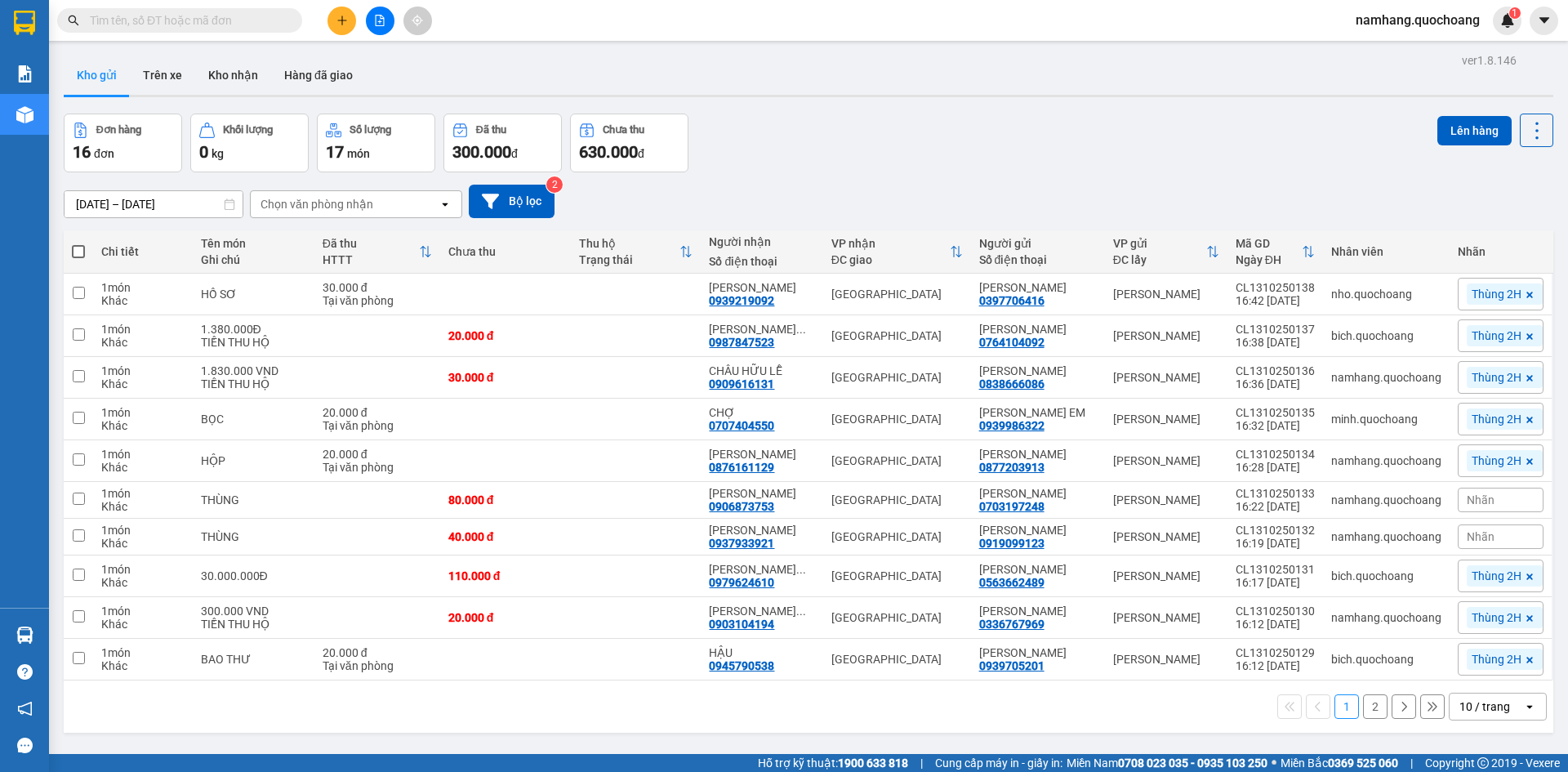
click at [273, 27] on input "text" at bounding box center [186, 20] width 192 height 18
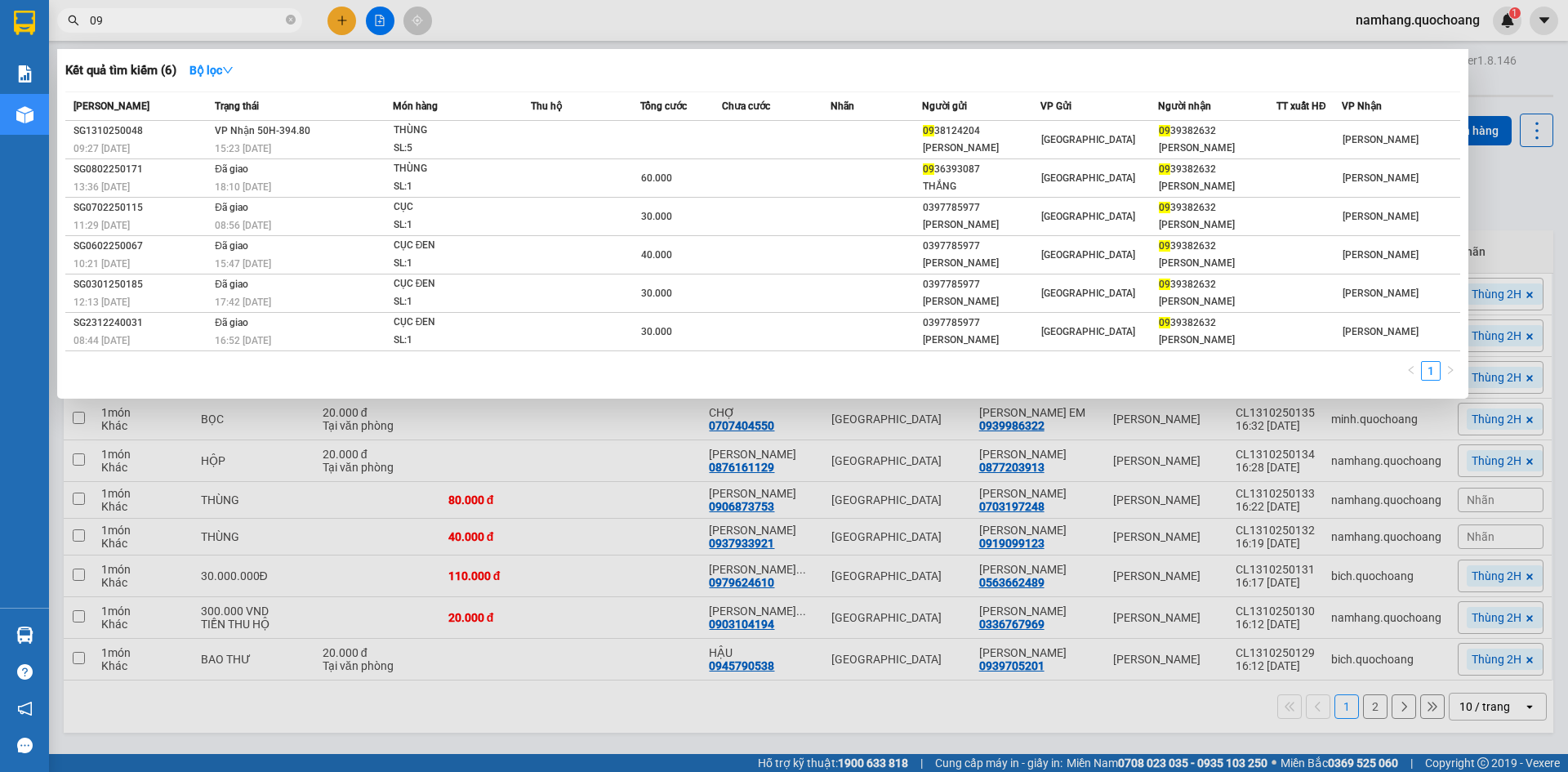
type input "0"
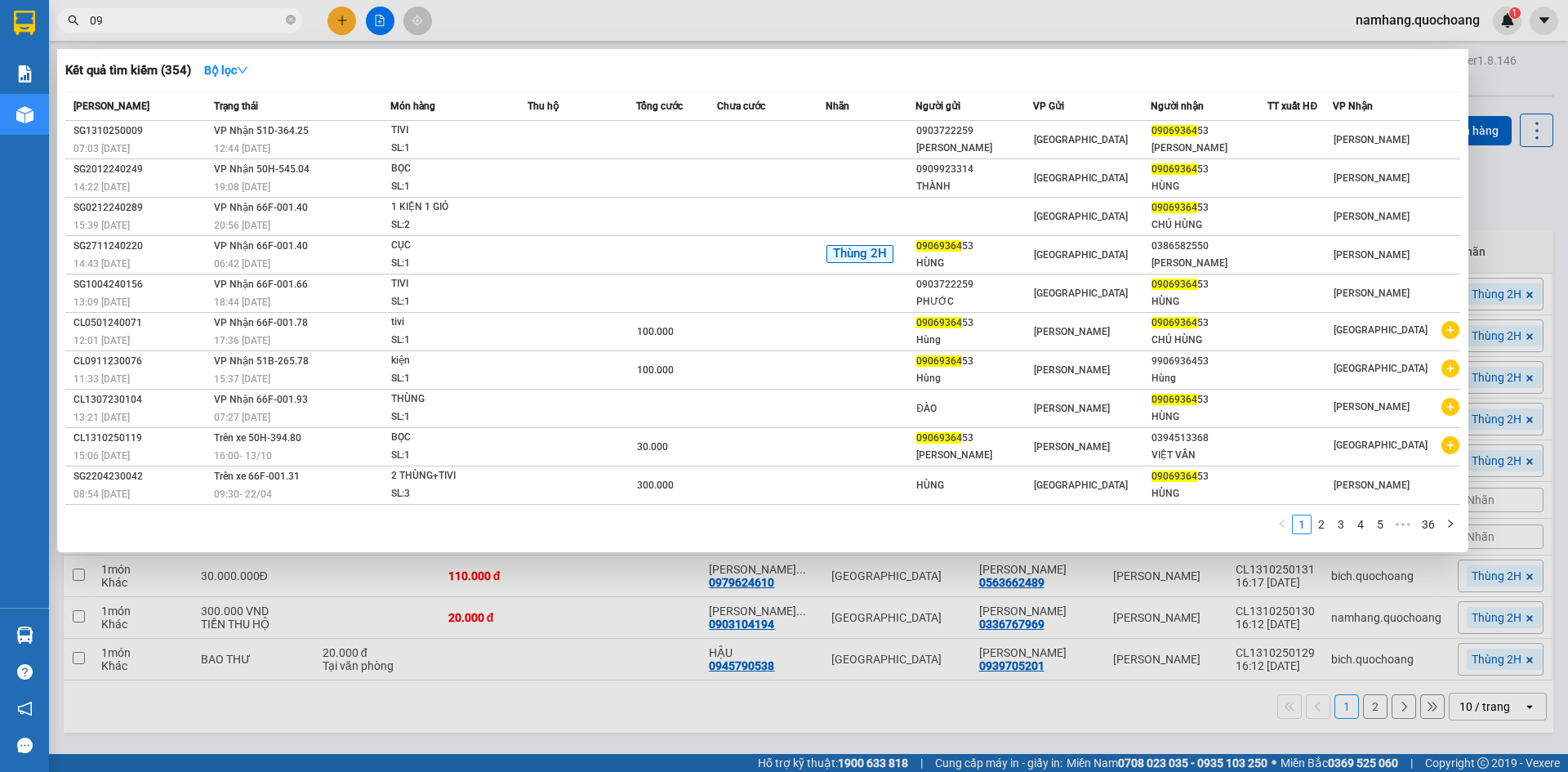
type input "0"
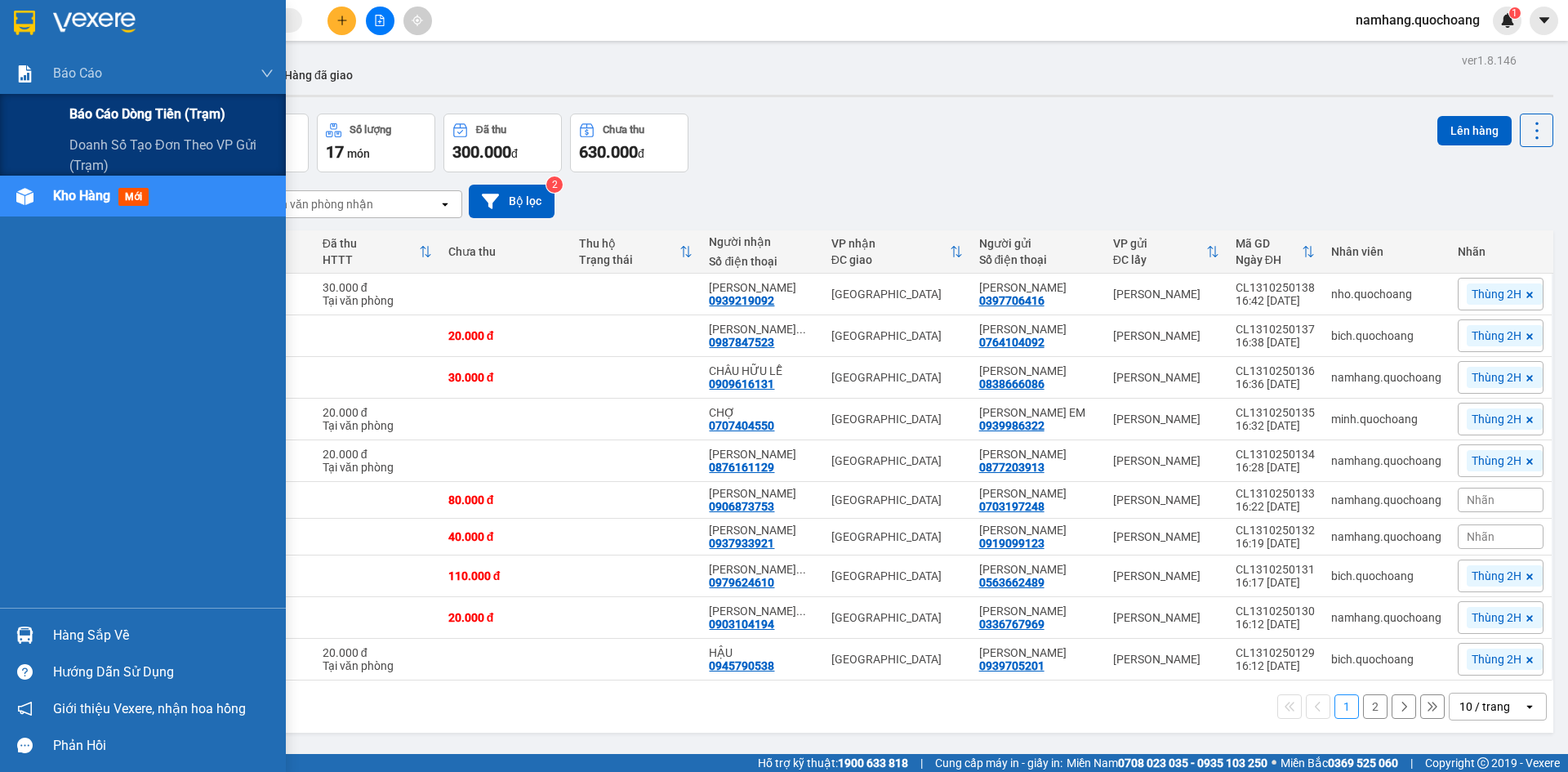
click at [127, 107] on span "Báo cáo dòng tiền (trạm)" at bounding box center [147, 113] width 156 height 20
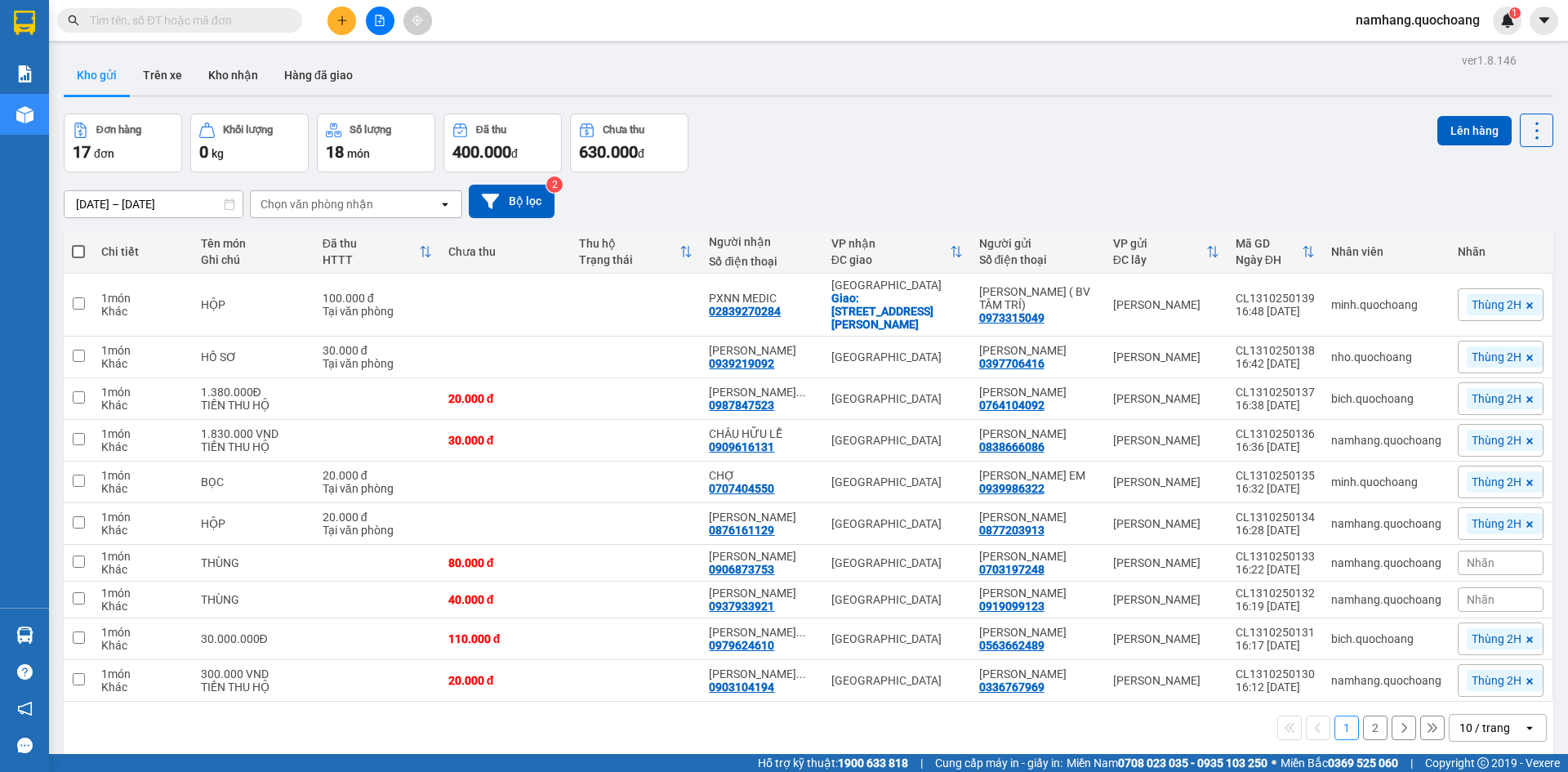
click at [260, 23] on input "text" at bounding box center [186, 20] width 192 height 18
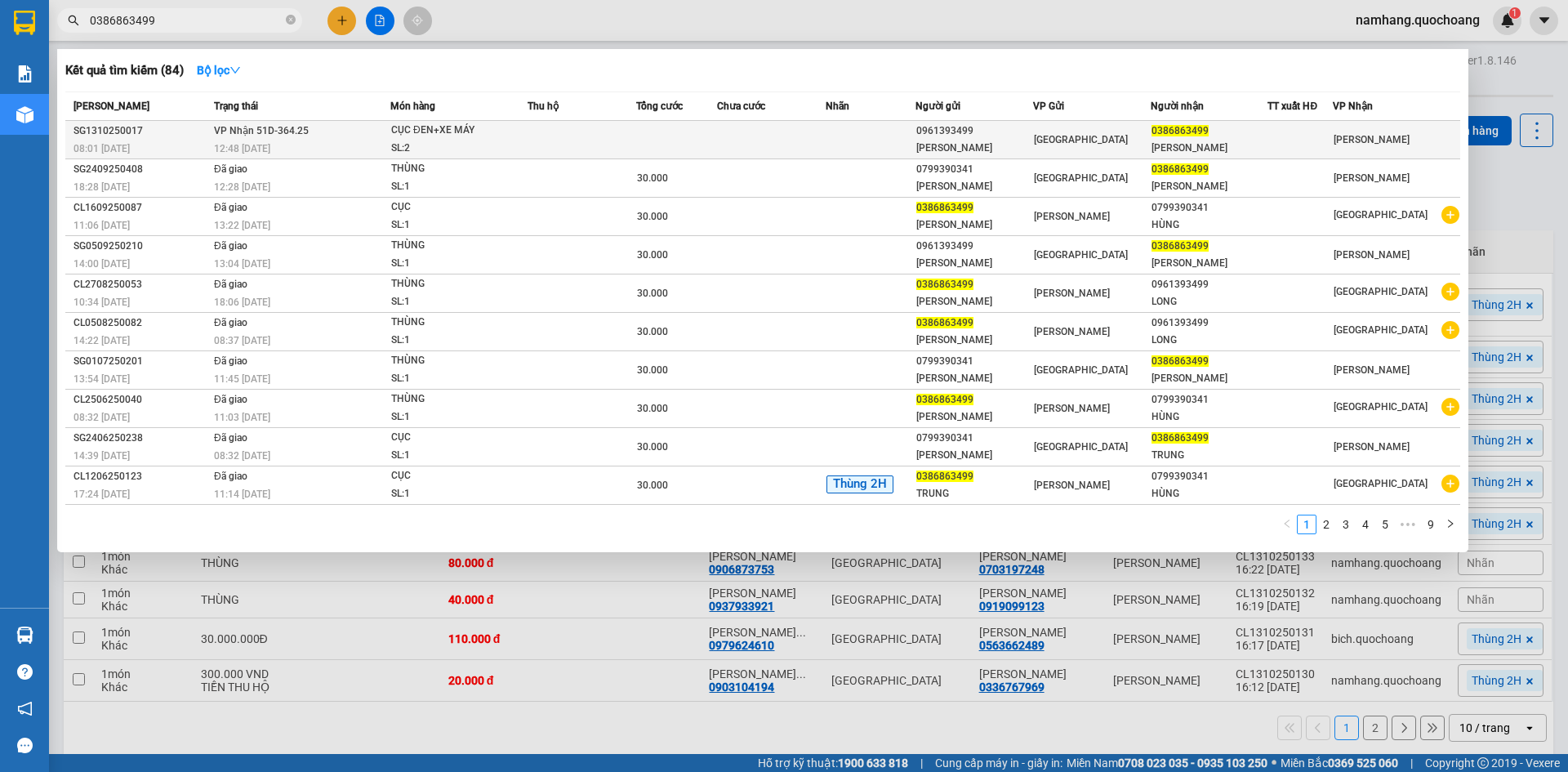
type input "0386863499"
click at [784, 138] on td at bounding box center [771, 140] width 108 height 39
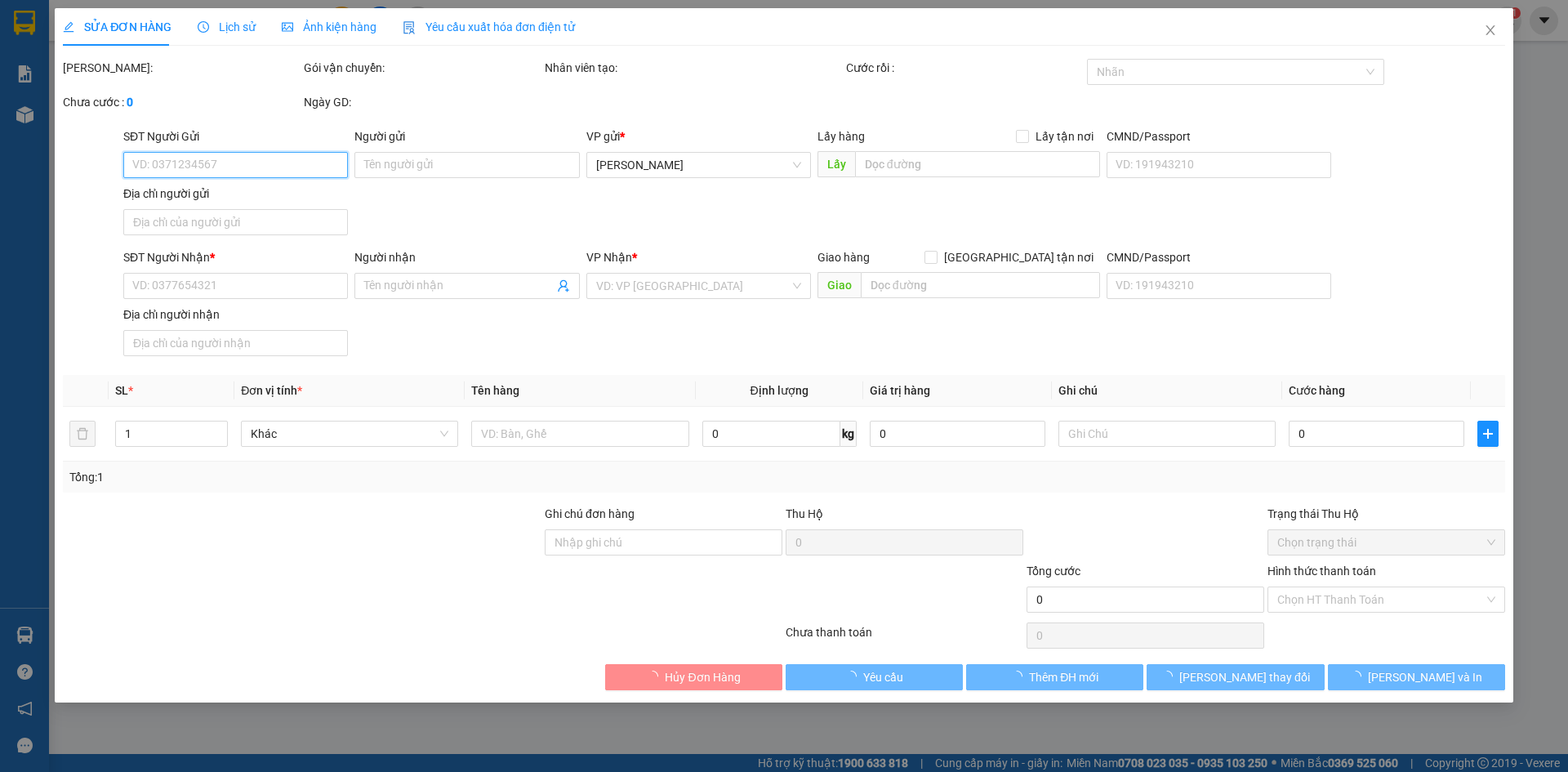
type input "0961393499"
type input "[PERSON_NAME]"
type input "201 ĐƯỜNG SỐ 3 GÒ VẤP"
type input "0386863499"
type input "[PERSON_NAME]"
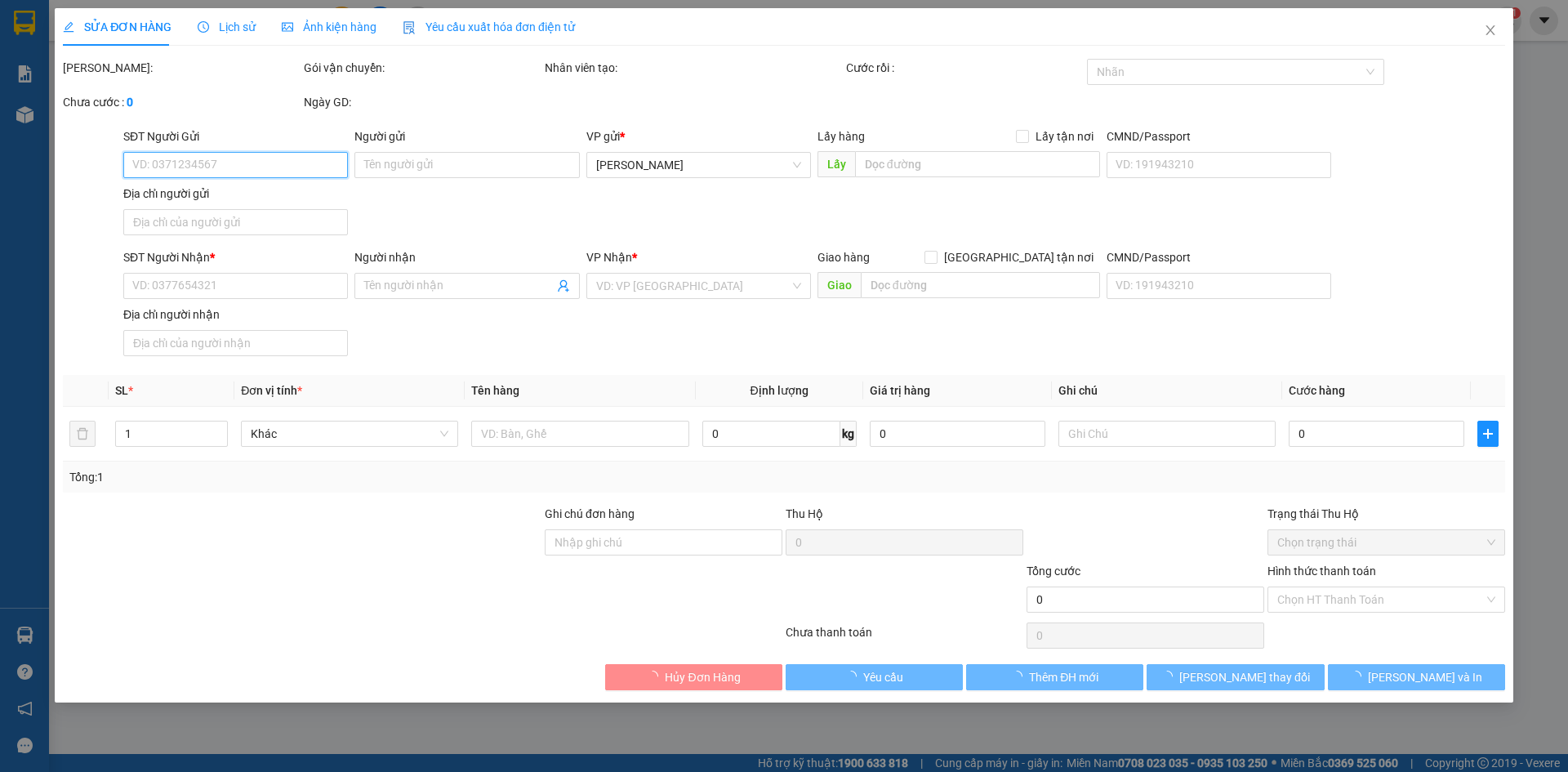
type input "087084007757"
type input "ẤP TÂN TRONG, [GEOGRAPHIC_DATA], [GEOGRAPHIC_DATA], [GEOGRAPHIC_DATA]"
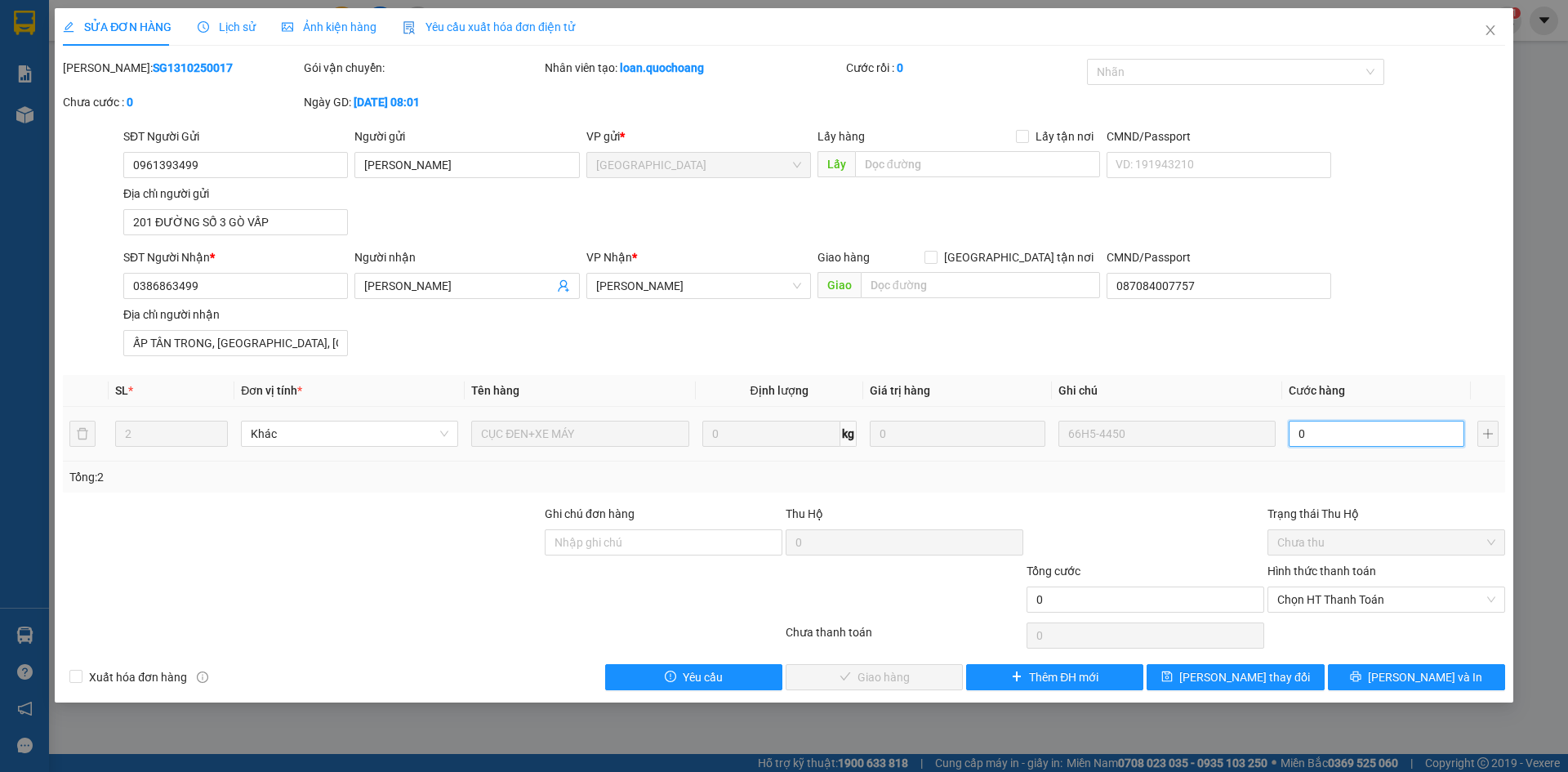
click at [1353, 434] on input "0" at bounding box center [1376, 433] width 175 height 26
type input "3"
type input "30"
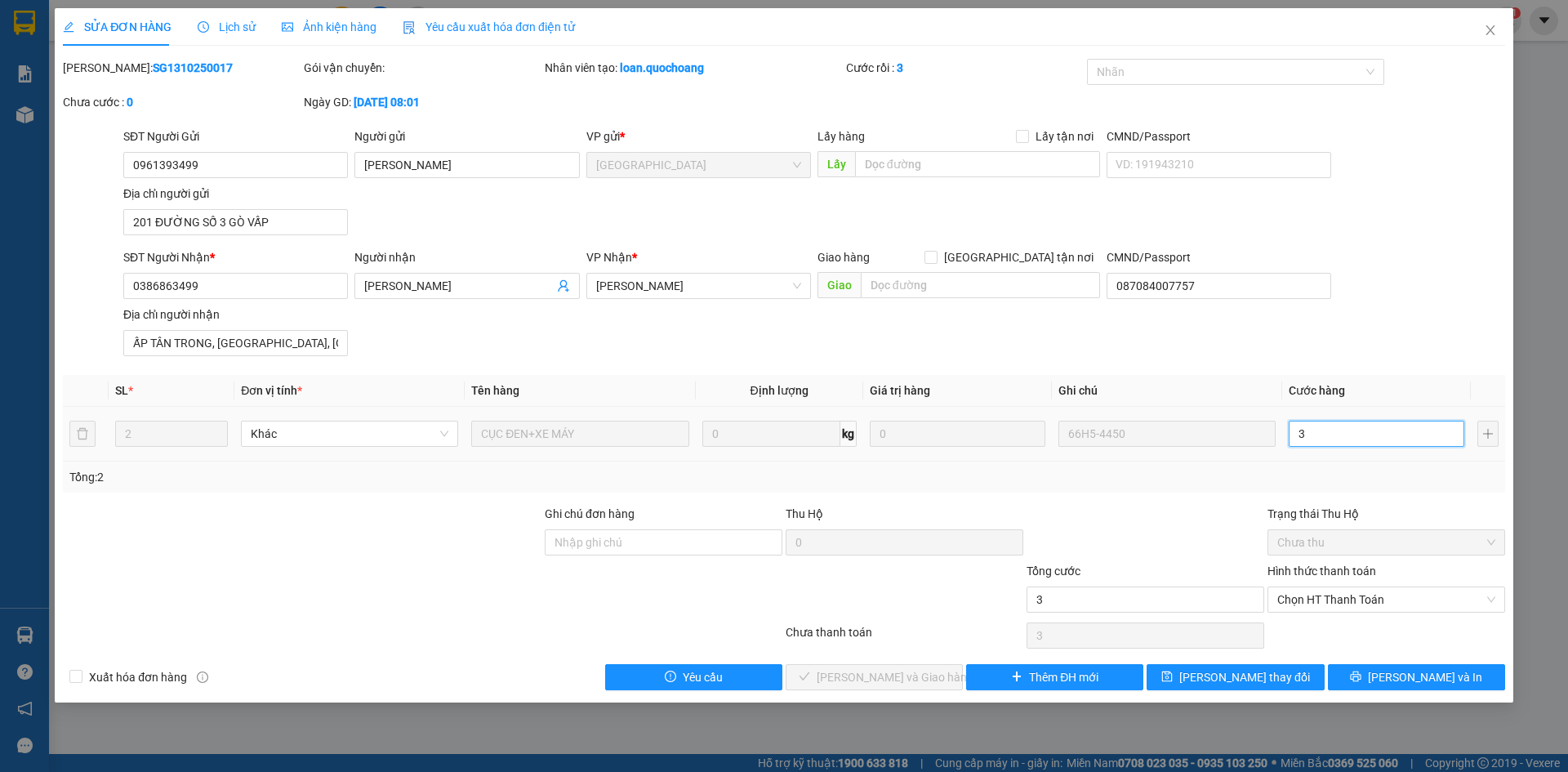
type input "30"
type input "300"
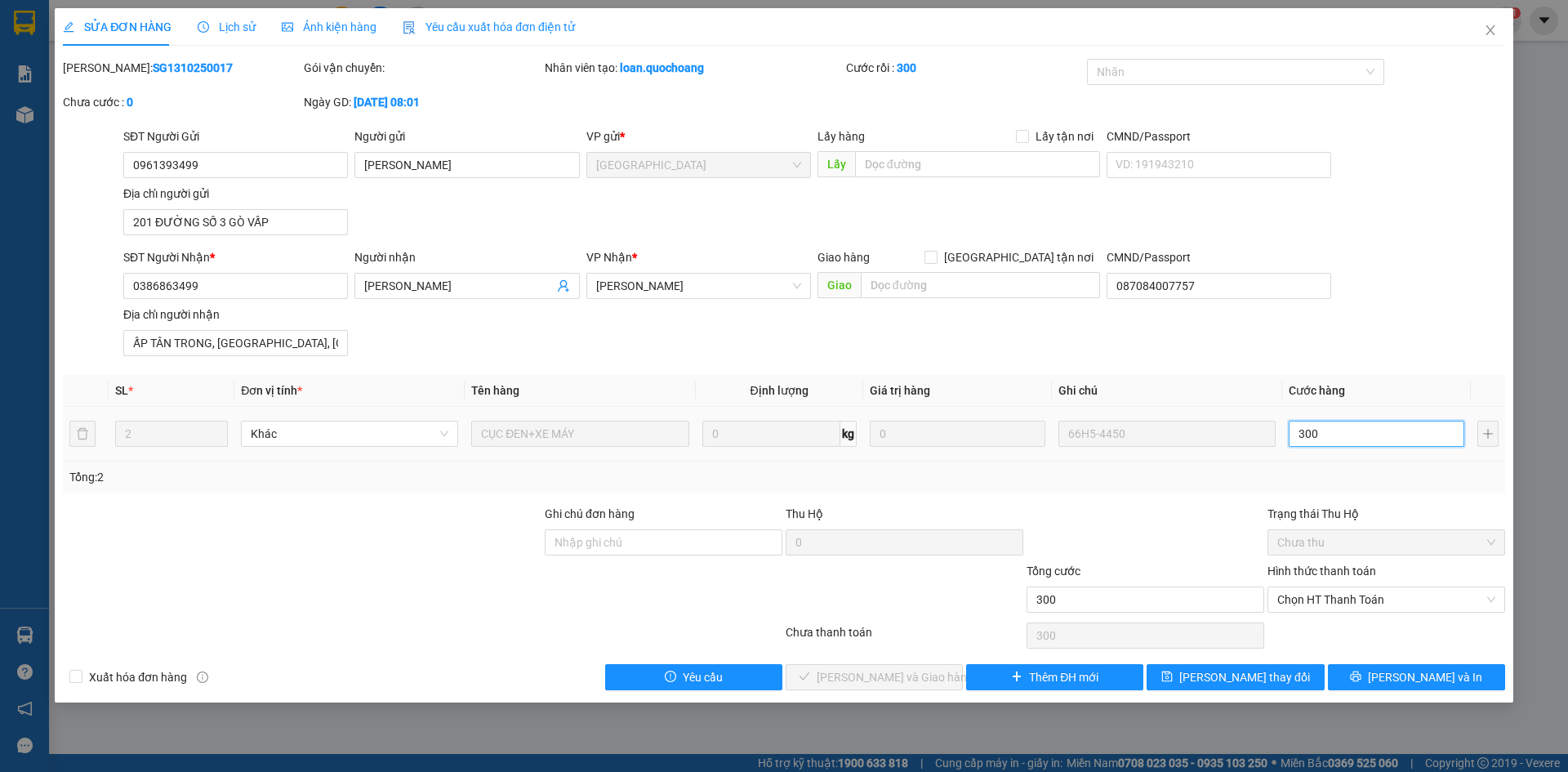
type input "3.000"
type input "30.000"
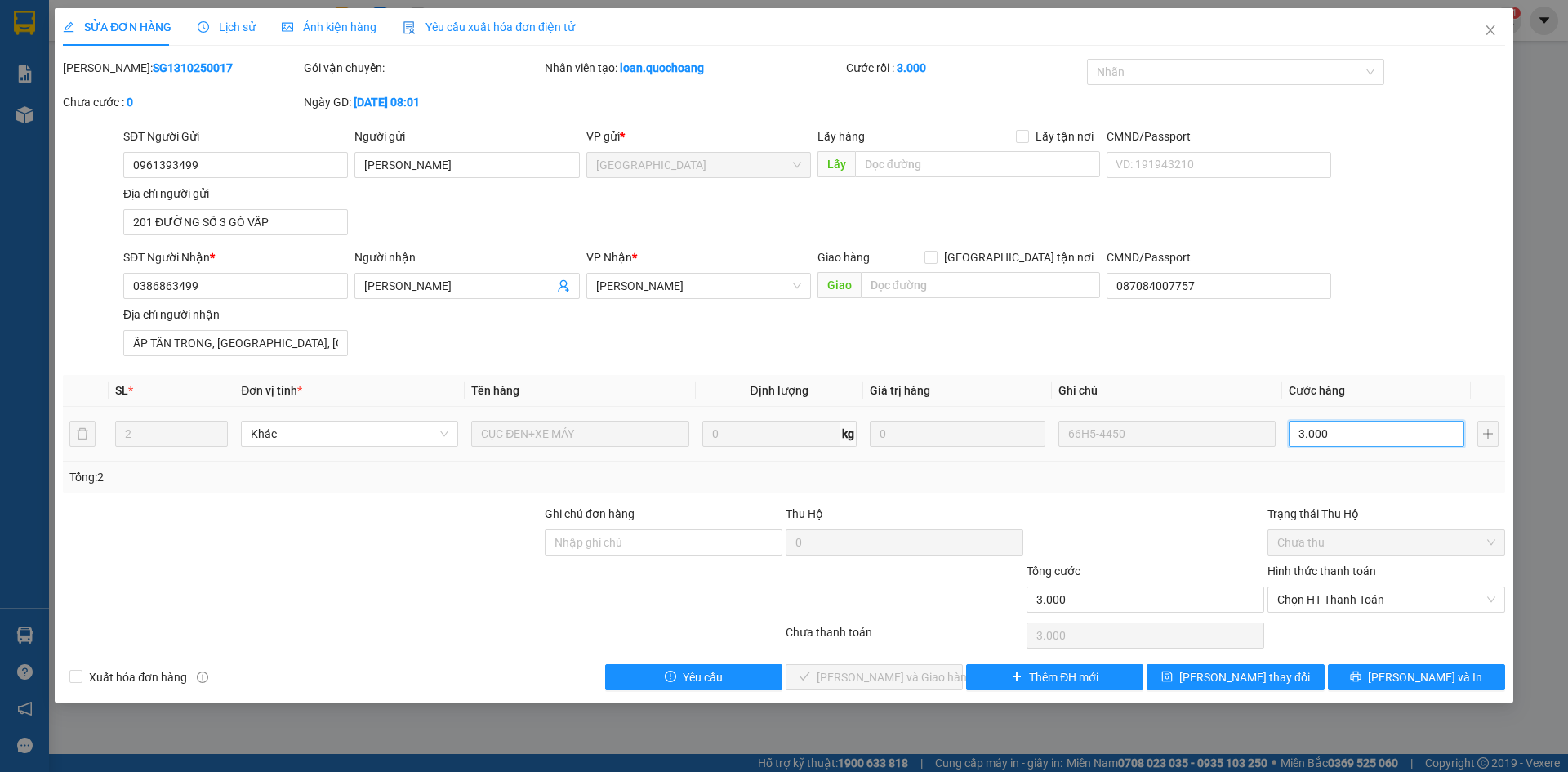
type input "30.000"
type input "300.000"
click at [1353, 600] on span "Chọn HT Thanh Toán" at bounding box center [1385, 599] width 218 height 24
type input "300.000"
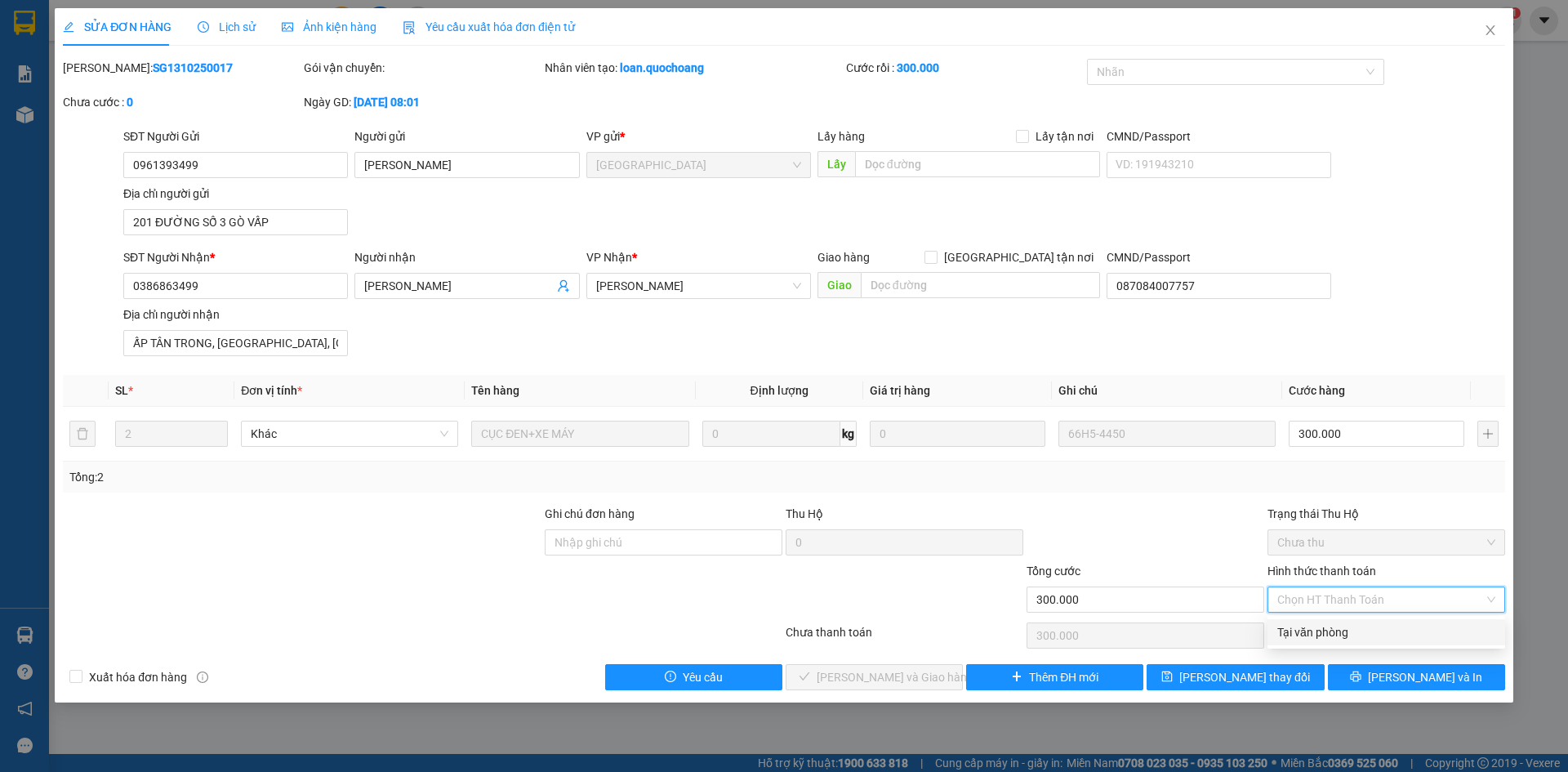
click at [1356, 629] on div "Tại văn phòng" at bounding box center [1385, 632] width 218 height 18
type input "0"
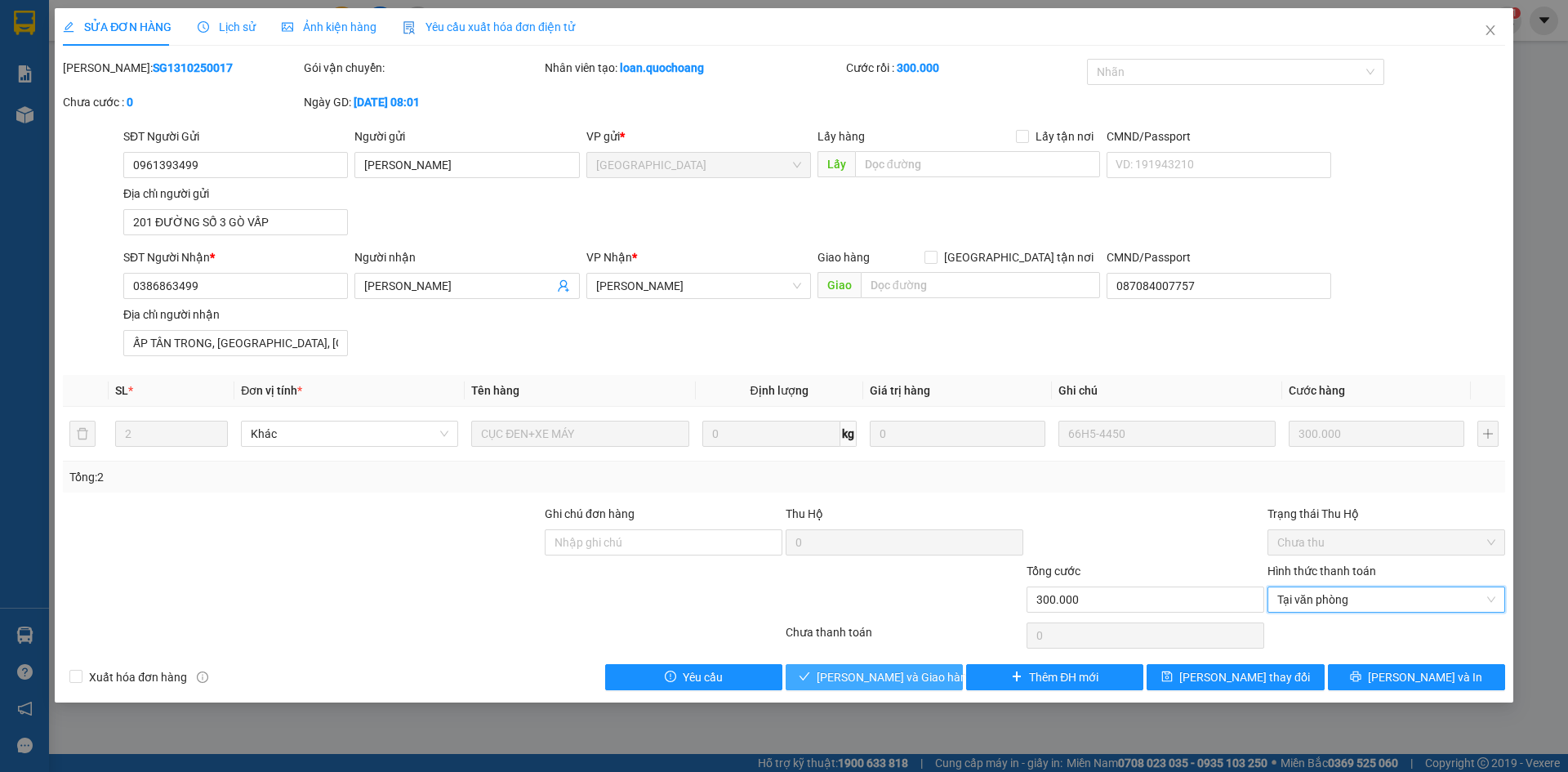
click at [911, 678] on span "[PERSON_NAME] và Giao hàng" at bounding box center [895, 677] width 157 height 18
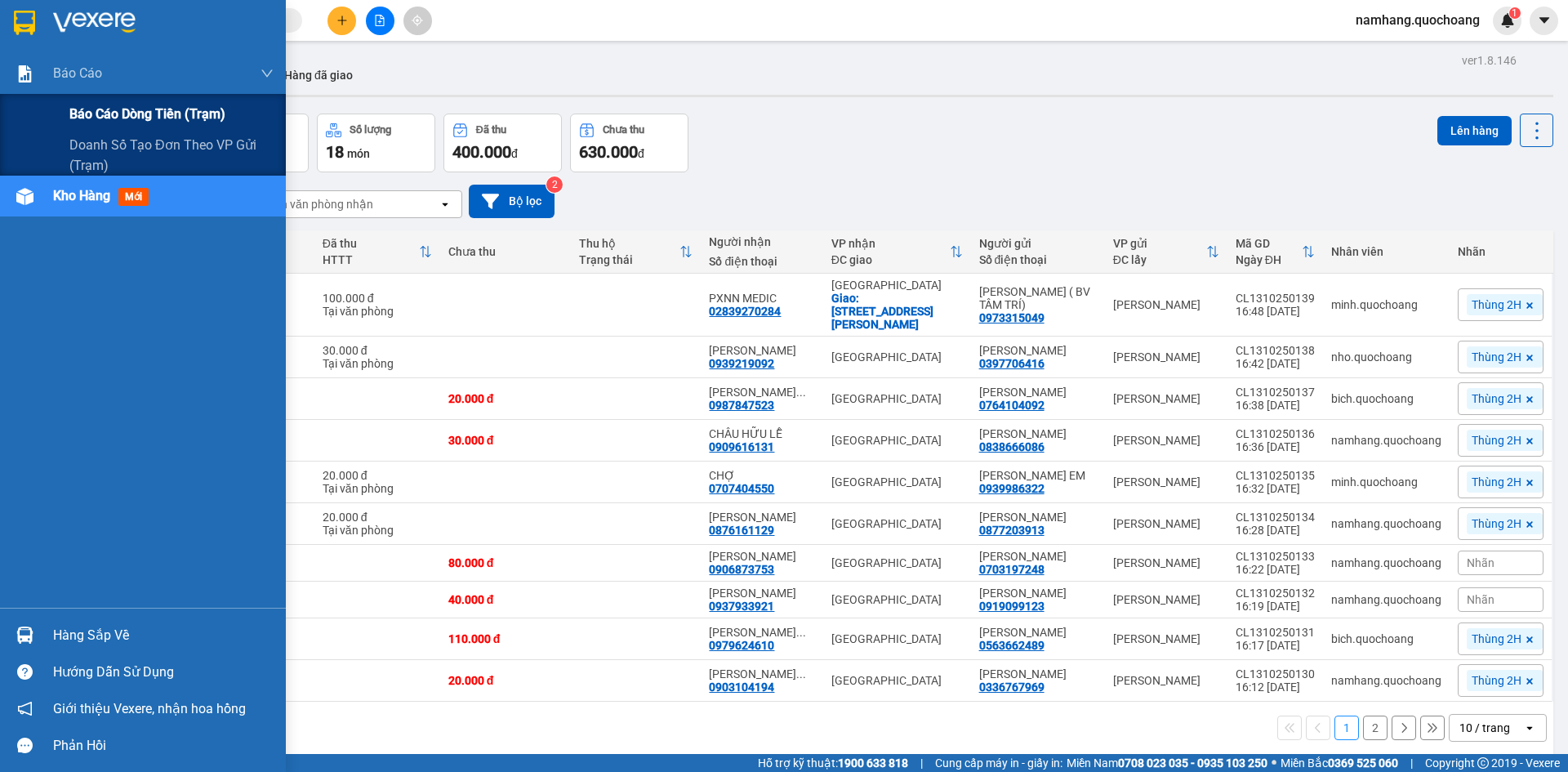
click at [80, 97] on div "Báo cáo dòng tiền (trạm)" at bounding box center [171, 114] width 204 height 41
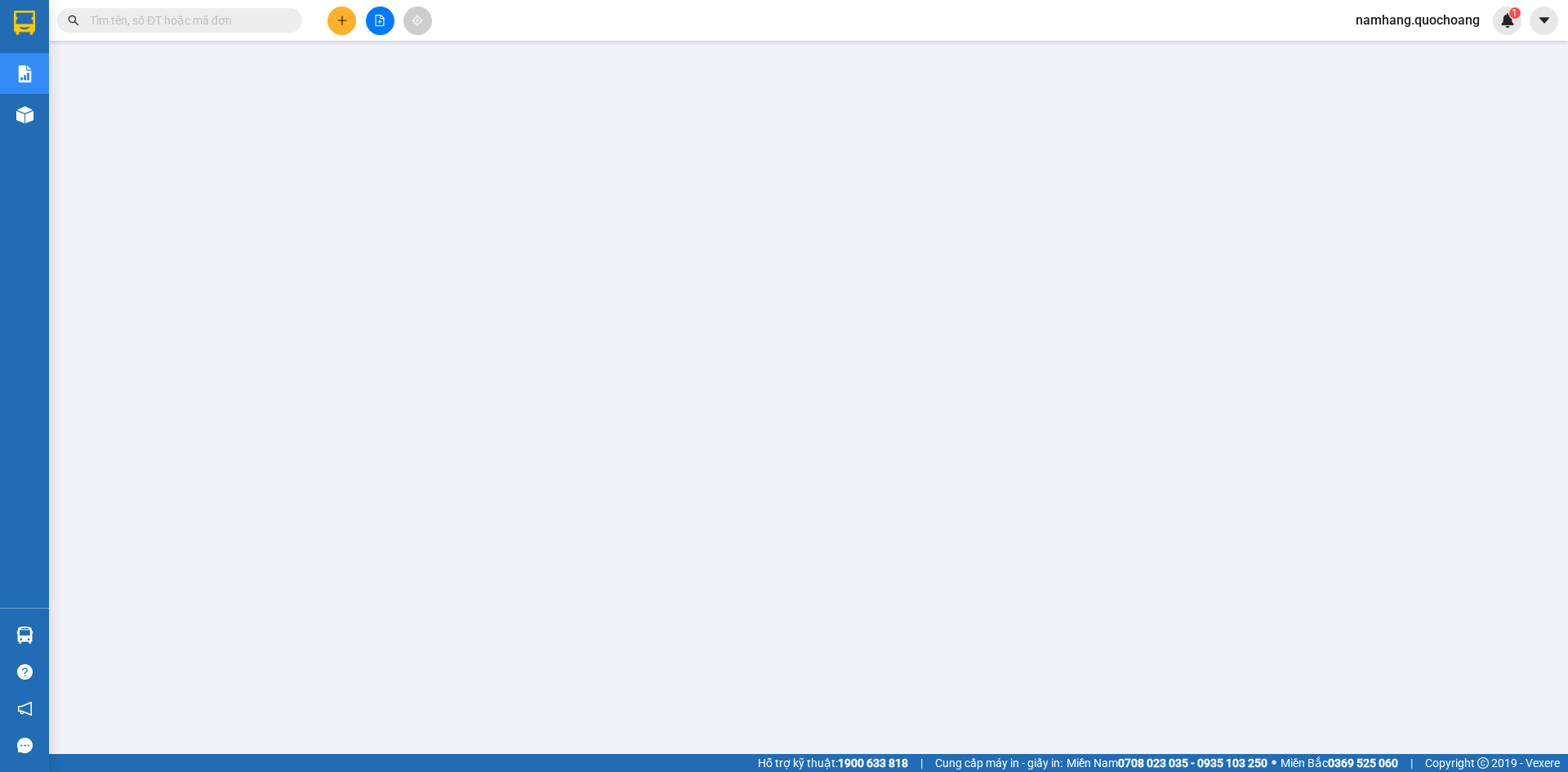
click at [260, 4] on div "Kết quả tìm kiếm ( 0 ) Bộ lọc No Data namhang.quochoang 1" at bounding box center [784, 20] width 1568 height 41
click at [249, 29] on span at bounding box center [179, 19] width 245 height 24
click at [249, 27] on input "text" at bounding box center [186, 20] width 192 height 18
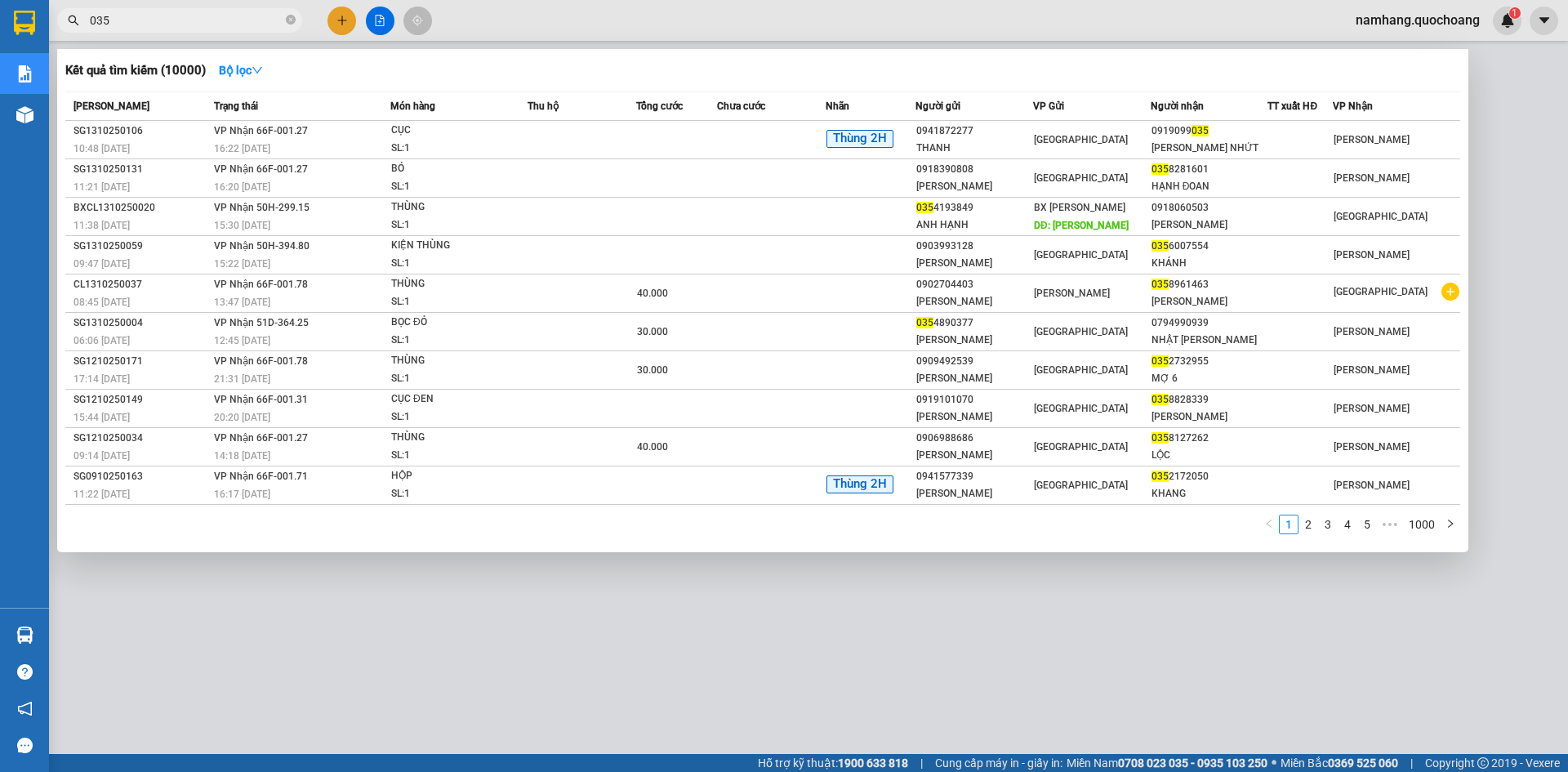
click at [248, 27] on input "035" at bounding box center [186, 20] width 192 height 18
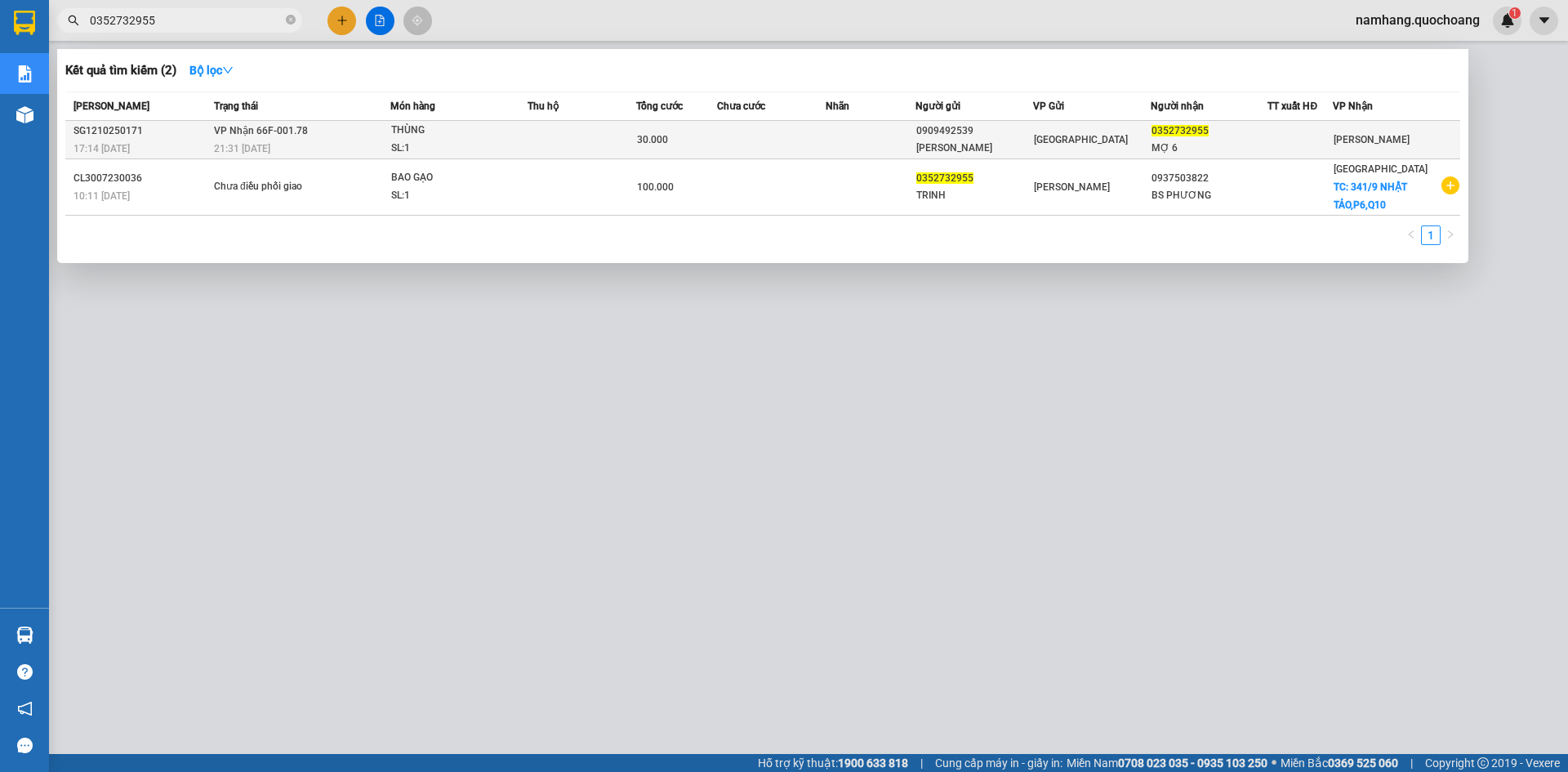
type input "0352732955"
click at [844, 124] on td at bounding box center [871, 140] width 91 height 39
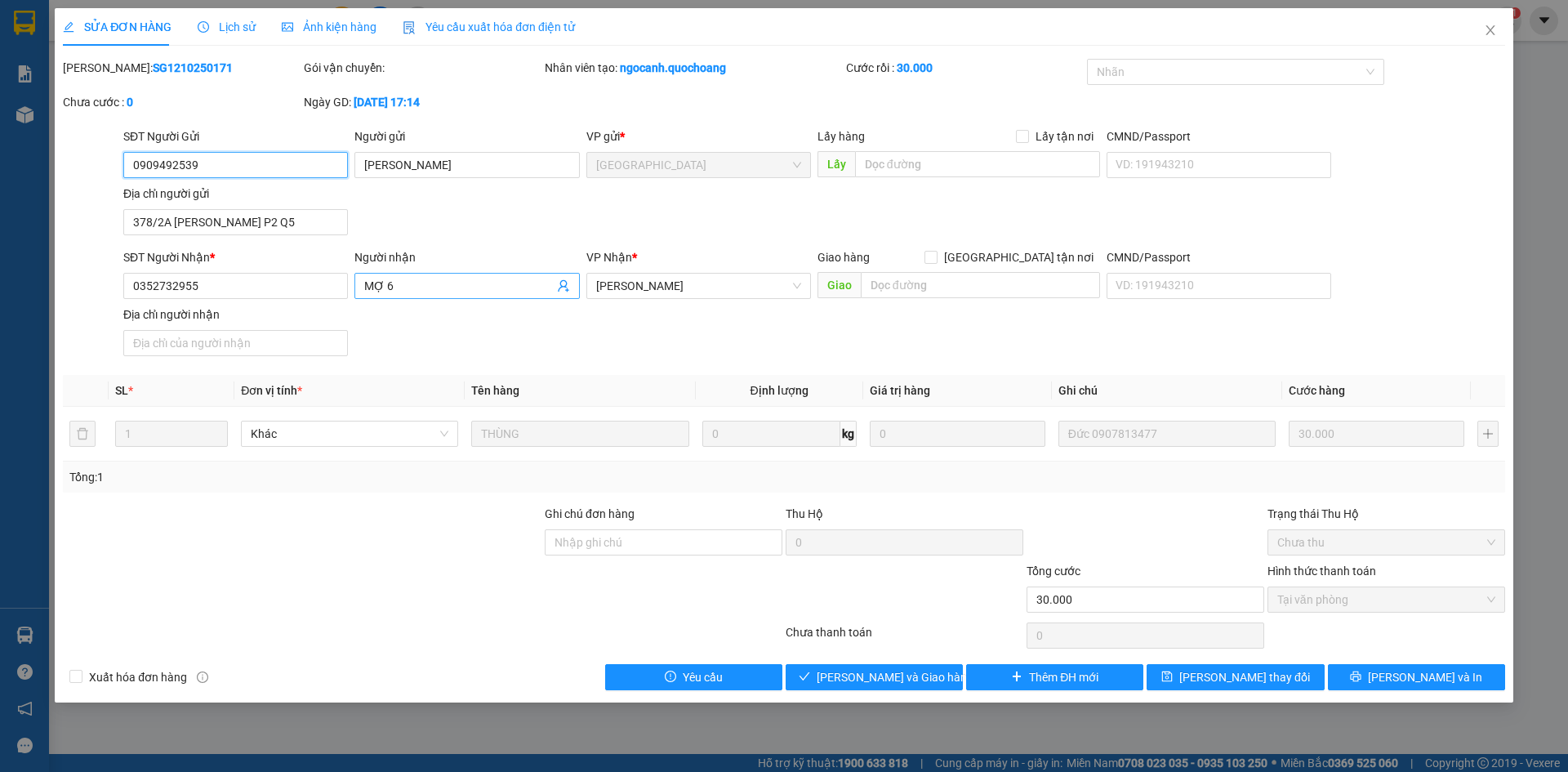
type input "0909492539"
type input "NGUYỄN TẤN GIÀU"
type input "378/2A PHAN VĂN TRỊ P2 Q5"
type input "0352732955"
type input "MỢ 6"
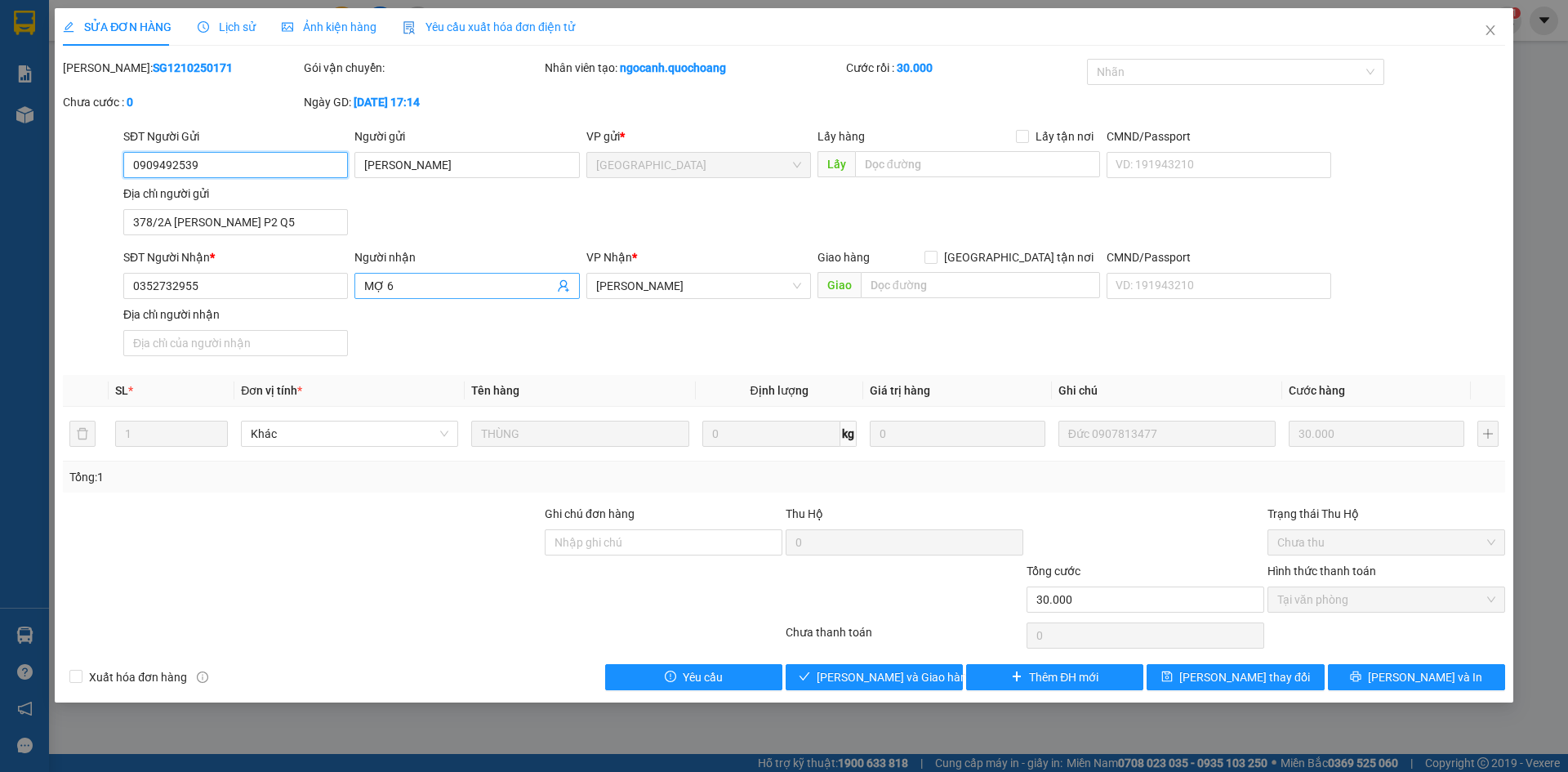
type input "30.000"
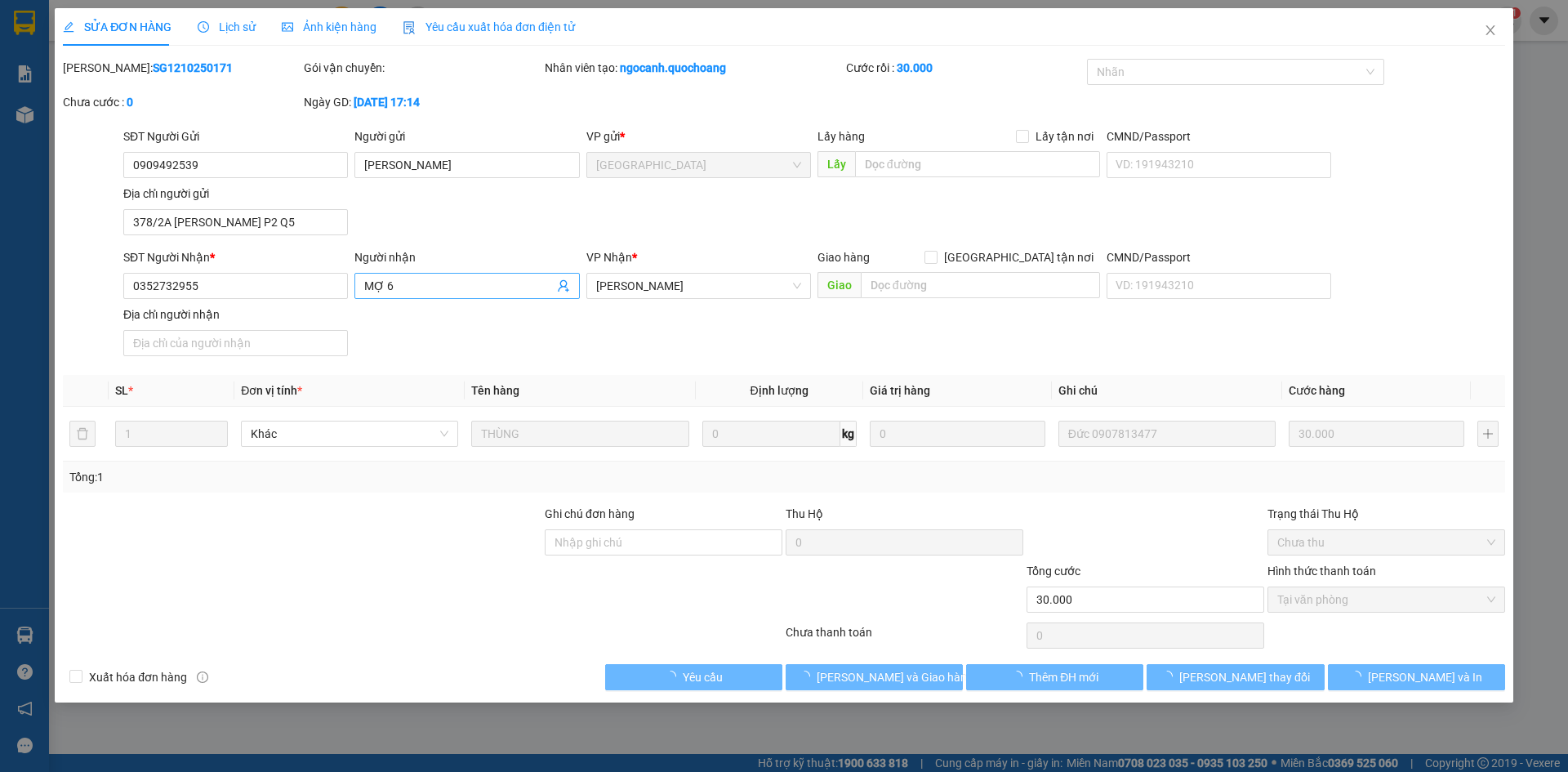
click at [470, 287] on input "MỢ 6" at bounding box center [458, 285] width 189 height 18
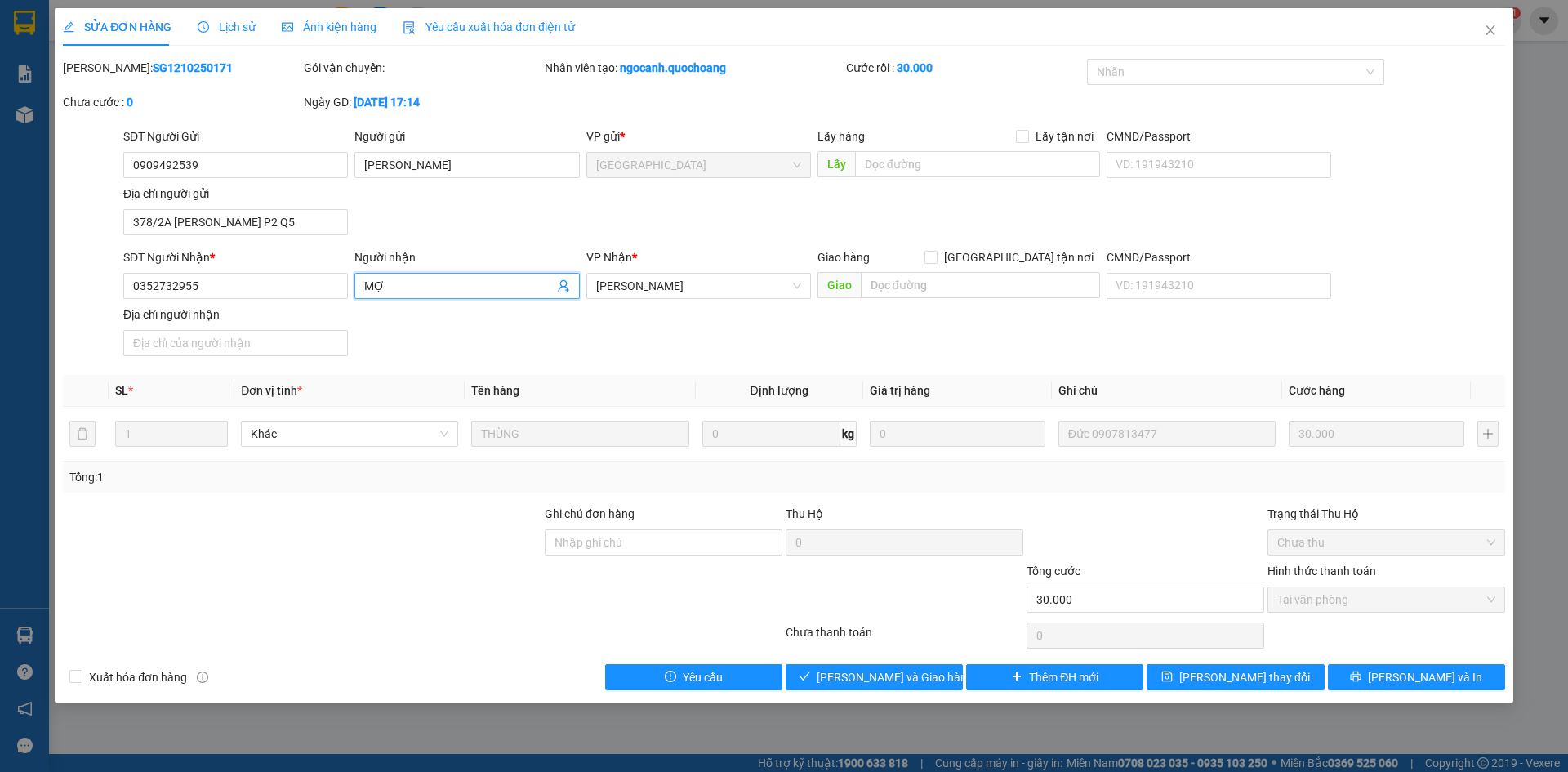
type input "M"
type input "LÊ THỊ KIM TRINH (MỢ SÁU)"
click at [1135, 292] on input "CMND/Passport" at bounding box center [1219, 285] width 224 height 26
type input "087157004310"
click at [315, 342] on input "Địa chỉ người nhận" at bounding box center [235, 342] width 224 height 26
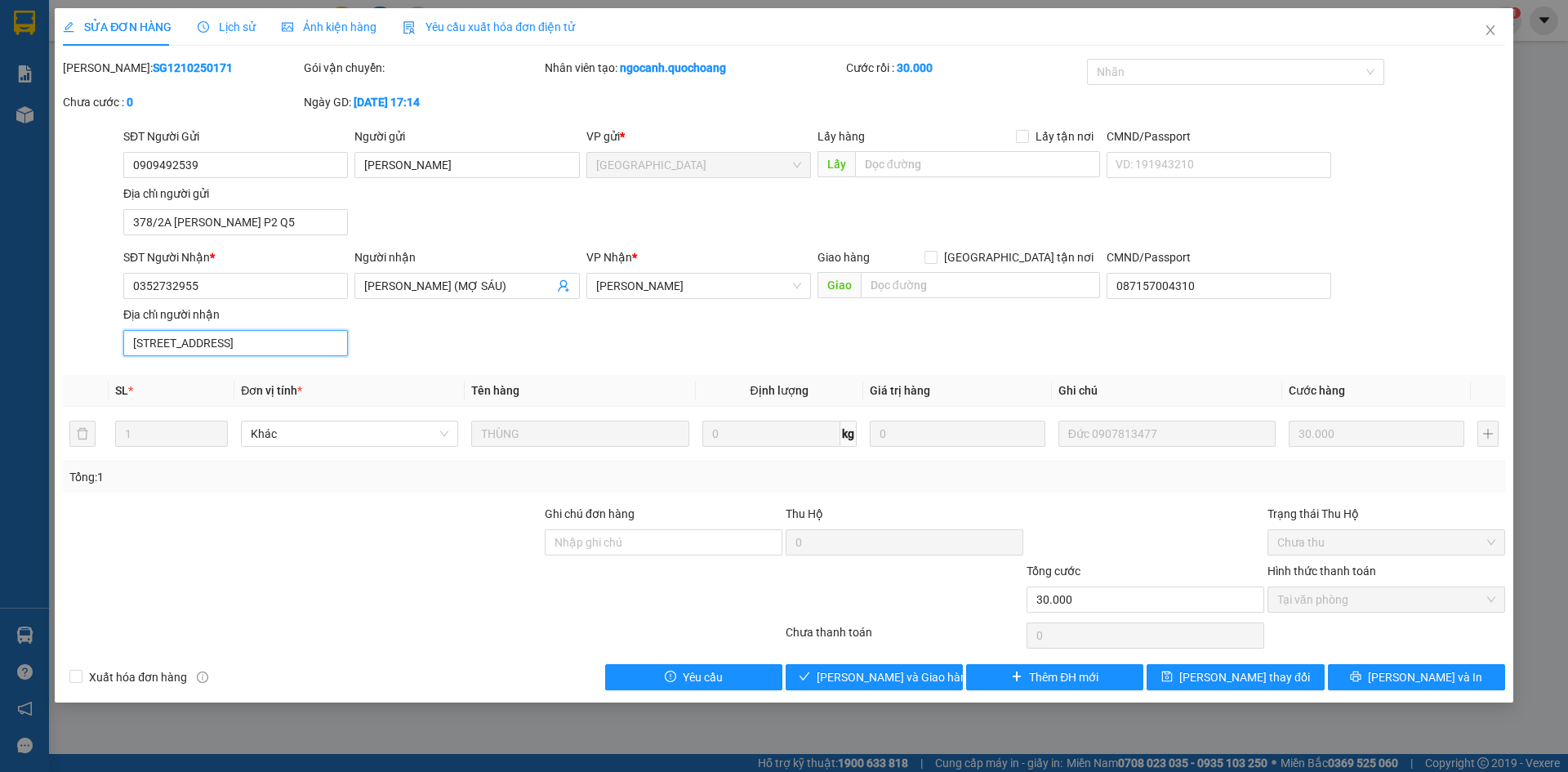
scroll to position [0, 38]
type input "TỔ 21, KHÓM 2, P2, TP CAO LÃNH, ĐỒNG THÁP"
click at [907, 684] on span "[PERSON_NAME] và Giao hàng" at bounding box center [895, 677] width 157 height 18
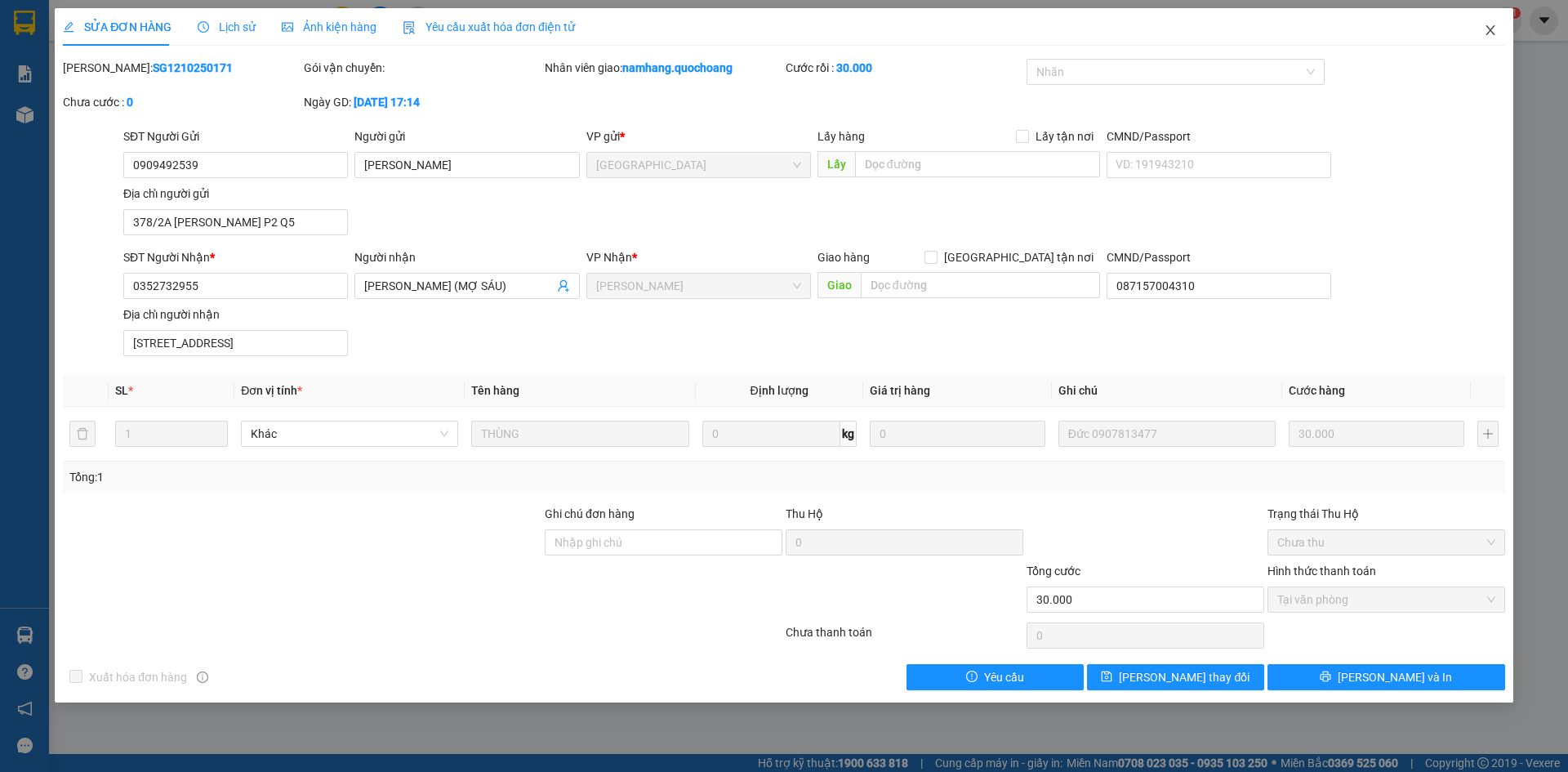
click at [1492, 39] on span "Close" at bounding box center [1490, 30] width 45 height 45
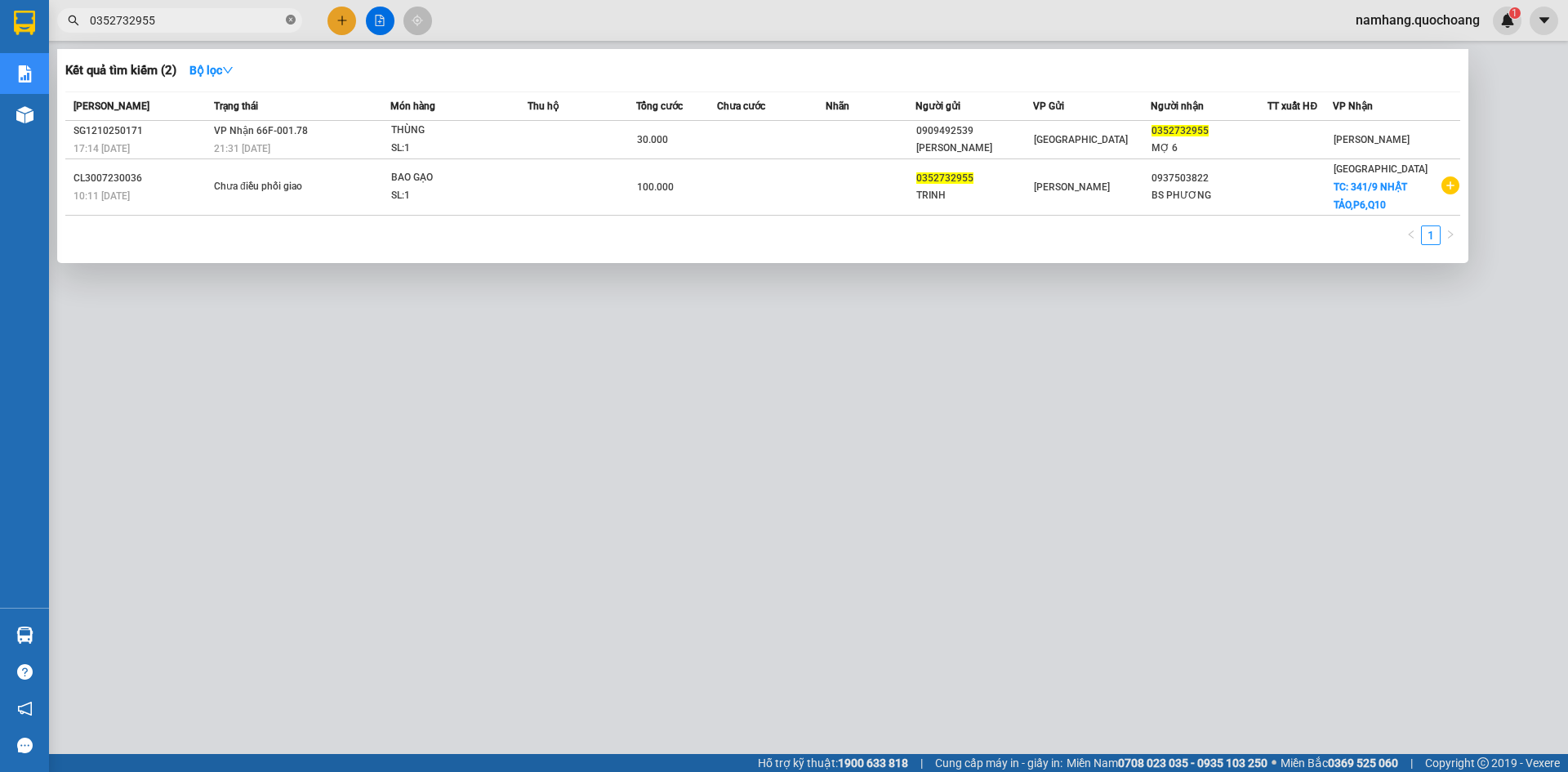
click at [294, 18] on icon "close-circle" at bounding box center [290, 19] width 10 height 10
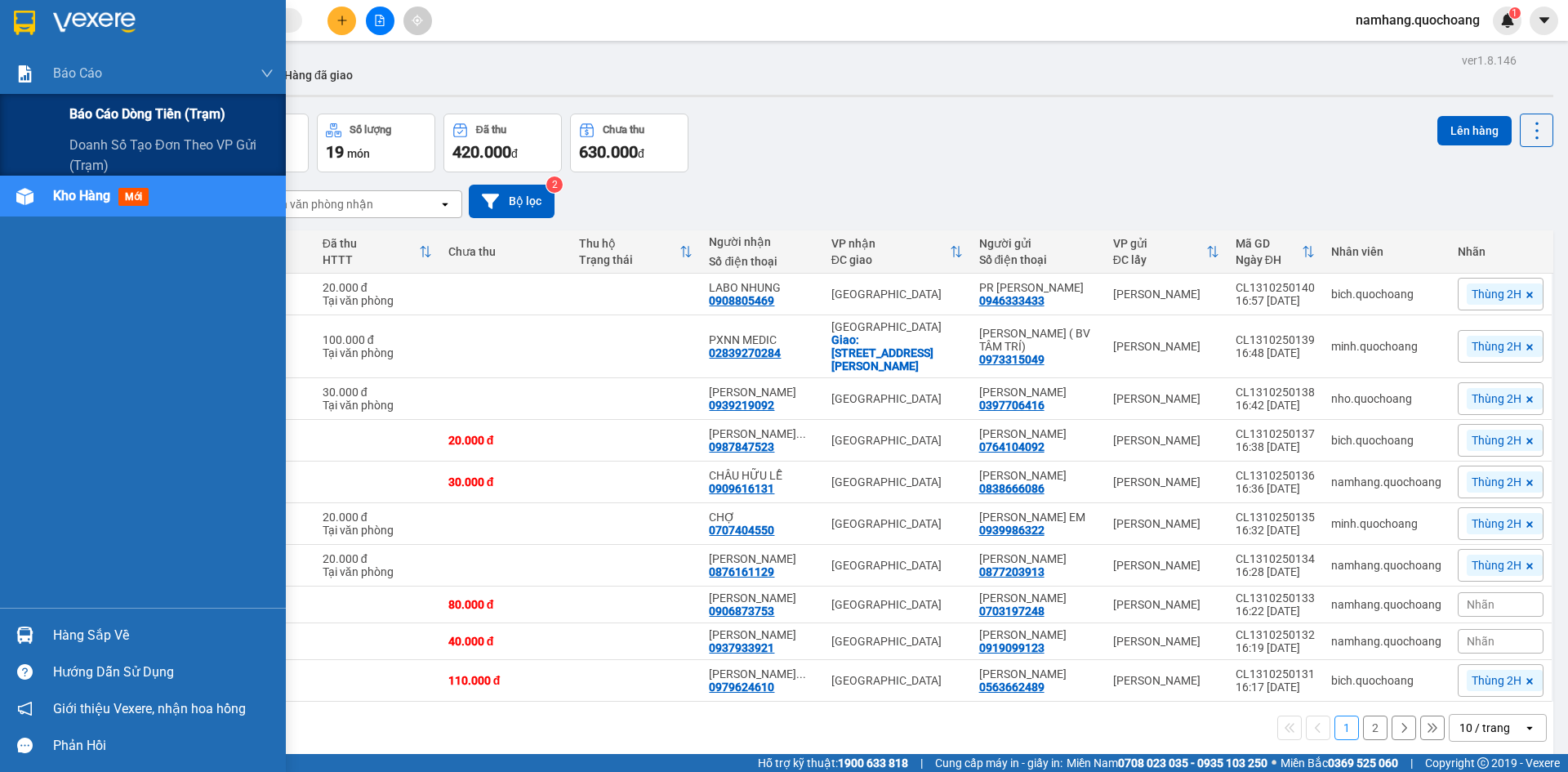
click at [121, 104] on span "Báo cáo dòng tiền (trạm)" at bounding box center [147, 113] width 156 height 20
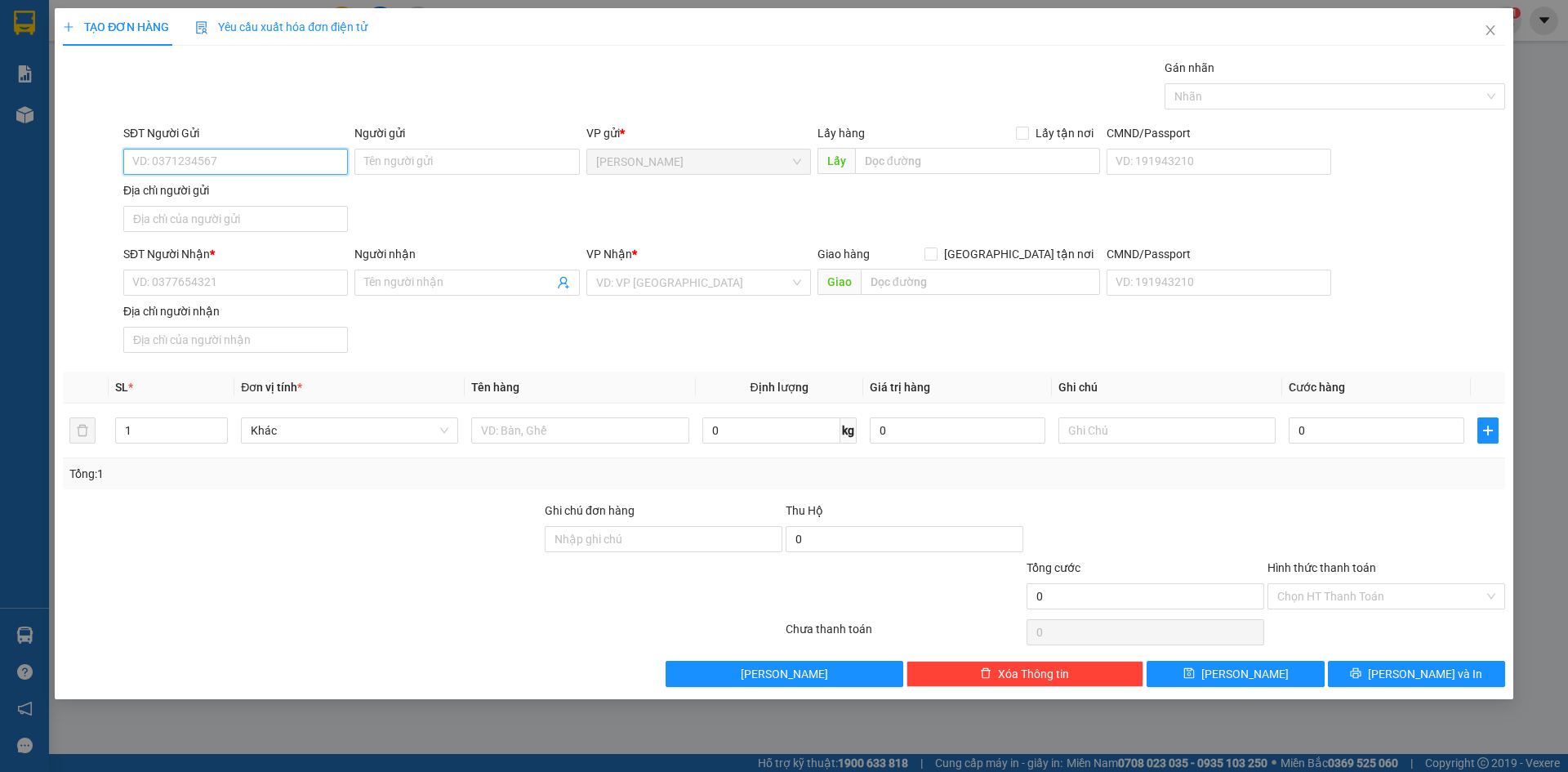
click at [262, 165] on input "SĐT Người Gửi" at bounding box center [235, 162] width 224 height 26
type input "0888333376"
click at [334, 200] on div "0888333376 - [PERSON_NAME]" at bounding box center [236, 194] width 205 height 18
type input "[PERSON_NAME]"
type input "0888333376"
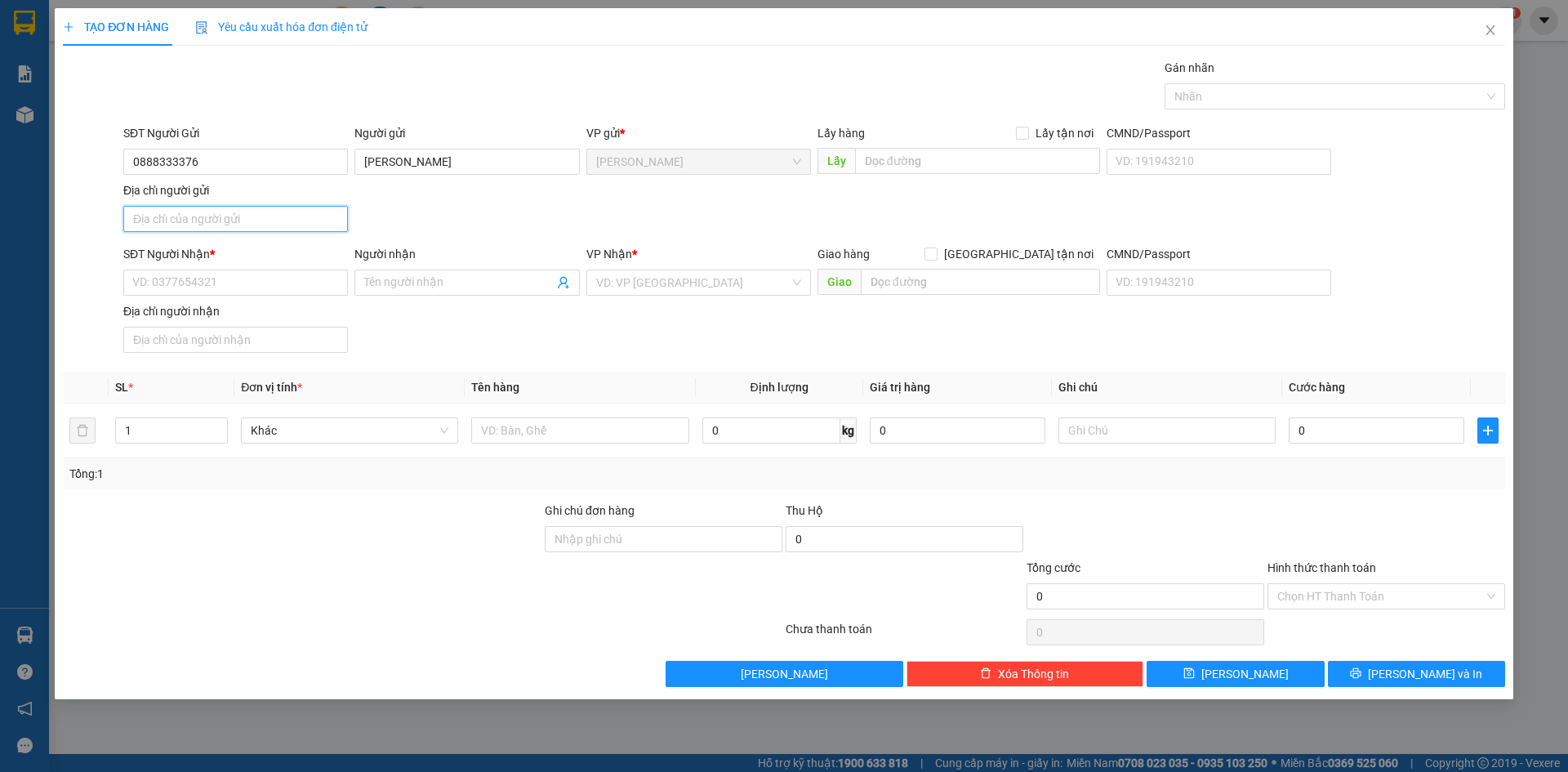
click at [270, 222] on input "Địa chỉ người gửi" at bounding box center [235, 219] width 224 height 26
click at [228, 223] on input "Địa chỉ người gửi" at bounding box center [235, 219] width 224 height 26
type input "LẤP VÒ"
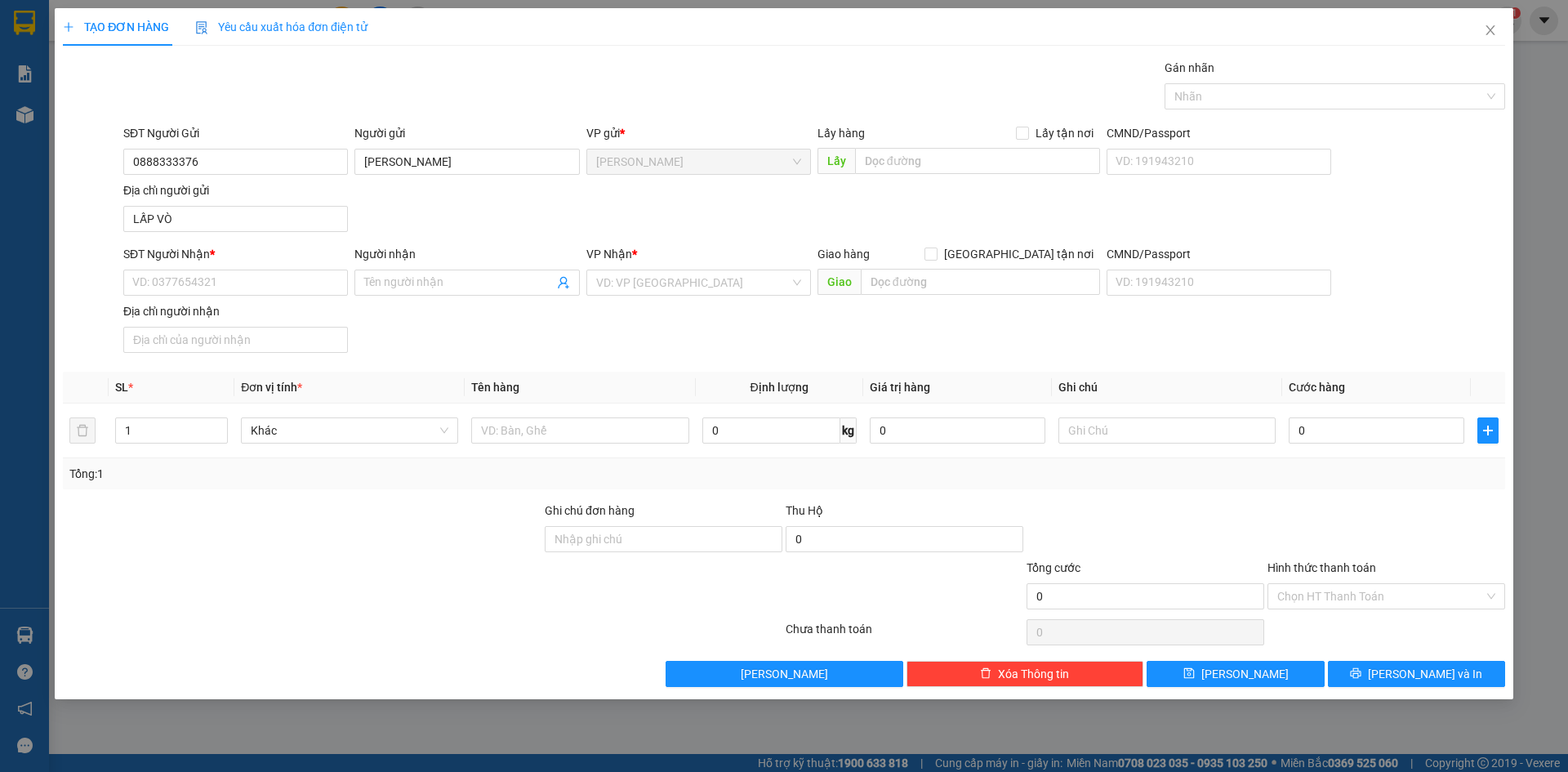
click at [462, 228] on div "SĐT Người Gửi 0888333376 Người gửi [PERSON_NAME] VP gửi * [PERSON_NAME] Lấy hàn…" at bounding box center [814, 181] width 1388 height 114
click at [222, 280] on input "SĐT Người Nhận *" at bounding box center [235, 282] width 224 height 26
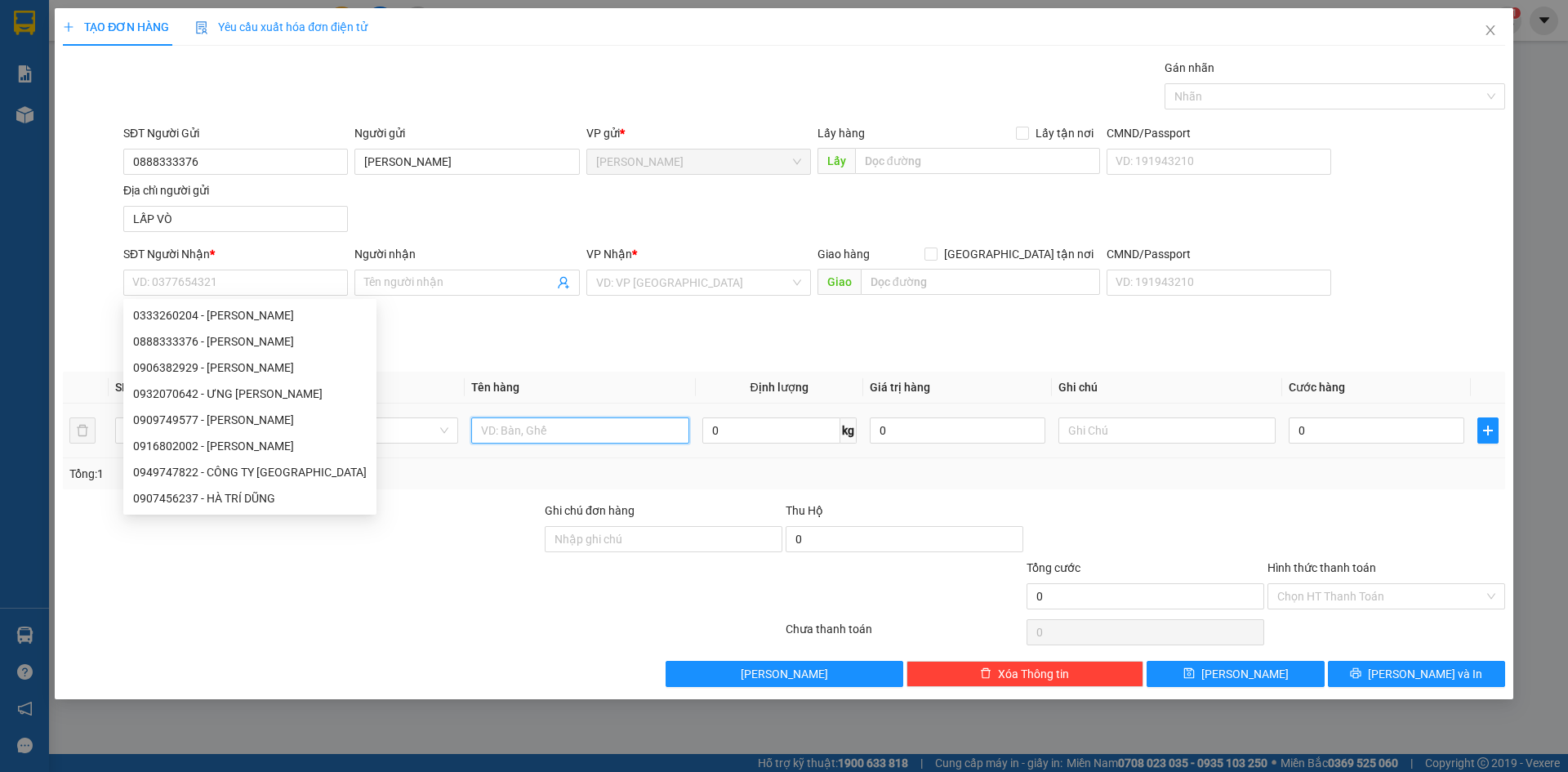
click at [530, 425] on input "text" at bounding box center [579, 430] width 218 height 26
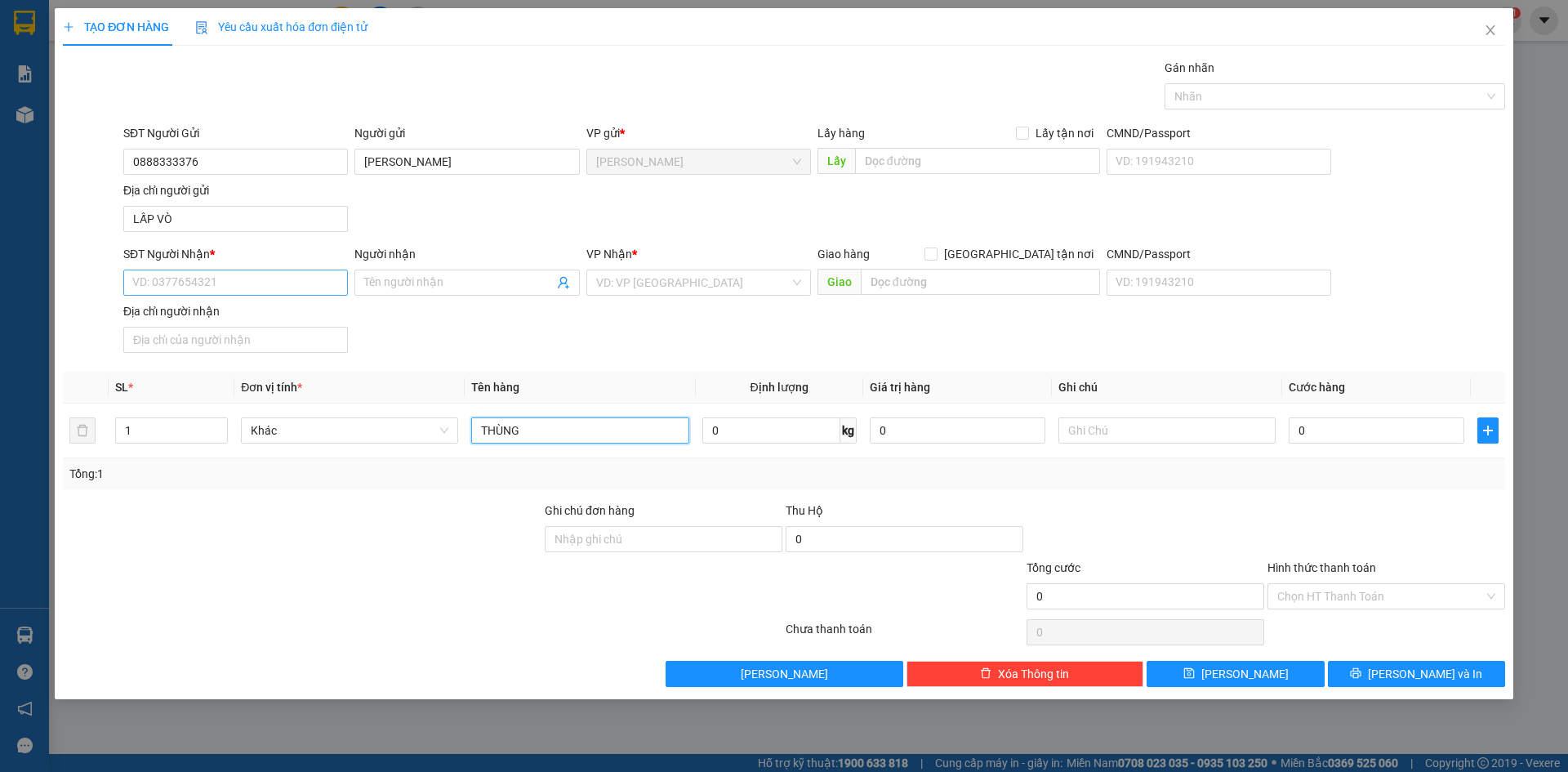
type input "THÙNG"
click at [196, 282] on input "SĐT Người Nhận *" at bounding box center [235, 282] width 224 height 26
type input "0906382929"
click at [238, 318] on div "0906382929 - TRỊNH TRỌNG TÂM" at bounding box center [236, 315] width 205 height 18
type input "TRỊNH TRỌNG TÂM"
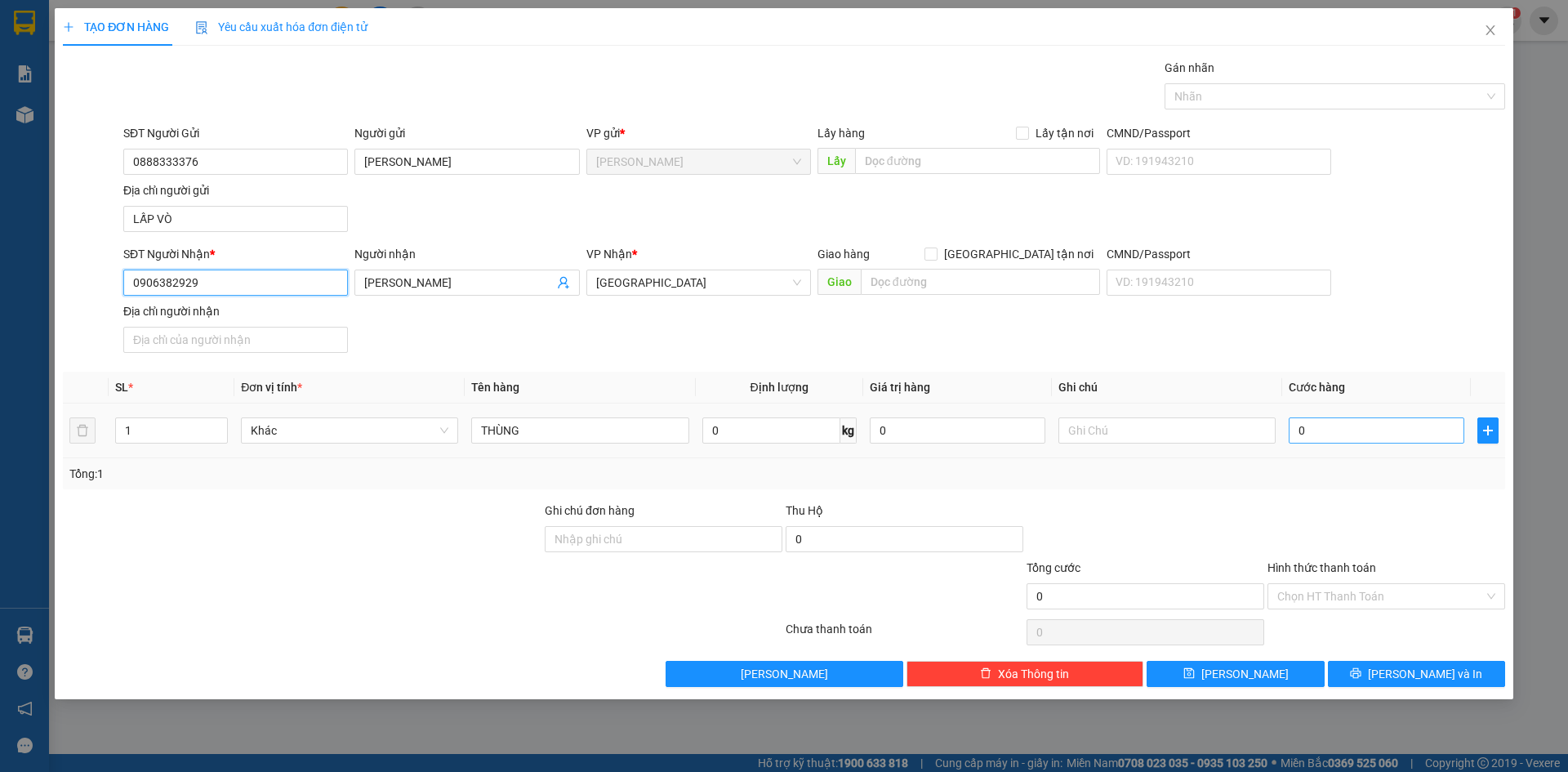
type input "0906382929"
click at [1370, 425] on input "0" at bounding box center [1376, 430] width 175 height 26
type input "3"
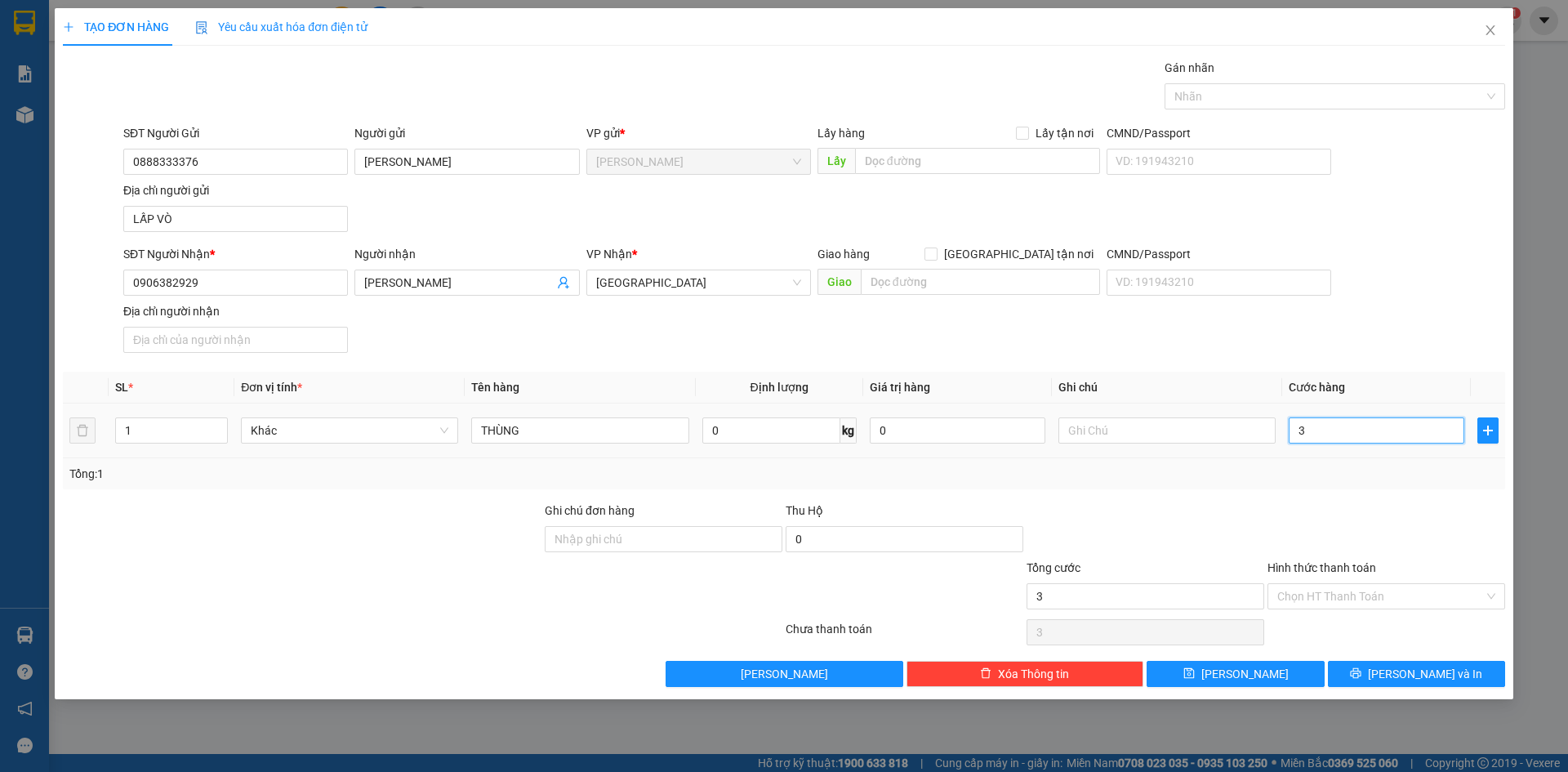
type input "30"
type input "300"
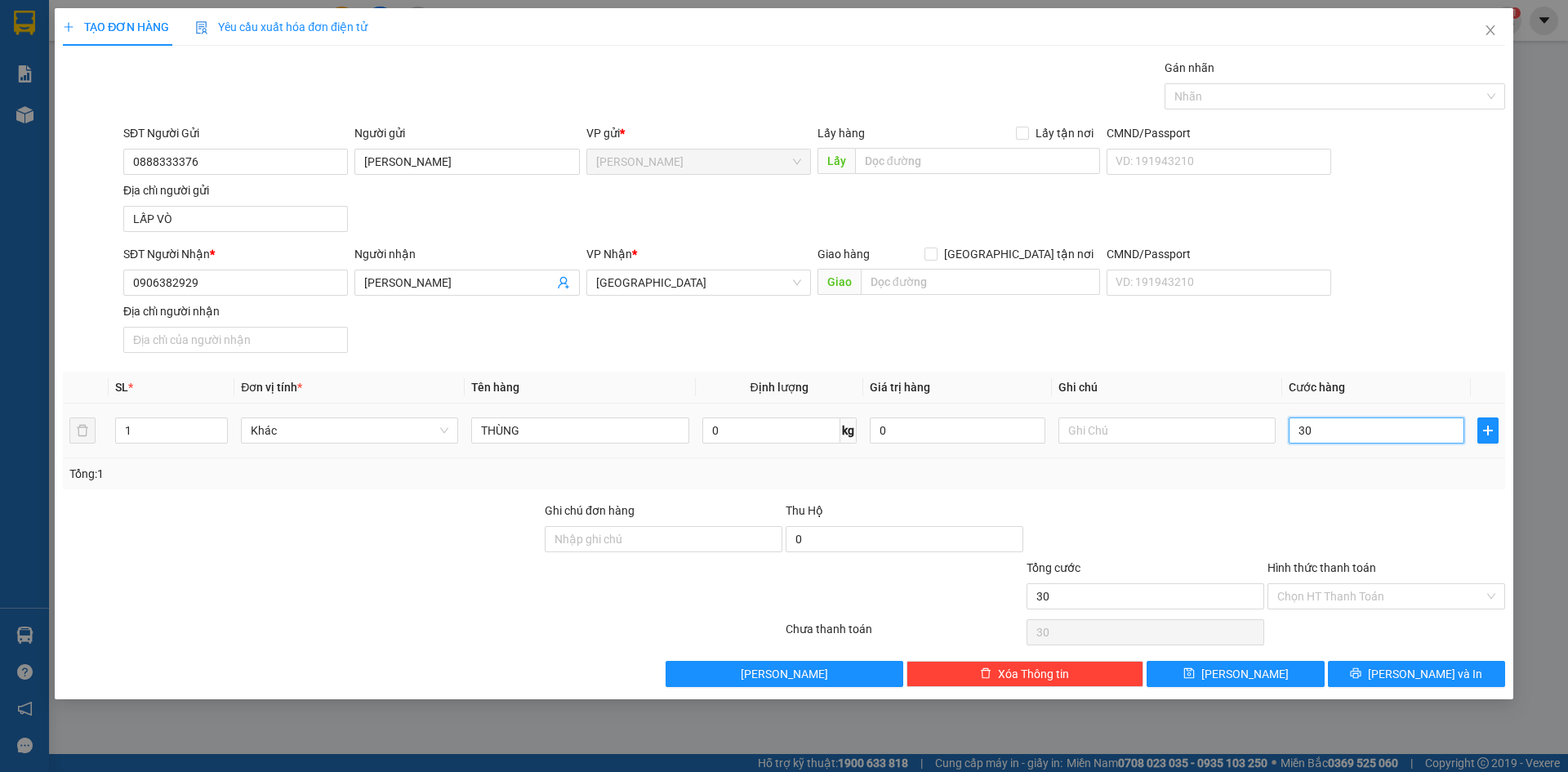
type input "300"
type input "3.000"
type input "30.000"
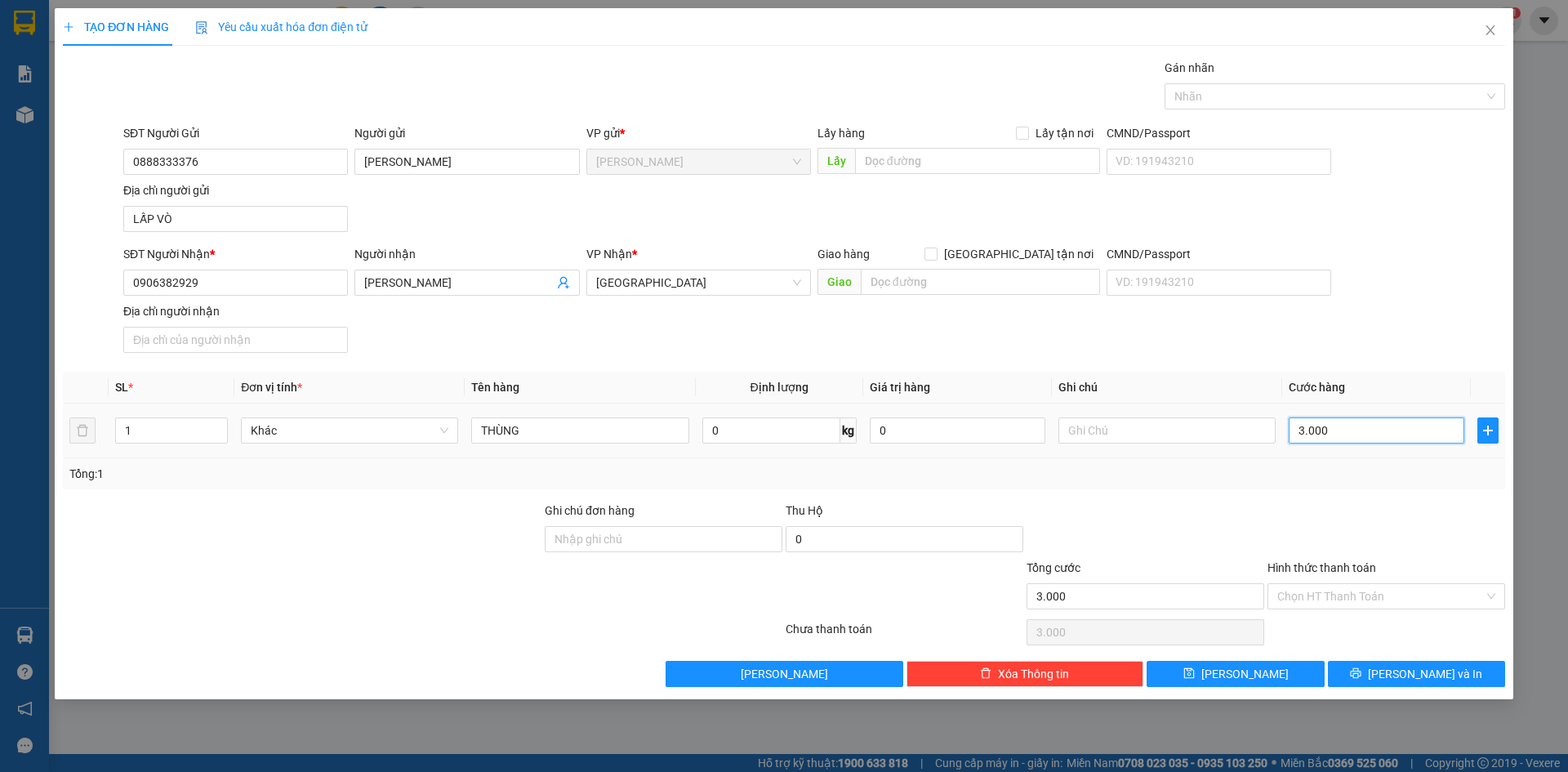
type input "30.000"
click at [1351, 601] on input "Hình thức thanh toán" at bounding box center [1380, 596] width 207 height 24
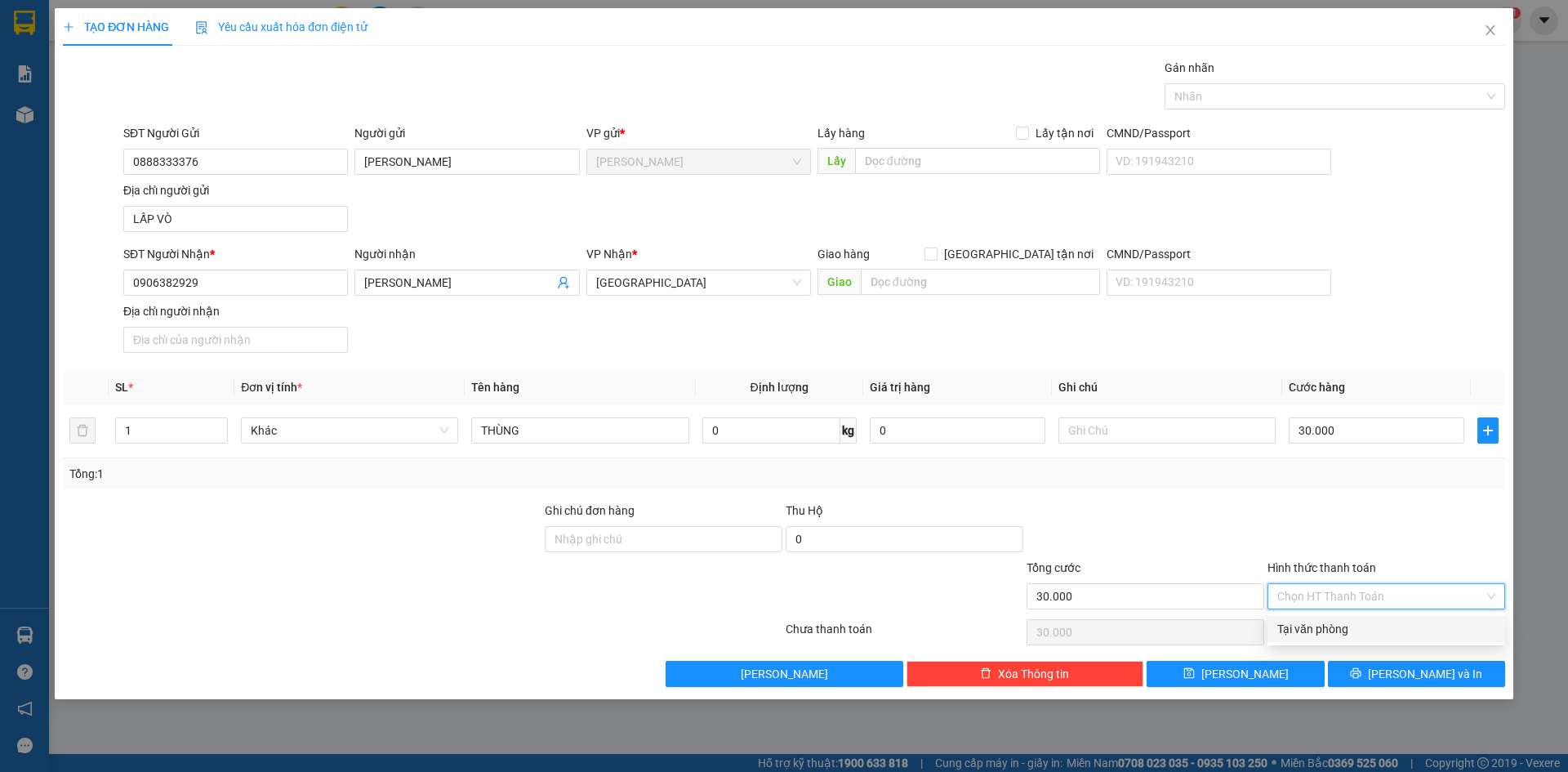
click at [1323, 632] on div "Tại văn phòng" at bounding box center [1385, 629] width 218 height 18
type input "0"
click at [1403, 515] on div at bounding box center [1385, 529] width 241 height 57
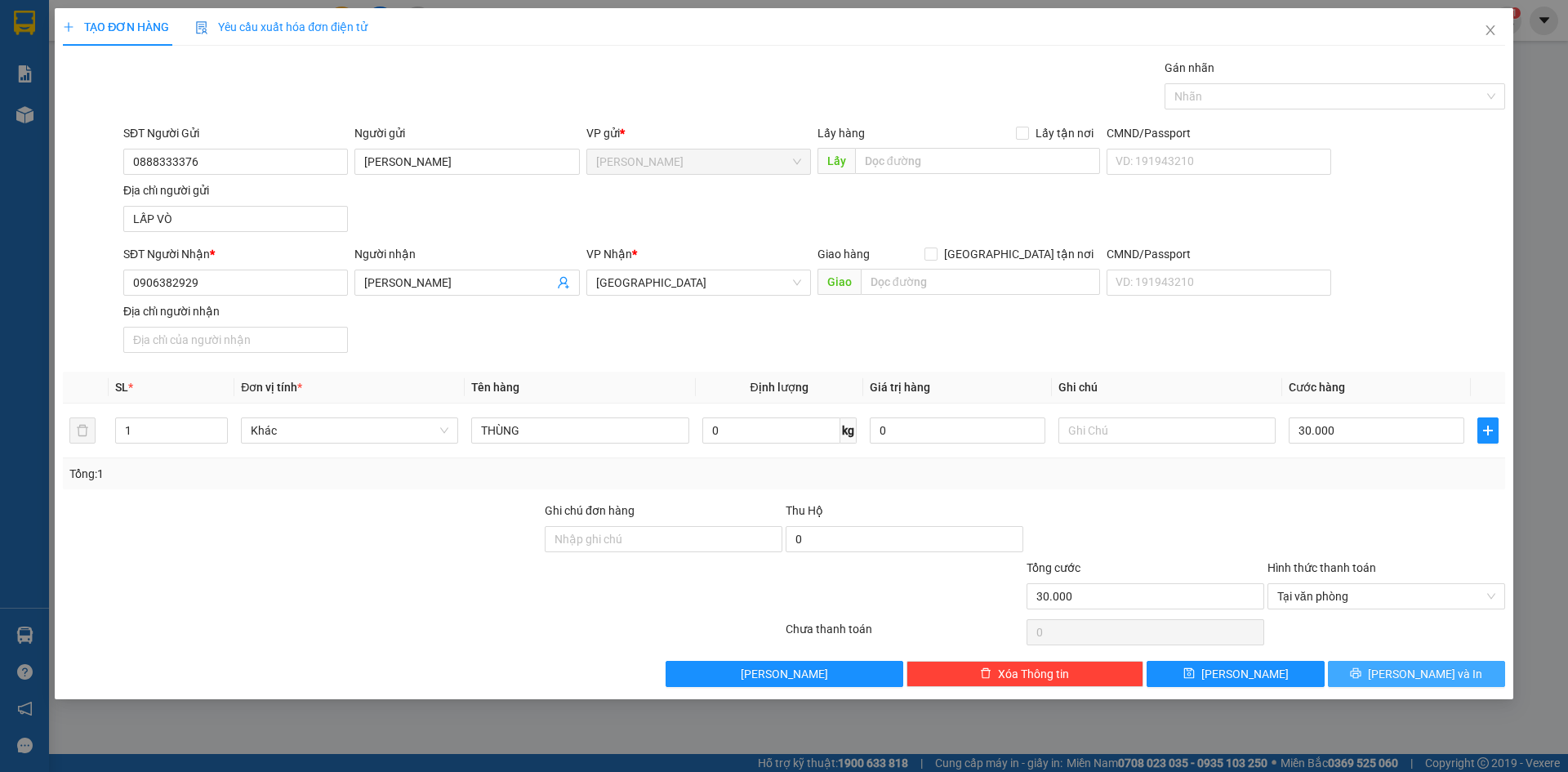
click at [1423, 668] on span "Lưu và In" at bounding box center [1425, 673] width 114 height 18
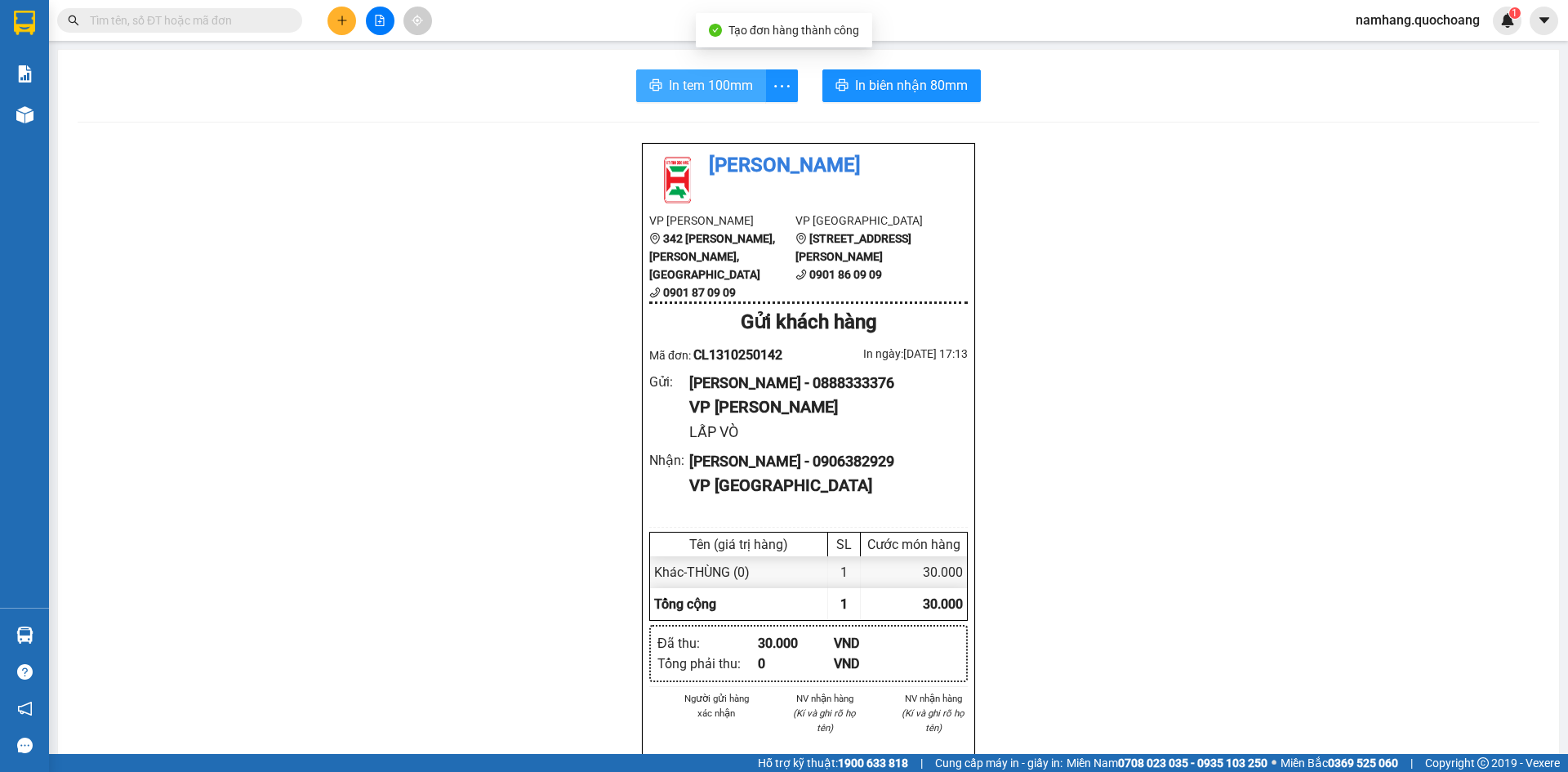
click at [690, 81] on span "In tem 100mm" at bounding box center [710, 85] width 84 height 20
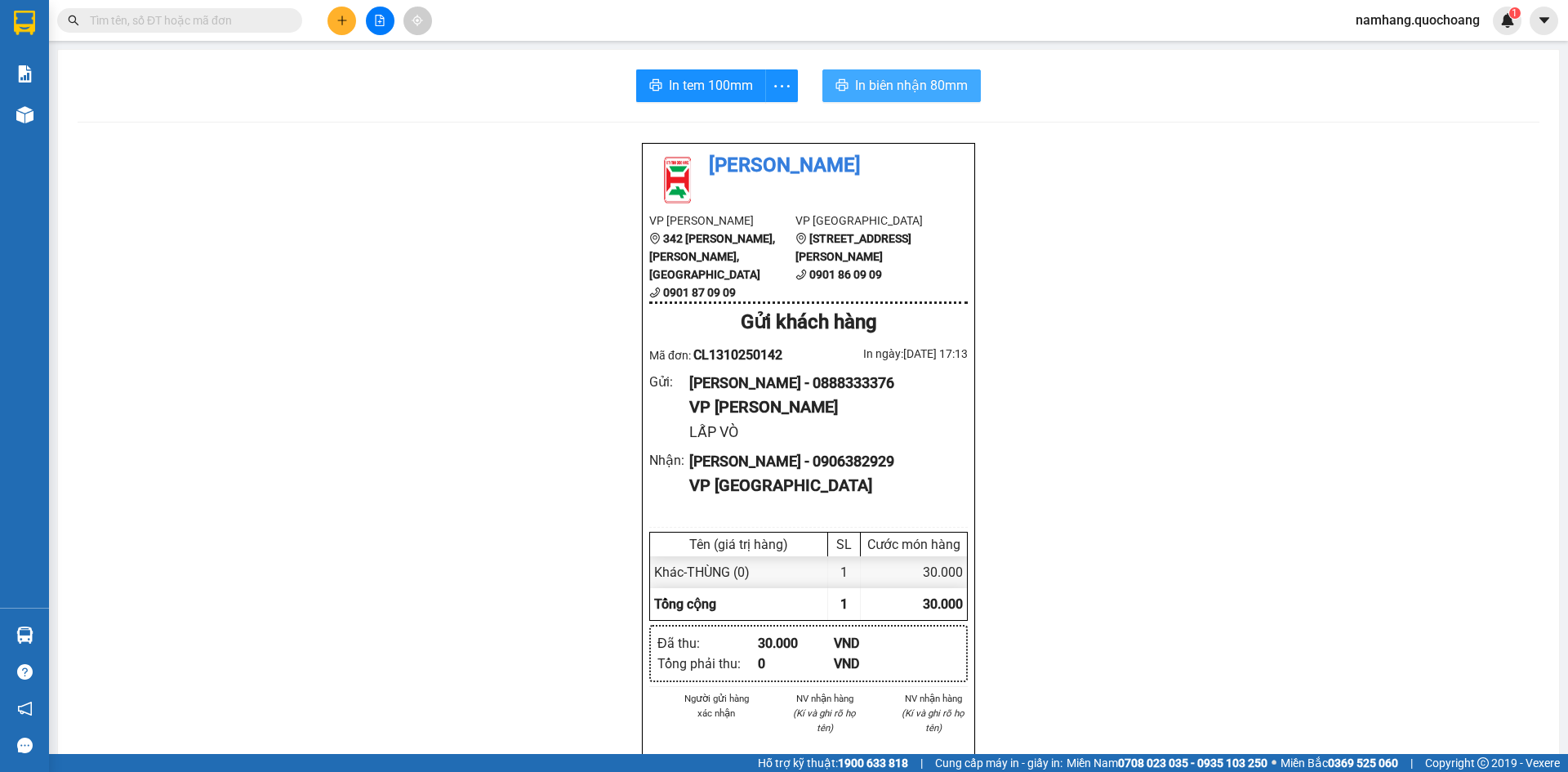
click at [894, 89] on span "In biên nhận 80mm" at bounding box center [911, 85] width 112 height 20
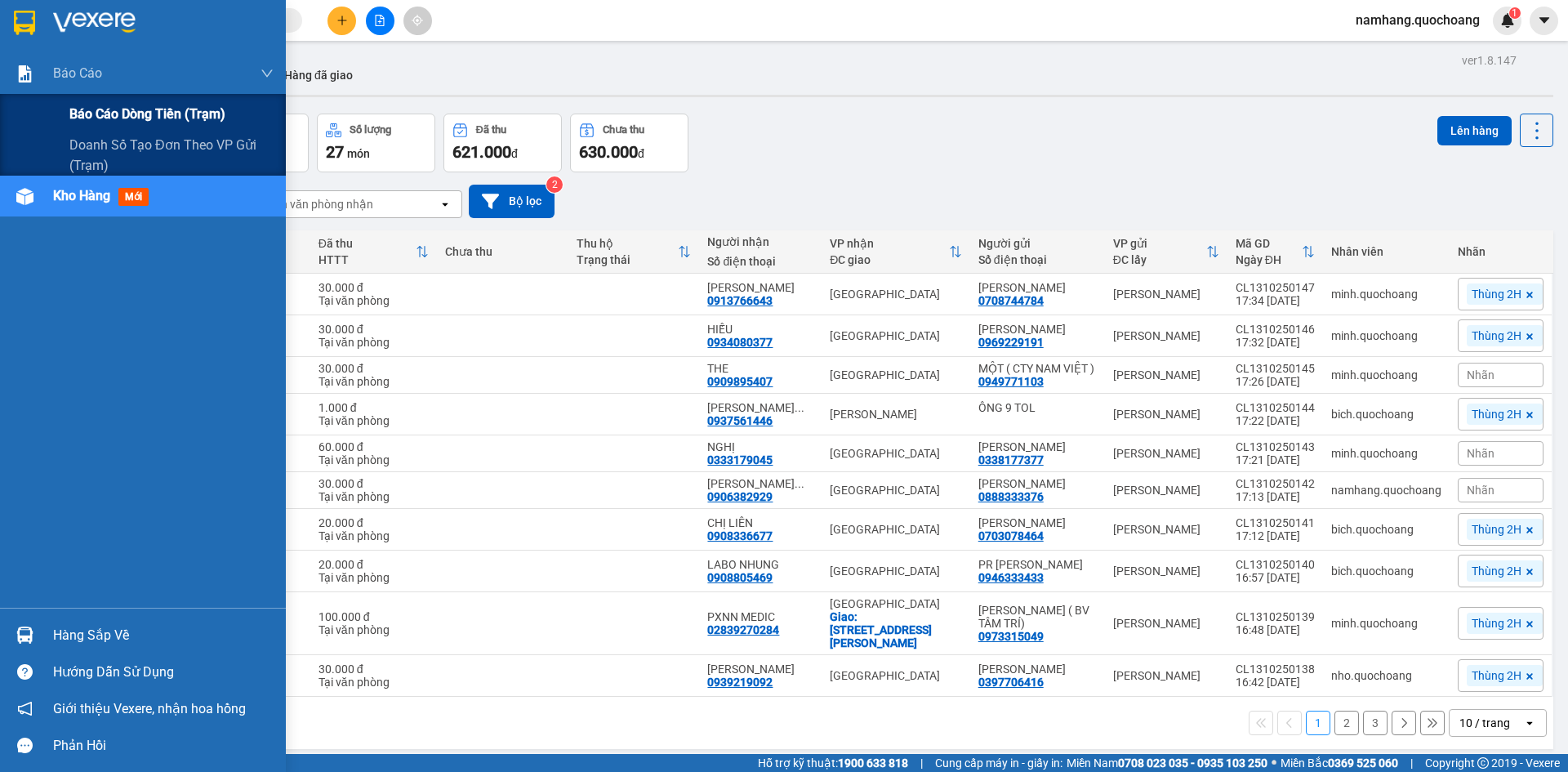
click at [111, 104] on span "Báo cáo dòng tiền (trạm)" at bounding box center [147, 113] width 156 height 20
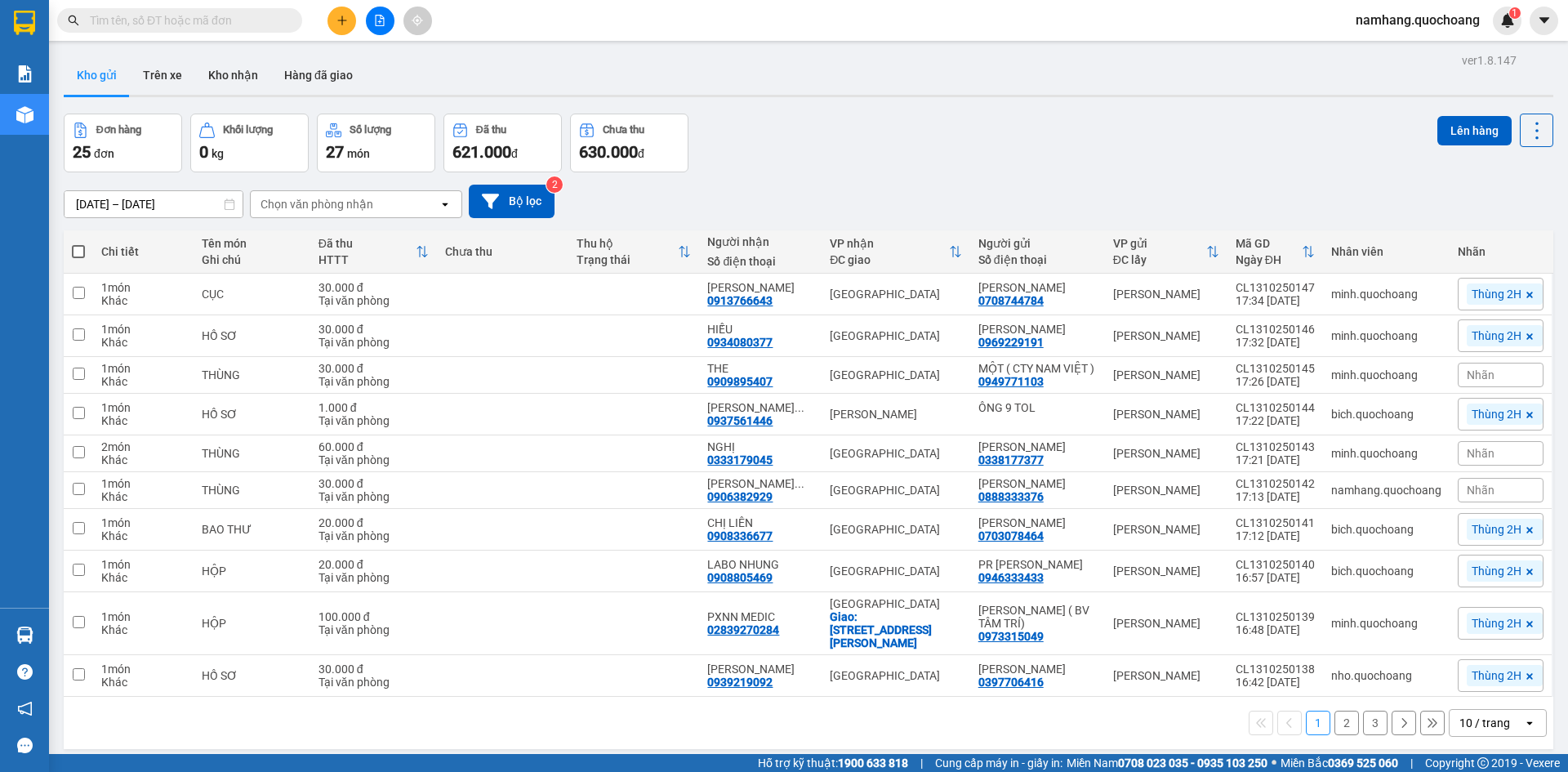
click at [212, 19] on input "text" at bounding box center [186, 20] width 192 height 18
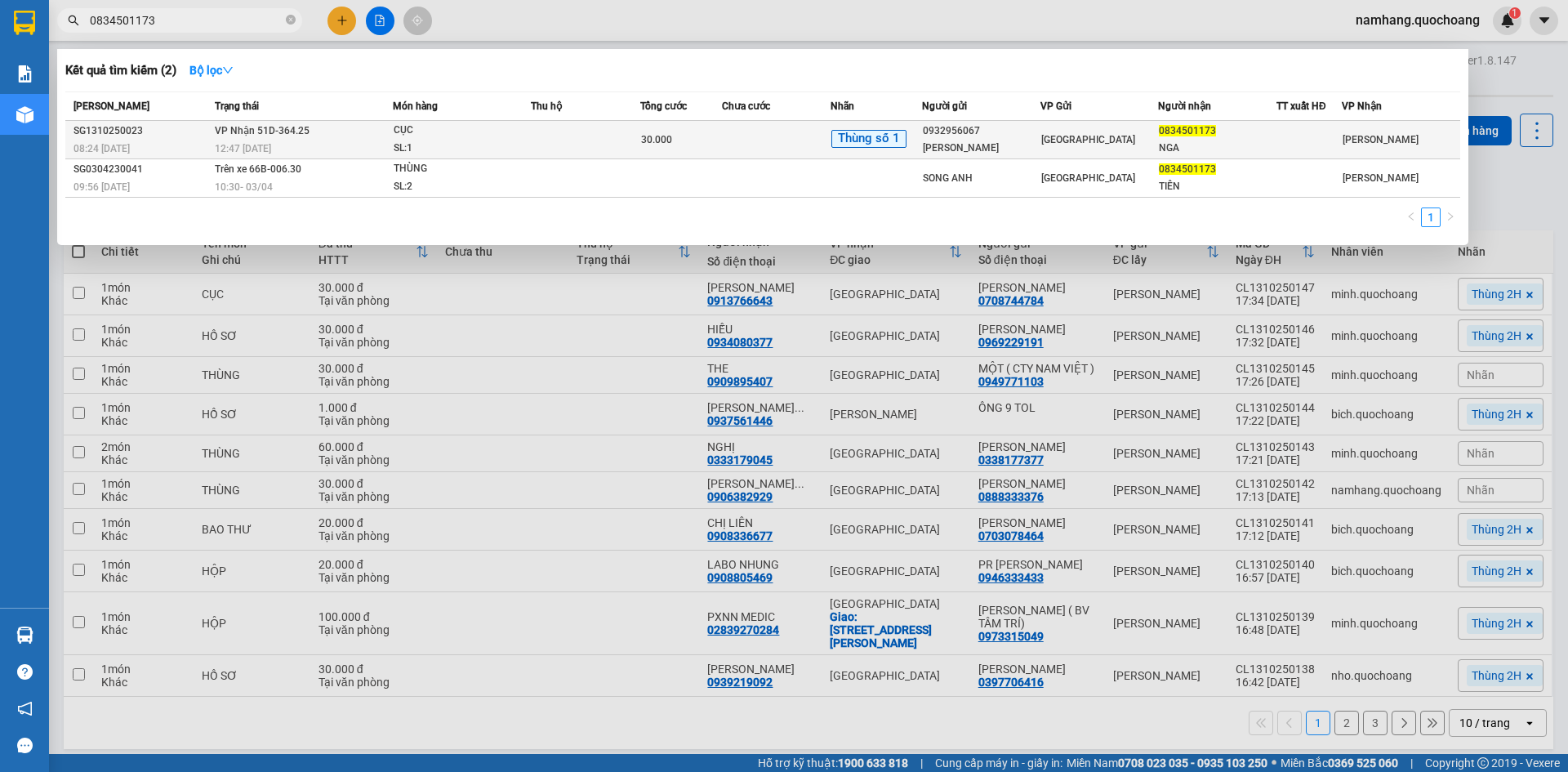
type input "0834501173"
click at [537, 139] on td at bounding box center [585, 140] width 109 height 39
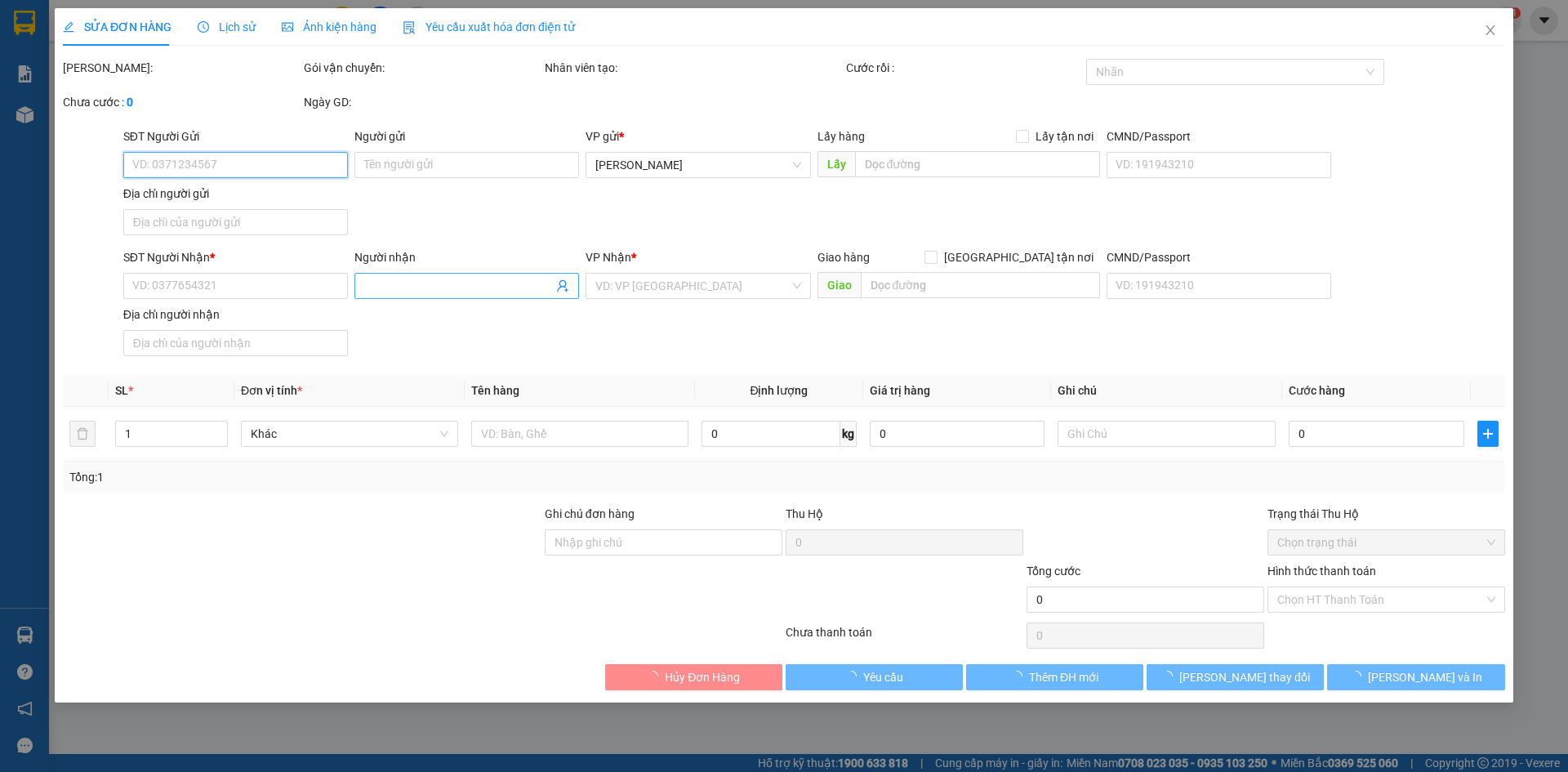
type input "0932956067"
type input "LƯƠNG VIỆT HOÀNG"
type input "43/10 BÙI QUANG LÀ P12 GÒ VẤP"
type input "0834501173"
type input "NGA"
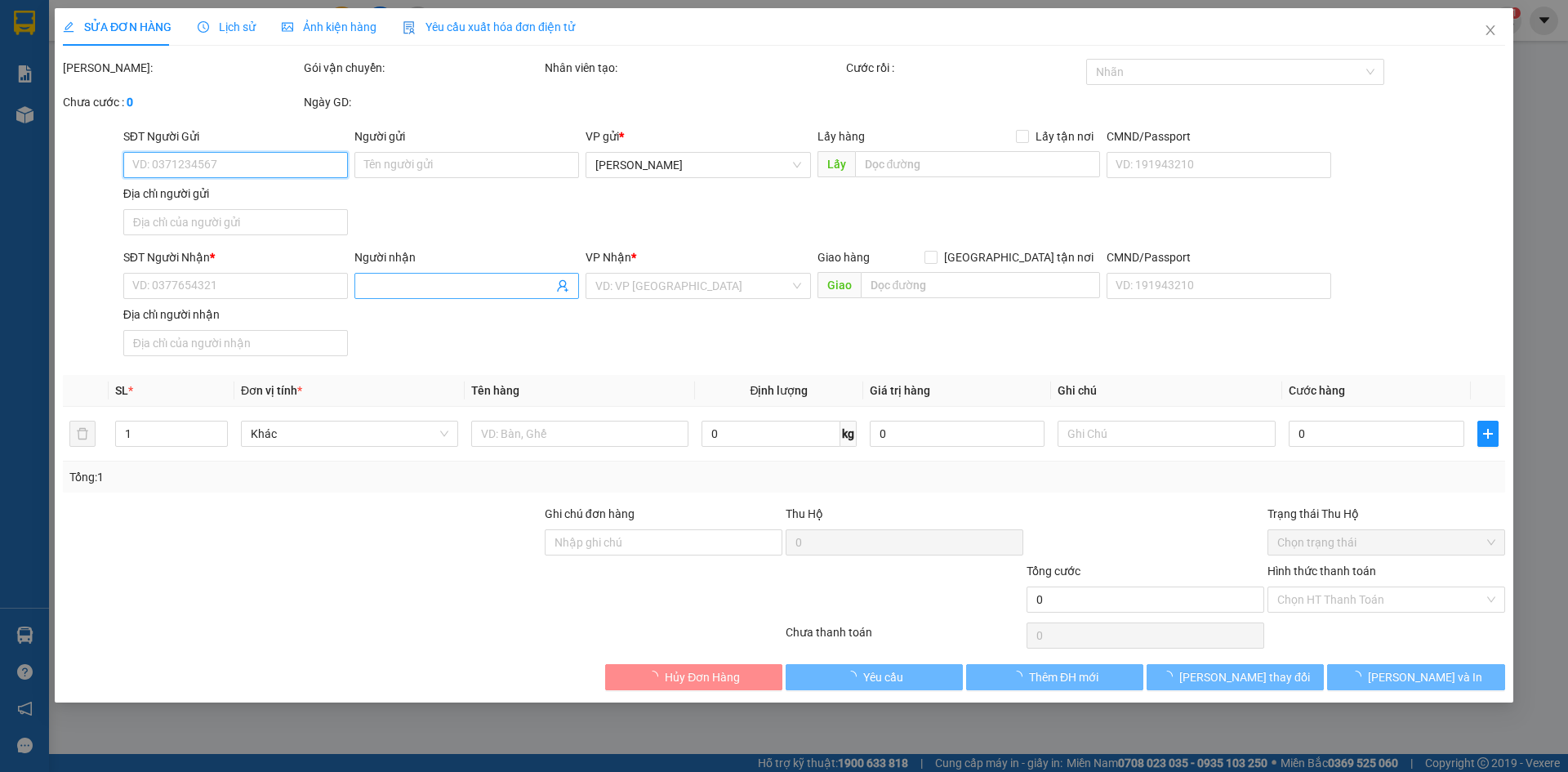
type input "30.000"
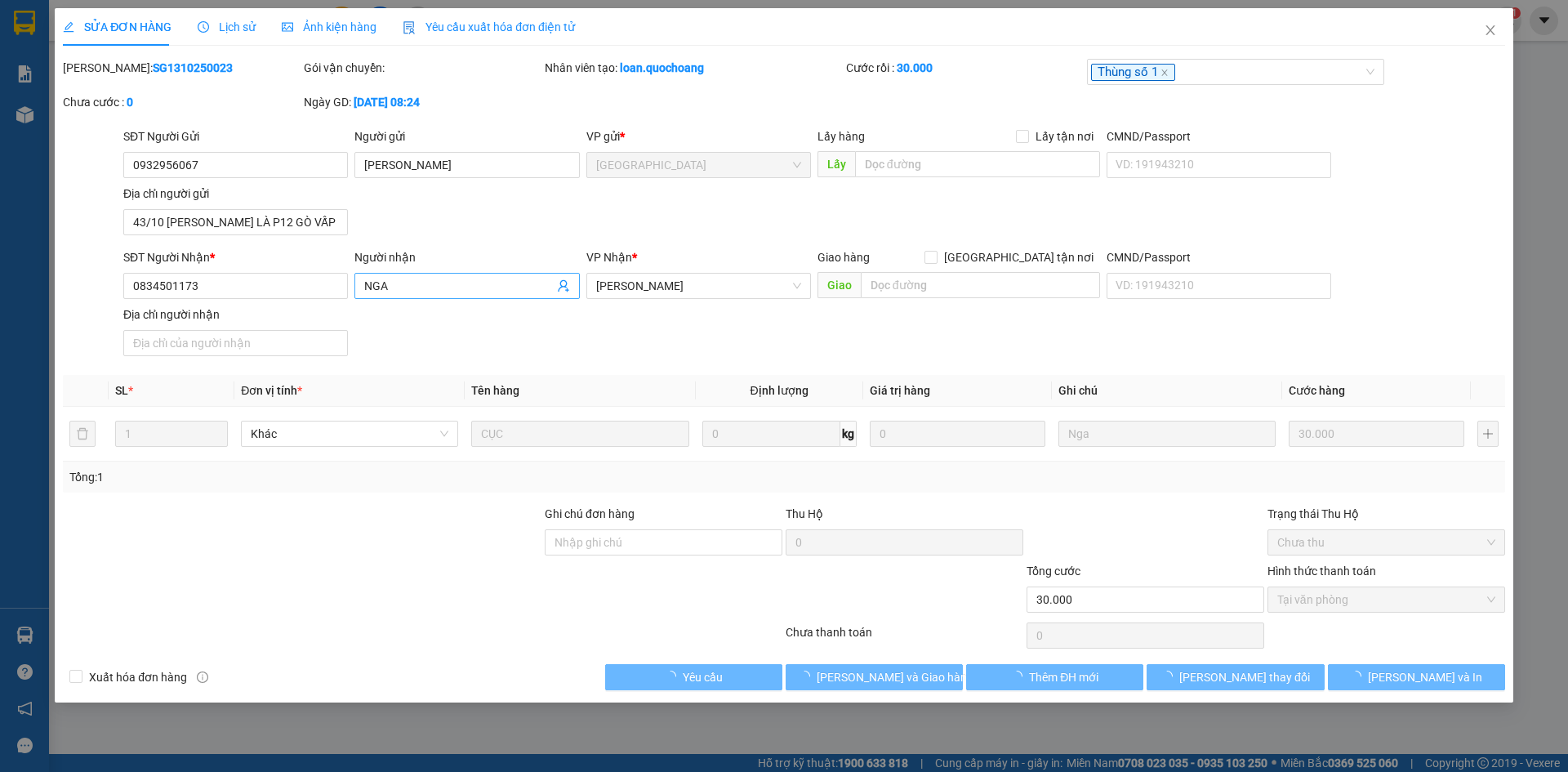
click at [440, 286] on input "NGA" at bounding box center [458, 285] width 189 height 18
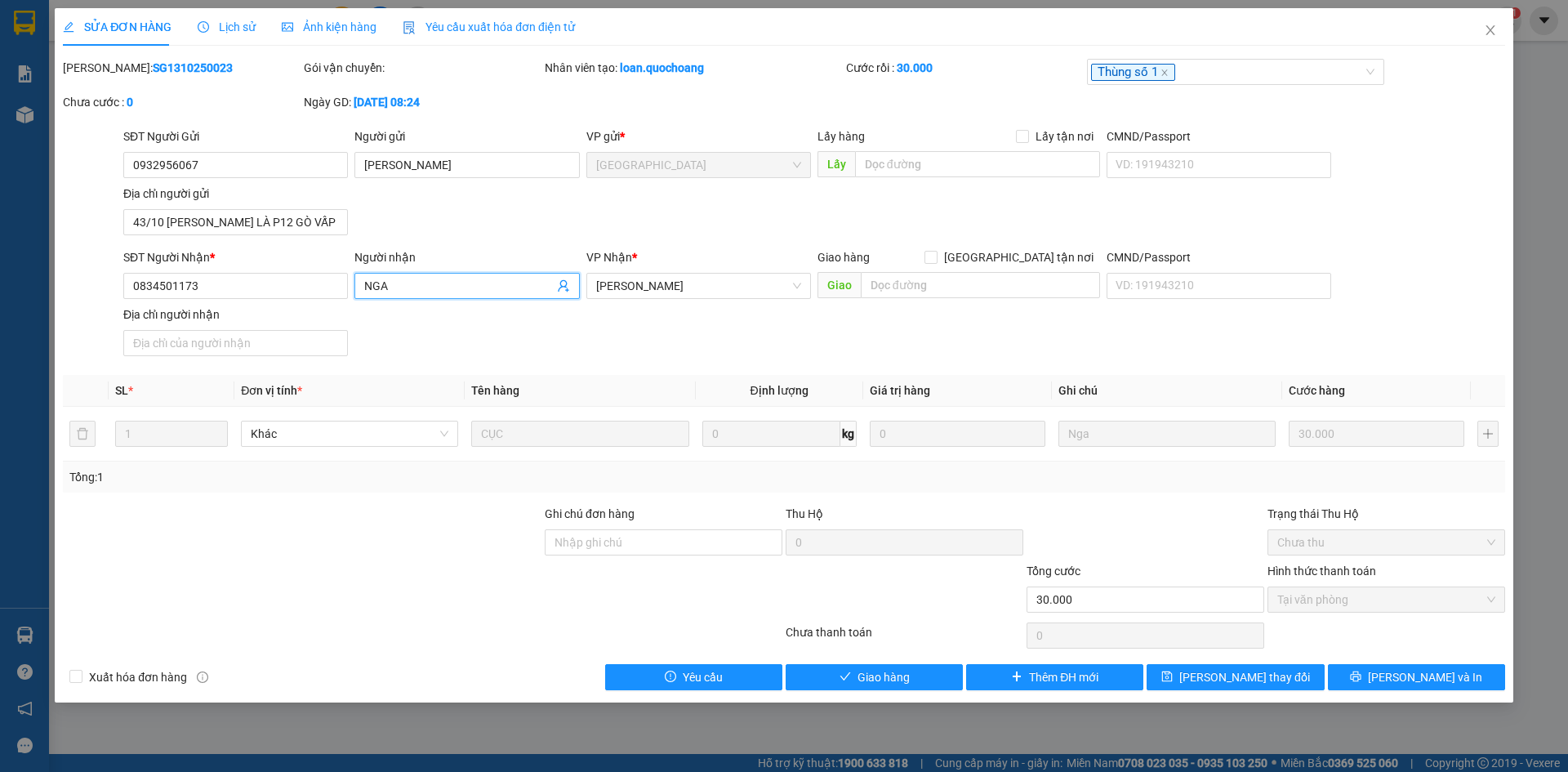
click at [440, 286] on input "NGA" at bounding box center [458, 285] width 189 height 18
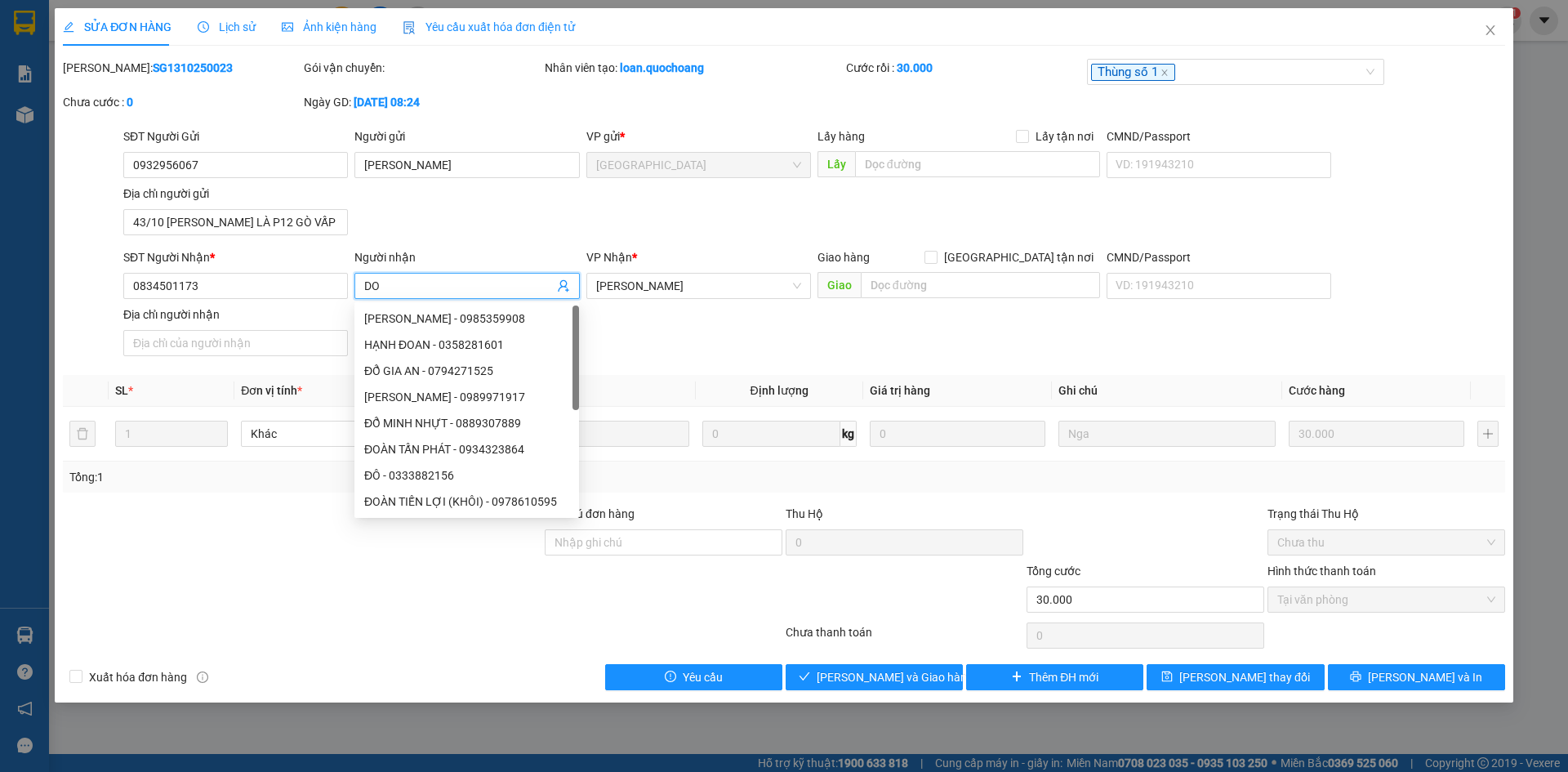
type input "D"
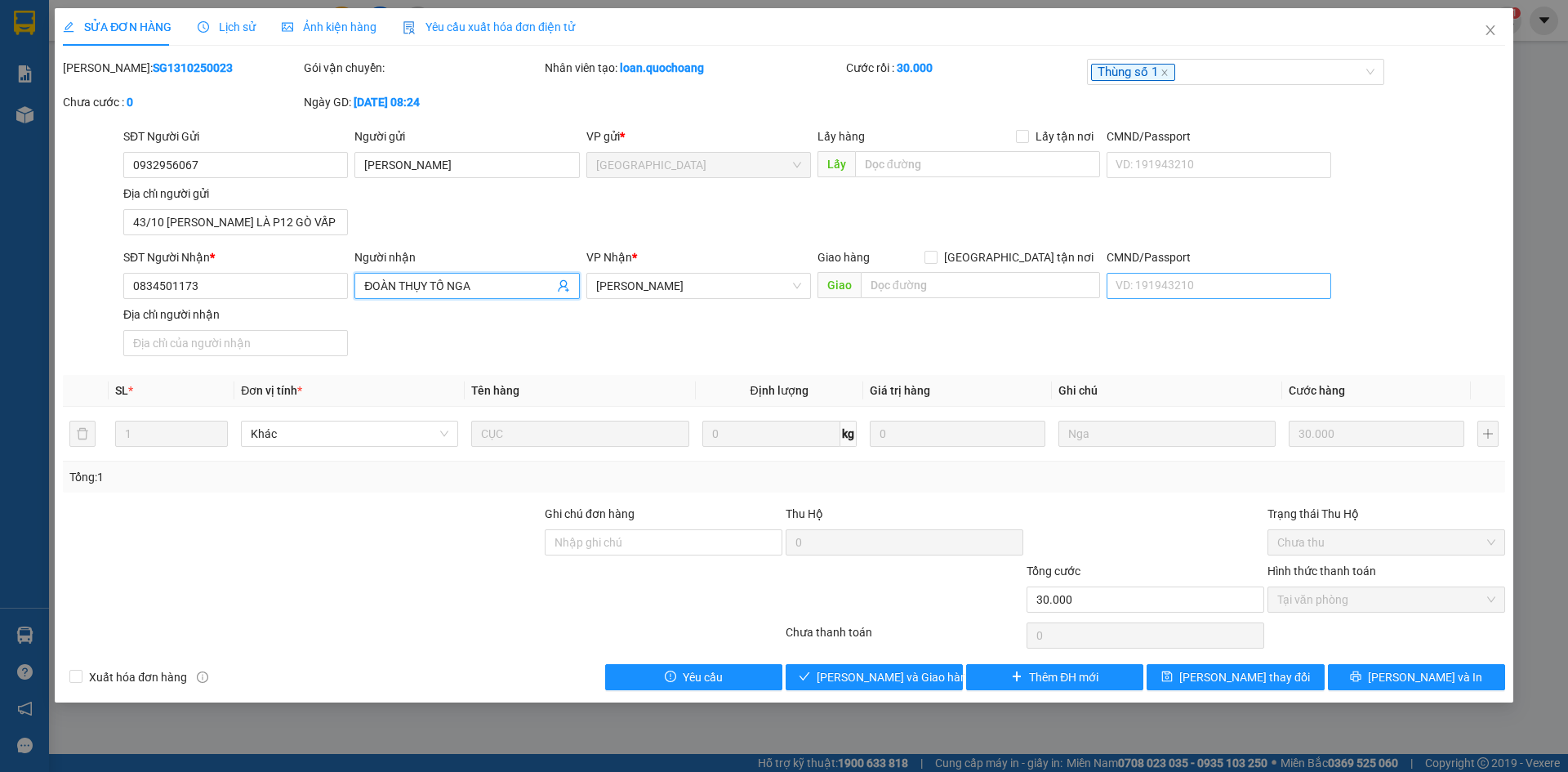
type input "ĐOÀN THỤY TỐ NGA"
click at [1255, 274] on input "CMND/Passport" at bounding box center [1219, 285] width 224 height 26
type input "087188013647"
drag, startPoint x: 298, startPoint y: 348, endPoint x: 311, endPoint y: 352, distance: 13.6
click at [298, 348] on input "Địa chỉ người nhận" at bounding box center [235, 342] width 224 height 26
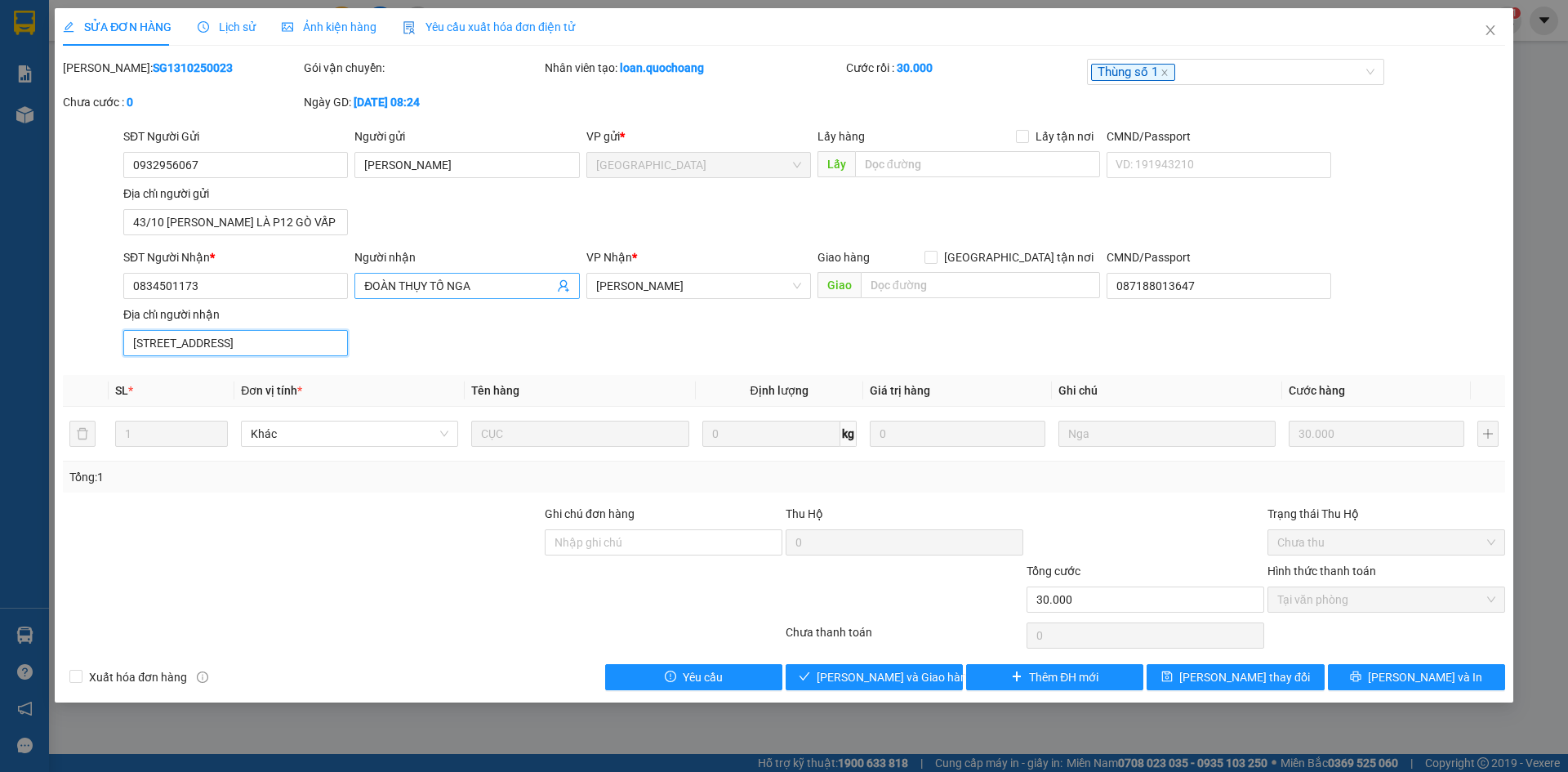
scroll to position [0, 38]
type input "TỔ 64, KHÓM 4, P2, TP CAO LÃNH, ĐỒNG THÁP"
click at [909, 682] on span "Lưu và Giao hàng" at bounding box center [895, 677] width 157 height 18
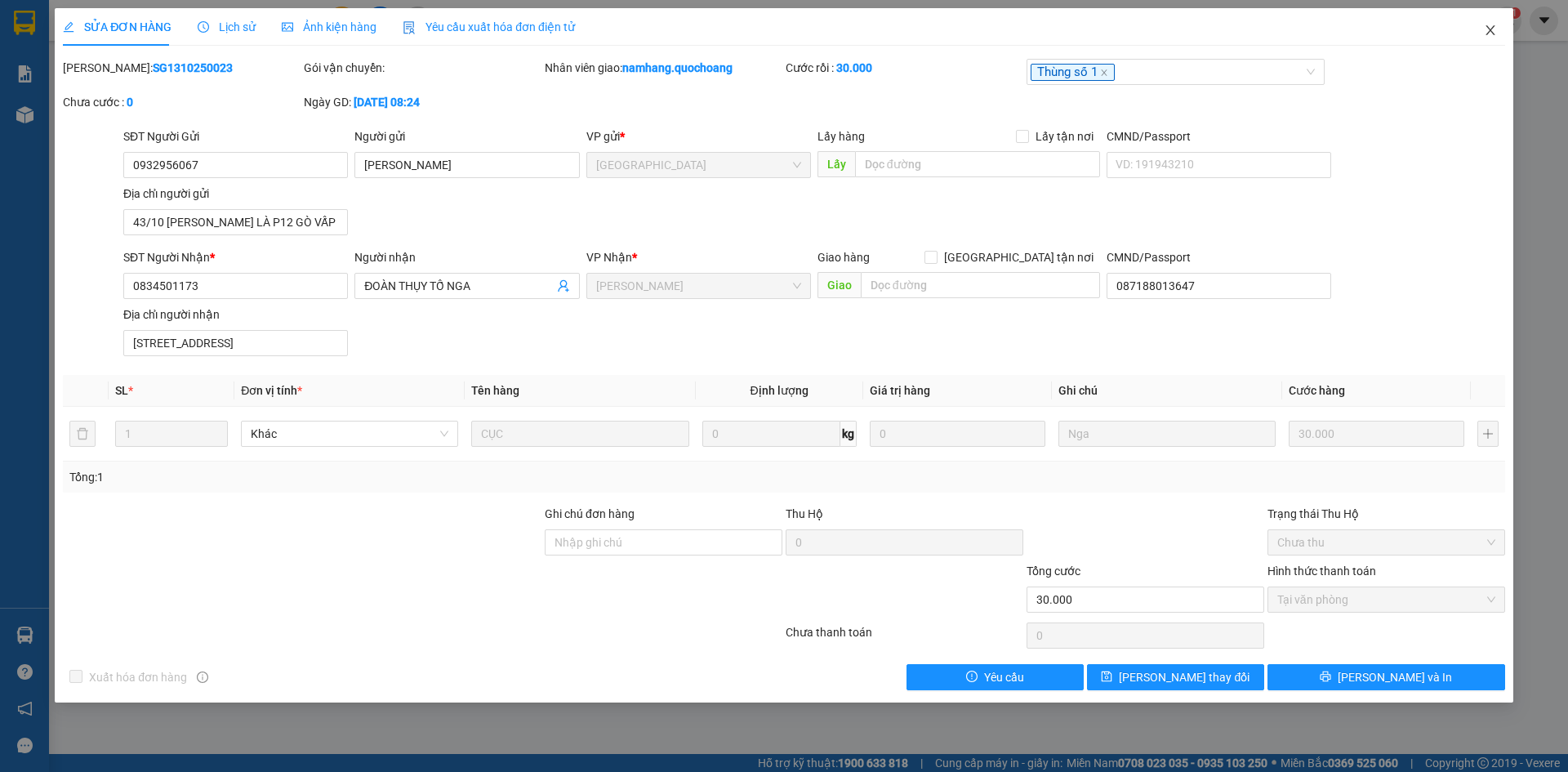
click at [1495, 21] on span "Close" at bounding box center [1490, 30] width 45 height 45
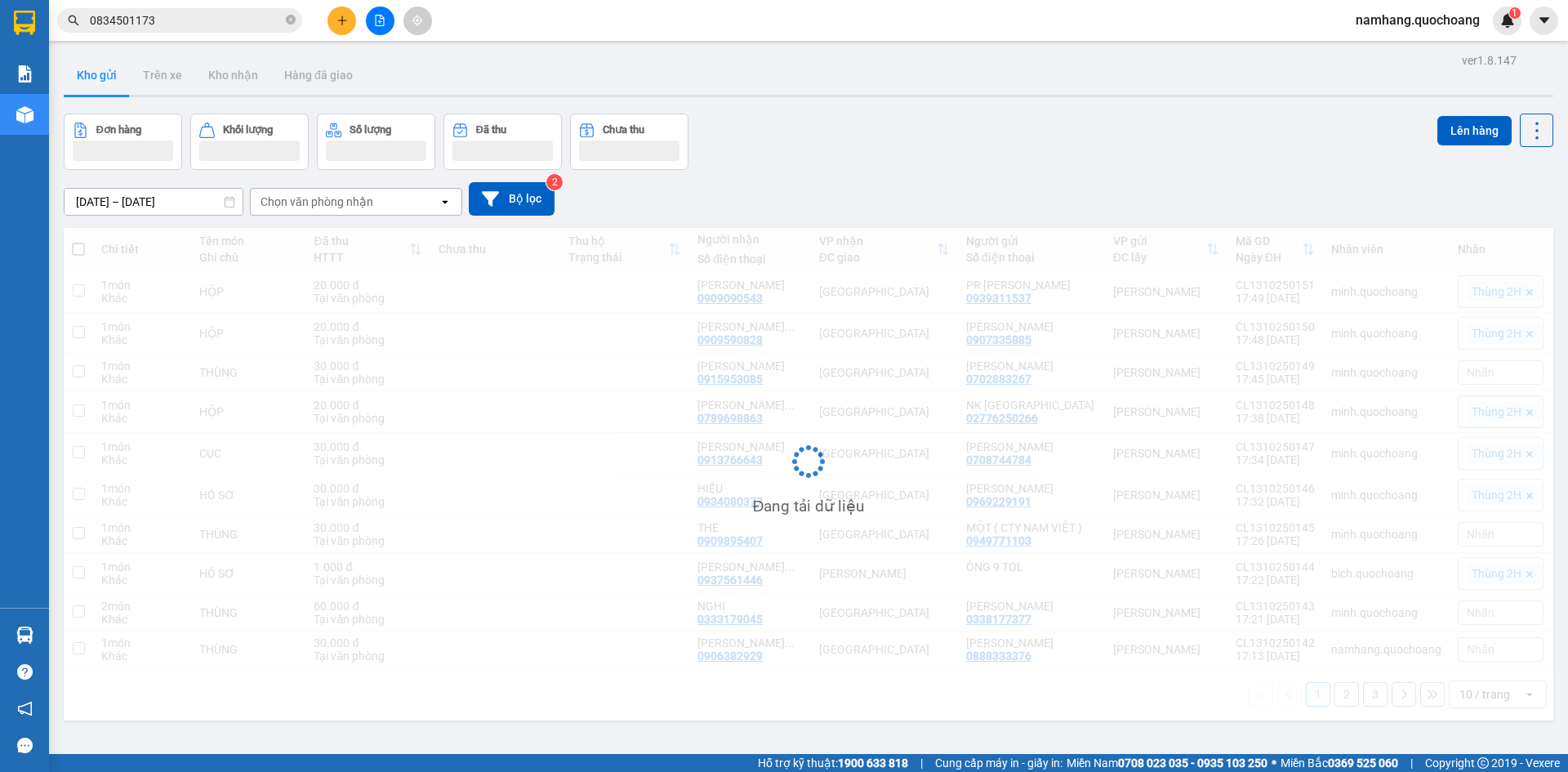
click at [242, 25] on input "0834501173" at bounding box center [186, 20] width 192 height 18
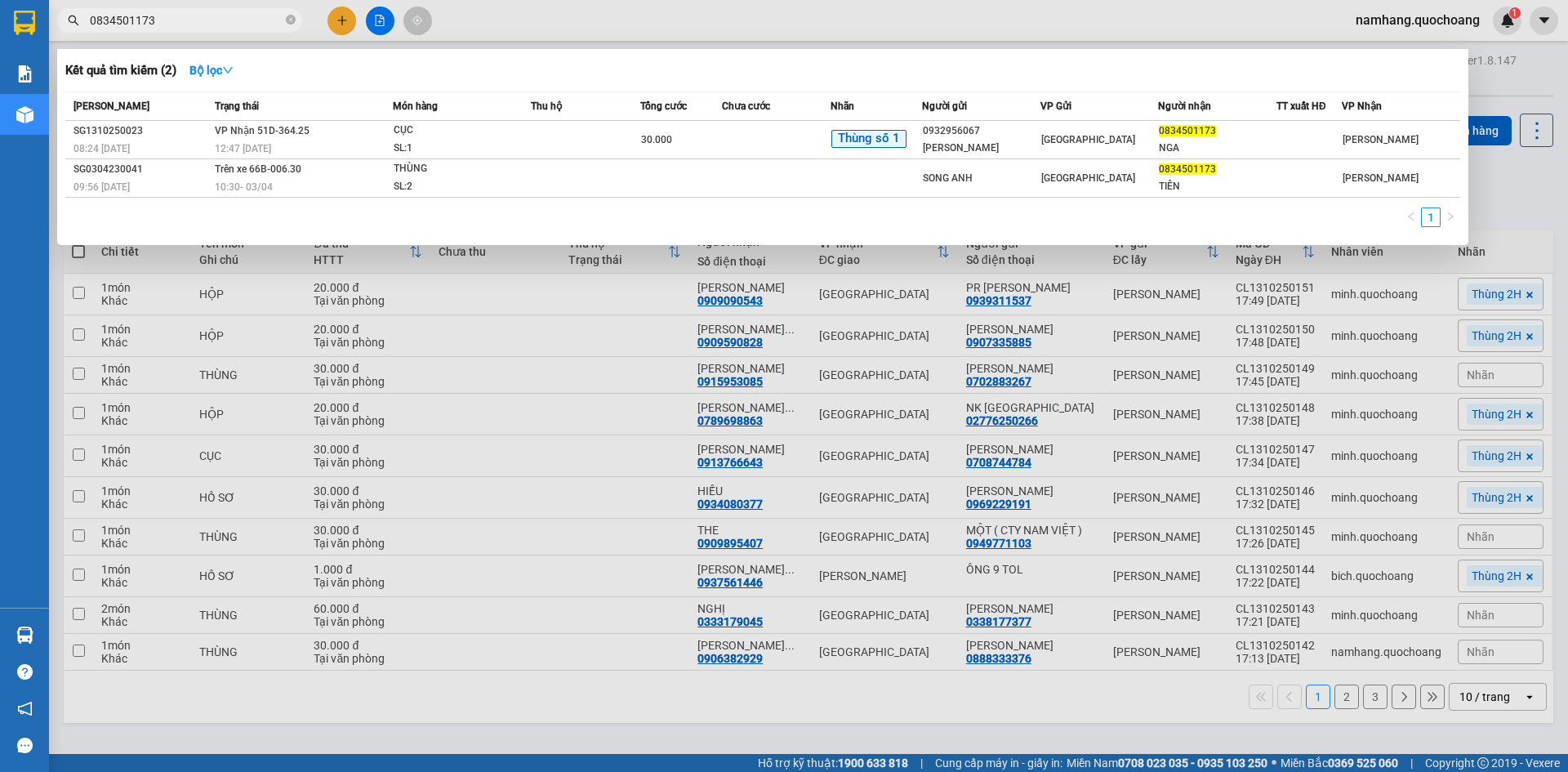
click at [242, 25] on input "0834501173" at bounding box center [186, 20] width 192 height 18
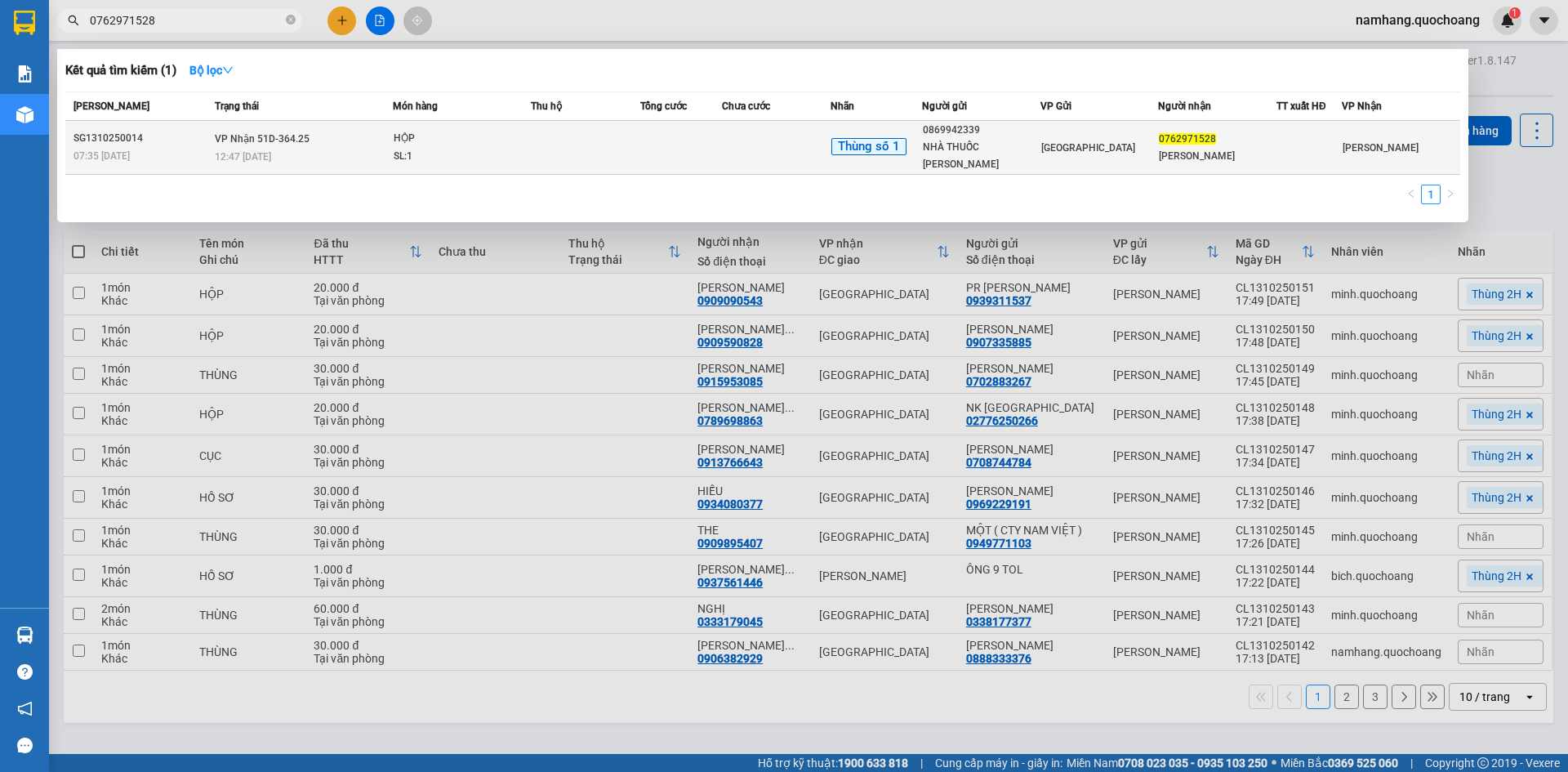
type input "0762971528"
click at [521, 158] on span "HỘP SL: 1" at bounding box center [461, 147] width 136 height 35
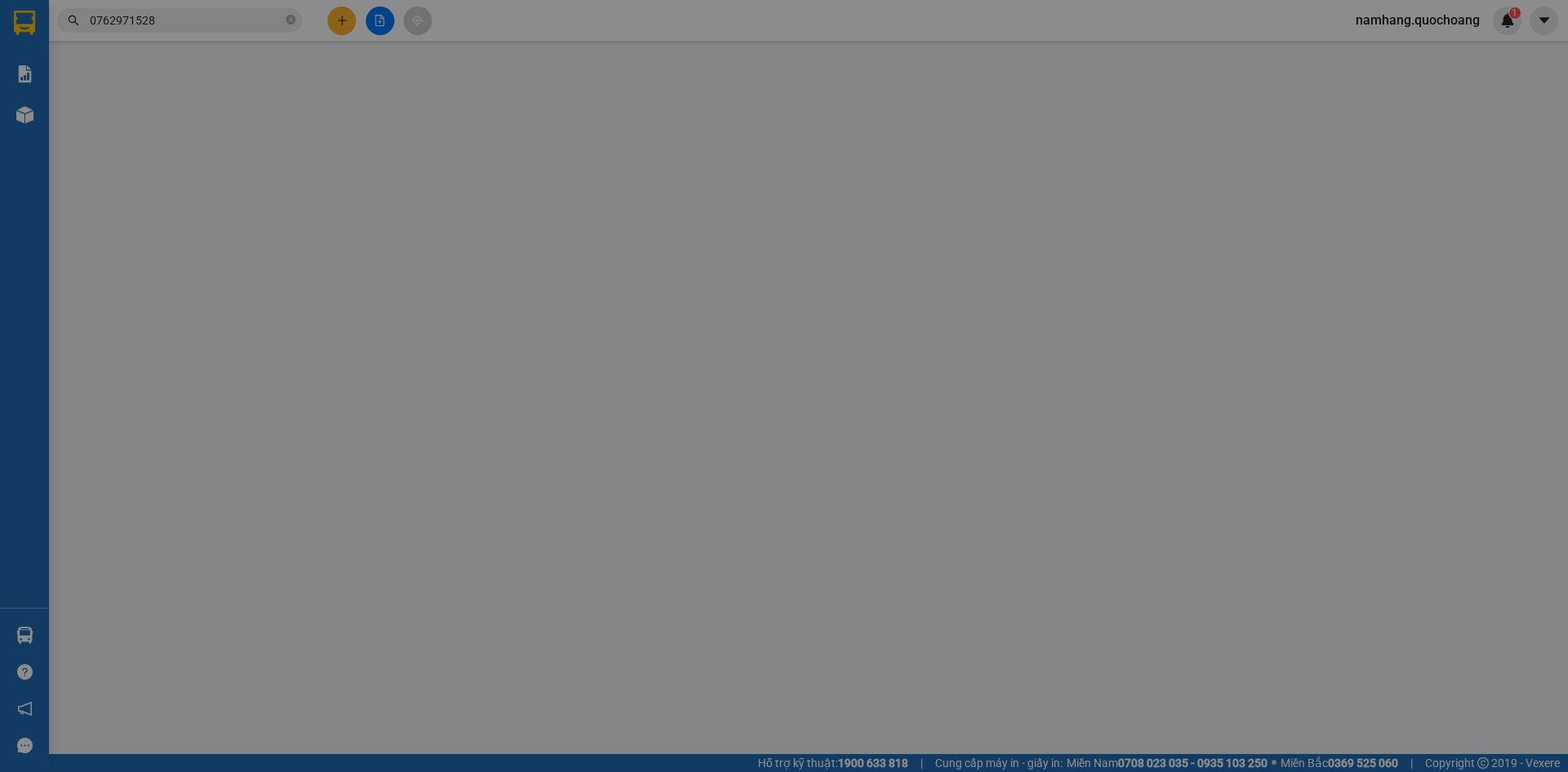
type input "0869942339"
type input "NHÀ THUỐC HOÀNG TÂM"
type input "40 THUẬN KIỀU P CHỢ LỚN"
type input "0762971528"
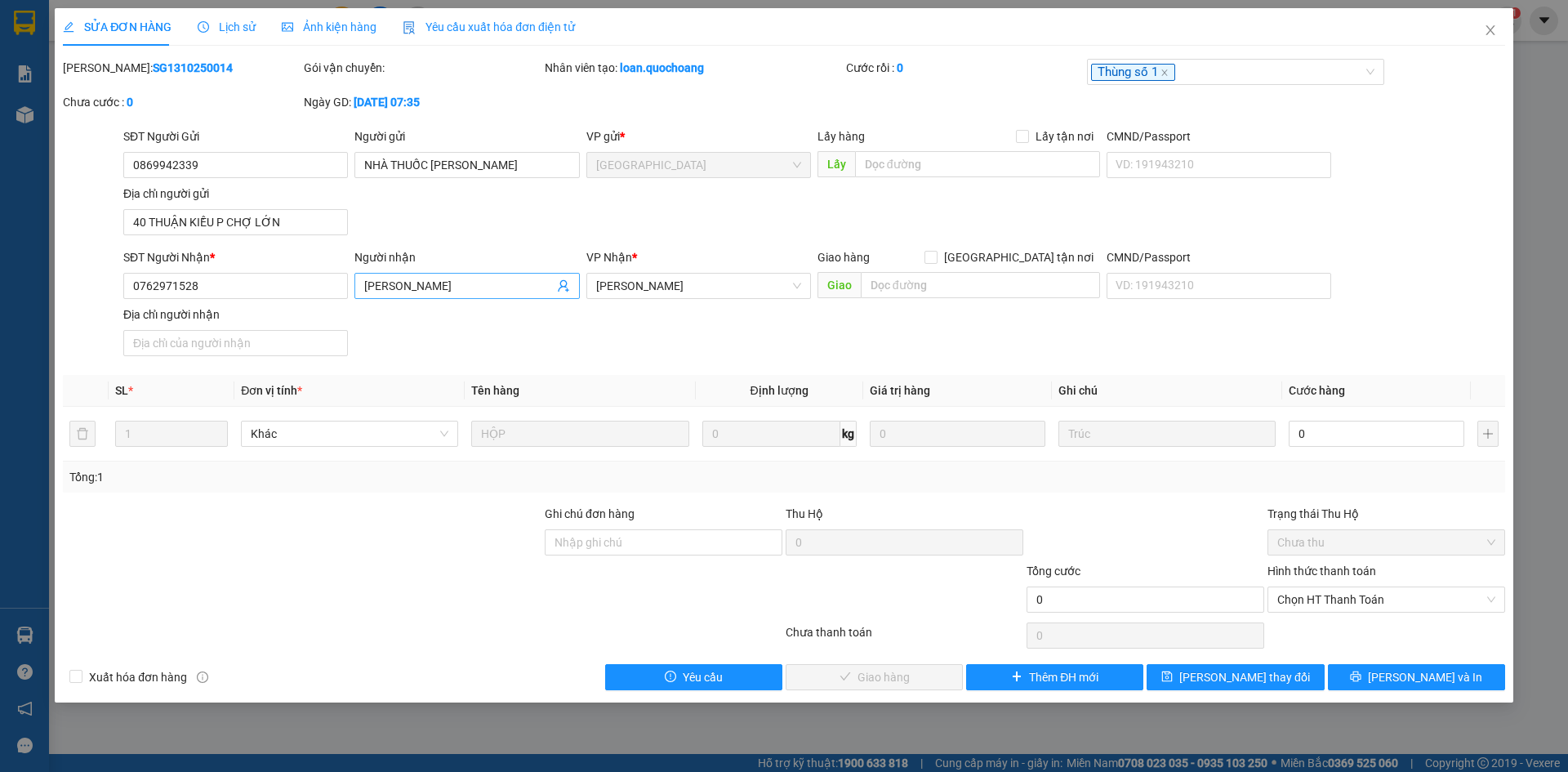
click at [436, 291] on input "THANH TRÚC" at bounding box center [458, 285] width 189 height 18
type input "LÊ THỊ THANH TRÚC"
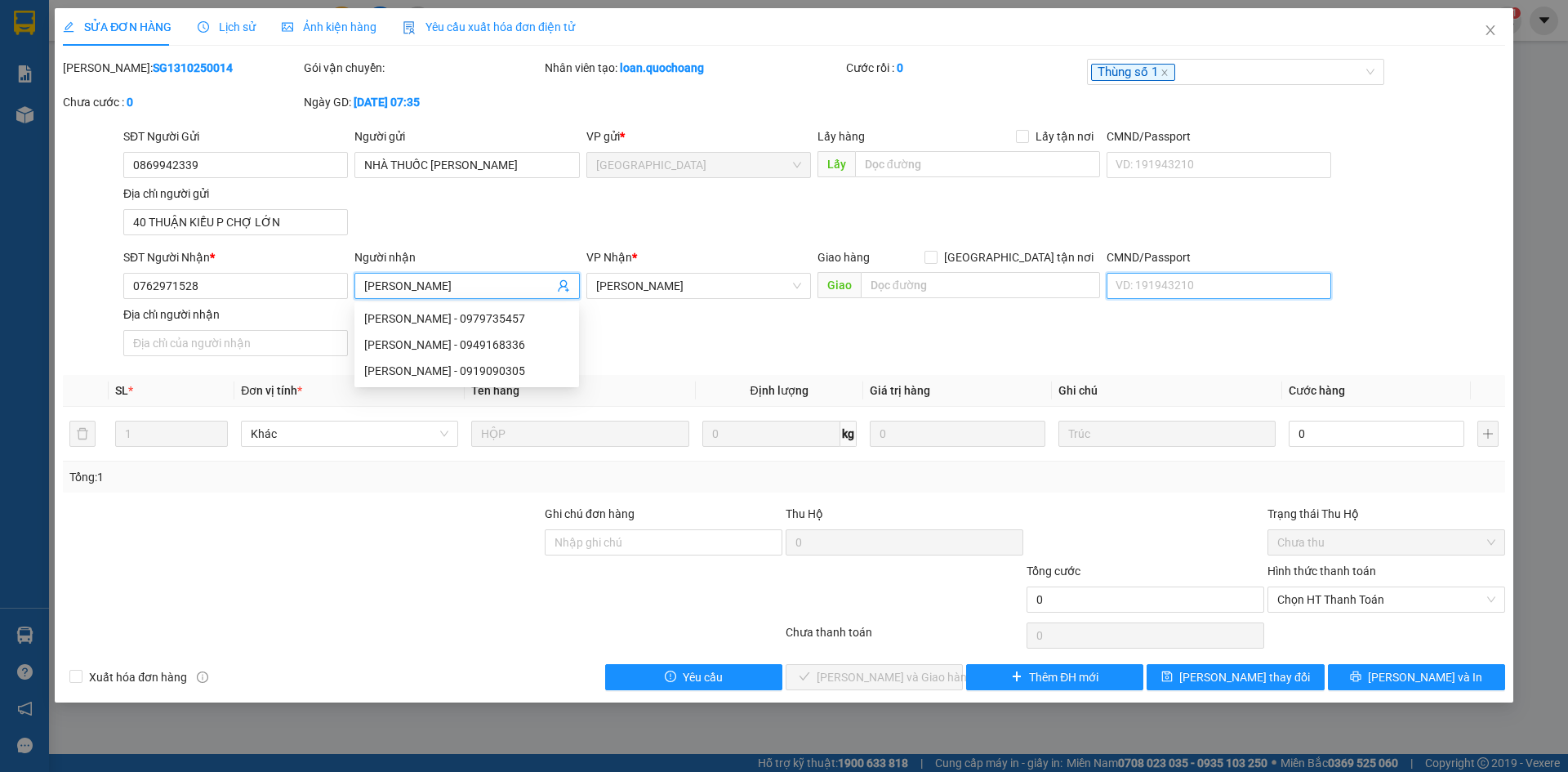
click at [1194, 281] on input "CMND/Passport" at bounding box center [1219, 285] width 224 height 26
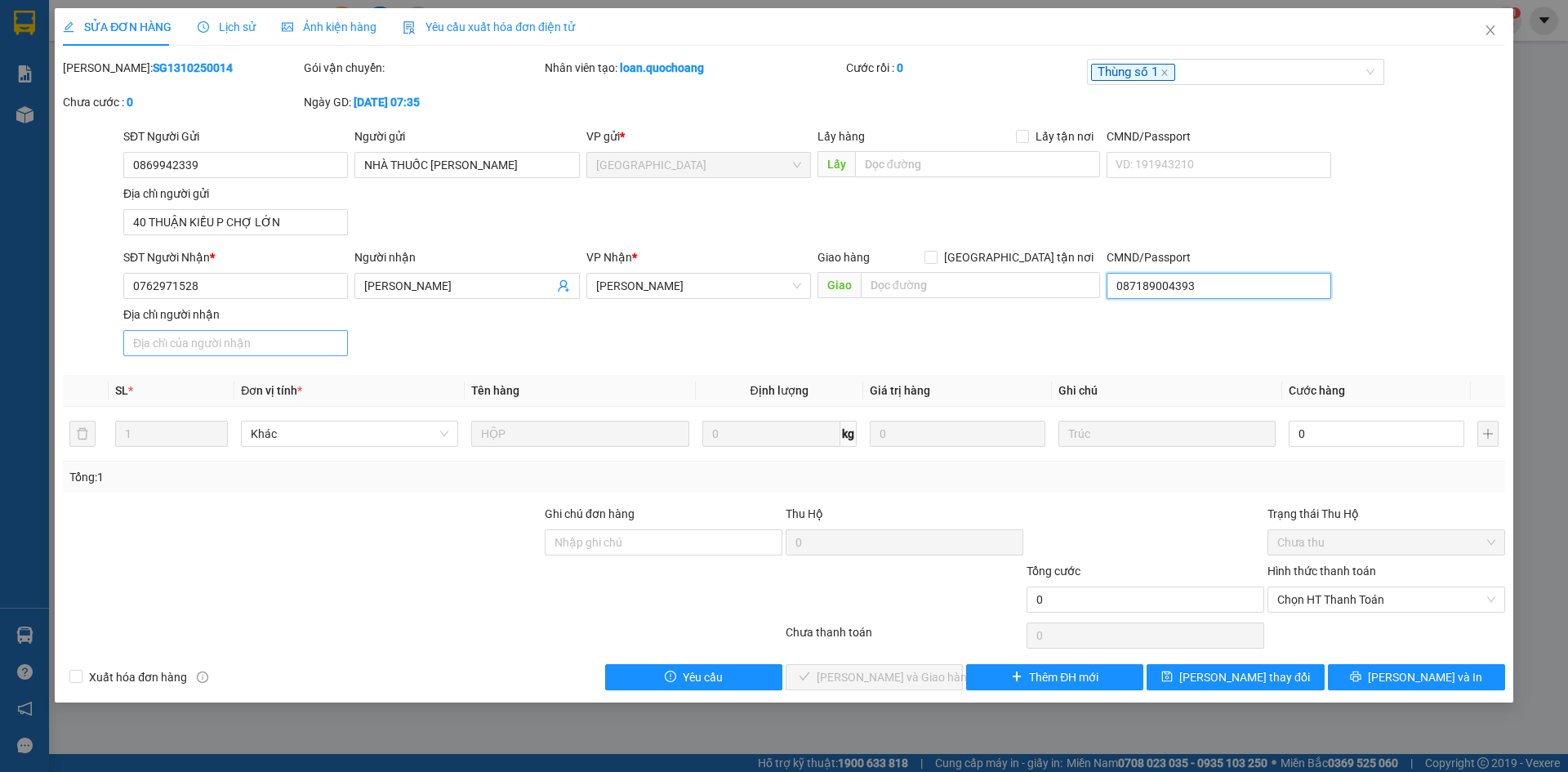
type input "087189004393"
click at [305, 344] on input "Địa chỉ người nhận" at bounding box center [235, 342] width 224 height 26
type input "TỔ 12, ẤP 1, MỸ TRÀ, TP CAO LÃNH,, ĐỒNG THÁP"
click at [1359, 442] on input "0" at bounding box center [1376, 433] width 175 height 26
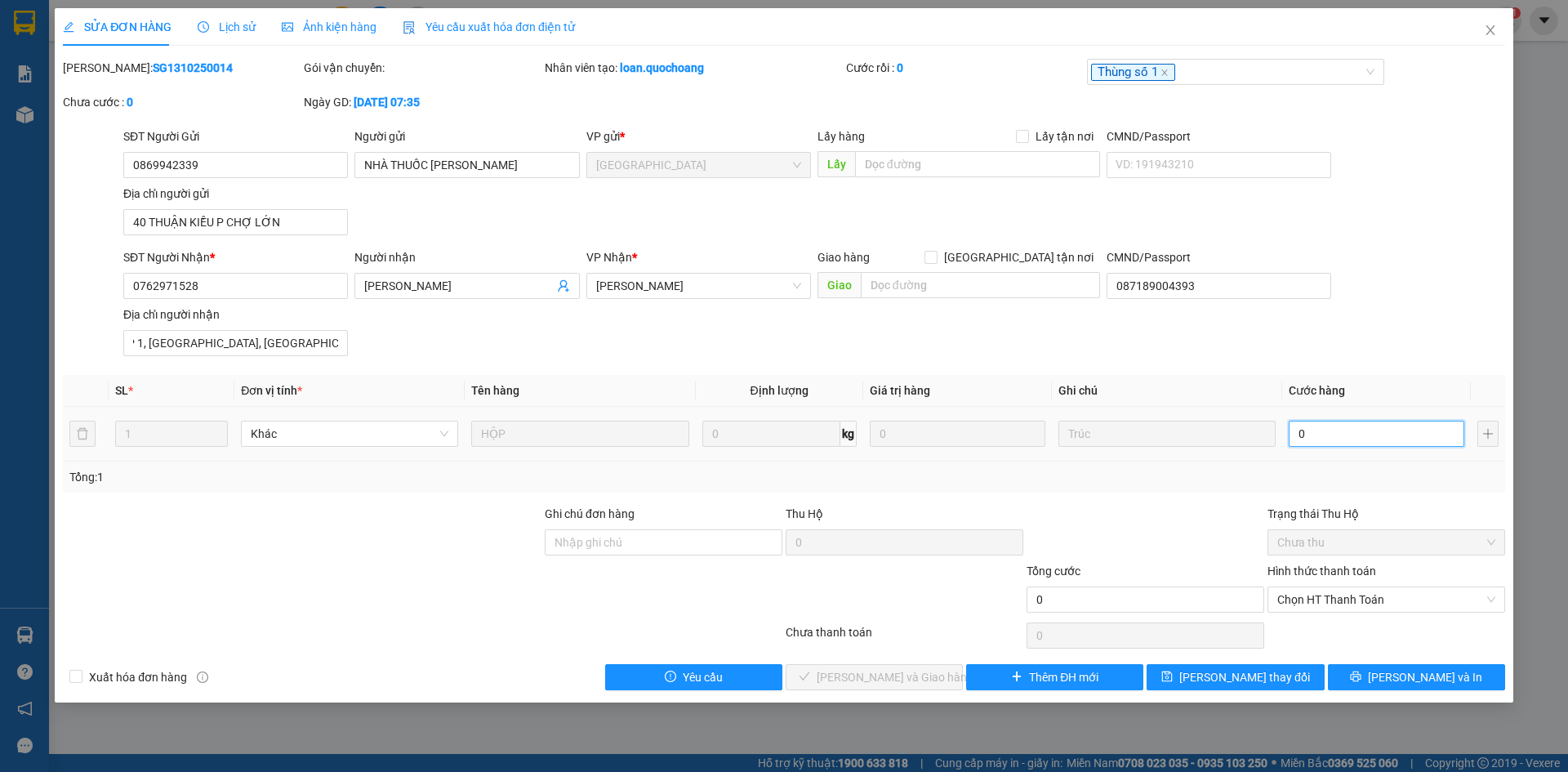
scroll to position [0, 0]
type input "3"
type input "30"
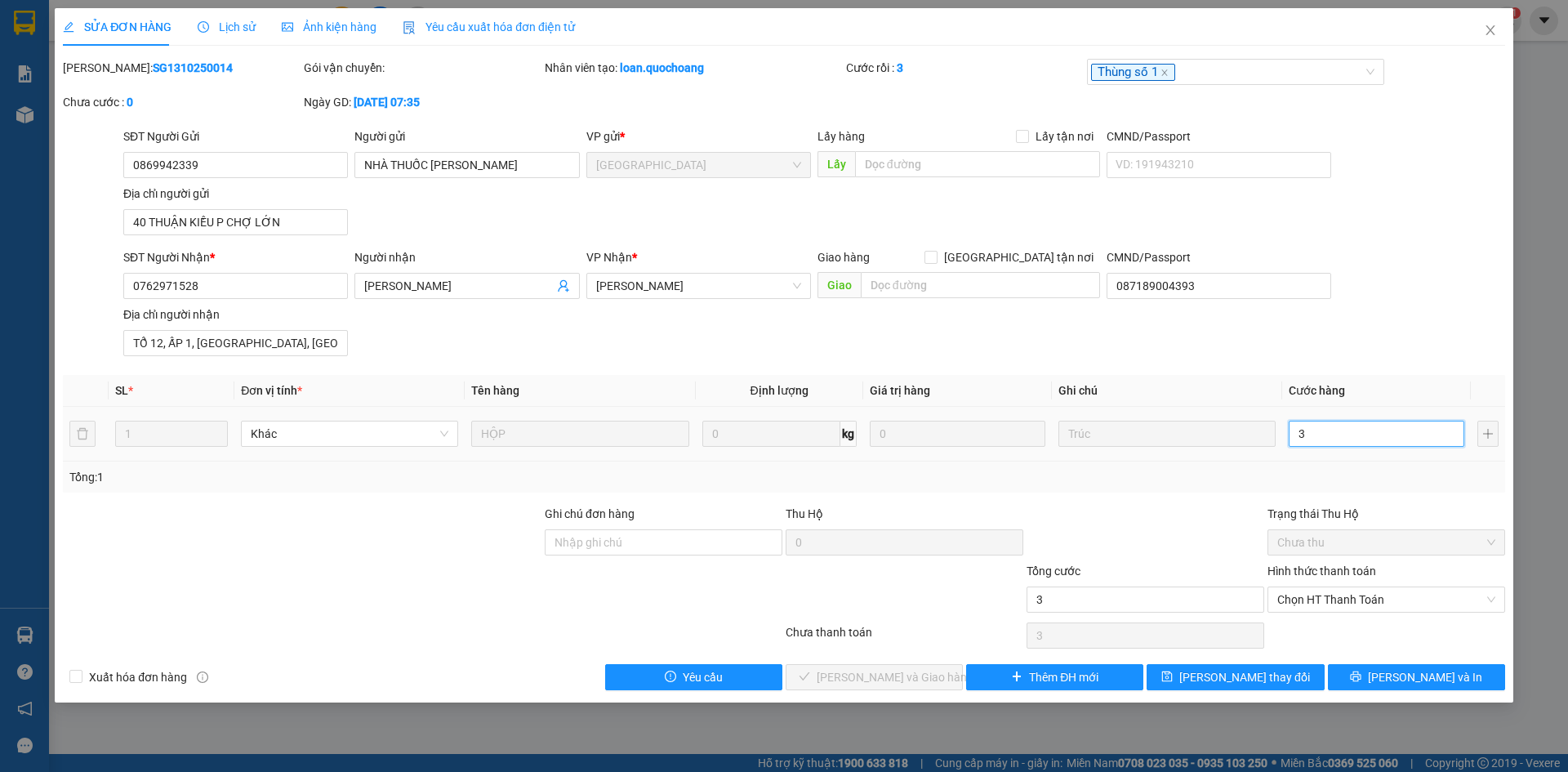
type input "30"
type input "300"
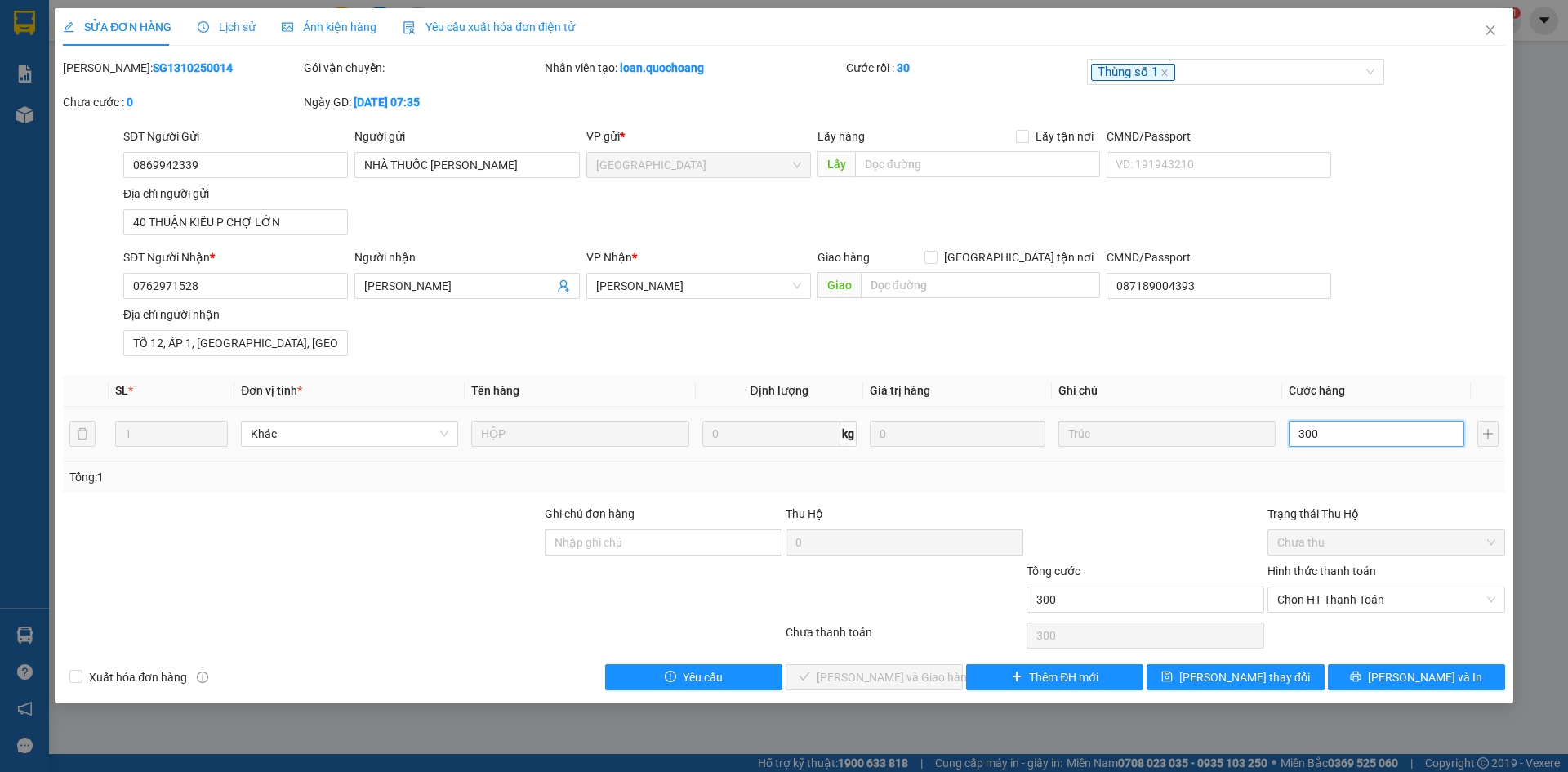
type input "3.000"
type input "30.000"
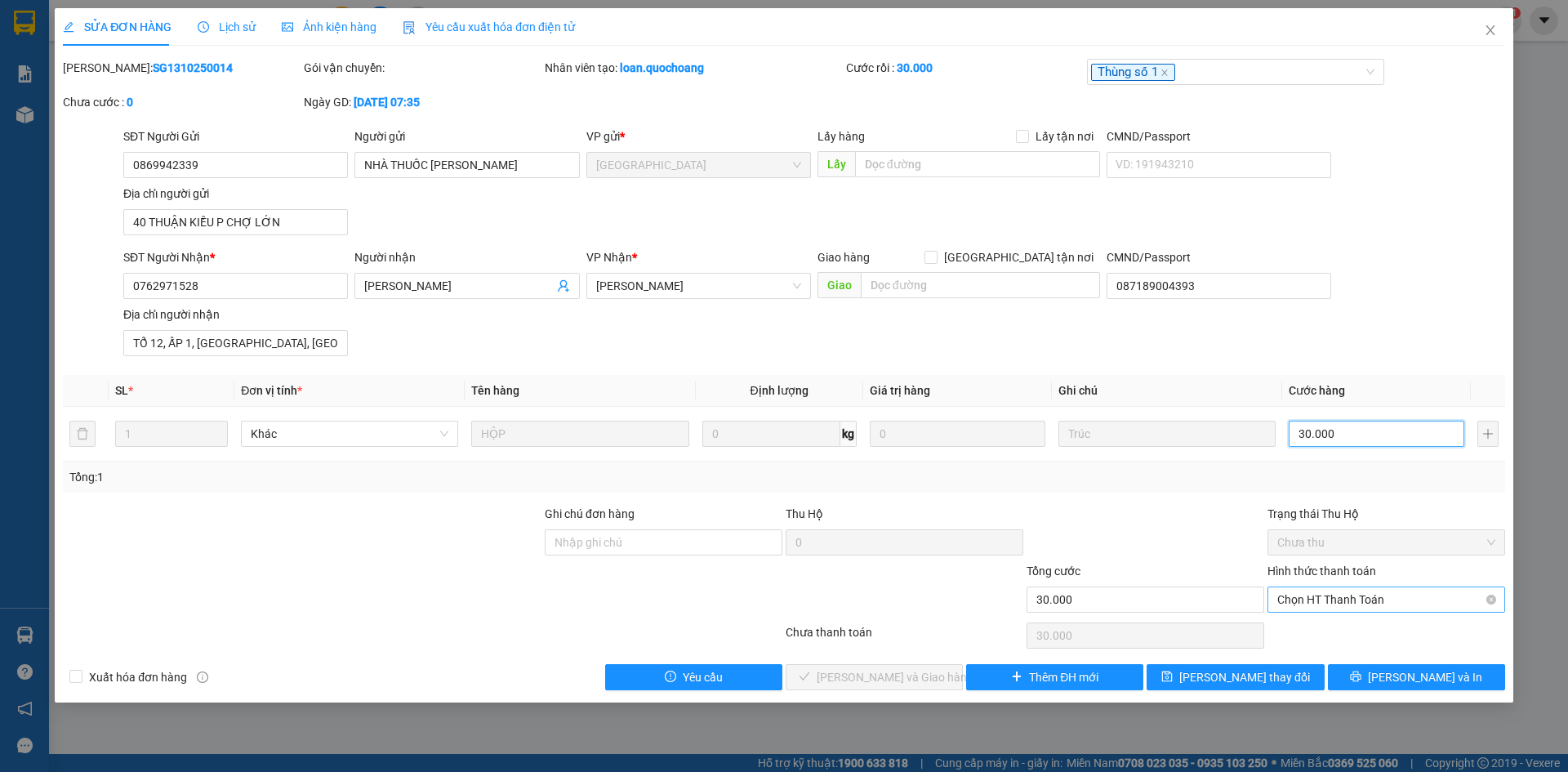
click at [1367, 598] on span "Chọn HT Thanh Toán" at bounding box center [1385, 599] width 218 height 24
type input "30.000"
click at [1361, 633] on div "Tại văn phòng" at bounding box center [1385, 632] width 218 height 18
type input "0"
click at [870, 679] on span "Lưu và Giao hàng" at bounding box center [895, 677] width 157 height 18
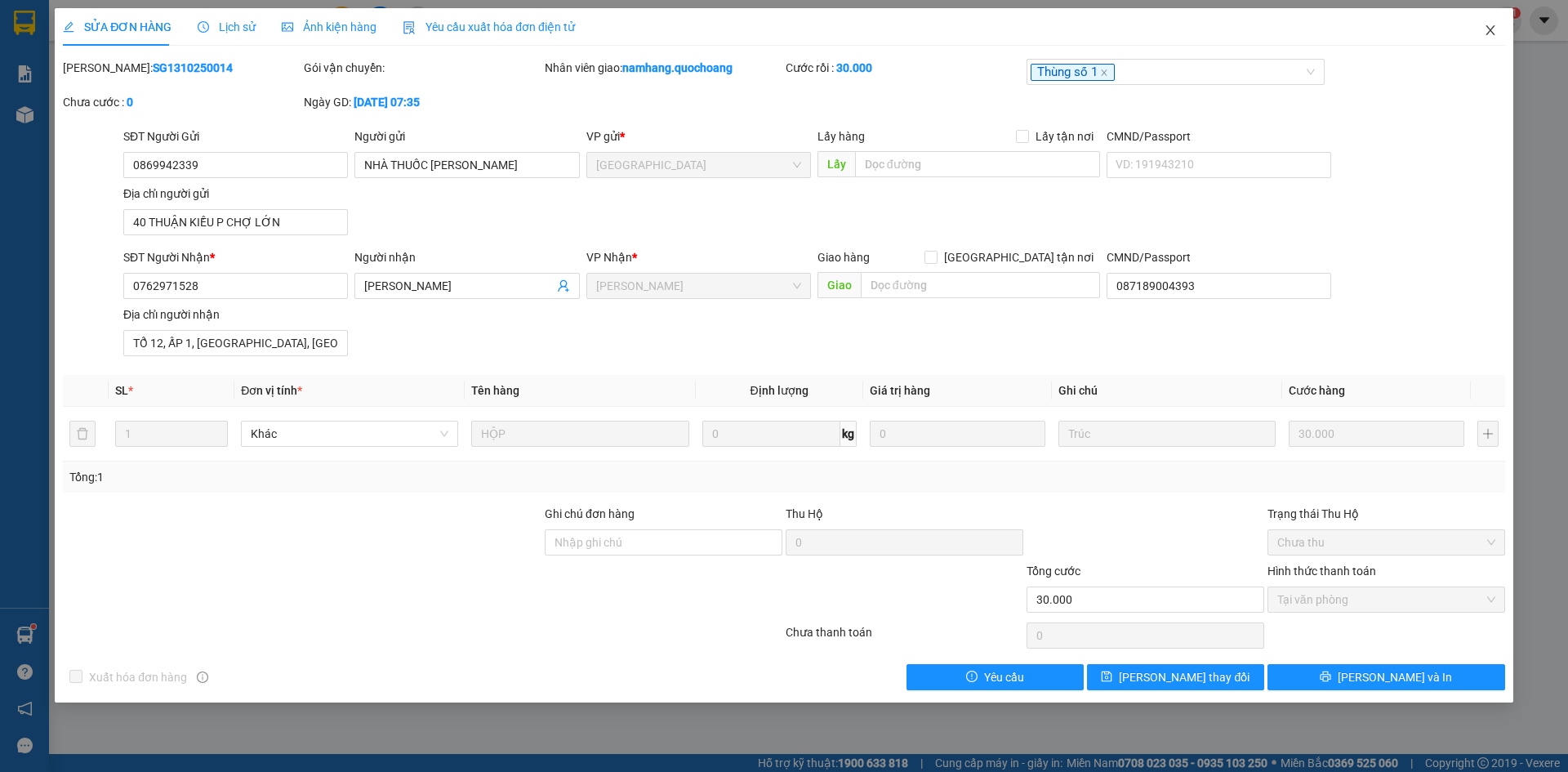
click at [1491, 22] on span "Close" at bounding box center [1490, 30] width 45 height 45
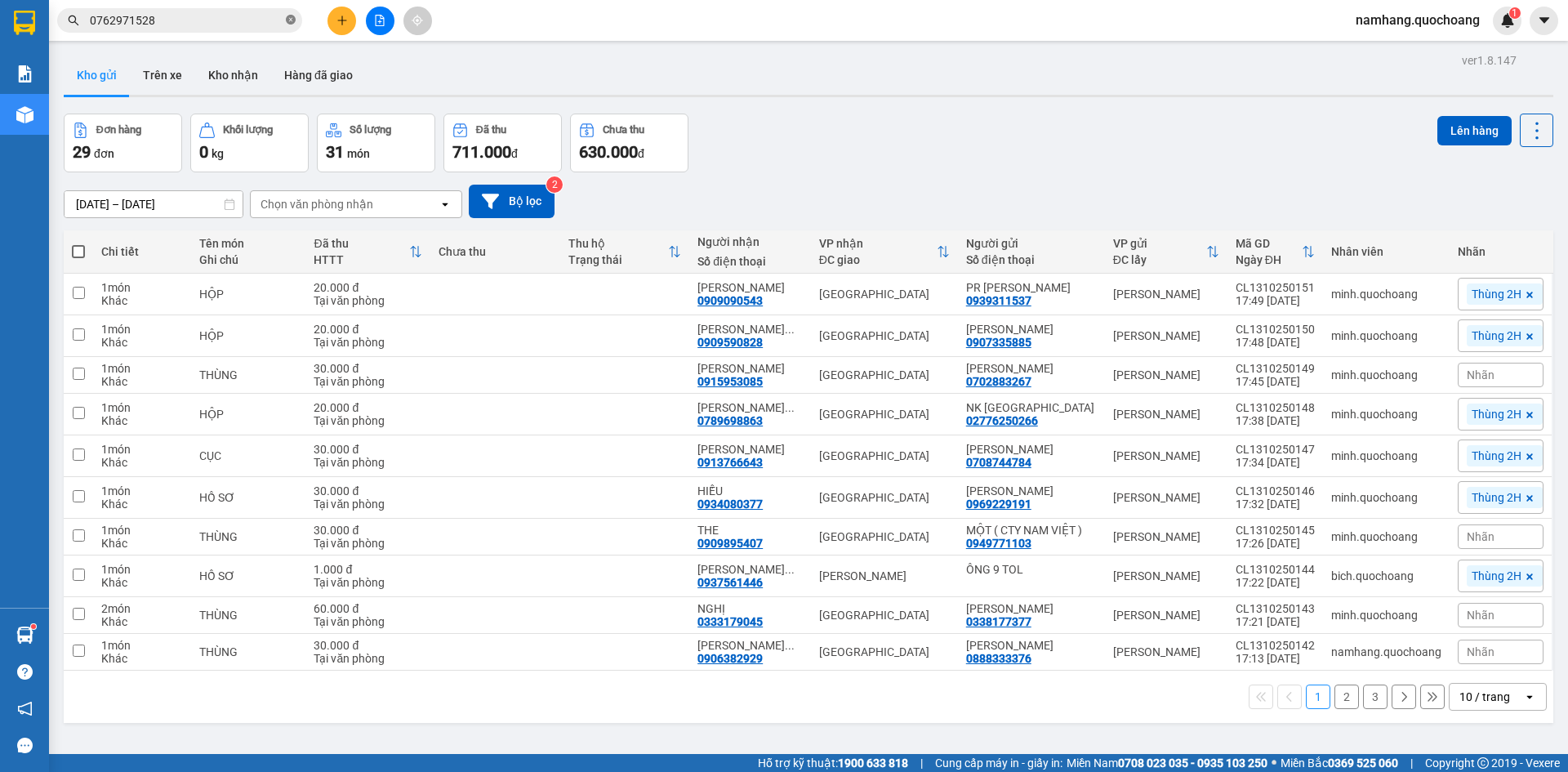
click at [285, 15] on icon "close-circle" at bounding box center [290, 19] width 10 height 10
click at [337, 22] on icon "plus" at bounding box center [342, 20] width 12 height 12
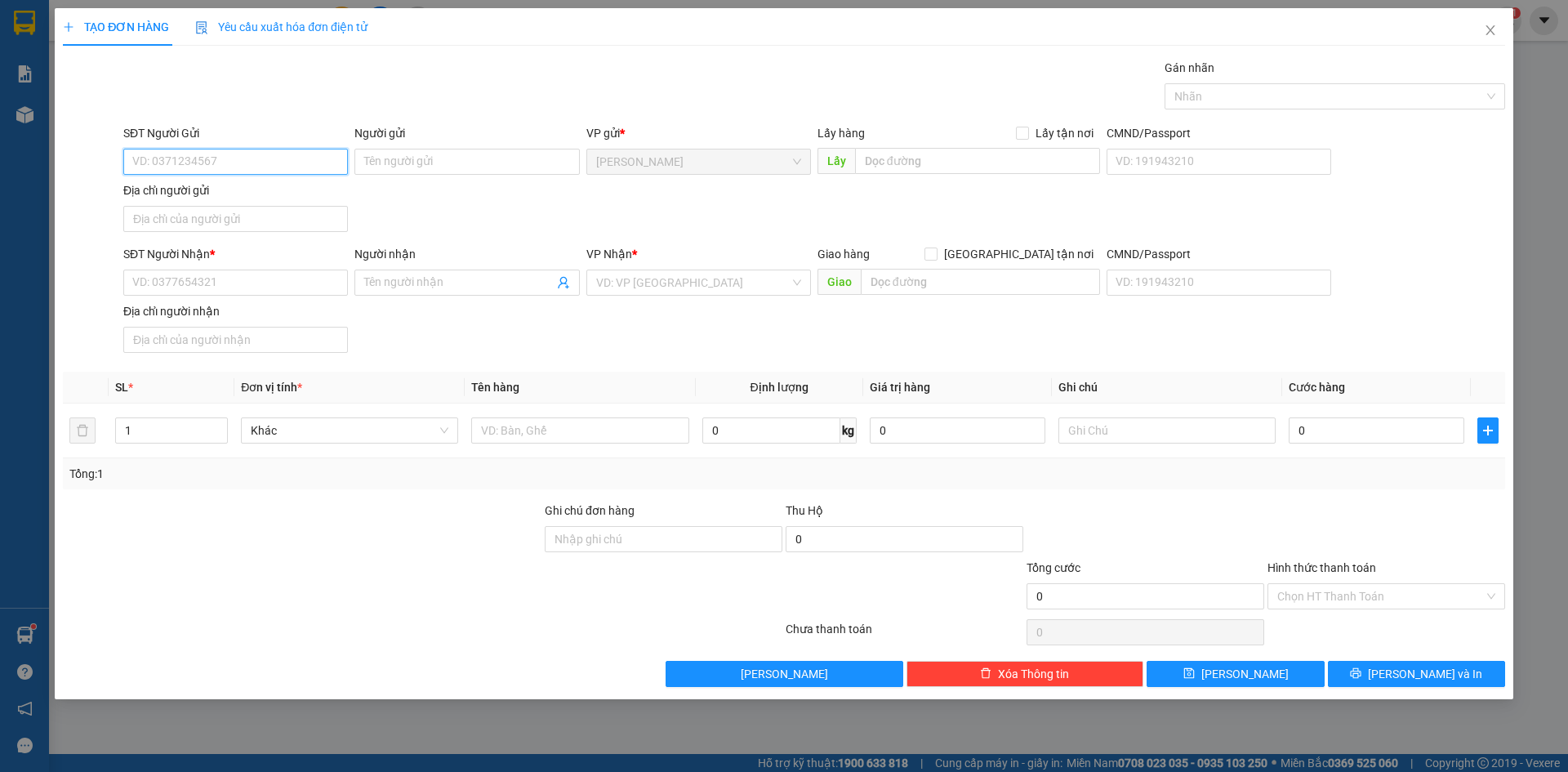
click at [249, 165] on input "SĐT Người Gửi" at bounding box center [235, 162] width 224 height 26
type input "0906907184"
drag, startPoint x: 266, startPoint y: 202, endPoint x: 284, endPoint y: 247, distance: 48.5
click at [267, 202] on div "0906907184 - THÁI QUỐC VIỆT" at bounding box center [236, 194] width 205 height 18
type input "[GEOGRAPHIC_DATA]"
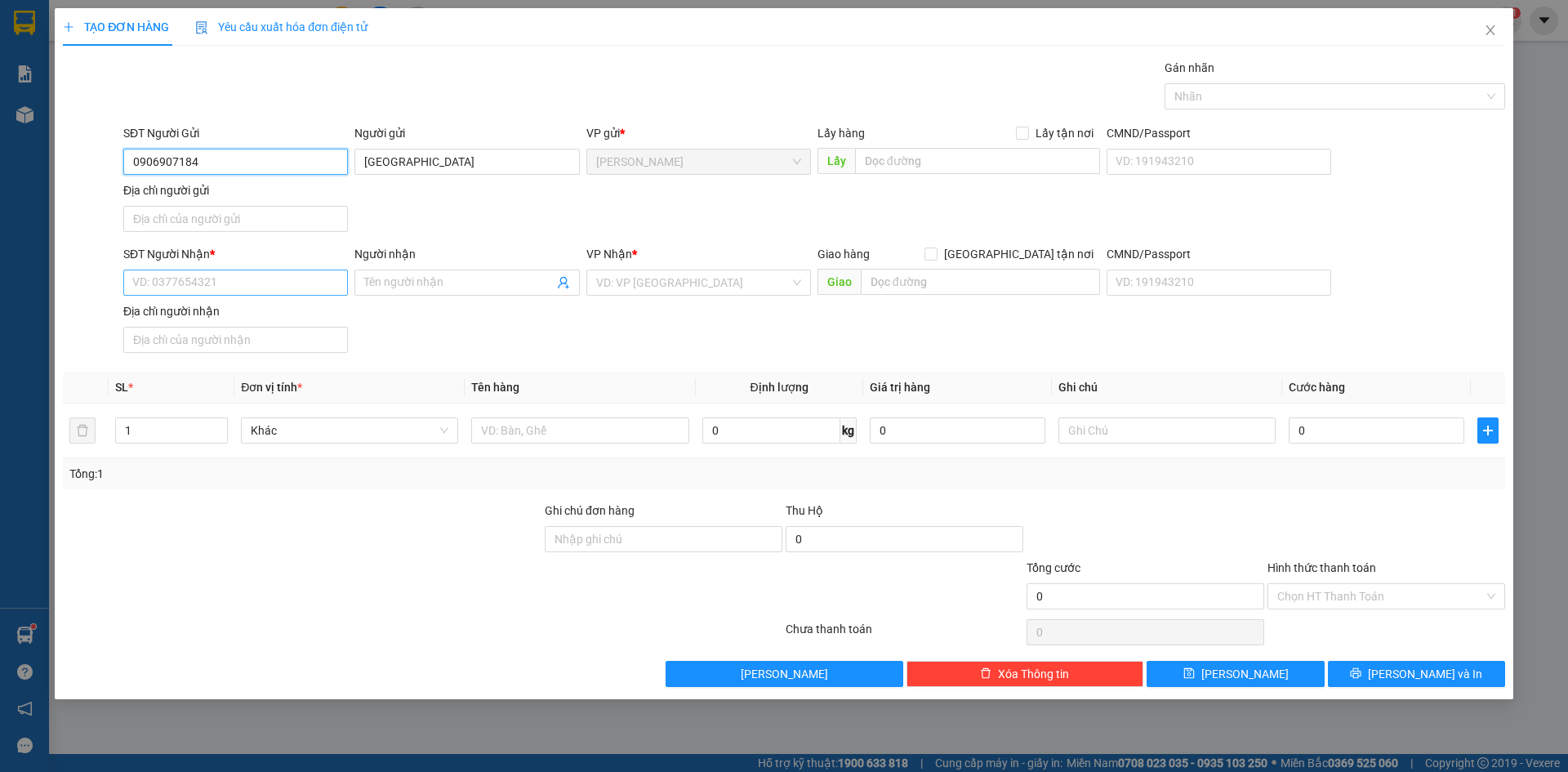
type input "0906907184"
click at [274, 286] on input "SĐT Người Nhận *" at bounding box center [235, 282] width 224 height 26
type input "0932685000"
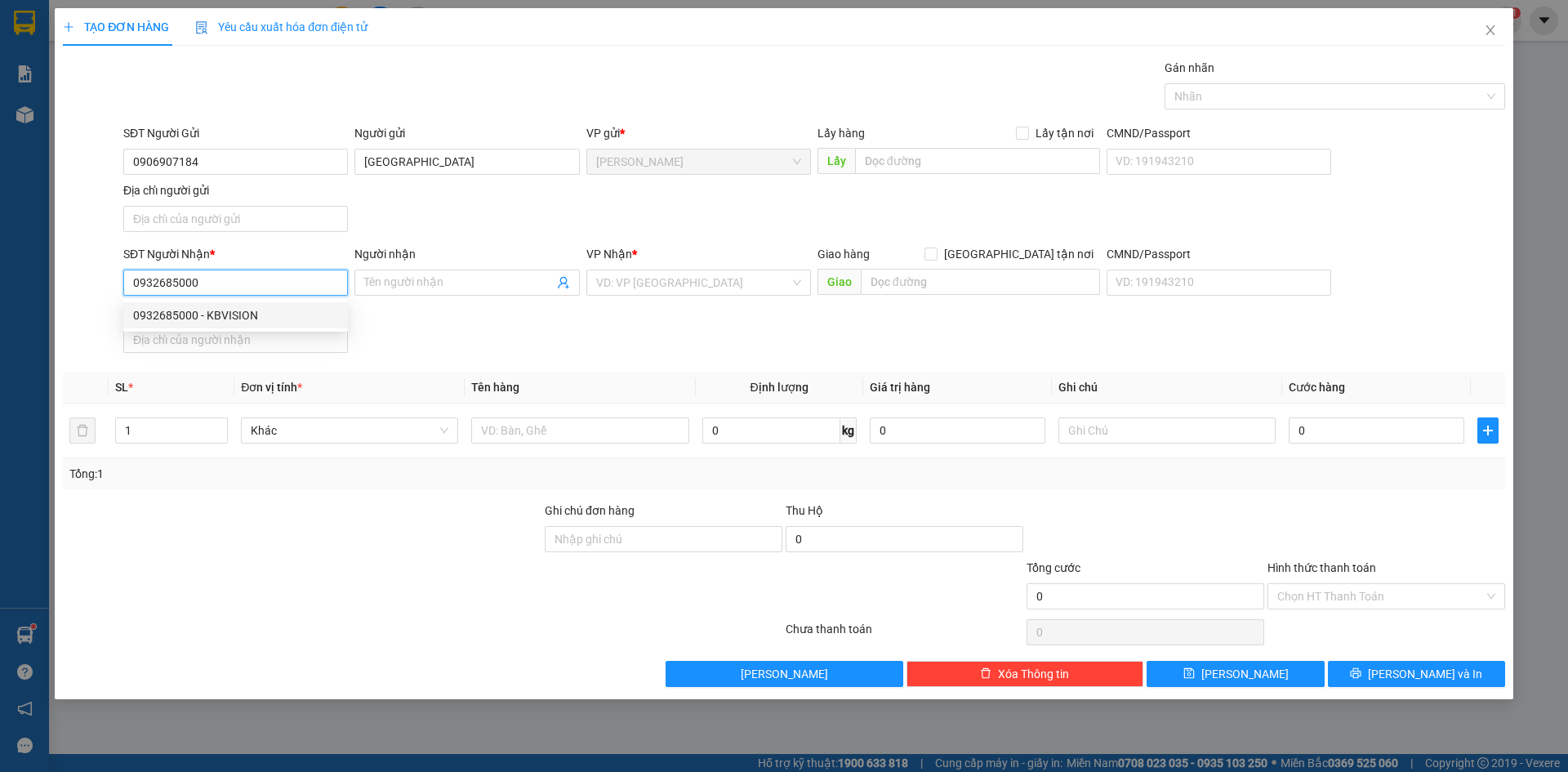
click at [285, 317] on div "0932685000 - KBVISION" at bounding box center [236, 315] width 205 height 18
type input "KBVISION"
type input "0932685000"
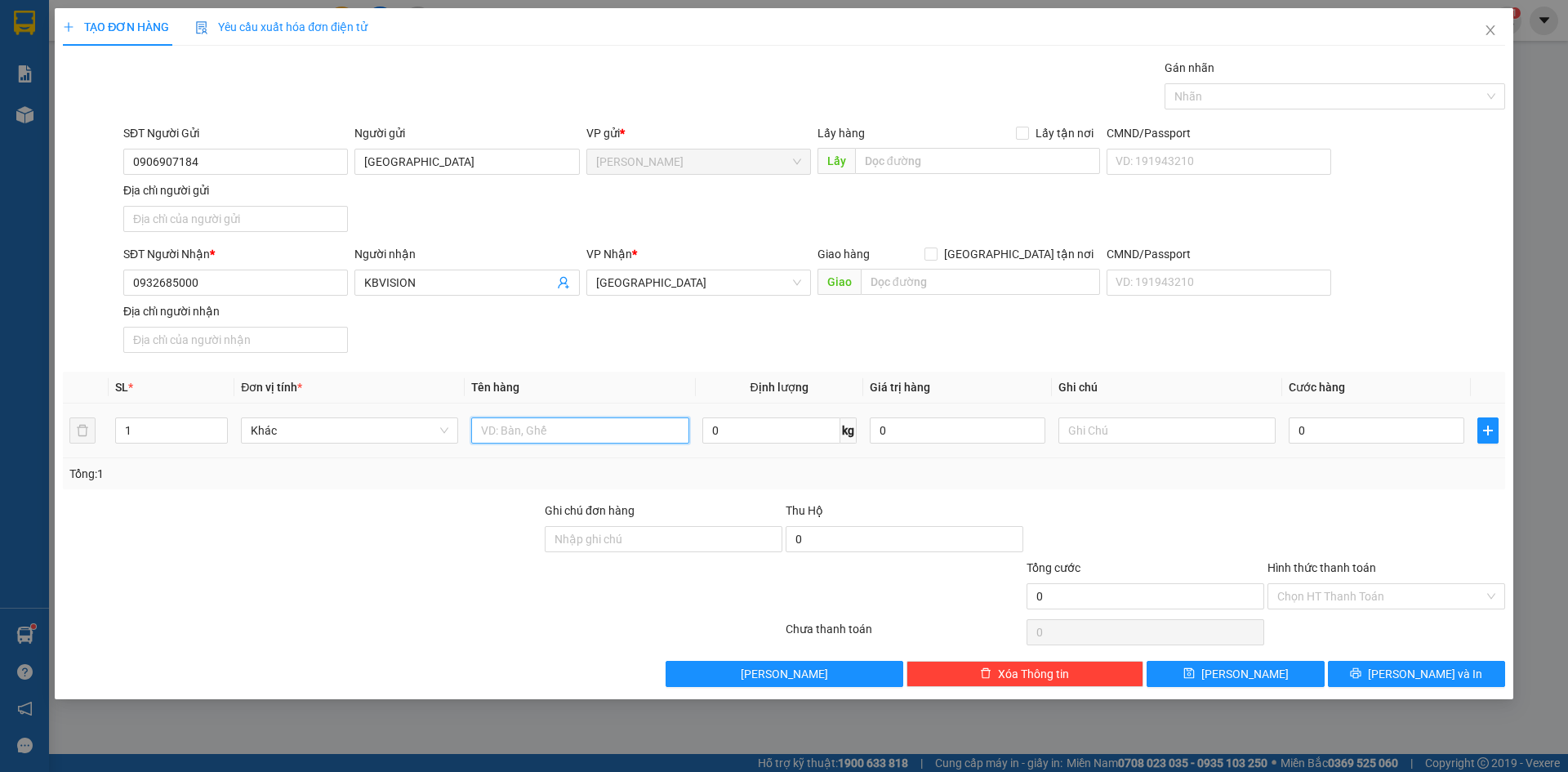
click at [600, 436] on input "text" at bounding box center [579, 430] width 218 height 26
type input "CỤC ĐEN"
click at [1328, 433] on input "0" at bounding box center [1376, 430] width 175 height 26
type input "4"
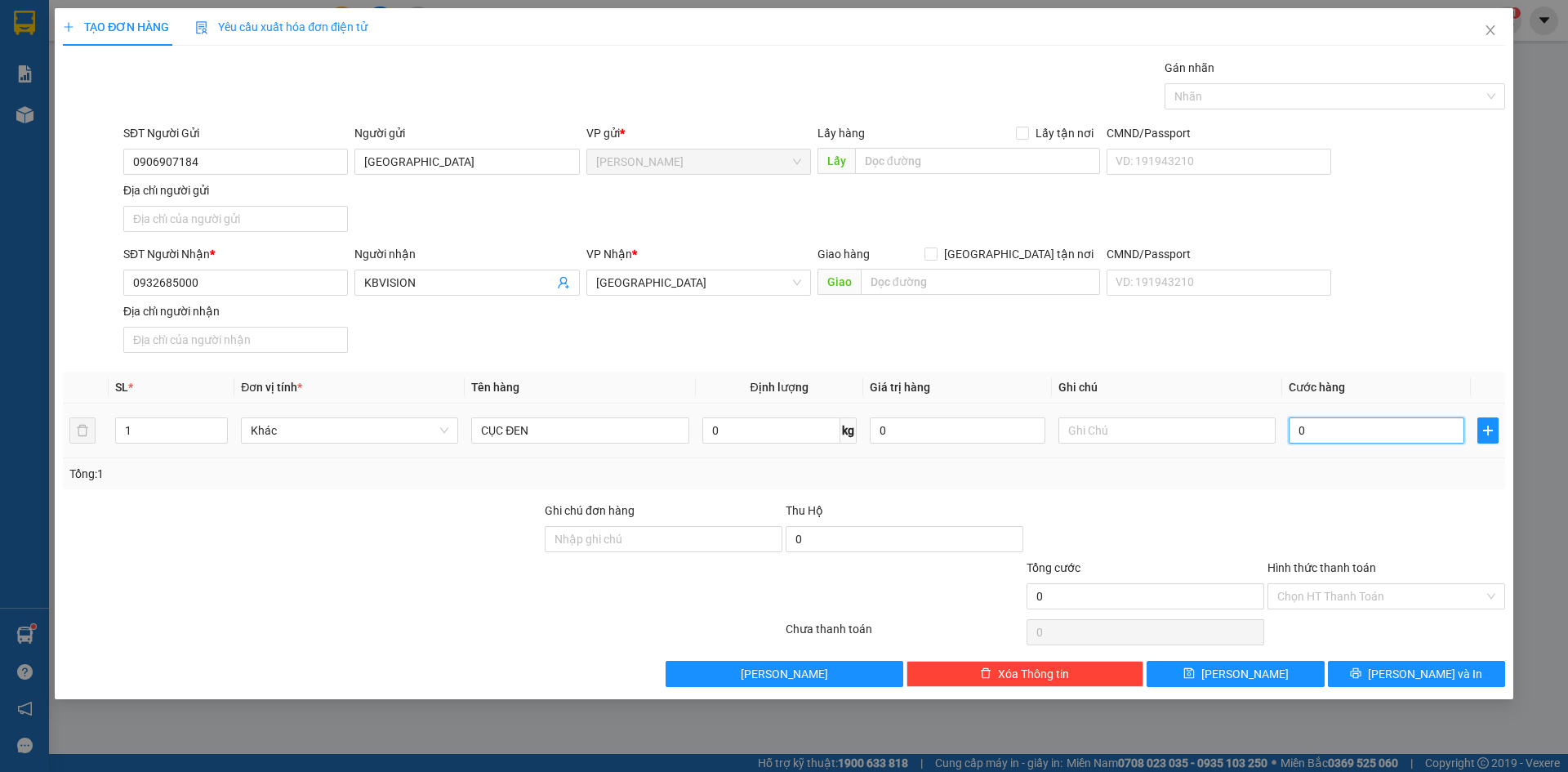
type input "4"
type input "40"
type input "400"
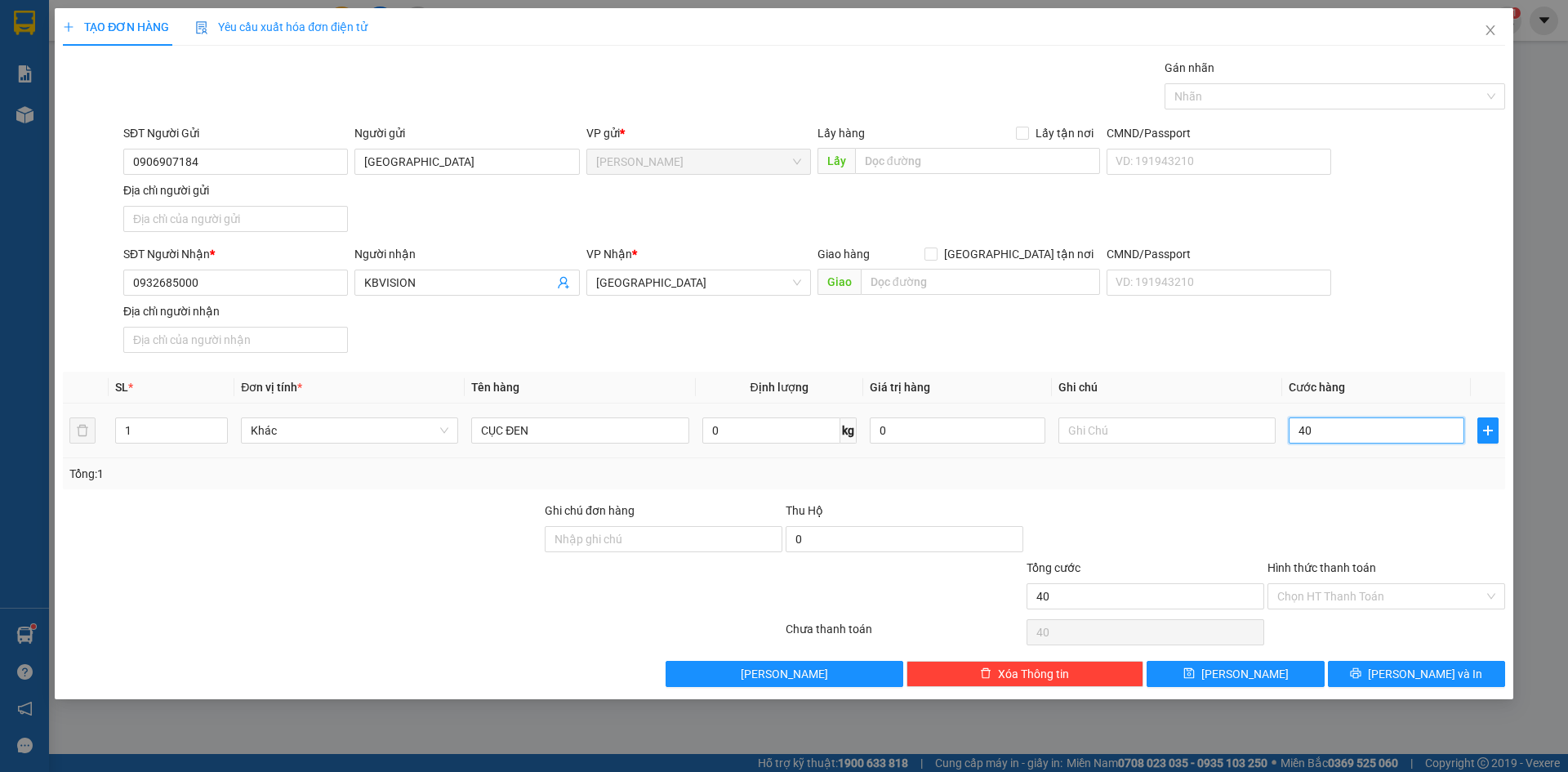
type input "400"
type input "4.000"
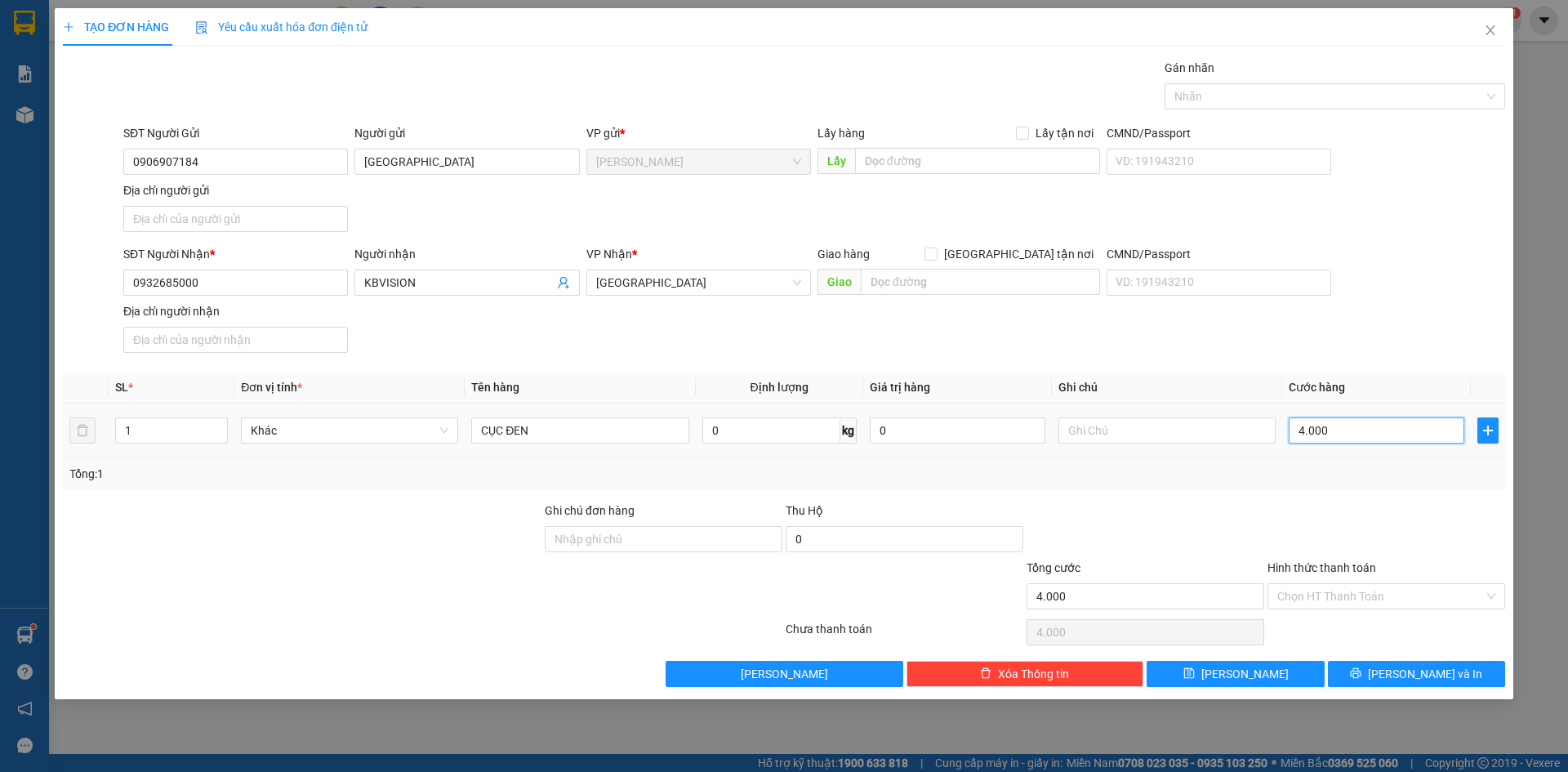
type input "40.000"
click at [1426, 556] on div at bounding box center [1385, 529] width 241 height 57
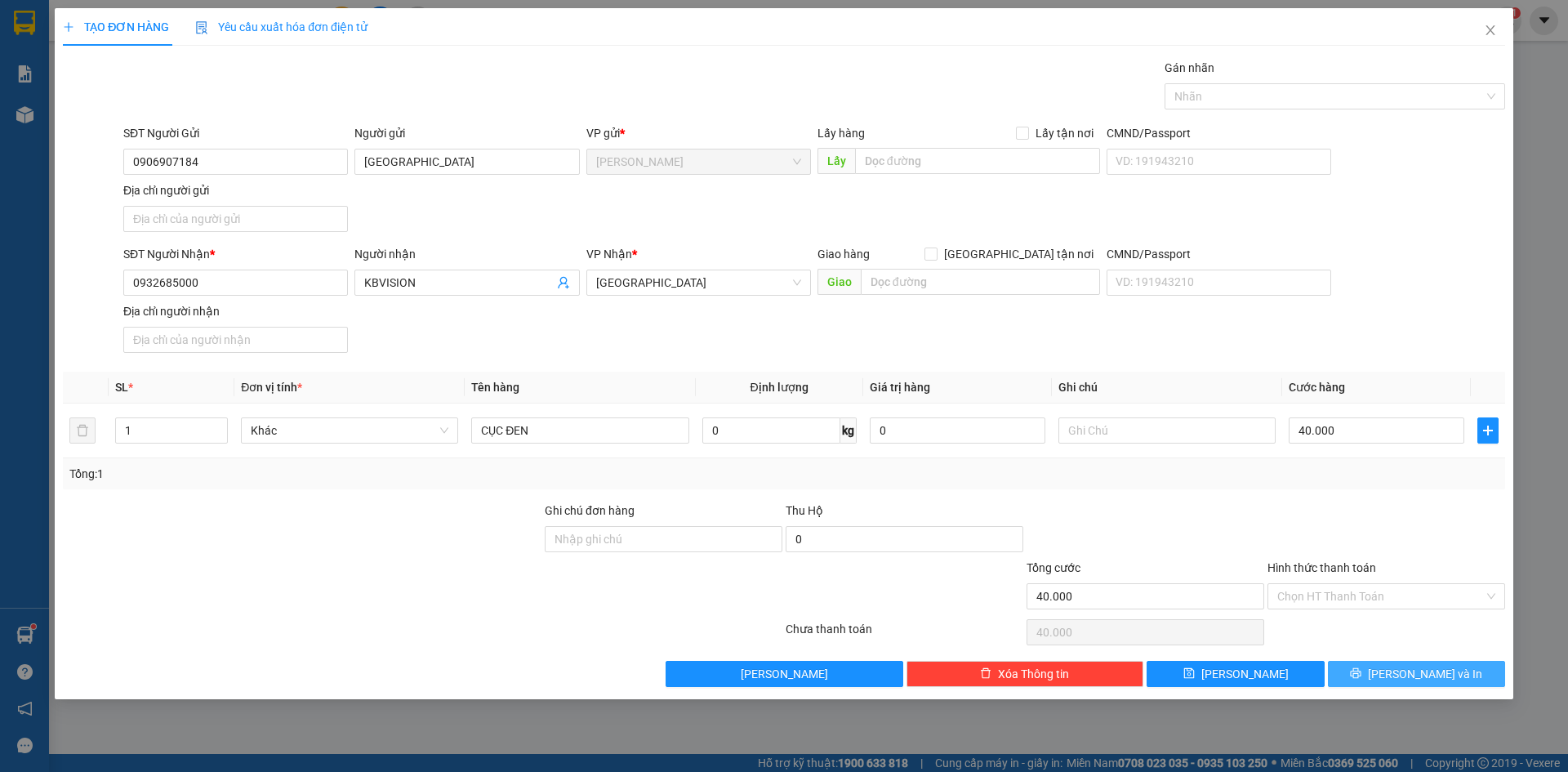
click at [1441, 670] on span "Lưu và In" at bounding box center [1425, 673] width 114 height 18
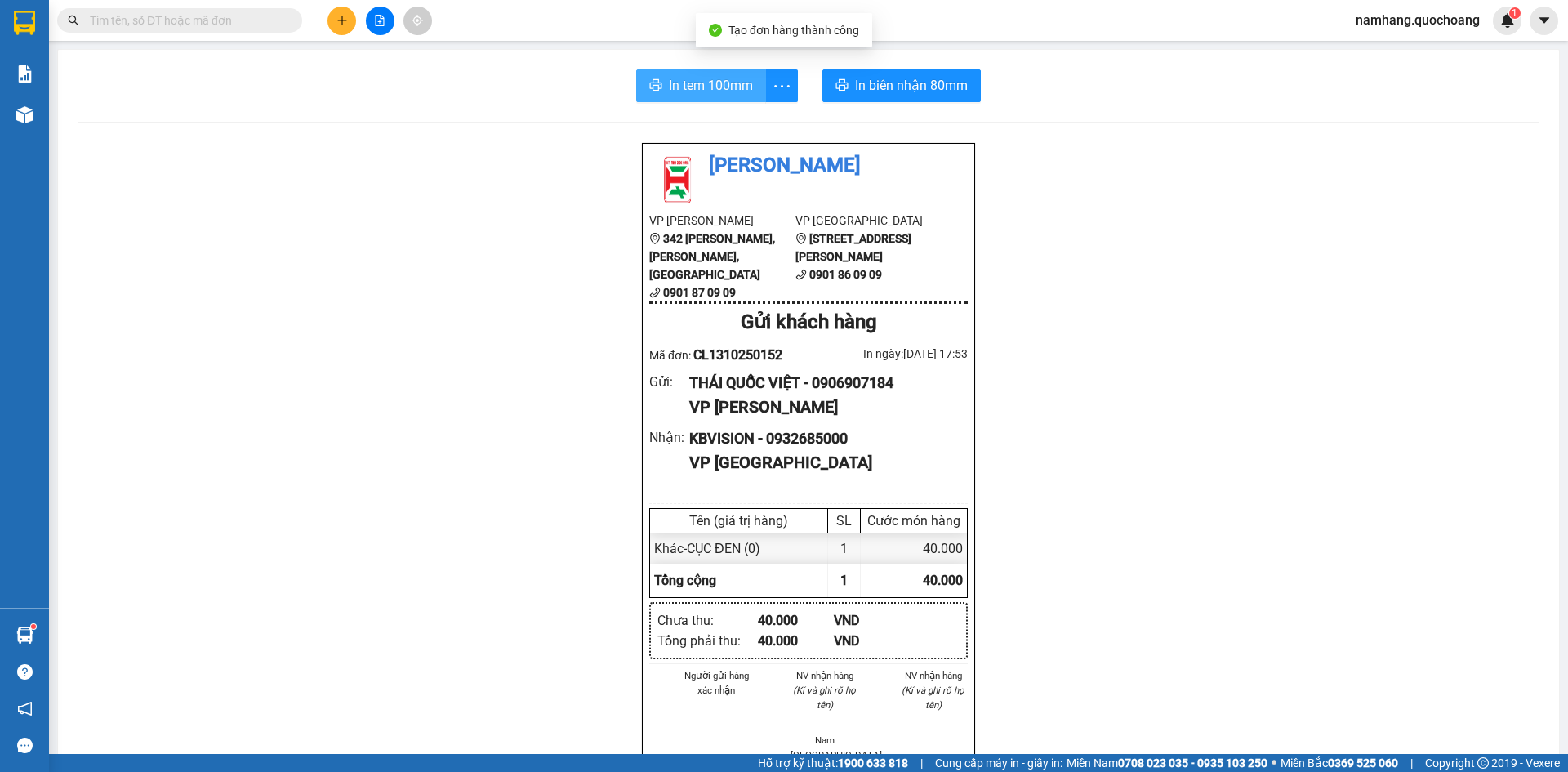
click at [694, 96] on span "In tem 100mm" at bounding box center [710, 85] width 84 height 20
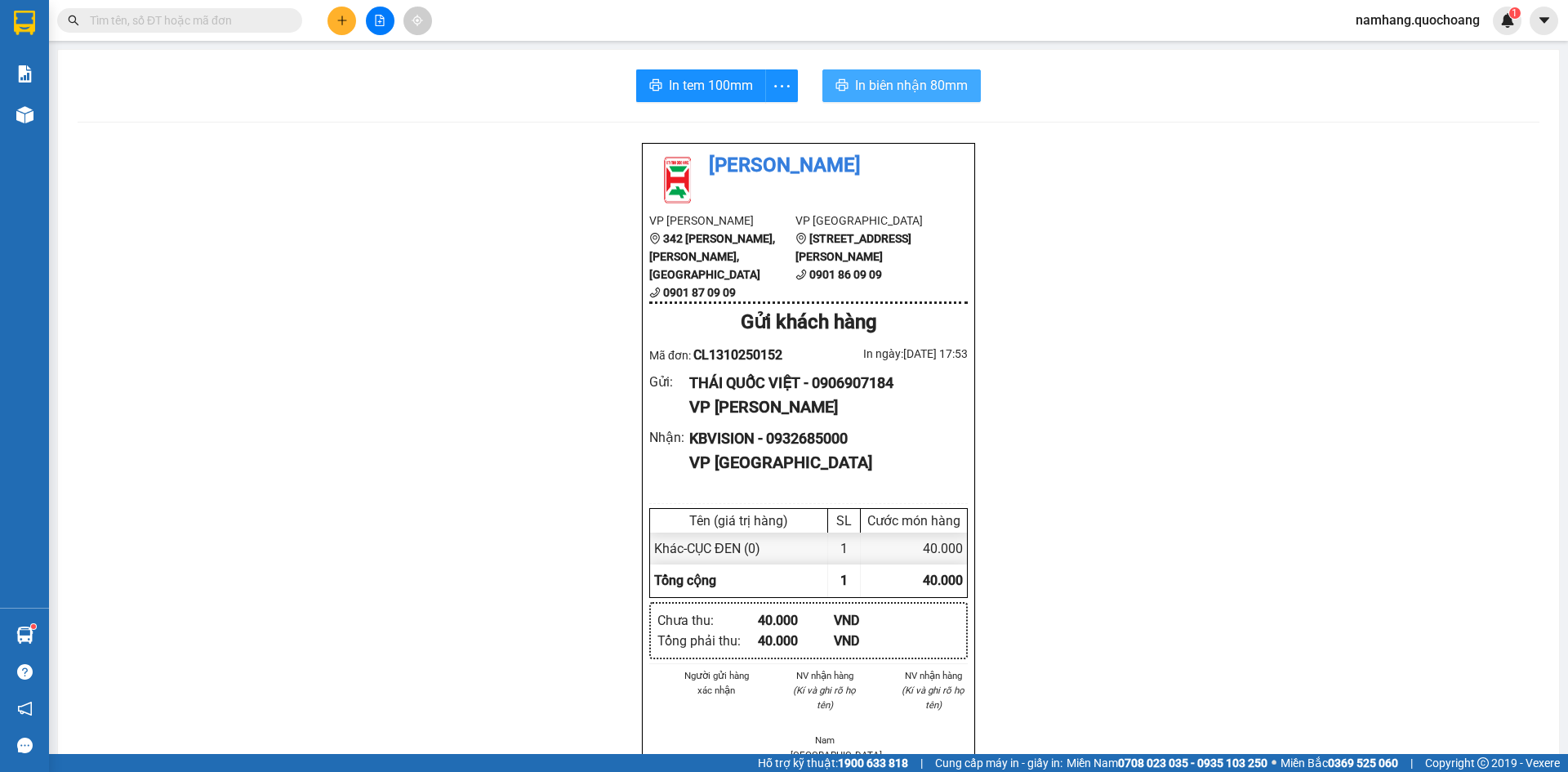
click at [884, 86] on span "In biên nhận 80mm" at bounding box center [911, 85] width 112 height 20
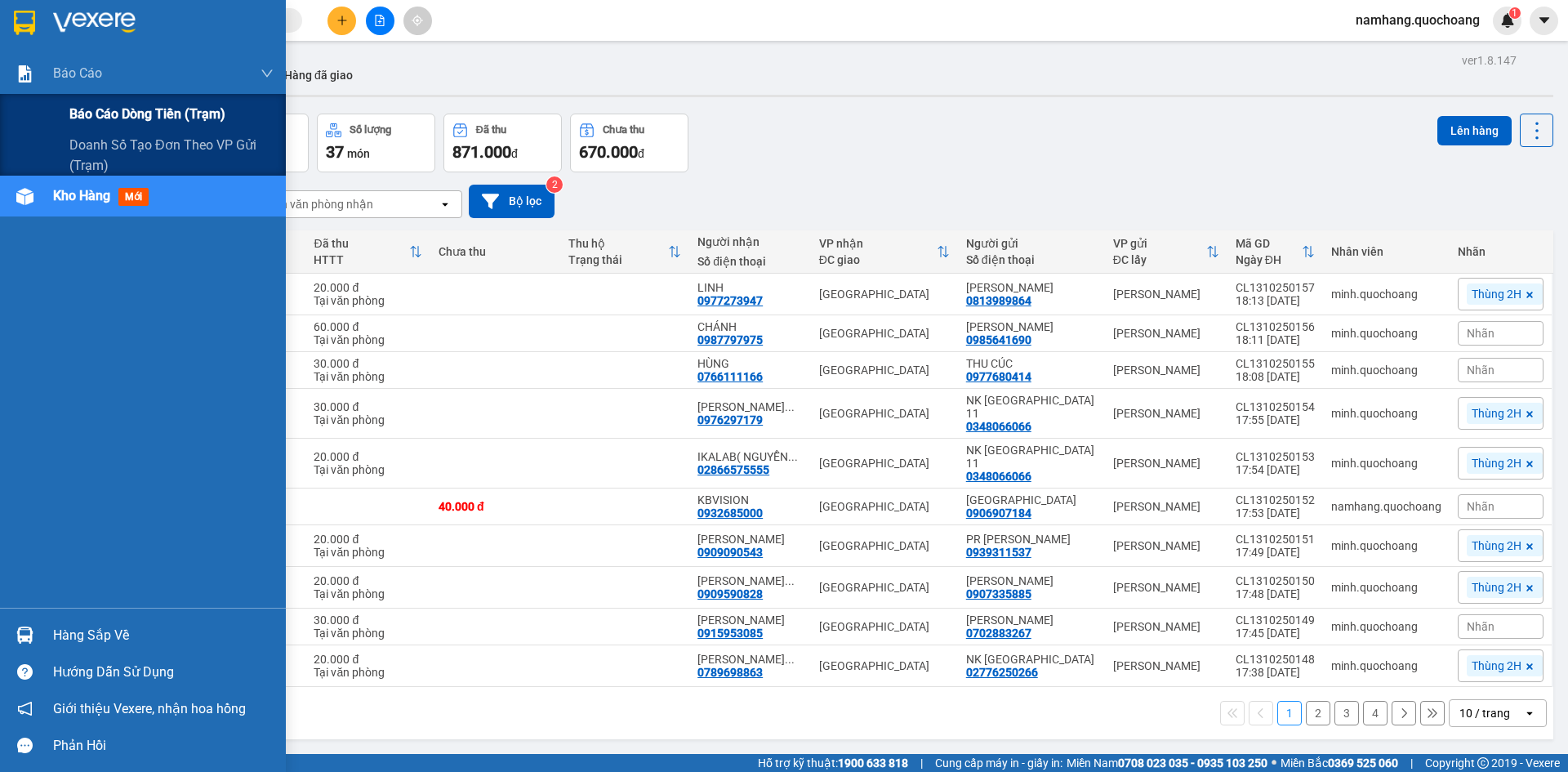
click at [138, 113] on span "Báo cáo dòng tiền (trạm)" at bounding box center [147, 113] width 156 height 20
